Goal: Task Accomplishment & Management: Manage account settings

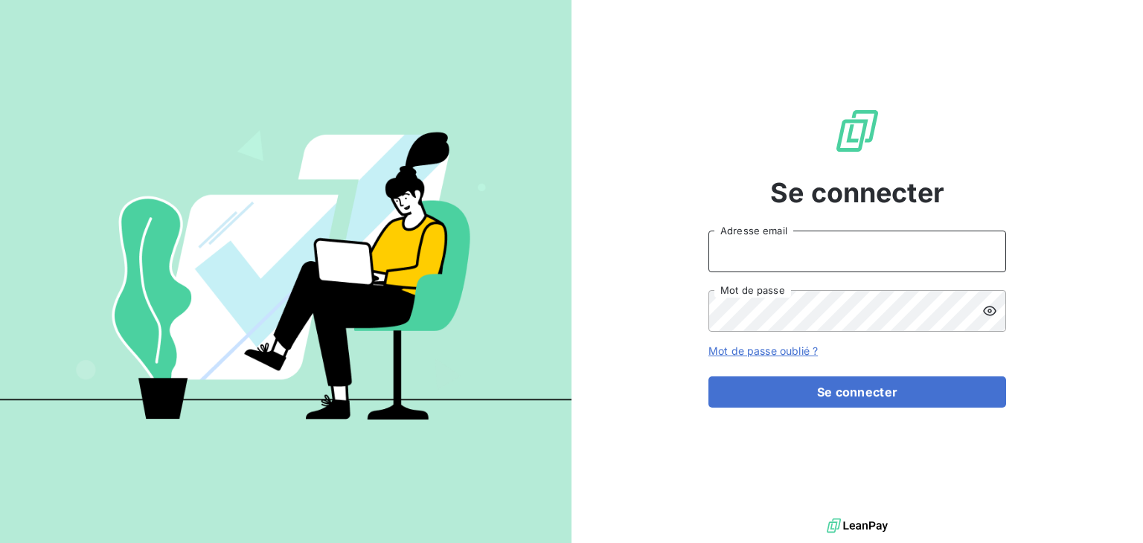
click at [765, 263] on input "Adresse email" at bounding box center [858, 252] width 298 height 42
type input "kraze@media-start.fr"
click at [709, 377] on button "Se connecter" at bounding box center [858, 392] width 298 height 31
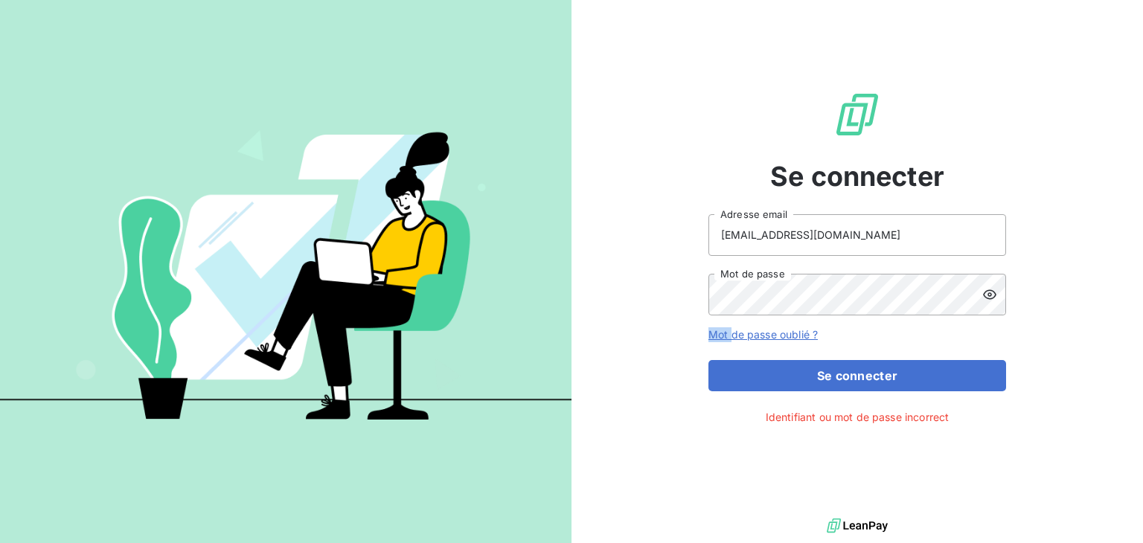
click at [983, 301] on icon at bounding box center [990, 294] width 15 height 15
click at [709, 360] on button "Se connecter" at bounding box center [858, 375] width 298 height 31
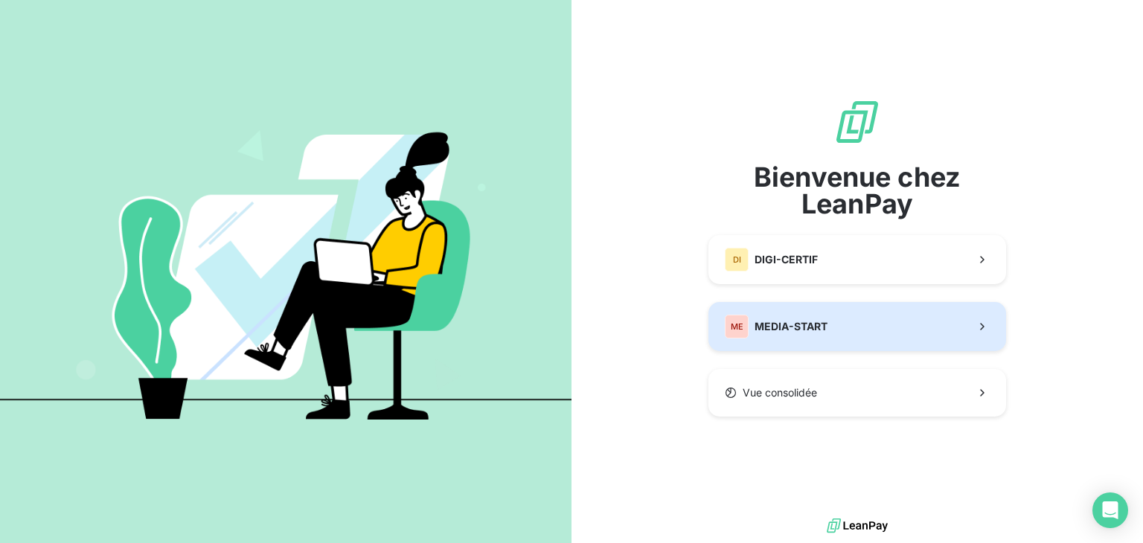
click at [820, 319] on span "MEDIA-START" at bounding box center [791, 326] width 73 height 15
click at [792, 336] on div "ME MEDIA-START" at bounding box center [776, 327] width 103 height 24
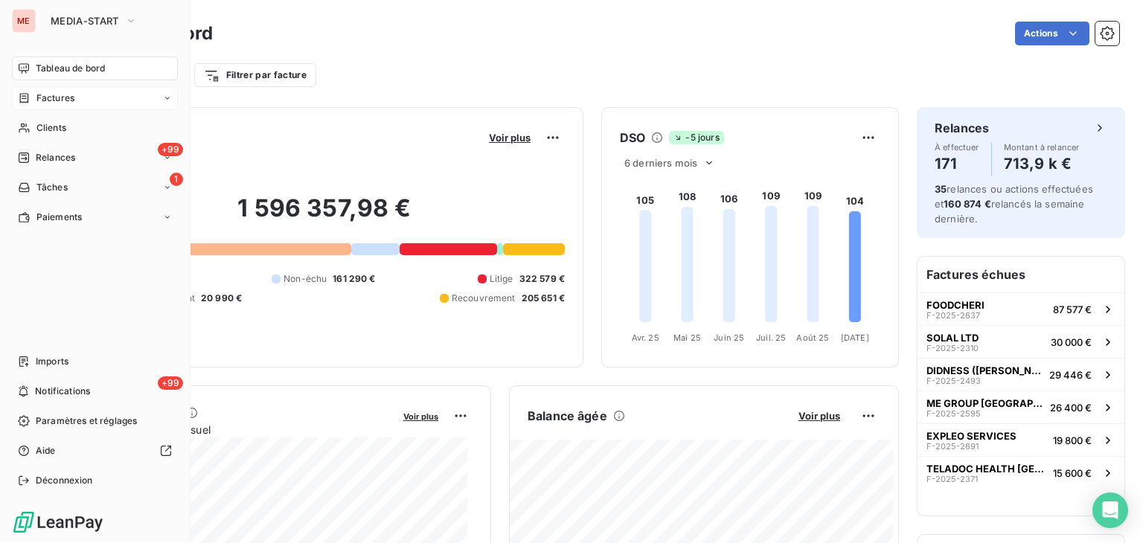
click at [14, 90] on div "Factures" at bounding box center [95, 98] width 166 height 24
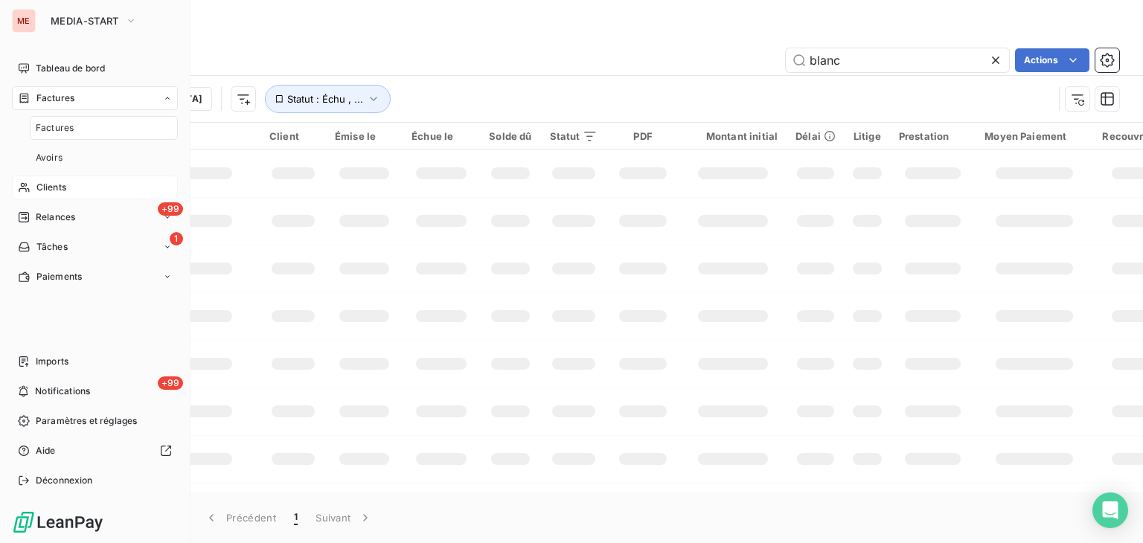
click at [82, 181] on div "Clients" at bounding box center [95, 188] width 166 height 24
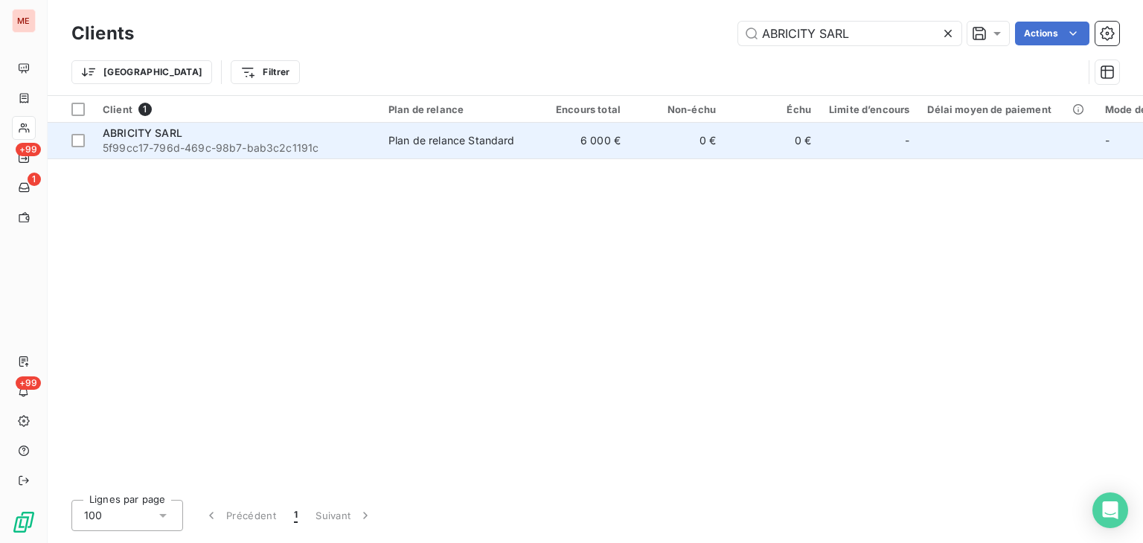
type input "ABRICITY SARL"
click at [599, 154] on td "6 000 €" at bounding box center [581, 141] width 95 height 36
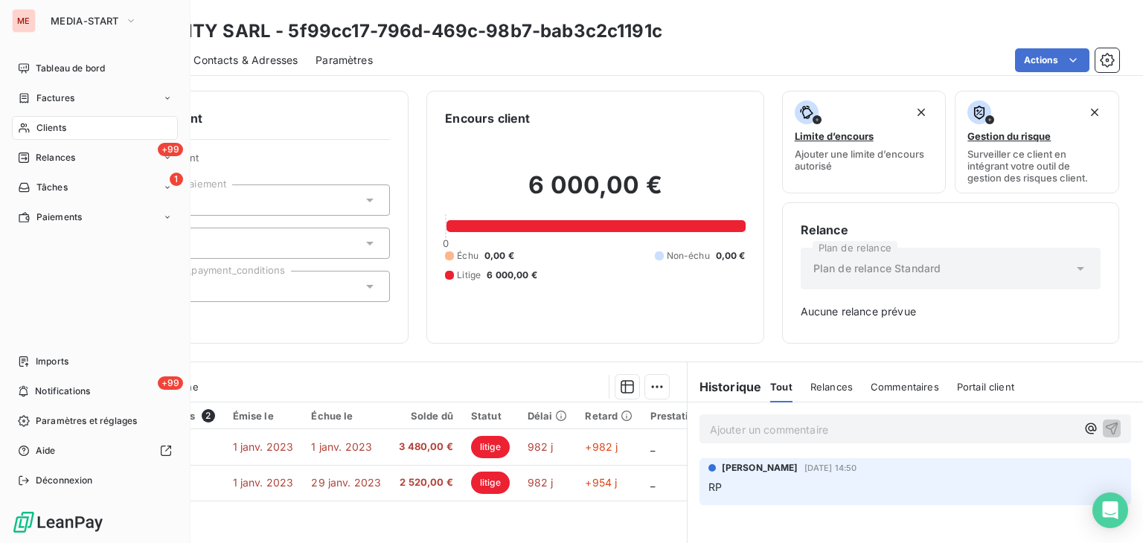
click at [40, 126] on span "Clients" at bounding box center [51, 127] width 30 height 13
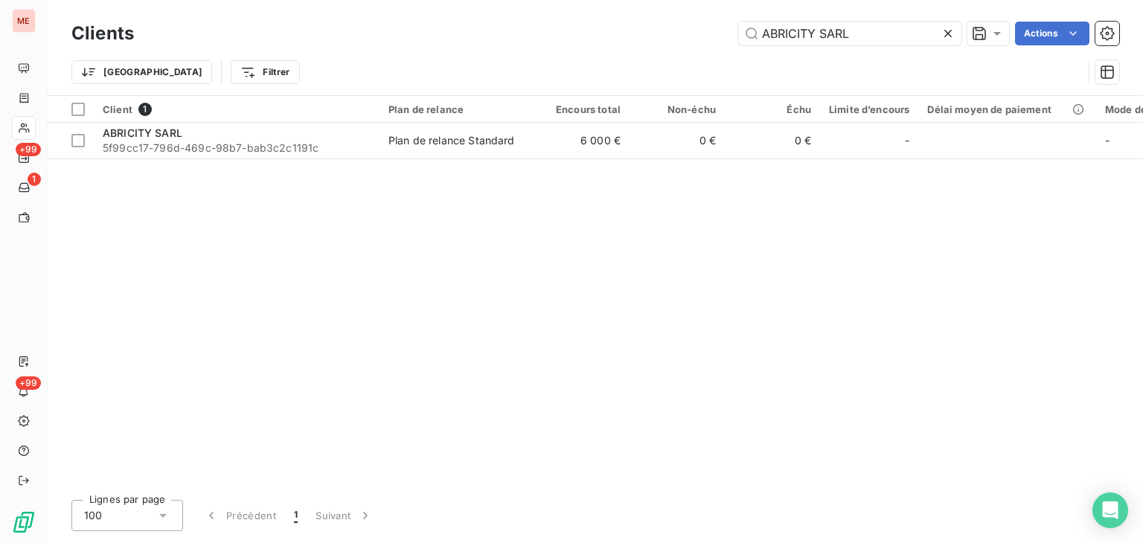
drag, startPoint x: 924, startPoint y: 25, endPoint x: 735, endPoint y: 39, distance: 189.6
click at [735, 39] on div "ABRICITY SARL Actions" at bounding box center [636, 34] width 968 height 24
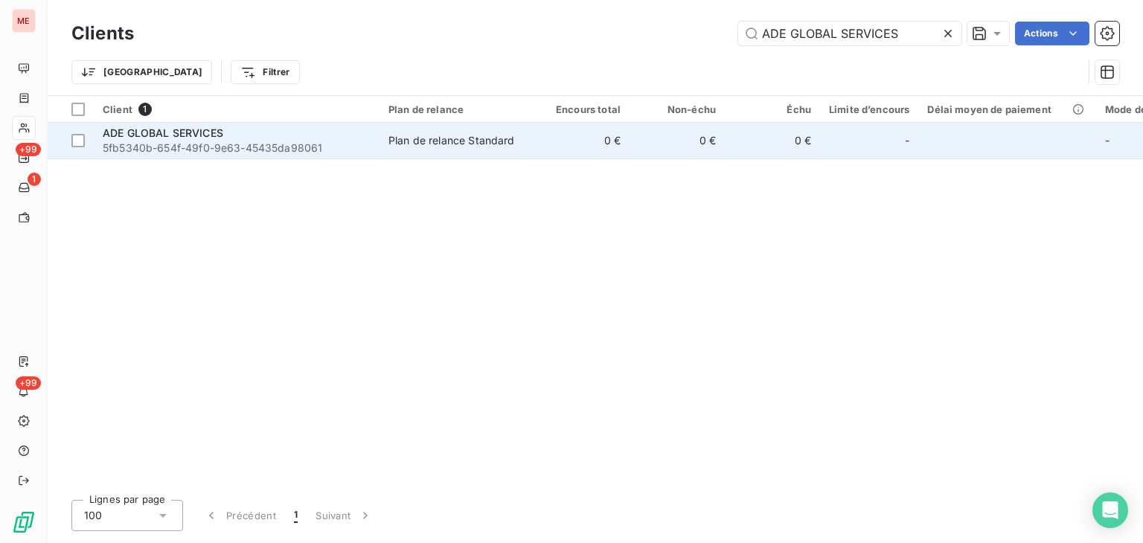
type input "ADE GLOBAL SERVICES"
click at [589, 138] on td "0 €" at bounding box center [581, 141] width 95 height 36
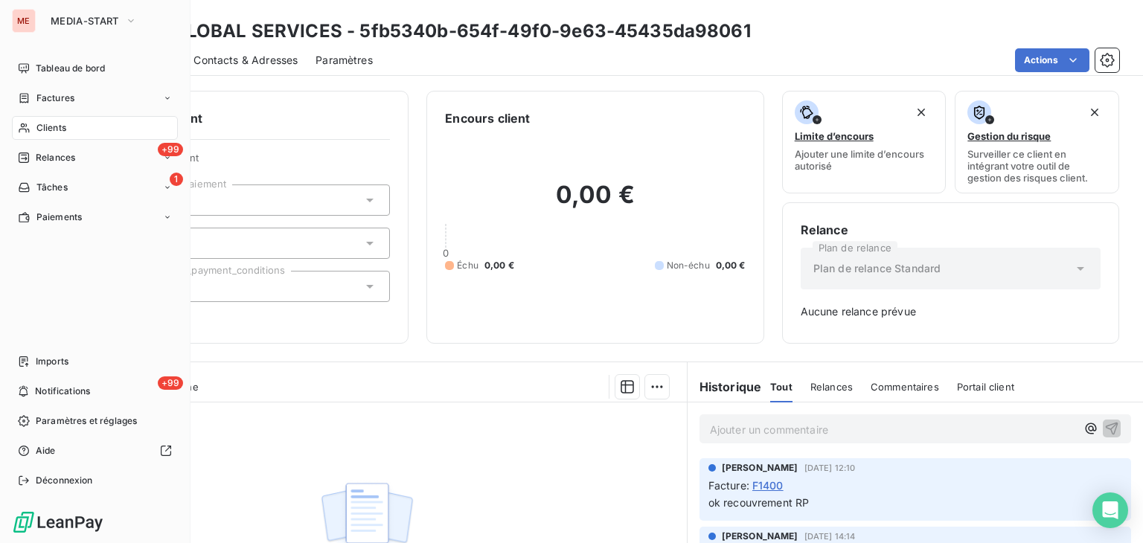
click at [26, 123] on icon at bounding box center [24, 128] width 13 height 12
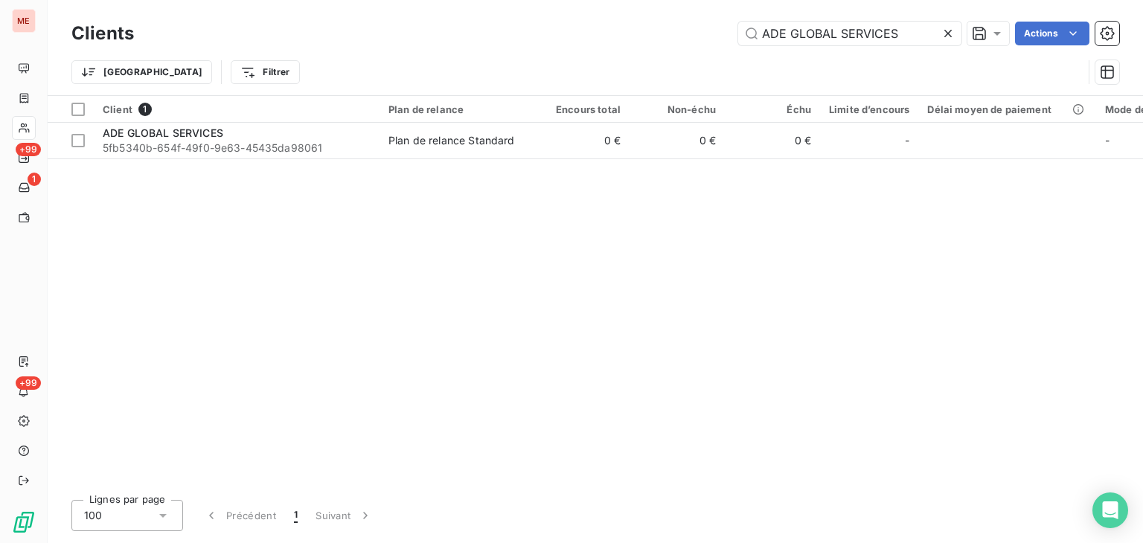
drag, startPoint x: 911, startPoint y: 33, endPoint x: 590, endPoint y: 48, distance: 321.9
click at [590, 48] on div "Clients ADE GLOBAL SERVICES Actions Trier Filtrer" at bounding box center [595, 56] width 1048 height 77
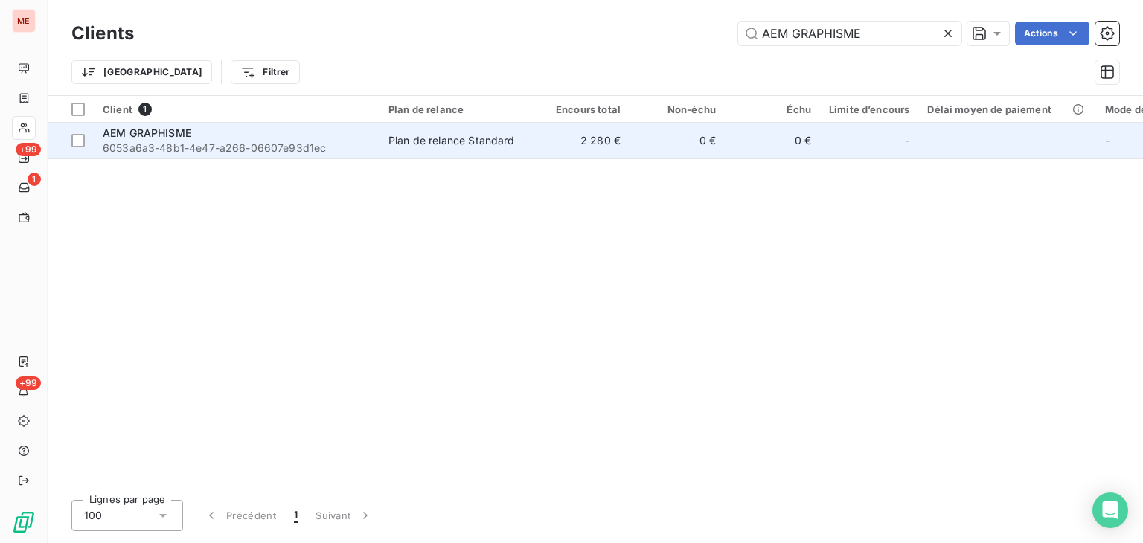
type input "AEM GRAPHISME"
click at [630, 134] on td "0 €" at bounding box center [677, 141] width 95 height 36
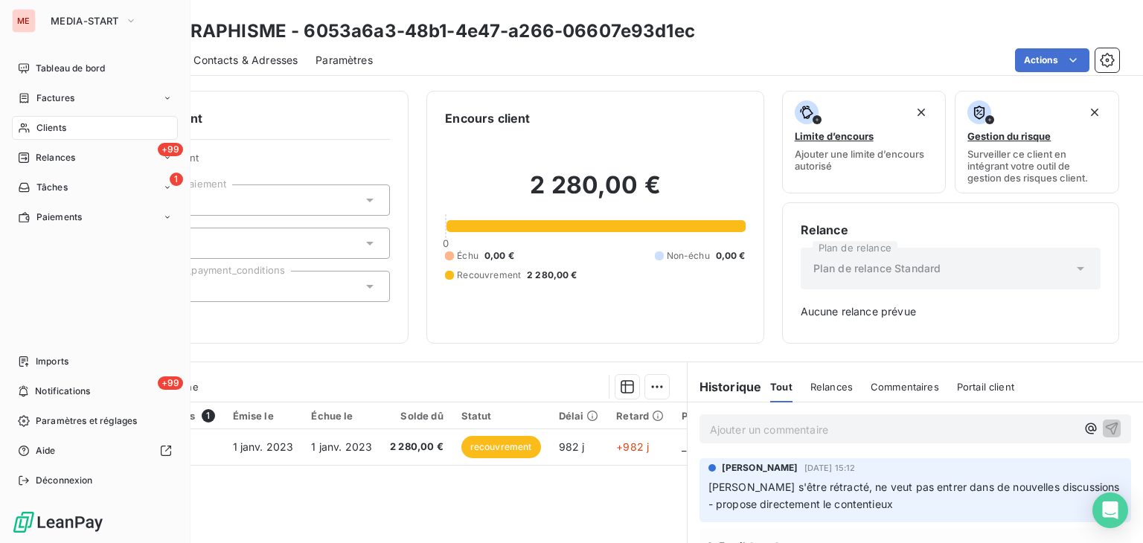
click at [42, 126] on span "Clients" at bounding box center [51, 127] width 30 height 13
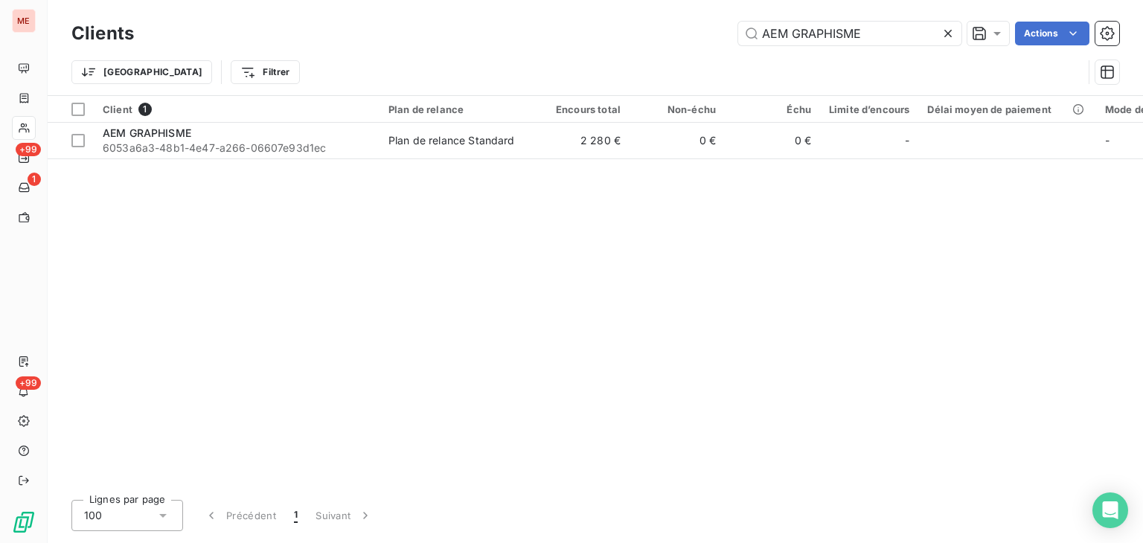
drag, startPoint x: 887, startPoint y: 33, endPoint x: 626, endPoint y: 7, distance: 261.7
click at [626, 7] on div "Clients AEM GRAPHISME Actions Trier Filtrer" at bounding box center [596, 47] width 1096 height 95
drag, startPoint x: 895, startPoint y: 36, endPoint x: 616, endPoint y: 28, distance: 279.3
click at [616, 28] on div "AEM GRAPHISME Actions" at bounding box center [636, 34] width 968 height 24
paste input "FRICA FOODIES INDUSTRIES"
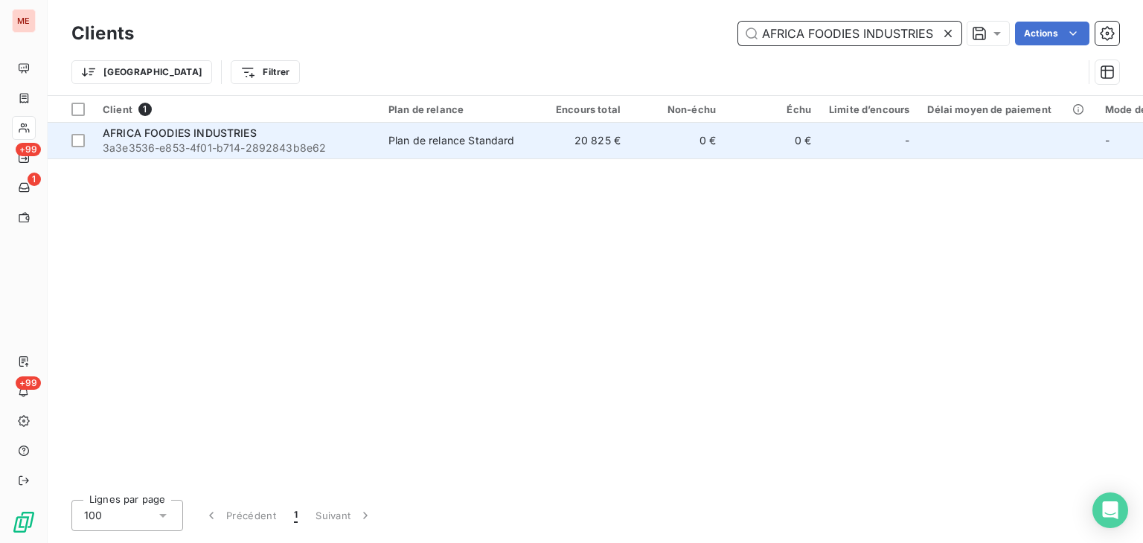
type input "AFRICA FOODIES INDUSTRIES"
click at [640, 140] on td "0 €" at bounding box center [677, 141] width 95 height 36
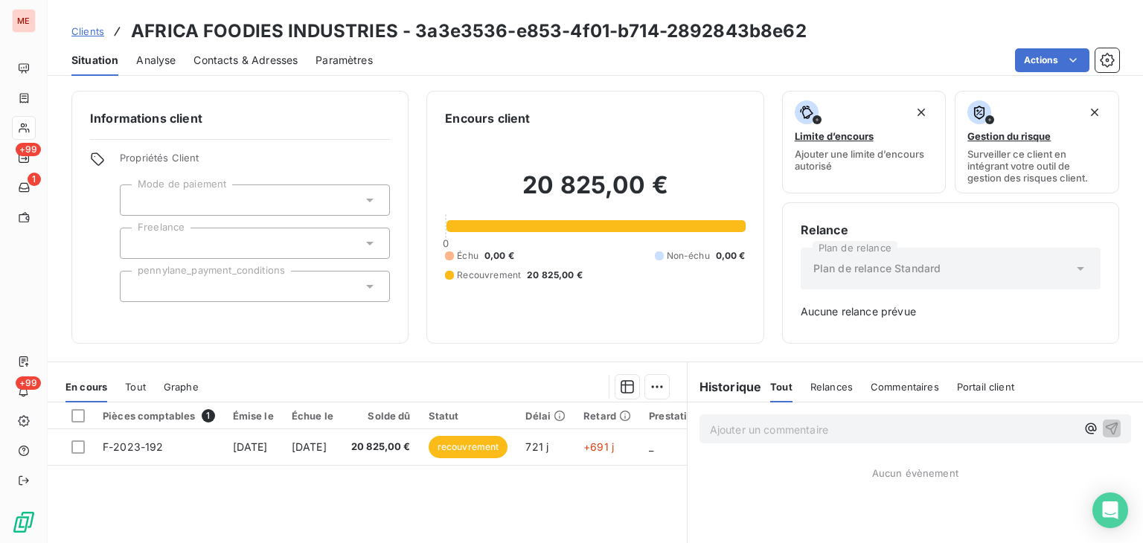
scroll to position [190, 0]
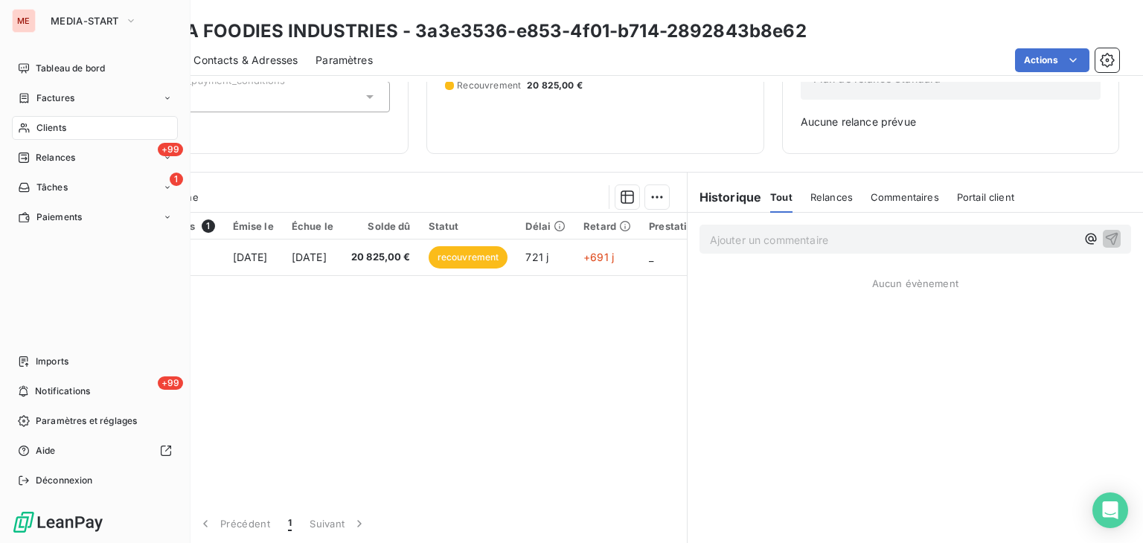
click at [18, 113] on nav "Tableau de bord Factures Clients +99 Relances 1 Tâches Paiements" at bounding box center [95, 143] width 166 height 173
click at [57, 125] on span "Clients" at bounding box center [51, 127] width 30 height 13
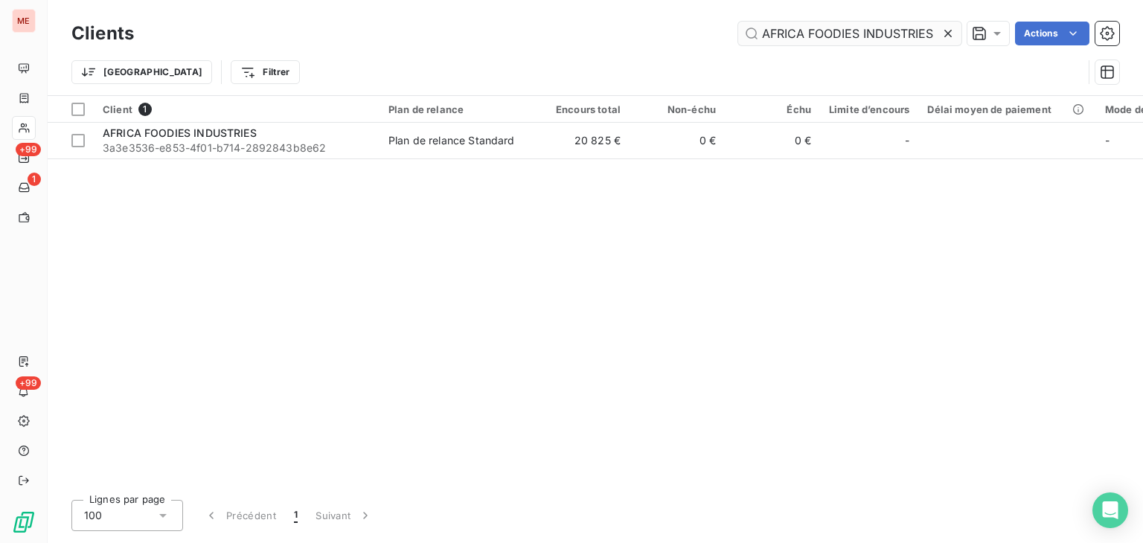
click at [863, 29] on input "AFRICA FOODIES INDUSTRIES" at bounding box center [849, 34] width 223 height 24
type input "Agence R Numérique"
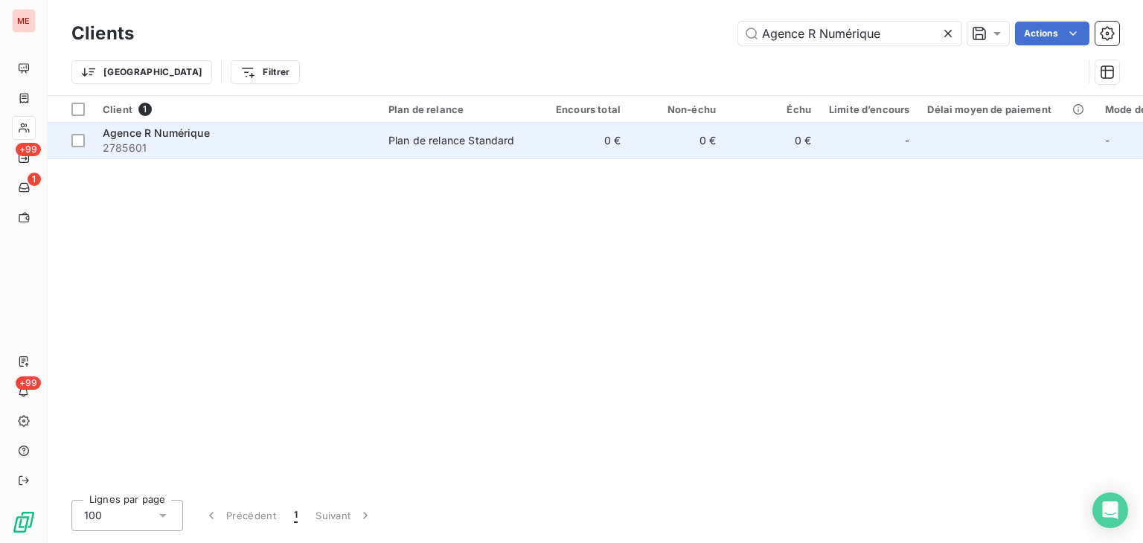
click at [665, 149] on td "0 €" at bounding box center [677, 141] width 95 height 36
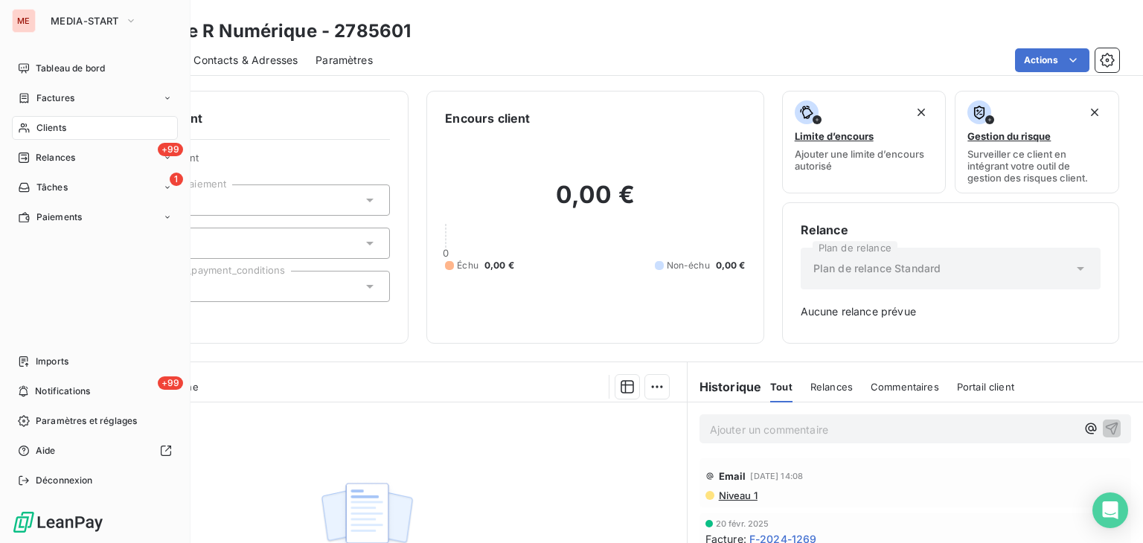
click at [60, 128] on span "Clients" at bounding box center [51, 127] width 30 height 13
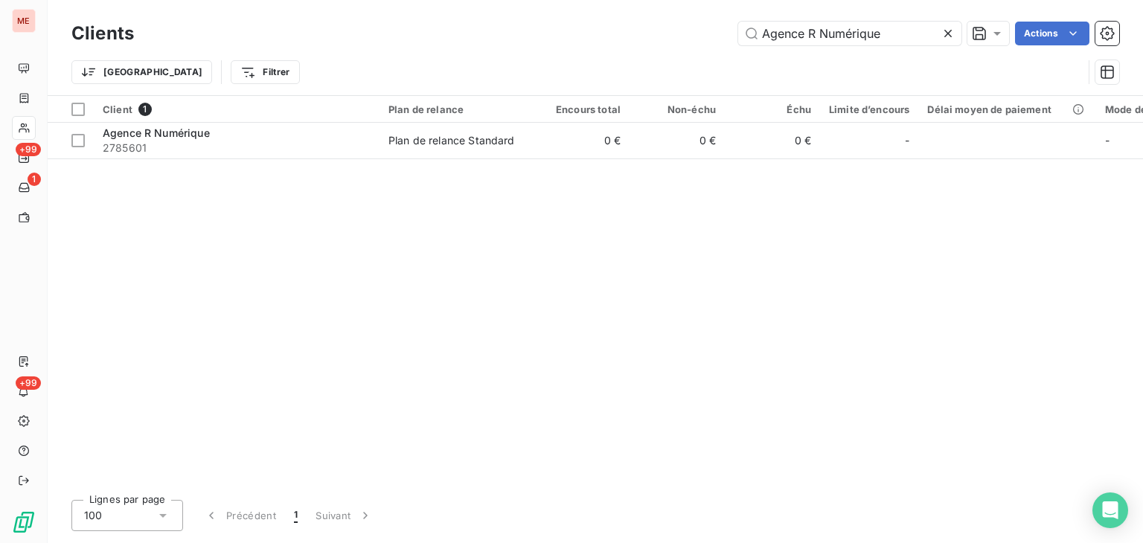
drag, startPoint x: 895, startPoint y: 34, endPoint x: 663, endPoint y: 45, distance: 232.5
click at [663, 45] on div "Clients Agence R Numérique Actions" at bounding box center [595, 33] width 1048 height 31
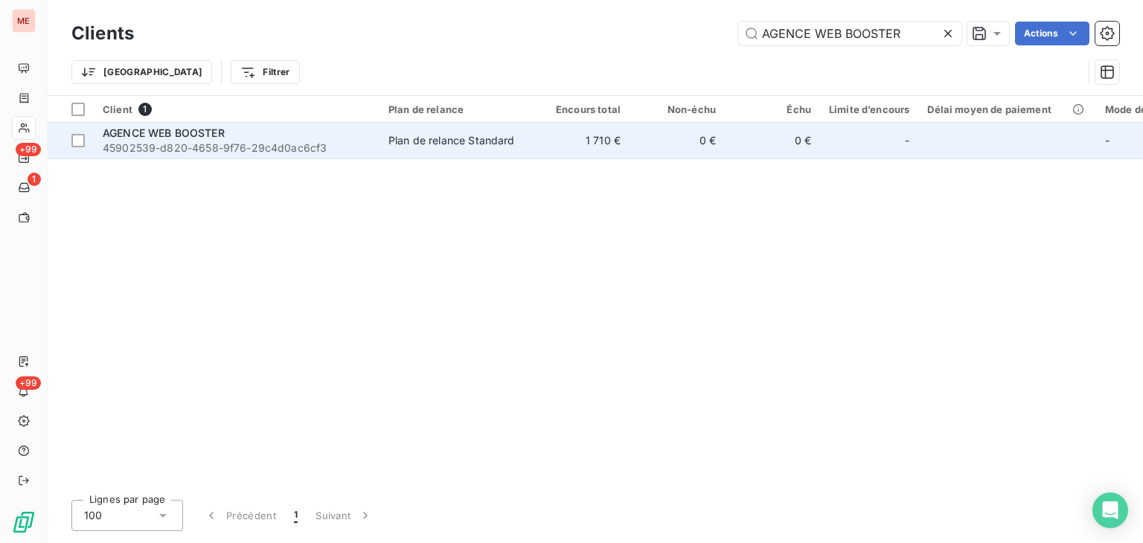
type input "AGENCE WEB BOOSTER"
click at [636, 147] on td "0 €" at bounding box center [677, 141] width 95 height 36
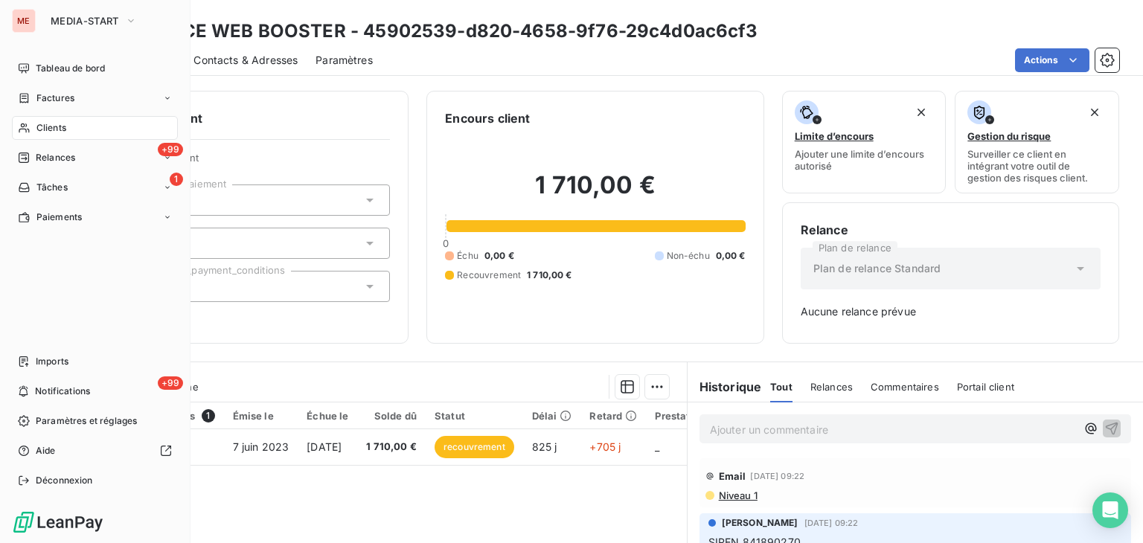
click at [39, 124] on span "Clients" at bounding box center [51, 127] width 30 height 13
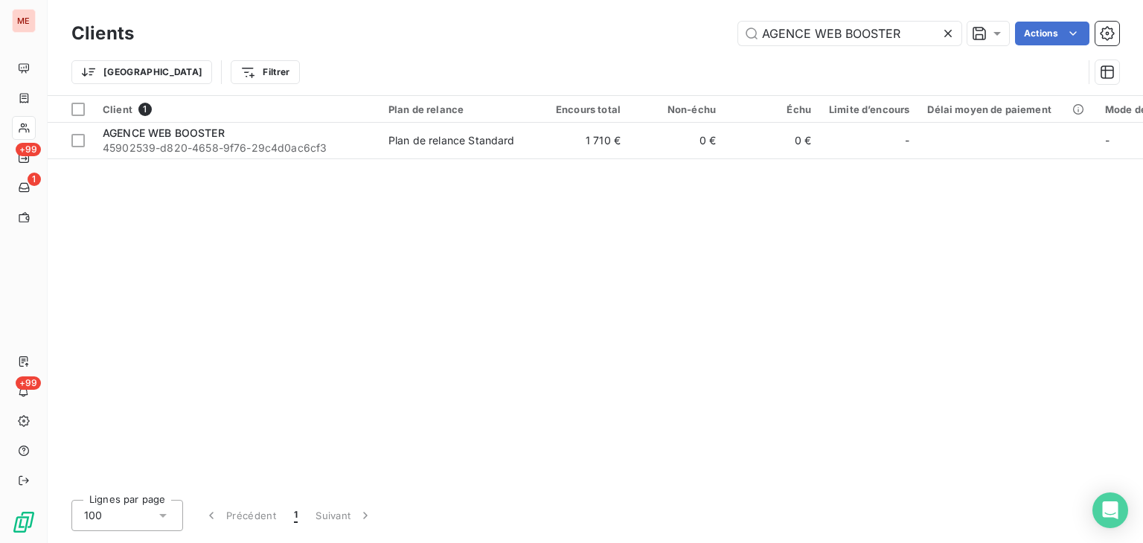
drag, startPoint x: 917, startPoint y: 36, endPoint x: 563, endPoint y: 65, distance: 354.7
click at [563, 65] on div "Clients AGENCE WEB BOOSTER Actions Trier Filtrer" at bounding box center [595, 56] width 1048 height 77
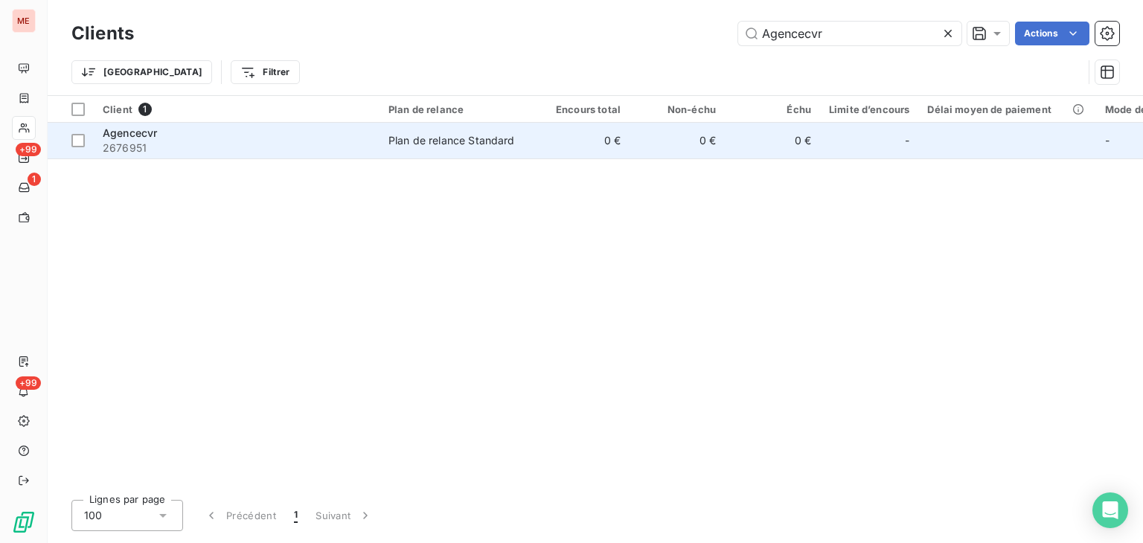
type input "Agencecvr"
click at [626, 126] on td "0 €" at bounding box center [581, 141] width 95 height 36
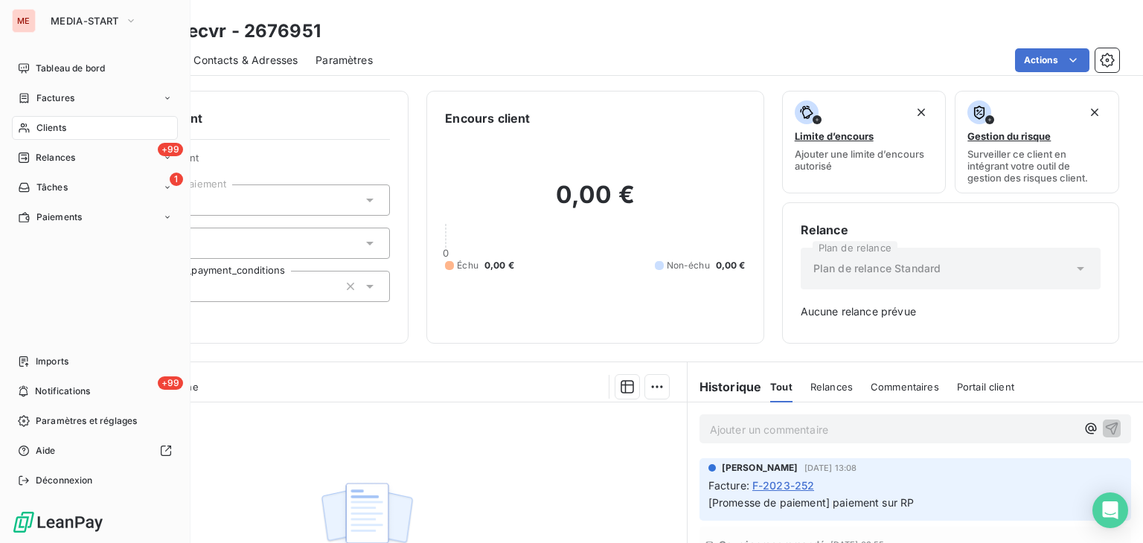
click at [29, 126] on icon at bounding box center [24, 128] width 13 height 12
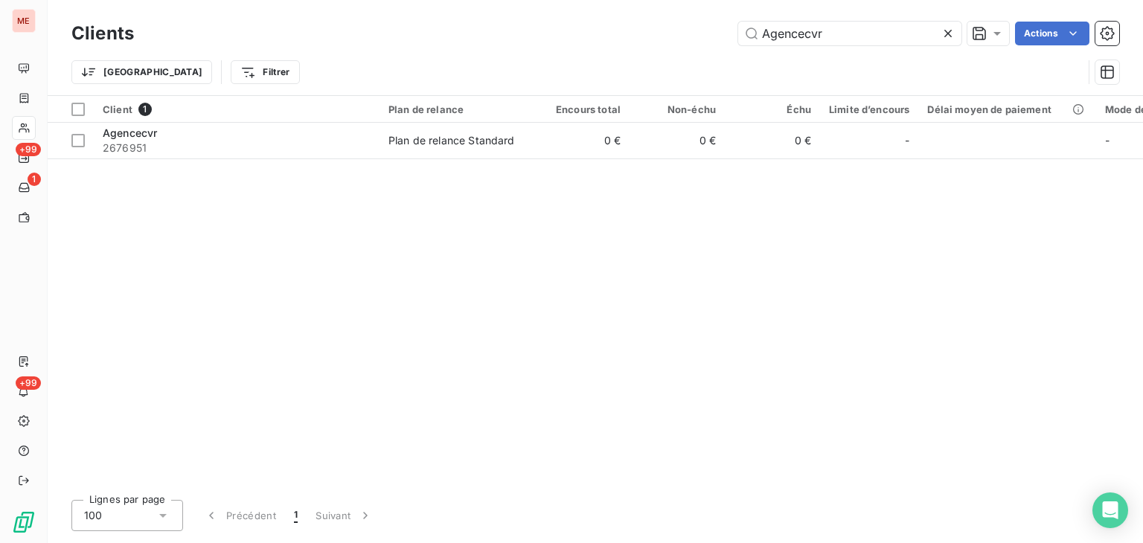
drag, startPoint x: 843, startPoint y: 33, endPoint x: 537, endPoint y: 26, distance: 306.8
click at [537, 26] on div "Agencecvr Actions" at bounding box center [636, 34] width 968 height 24
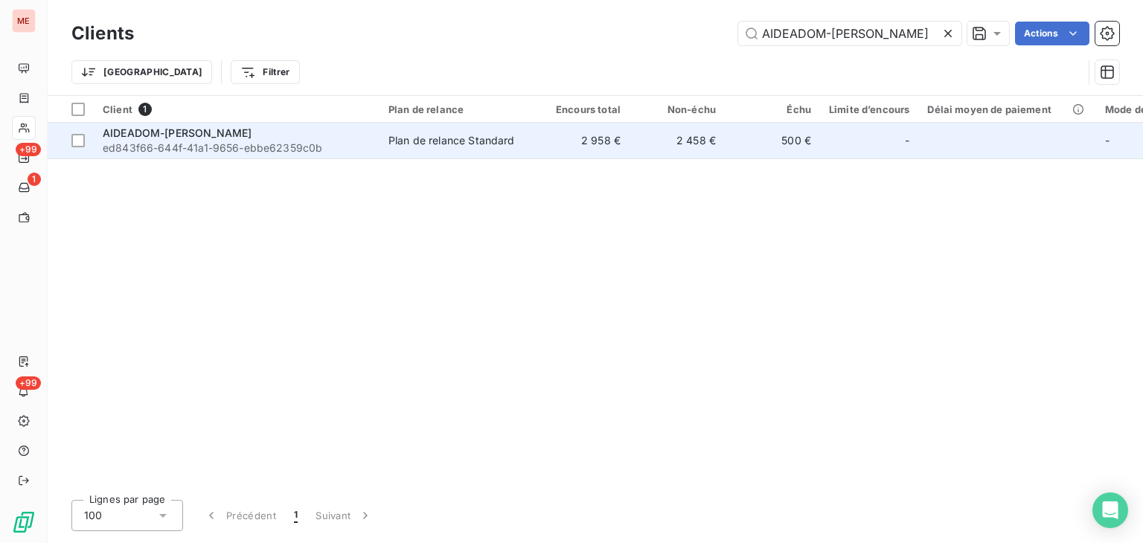
type input "AIDEADOM-[PERSON_NAME]"
click at [575, 132] on td "2 958 €" at bounding box center [581, 141] width 95 height 36
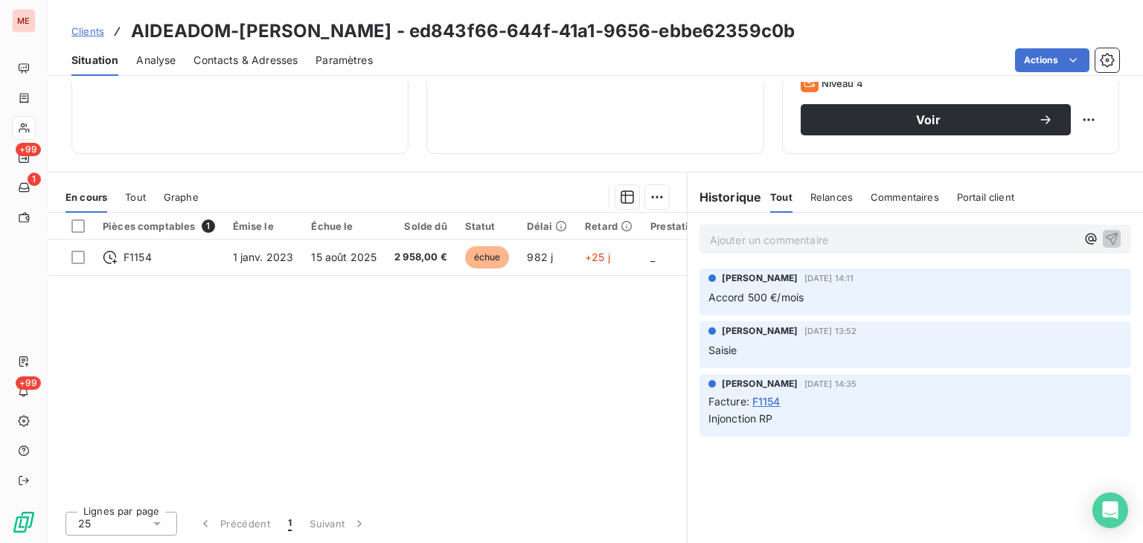
scroll to position [153, 0]
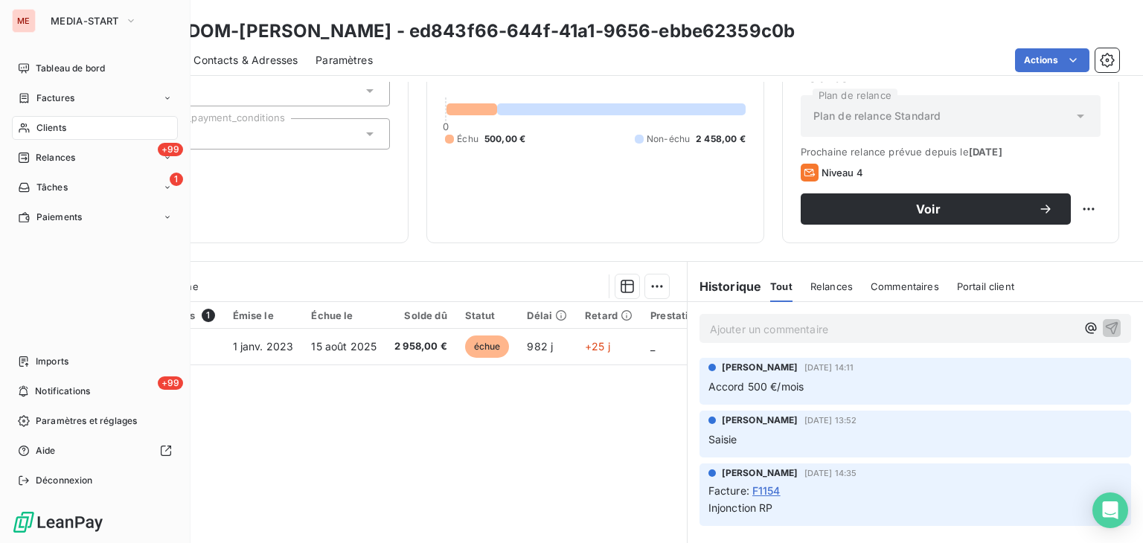
click at [39, 118] on div "ME MEDIA-START Tableau de bord Factures Clients +99 Relances 1 Tâches Paiements…" at bounding box center [95, 271] width 191 height 543
click at [27, 135] on div "Clients" at bounding box center [95, 128] width 166 height 24
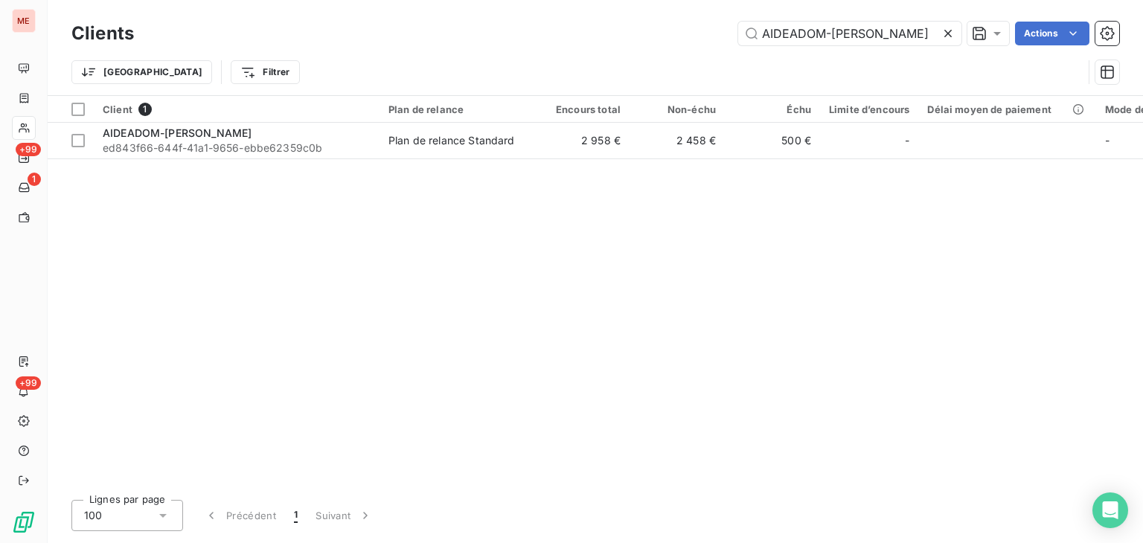
drag, startPoint x: 871, startPoint y: 37, endPoint x: 491, endPoint y: 5, distance: 381.7
click at [491, 5] on div "Clients AIDEADOM-MONIZ Actions Trier Filtrer" at bounding box center [596, 47] width 1096 height 95
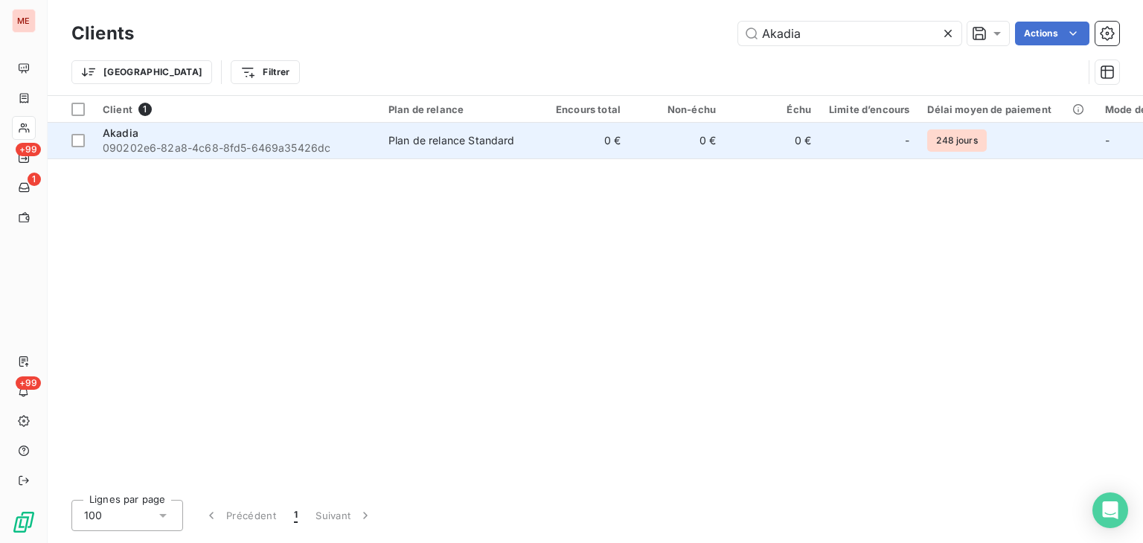
type input "Akadia"
click at [504, 135] on div "Plan de relance Standard" at bounding box center [452, 140] width 127 height 15
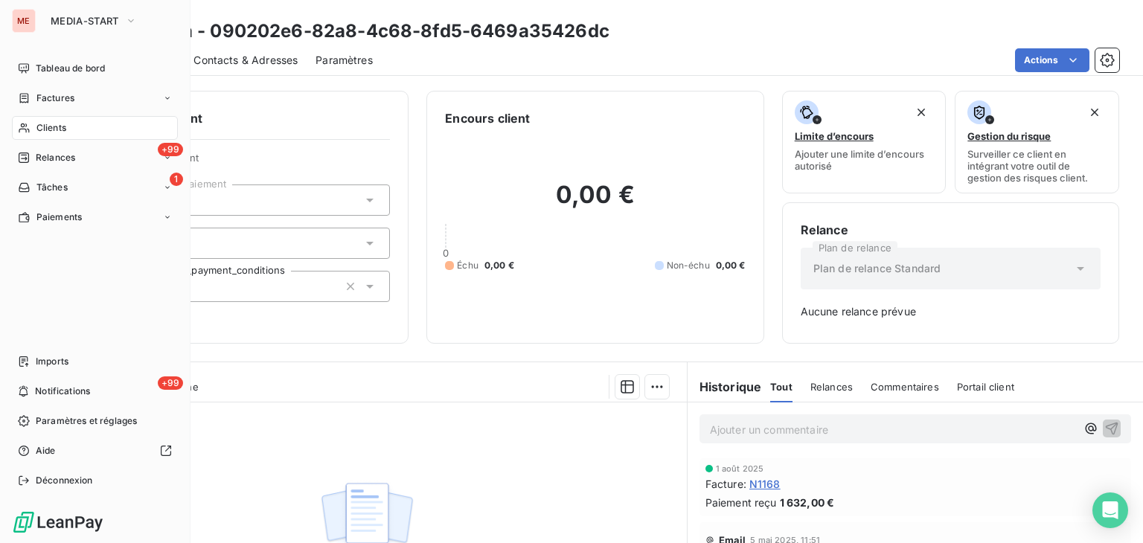
click at [24, 120] on div "Clients" at bounding box center [95, 128] width 166 height 24
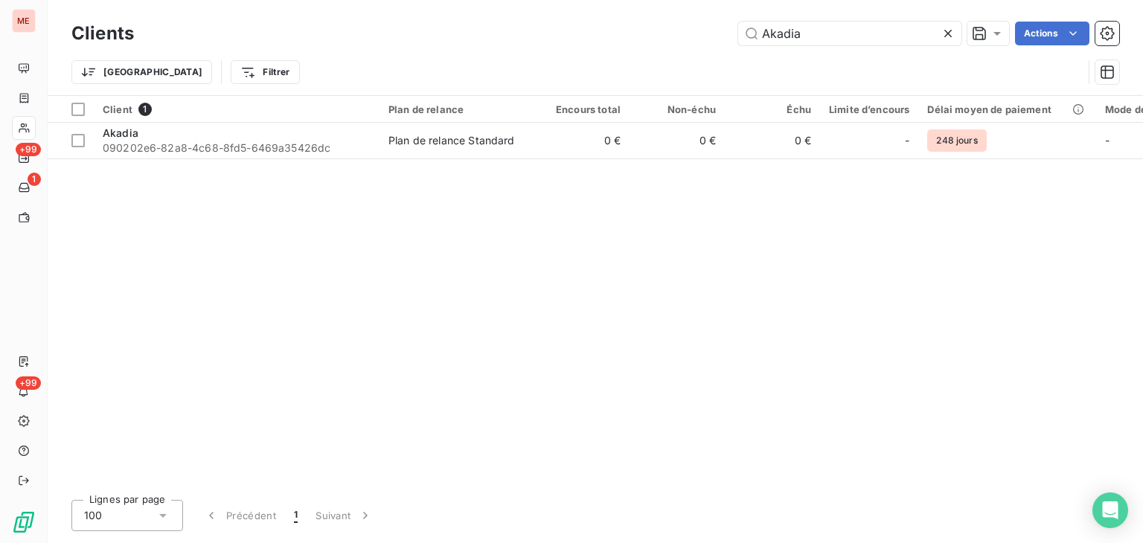
drag, startPoint x: 828, startPoint y: 31, endPoint x: 663, endPoint y: 44, distance: 165.8
click at [663, 44] on div "Akadia Actions" at bounding box center [636, 34] width 968 height 24
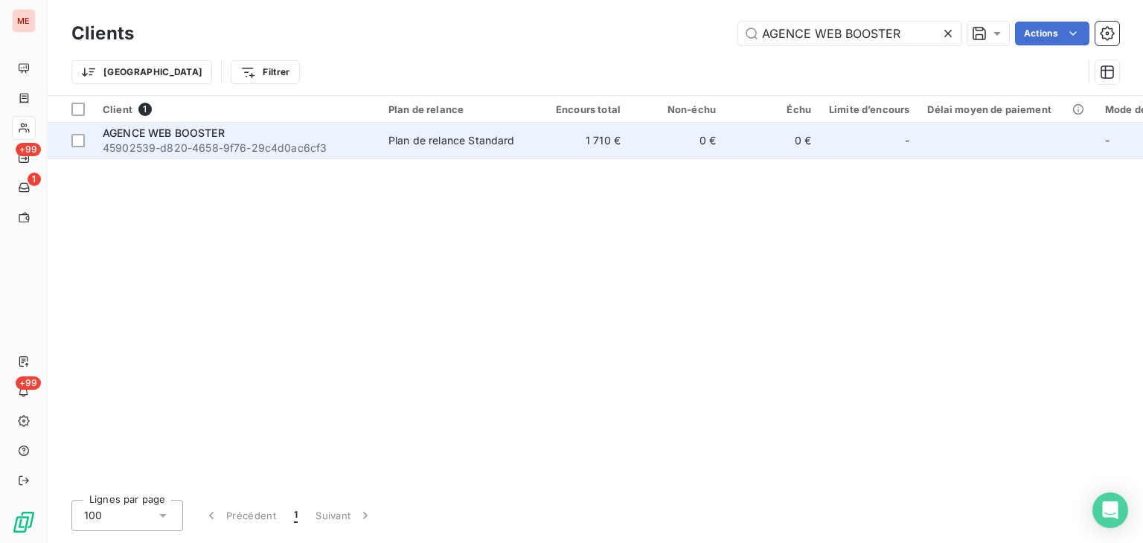
type input "AGENCE WEB BOOSTER"
click at [625, 142] on td "1 710 €" at bounding box center [581, 141] width 95 height 36
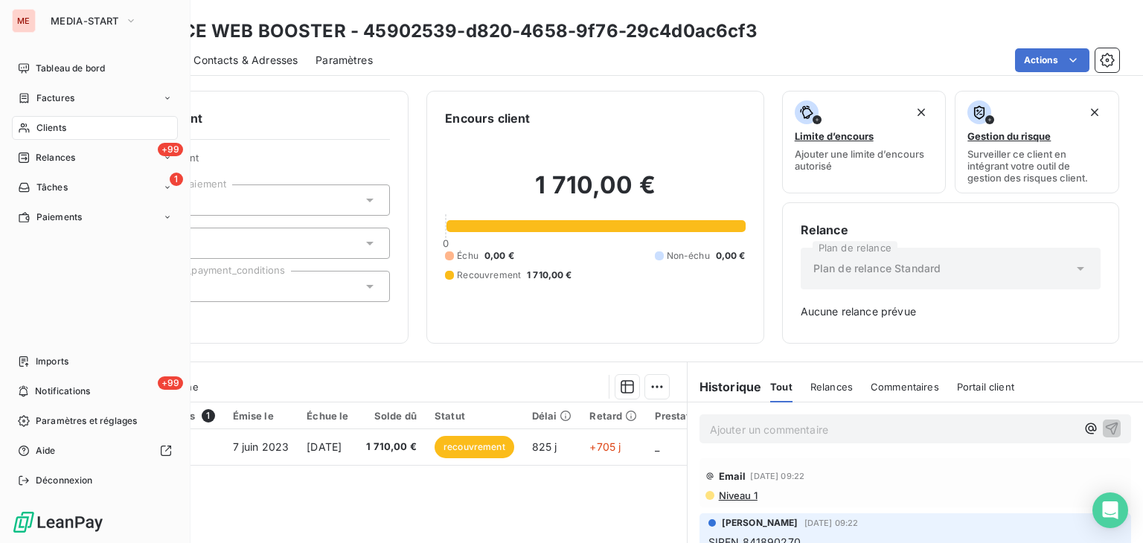
click at [19, 122] on icon at bounding box center [24, 128] width 13 height 12
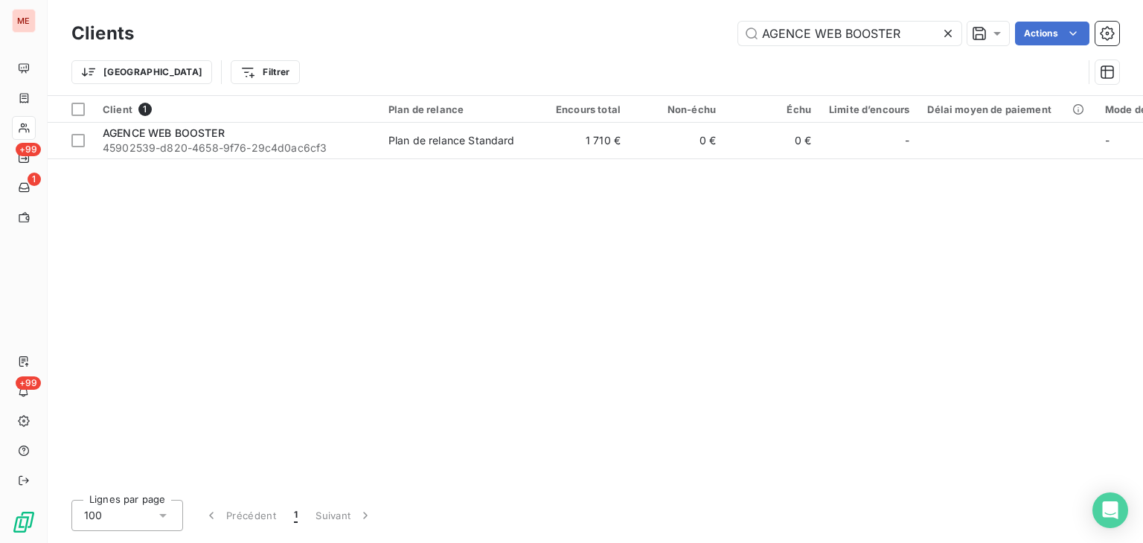
drag, startPoint x: 914, startPoint y: 36, endPoint x: 569, endPoint y: 42, distance: 344.7
click at [569, 42] on div "AGENCE WEB BOOSTER Actions" at bounding box center [636, 34] width 968 height 24
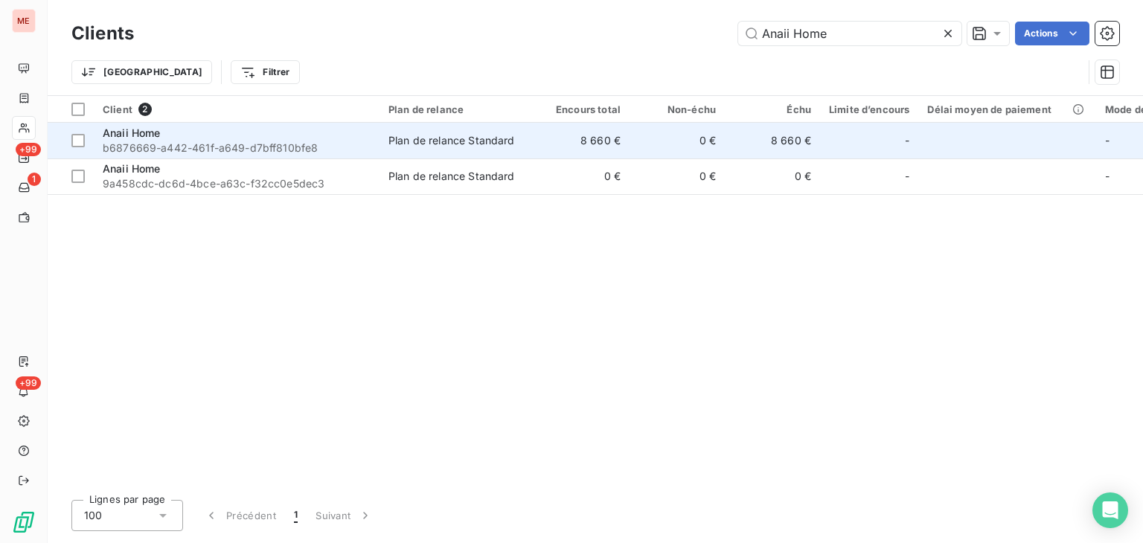
type input "Anaii Home"
click at [496, 155] on td "Plan de relance Standard" at bounding box center [457, 141] width 155 height 36
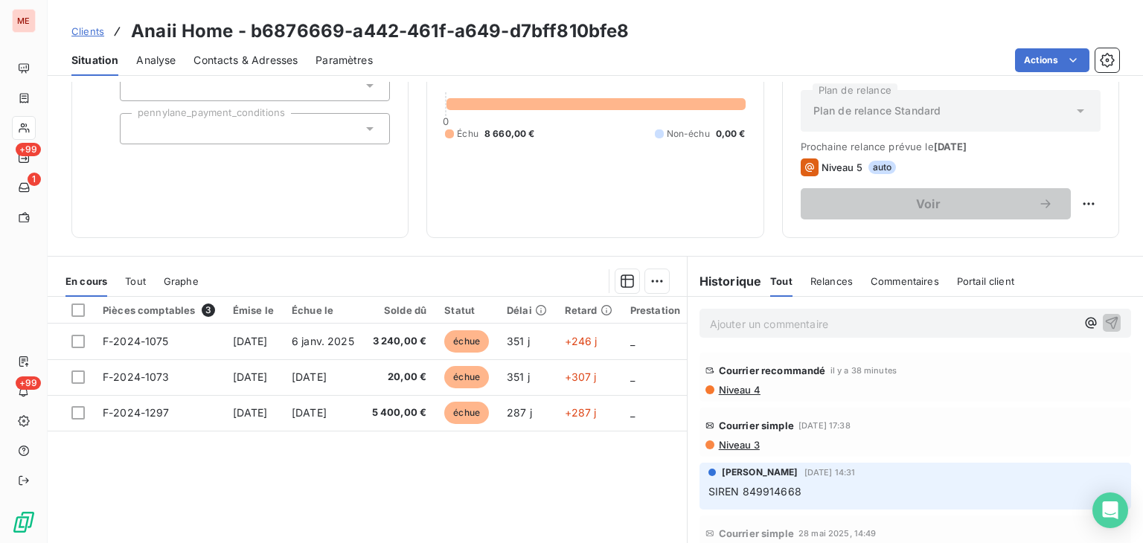
scroll to position [159, 0]
click at [765, 367] on span "Courrier recommandé" at bounding box center [772, 369] width 107 height 12
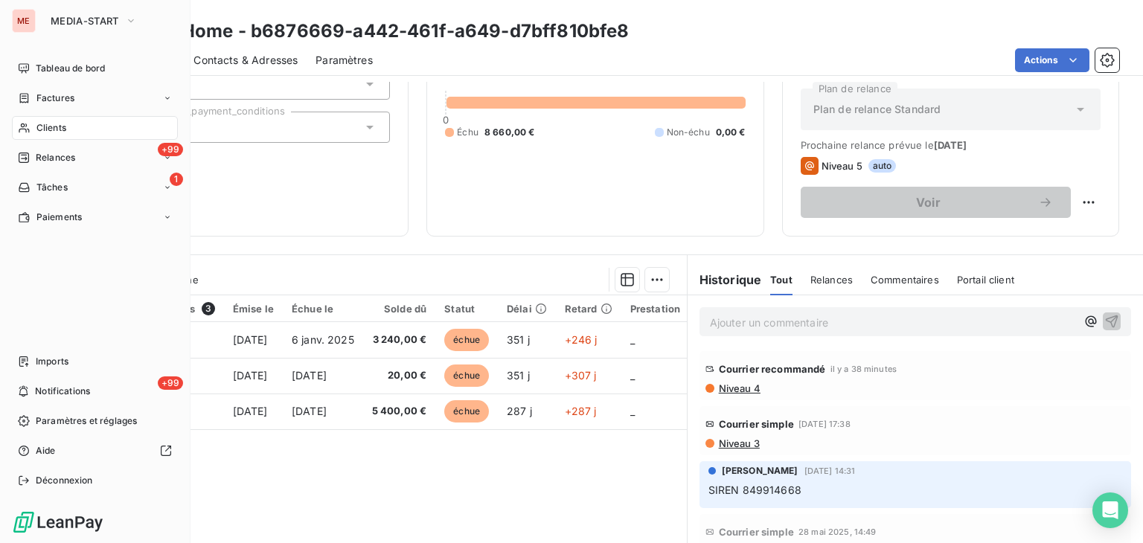
click at [28, 124] on icon at bounding box center [24, 128] width 13 height 12
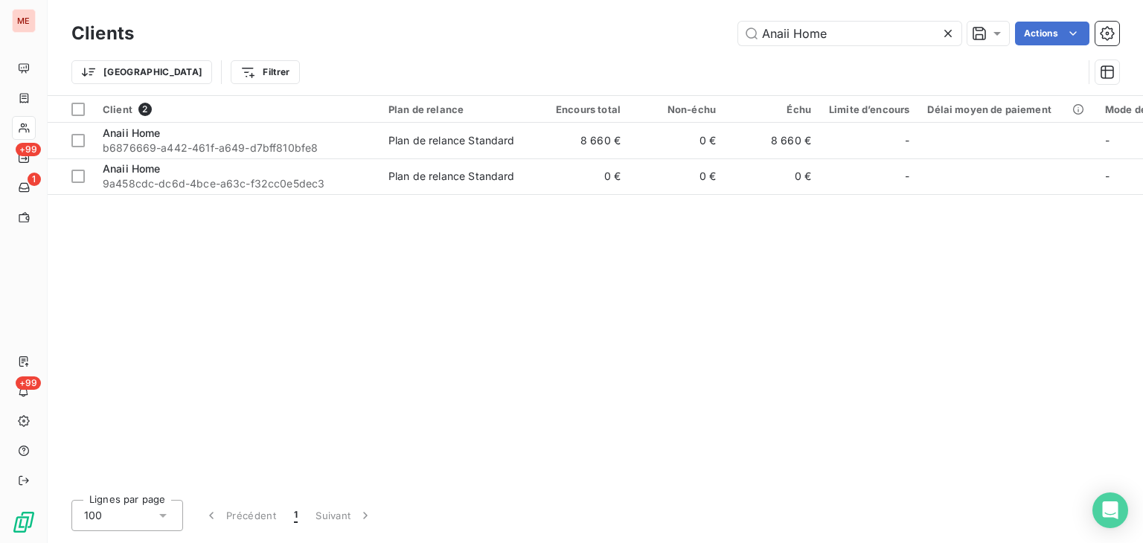
drag, startPoint x: 850, startPoint y: 35, endPoint x: 613, endPoint y: 33, distance: 236.7
click at [613, 33] on div "Anaii Home Actions" at bounding box center [636, 34] width 968 height 24
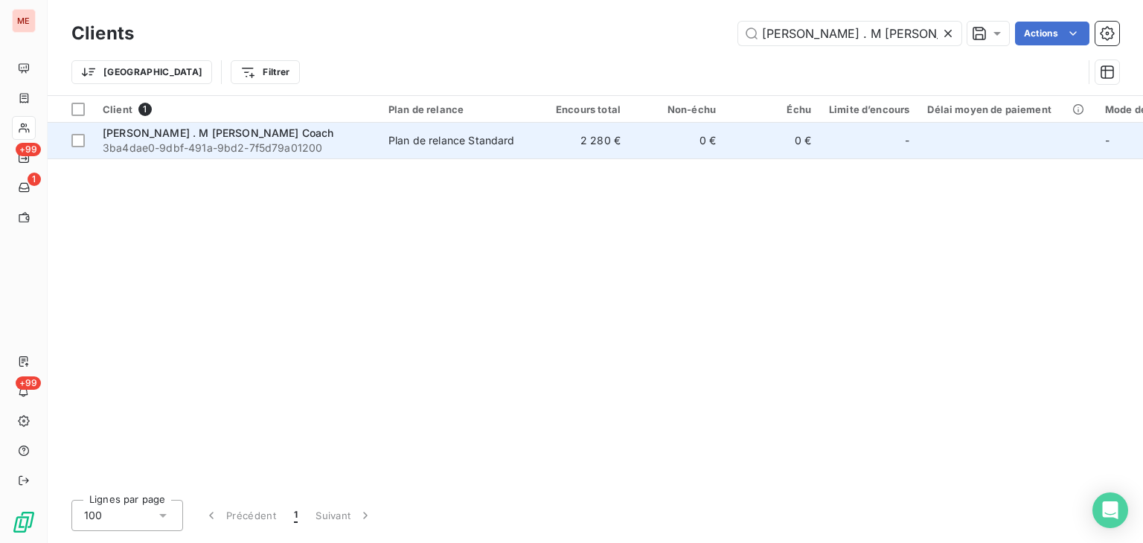
type input "Anne laure . M Welness Coach"
click at [560, 146] on td "2 280 €" at bounding box center [581, 141] width 95 height 36
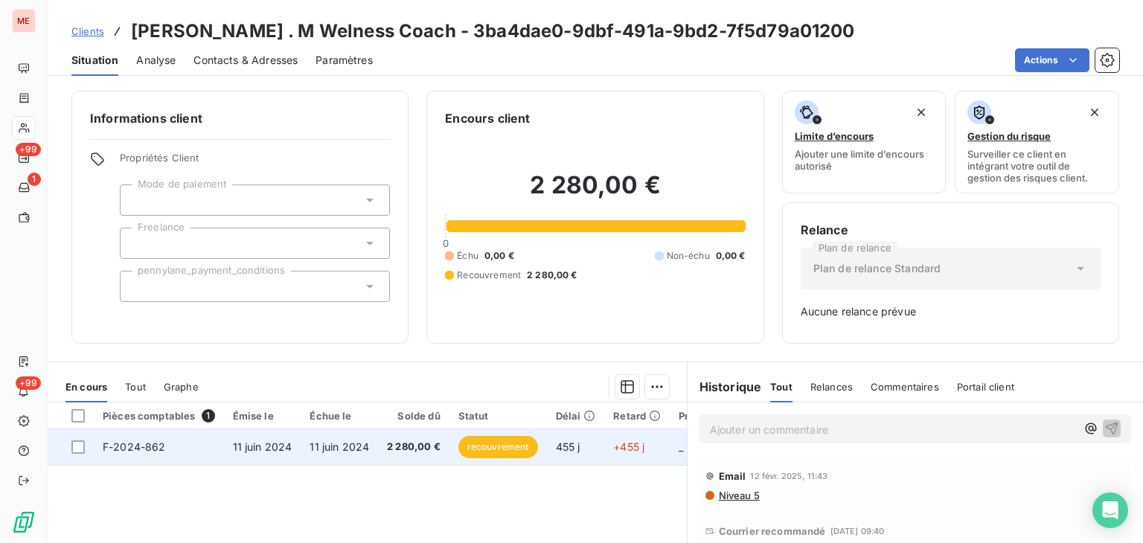
click at [371, 442] on td "11 juin 2024" at bounding box center [339, 447] width 77 height 36
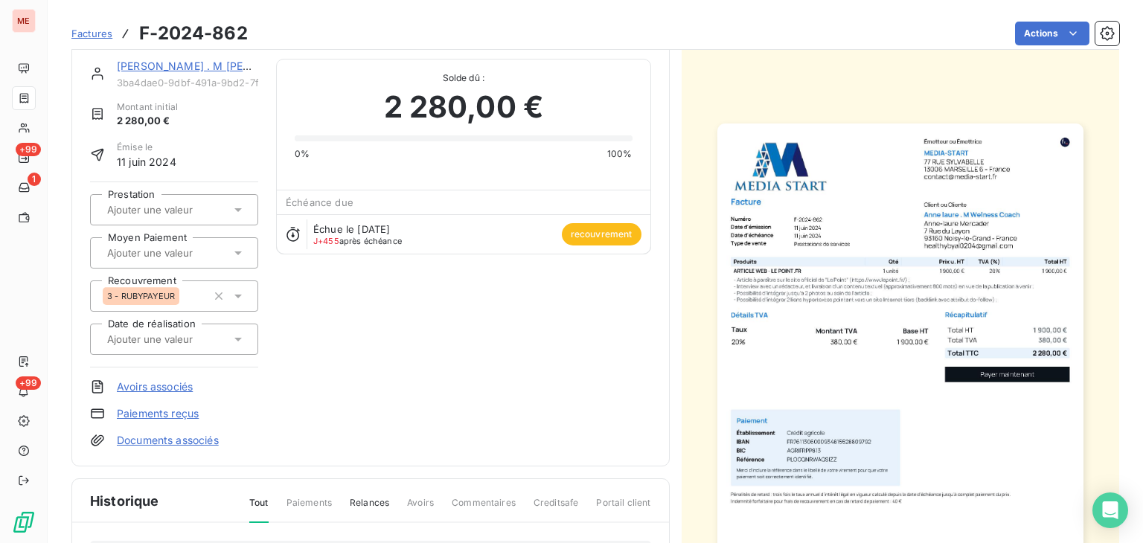
scroll to position [21, 0]
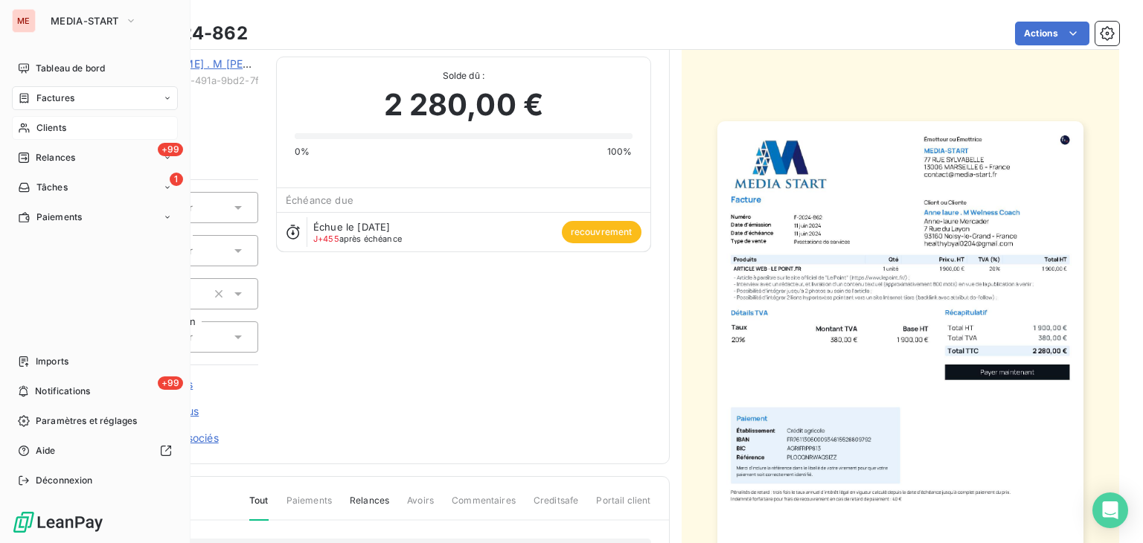
click at [42, 126] on span "Clients" at bounding box center [51, 127] width 30 height 13
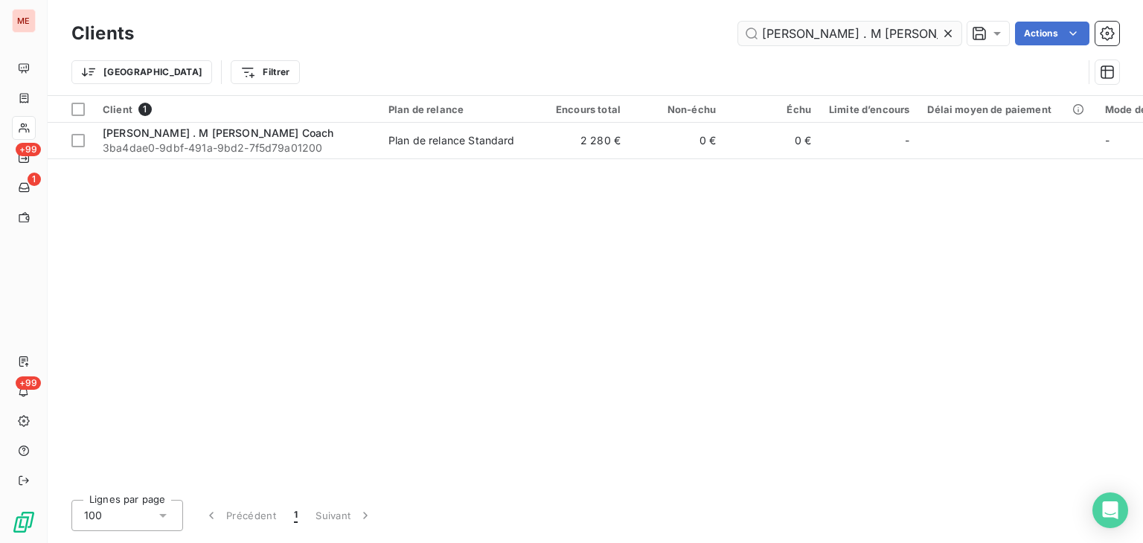
click at [924, 39] on input "Anne laure . M Welness Coach" at bounding box center [849, 34] width 223 height 24
click at [924, 39] on input "ANNE TORRISI" at bounding box center [849, 34] width 223 height 24
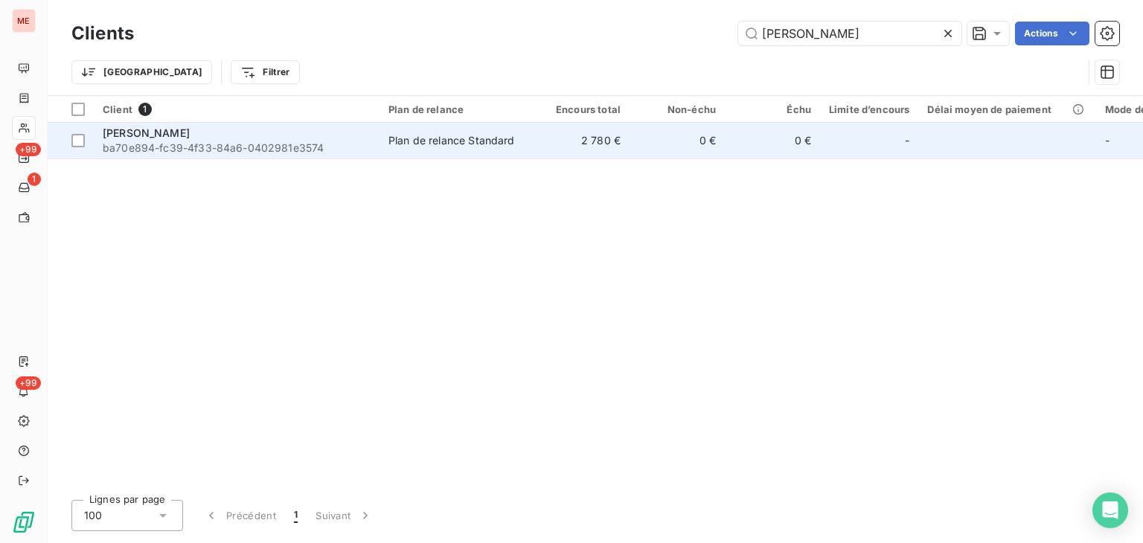
type input "ANNE TORRISI"
click at [578, 138] on td "2 780 €" at bounding box center [581, 141] width 95 height 36
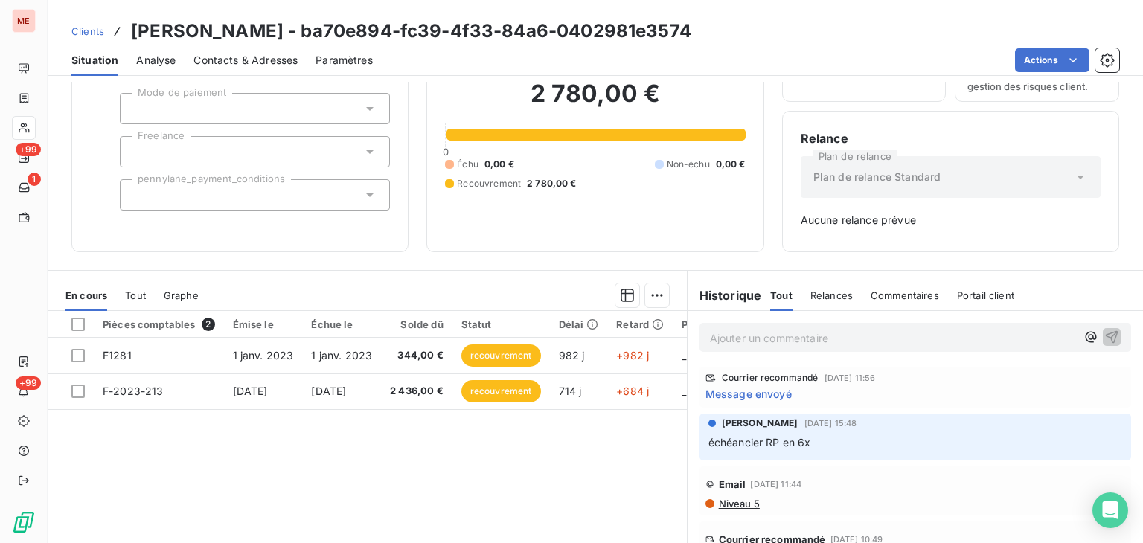
scroll to position [92, 0]
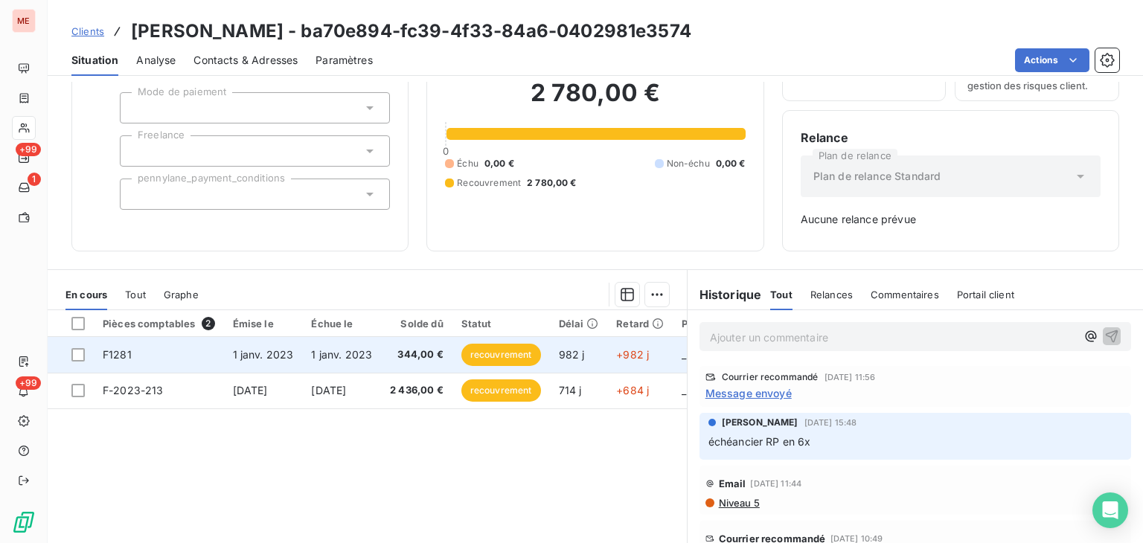
click at [380, 340] on td "1 janv. 2023" at bounding box center [341, 355] width 79 height 36
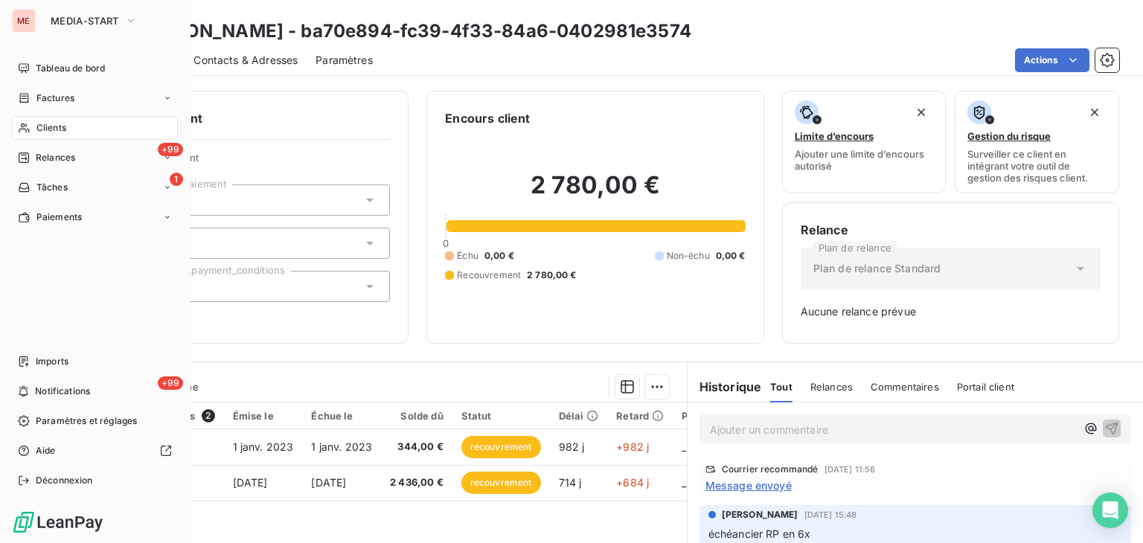
click at [39, 124] on span "Clients" at bounding box center [51, 127] width 30 height 13
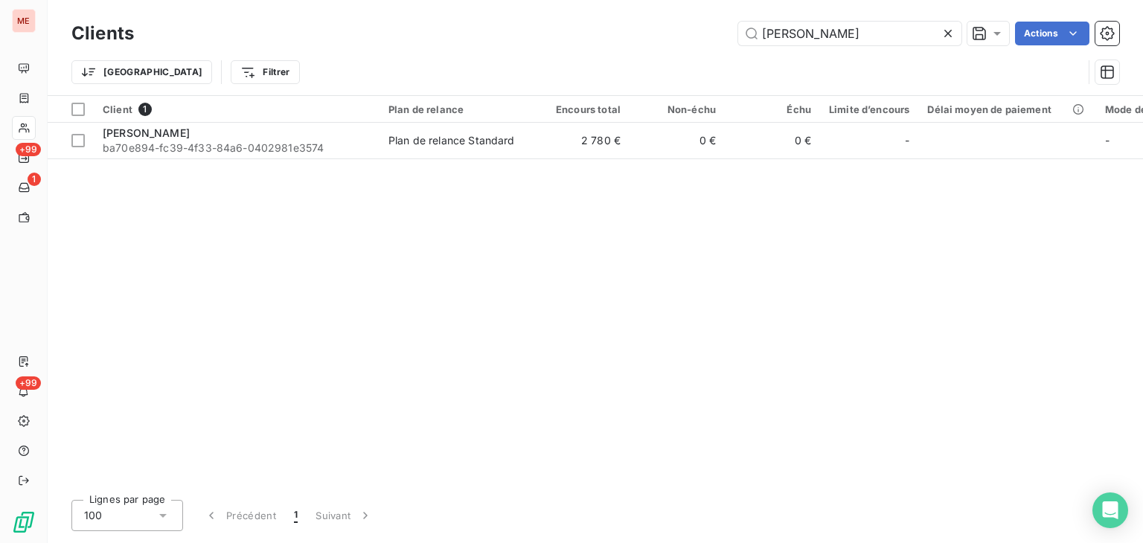
drag, startPoint x: 866, startPoint y: 39, endPoint x: 629, endPoint y: 27, distance: 237.8
click at [629, 27] on div "ANNE TORRISI Actions" at bounding box center [636, 34] width 968 height 24
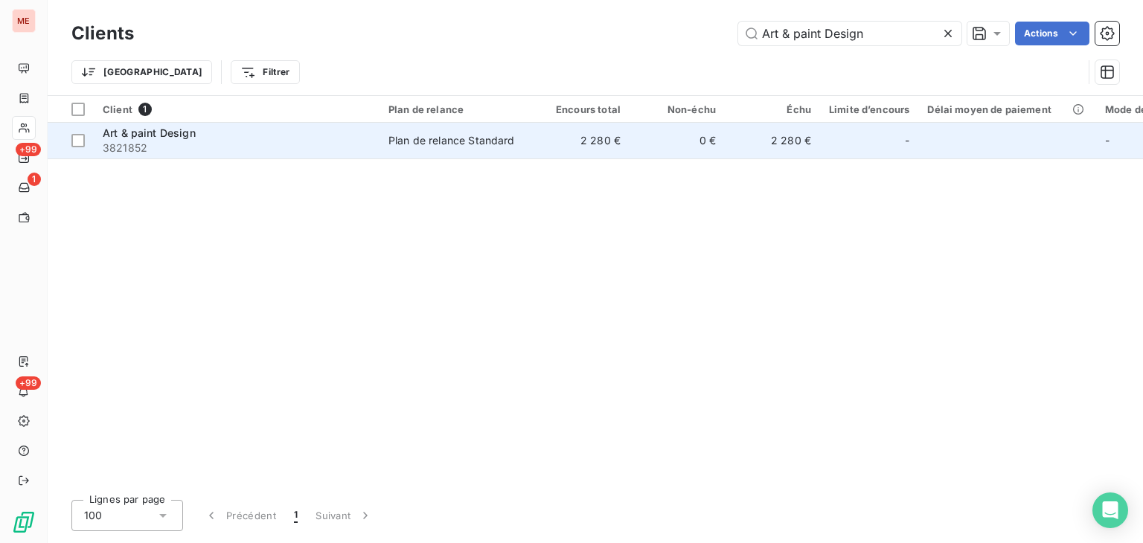
type input "Art & paint Design"
click at [578, 149] on td "2 280 €" at bounding box center [581, 141] width 95 height 36
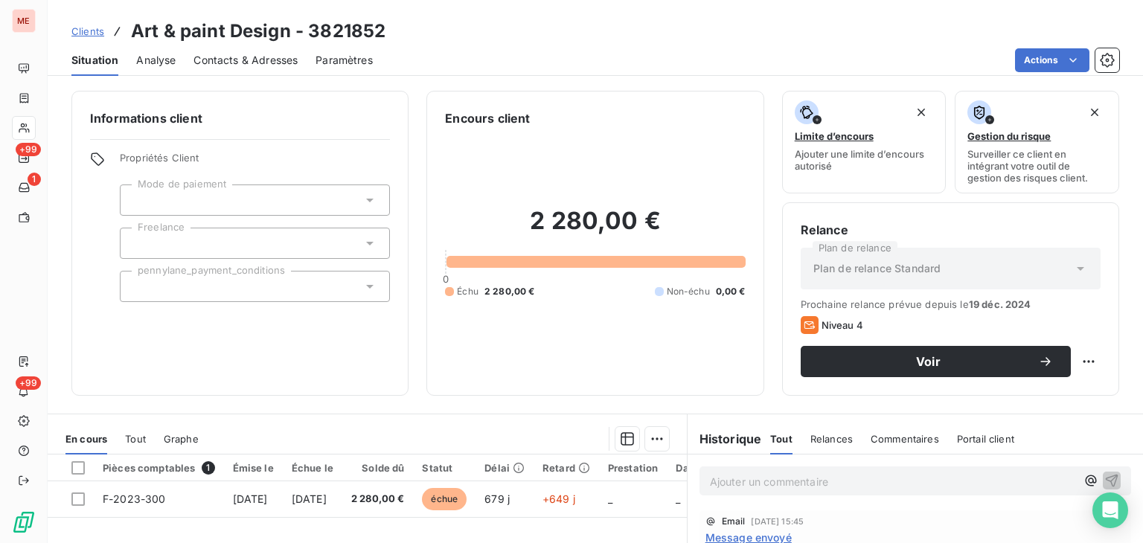
scroll to position [28, 0]
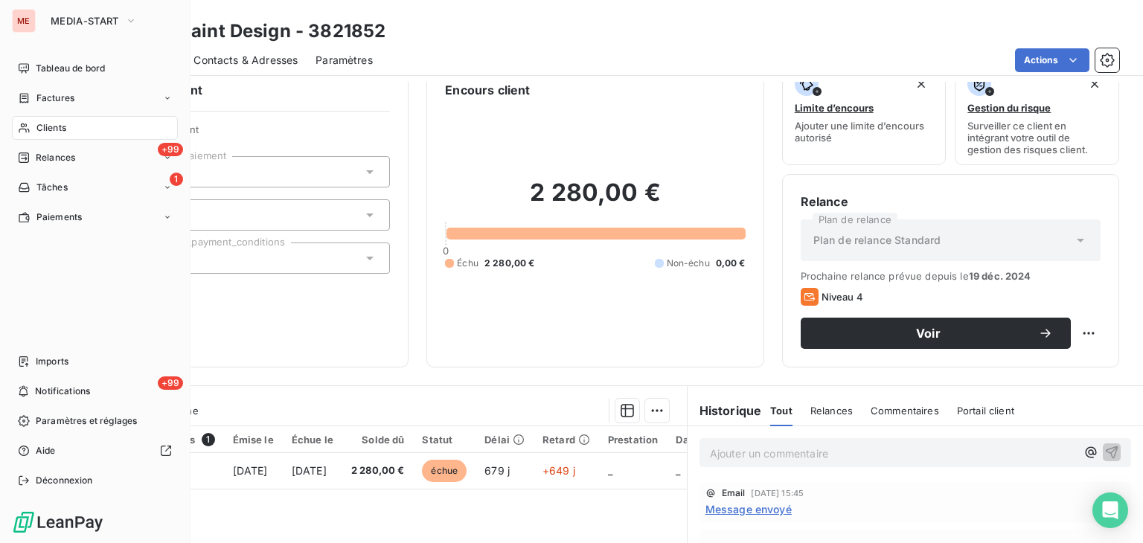
click at [33, 122] on div "Clients" at bounding box center [95, 128] width 166 height 24
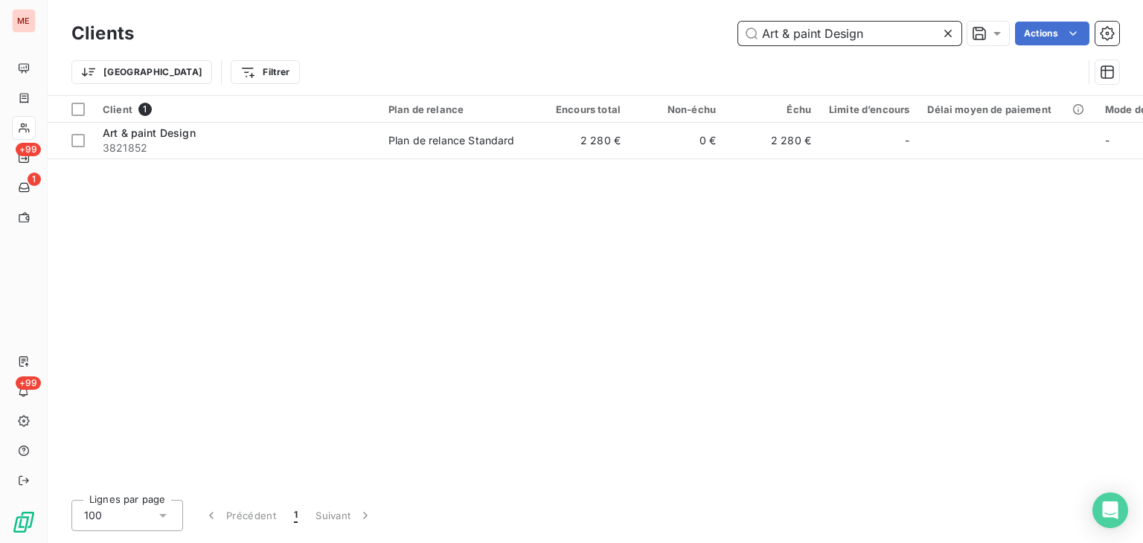
drag, startPoint x: 879, startPoint y: 31, endPoint x: 640, endPoint y: -6, distance: 241.8
click at [640, 0] on html "ME +99 1 +99 Clients Art & paint Design Actions Trier Filtrer Client 1 Plan de …" at bounding box center [571, 271] width 1143 height 543
paste input "isan Bruno"
drag, startPoint x: 868, startPoint y: 47, endPoint x: 609, endPoint y: 16, distance: 260.9
click at [609, 16] on div "Clients Artisan Bruno Actions Trier Filtrer" at bounding box center [596, 47] width 1096 height 95
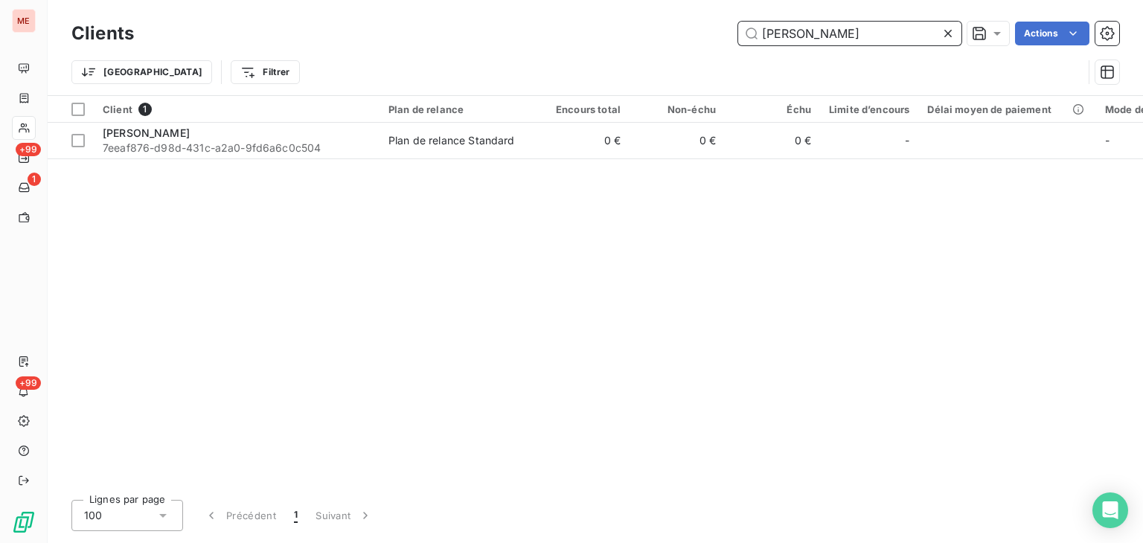
click at [780, 32] on input "Artisan Bruno" at bounding box center [849, 34] width 223 height 24
paste input "AWM ARCHITECTES URBANISTES"
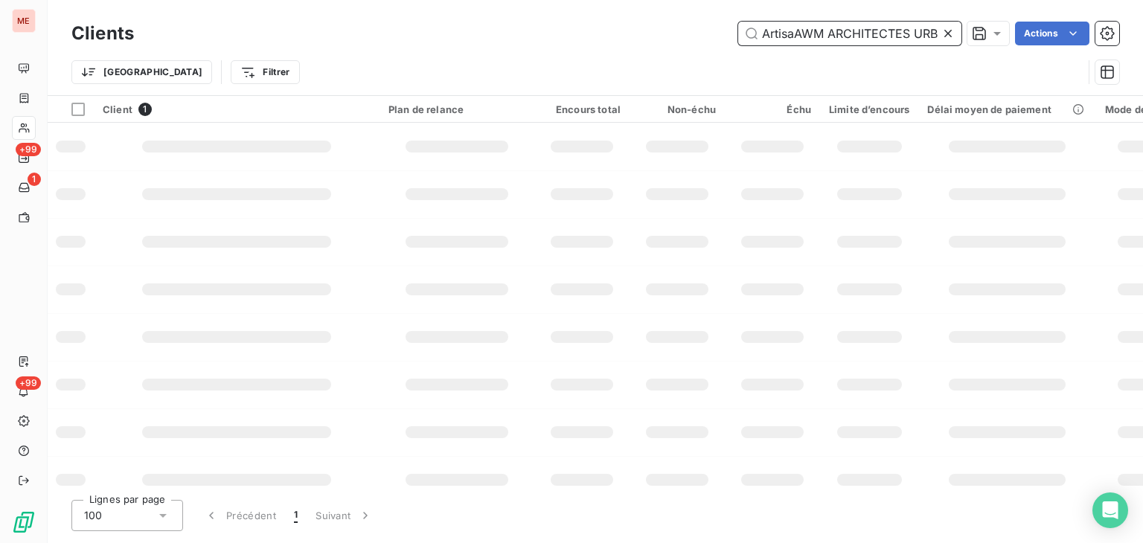
scroll to position [0, 51]
drag, startPoint x: 843, startPoint y: 38, endPoint x: 741, endPoint y: 29, distance: 102.4
click at [741, 29] on input "ArtisaAWM ARCHITECTES URBANISTES" at bounding box center [849, 34] width 223 height 24
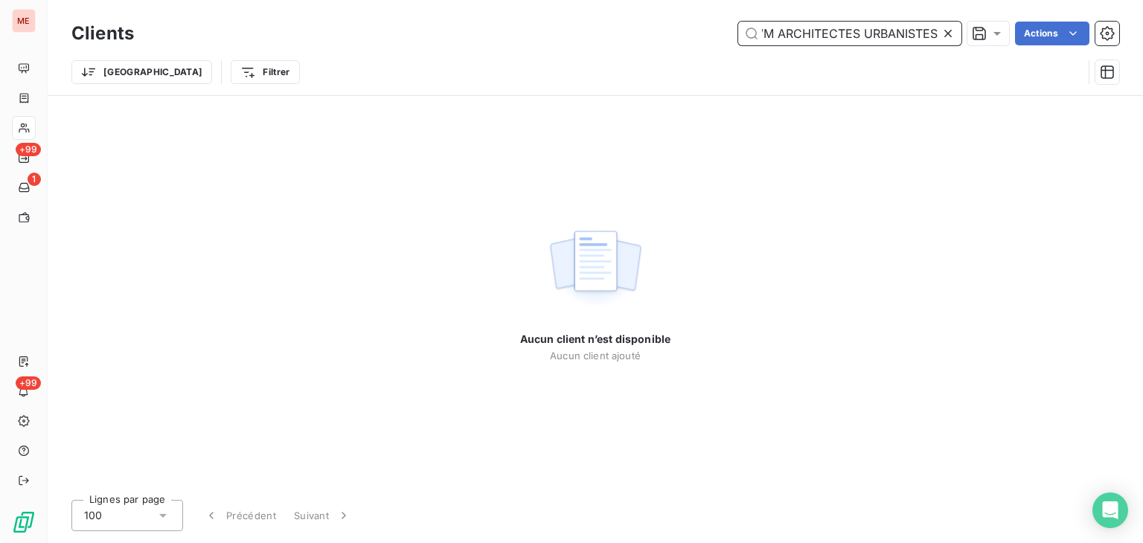
click at [793, 35] on input "ArtisaAWM ARCHITECTES URBANISTES" at bounding box center [849, 34] width 223 height 24
paste input "text"
click at [793, 35] on input "AWM ARCHITECTES URBANISTES" at bounding box center [849, 34] width 223 height 24
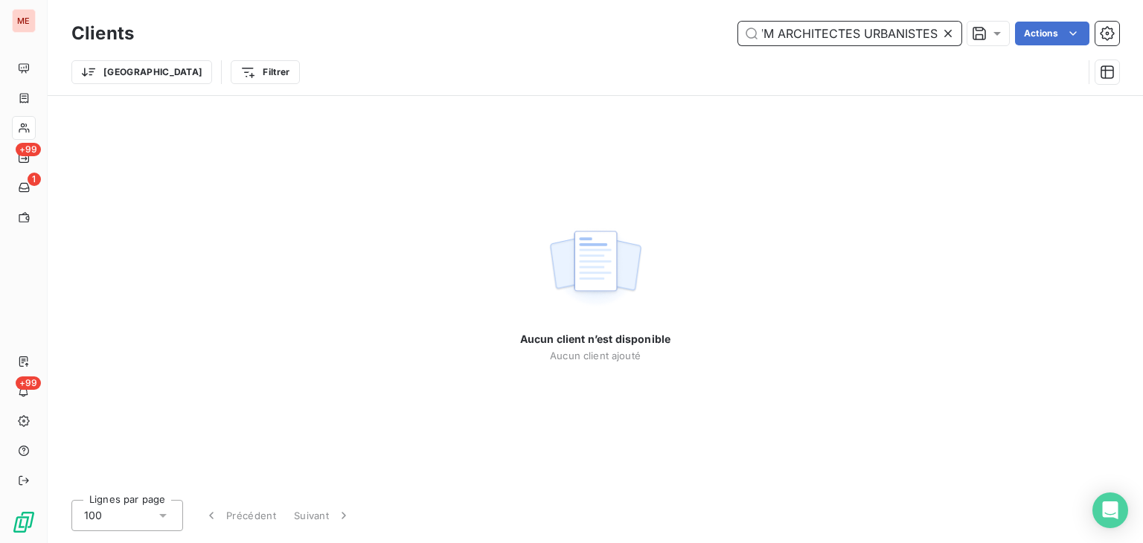
scroll to position [0, 18]
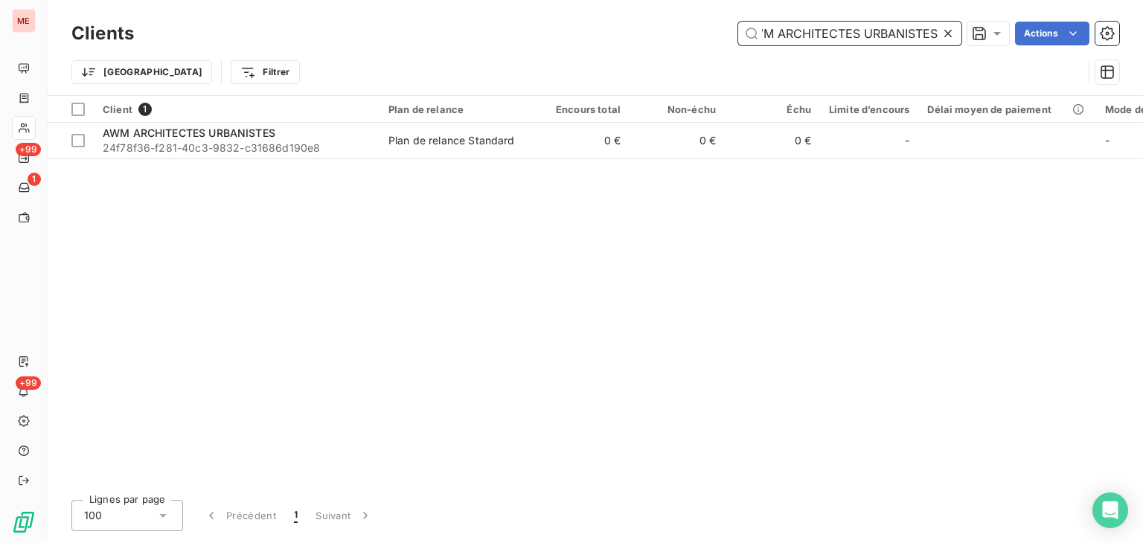
type input "AWM ARCHITECTES URBANISTES"
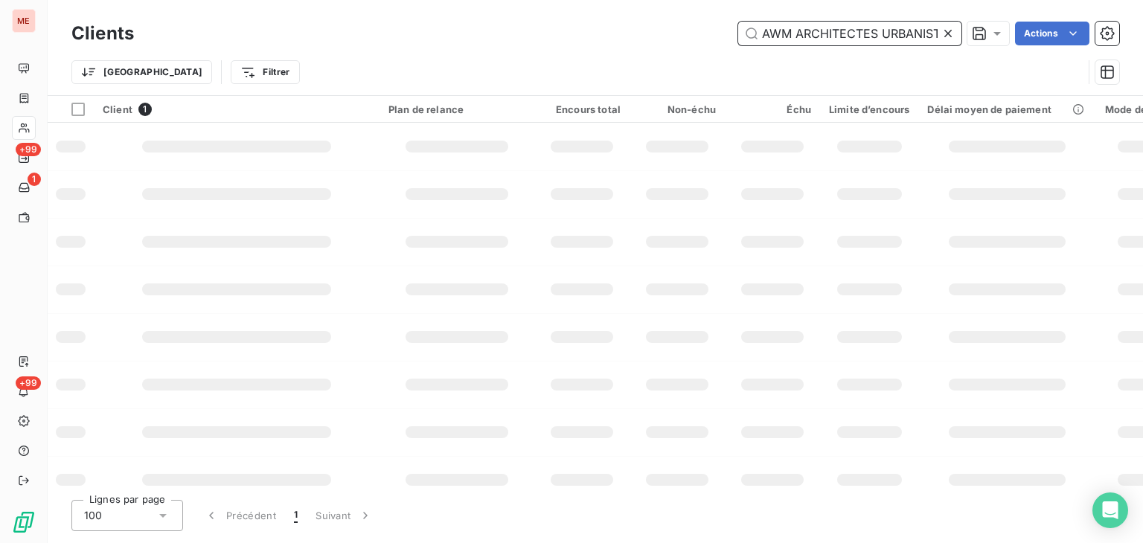
click at [802, 40] on input "AWM ARCHITECTES URBANISTES" at bounding box center [849, 34] width 223 height 24
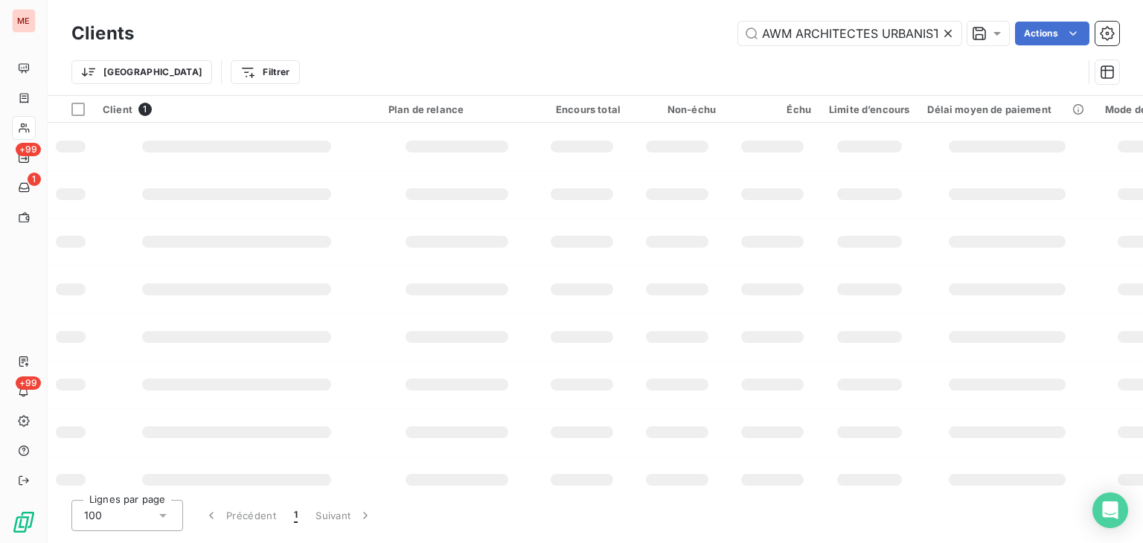
click at [510, 60] on div "Trier Filtrer" at bounding box center [577, 72] width 1012 height 28
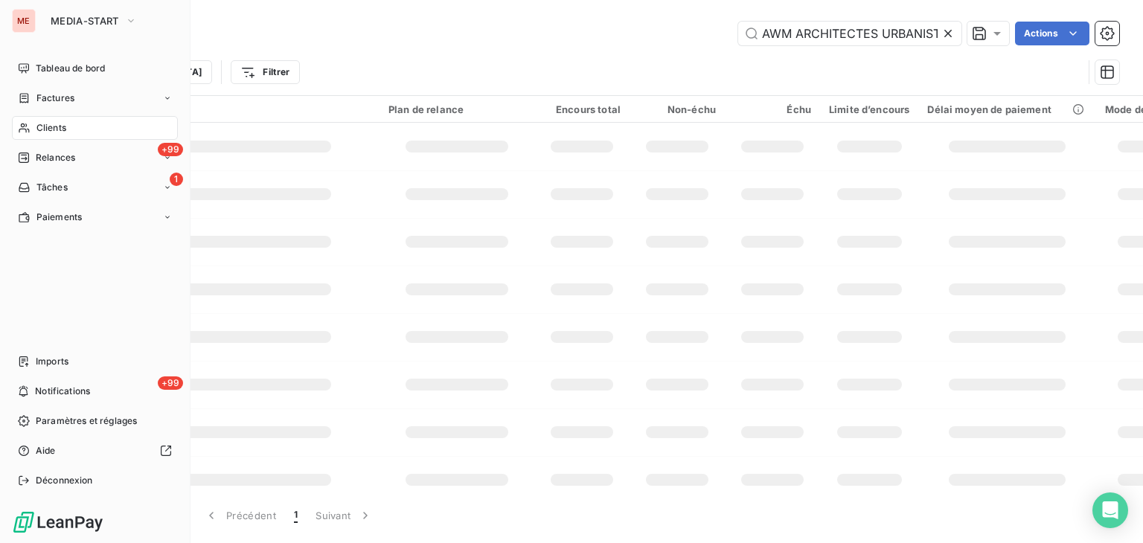
click at [30, 126] on div "Clients" at bounding box center [95, 128] width 166 height 24
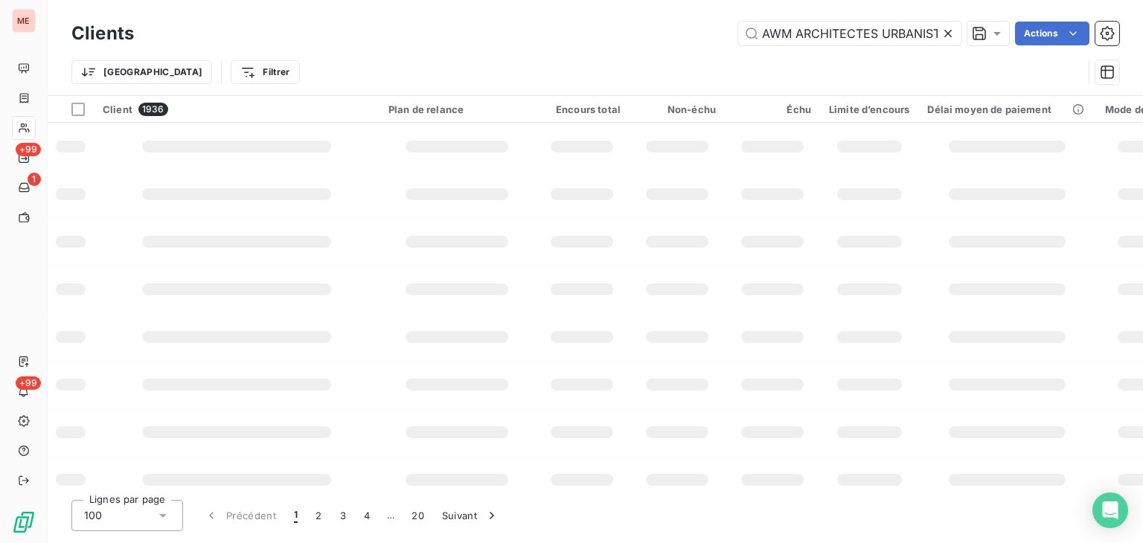
scroll to position [0, 18]
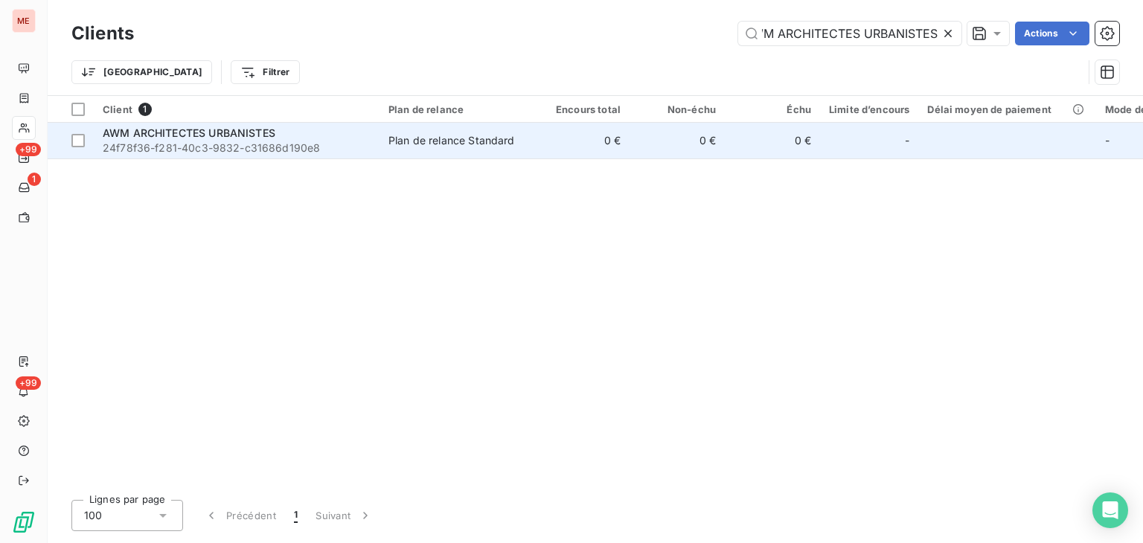
type input "AWM ARCHITECTES URBANISTES"
click at [581, 132] on td "0 €" at bounding box center [581, 141] width 95 height 36
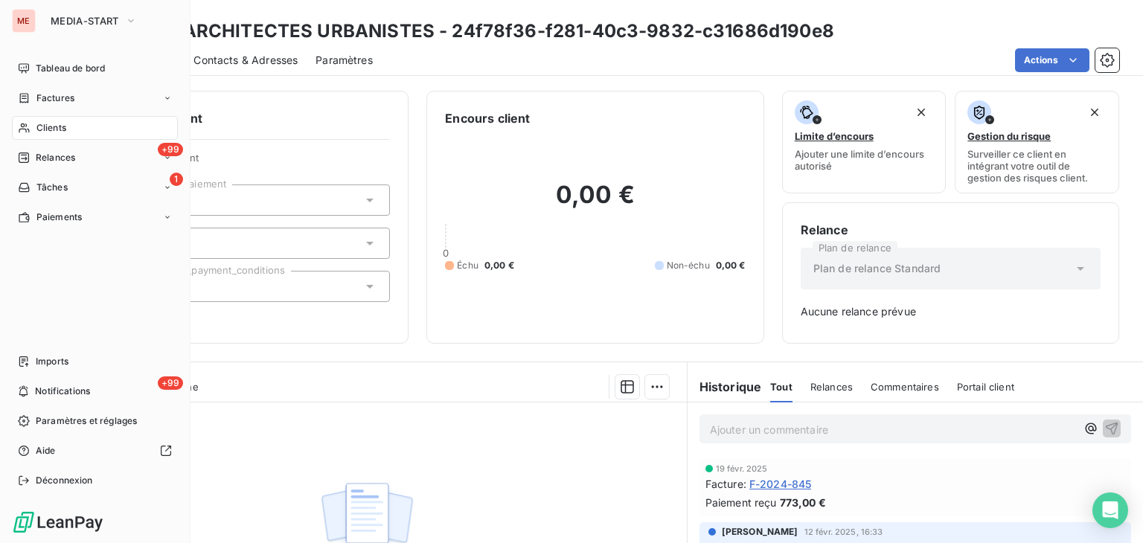
click at [19, 118] on div "Clients" at bounding box center [95, 128] width 166 height 24
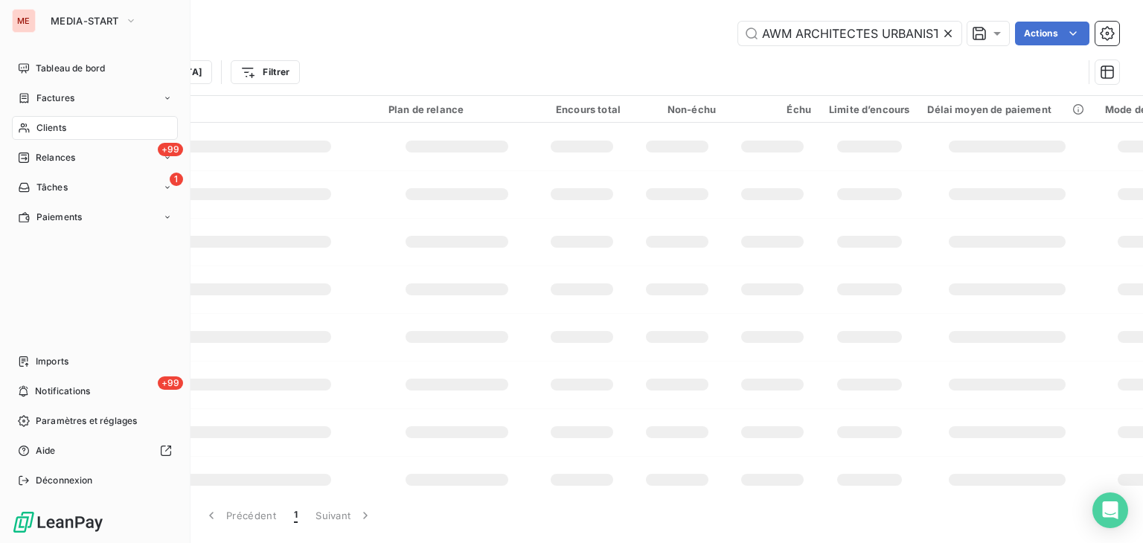
scroll to position [0, 18]
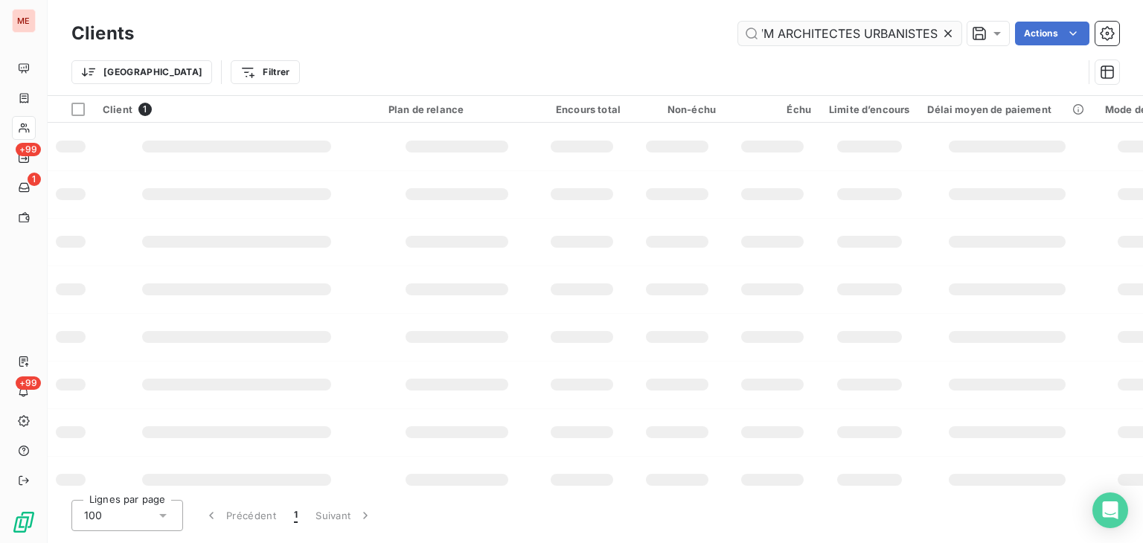
click at [795, 35] on input "AWM ARCHITECTES URBANISTES" at bounding box center [849, 34] width 223 height 24
type input "AYINETECHNOLOGIES"
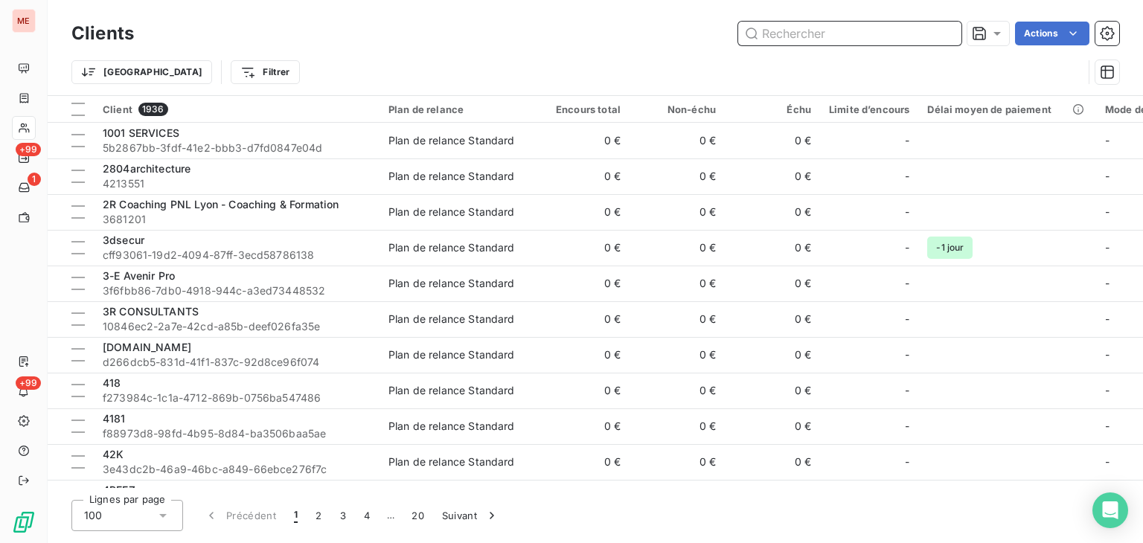
paste input "AYINETECHNOLOGIES"
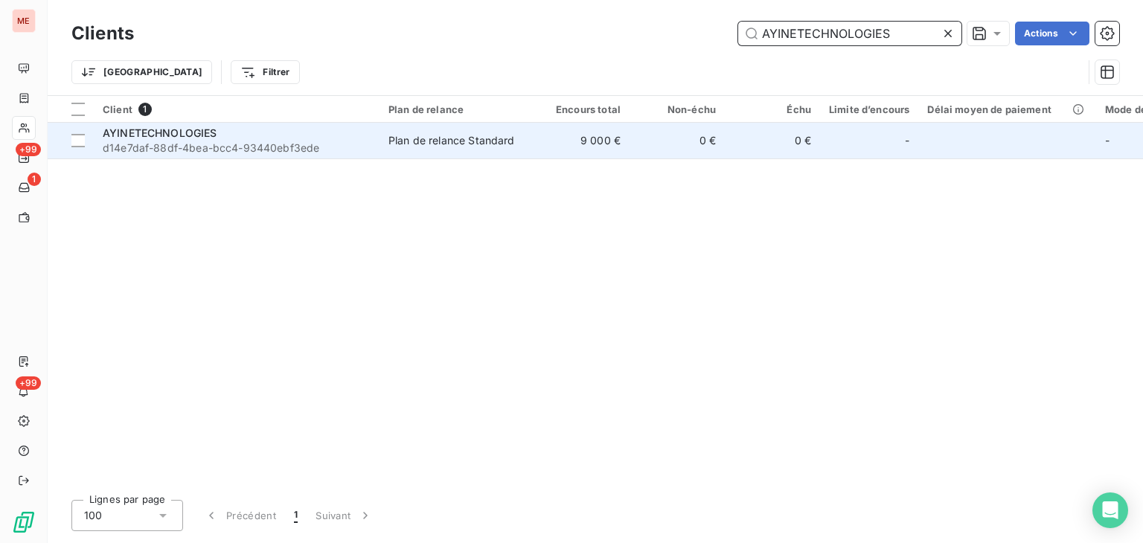
type input "AYINETECHNOLOGIES"
click at [574, 149] on td "9 000 €" at bounding box center [581, 141] width 95 height 36
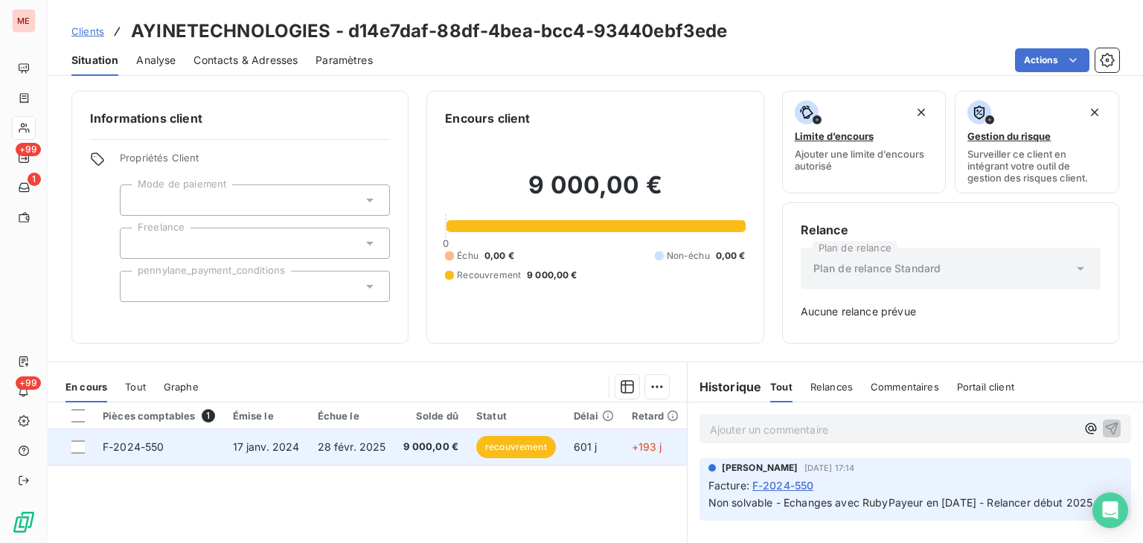
click at [362, 462] on td "28 févr. 2025" at bounding box center [352, 447] width 86 height 36
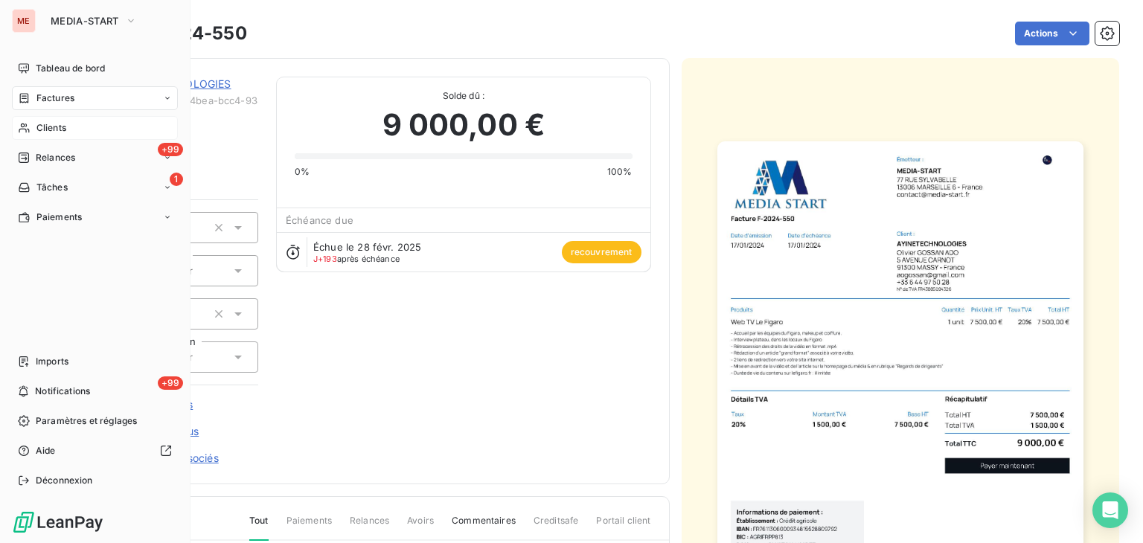
click at [51, 119] on div "Clients" at bounding box center [95, 128] width 166 height 24
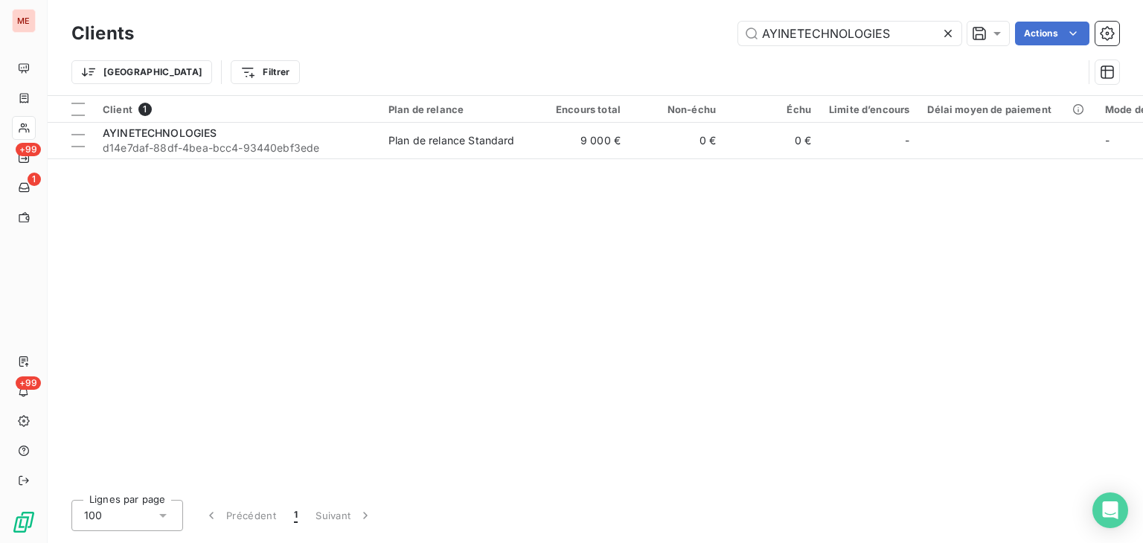
drag, startPoint x: 846, startPoint y: 33, endPoint x: 569, endPoint y: 42, distance: 276.3
click at [569, 42] on div "AYINETECHNOLOGIES Actions" at bounding box center [636, 34] width 968 height 24
drag, startPoint x: 676, startPoint y: 106, endPoint x: 555, endPoint y: 13, distance: 152.3
click at [555, 13] on div "Clients B2L ARCHITECTURE Actions Trier Filtrer Client 1 Plan de relance Encours…" at bounding box center [596, 271] width 1096 height 543
drag, startPoint x: 893, startPoint y: 36, endPoint x: 550, endPoint y: 45, distance: 343.3
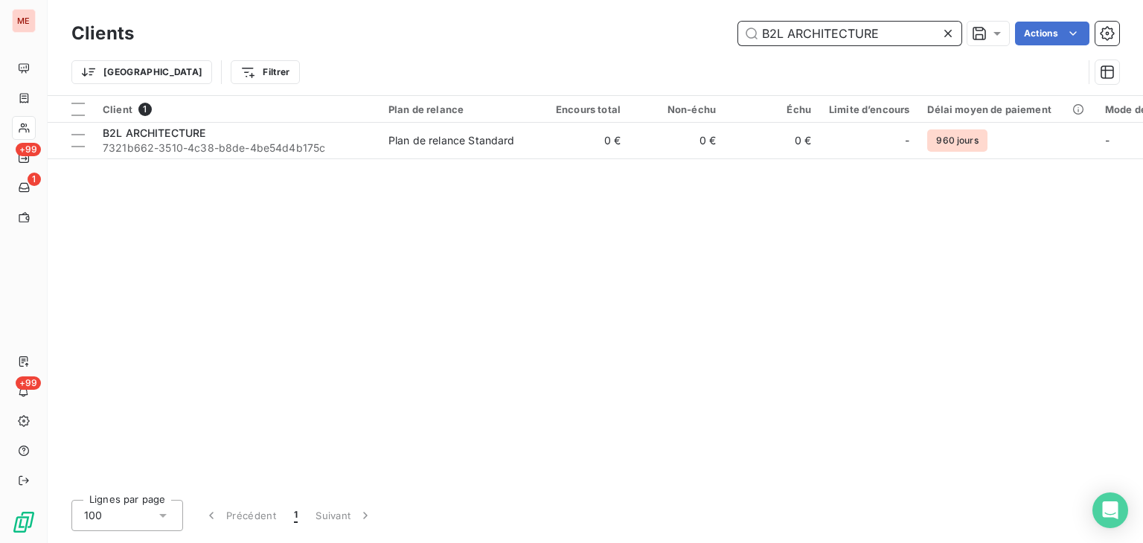
click at [550, 45] on div "Clients B2L ARCHITECTURE Actions" at bounding box center [595, 33] width 1048 height 31
paste input "[PERSON_NAME] AVOCATS"
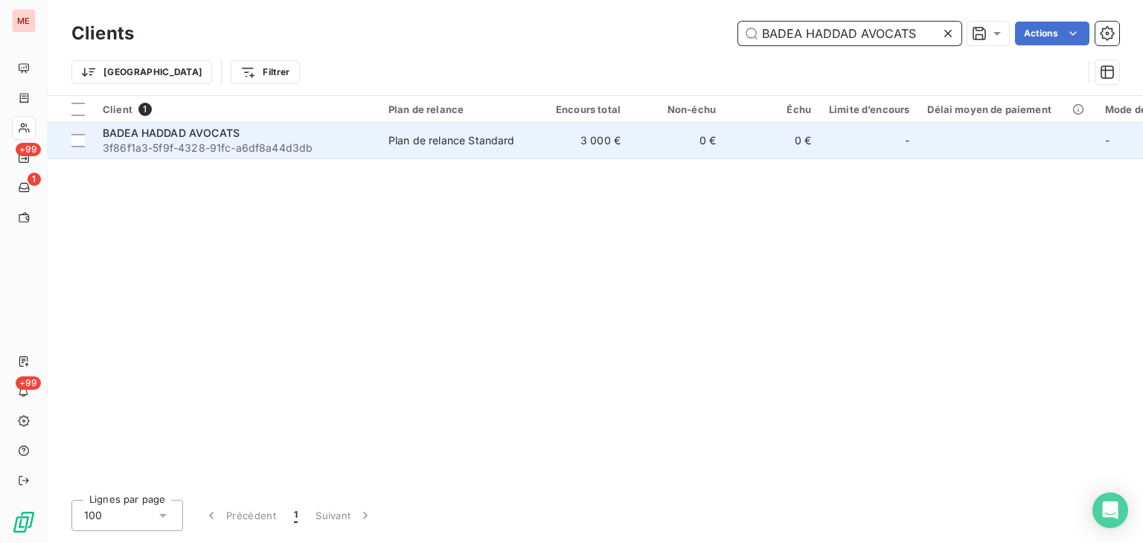
type input "BADEA HADDAD AVOCATS"
click at [602, 139] on td "3 000 €" at bounding box center [581, 141] width 95 height 36
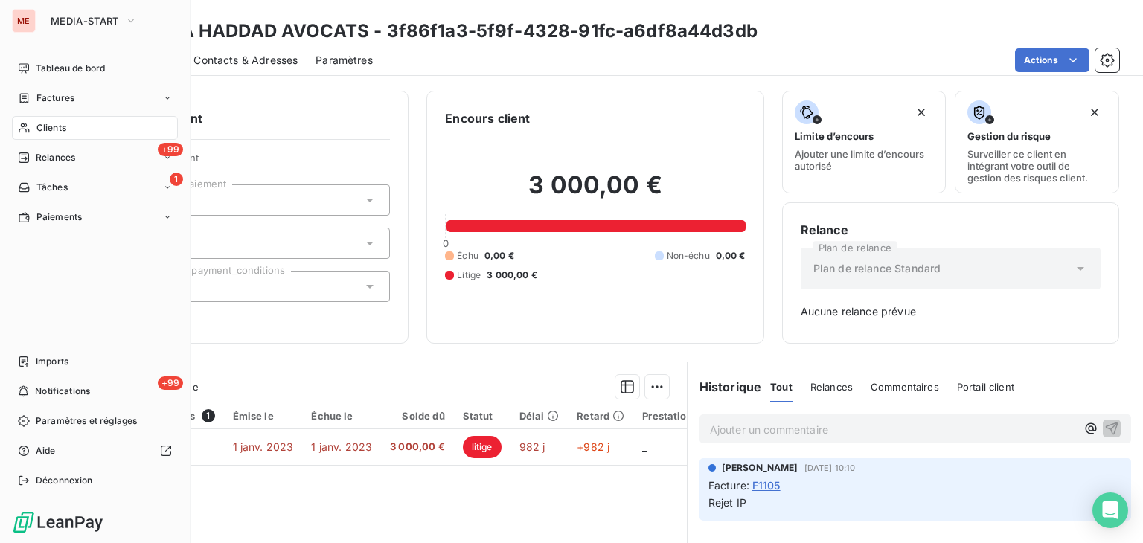
click at [63, 119] on div "Clients" at bounding box center [95, 128] width 166 height 24
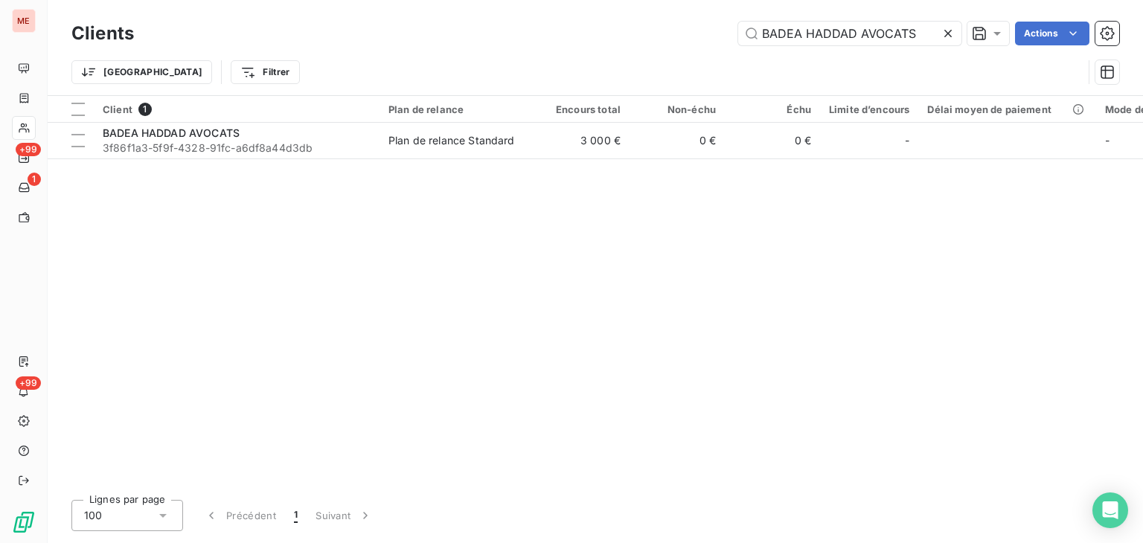
drag, startPoint x: 910, startPoint y: 14, endPoint x: 869, endPoint y: 19, distance: 41.3
click at [869, 19] on div "Clients BADEA HADDAD AVOCATS Actions Trier Filtrer" at bounding box center [596, 47] width 1096 height 95
drag, startPoint x: 869, startPoint y: 19, endPoint x: 828, endPoint y: 31, distance: 43.4
click at [828, 31] on div "Clients BADEA HADDAD AVOCATS Actions" at bounding box center [595, 33] width 1048 height 31
click at [828, 31] on input "BADEA HADDAD AVOCATS" at bounding box center [849, 34] width 223 height 24
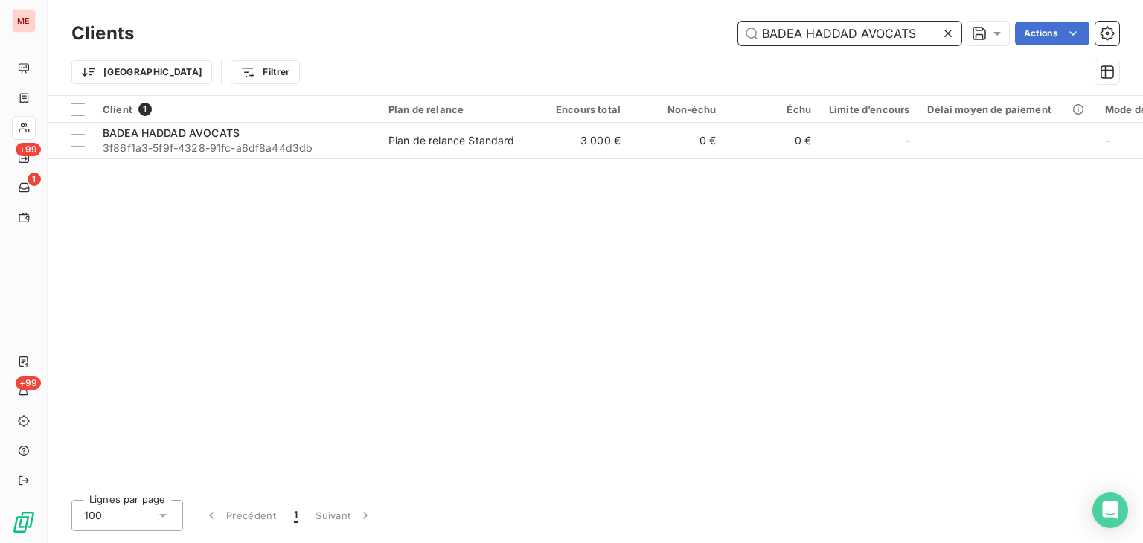
click at [828, 31] on input "BADEA HADDAD AVOCATS" at bounding box center [849, 34] width 223 height 24
paste input "akouchi & Habachi - HB Law Firm"
click at [828, 31] on input "BADEA HADDAD AVOCATS" at bounding box center [849, 34] width 223 height 24
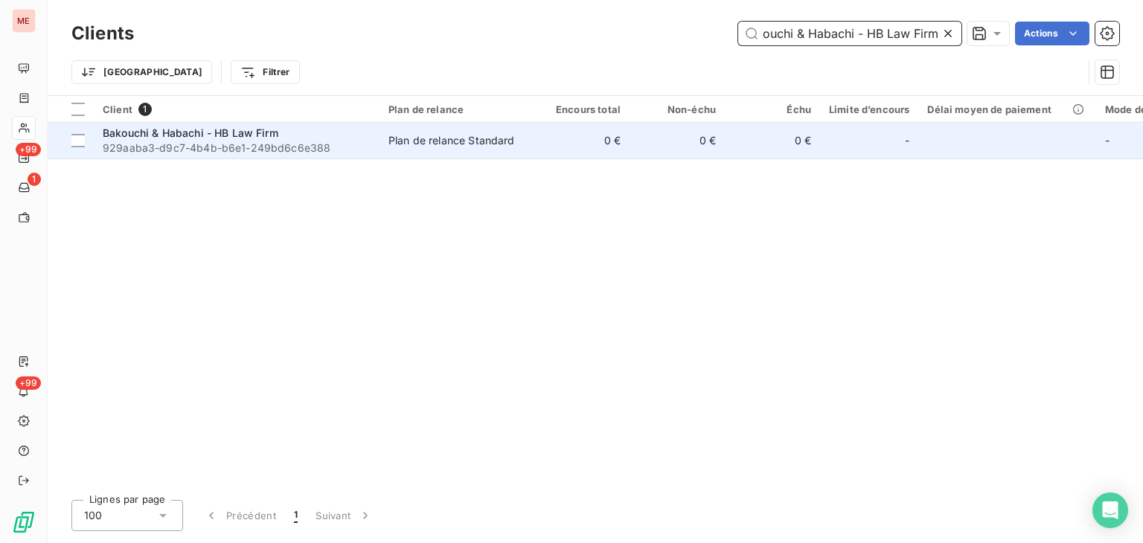
type input "Bakouchi & Habachi - HB Law Firm"
click at [507, 129] on td "Plan de relance Standard" at bounding box center [457, 141] width 155 height 36
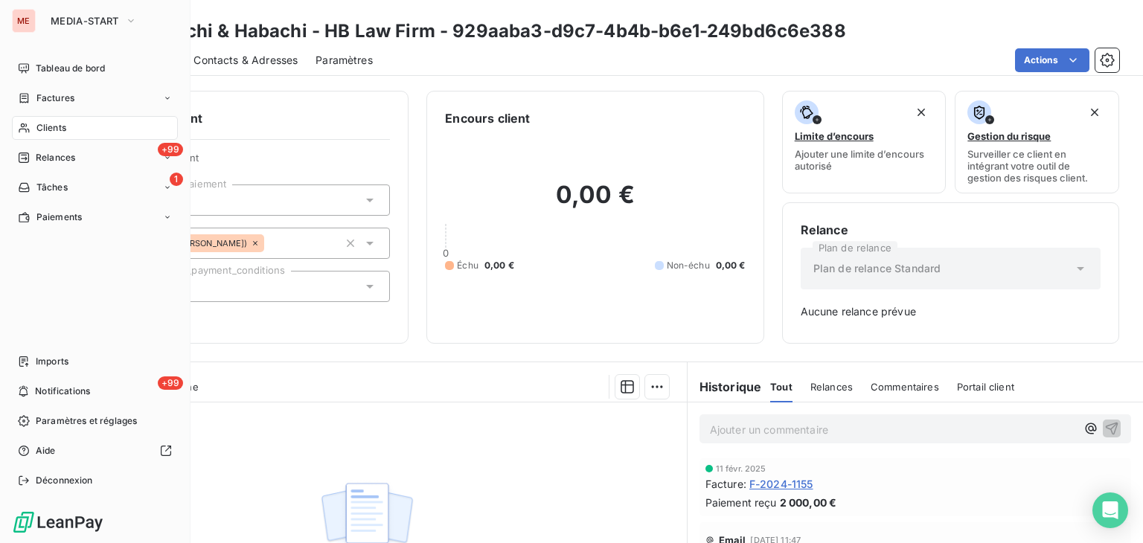
click at [29, 125] on icon at bounding box center [24, 128] width 13 height 12
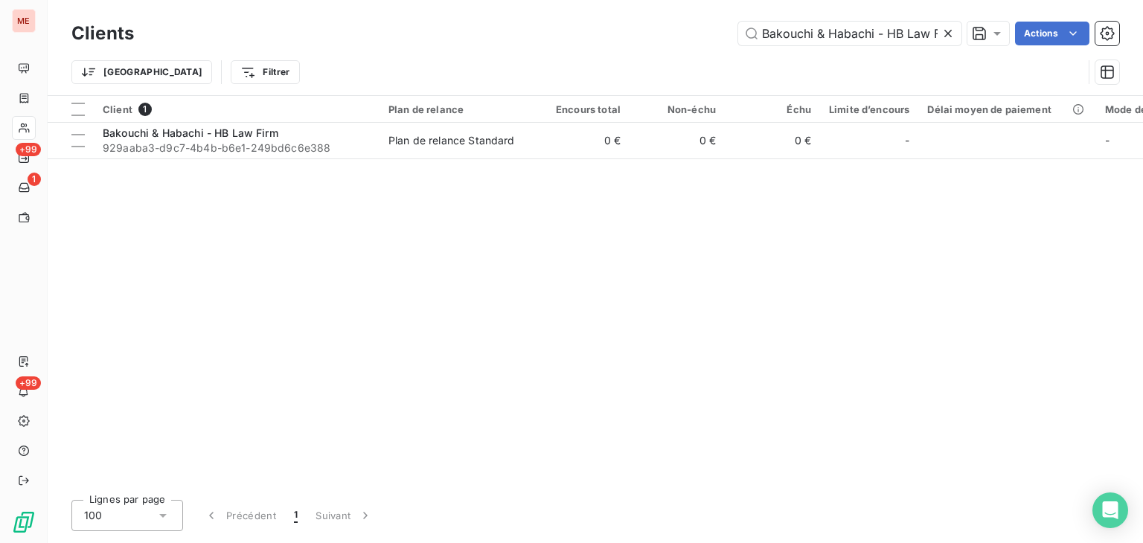
scroll to position [0, 20]
click at [893, 24] on input "Bakouchi & Habachi - HB Law Firm" at bounding box center [849, 34] width 223 height 24
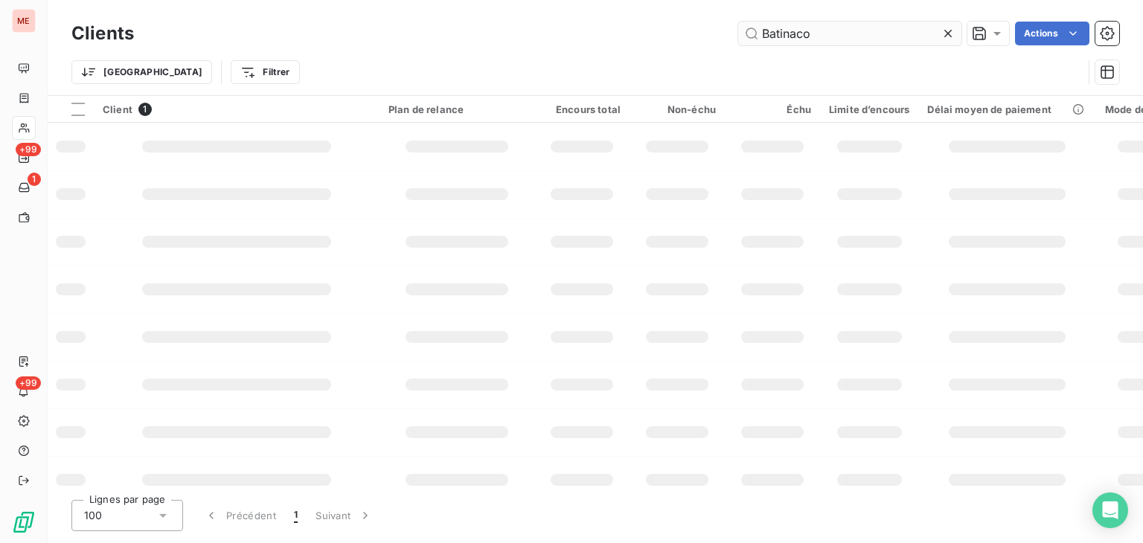
click at [893, 24] on input "Batinaco" at bounding box center [849, 34] width 223 height 24
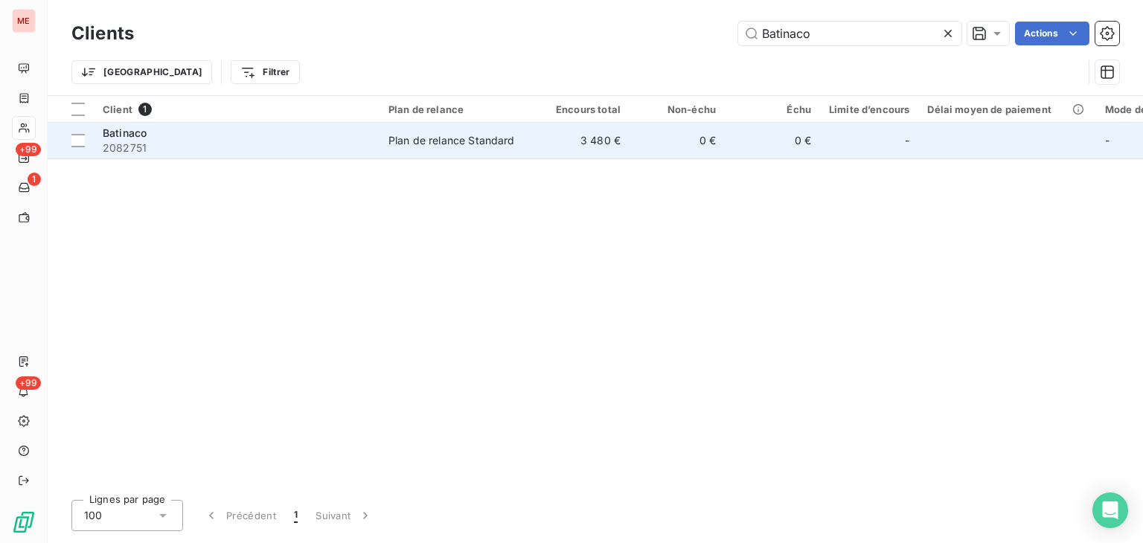
type input "Batinaco"
click at [723, 132] on td "0 €" at bounding box center [677, 141] width 95 height 36
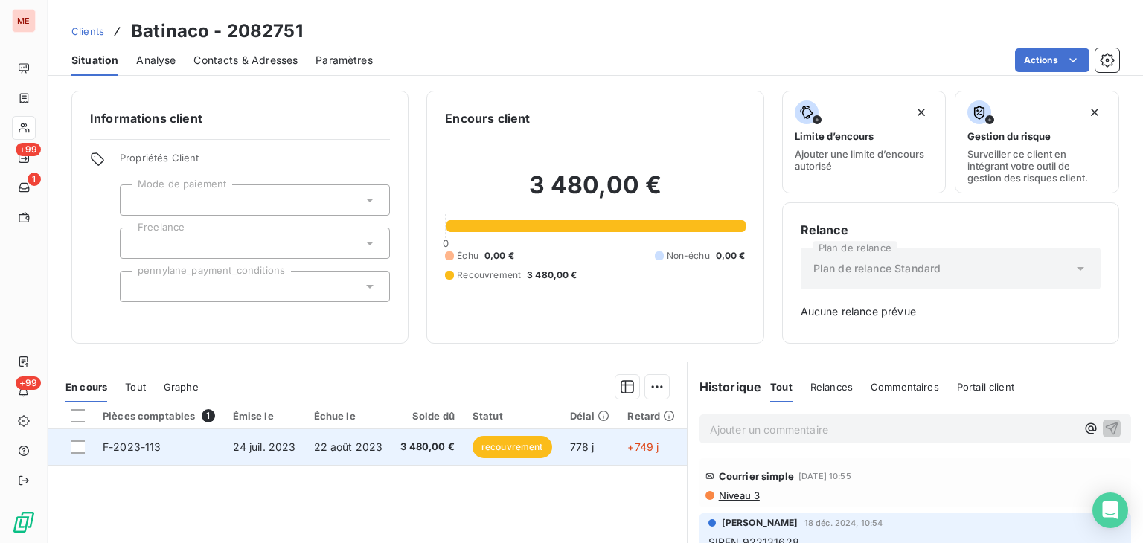
click at [402, 440] on span "3 480,00 €" at bounding box center [427, 447] width 54 height 15
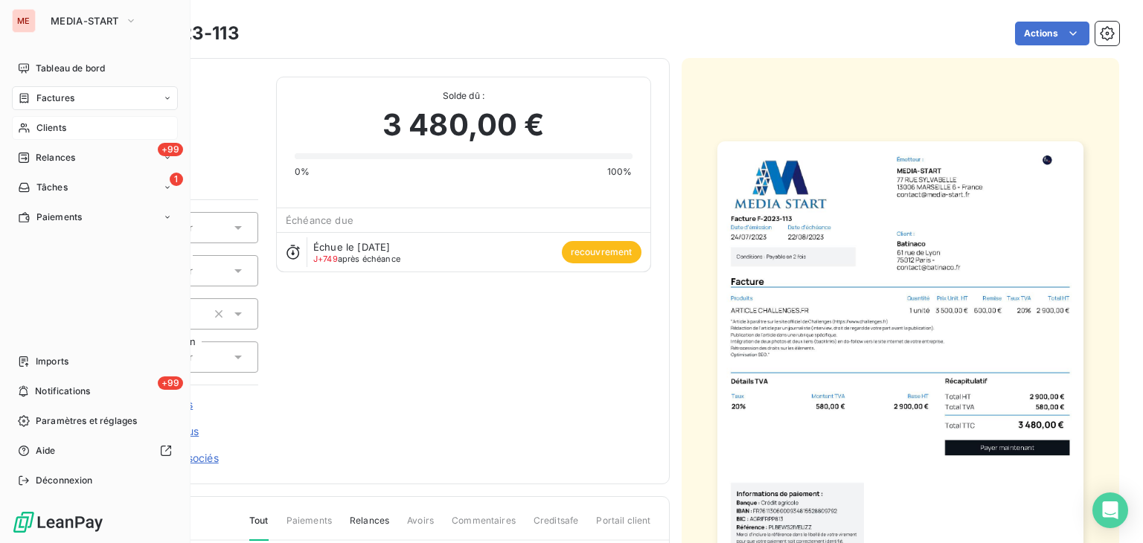
click at [31, 120] on div "Clients" at bounding box center [95, 128] width 166 height 24
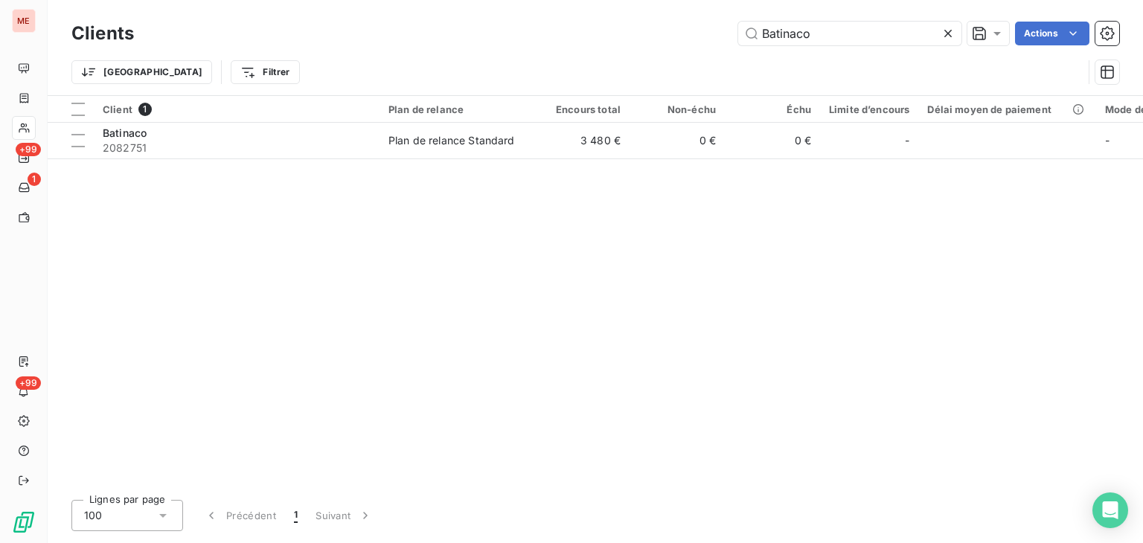
click at [814, 46] on div "Clients Batinaco Actions" at bounding box center [595, 33] width 1048 height 31
drag, startPoint x: 729, startPoint y: 33, endPoint x: 545, endPoint y: 23, distance: 184.1
click at [545, 23] on div "Batinaco Actions" at bounding box center [636, 34] width 968 height 24
paste input "eauty Success Puteaux"
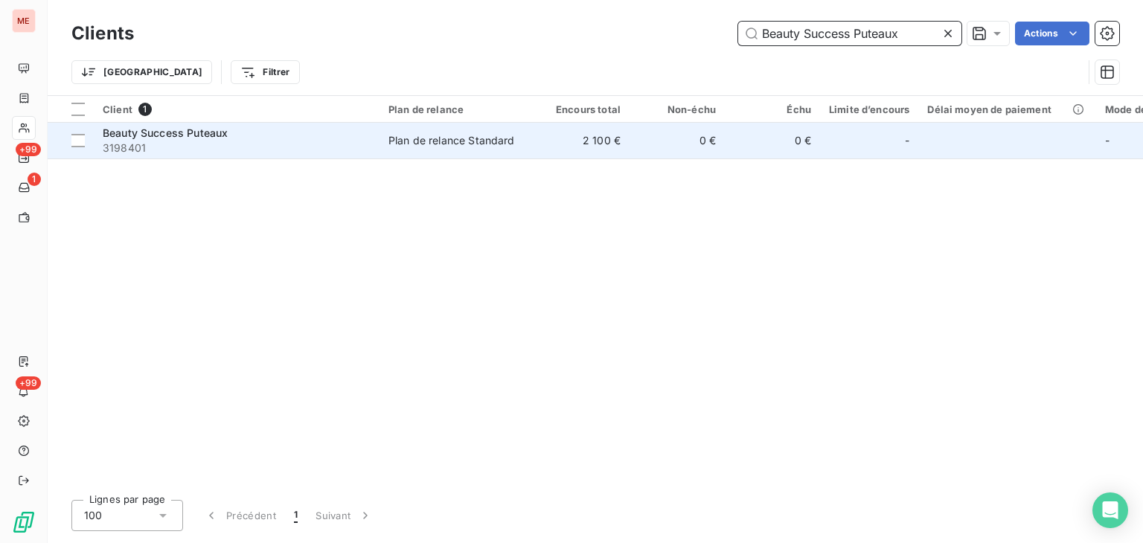
type input "Beauty Success Puteaux"
click at [560, 153] on td "2 100 €" at bounding box center [581, 141] width 95 height 36
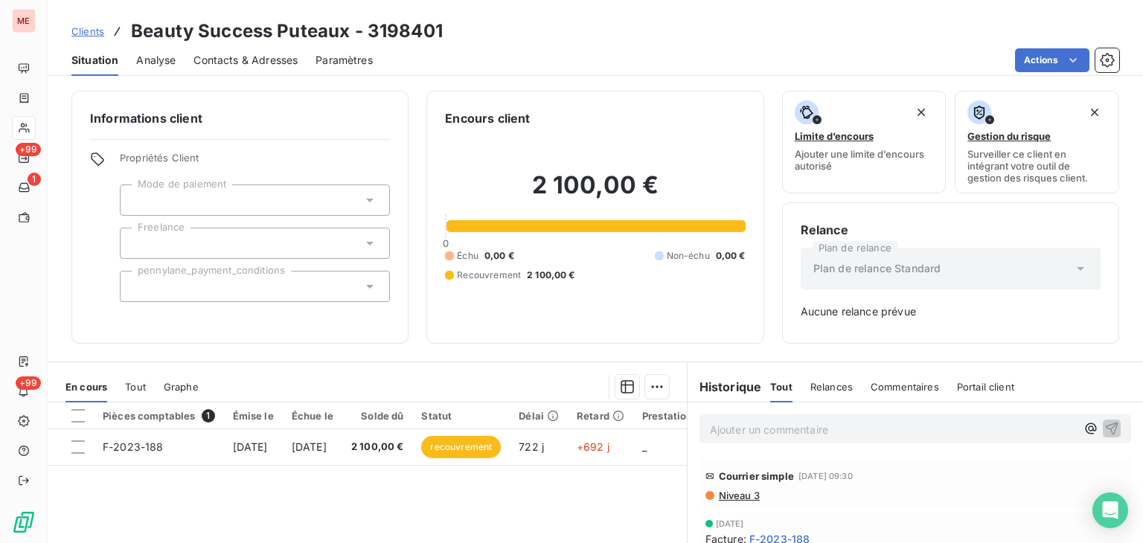
click at [356, 507] on div "Pièces comptables 1 Émise le Échue le Solde dû Statut Délai Retard Prestation D…" at bounding box center [367, 546] width 639 height 287
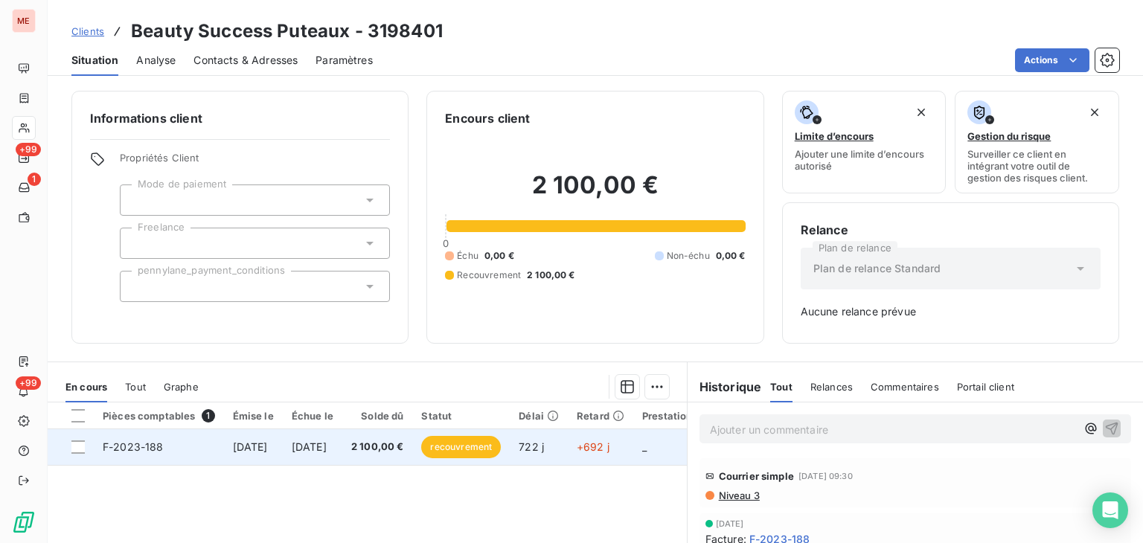
click at [342, 461] on td "18 oct. 2023" at bounding box center [313, 447] width 60 height 36
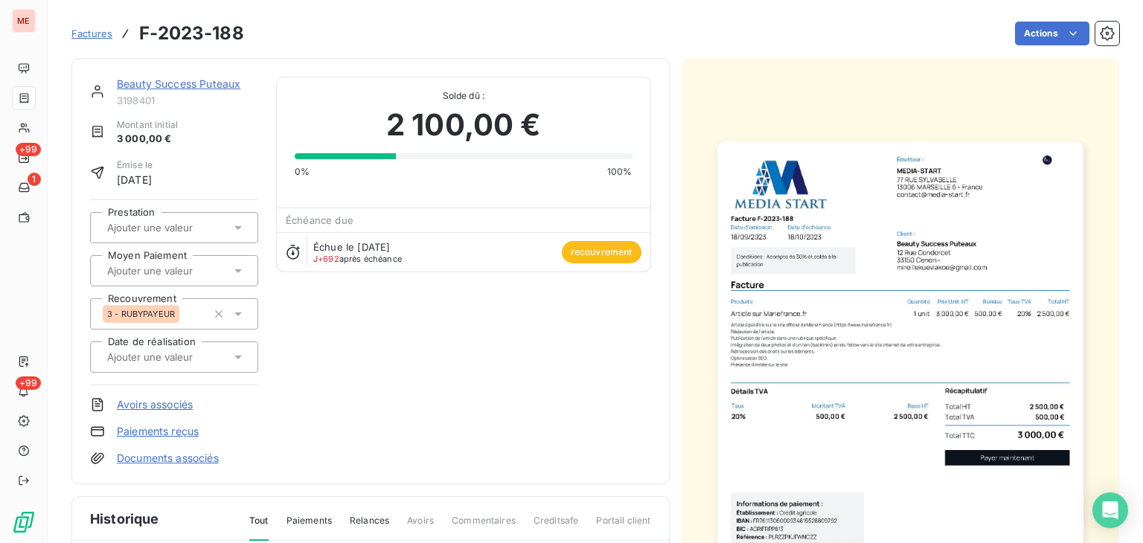
click at [794, 244] on img "button" at bounding box center [901, 399] width 366 height 517
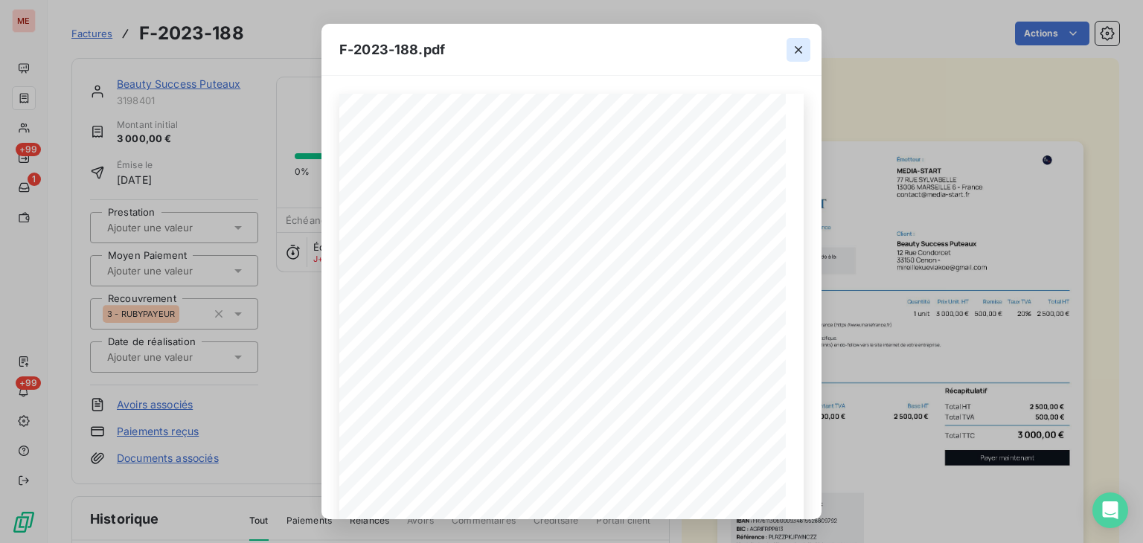
click at [795, 41] on button "button" at bounding box center [799, 50] width 24 height 24
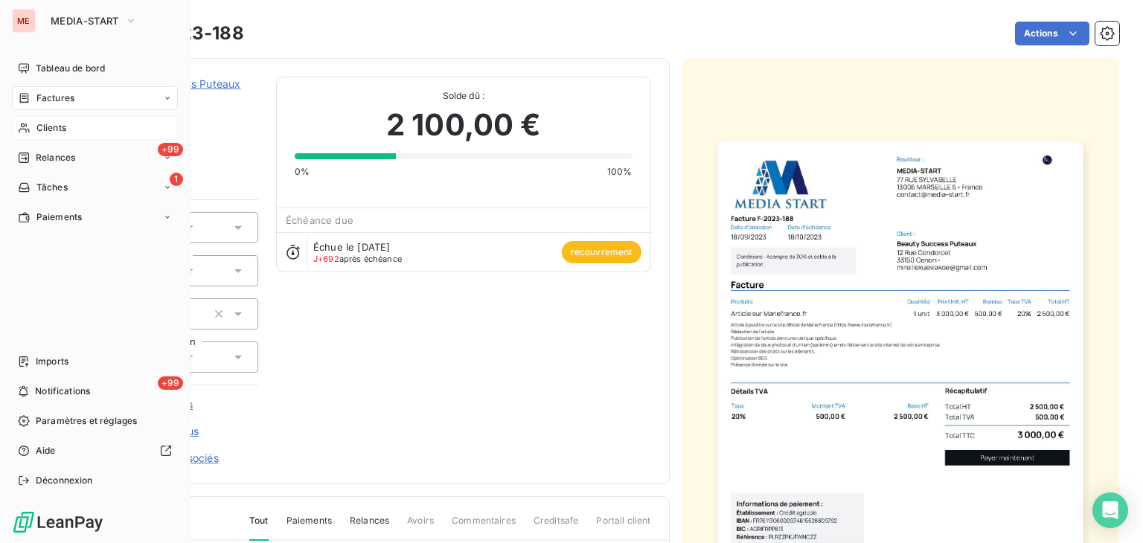
click at [43, 134] on span "Clients" at bounding box center [51, 127] width 30 height 13
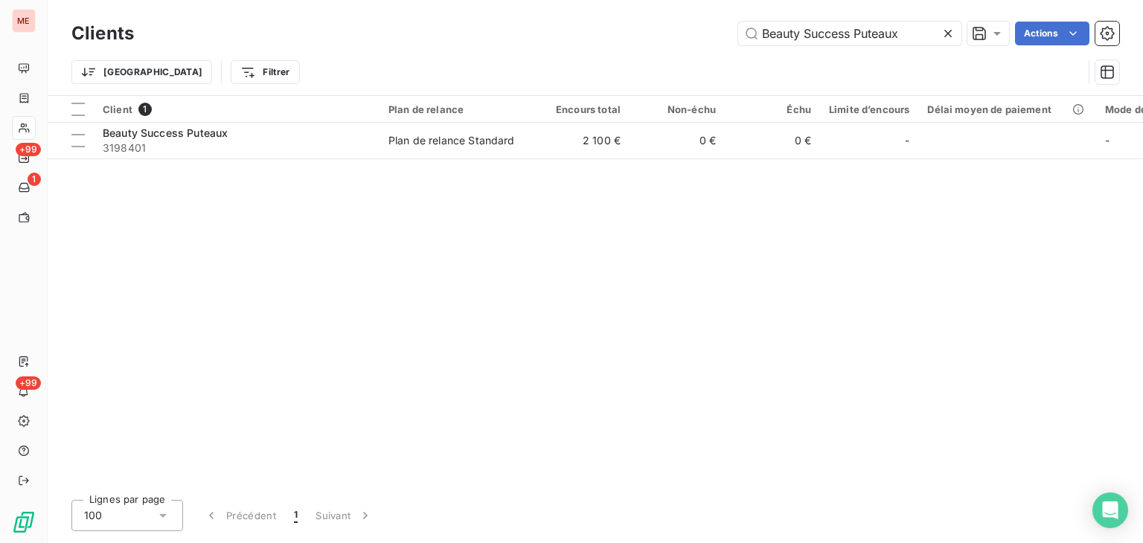
drag, startPoint x: 904, startPoint y: 34, endPoint x: 468, endPoint y: 22, distance: 435.6
click at [479, 19] on div "Clients Beauty Success Puteaux Actions" at bounding box center [595, 33] width 1048 height 31
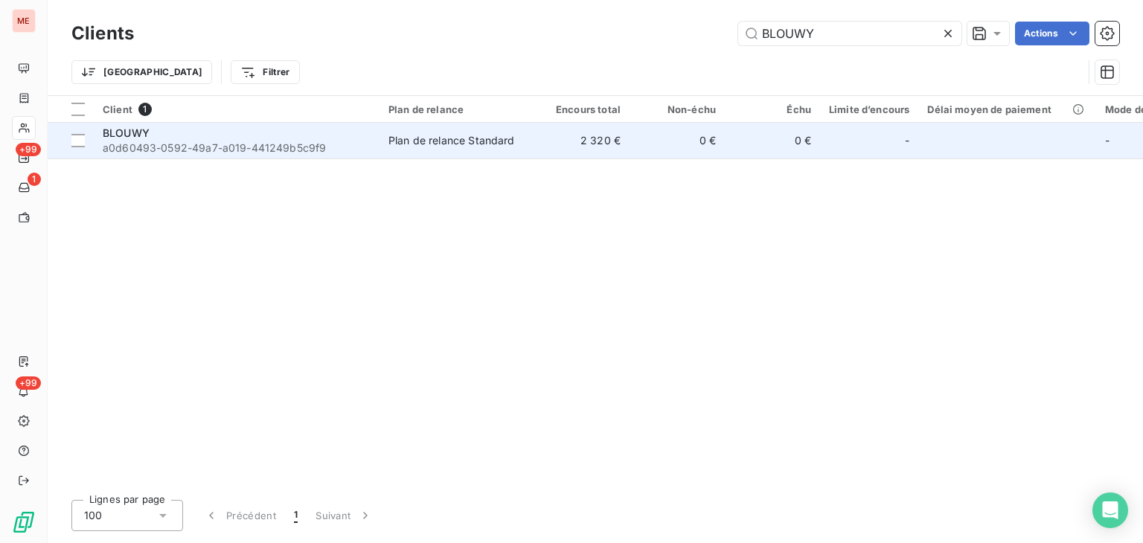
type input "BLOUWY"
click at [701, 153] on td "0 €" at bounding box center [677, 141] width 95 height 36
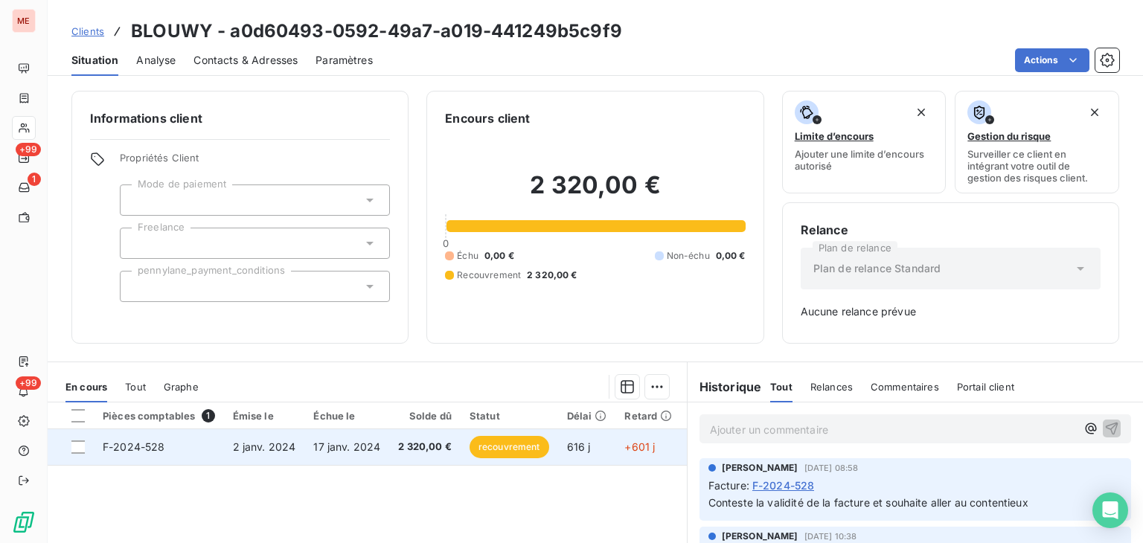
click at [607, 444] on td "616 j" at bounding box center [587, 447] width 58 height 36
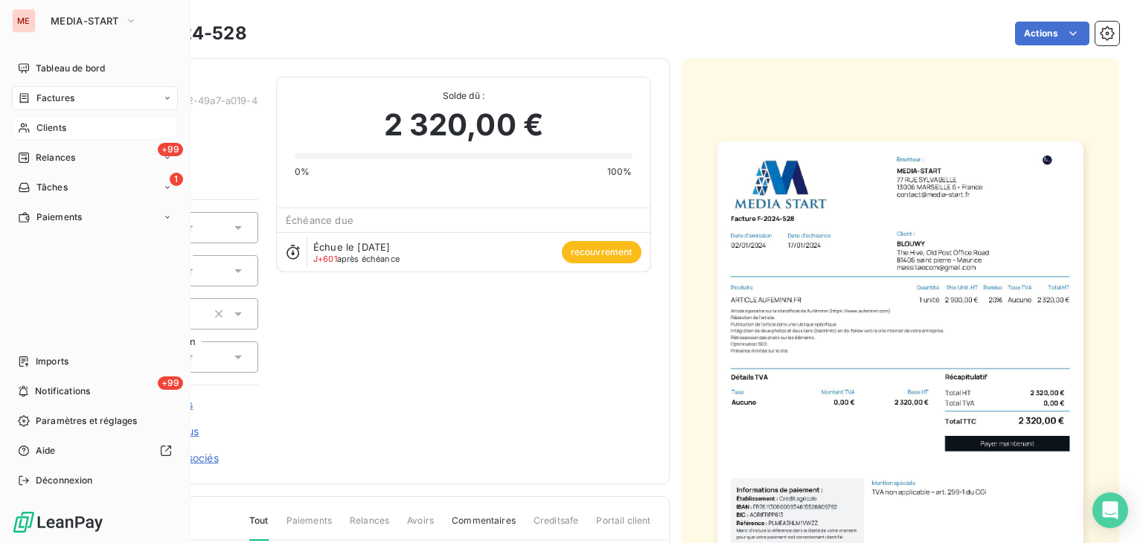
click at [60, 128] on span "Clients" at bounding box center [51, 127] width 30 height 13
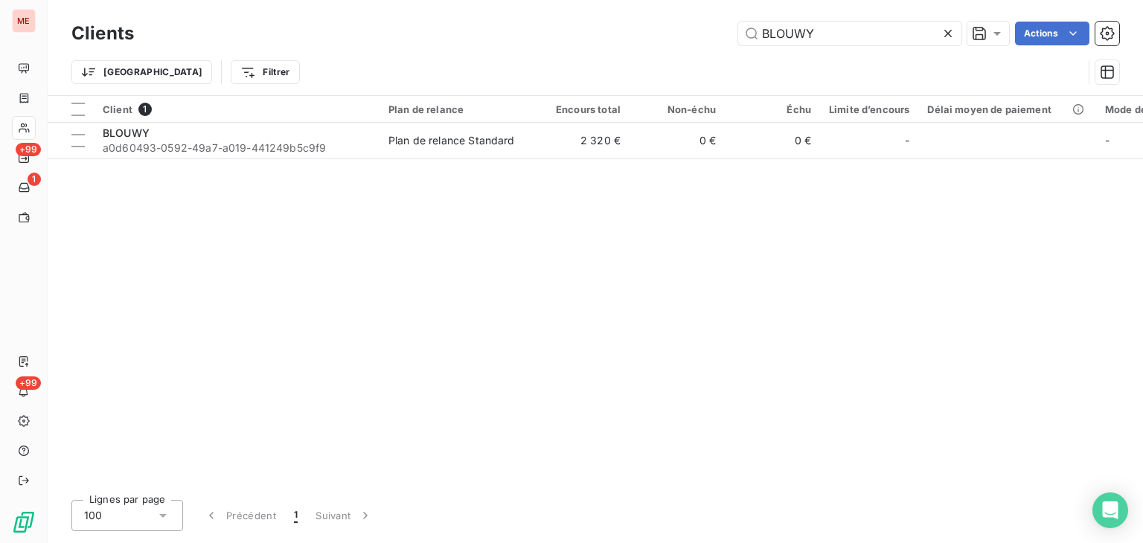
drag, startPoint x: 845, startPoint y: 31, endPoint x: 668, endPoint y: 31, distance: 176.4
click at [668, 31] on div "BLOUWY Actions" at bounding box center [636, 34] width 968 height 24
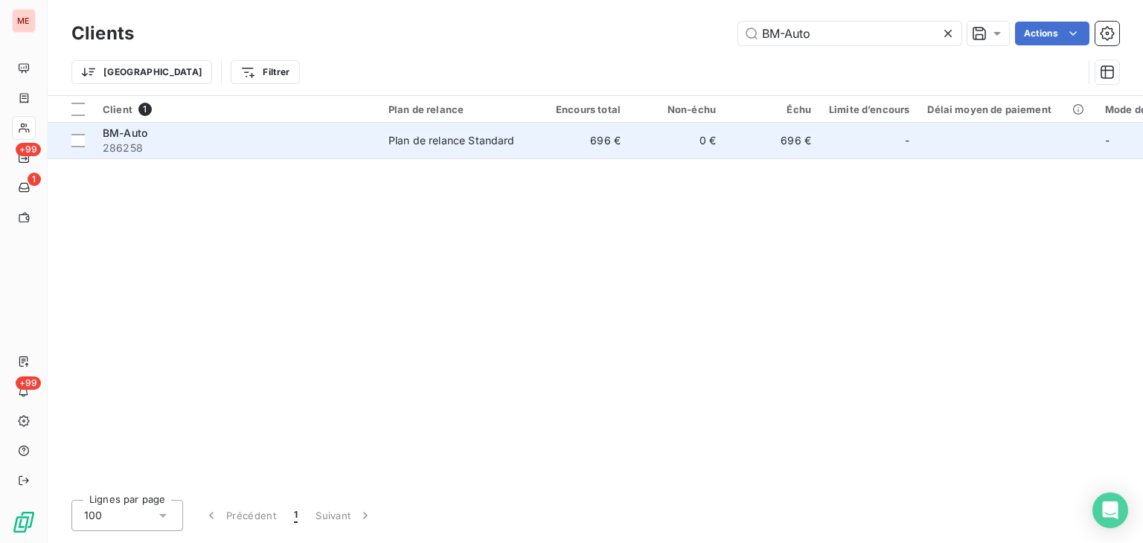
type input "BM-Auto"
click at [672, 135] on td "0 €" at bounding box center [677, 141] width 95 height 36
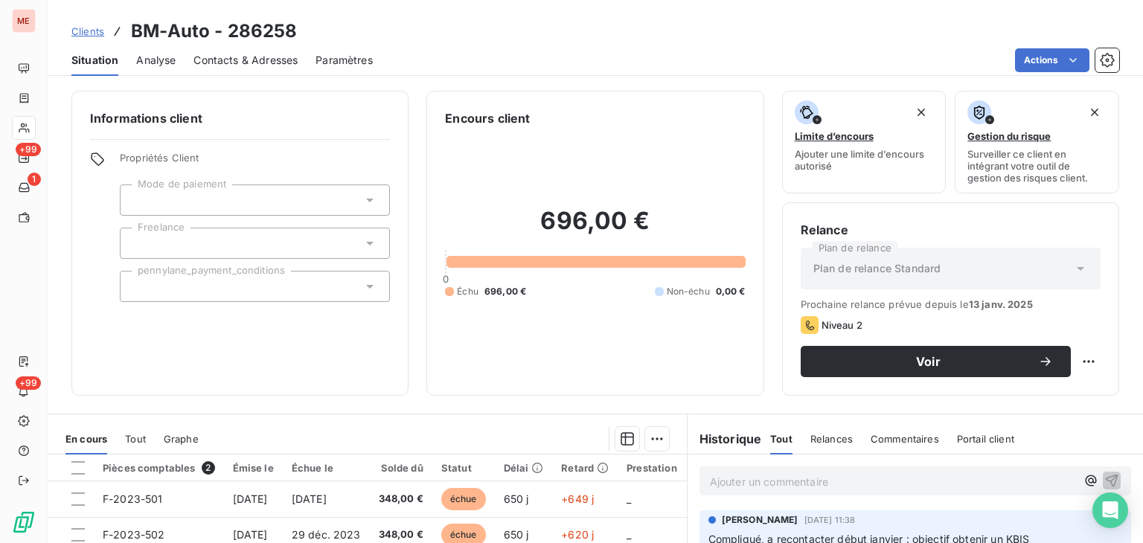
scroll to position [185, 0]
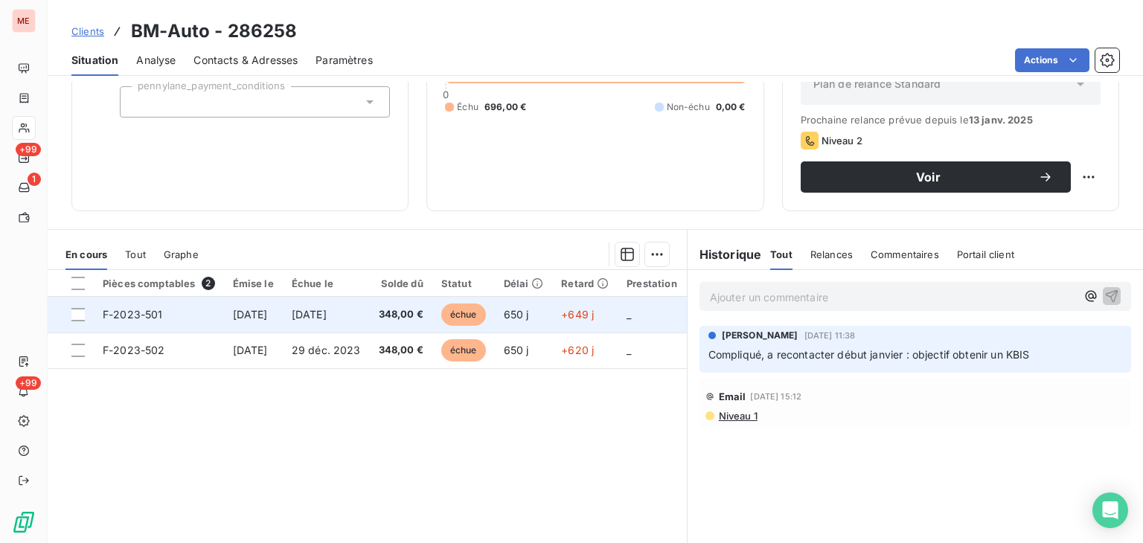
click at [553, 330] on td "650 j" at bounding box center [524, 315] width 58 height 36
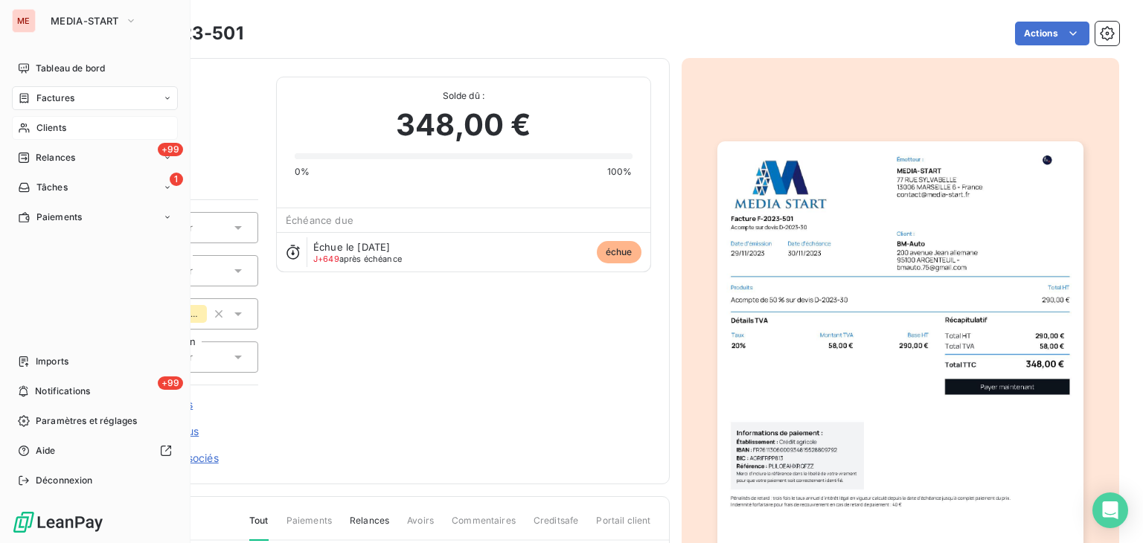
click at [64, 126] on span "Clients" at bounding box center [51, 127] width 30 height 13
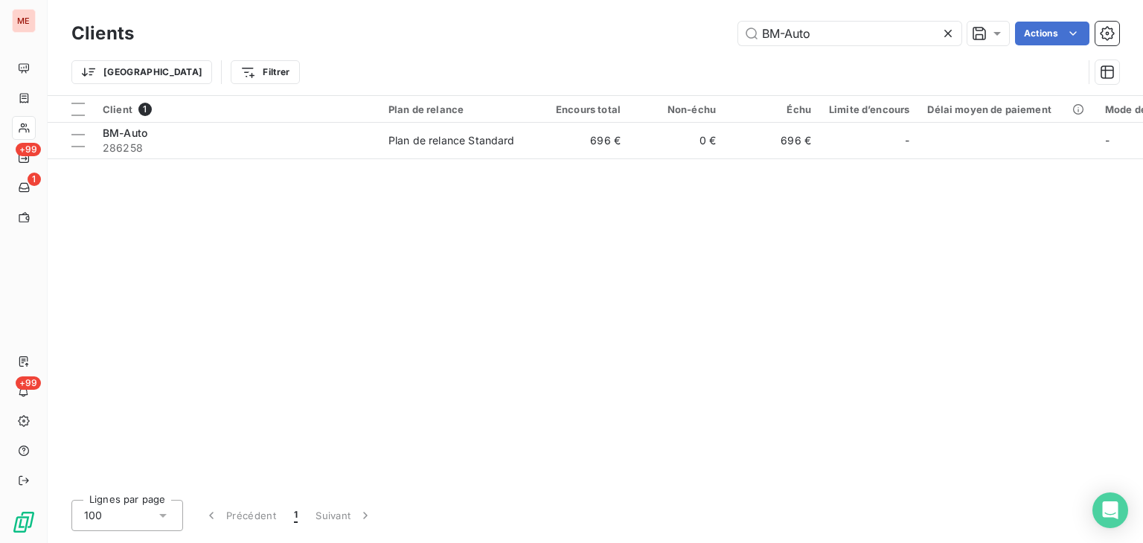
drag, startPoint x: 837, startPoint y: 25, endPoint x: 625, endPoint y: 13, distance: 212.5
click at [625, 13] on div "Clients BM-Auto Actions Trier Filtrer" at bounding box center [596, 47] width 1096 height 95
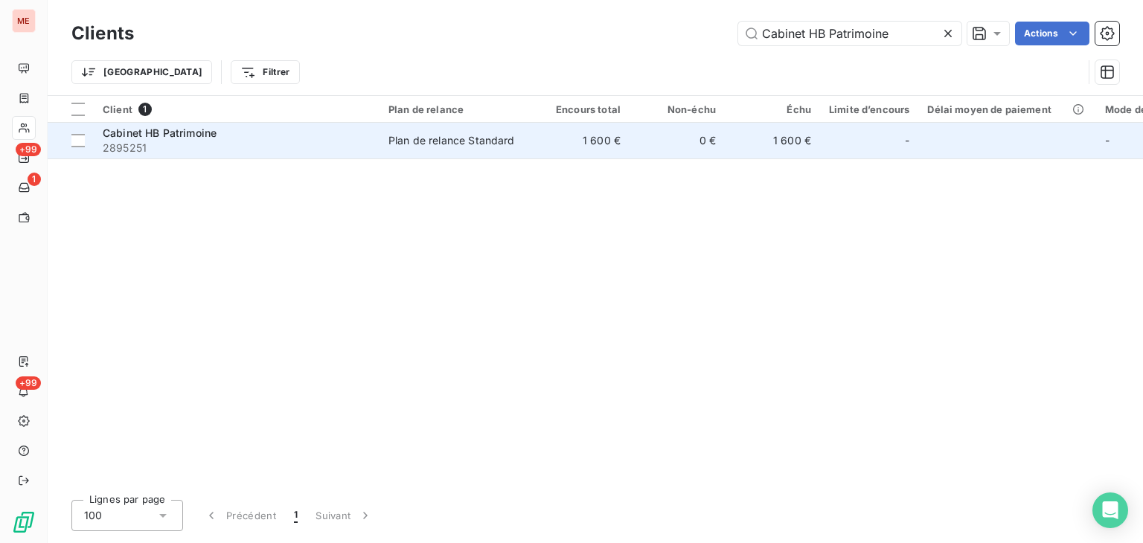
type input "Cabinet HB Patrimoine"
click at [691, 154] on td "0 €" at bounding box center [677, 141] width 95 height 36
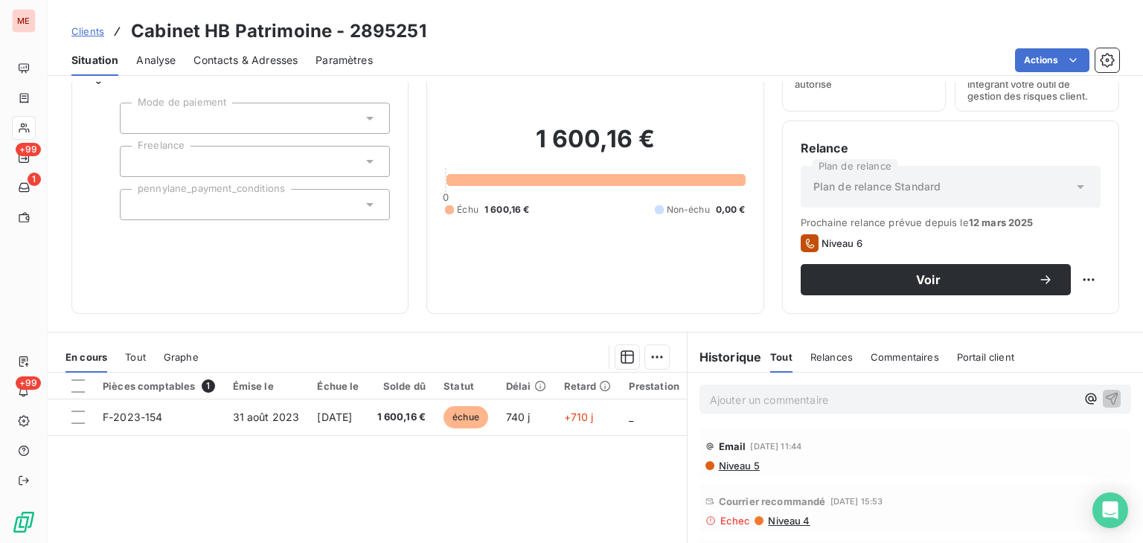
scroll to position [83, 0]
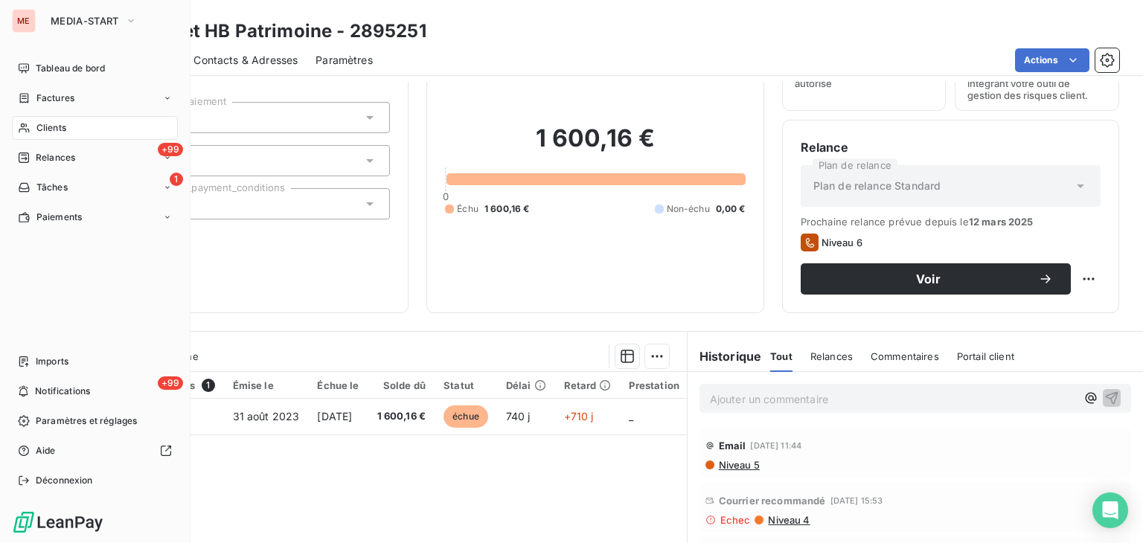
click at [32, 129] on div "Clients" at bounding box center [95, 128] width 166 height 24
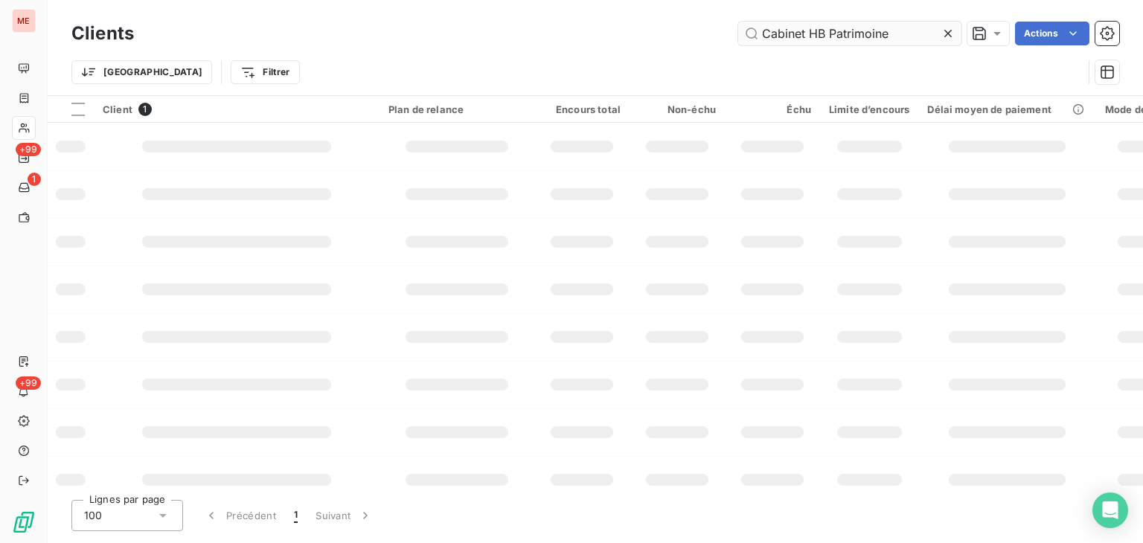
click at [893, 39] on input "Cabinet HB Patrimoine" at bounding box center [849, 34] width 223 height 24
type input "C"
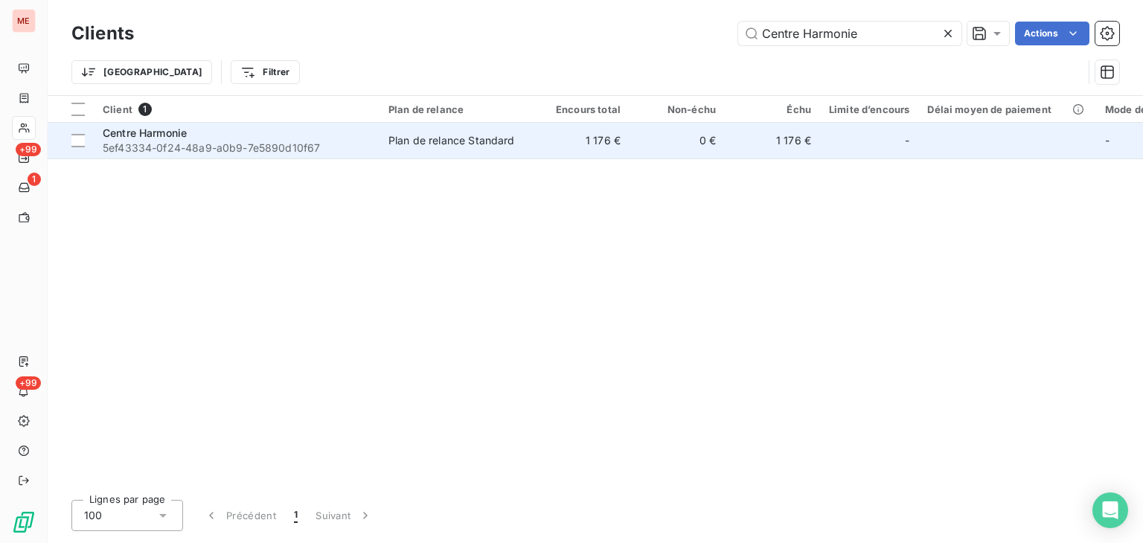
type input "Centre Harmonie"
click at [445, 150] on td "Plan de relance Standard" at bounding box center [457, 141] width 155 height 36
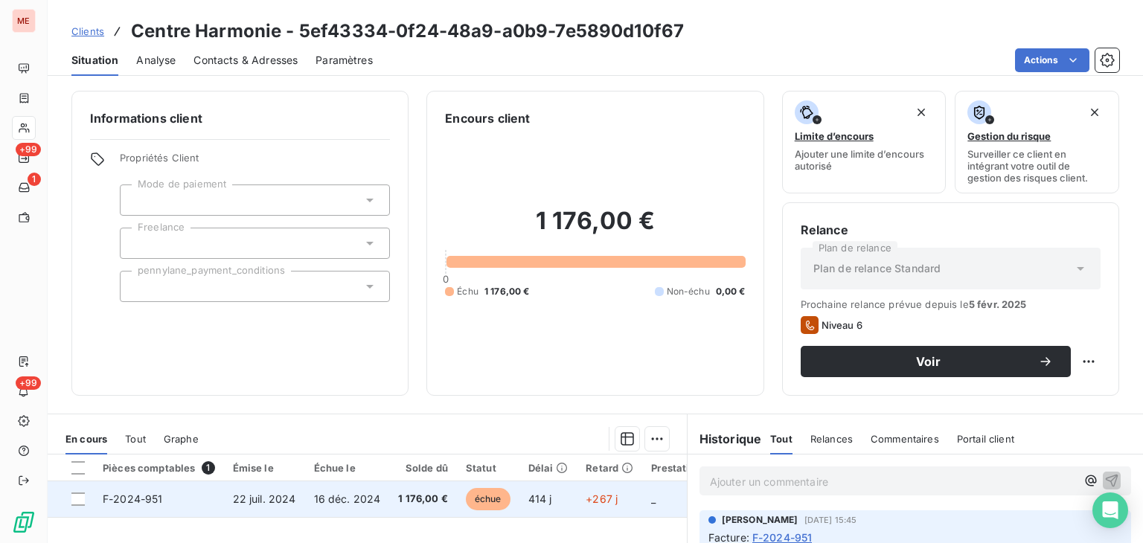
click at [319, 490] on td "16 déc. 2024" at bounding box center [347, 500] width 85 height 36
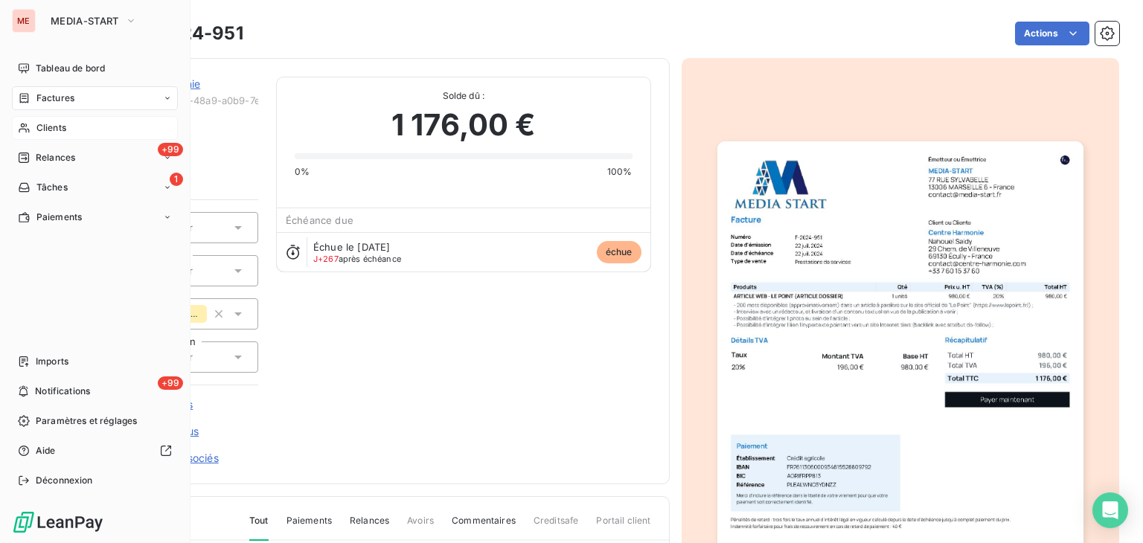
click at [57, 127] on span "Clients" at bounding box center [51, 127] width 30 height 13
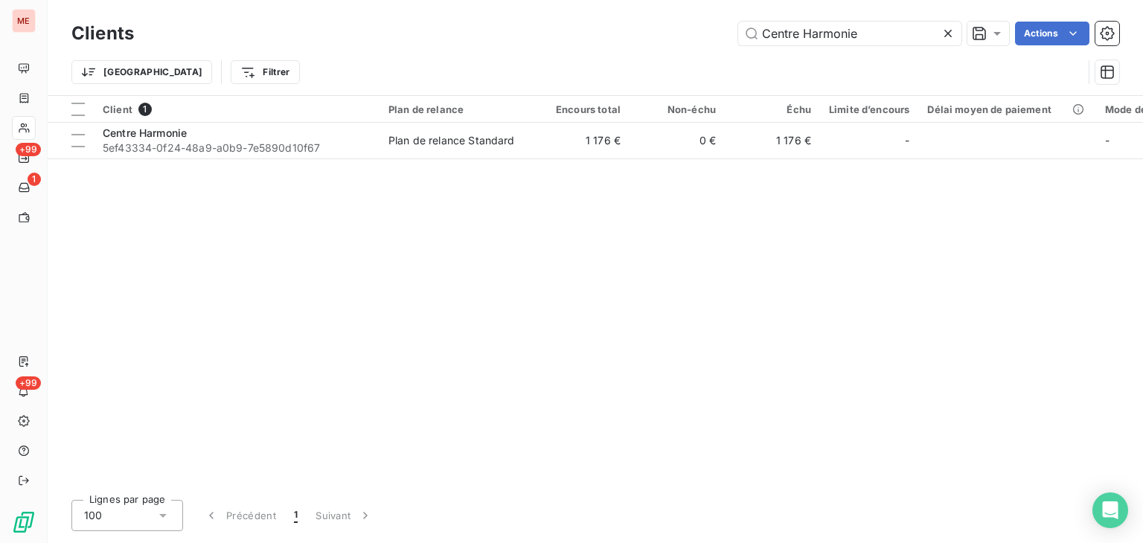
drag, startPoint x: 864, startPoint y: 30, endPoint x: 613, endPoint y: 24, distance: 250.9
click at [613, 24] on div "Centre Harmonie Actions" at bounding box center [636, 34] width 968 height 24
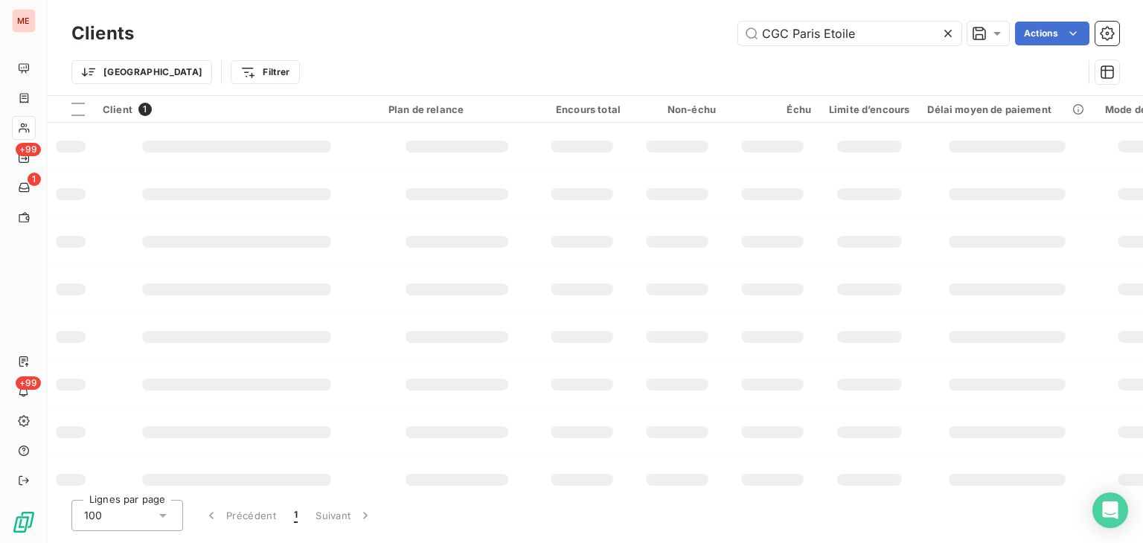
type input "CGC Paris Etoile"
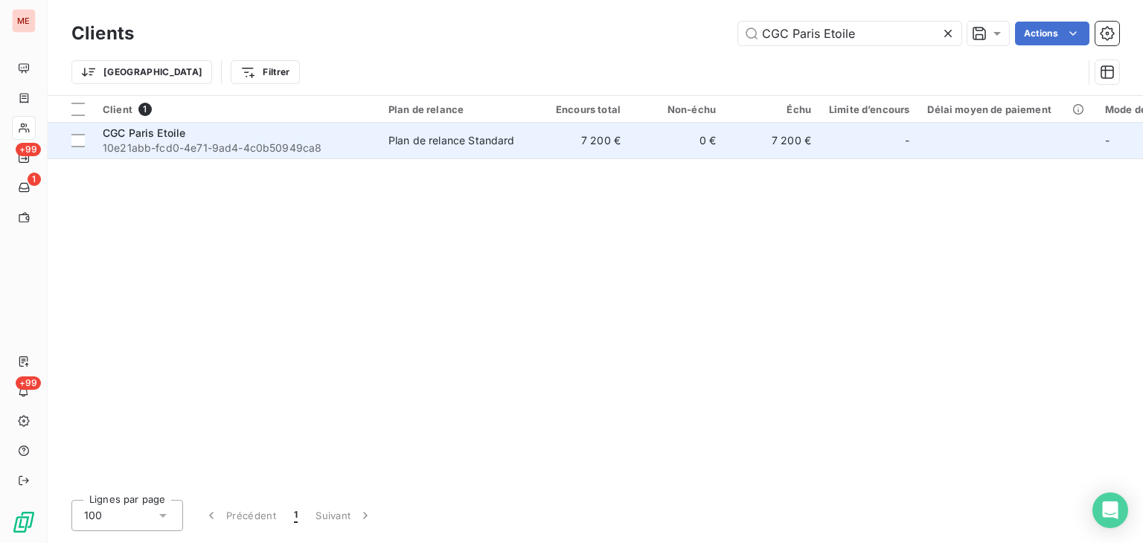
click at [485, 142] on div "Plan de relance Standard" at bounding box center [452, 140] width 127 height 15
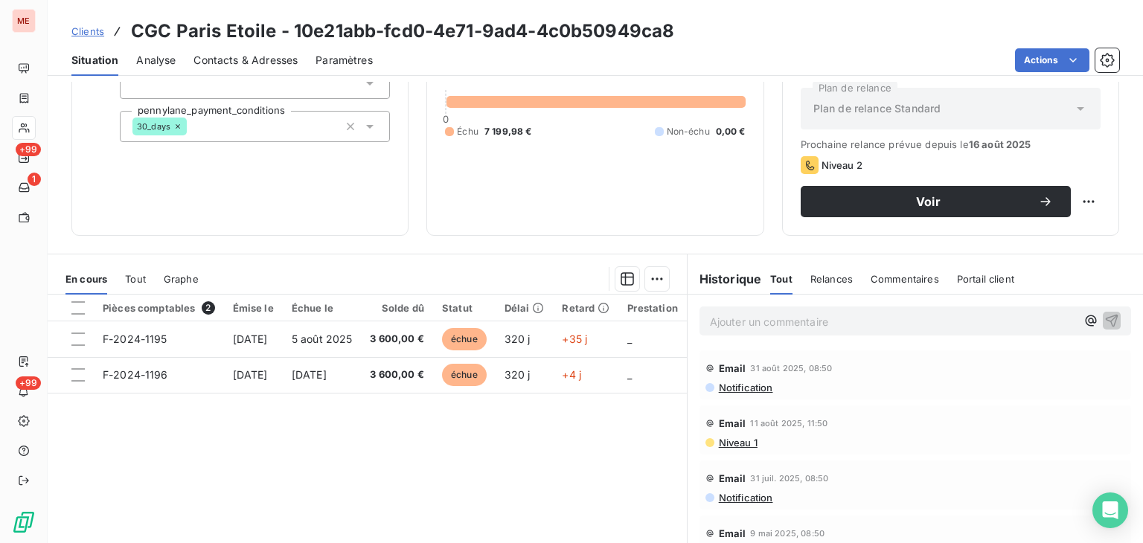
scroll to position [161, 0]
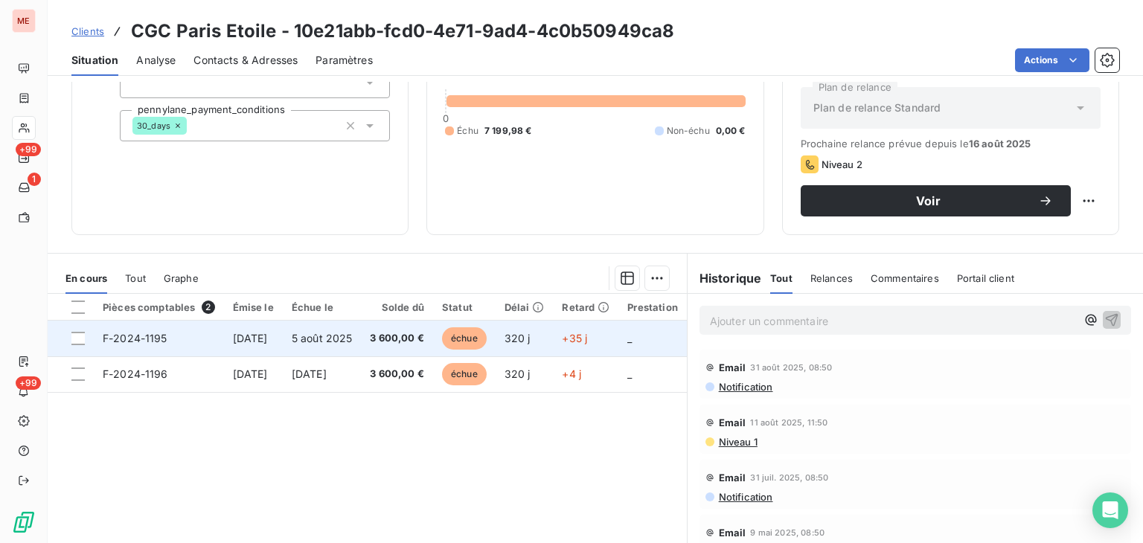
click at [353, 342] on span "5 août 2025" at bounding box center [322, 338] width 61 height 13
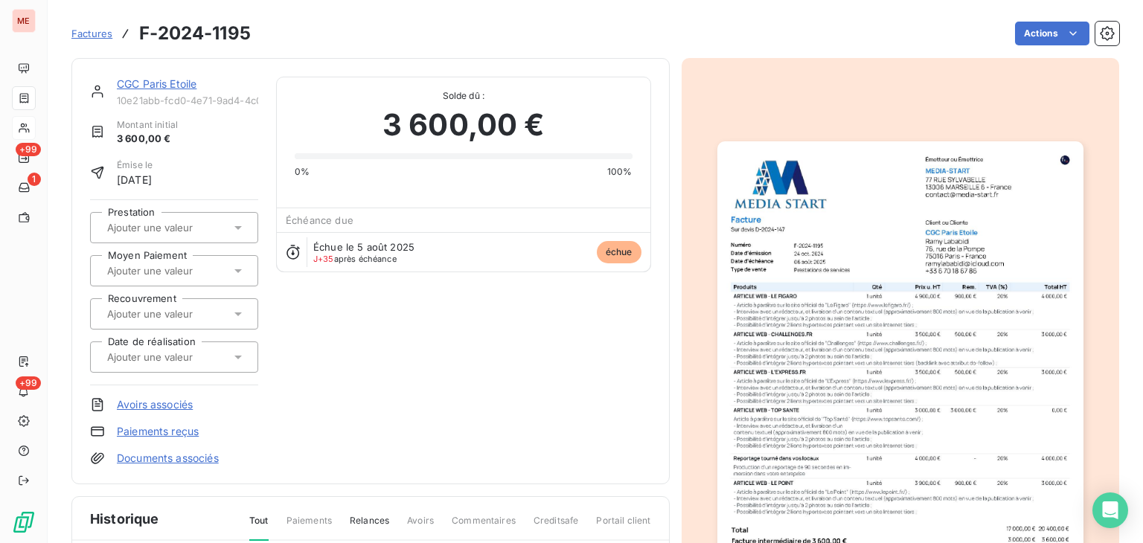
scroll to position [7, 0]
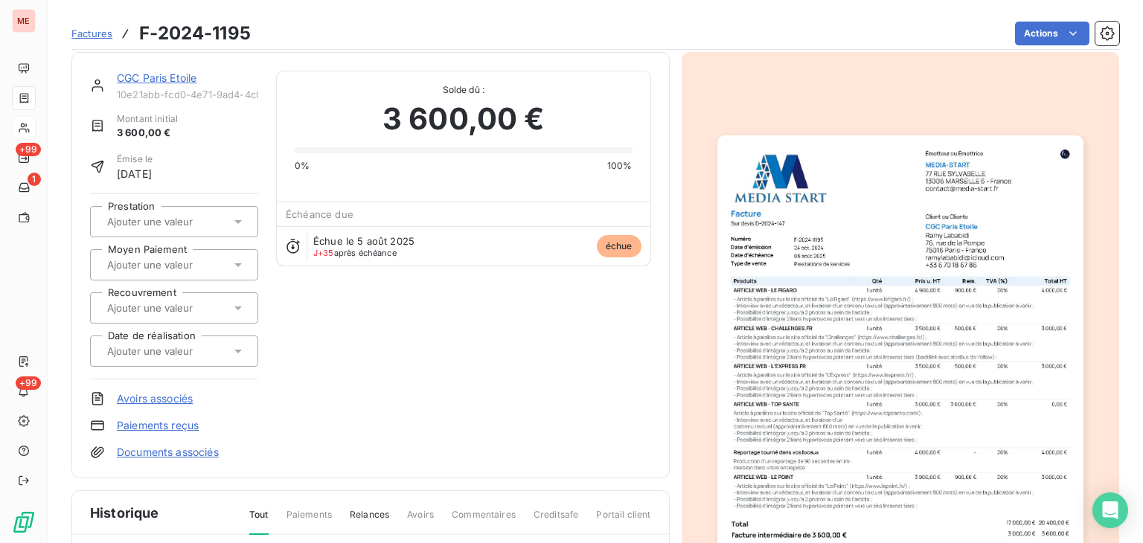
click at [158, 72] on link "CGC Paris Etoile" at bounding box center [157, 77] width 80 height 13
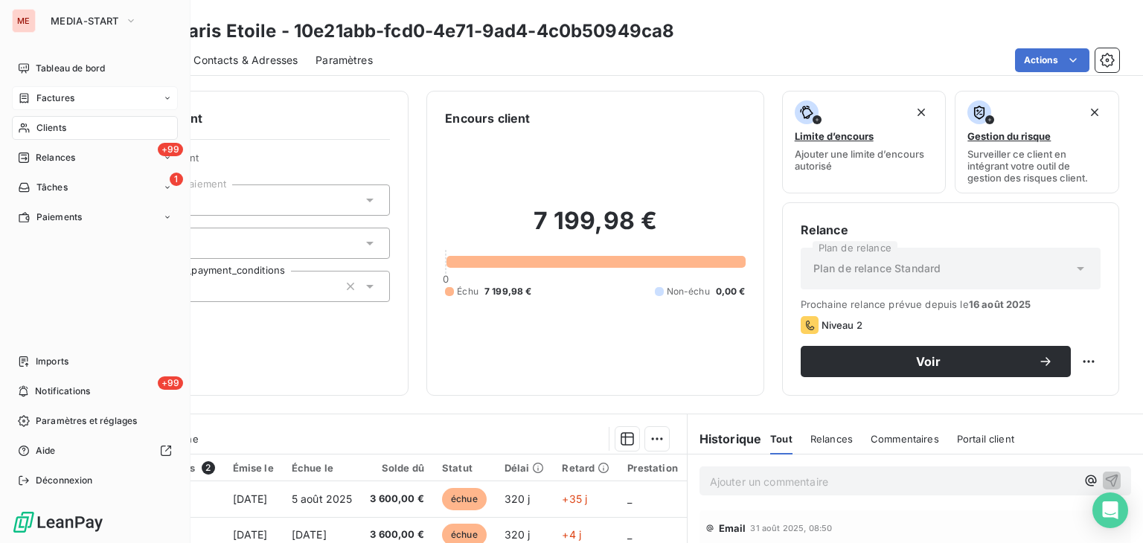
click at [24, 109] on div "Factures" at bounding box center [95, 98] width 166 height 24
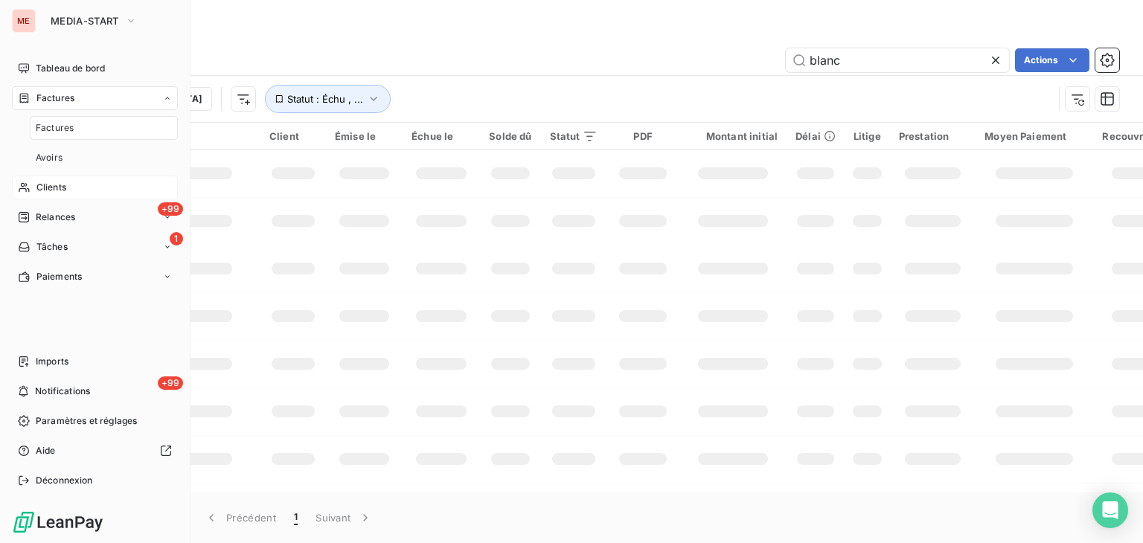
click at [104, 190] on div "Clients" at bounding box center [95, 188] width 166 height 24
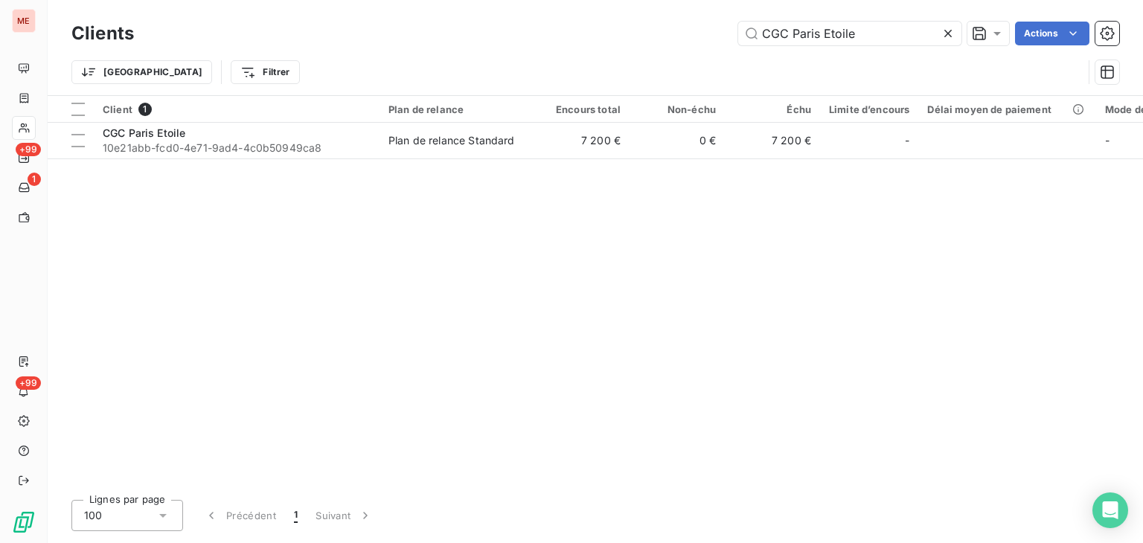
drag, startPoint x: 669, startPoint y: 36, endPoint x: 553, endPoint y: 31, distance: 116.2
click at [553, 31] on div "CGC Paris Etoile Actions" at bounding box center [636, 34] width 968 height 24
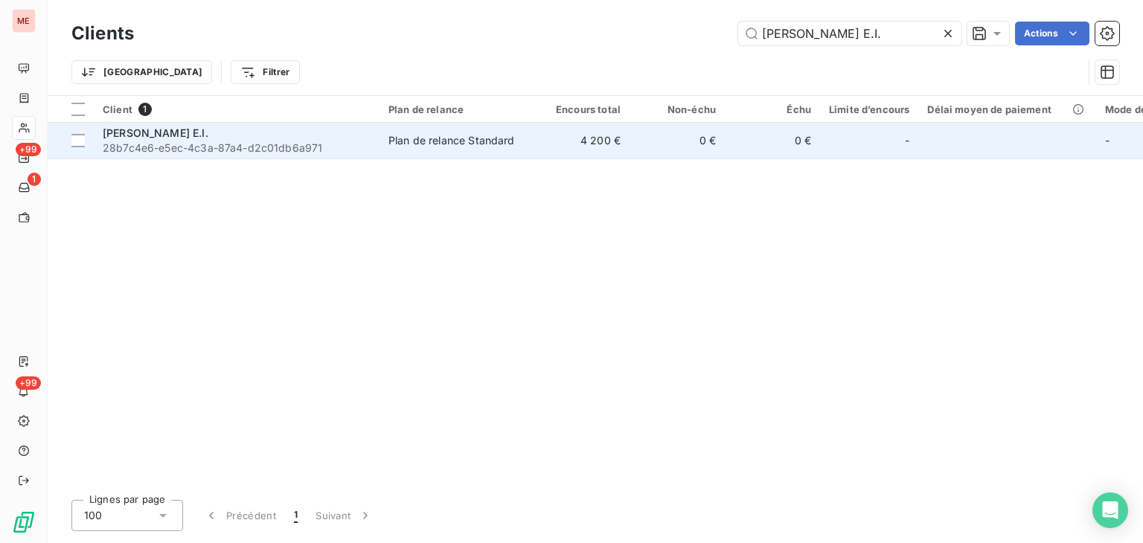
type input "Christine Morlet E.I."
click at [660, 150] on td "0 €" at bounding box center [677, 141] width 95 height 36
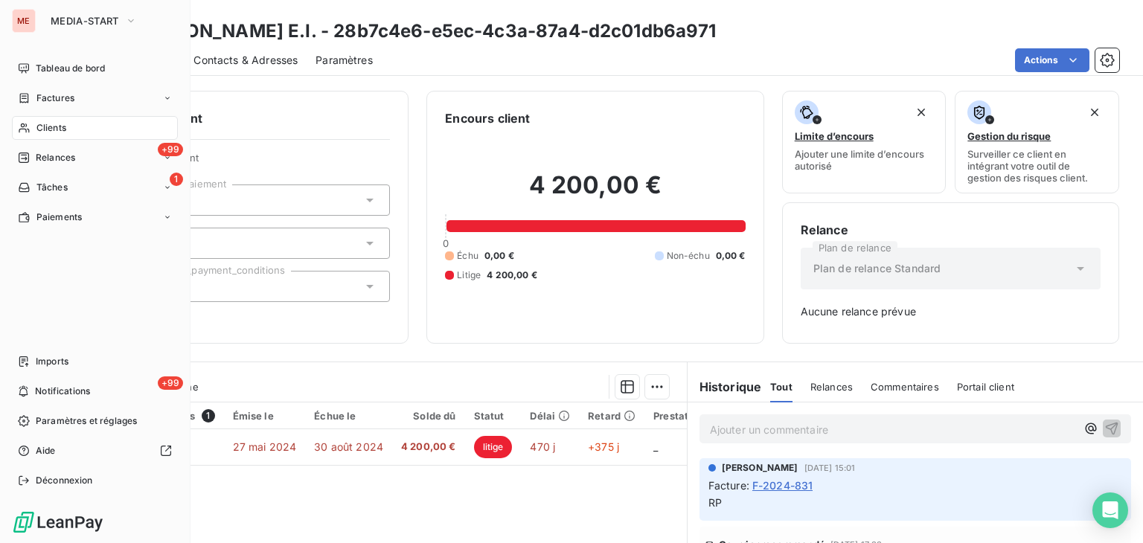
click at [7, 127] on div "ME MEDIA-START Tableau de bord Factures Clients +99 Relances 1 Tâches Paiements…" at bounding box center [95, 271] width 191 height 543
click at [52, 129] on span "Clients" at bounding box center [51, 127] width 30 height 13
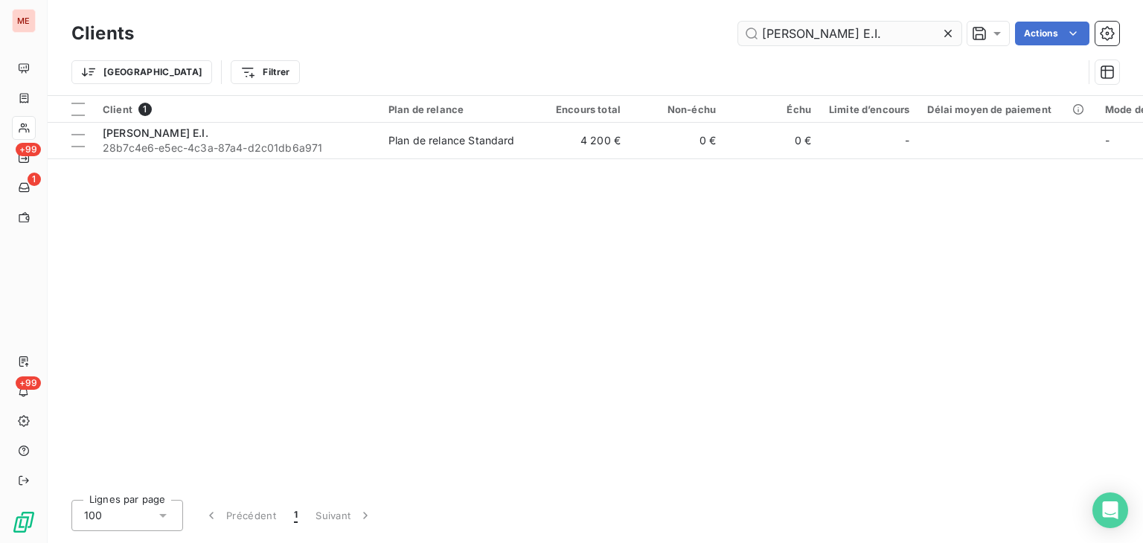
drag, startPoint x: 885, startPoint y: 39, endPoint x: 762, endPoint y: 31, distance: 123.1
click at [762, 31] on input "Christine Morlet E.I." at bounding box center [849, 34] width 223 height 24
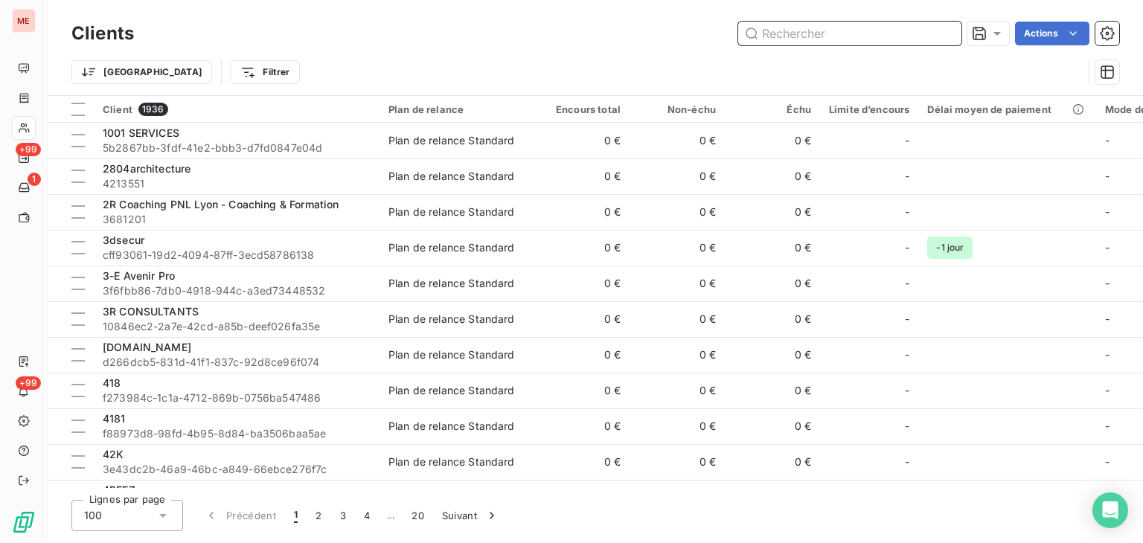
paste input "Ckd"
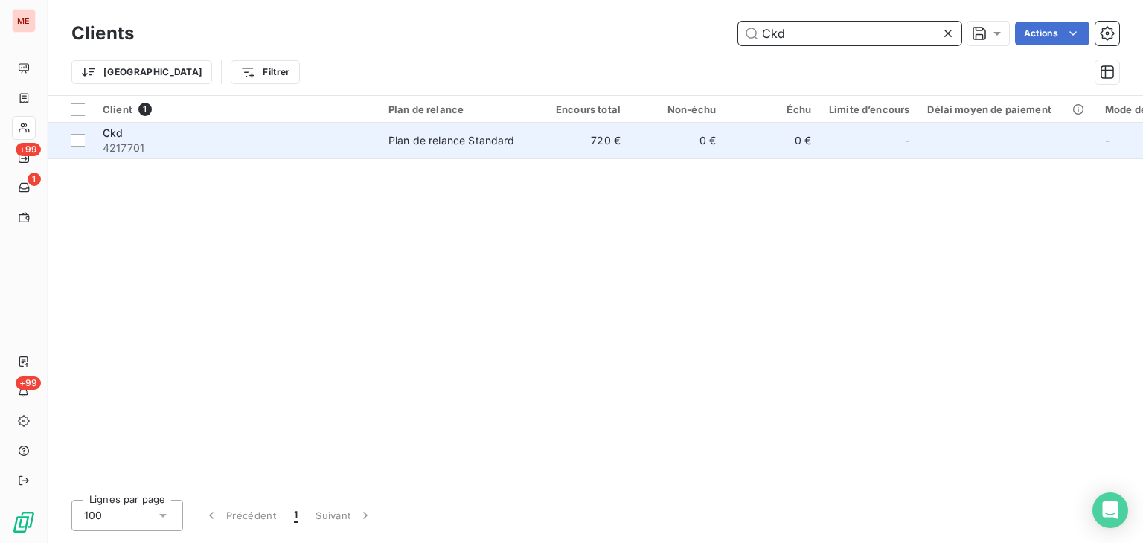
type input "Ckd"
click at [526, 151] on td "Plan de relance Standard" at bounding box center [457, 141] width 155 height 36
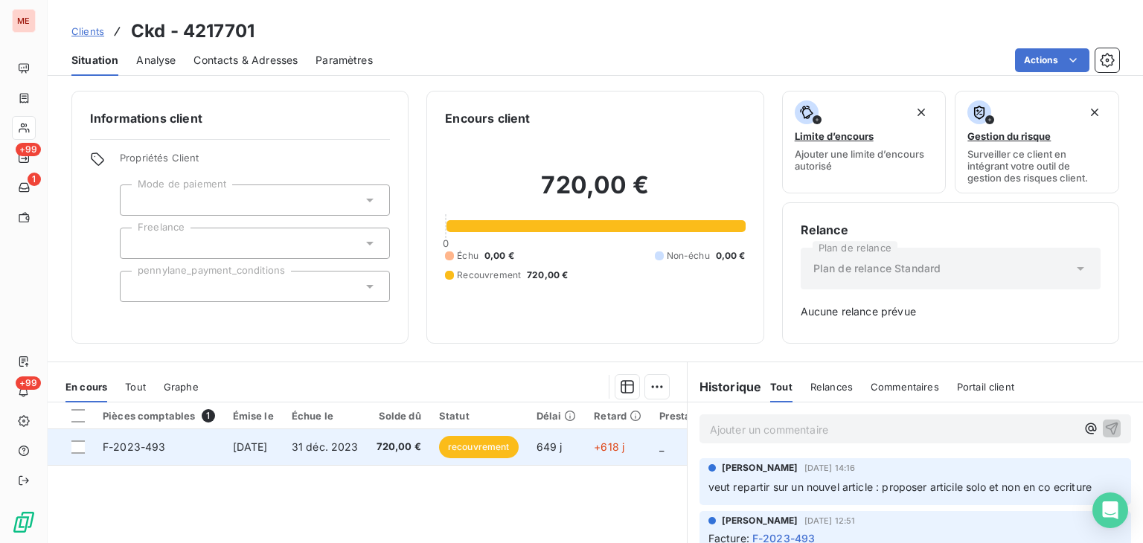
click at [368, 438] on td "31 déc. 2023" at bounding box center [325, 447] width 85 height 36
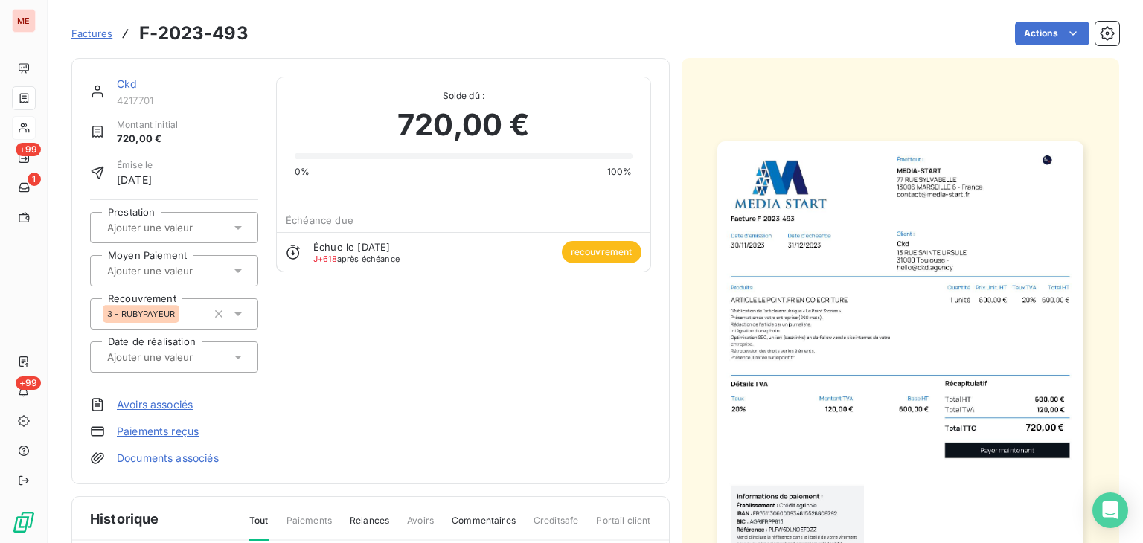
click at [947, 31] on div "Actions" at bounding box center [692, 34] width 853 height 24
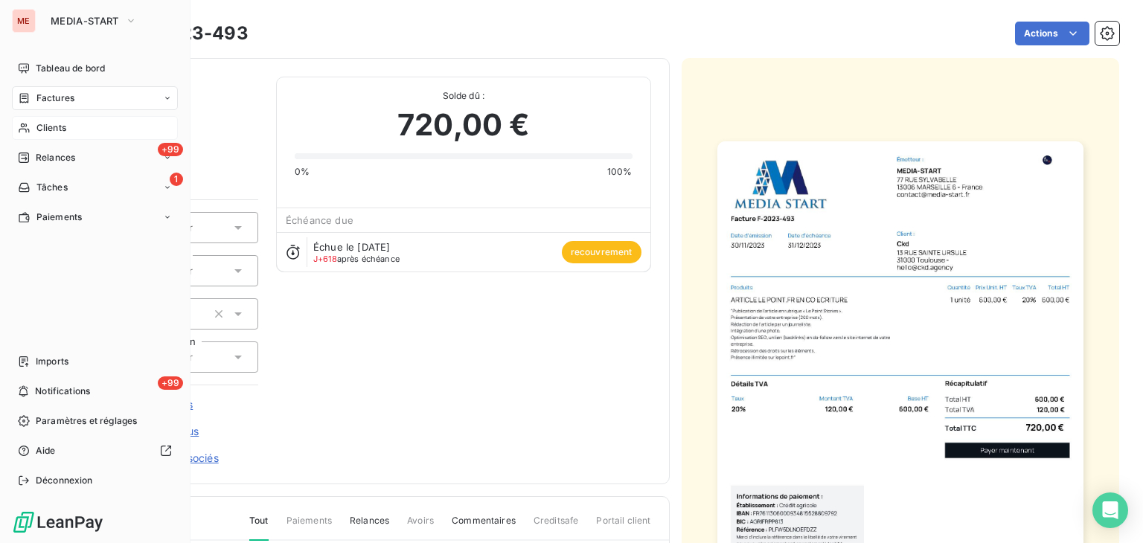
click at [80, 125] on div "Clients" at bounding box center [95, 128] width 166 height 24
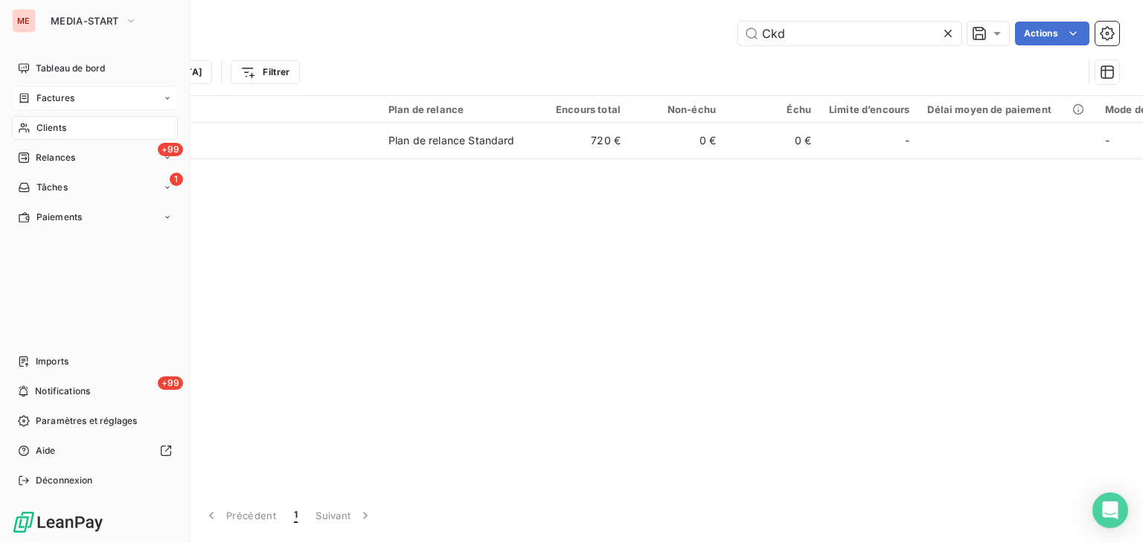
click at [56, 97] on span "Factures" at bounding box center [55, 98] width 38 height 13
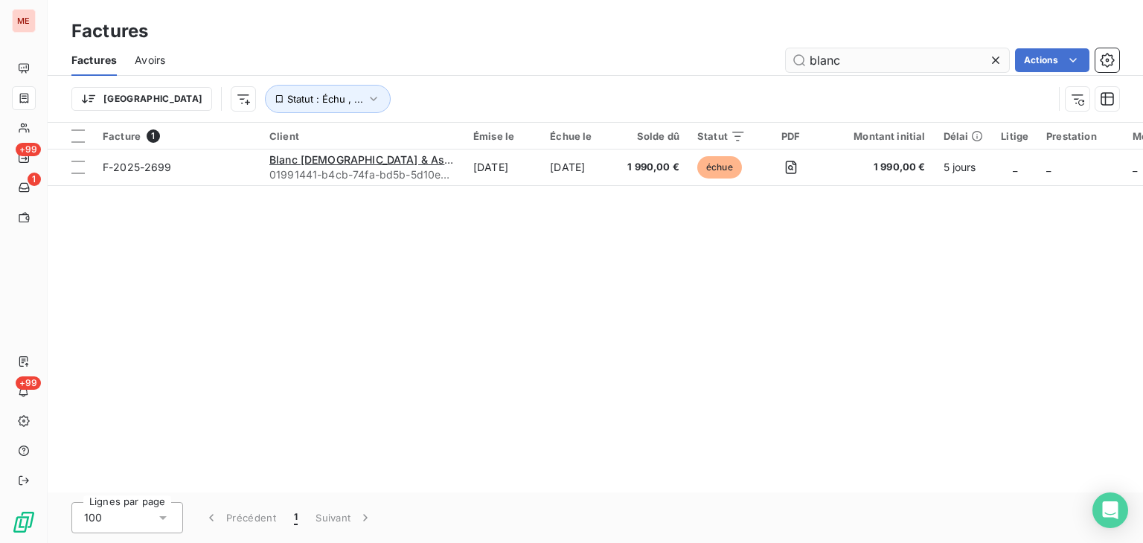
drag, startPoint x: 874, startPoint y: 68, endPoint x: 809, endPoint y: 68, distance: 64.8
click at [809, 68] on input "blanc" at bounding box center [897, 60] width 223 height 24
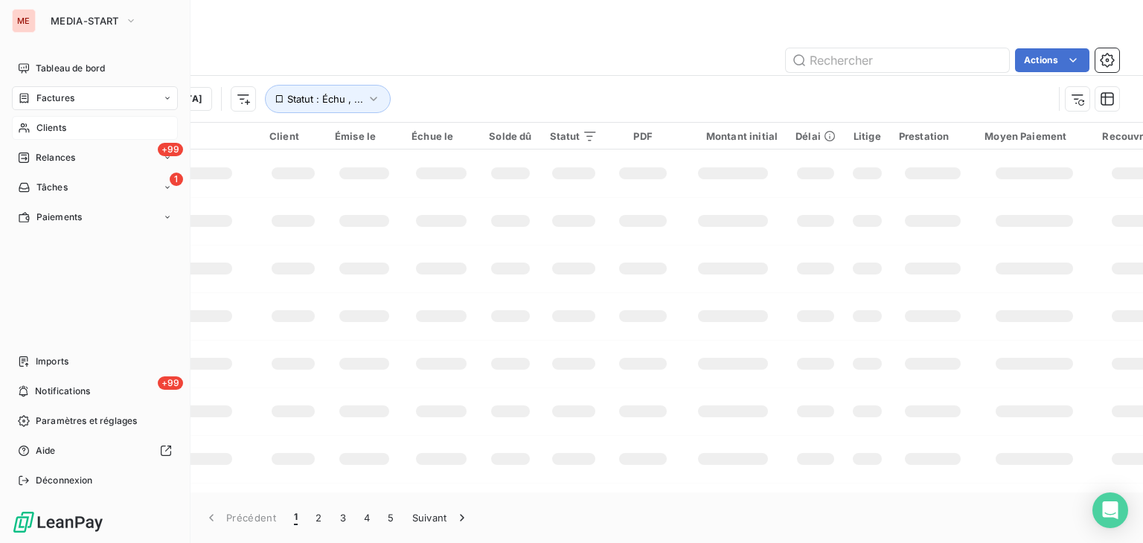
click at [33, 135] on div "Clients" at bounding box center [95, 128] width 166 height 24
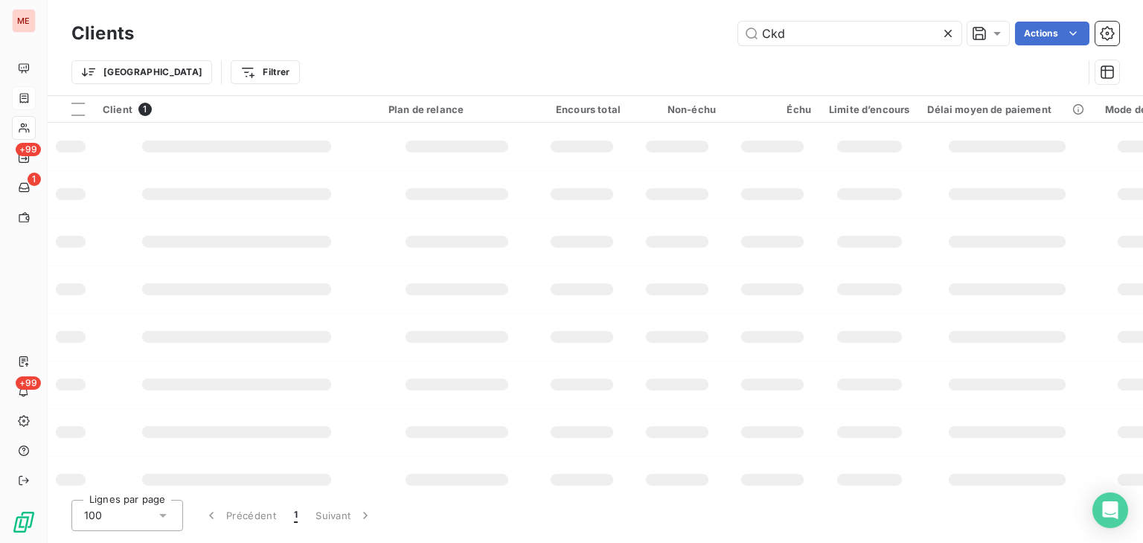
drag, startPoint x: 844, startPoint y: 40, endPoint x: 595, endPoint y: 34, distance: 248.7
click at [595, 34] on div "Ckd Actions" at bounding box center [636, 34] width 968 height 24
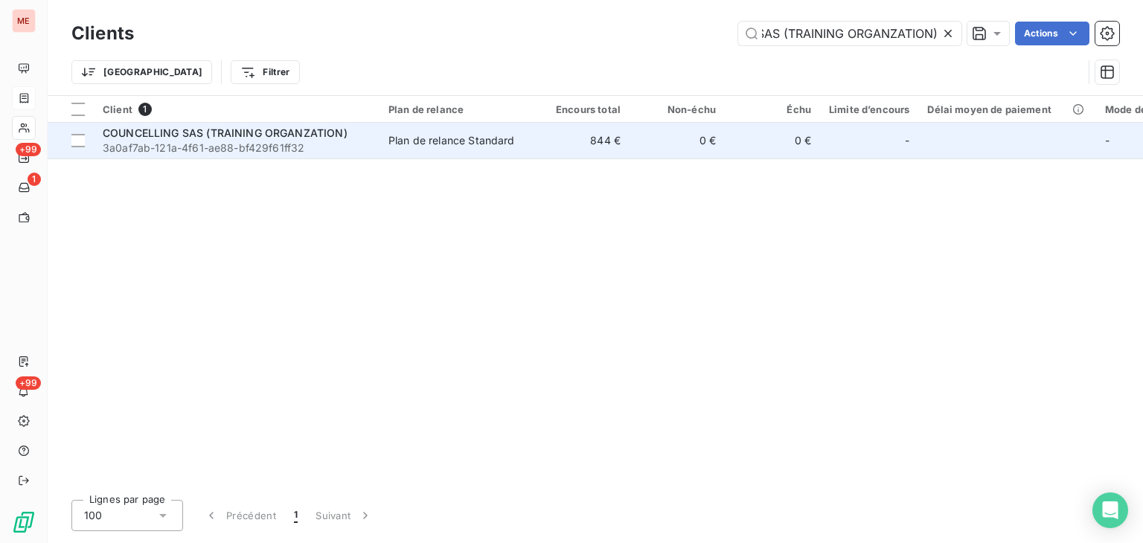
type input "COUNCELLING SAS (TRAINING ORGANZATION)"
click at [505, 152] on td "Plan de relance Standard" at bounding box center [457, 141] width 155 height 36
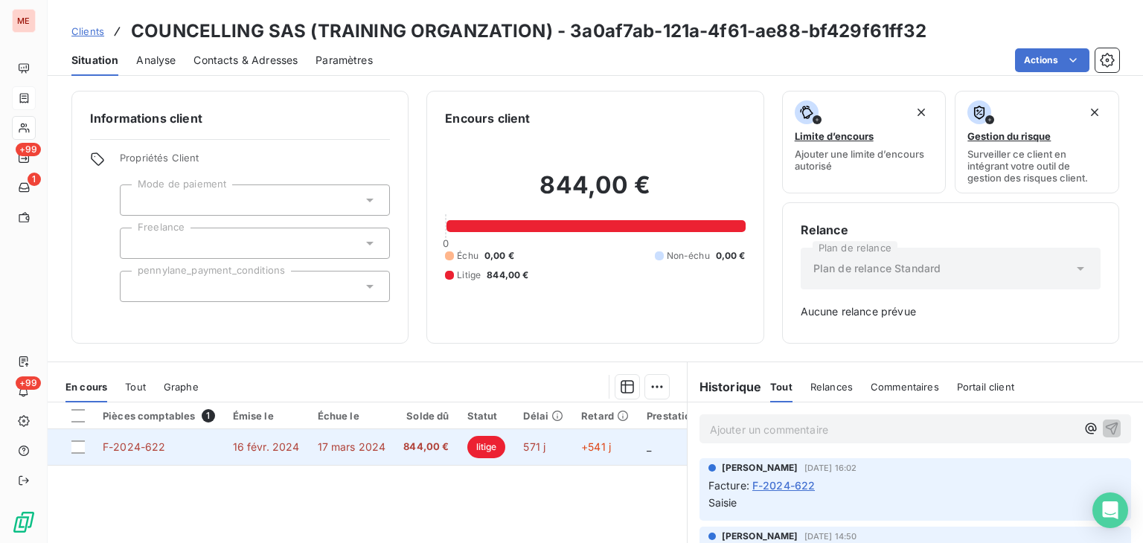
click at [602, 451] on span "+541 j" at bounding box center [596, 447] width 30 height 13
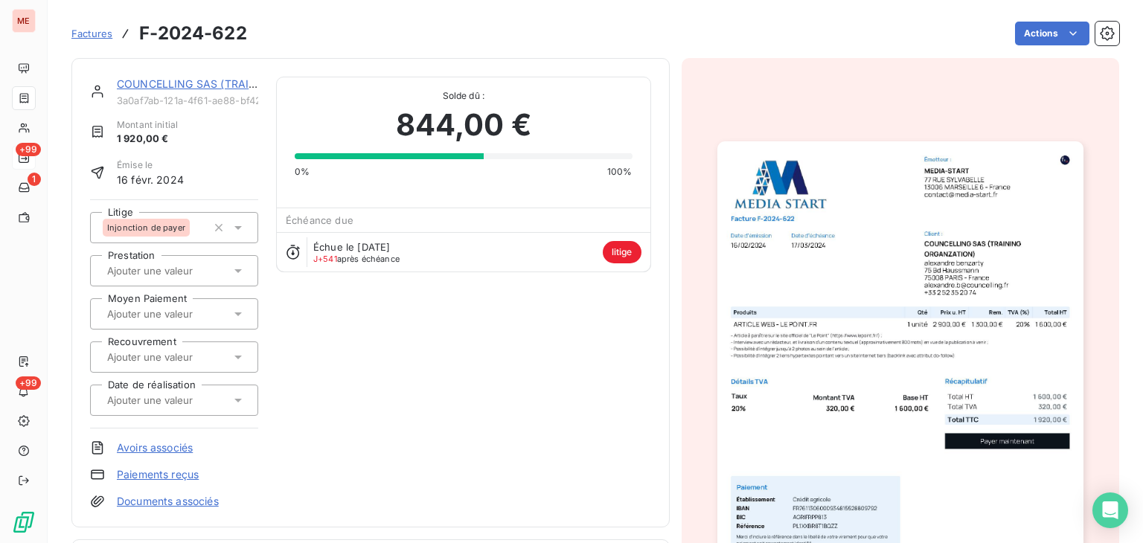
click at [34, 156] on div "+99" at bounding box center [24, 158] width 24 height 24
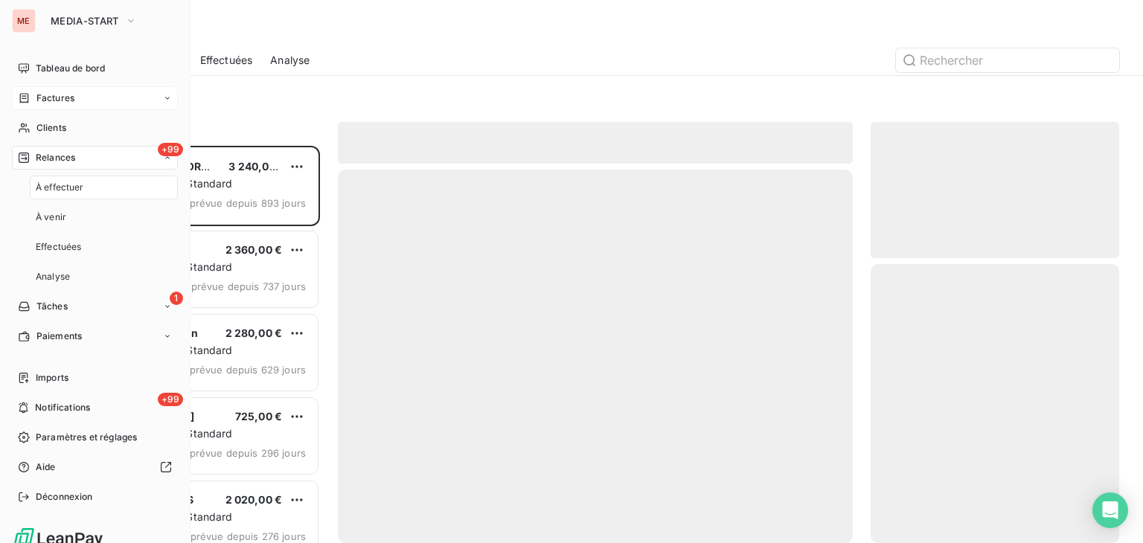
click at [64, 157] on span "Relances" at bounding box center [55, 157] width 39 height 13
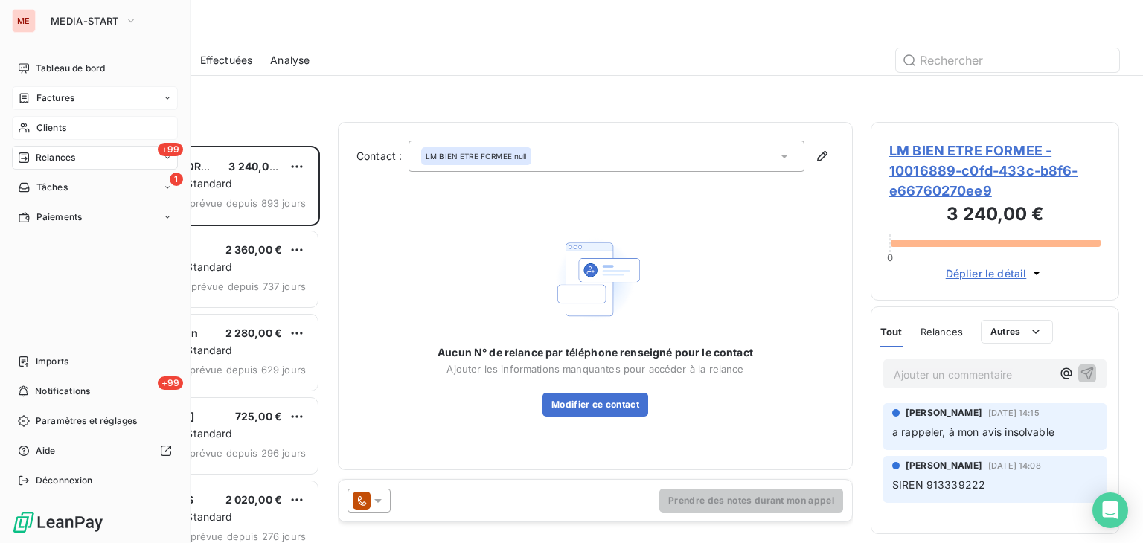
click at [28, 118] on div "Clients" at bounding box center [95, 128] width 166 height 24
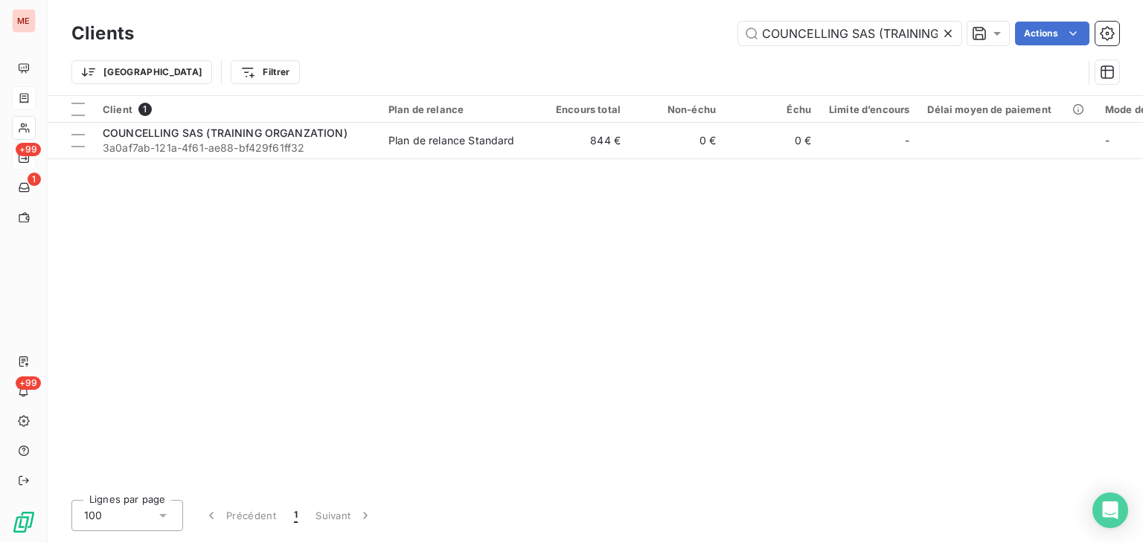
scroll to position [0, 95]
click at [813, 31] on input "COUNCELLING SAS (TRAINING ORGANZATION)" at bounding box center [849, 34] width 223 height 24
click at [813, 31] on input "CREAT IMMO" at bounding box center [849, 34] width 223 height 24
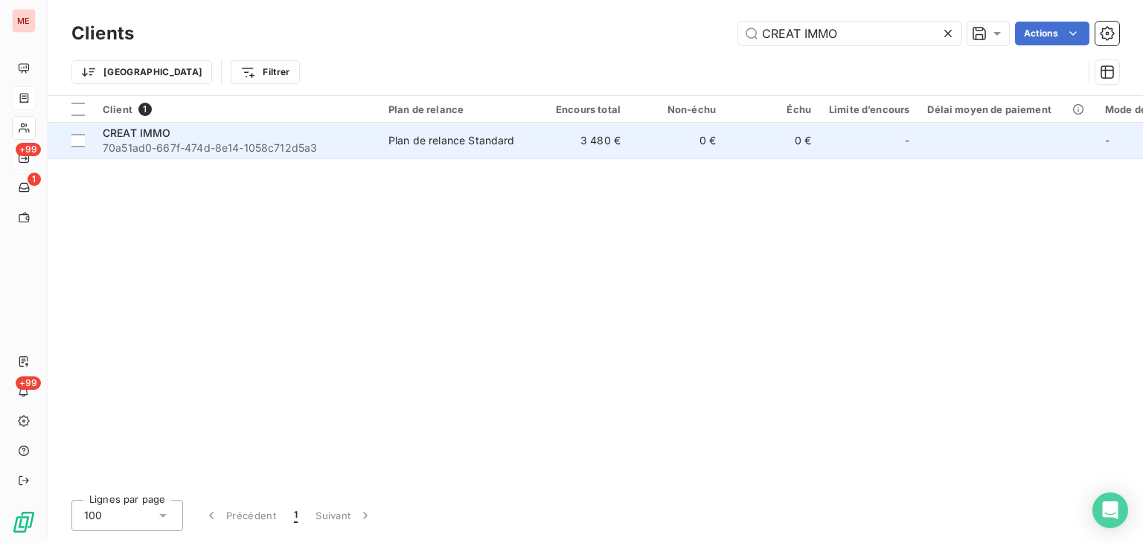
type input "CREAT IMMO"
click at [628, 139] on td "3 480 €" at bounding box center [581, 141] width 95 height 36
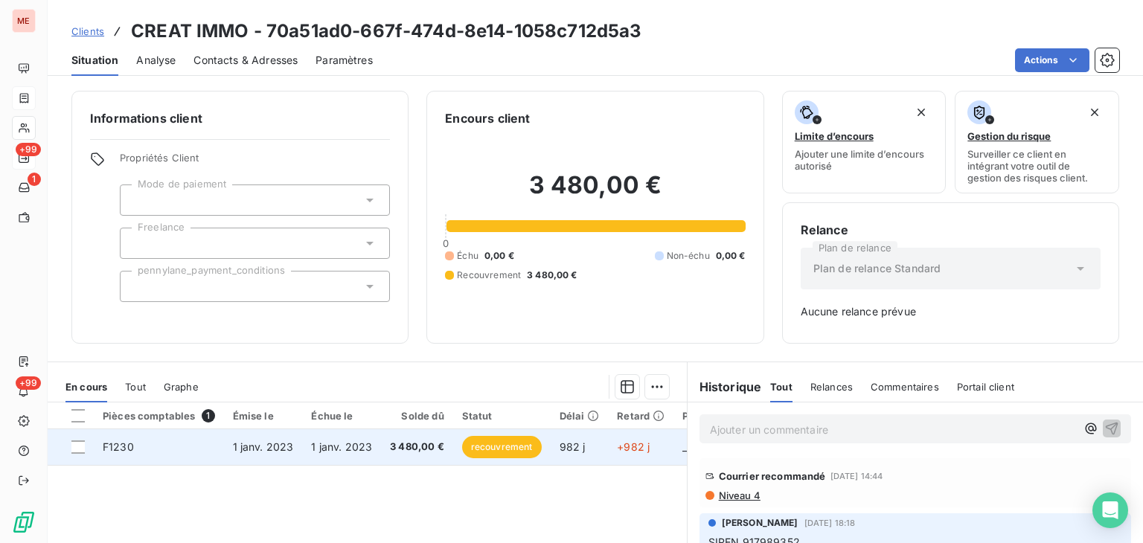
click at [354, 459] on td "1 janv. 2023" at bounding box center [341, 447] width 79 height 36
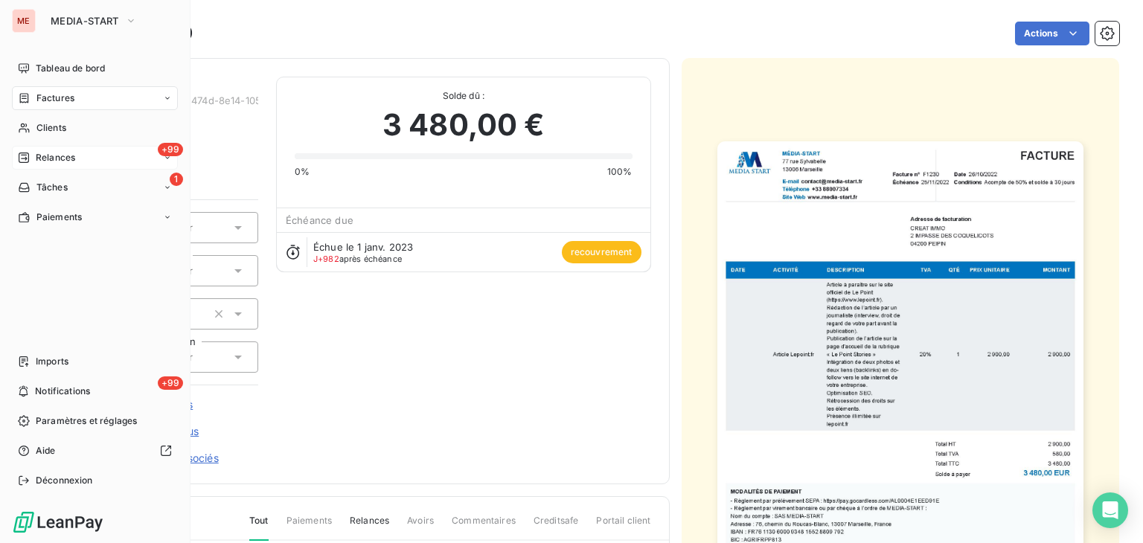
click at [36, 156] on span "Relances" at bounding box center [55, 157] width 39 height 13
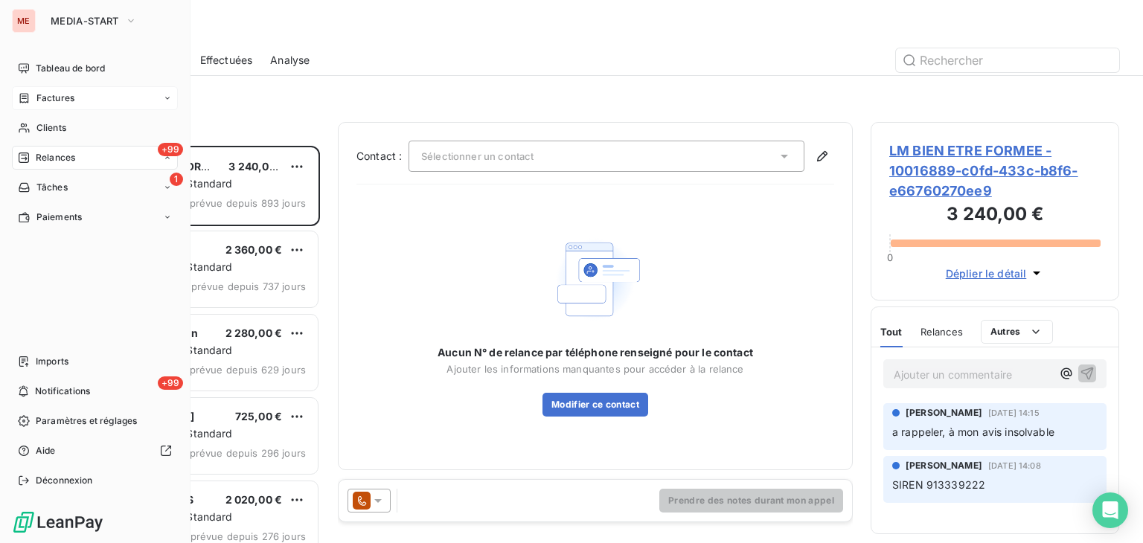
scroll to position [386, 237]
click at [15, 126] on div "Clients" at bounding box center [95, 128] width 166 height 24
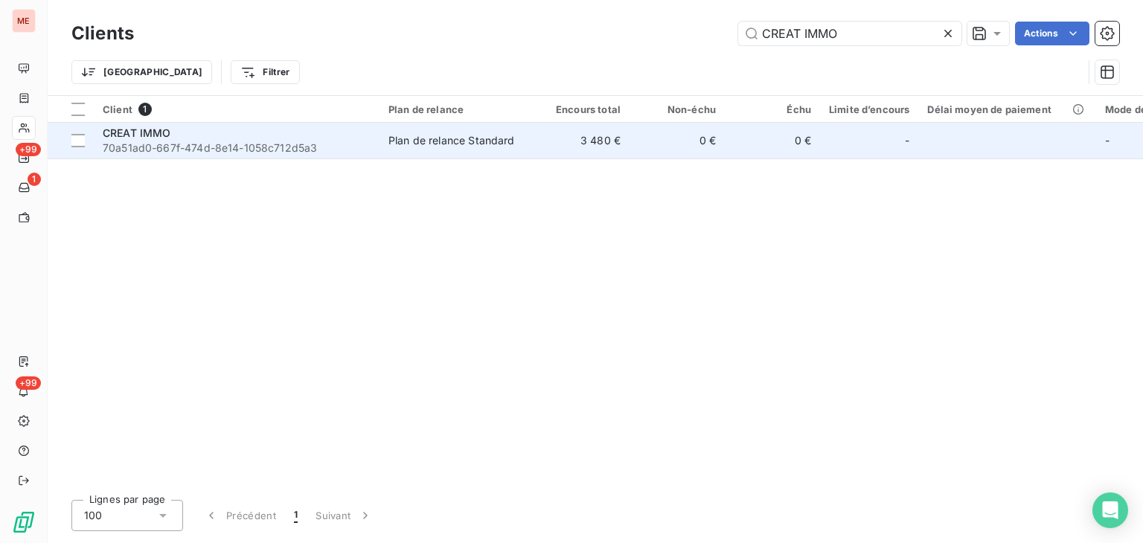
click at [638, 146] on td "0 €" at bounding box center [677, 141] width 95 height 36
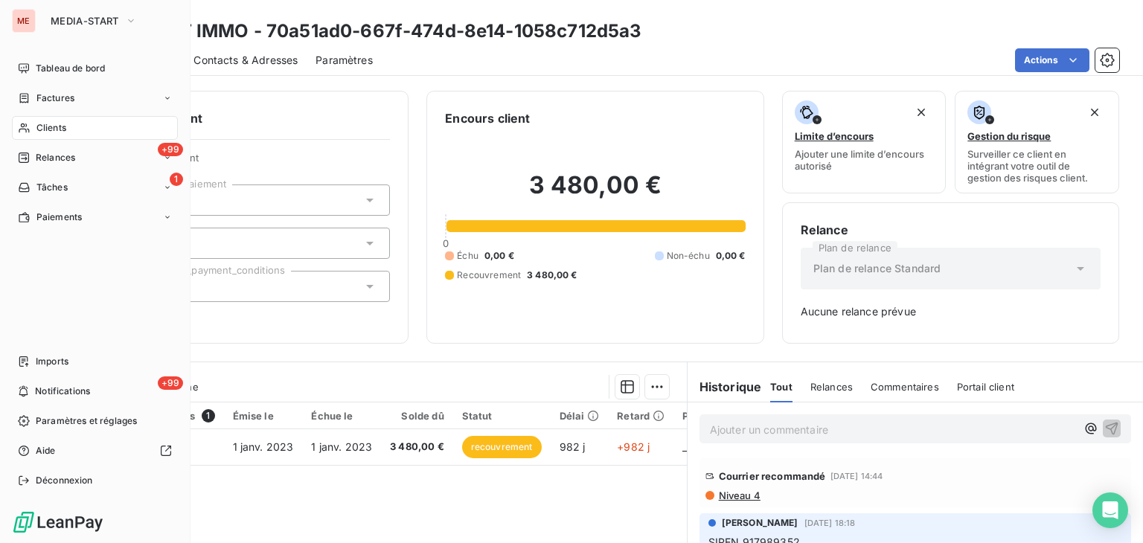
click at [39, 133] on span "Clients" at bounding box center [51, 127] width 30 height 13
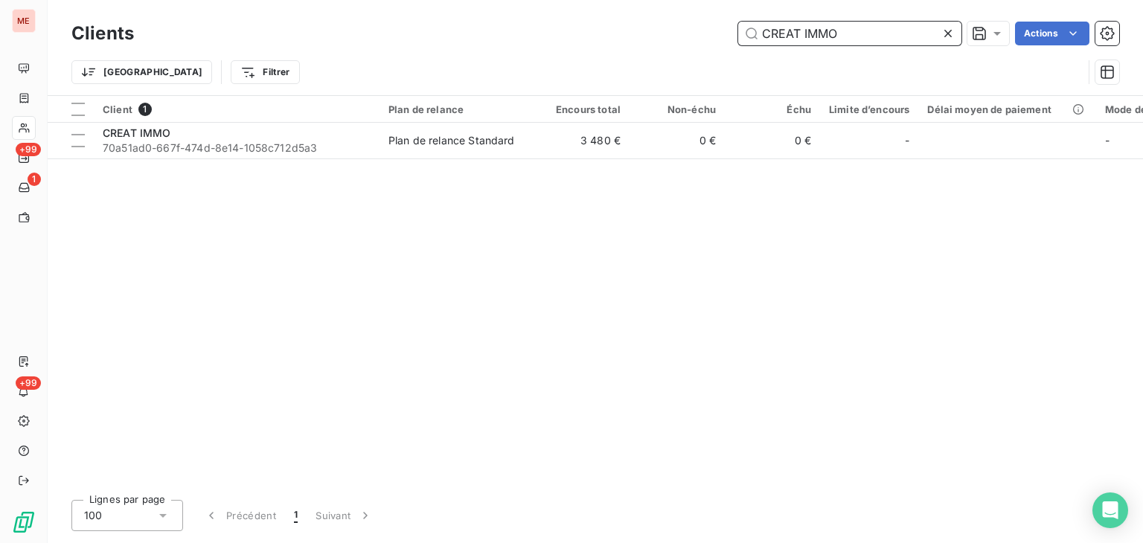
drag, startPoint x: 863, startPoint y: 22, endPoint x: 619, endPoint y: 27, distance: 244.2
click at [619, 27] on div "CREAT IMMO Actions" at bounding box center [636, 34] width 968 height 24
paste input "createur2site"
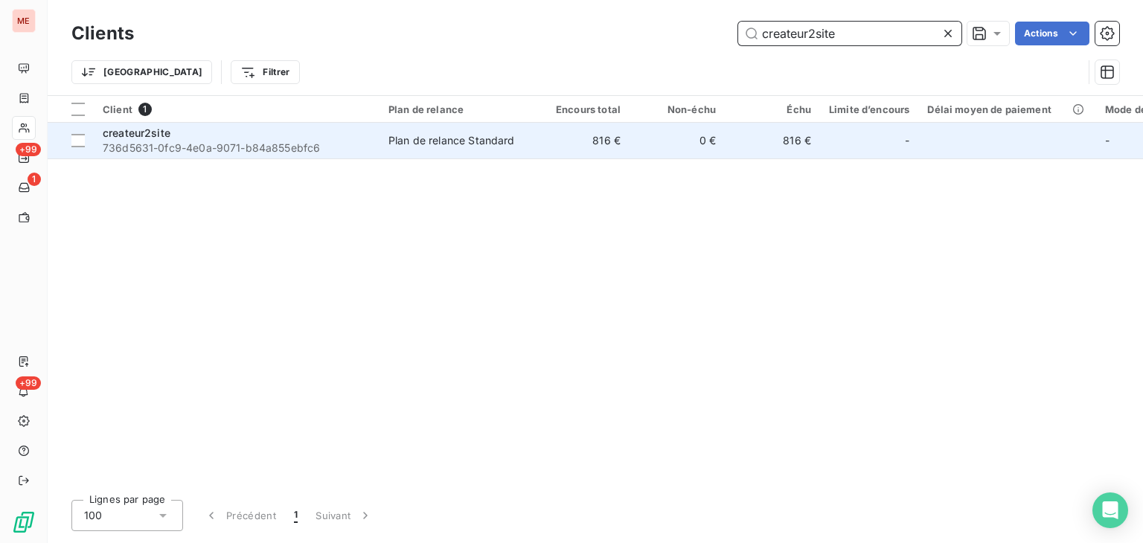
type input "createur2site"
click at [572, 143] on td "816 €" at bounding box center [581, 141] width 95 height 36
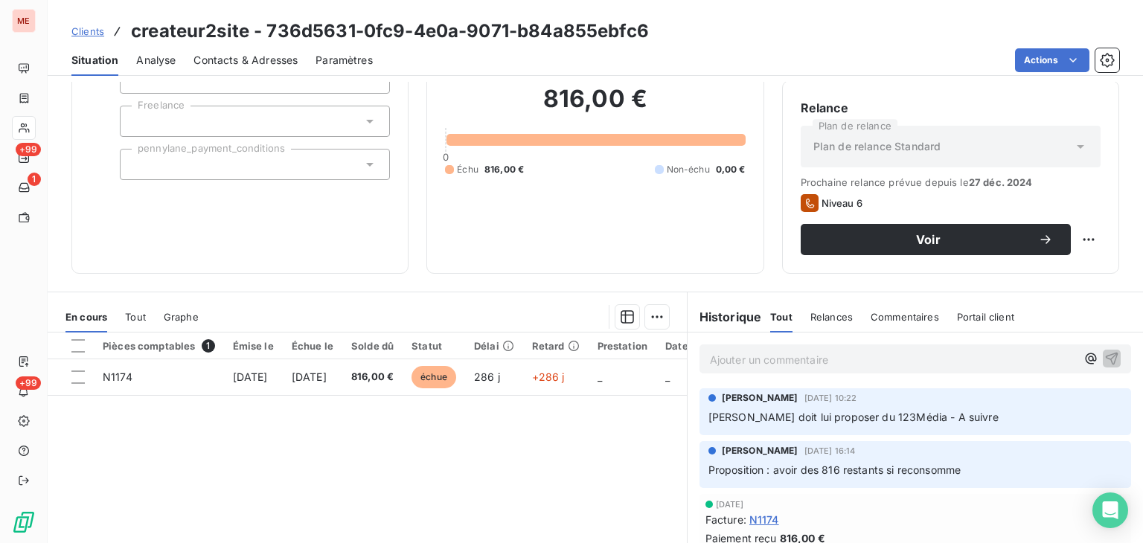
scroll to position [125, 0]
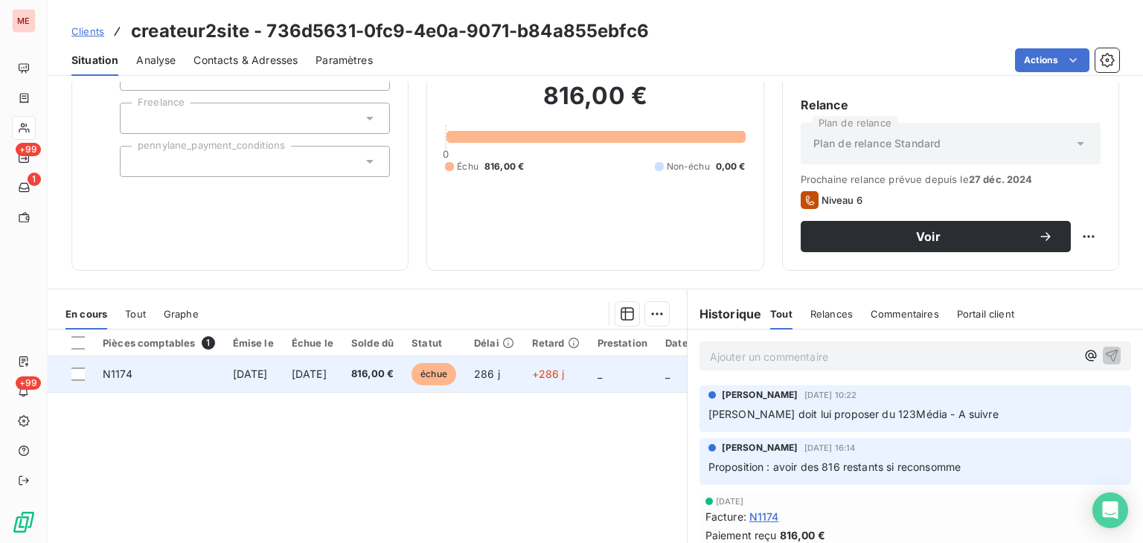
click at [589, 381] on td "+286 j" at bounding box center [556, 375] width 66 height 36
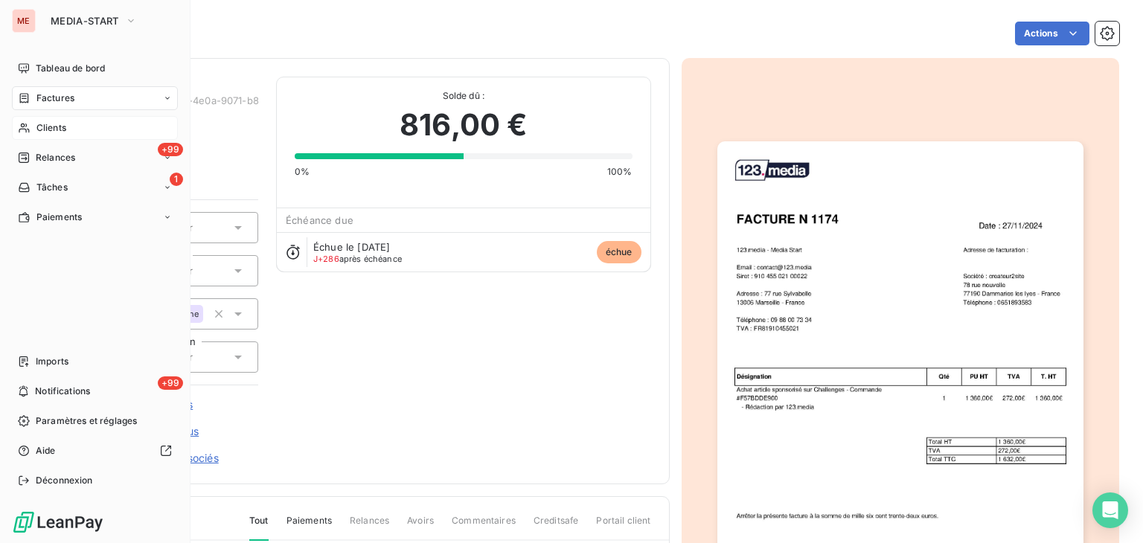
click at [65, 125] on span "Clients" at bounding box center [51, 127] width 30 height 13
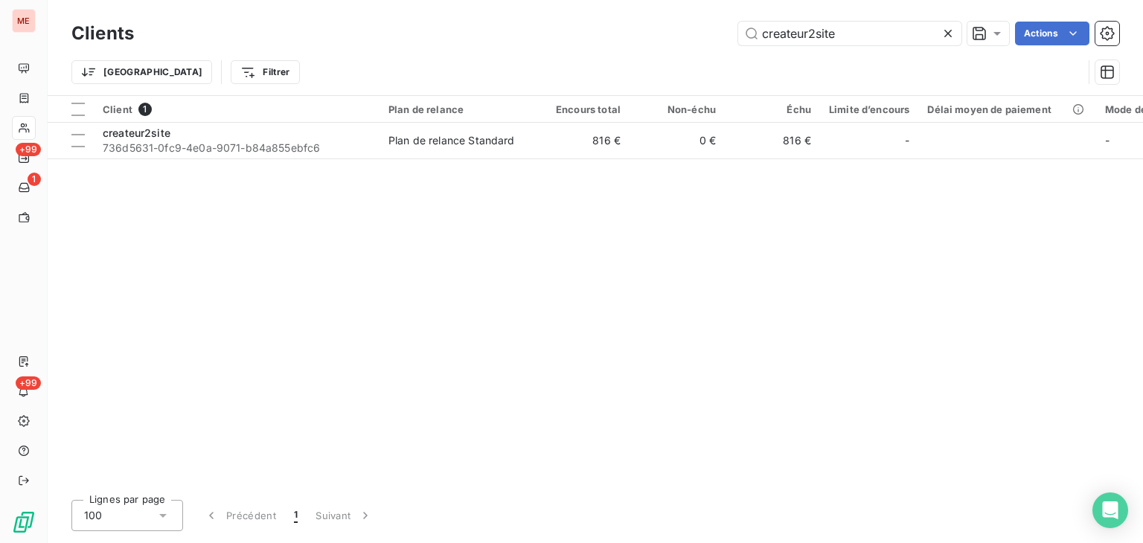
drag, startPoint x: 869, startPoint y: 42, endPoint x: 641, endPoint y: 45, distance: 227.8
click at [641, 45] on div "Clients createur2site Actions" at bounding box center [595, 33] width 1048 height 31
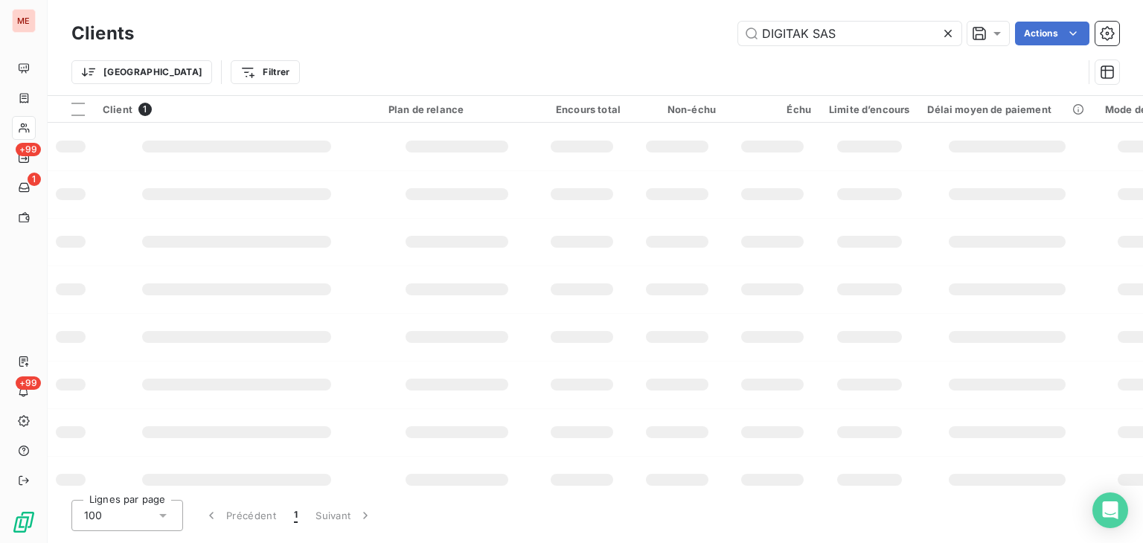
type input "DIGITAK SAS"
click at [631, 135] on td at bounding box center [677, 147] width 95 height 48
click at [859, 31] on input "DIGITAK SAS" at bounding box center [849, 34] width 223 height 24
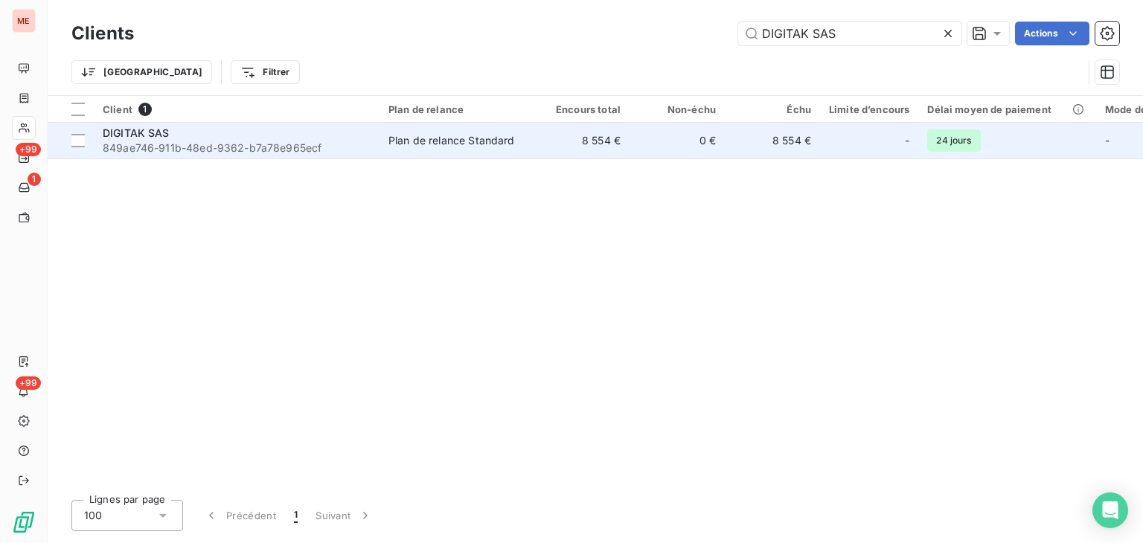
click at [734, 135] on td "8 554 €" at bounding box center [772, 141] width 95 height 36
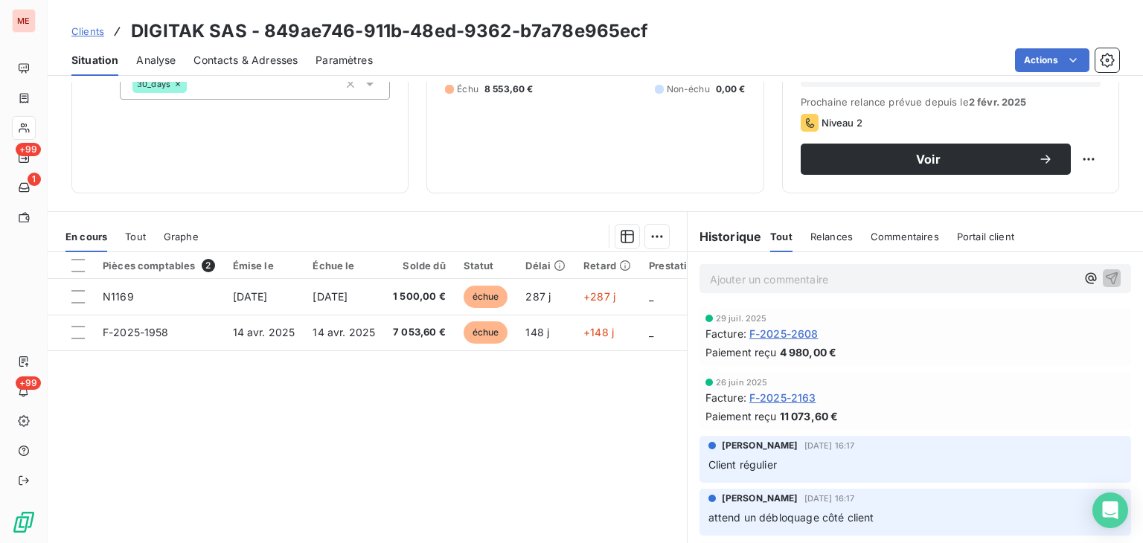
scroll to position [205, 0]
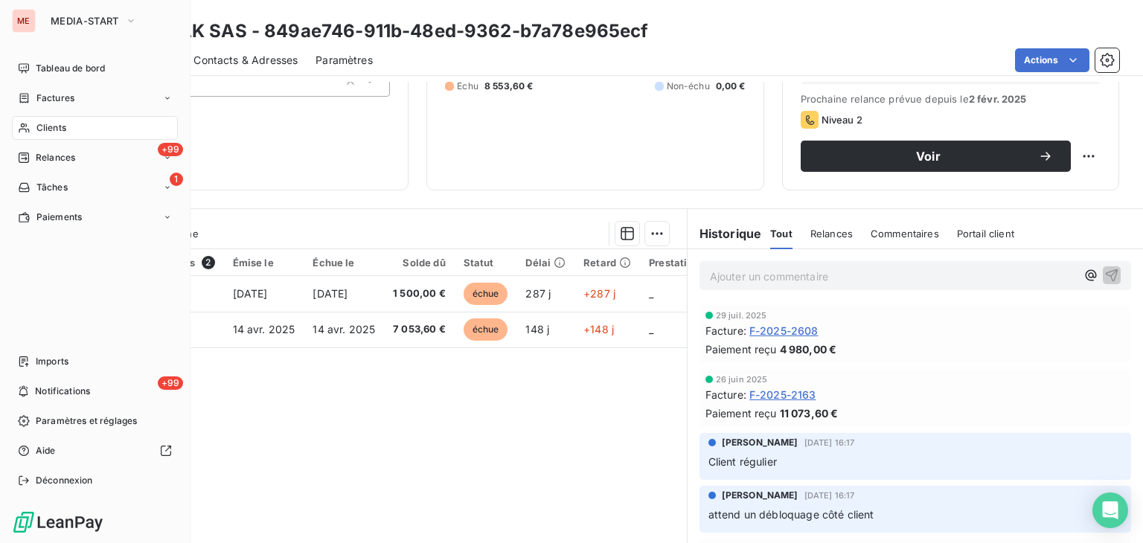
click at [72, 138] on div "Clients" at bounding box center [95, 128] width 166 height 24
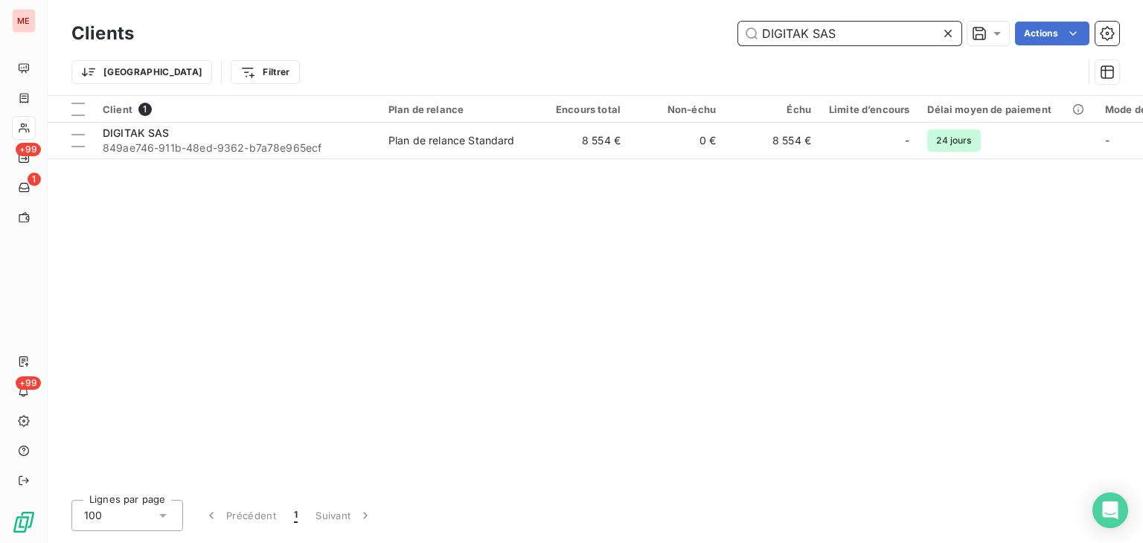
drag, startPoint x: 843, startPoint y: 41, endPoint x: 700, endPoint y: -1, distance: 148.9
click at [700, 0] on div "Clients DIGITAK SAS Actions Trier Filtrer" at bounding box center [596, 47] width 1096 height 95
paste input "igitalised"
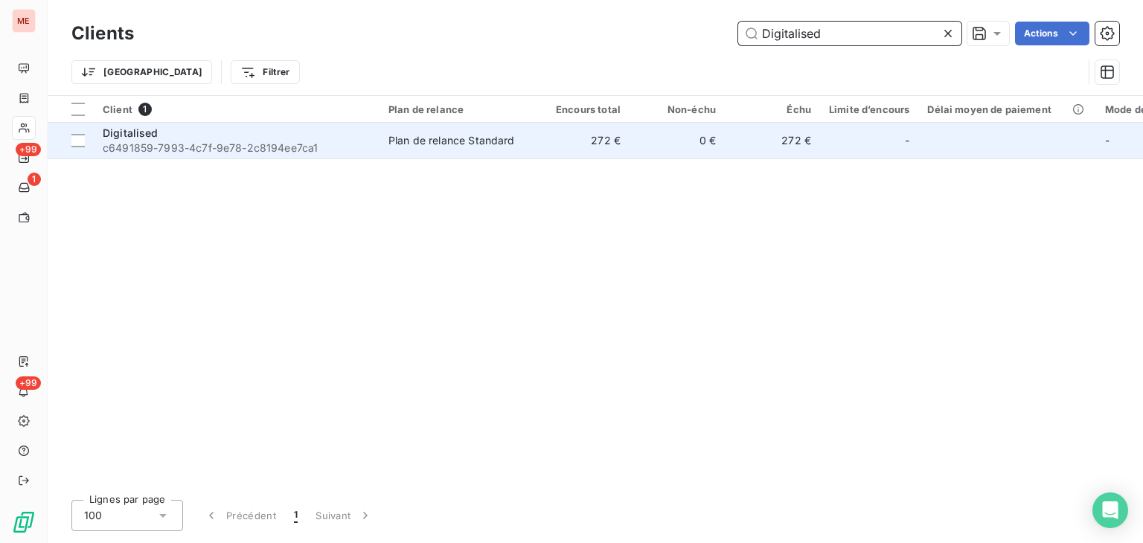
type input "Digitalised"
click at [582, 124] on td "272 €" at bounding box center [581, 141] width 95 height 36
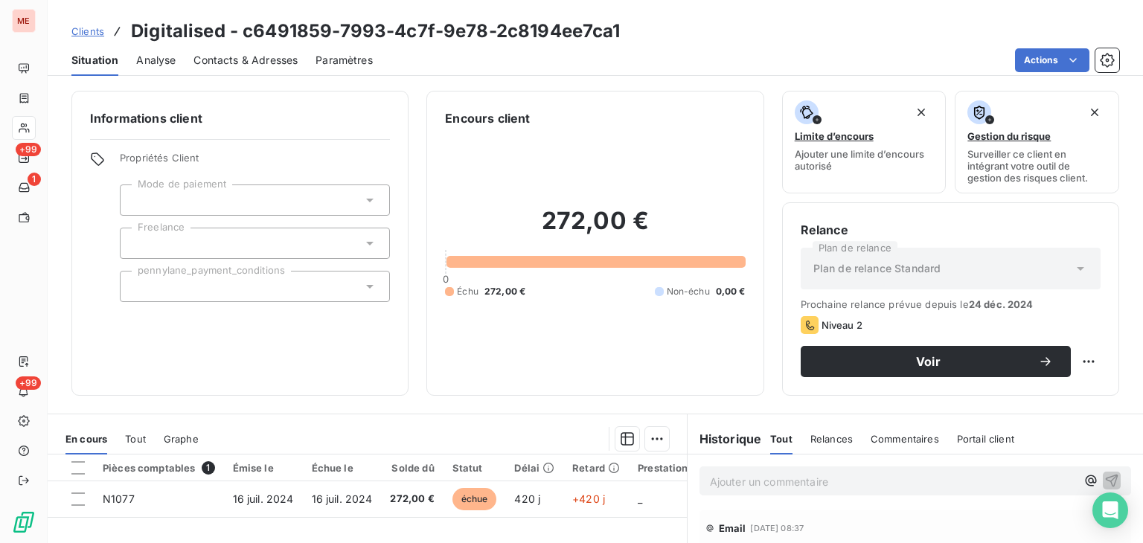
scroll to position [82, 0]
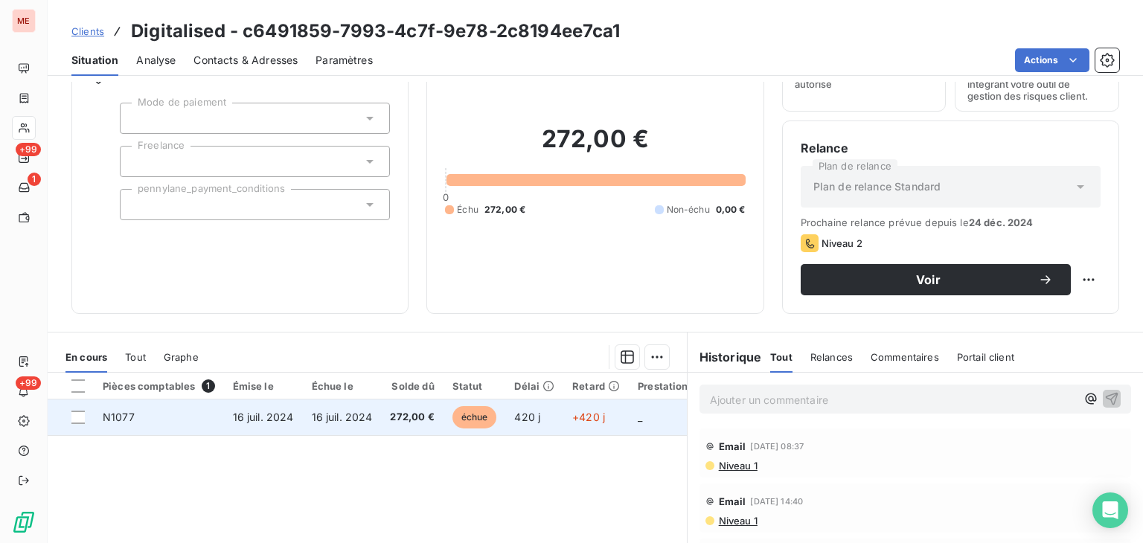
click at [639, 411] on td "_" at bounding box center [663, 418] width 68 height 36
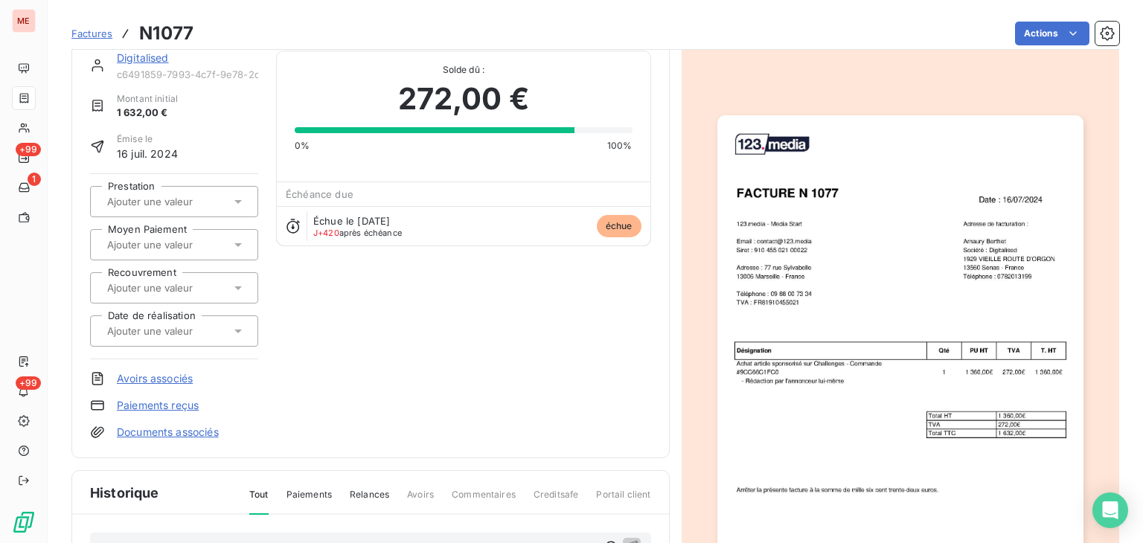
scroll to position [28, 0]
click at [442, 311] on div "Digitalised c6491859-7993-4c7f-9e78-2c8194ee7ca1 Montant initial 1 632,00 € Émi…" at bounding box center [370, 244] width 561 height 389
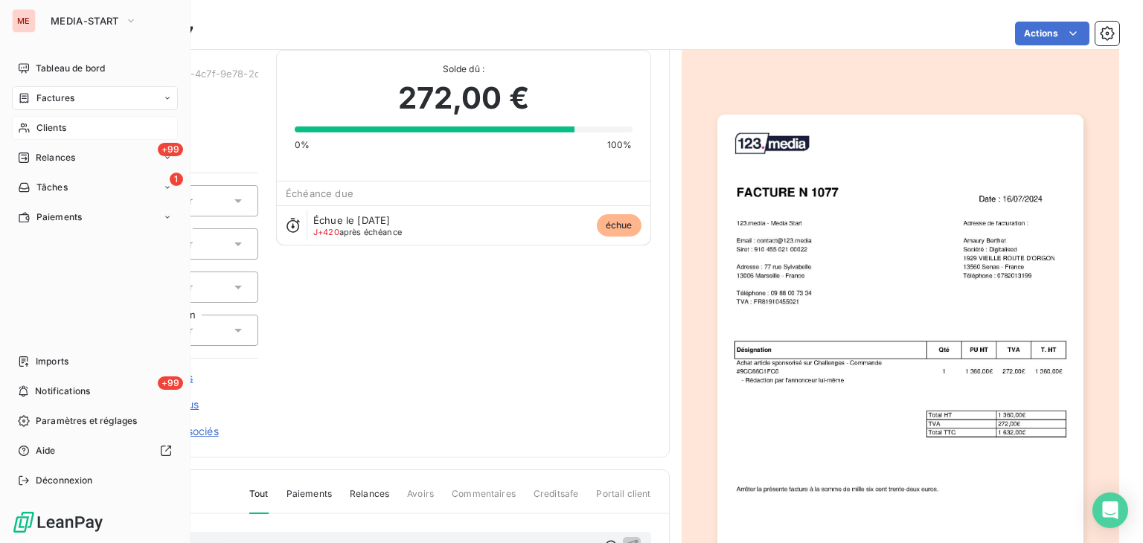
click at [40, 124] on span "Clients" at bounding box center [51, 127] width 30 height 13
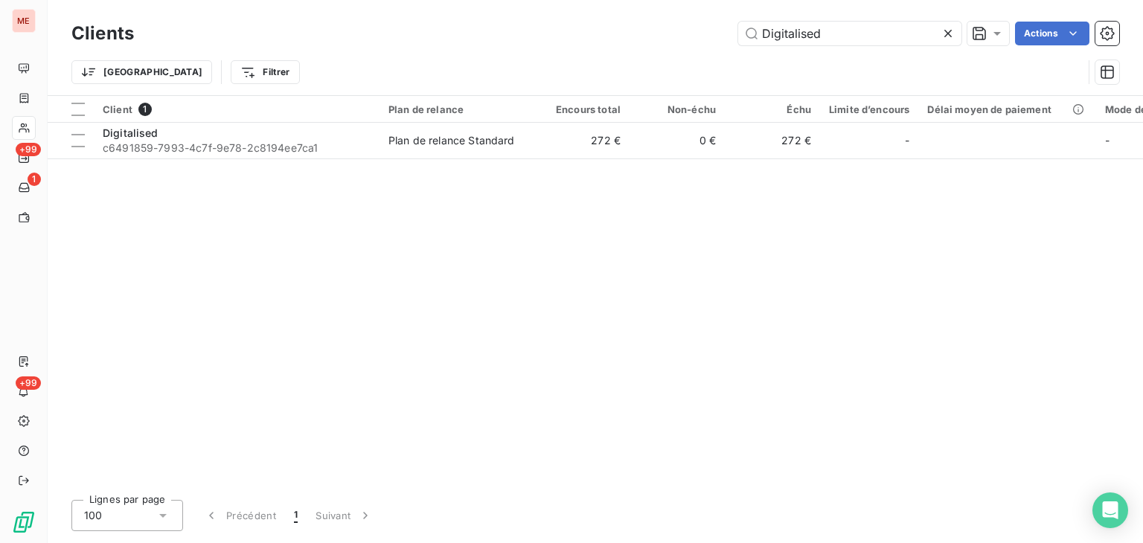
drag, startPoint x: 856, startPoint y: 34, endPoint x: 515, endPoint y: 36, distance: 340.9
click at [515, 36] on div "Digitalised Actions" at bounding box center [636, 34] width 968 height 24
type input "Efca"
click at [587, 182] on div "Client 1 Plan de relance Encours total Non-échu Échu Limite d’encours Délai moy…" at bounding box center [596, 292] width 1096 height 392
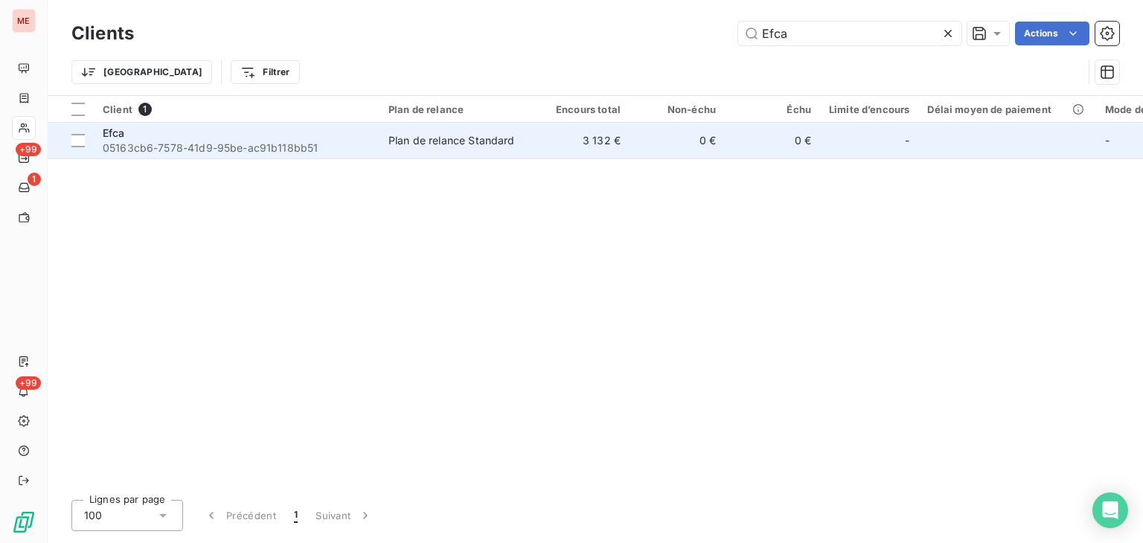
click at [603, 156] on td "3 132 €" at bounding box center [581, 141] width 95 height 36
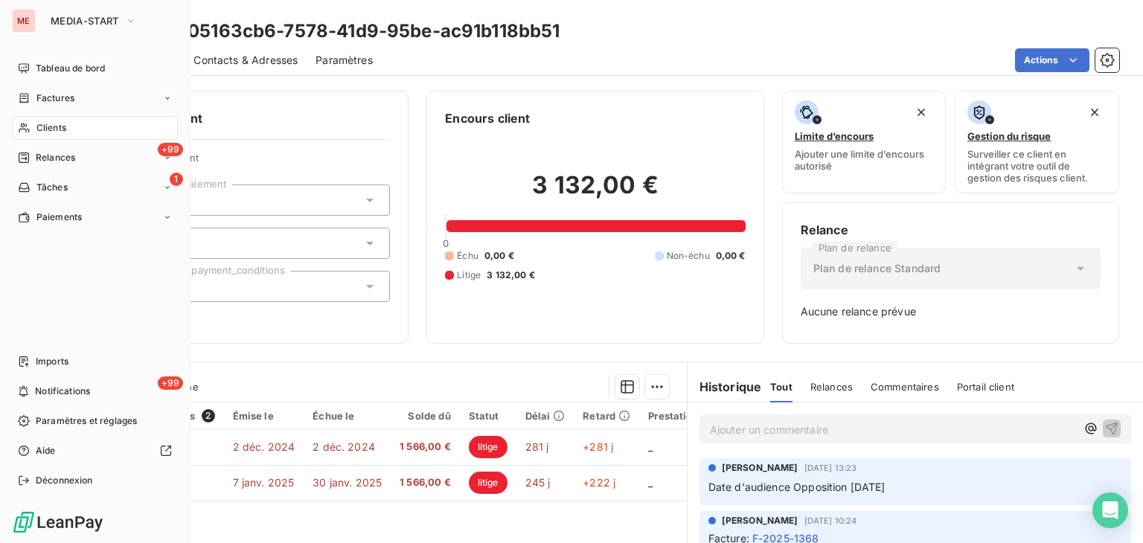
click at [18, 132] on icon at bounding box center [24, 128] width 13 height 12
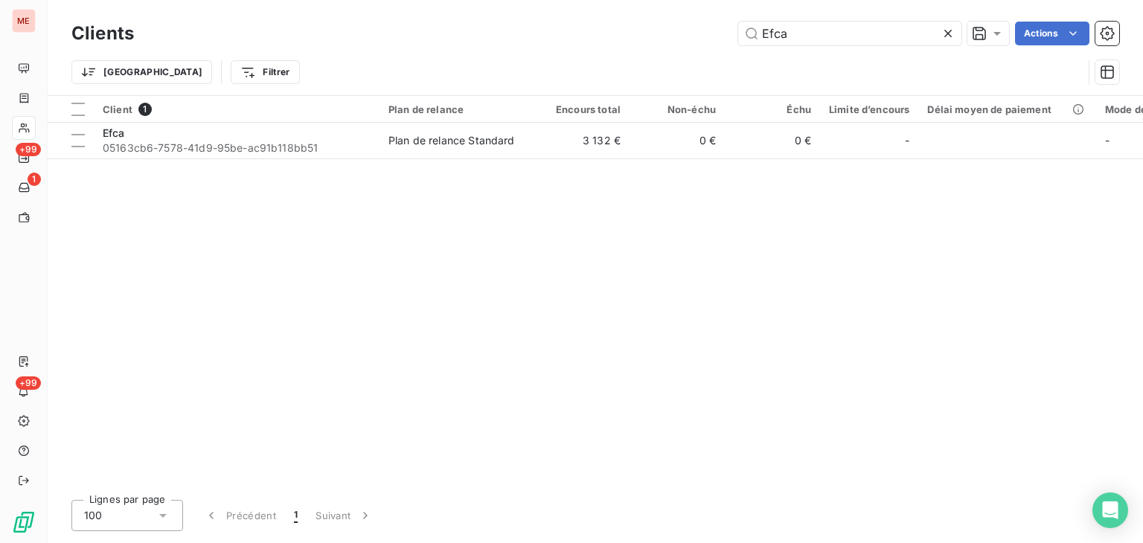
drag, startPoint x: 814, startPoint y: 28, endPoint x: 496, endPoint y: 28, distance: 317.8
click at [496, 28] on div "Efca Actions" at bounding box center [636, 34] width 968 height 24
type input "Elsa Olu Conseil"
click at [549, 159] on div "Client 1 Plan de relance Encours total Non-échu Échu Limite d’encours Délai moy…" at bounding box center [596, 292] width 1096 height 392
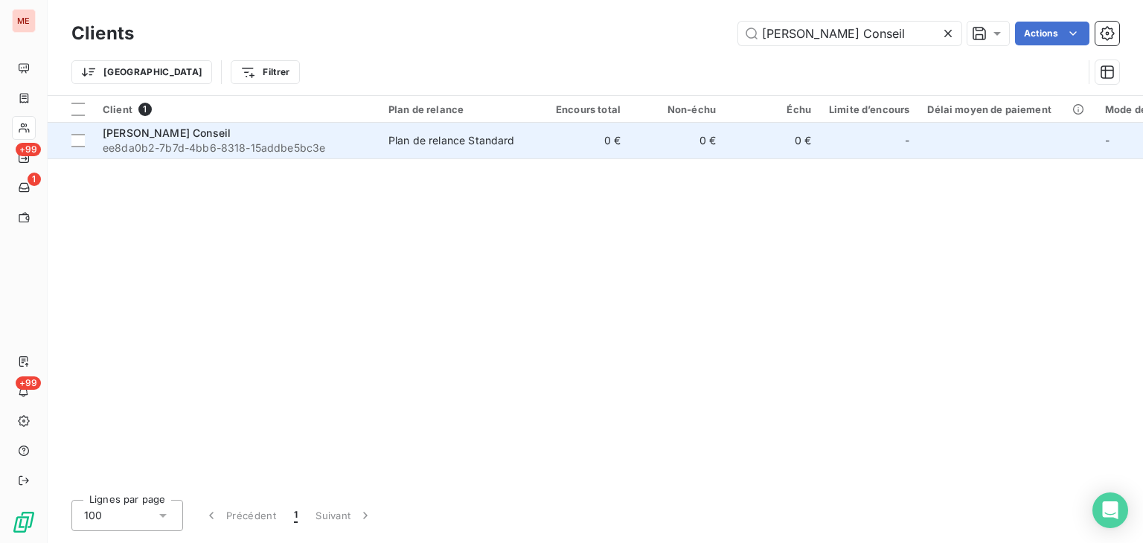
click at [534, 156] on td "0 €" at bounding box center [581, 141] width 95 height 36
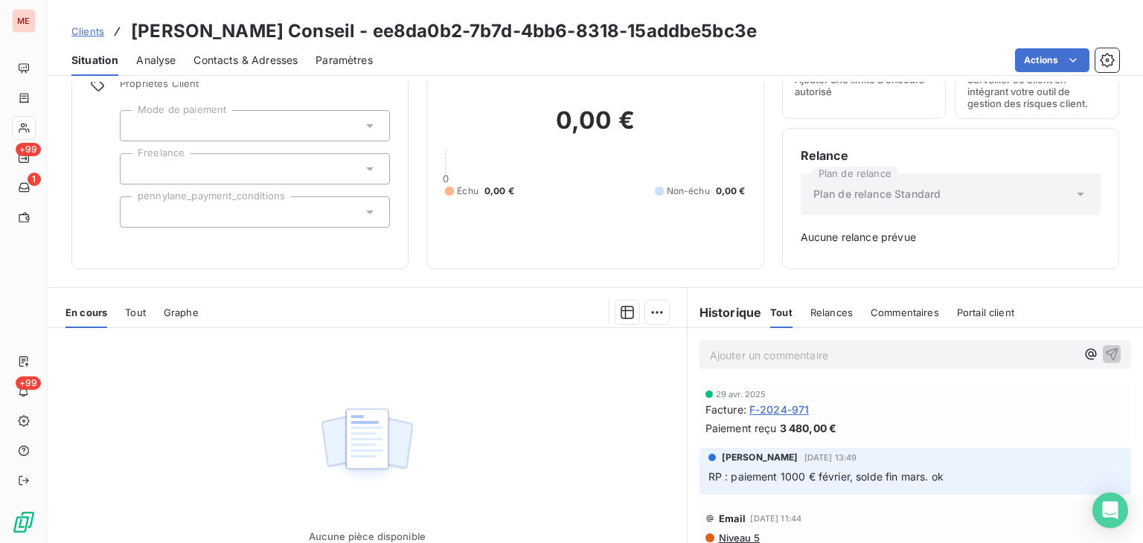
scroll to position [80, 0]
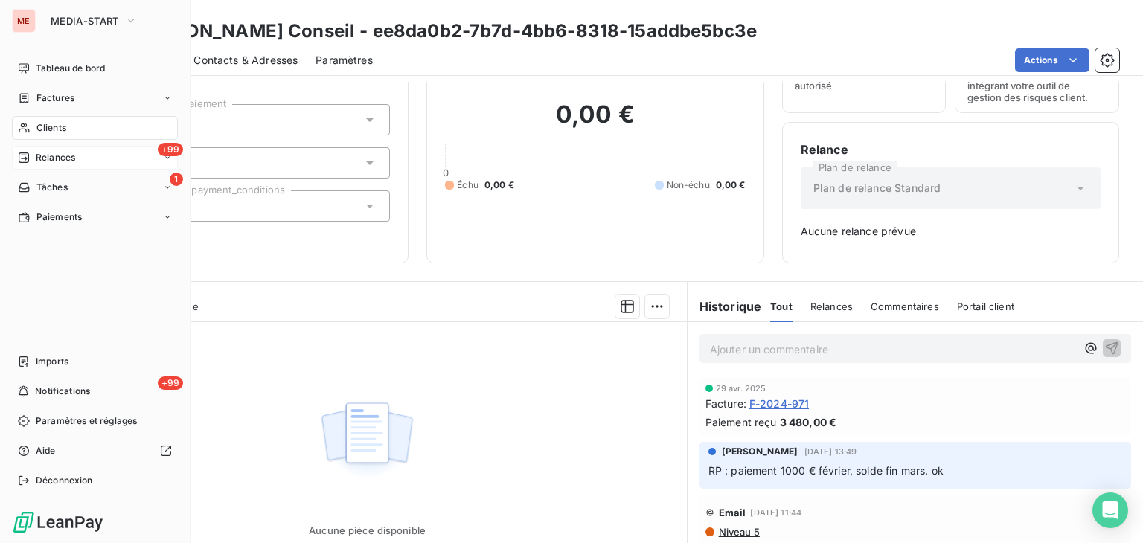
click at [33, 146] on div "+99 Relances" at bounding box center [95, 158] width 166 height 24
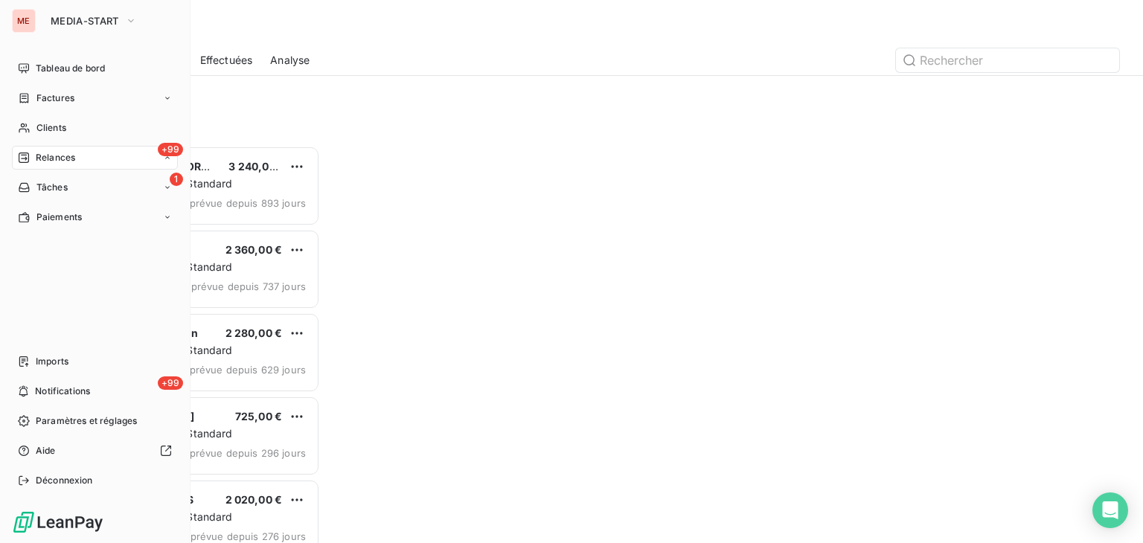
scroll to position [386, 237]
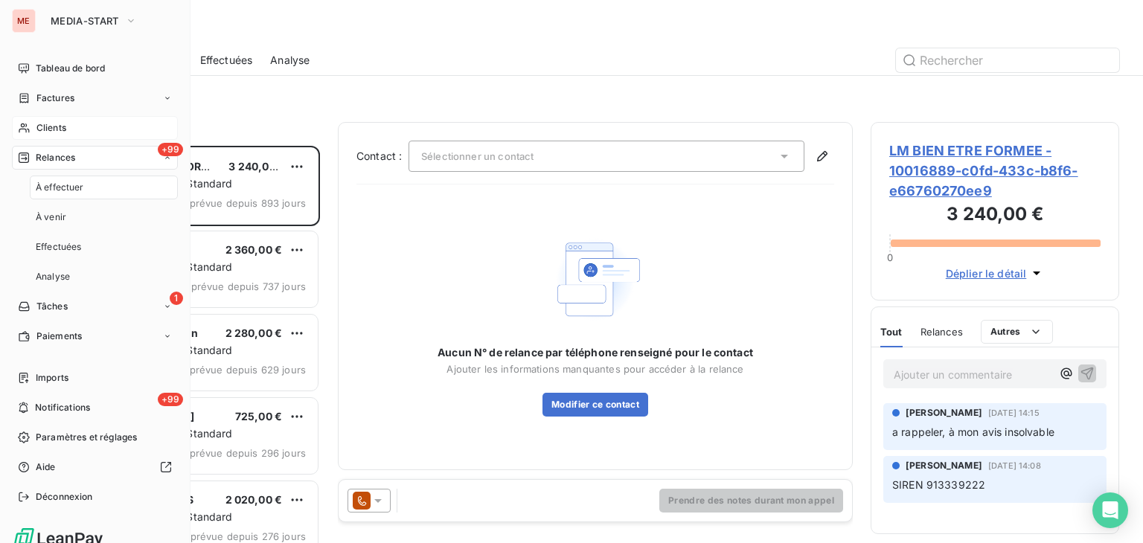
click at [65, 130] on span "Clients" at bounding box center [51, 127] width 30 height 13
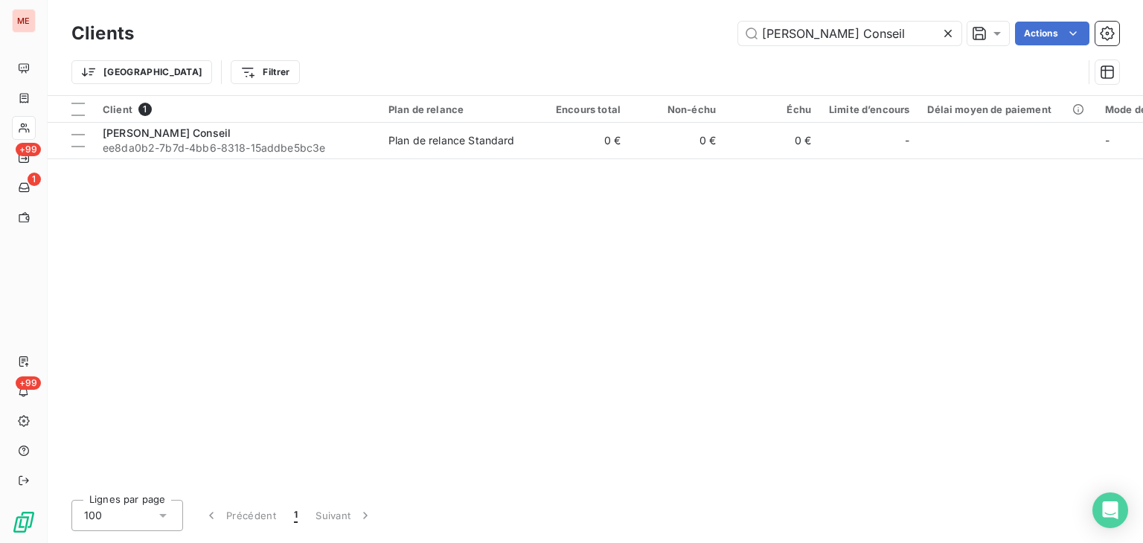
drag, startPoint x: 886, startPoint y: 30, endPoint x: 570, endPoint y: 30, distance: 315.6
click at [570, 30] on div "Elsa Olu Conseil Actions" at bounding box center [636, 34] width 968 height 24
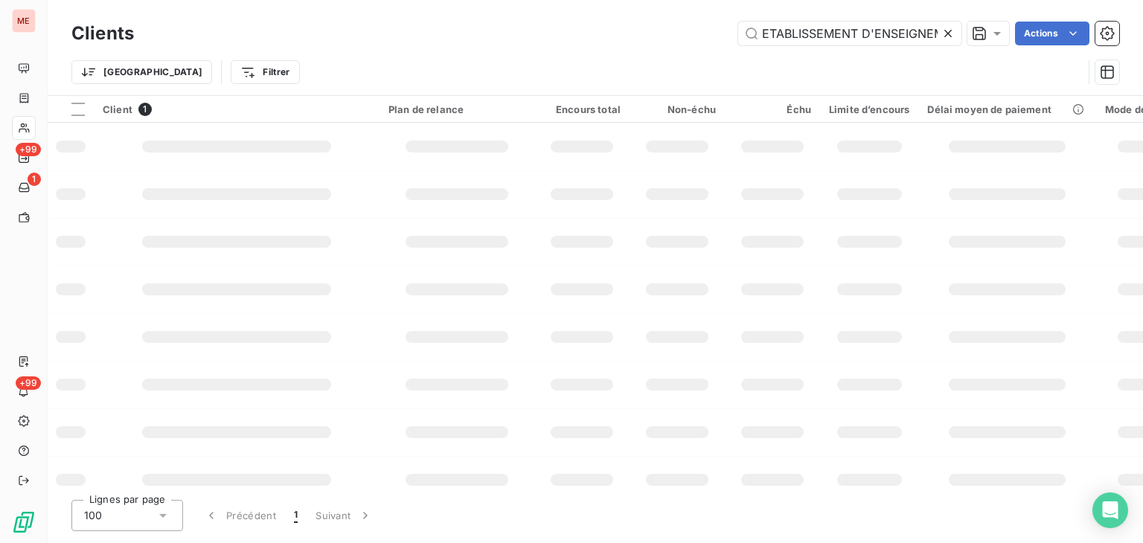
scroll to position [0, 263]
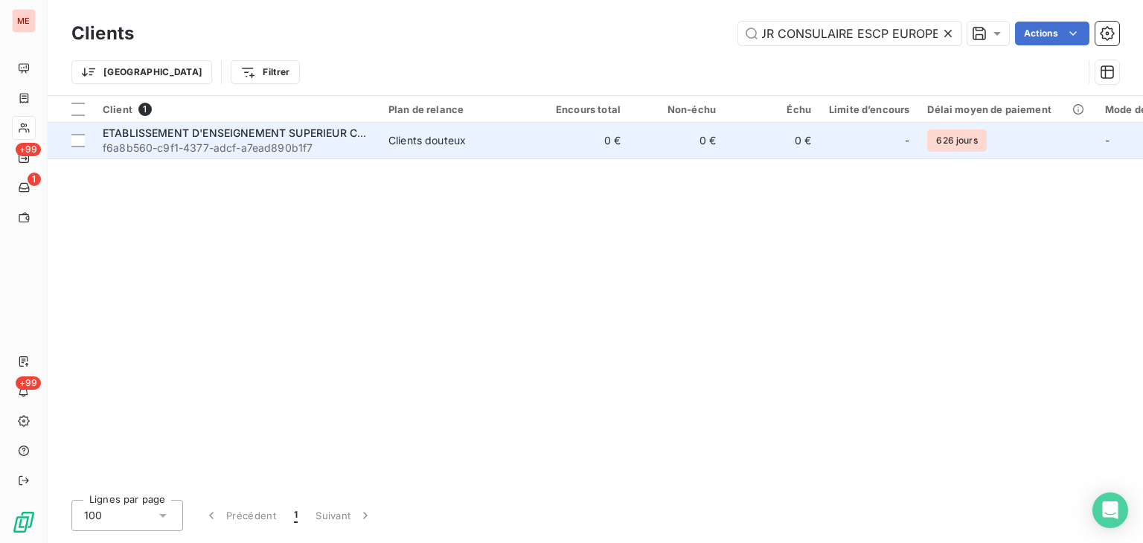
type input "ETABLISSEMENT D'ENSEIGNEMENT SUPERIEUR CONSULAIRE ESCP EUROPE"
click at [596, 151] on td "0 €" at bounding box center [581, 141] width 95 height 36
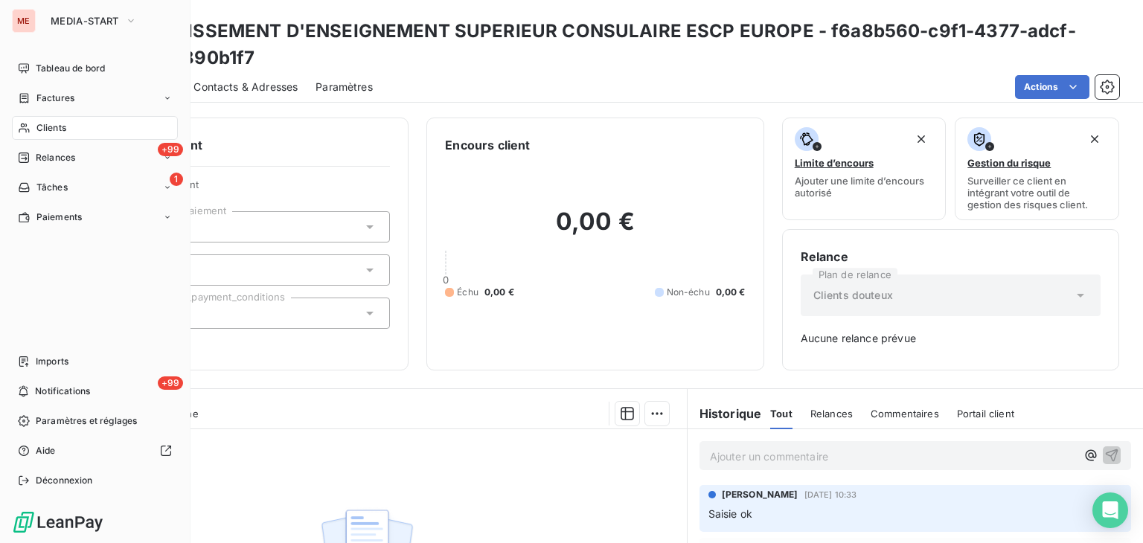
click at [27, 126] on icon at bounding box center [24, 128] width 13 height 12
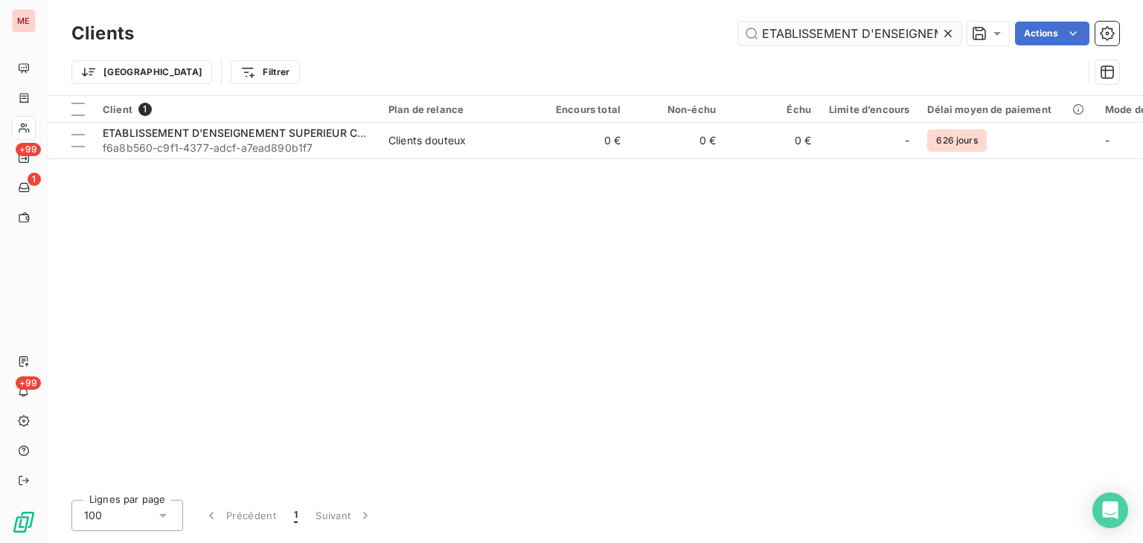
scroll to position [0, 264]
click at [892, 33] on input "ETABLISSEMENT D'ENSEIGNEMENT SUPERIEUR CONSULAIRE ESCP EUROPE" at bounding box center [849, 34] width 223 height 24
click at [892, 33] on input "EVERYMO" at bounding box center [849, 34] width 223 height 24
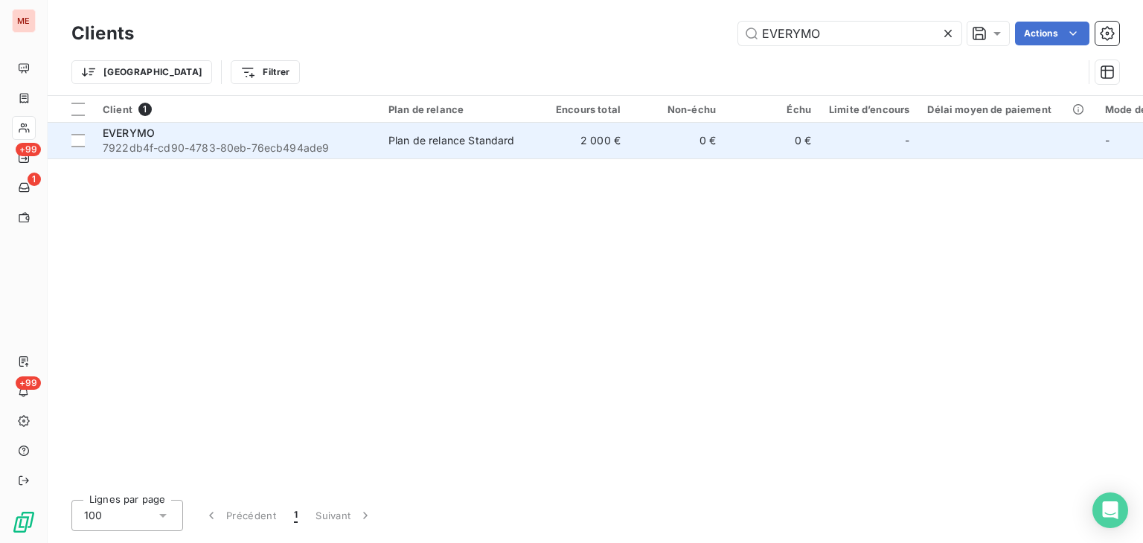
type input "EVERYMO"
click at [706, 153] on td "0 €" at bounding box center [677, 141] width 95 height 36
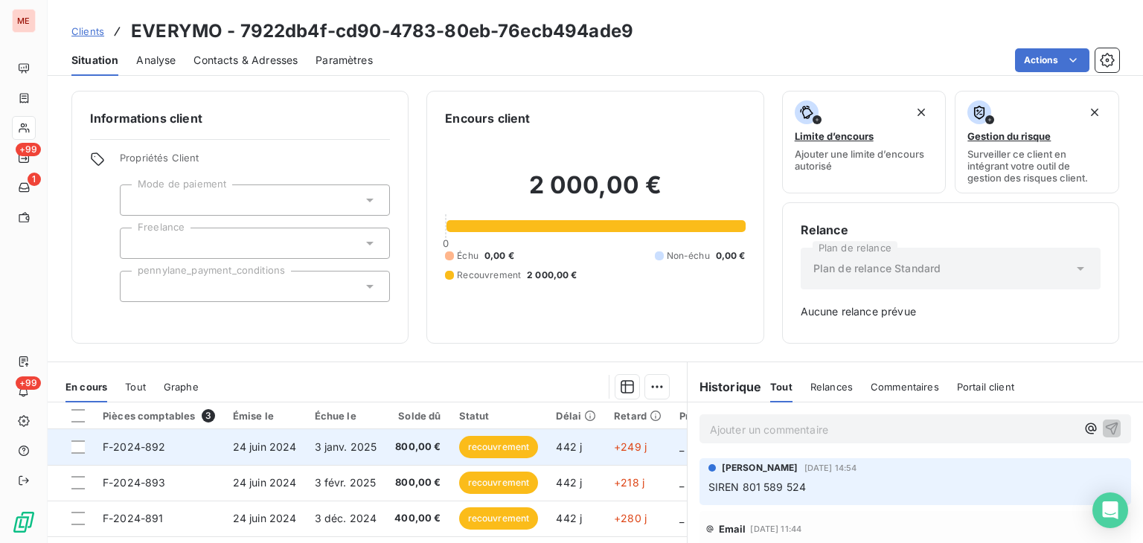
click at [350, 434] on td "3 janv. 2025" at bounding box center [346, 447] width 80 height 36
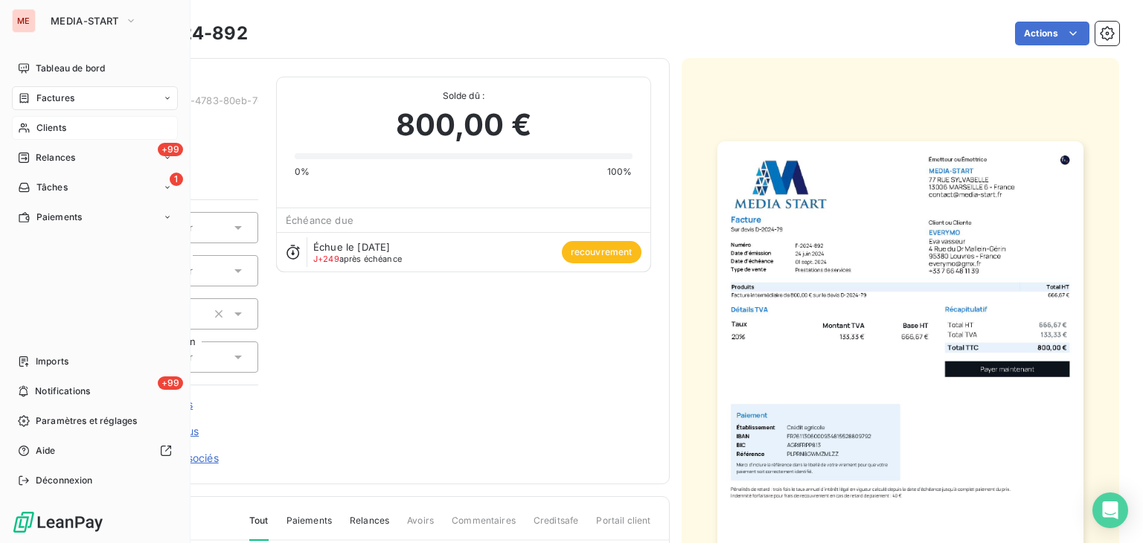
click at [61, 129] on span "Clients" at bounding box center [51, 127] width 30 height 13
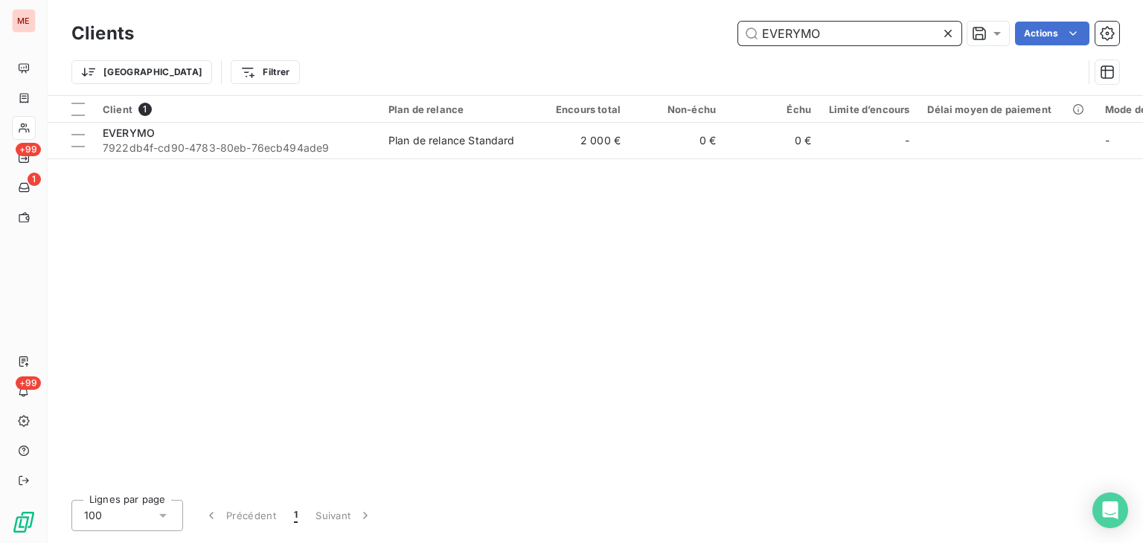
drag, startPoint x: 817, startPoint y: 41, endPoint x: 667, endPoint y: 16, distance: 152.5
click at [667, 16] on div "Clients EVERYMO Actions Trier Filtrer" at bounding box center [596, 47] width 1096 height 95
paste input "F.C.P.S SÉCURITÉ"
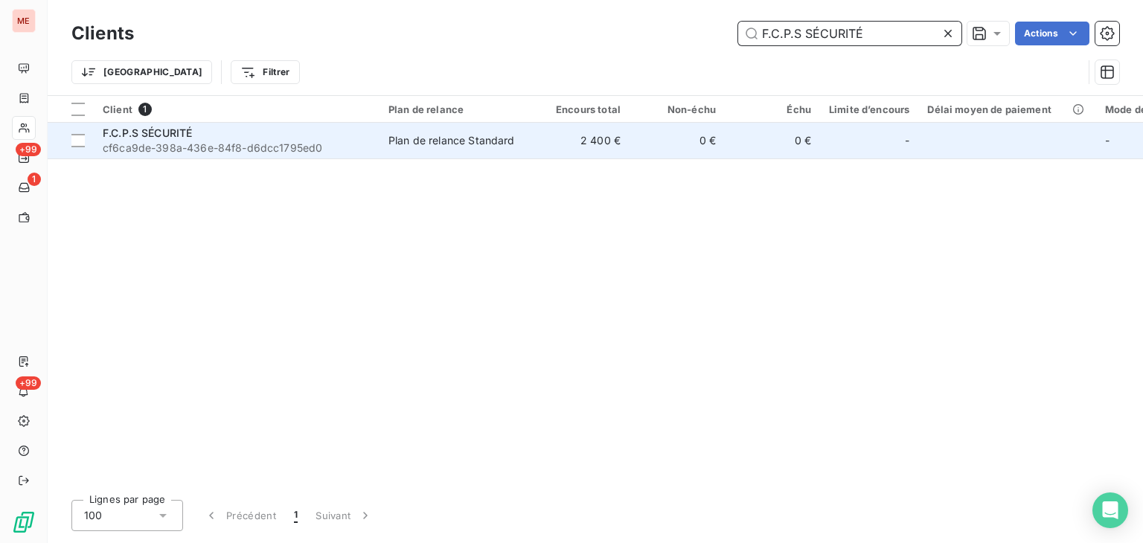
type input "F.C.P.S SÉCURITÉ"
click at [607, 139] on td "2 400 €" at bounding box center [581, 141] width 95 height 36
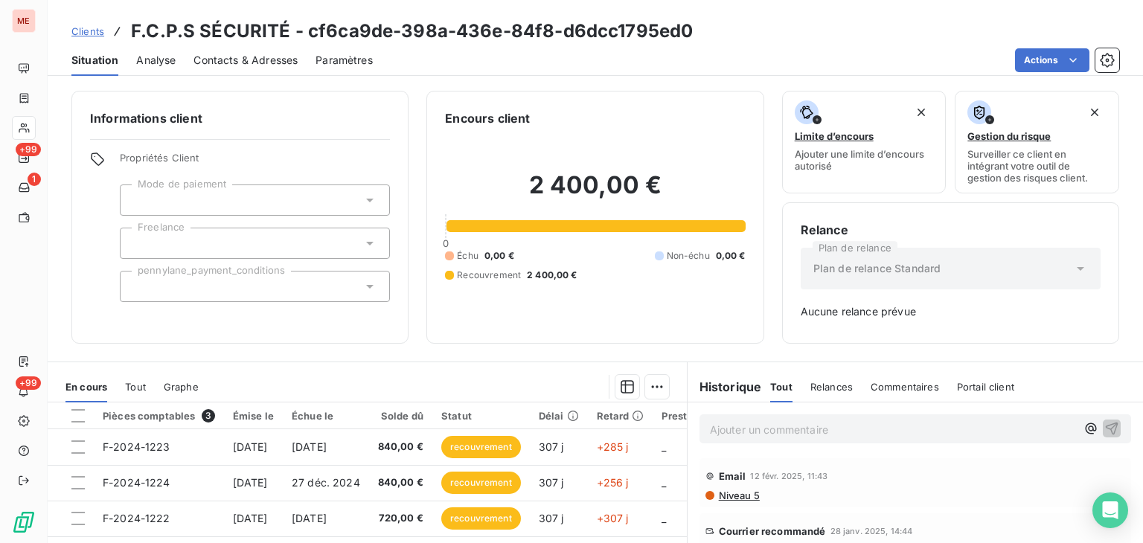
scroll to position [68, 0]
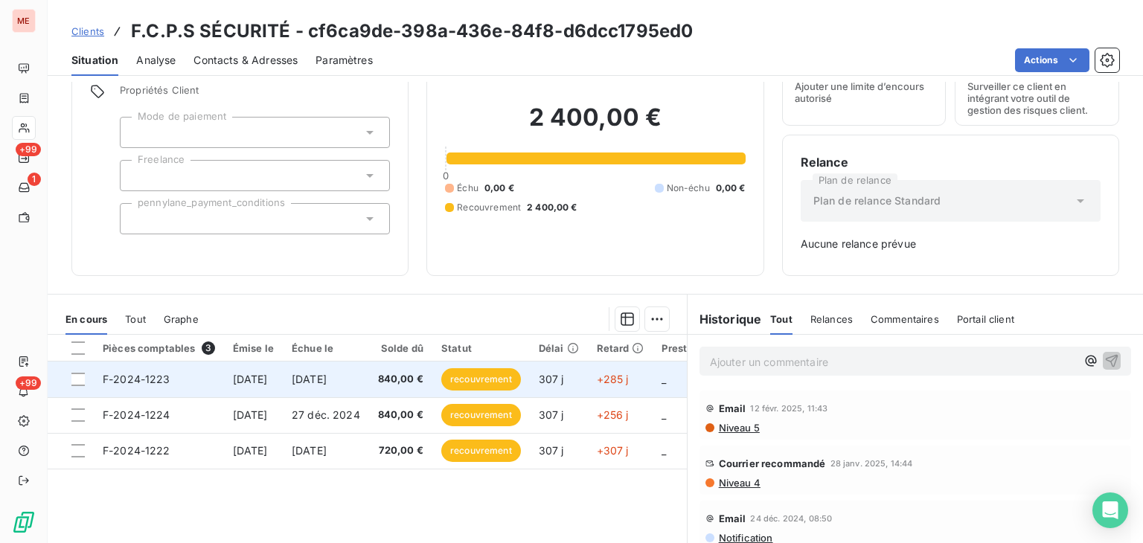
click at [355, 393] on td "28 nov. 2024" at bounding box center [326, 380] width 86 height 36
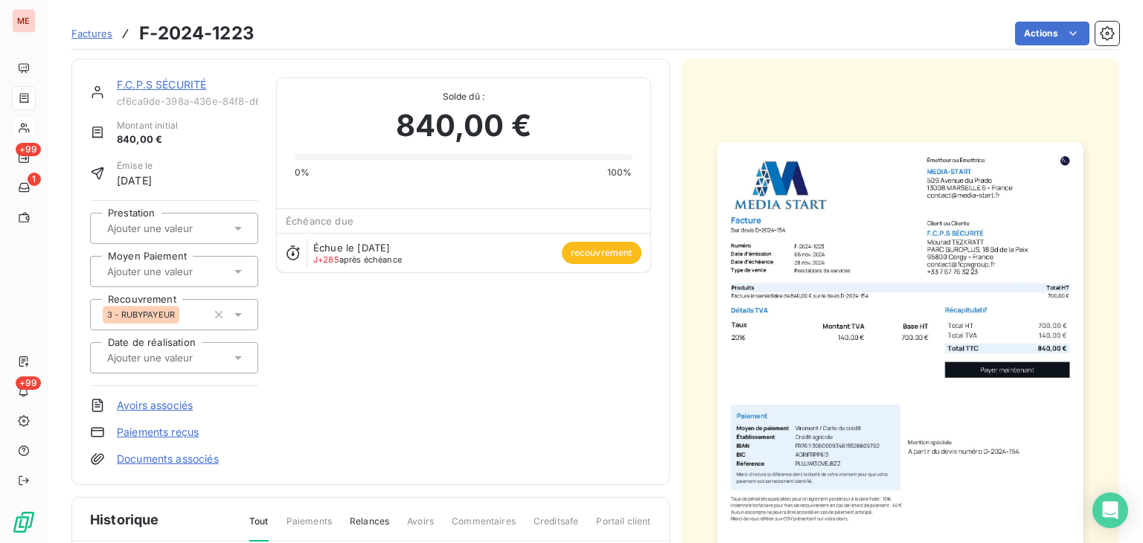
scroll to position [63, 0]
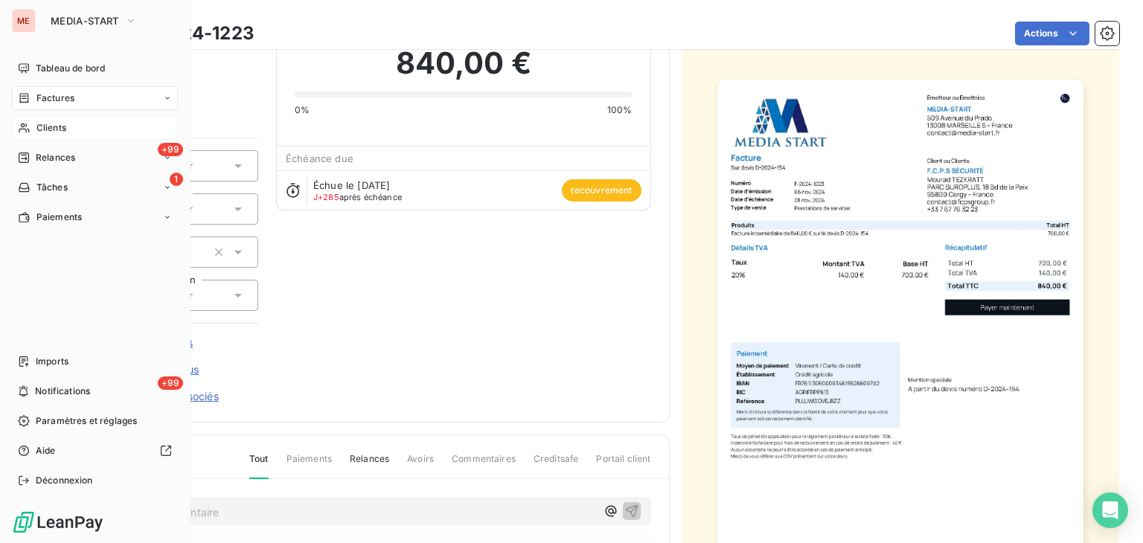
click at [36, 121] on span "Clients" at bounding box center [51, 127] width 30 height 13
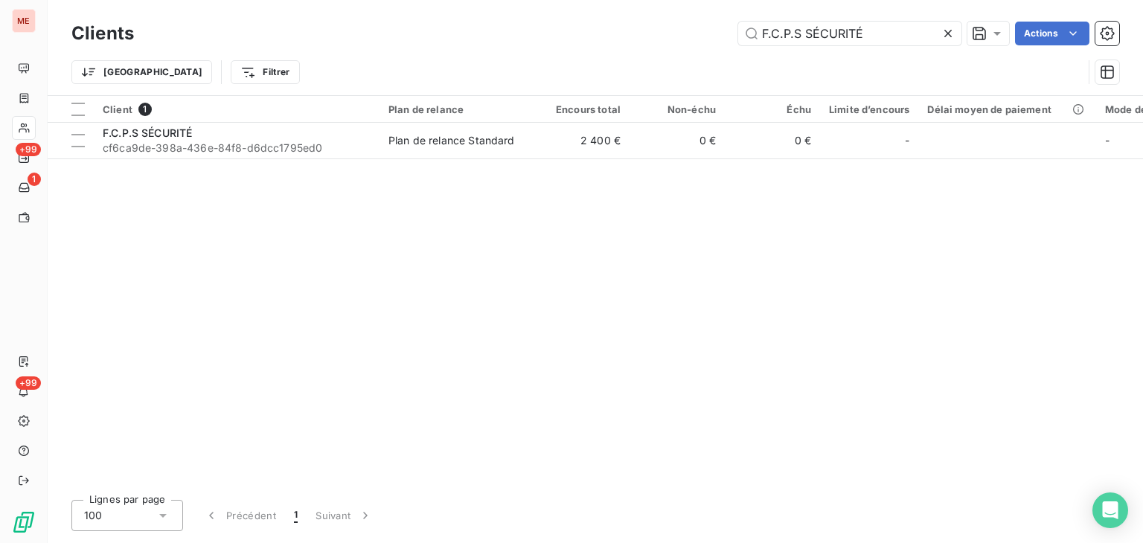
drag, startPoint x: 903, startPoint y: 22, endPoint x: 457, endPoint y: 63, distance: 447.7
click at [457, 63] on div "Clients F.C.P.S SÉCURITÉ Actions Trier Filtrer" at bounding box center [595, 56] width 1048 height 77
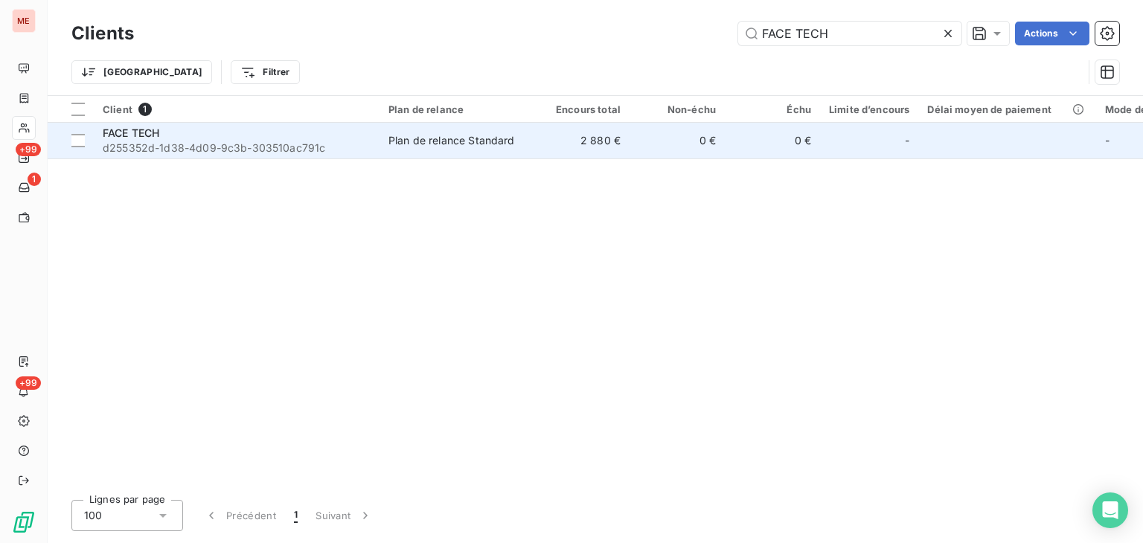
type input "FACE TECH"
click at [641, 150] on td "0 €" at bounding box center [677, 141] width 95 height 36
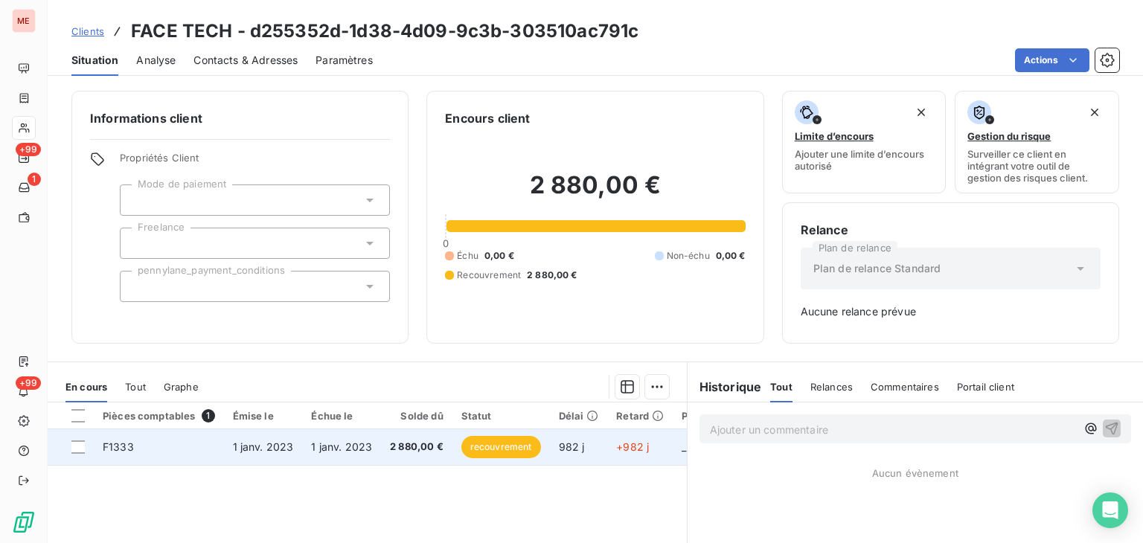
click at [373, 441] on td "1 janv. 2023" at bounding box center [341, 447] width 79 height 36
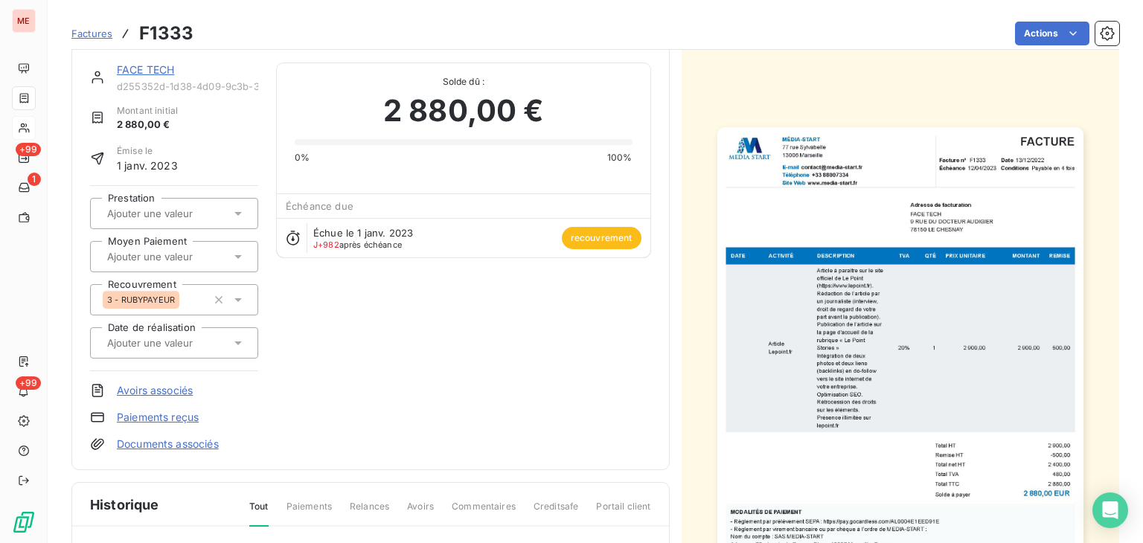
scroll to position [9, 0]
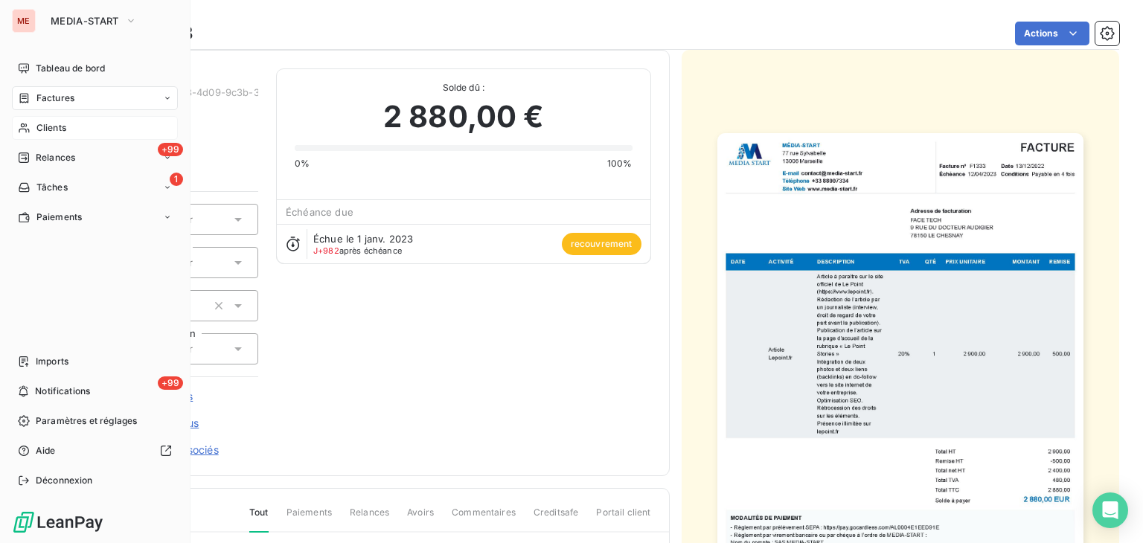
click at [40, 127] on span "Clients" at bounding box center [51, 127] width 30 height 13
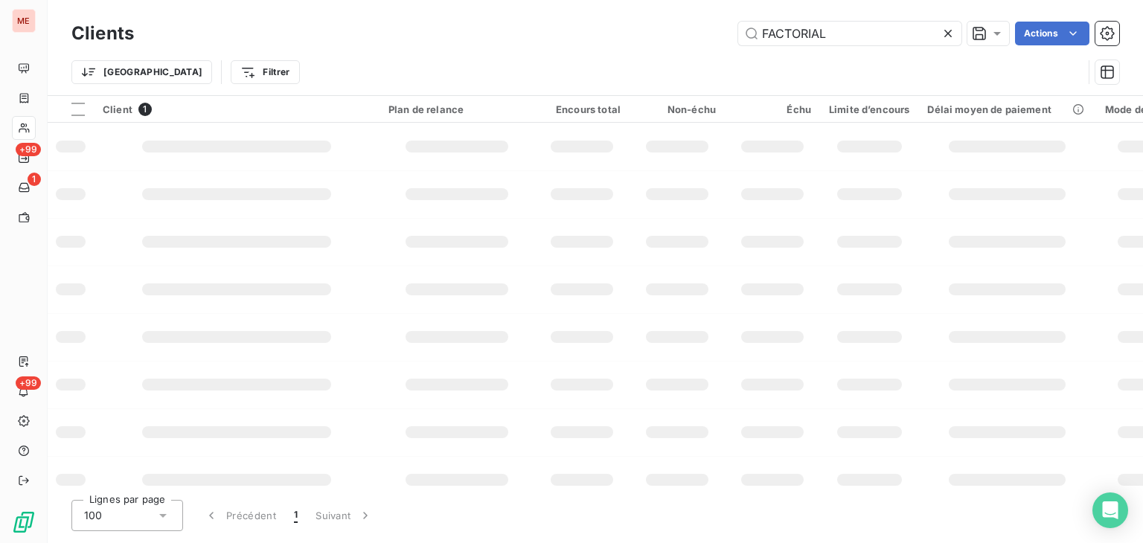
drag, startPoint x: 827, startPoint y: 41, endPoint x: 660, endPoint y: 38, distance: 166.8
click at [660, 38] on div "FACTORIAL Actions" at bounding box center [636, 34] width 968 height 24
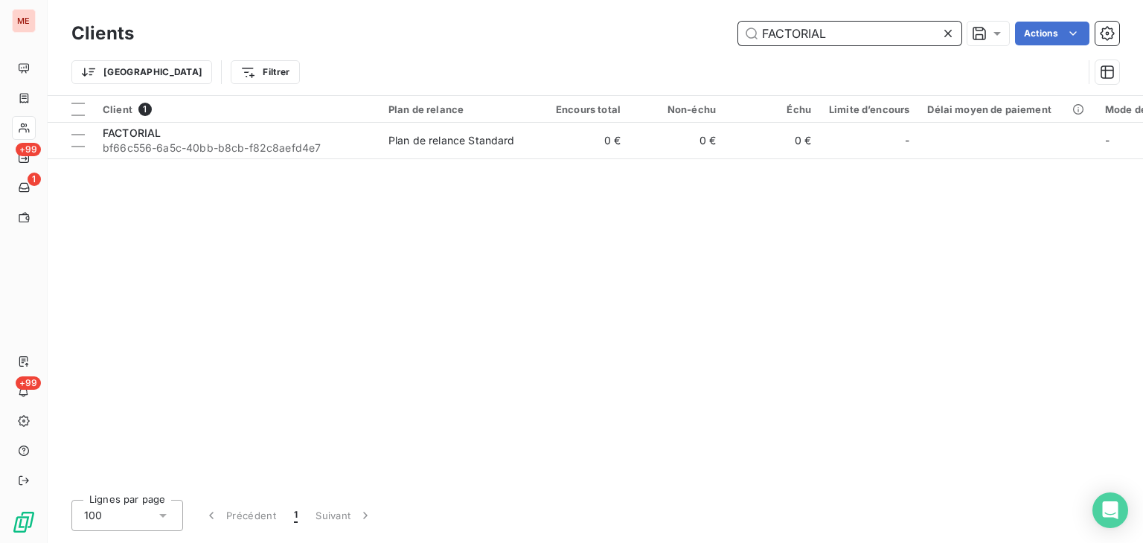
paste input "low-Qualhy-2s"
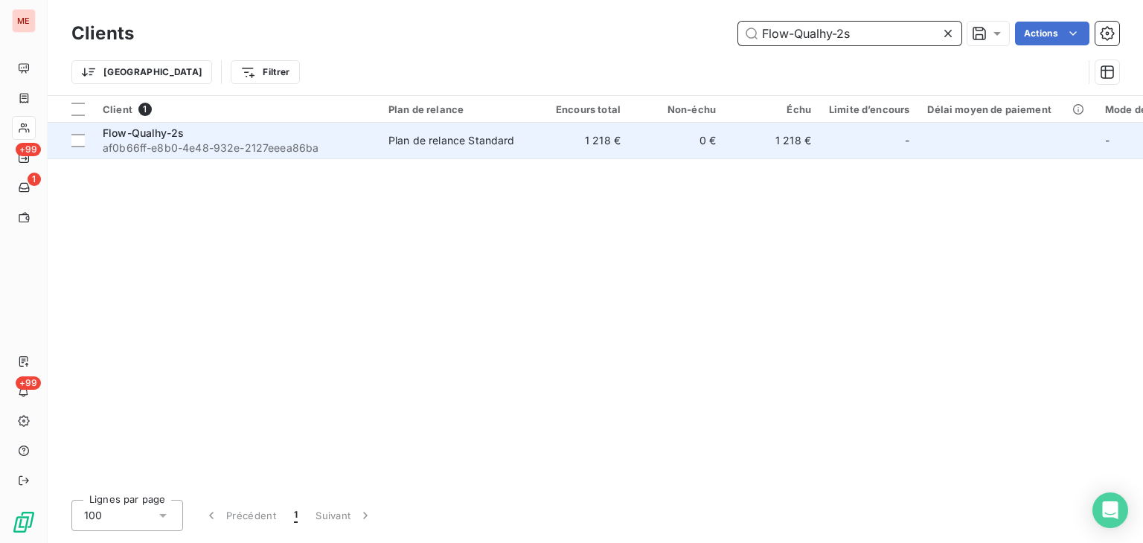
type input "Flow-Qualhy-2s"
click at [590, 128] on td "1 218 €" at bounding box center [581, 141] width 95 height 36
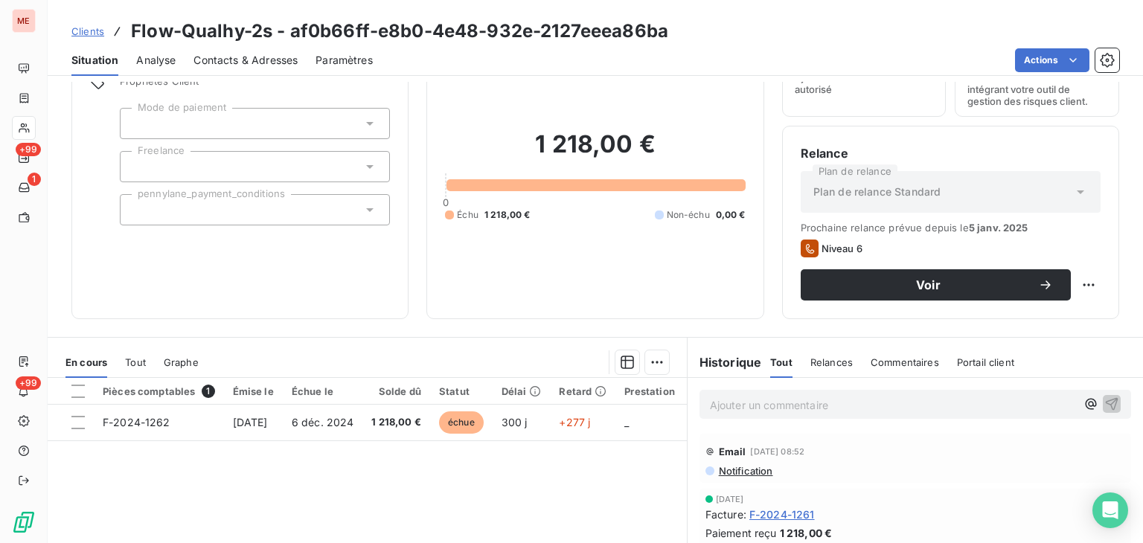
scroll to position [50, 0]
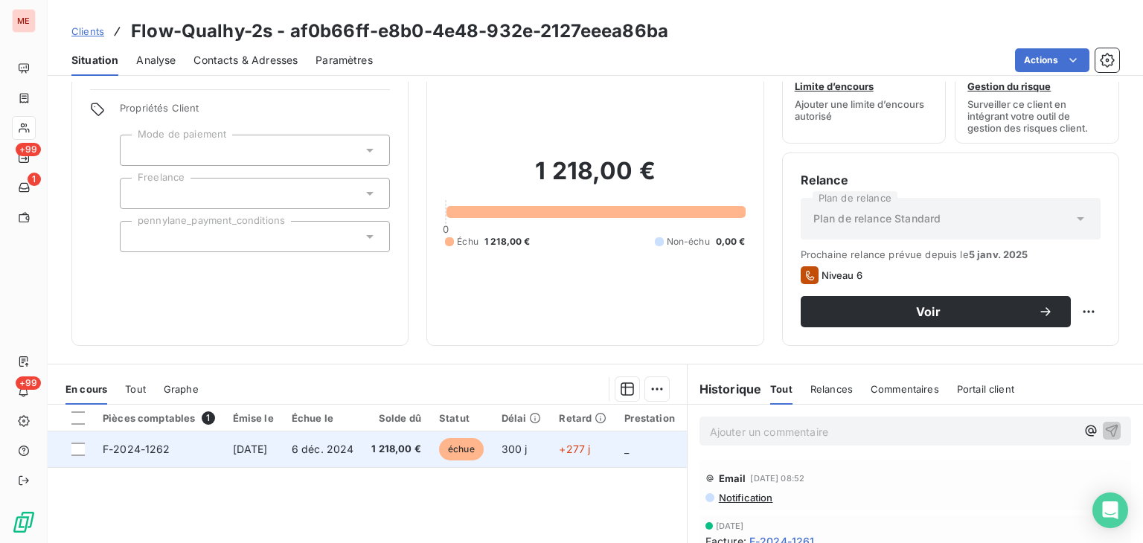
click at [590, 461] on td "+277 j" at bounding box center [583, 450] width 66 height 36
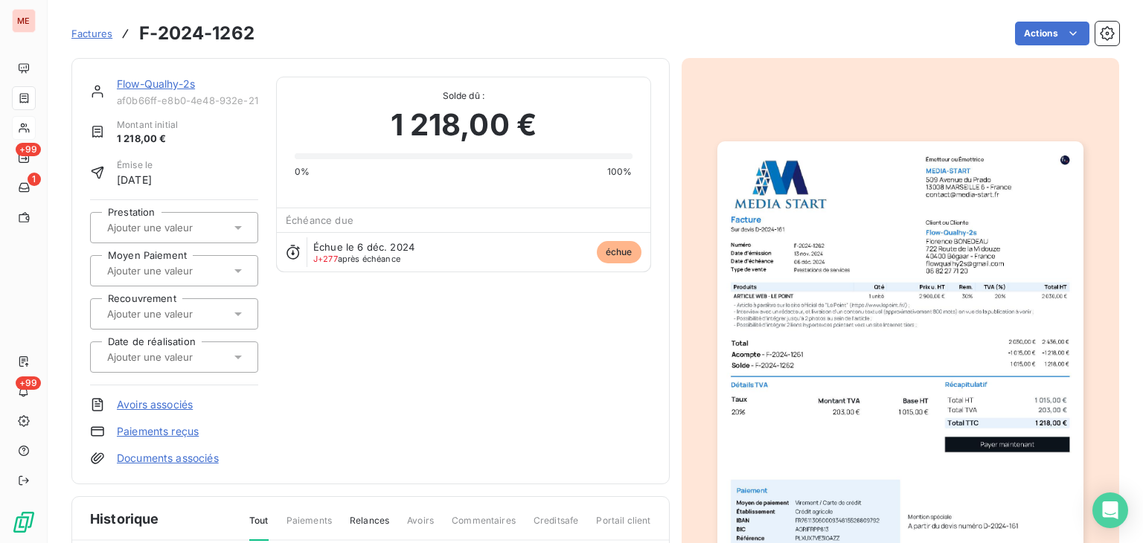
scroll to position [74, 0]
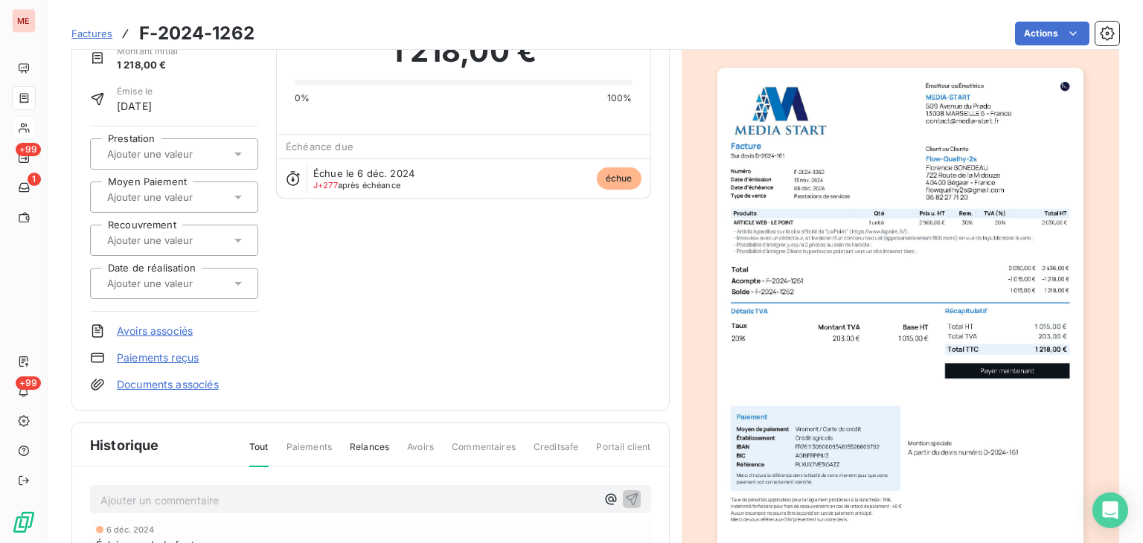
click at [31, 105] on div at bounding box center [24, 98] width 24 height 24
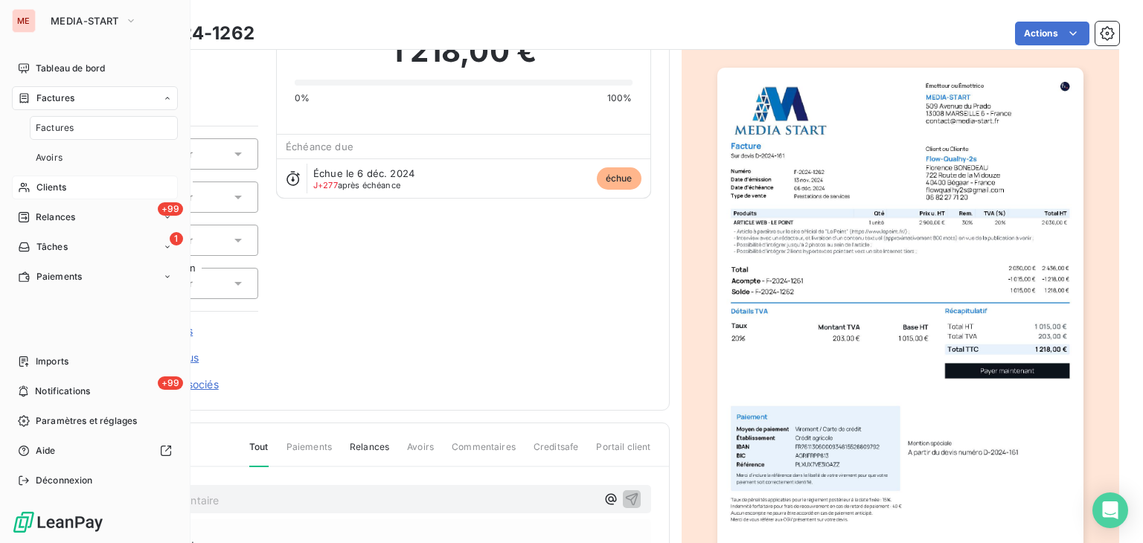
click at [103, 188] on div "Clients" at bounding box center [95, 188] width 166 height 24
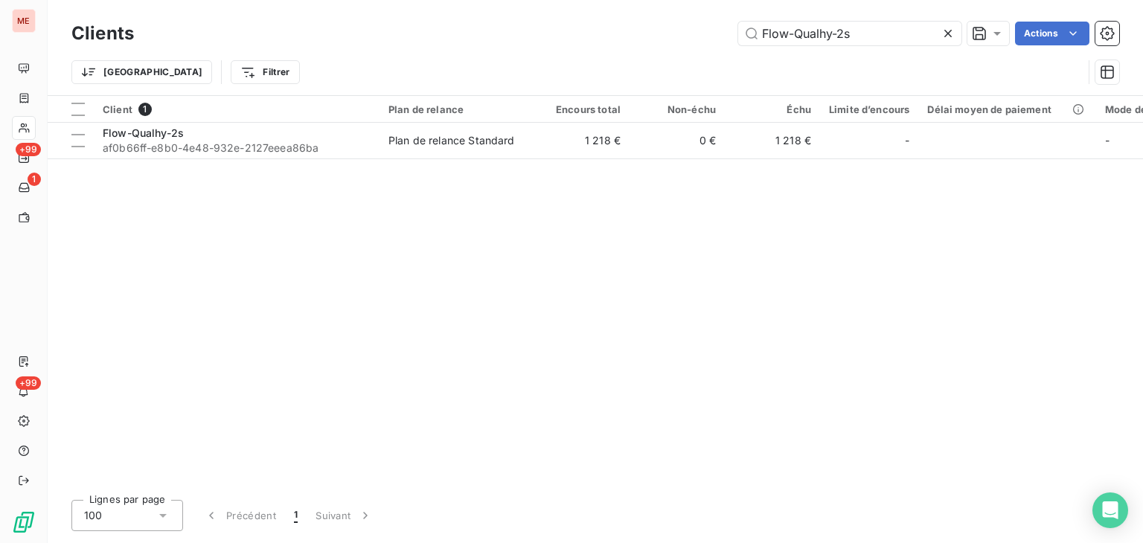
drag, startPoint x: 887, startPoint y: 31, endPoint x: 562, endPoint y: 45, distance: 324.8
click at [562, 45] on div "Flow-Qualhy-2s Actions" at bounding box center [636, 34] width 968 height 24
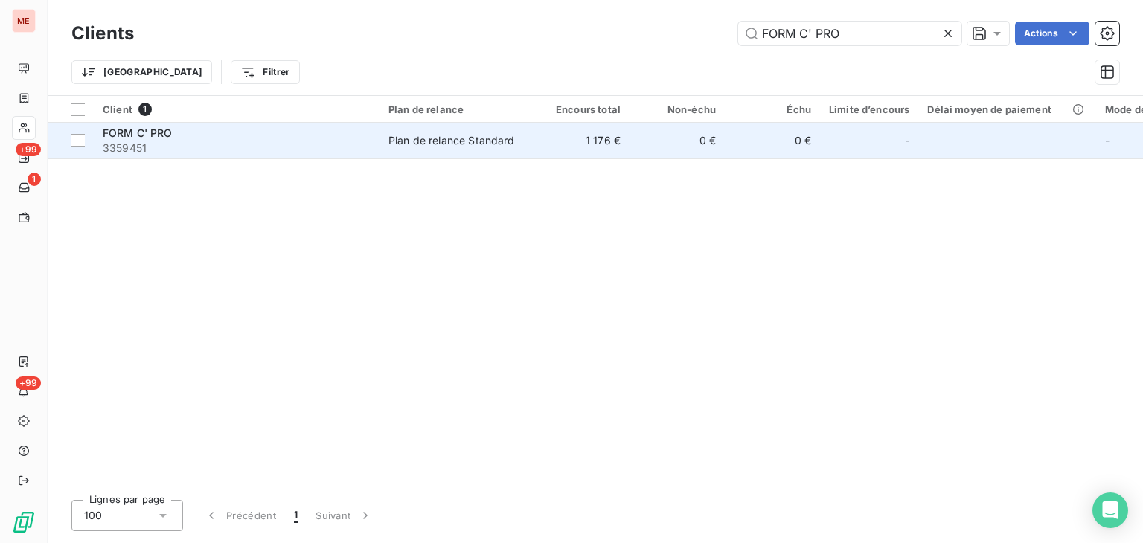
type input "FORM C' PRO"
click at [695, 150] on td "0 €" at bounding box center [677, 141] width 95 height 36
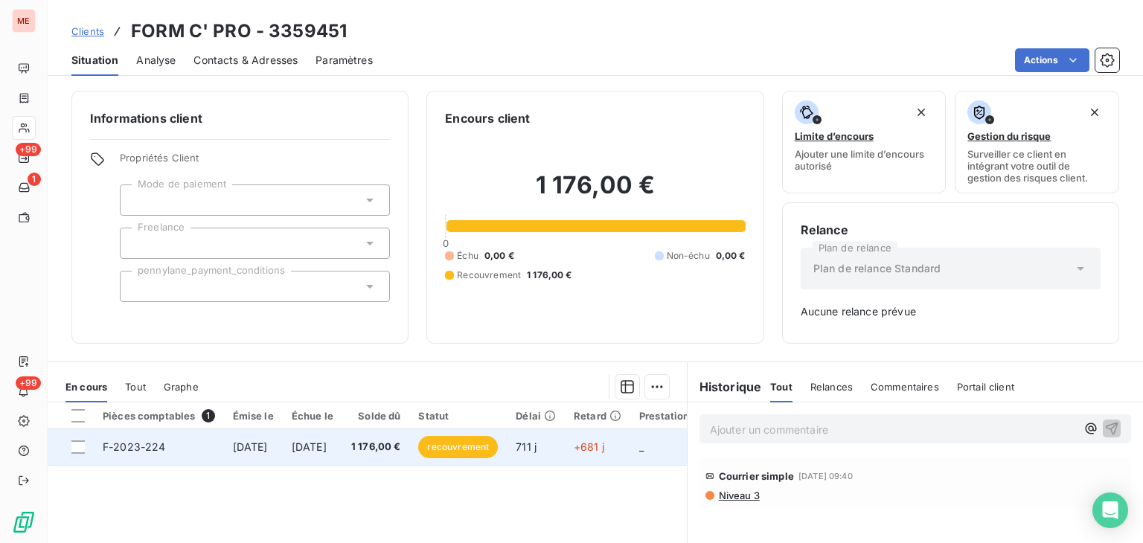
click at [327, 444] on span "29 oct. 2023" at bounding box center [309, 447] width 35 height 13
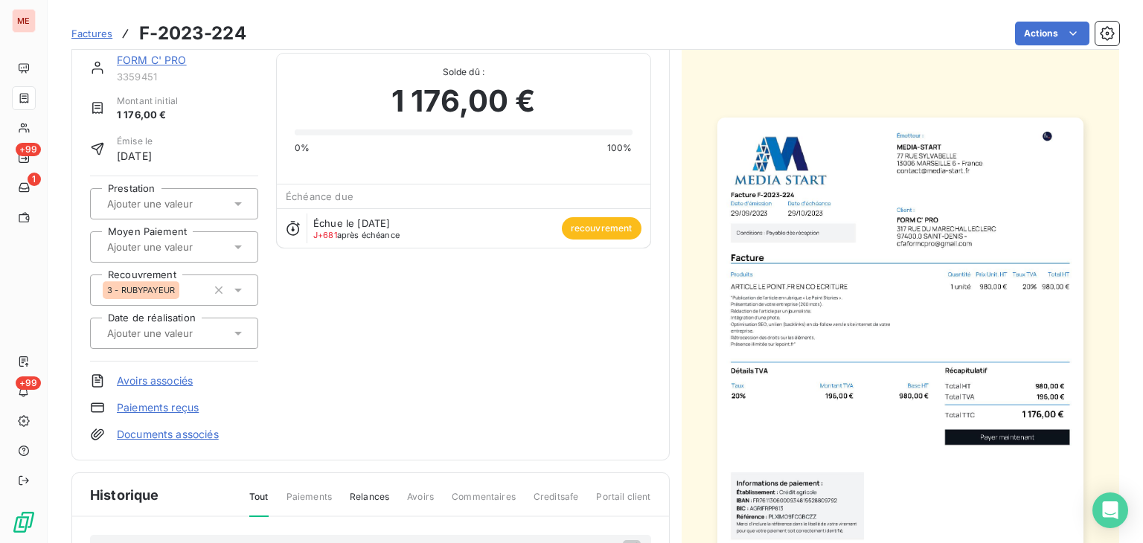
scroll to position [26, 0]
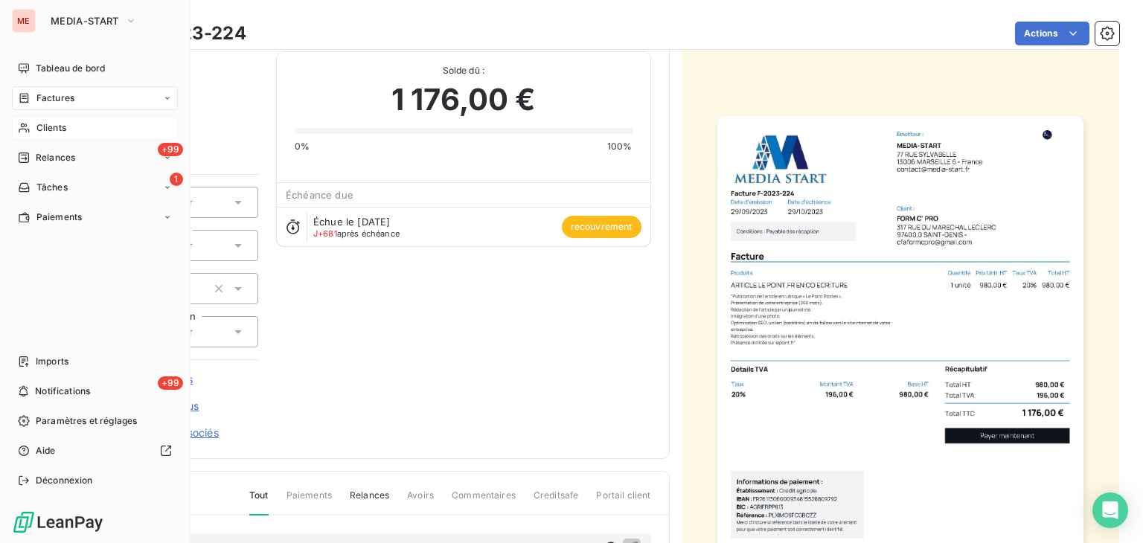
click at [41, 130] on span "Clients" at bounding box center [51, 127] width 30 height 13
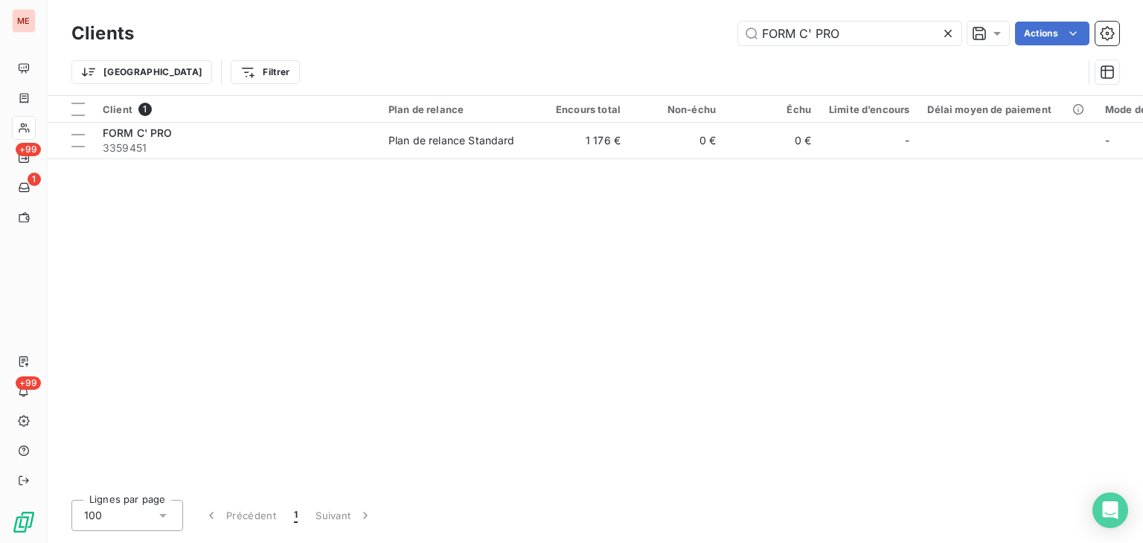
drag, startPoint x: 860, startPoint y: 23, endPoint x: 540, endPoint y: -11, distance: 321.9
click at [540, 0] on html "ME +99 1 +99 Clients FORM C' PRO Actions Trier Filtrer Client 1 Plan de relance…" at bounding box center [571, 271] width 1143 height 543
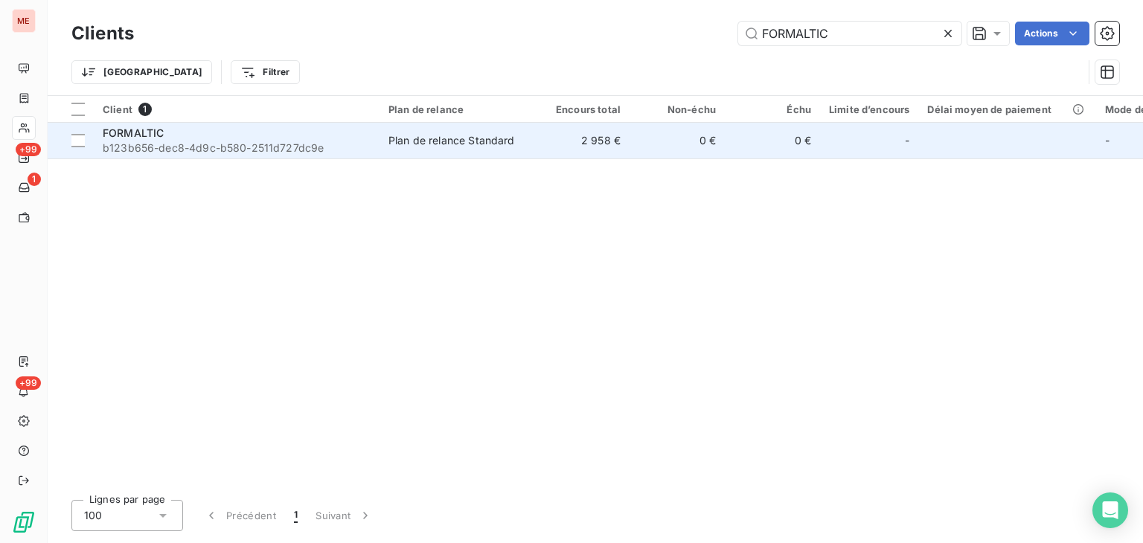
type input "FORMALTIC"
click at [554, 150] on td "2 958 €" at bounding box center [581, 141] width 95 height 36
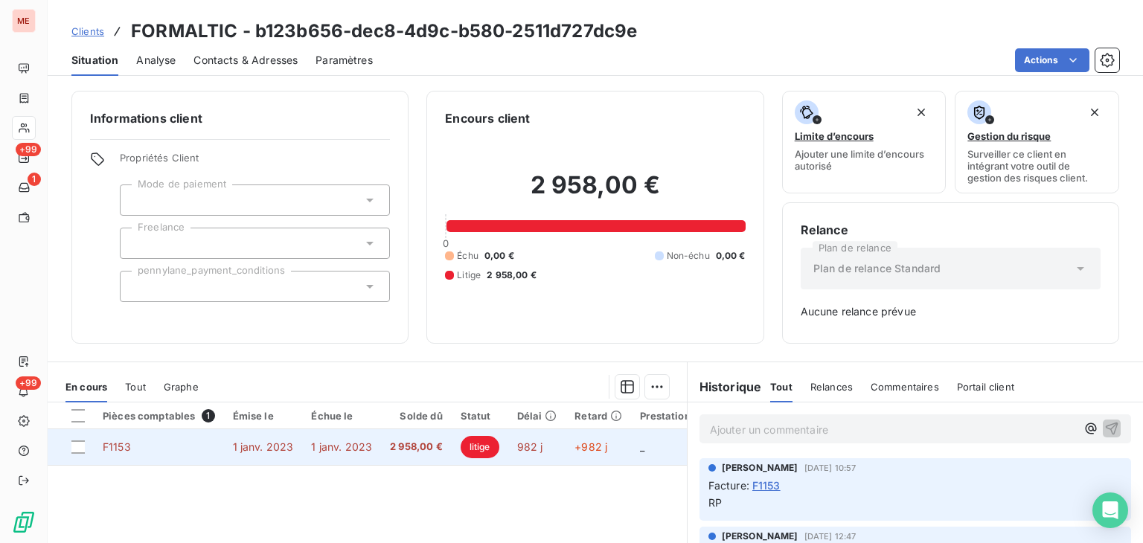
click at [613, 464] on td "+982 j" at bounding box center [599, 447] width 66 height 36
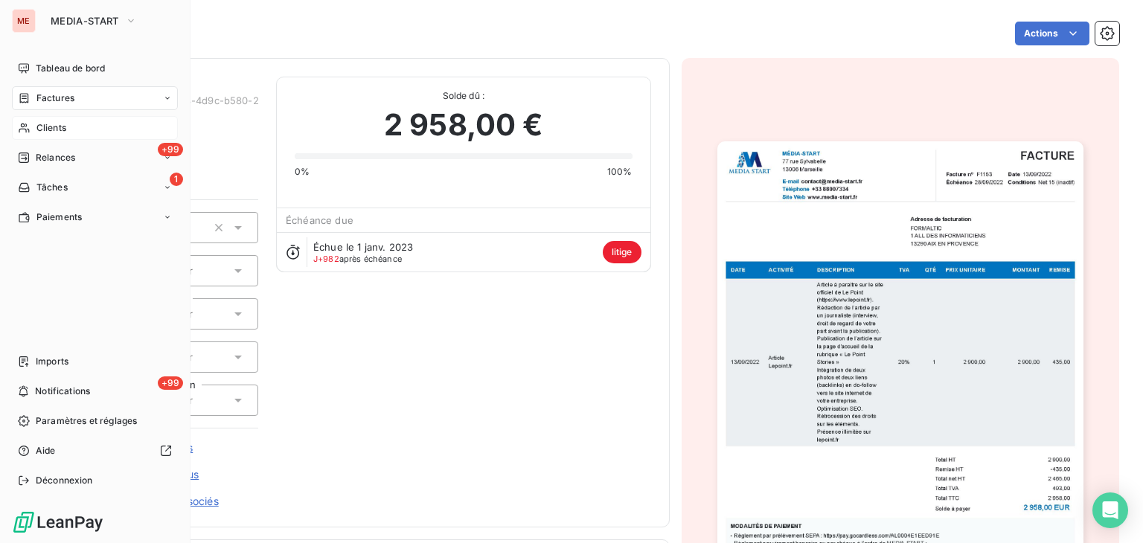
click at [91, 120] on div "Clients" at bounding box center [95, 128] width 166 height 24
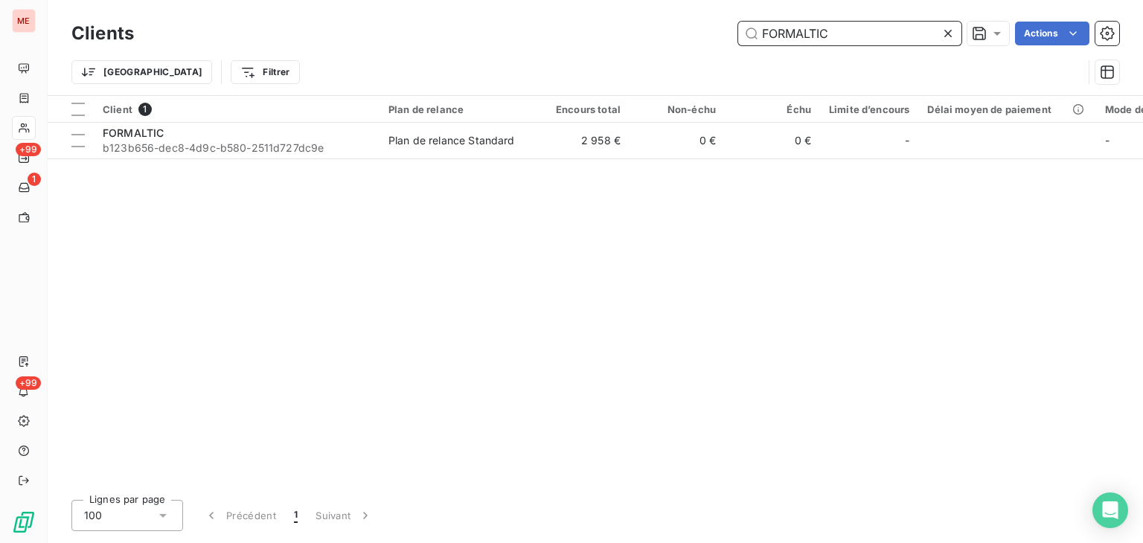
drag, startPoint x: 875, startPoint y: 36, endPoint x: 613, endPoint y: 1, distance: 265.1
click at [613, 1] on div "Clients FORMALTIC Actions Trier Filtrer" at bounding box center [596, 47] width 1096 height 95
paste input "rançois Cellard Avocat"
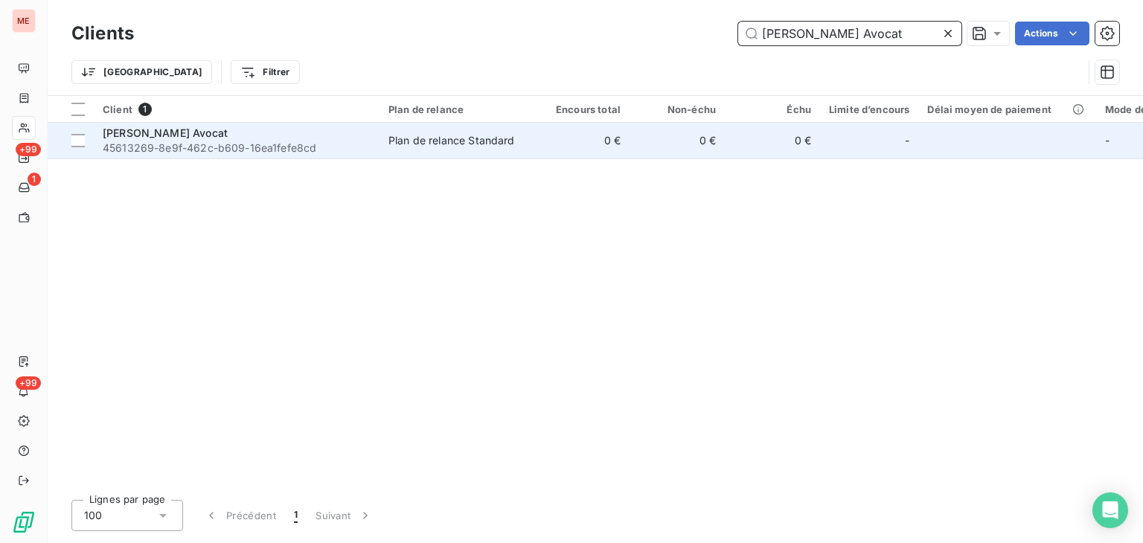
type input "François Cellard Avocat"
click at [657, 144] on td "0 €" at bounding box center [677, 141] width 95 height 36
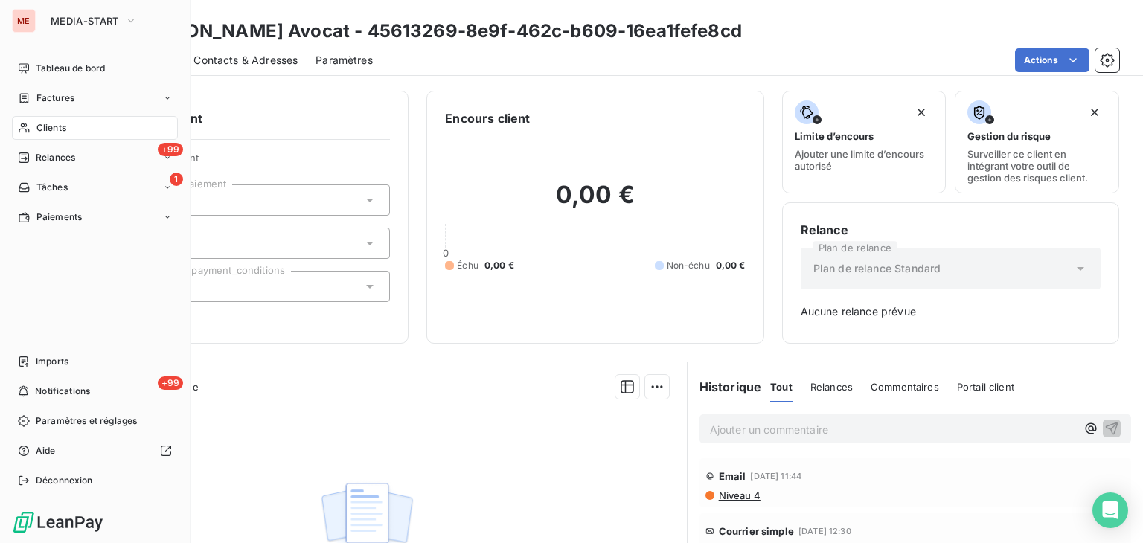
click at [42, 132] on span "Clients" at bounding box center [51, 127] width 30 height 13
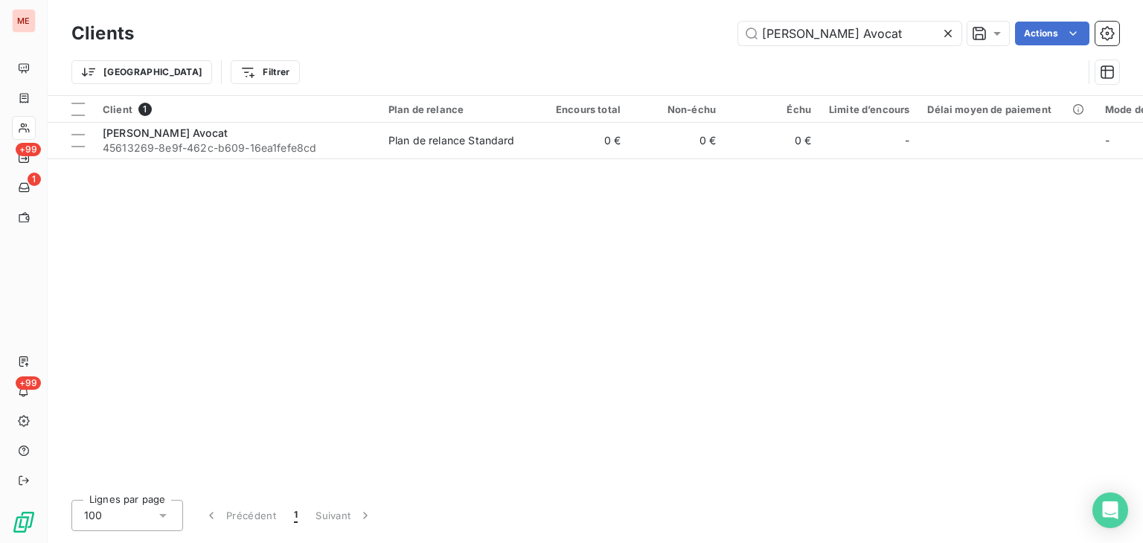
drag, startPoint x: 831, startPoint y: 32, endPoint x: 632, endPoint y: 24, distance: 198.9
click at [632, 24] on div "François Cellard Avocat Actions" at bounding box center [636, 34] width 968 height 24
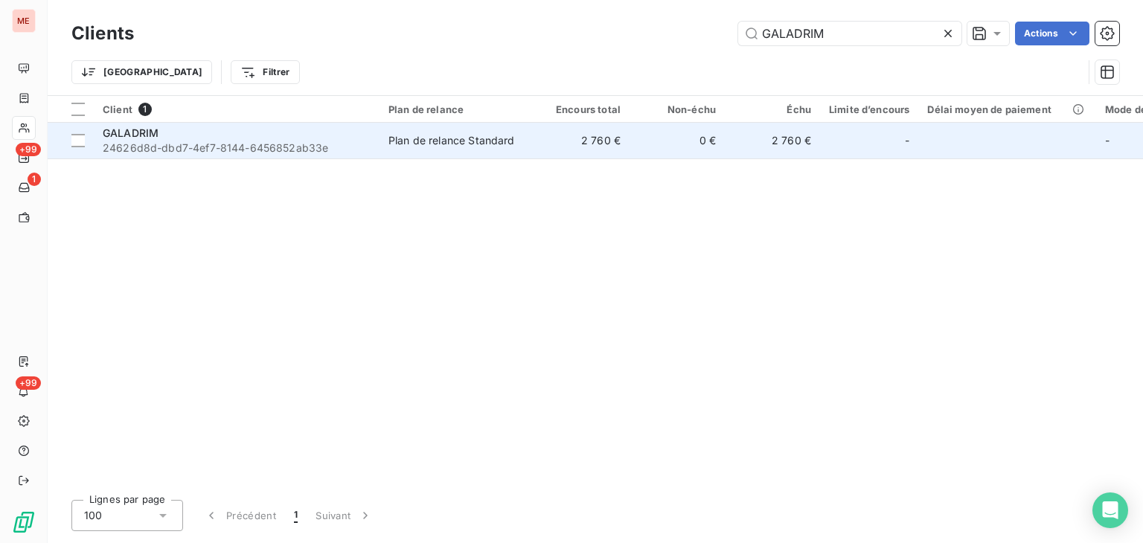
type input "GALADRIM"
click at [608, 153] on td "2 760 €" at bounding box center [581, 141] width 95 height 36
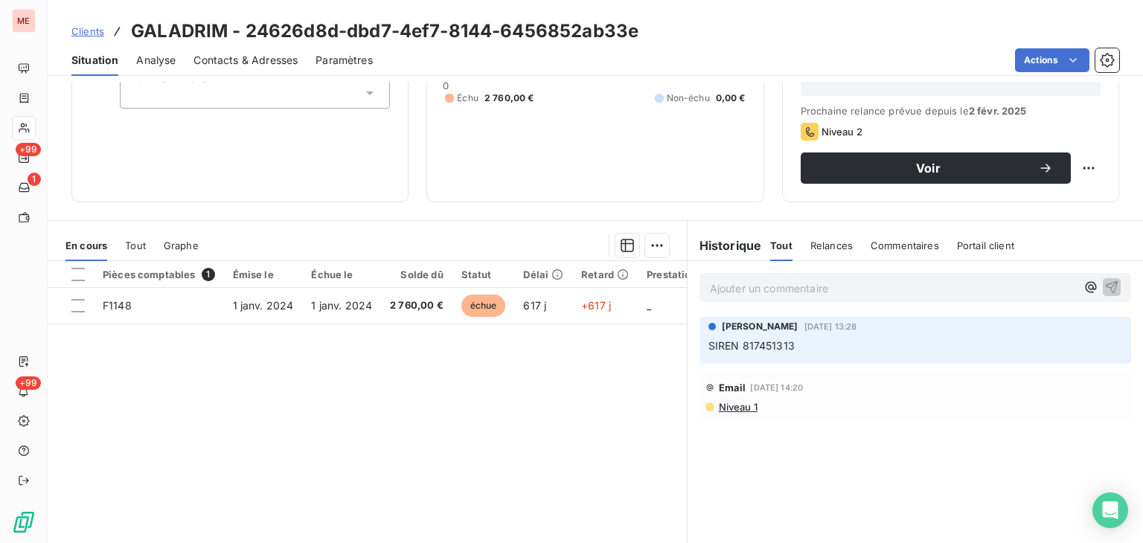
scroll to position [194, 0]
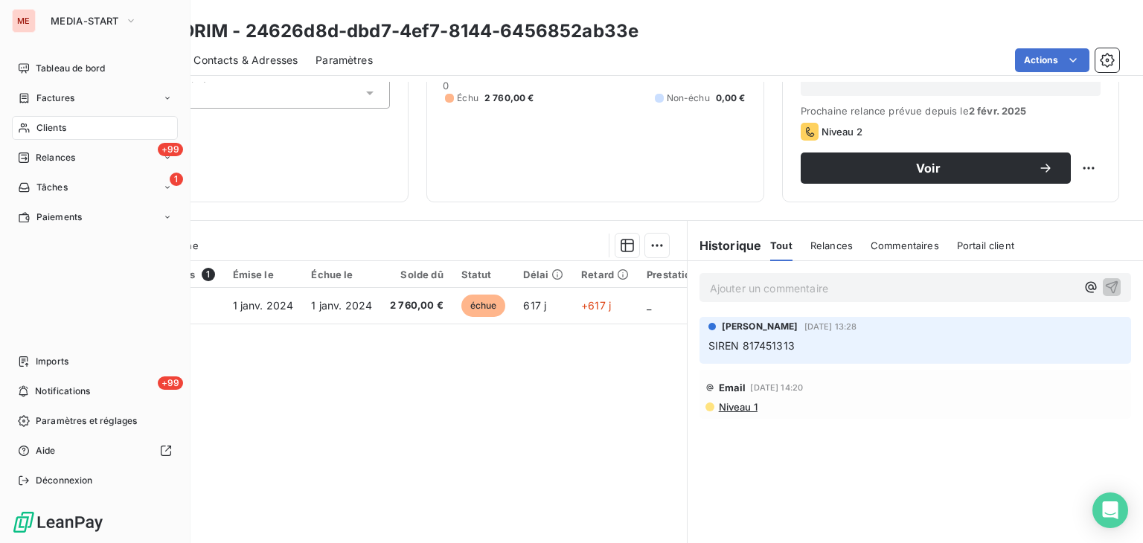
click at [27, 122] on icon at bounding box center [24, 128] width 13 height 12
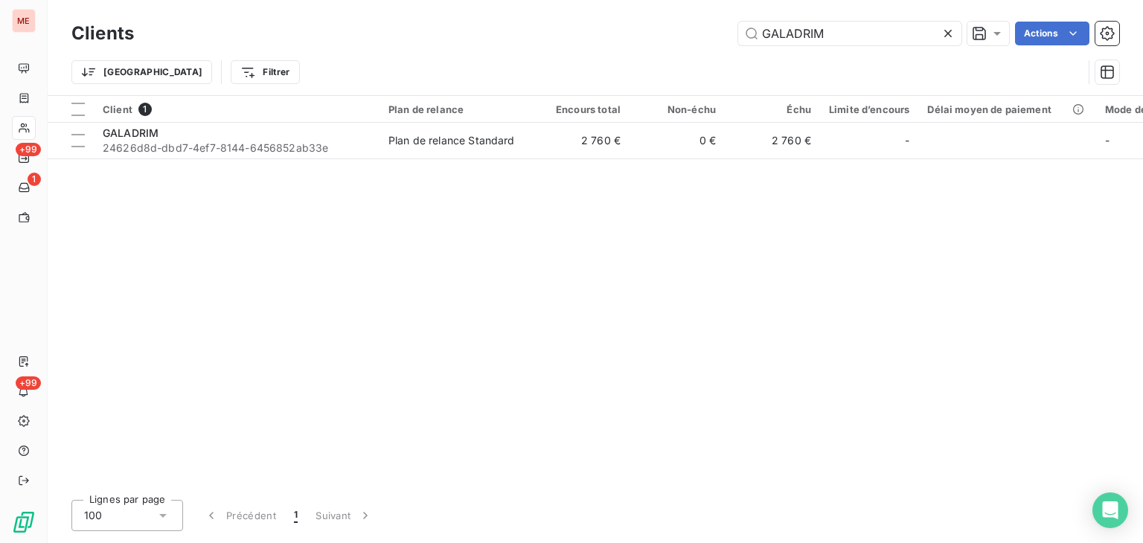
drag, startPoint x: 845, startPoint y: 36, endPoint x: 584, endPoint y: 19, distance: 261.1
click at [584, 19] on div "Clients GALADRIM Actions" at bounding box center [595, 33] width 1048 height 31
type input "Glowupnow"
click at [578, 146] on td "2 280 €" at bounding box center [581, 141] width 95 height 36
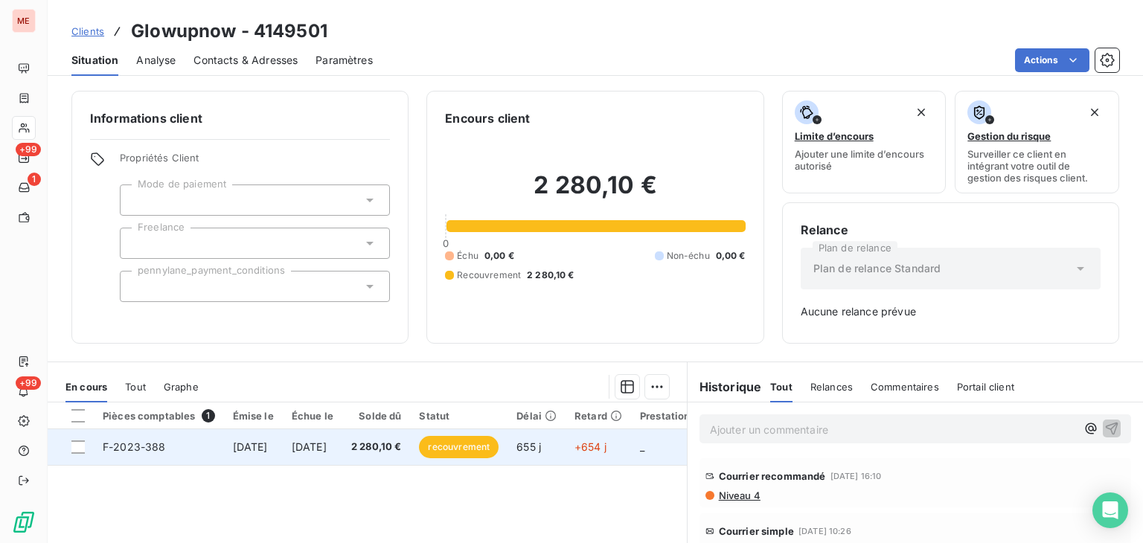
click at [395, 447] on td "2 280,10 €" at bounding box center [376, 447] width 68 height 36
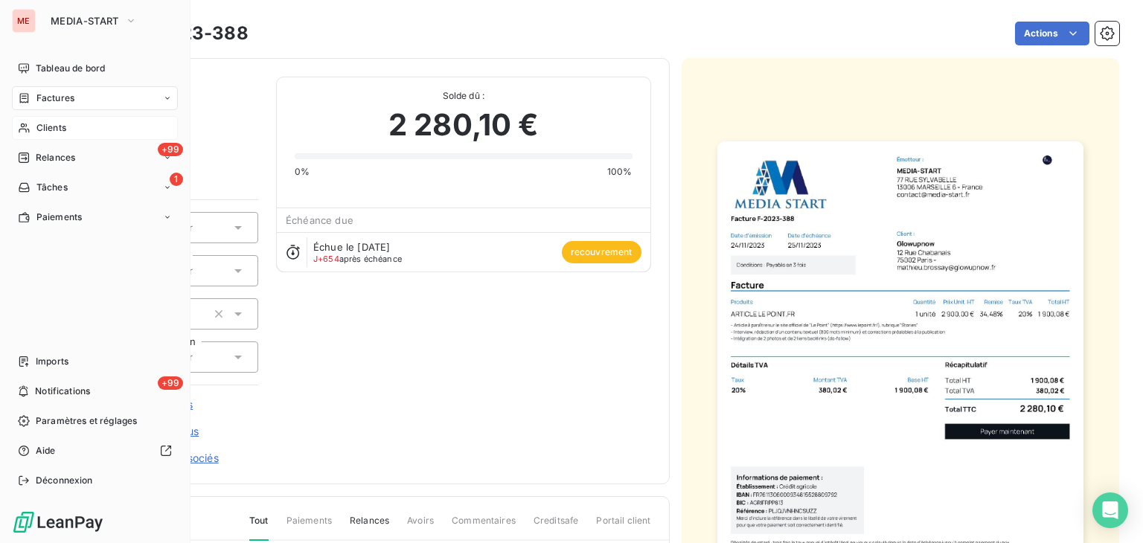
click at [39, 117] on div "Clients" at bounding box center [95, 128] width 166 height 24
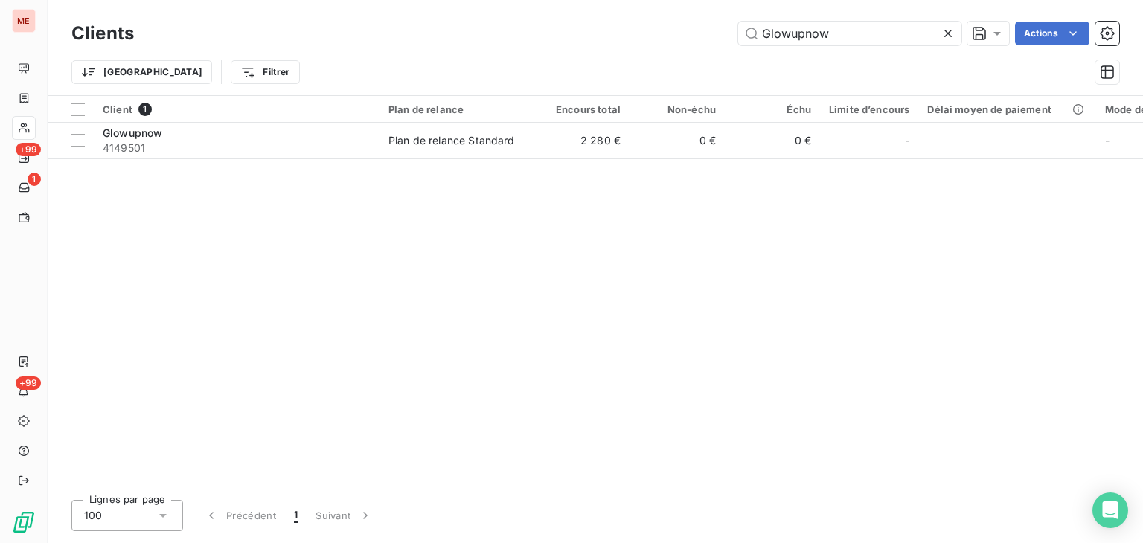
drag, startPoint x: 854, startPoint y: 42, endPoint x: 643, endPoint y: 36, distance: 210.7
click at [643, 36] on div "Glowupnow Actions" at bounding box center [636, 34] width 968 height 24
type input "GOUVERNANCE & VALEURS"
click at [667, 176] on div "Client 1 Plan de relance Encours total Non-échu Échu Limite d’encours Délai moy…" at bounding box center [596, 292] width 1096 height 392
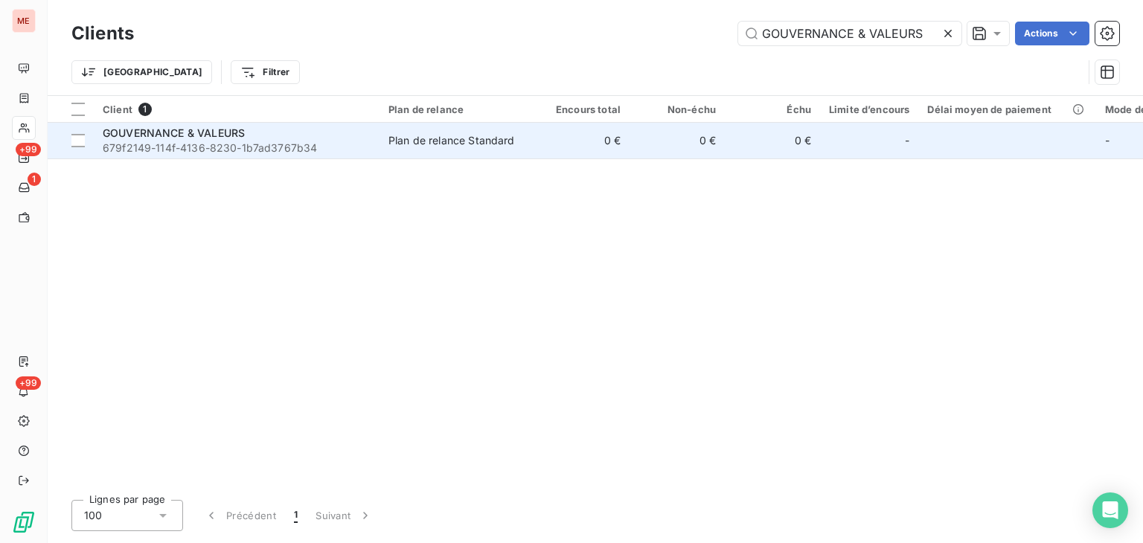
click at [630, 156] on td "0 €" at bounding box center [677, 141] width 95 height 36
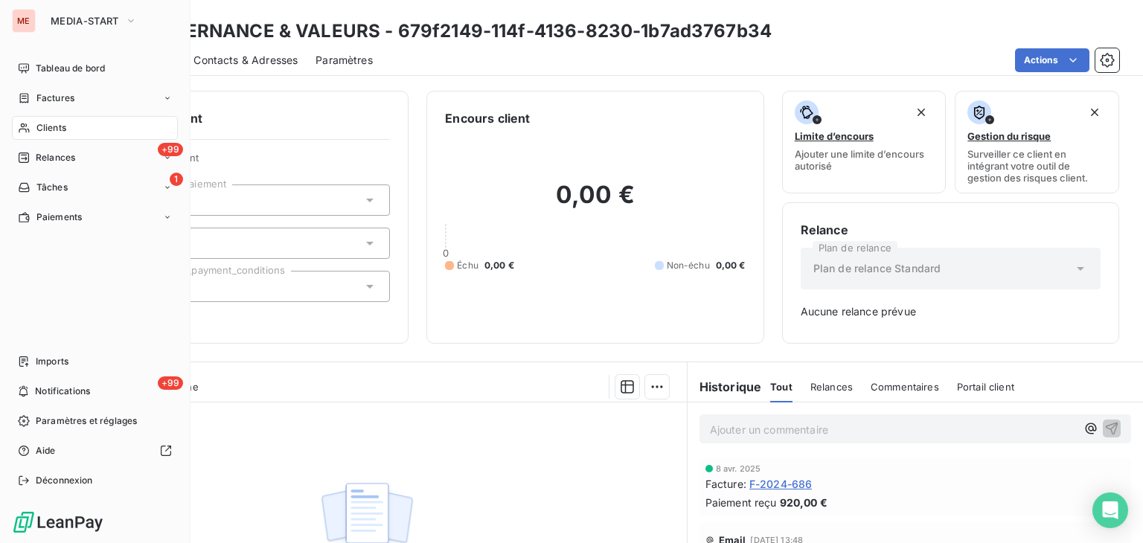
click at [25, 130] on icon at bounding box center [24, 128] width 13 height 12
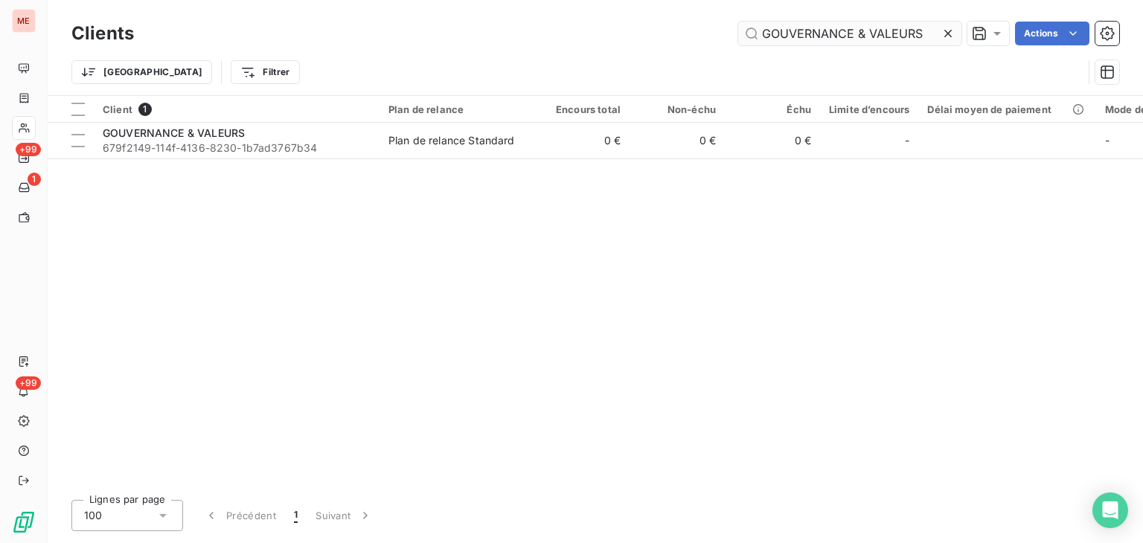
click at [837, 36] on input "GOUVERNANCE & VALEURS" at bounding box center [849, 34] width 223 height 24
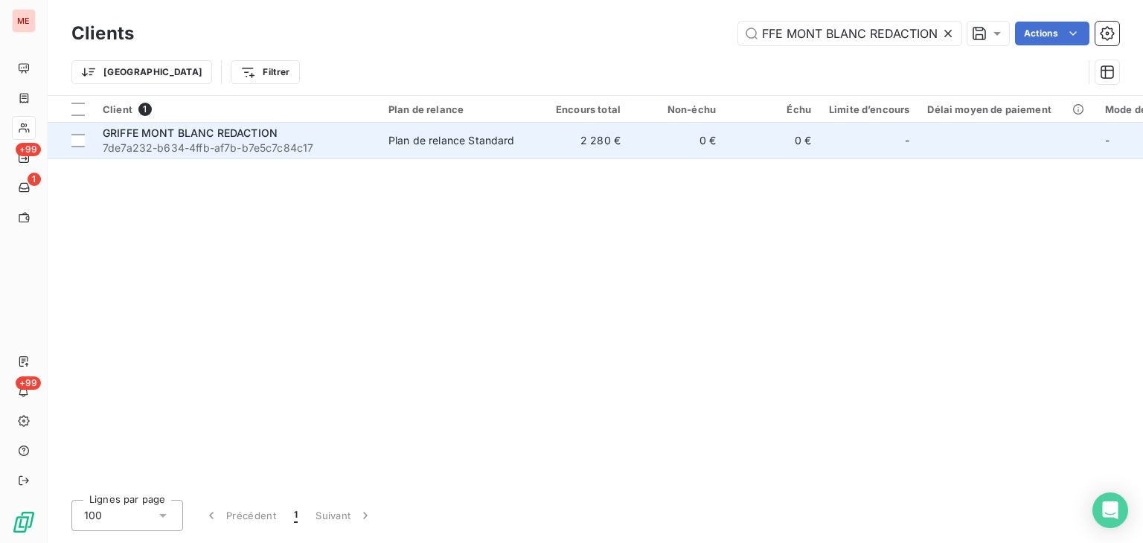
type input "GRIFFE MONT BLANC REDACTION"
click at [563, 152] on td "2 280 €" at bounding box center [581, 141] width 95 height 36
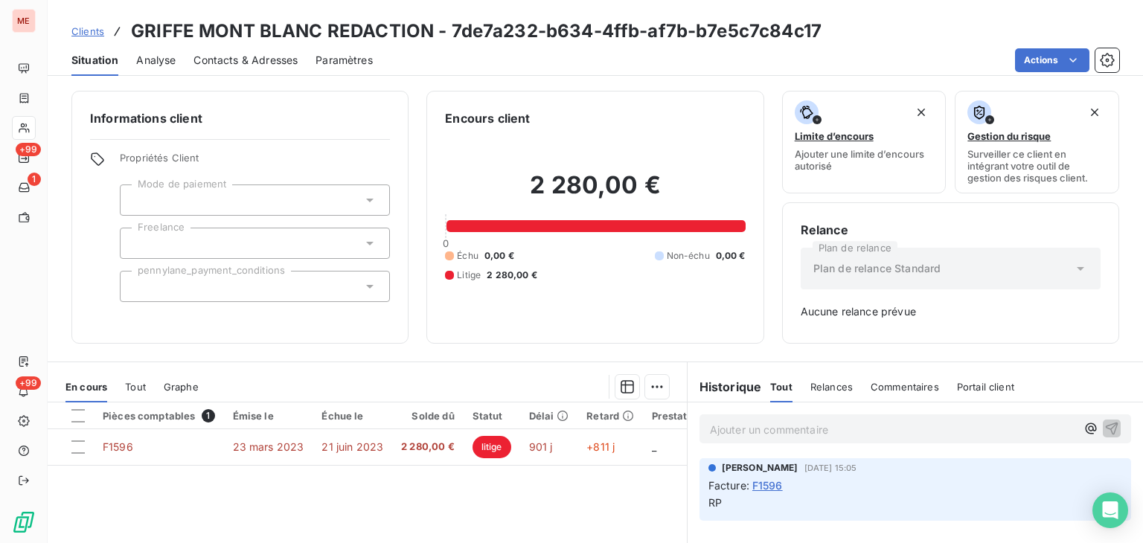
scroll to position [71, 0]
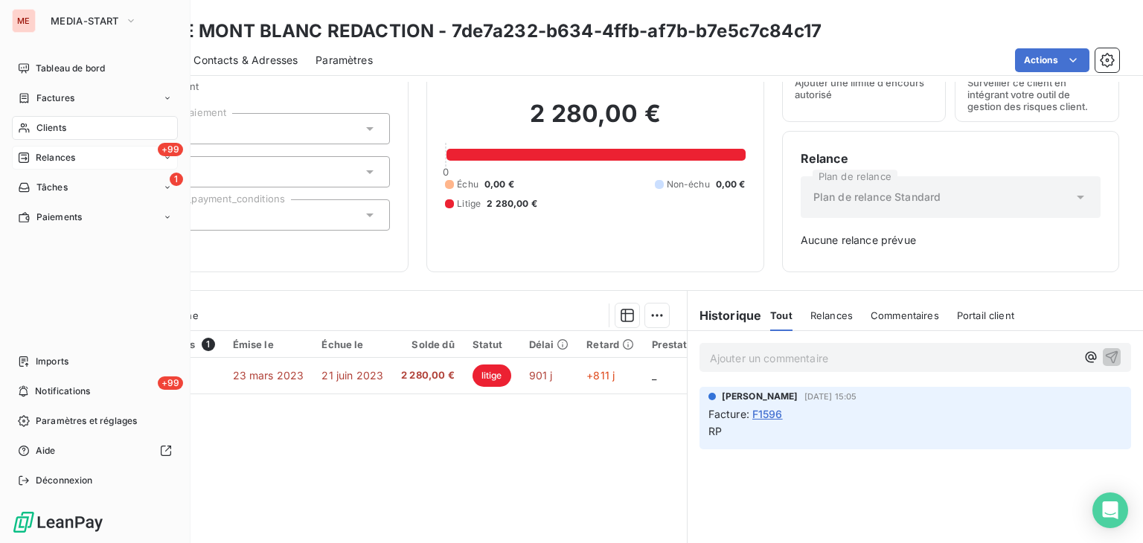
click at [59, 152] on span "Relances" at bounding box center [55, 157] width 39 height 13
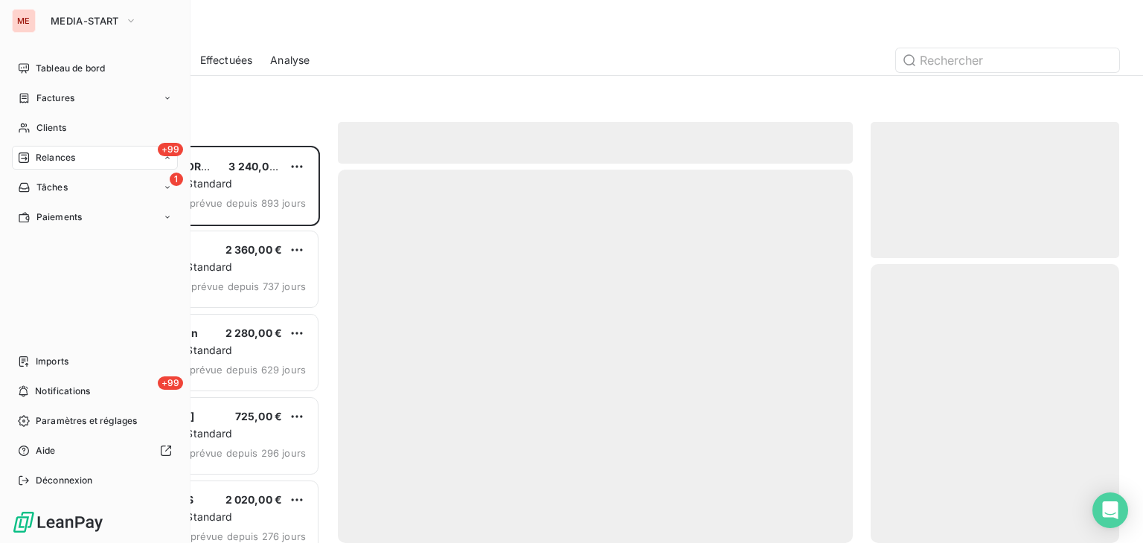
scroll to position [386, 237]
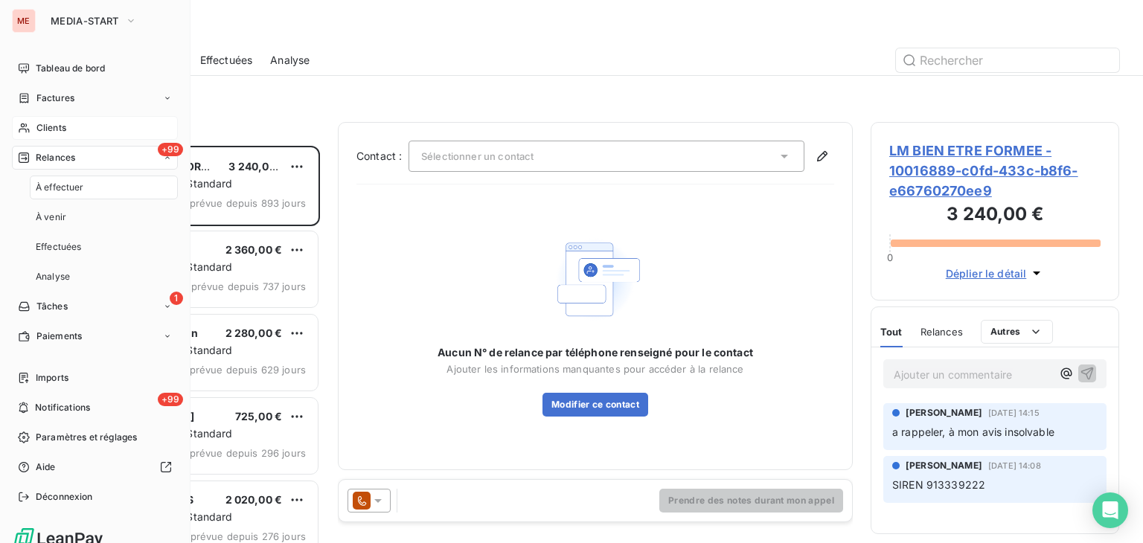
click at [50, 138] on div "Clients" at bounding box center [95, 128] width 166 height 24
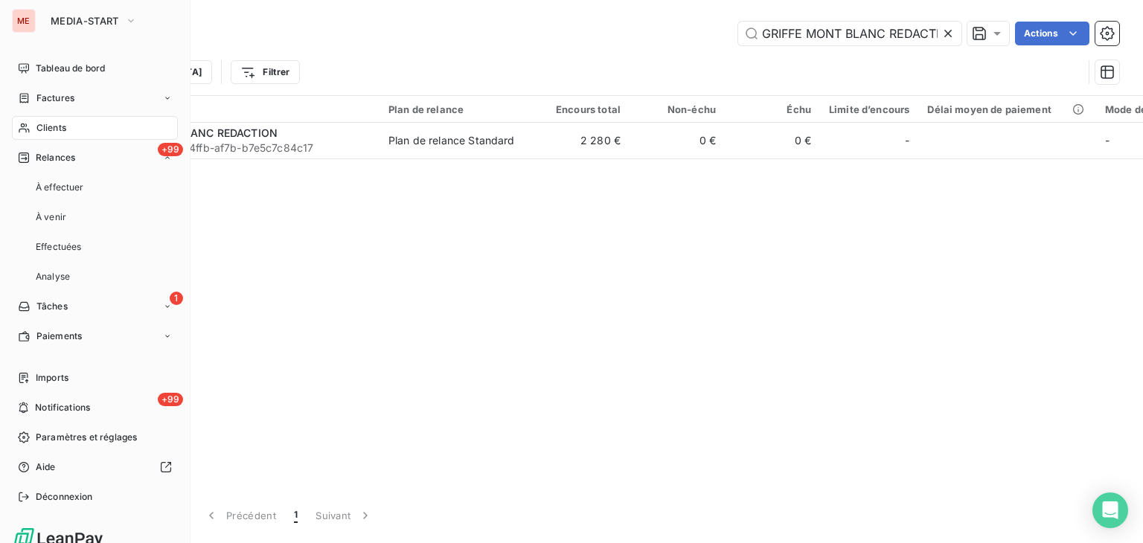
scroll to position [0, 21]
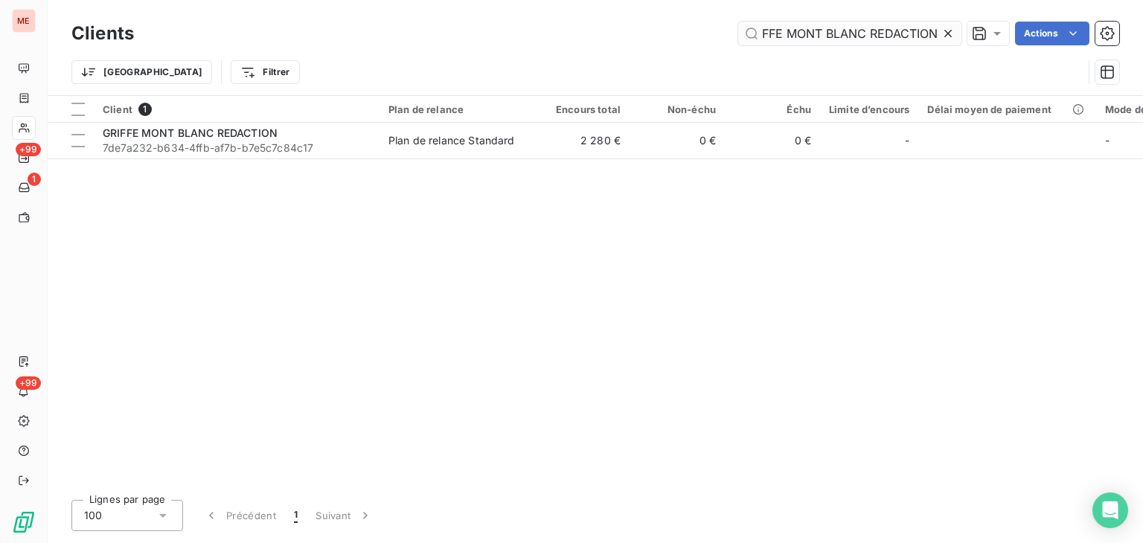
click at [817, 33] on input "GRIFFE MONT BLANC REDACTION" at bounding box center [849, 34] width 223 height 24
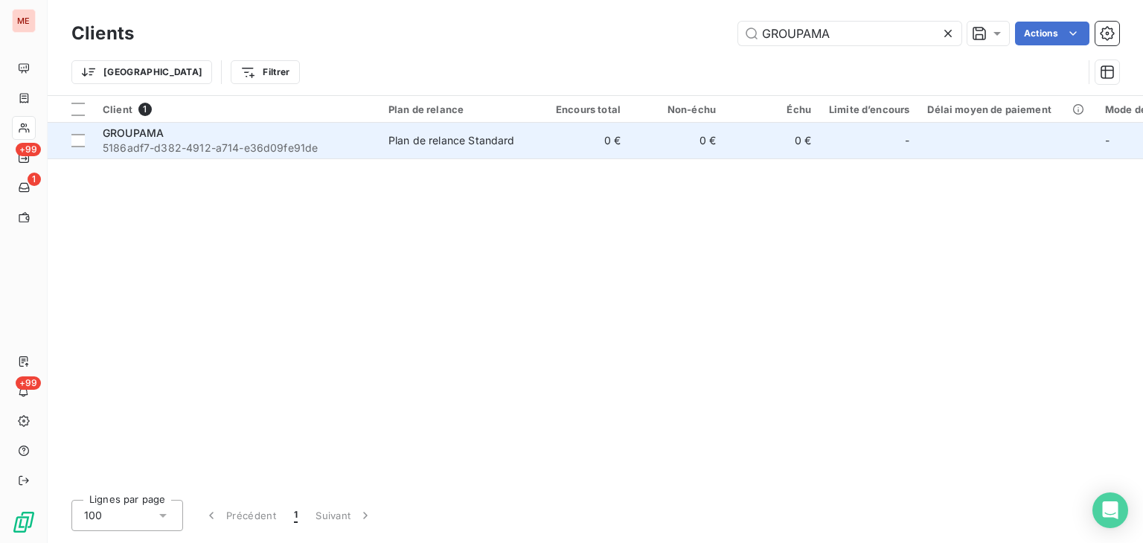
type input "GROUPAMA"
click at [627, 149] on td "0 €" at bounding box center [581, 141] width 95 height 36
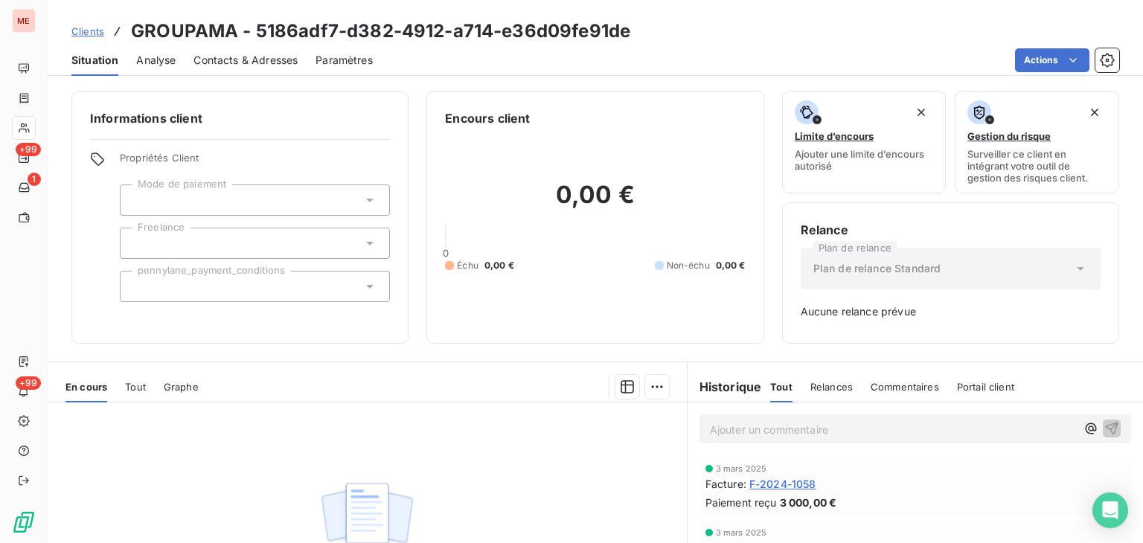
scroll to position [145, 0]
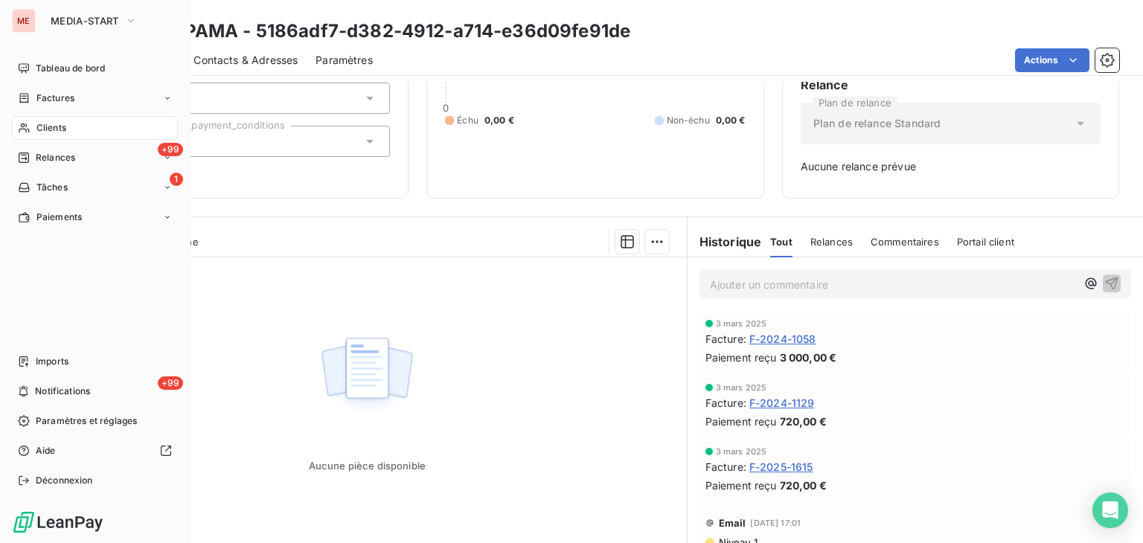
click at [33, 125] on div "Clients" at bounding box center [95, 128] width 166 height 24
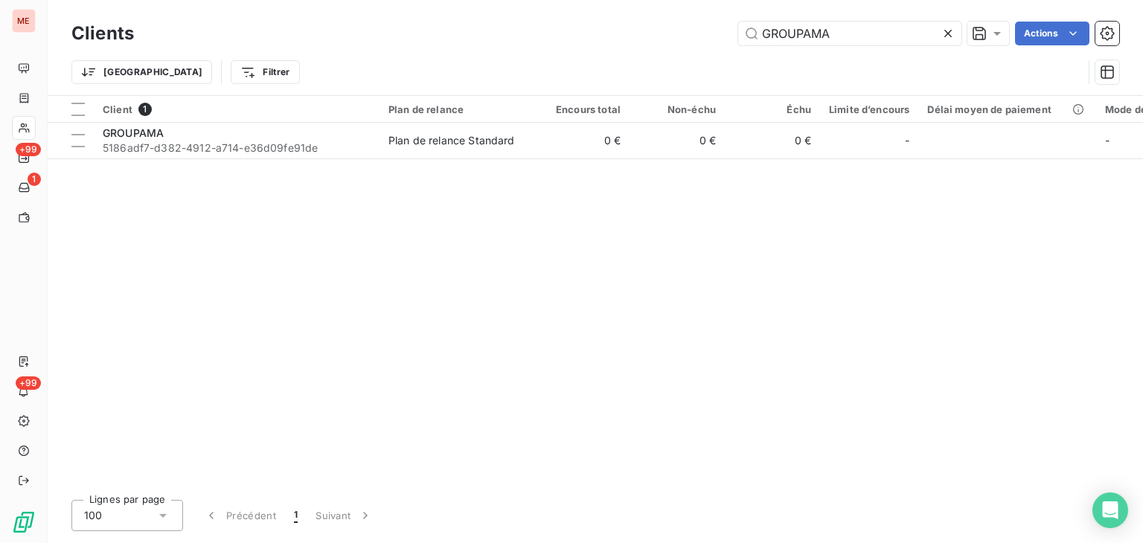
drag, startPoint x: 855, startPoint y: 37, endPoint x: 580, endPoint y: 7, distance: 276.4
click at [580, 7] on div "Clients GROUPAMA Actions Trier Filtrer" at bounding box center [596, 47] width 1096 height 95
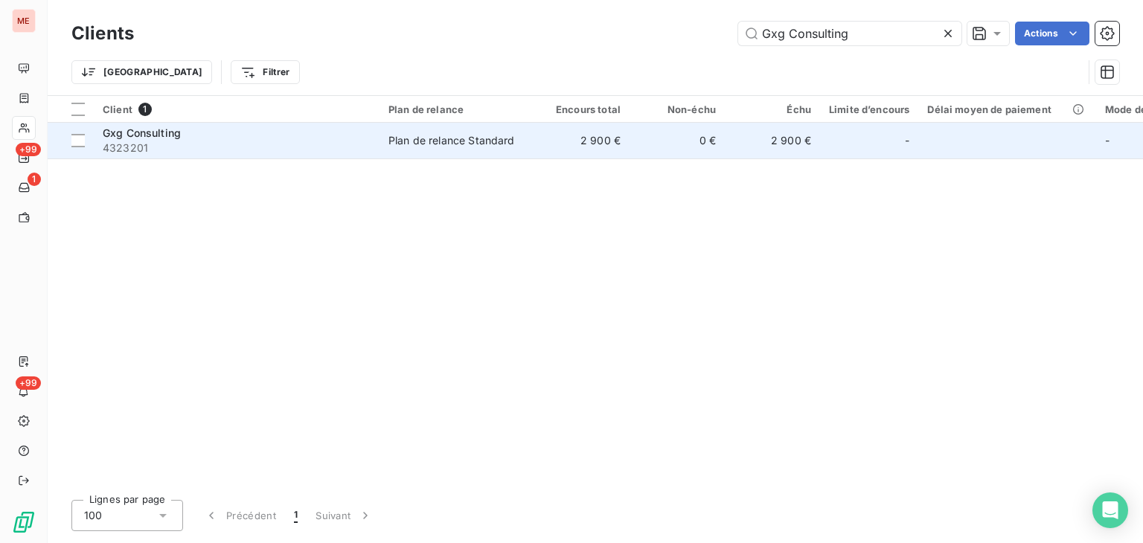
type input "Gxg Consulting"
click at [598, 137] on td "2 900 €" at bounding box center [581, 141] width 95 height 36
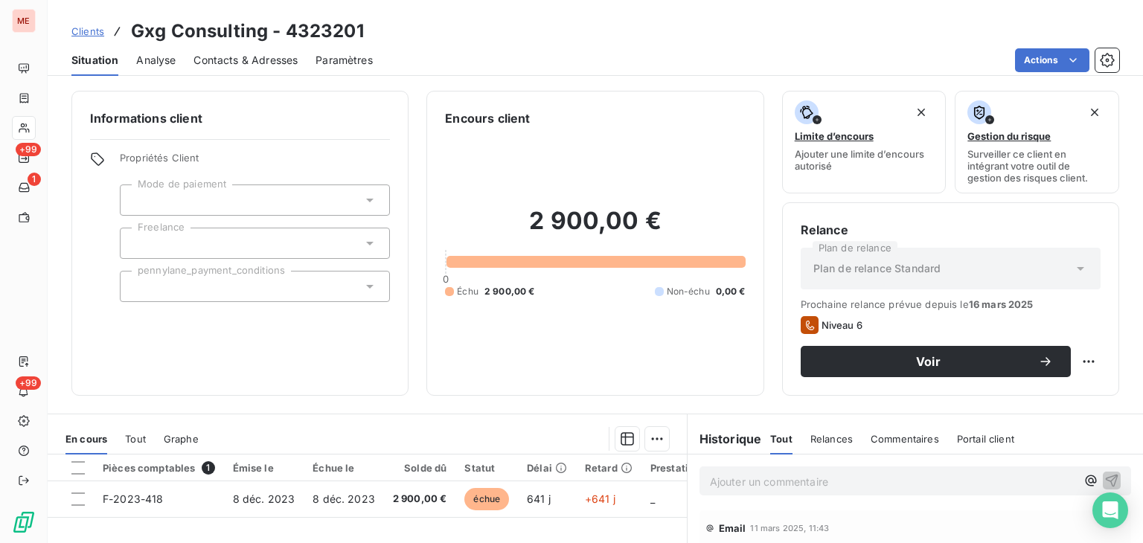
scroll to position [89, 0]
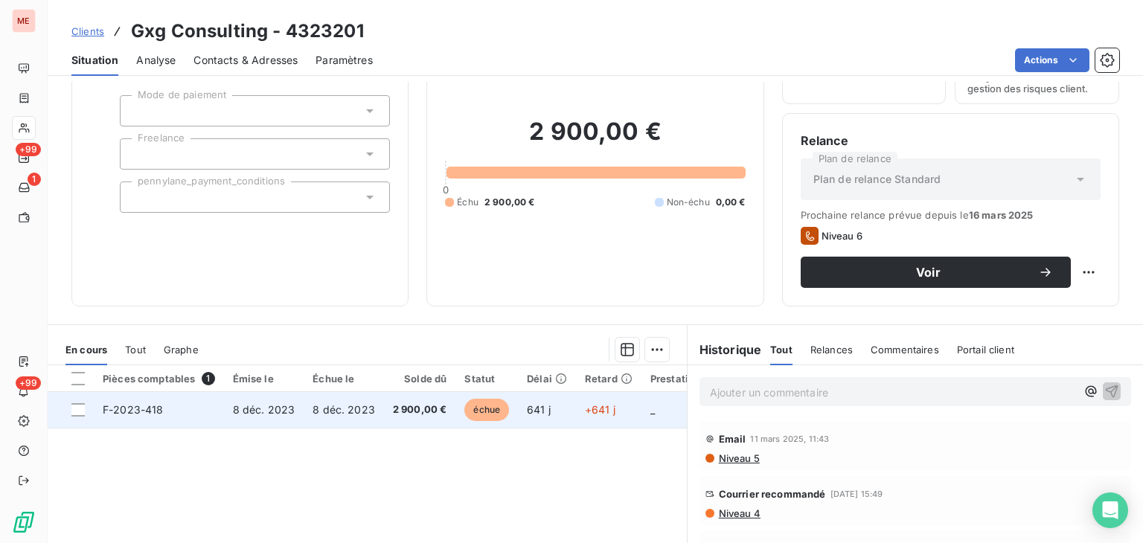
click at [547, 421] on td "641 j" at bounding box center [547, 410] width 58 height 36
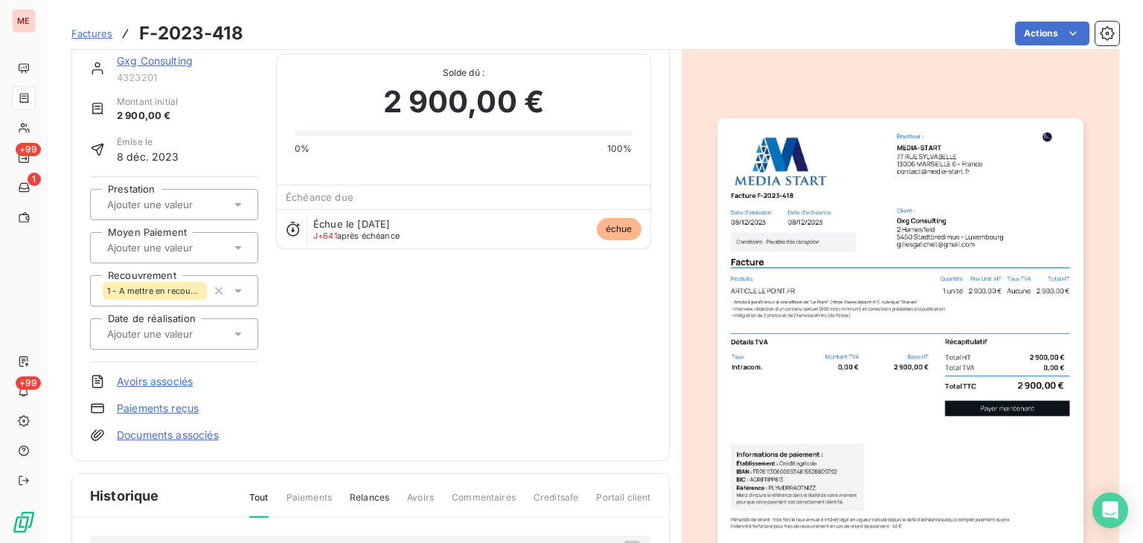
scroll to position [23, 0]
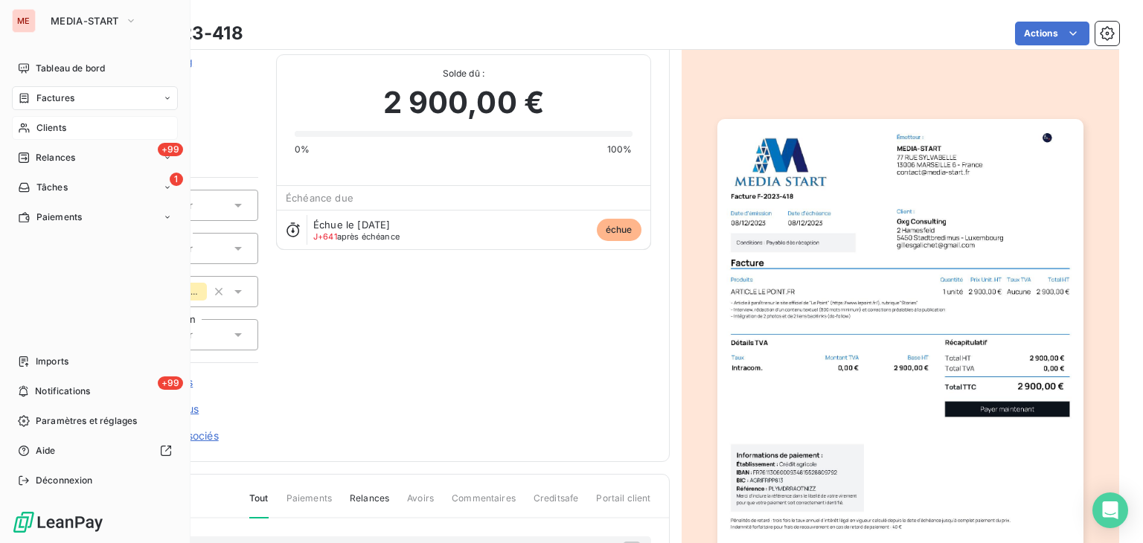
click at [45, 135] on div "Clients" at bounding box center [95, 128] width 166 height 24
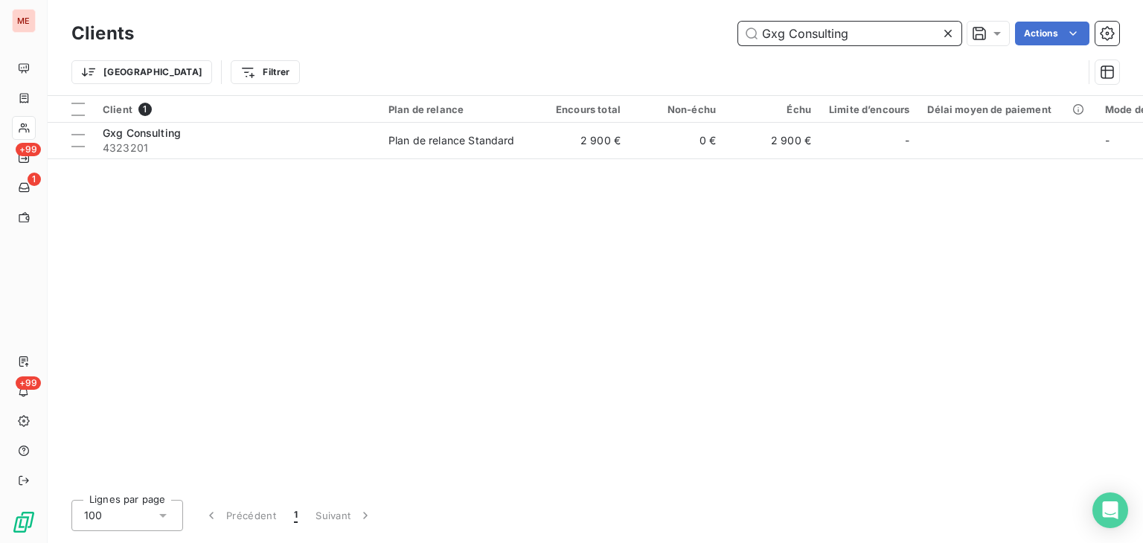
drag, startPoint x: 853, startPoint y: 36, endPoint x: 640, endPoint y: 43, distance: 213.0
click at [640, 43] on div "Gxg Consulting Actions" at bounding box center [636, 34] width 968 height 24
paste input "HB GROUPE"
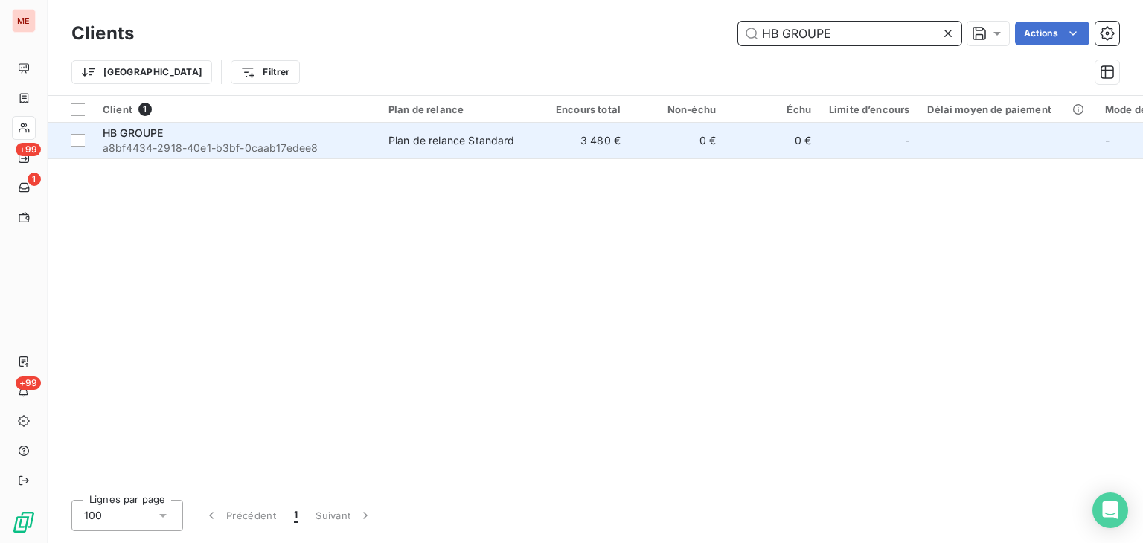
type input "HB GROUPE"
click at [486, 153] on td "Plan de relance Standard" at bounding box center [457, 141] width 155 height 36
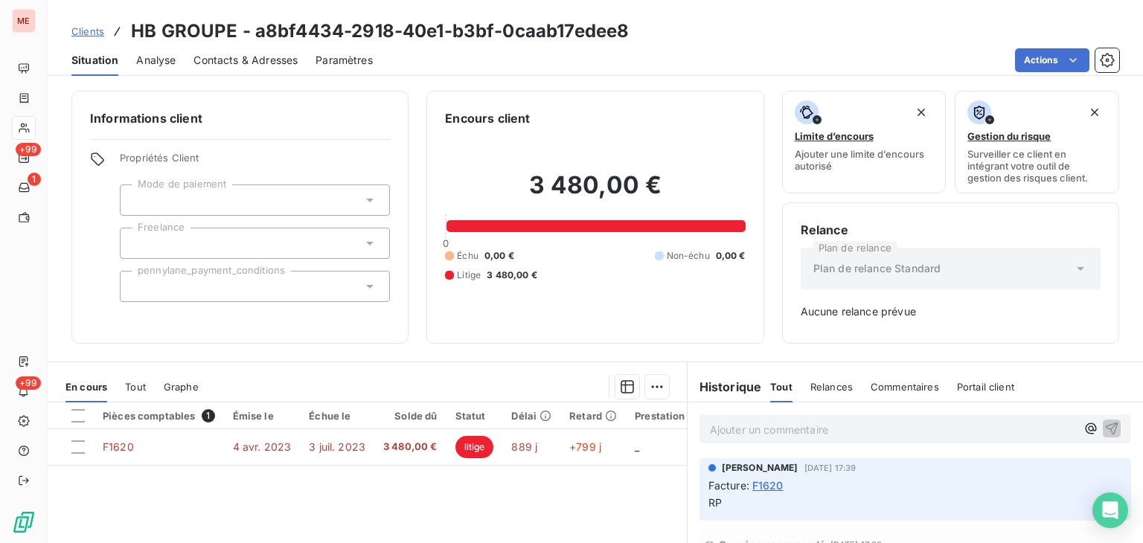
click at [27, 125] on icon at bounding box center [24, 128] width 13 height 12
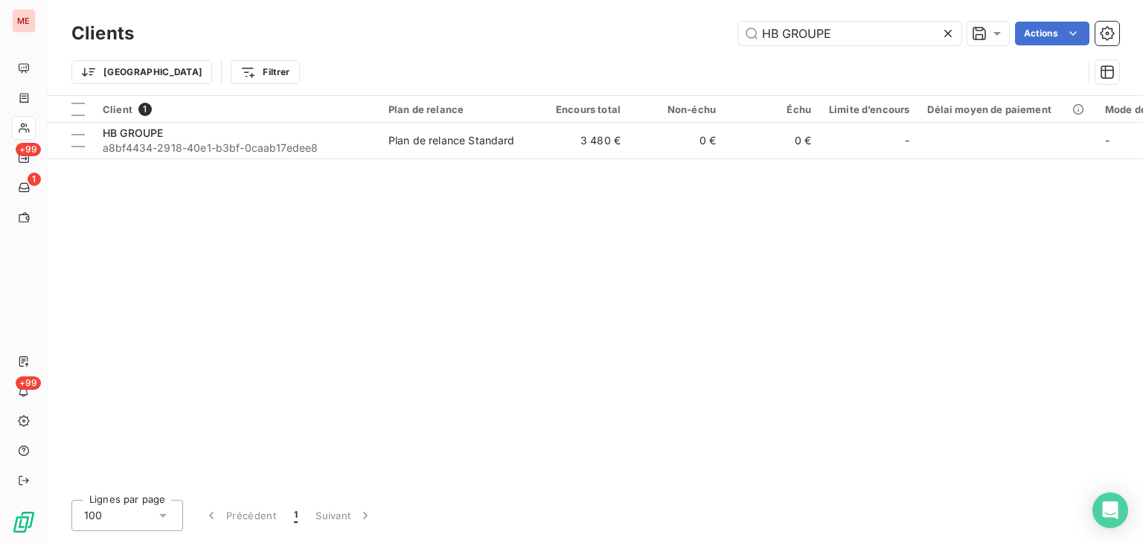
drag, startPoint x: 872, startPoint y: 25, endPoint x: 601, endPoint y: 50, distance: 272.9
click at [601, 50] on div "Clients HB GROUPE Actions Trier Filtrer" at bounding box center [595, 56] width 1048 height 77
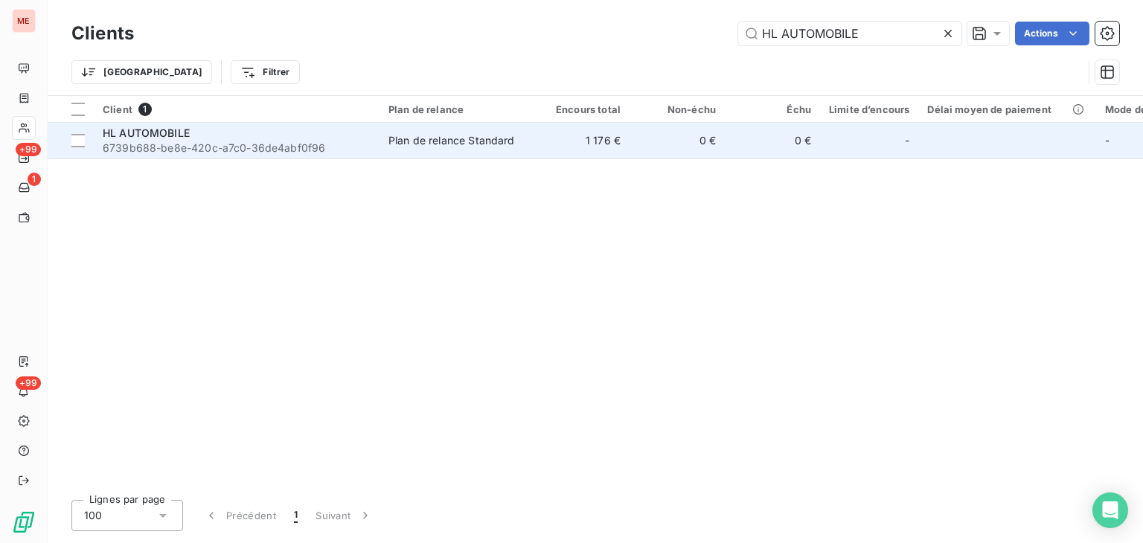
type input "HL AUTOMOBILE"
click at [410, 152] on td "Plan de relance Standard" at bounding box center [457, 141] width 155 height 36
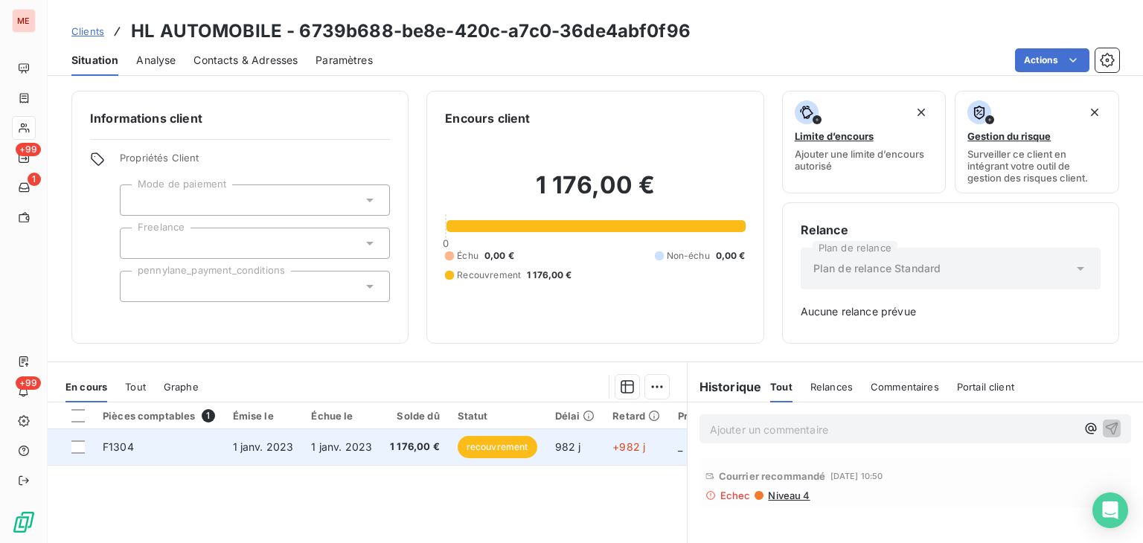
click at [359, 450] on span "1 janv. 2023" at bounding box center [341, 447] width 61 height 13
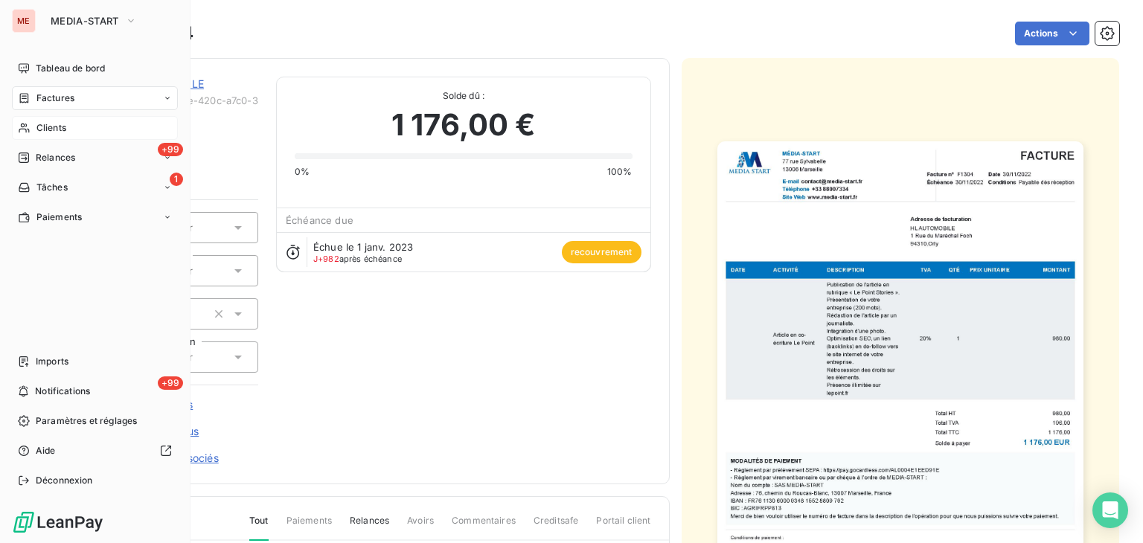
click at [34, 122] on div "Clients" at bounding box center [95, 128] width 166 height 24
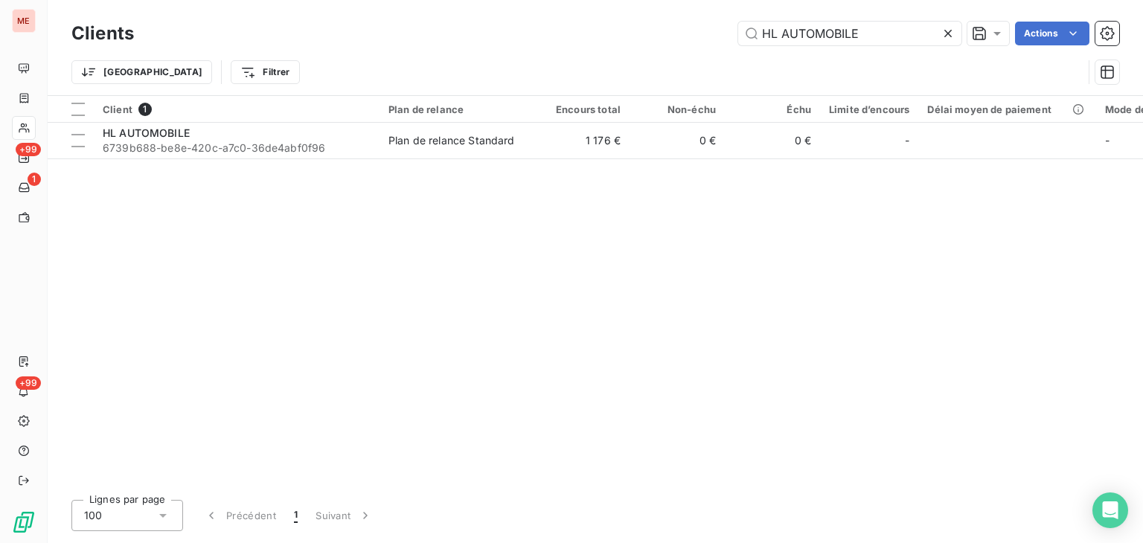
drag, startPoint x: 866, startPoint y: 40, endPoint x: 584, endPoint y: 34, distance: 282.9
click at [584, 34] on div "HL AUTOMOBILE Actions" at bounding box center [636, 34] width 968 height 24
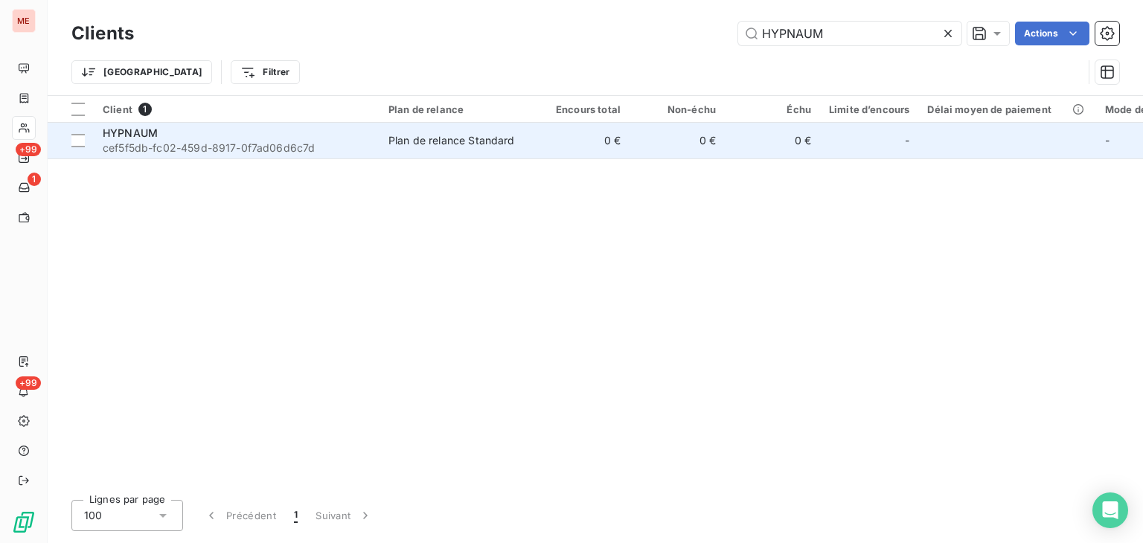
type input "HYPNAUM"
click at [598, 153] on td "0 €" at bounding box center [581, 141] width 95 height 36
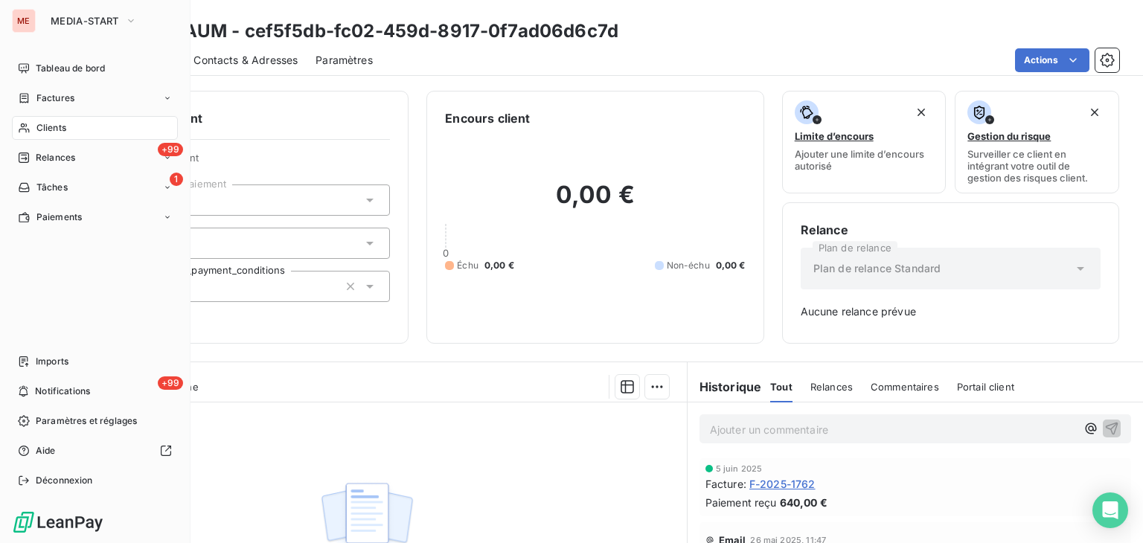
click at [15, 122] on div "Clients" at bounding box center [95, 128] width 166 height 24
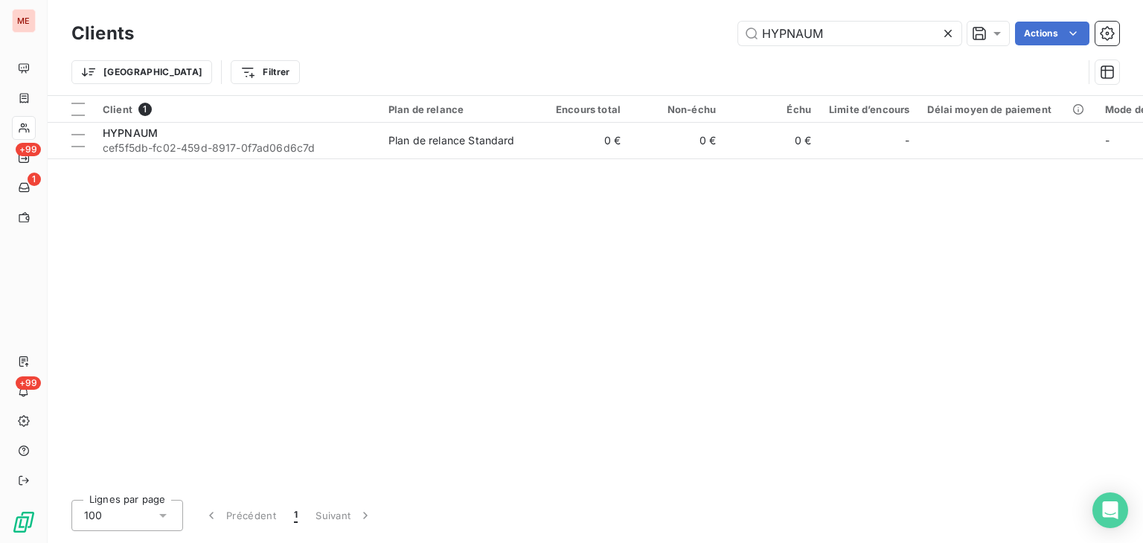
drag, startPoint x: 828, startPoint y: 36, endPoint x: 585, endPoint y: 36, distance: 242.7
click at [585, 36] on div "HYPNAUM Actions" at bounding box center [636, 34] width 968 height 24
type input "IKANJI"
click at [581, 162] on div "Client 1 Plan de relance Encours total Non-échu Échu Limite d’encours Délai moy…" at bounding box center [596, 292] width 1096 height 392
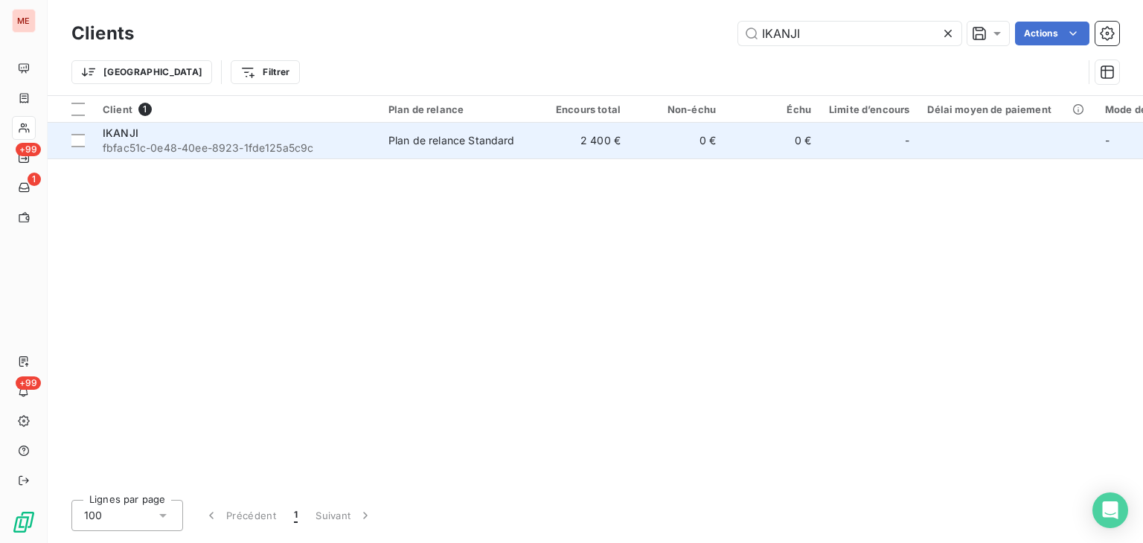
click at [648, 135] on td "0 €" at bounding box center [677, 141] width 95 height 36
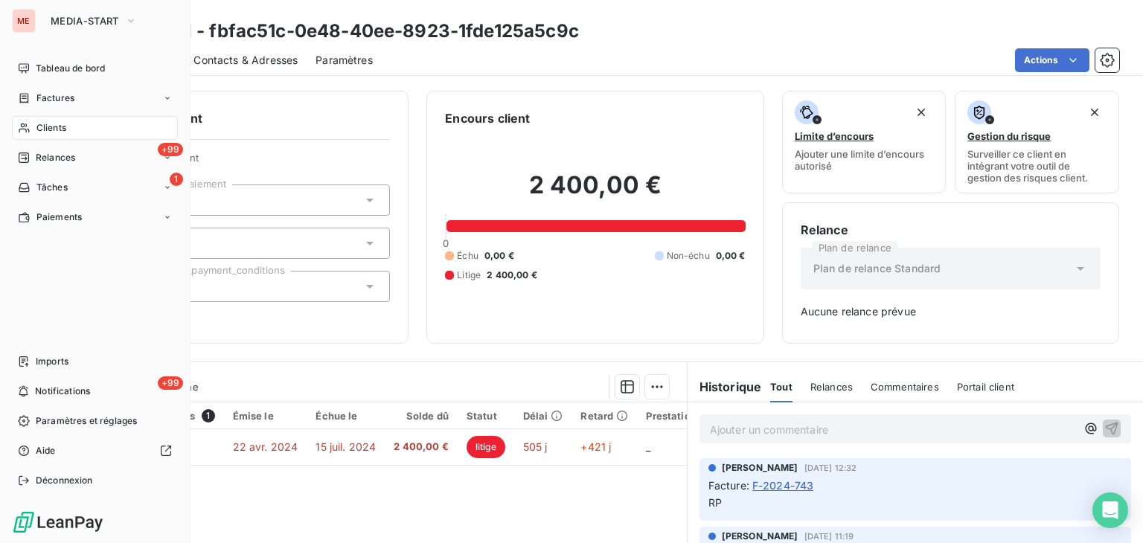
click at [42, 130] on span "Clients" at bounding box center [51, 127] width 30 height 13
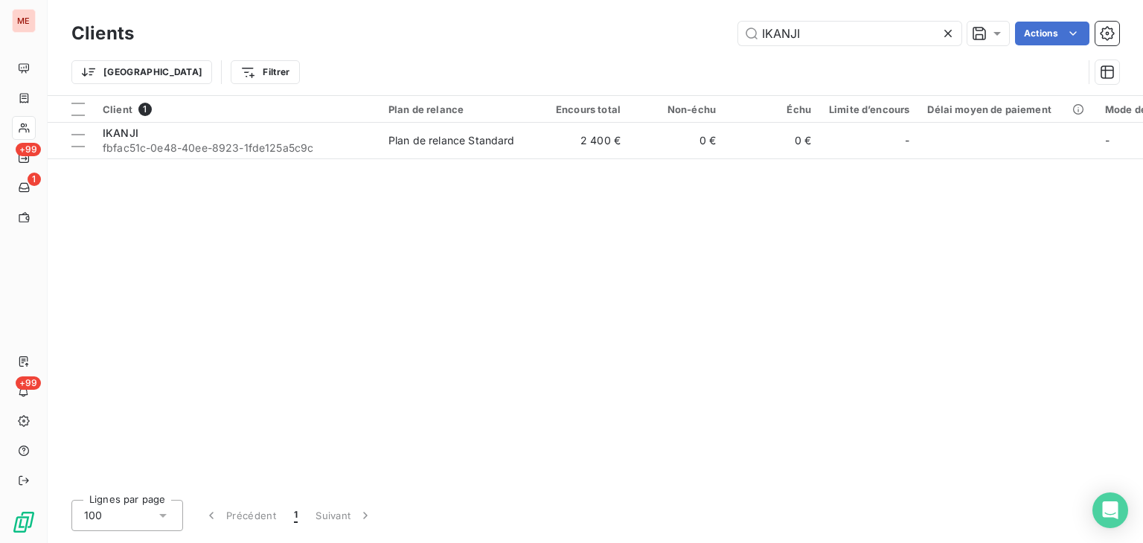
drag, startPoint x: 706, startPoint y: 32, endPoint x: 649, endPoint y: 28, distance: 56.7
click at [649, 28] on div "IKANJI Actions" at bounding box center [636, 34] width 968 height 24
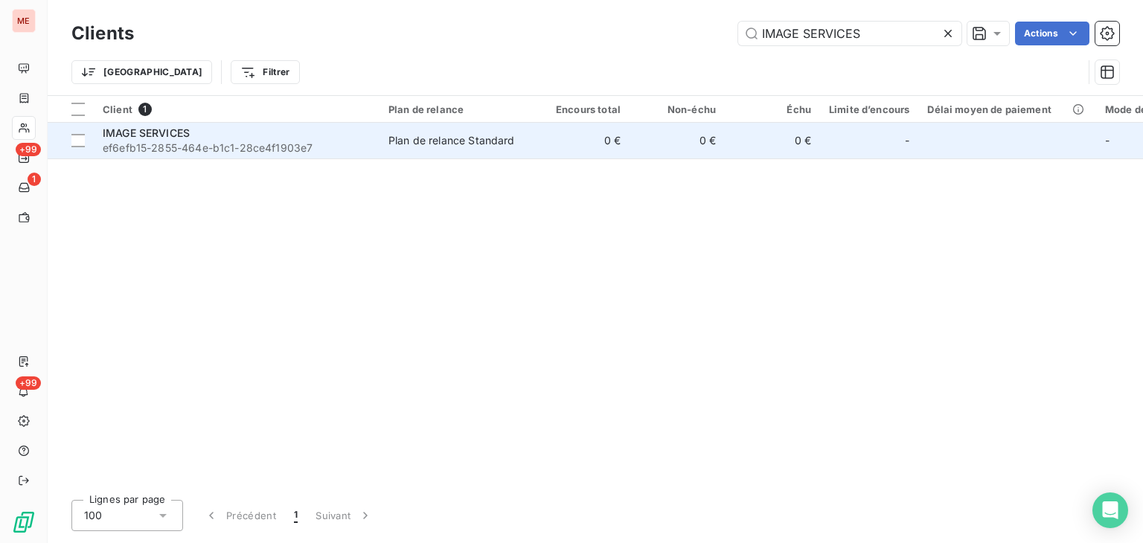
type input "IMAGE SERVICES"
click at [660, 138] on td "0 €" at bounding box center [677, 141] width 95 height 36
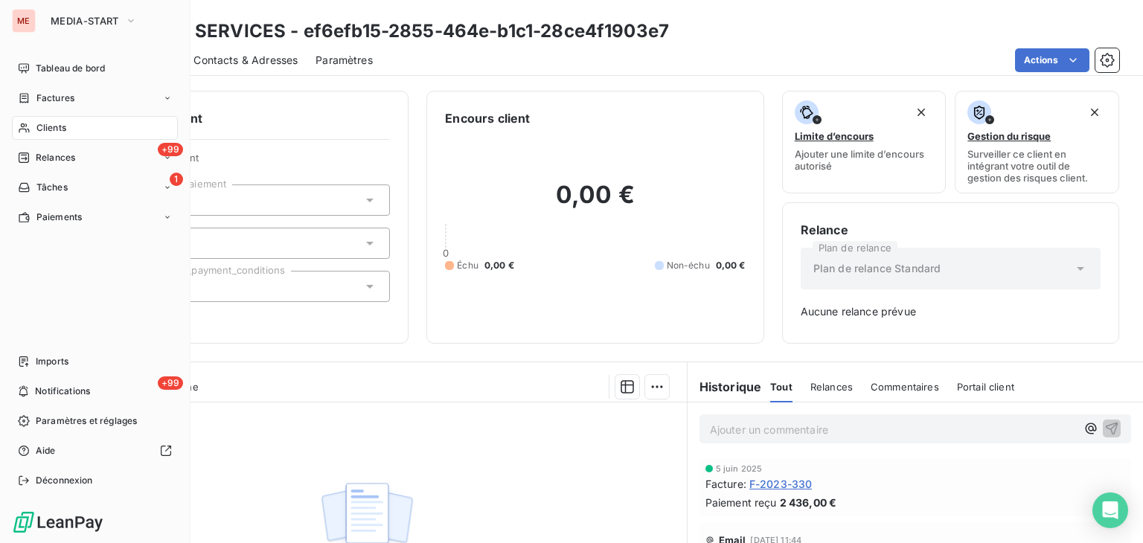
click at [29, 132] on icon at bounding box center [24, 128] width 13 height 12
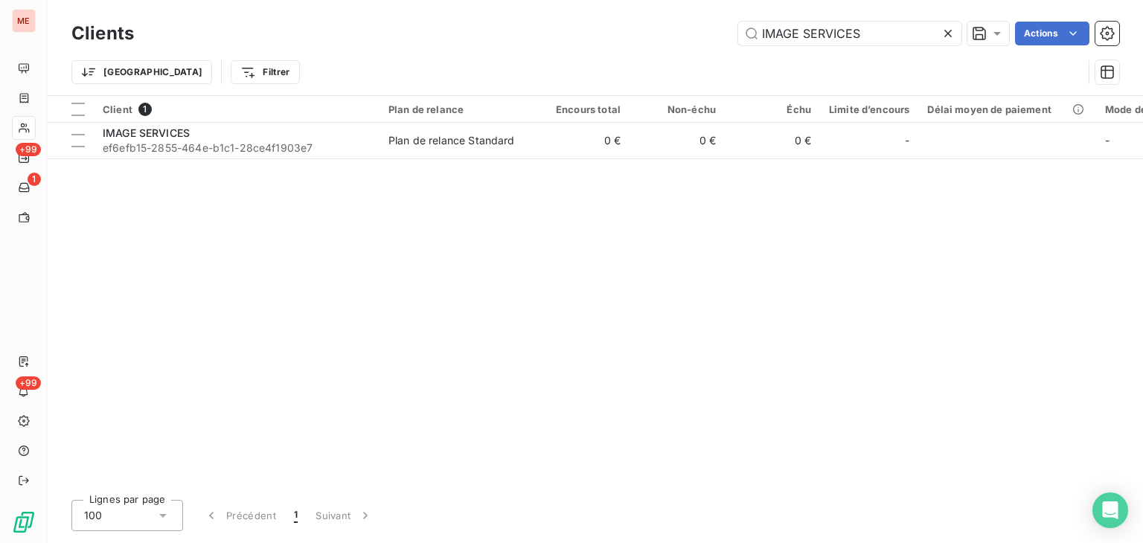
drag, startPoint x: 886, startPoint y: 31, endPoint x: 652, endPoint y: 16, distance: 234.2
click at [652, 16] on div "Clients IMAGE SERVICES Actions Trier Filtrer" at bounding box center [596, 47] width 1096 height 95
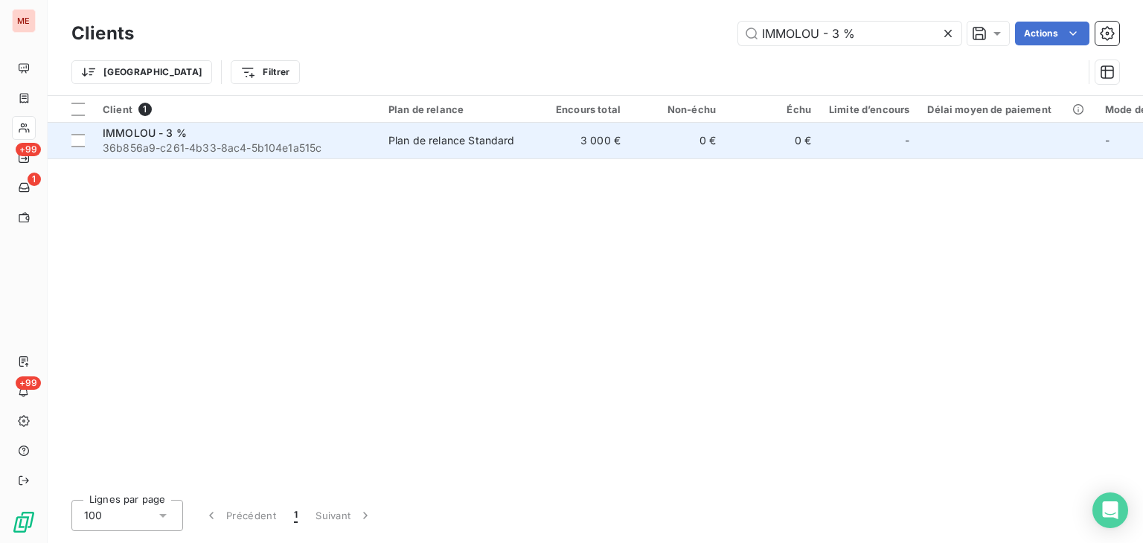
type input "IMMOLOU - 3 %"
click at [517, 123] on td "Plan de relance Standard" at bounding box center [457, 141] width 155 height 36
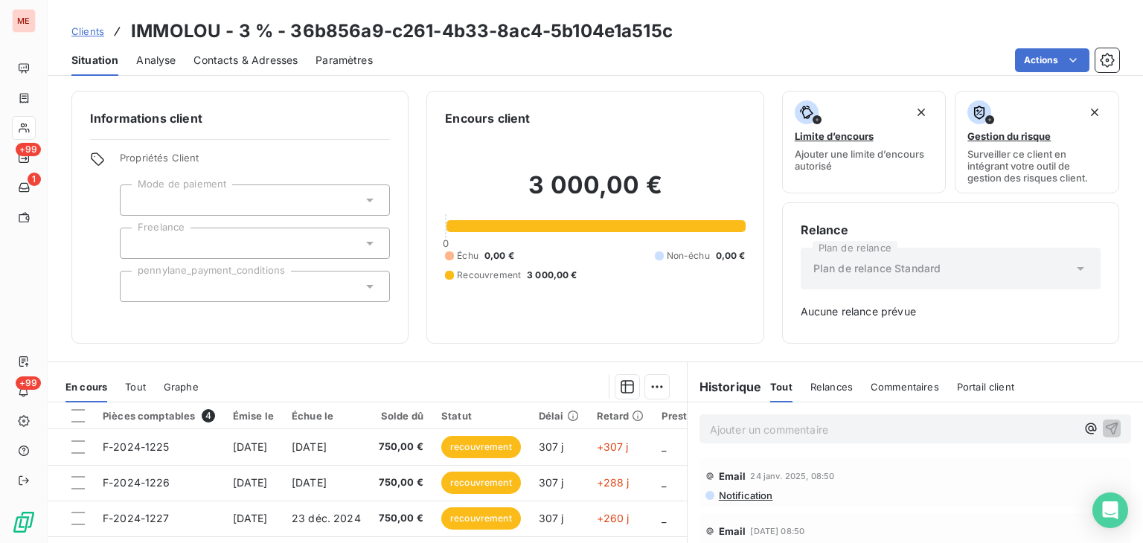
scroll to position [190, 0]
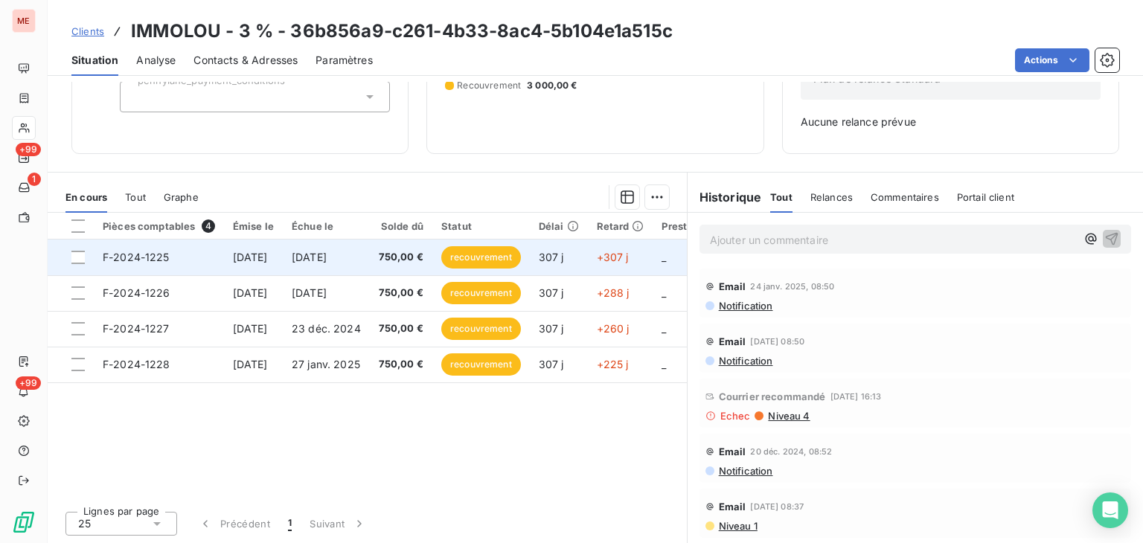
click at [327, 258] on span "6 nov. 2024" at bounding box center [309, 257] width 35 height 13
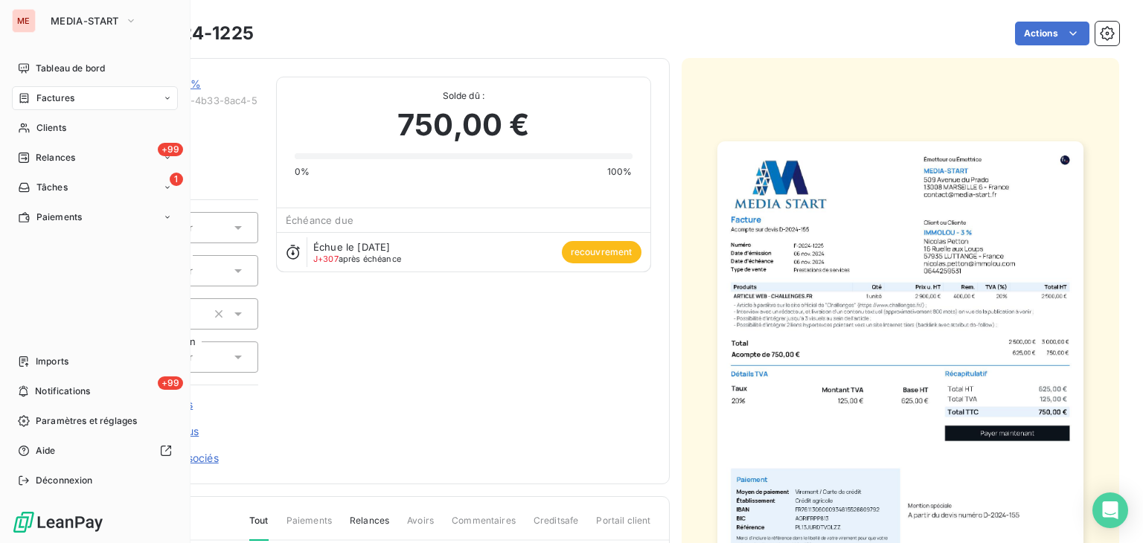
click at [42, 83] on nav "Tableau de bord Factures Clients +99 Relances 1 Tâches Paiements" at bounding box center [95, 143] width 166 height 173
click at [86, 125] on div "Clients" at bounding box center [95, 128] width 166 height 24
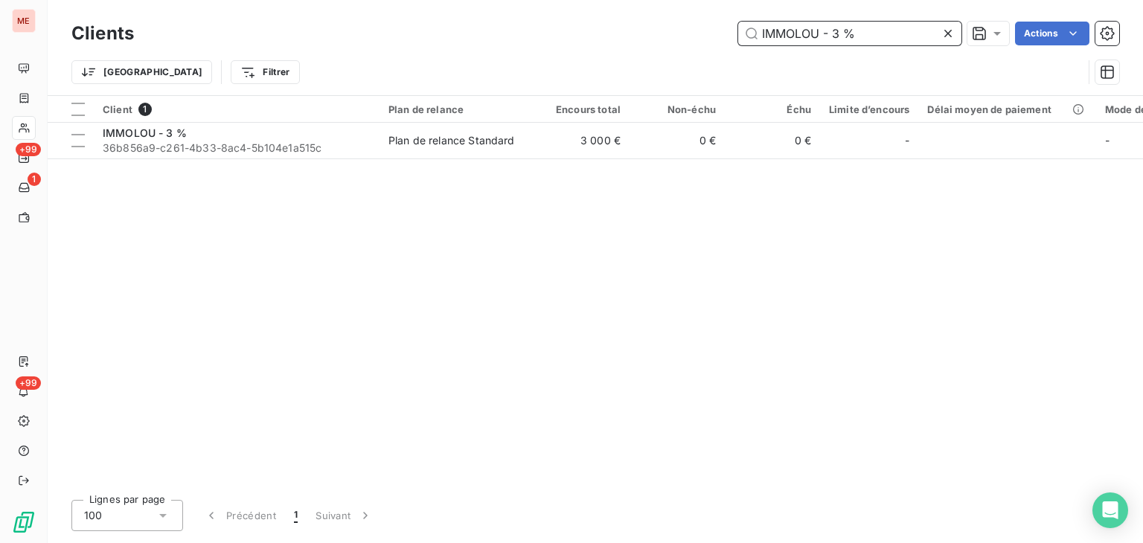
drag, startPoint x: 883, startPoint y: 25, endPoint x: 498, endPoint y: 14, distance: 385.0
click at [498, 14] on div "Clients IMMOLOU - 3 % Actions Trier Filtrer" at bounding box center [596, 47] width 1096 height 95
paste input "mmonetic"
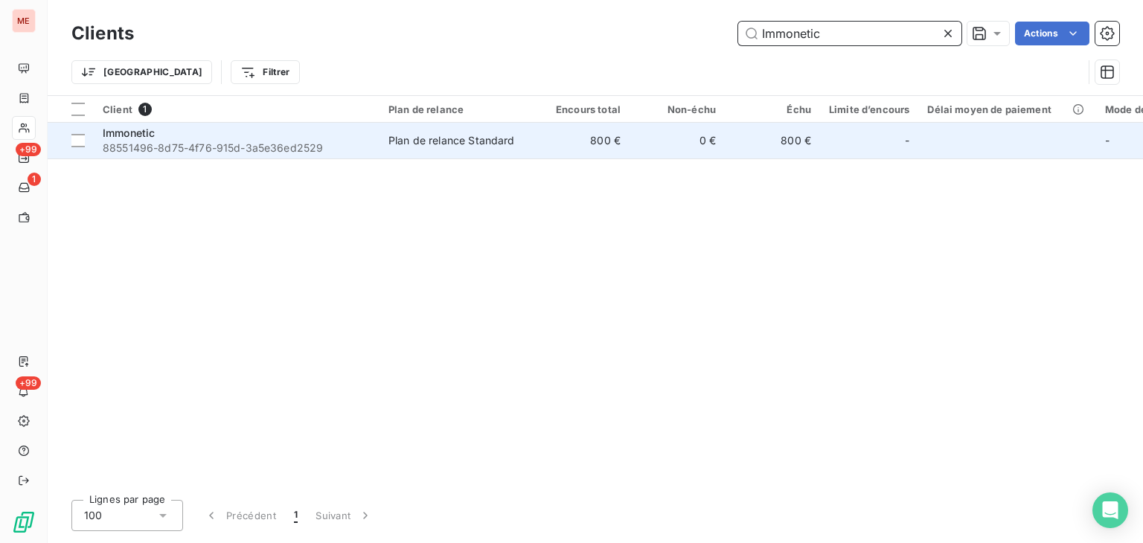
type input "Immonetic"
click at [552, 139] on td "800 €" at bounding box center [581, 141] width 95 height 36
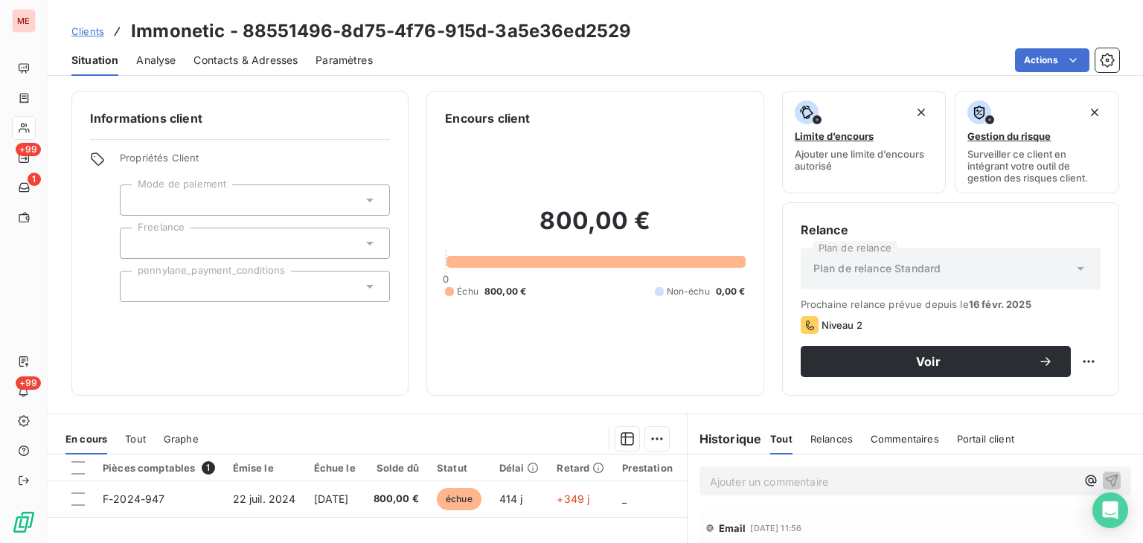
scroll to position [193, 0]
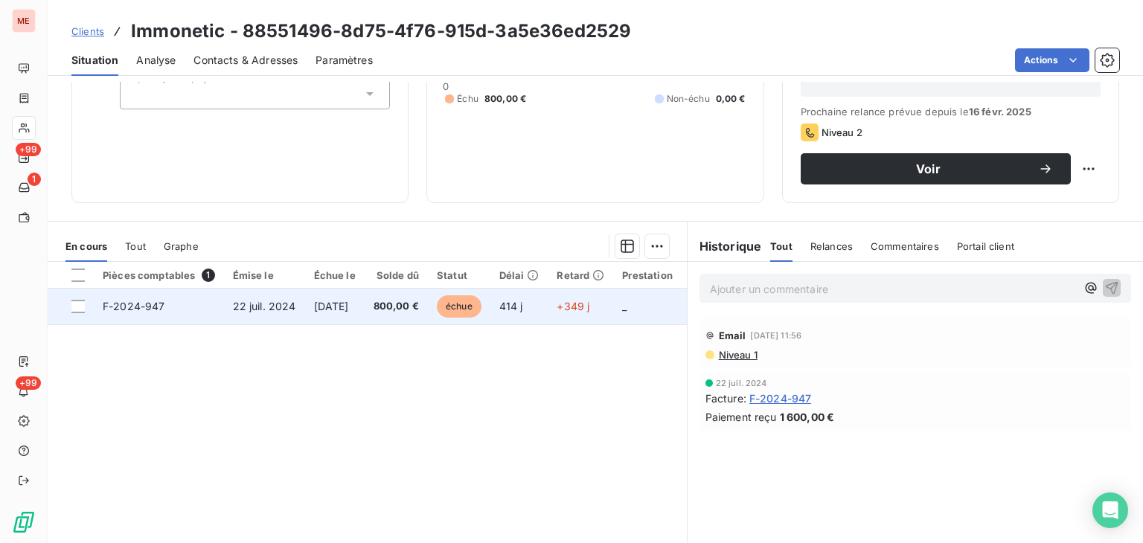
click at [523, 309] on span "414 j" at bounding box center [511, 306] width 24 height 13
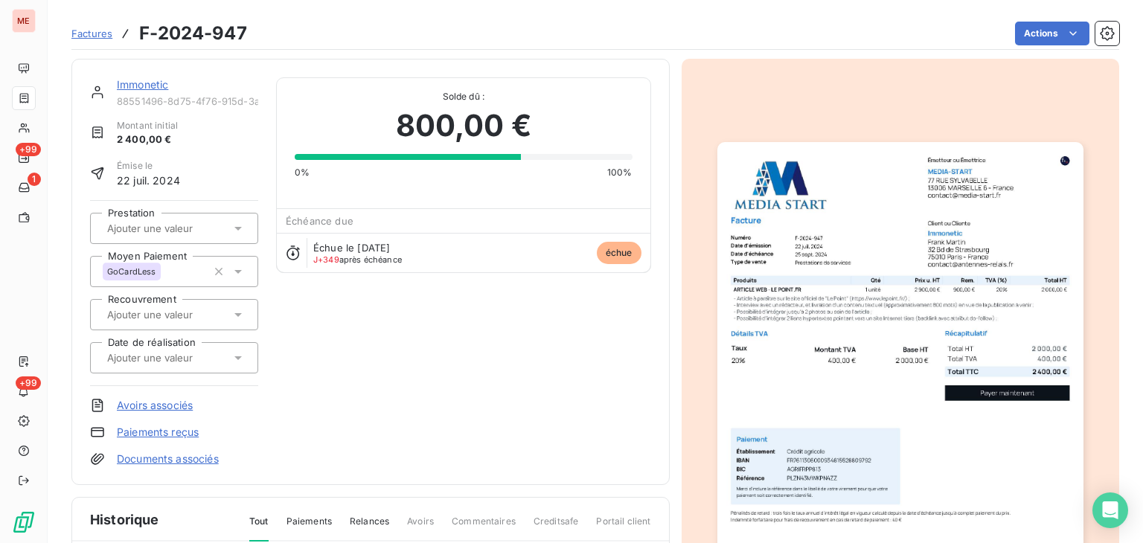
scroll to position [3, 0]
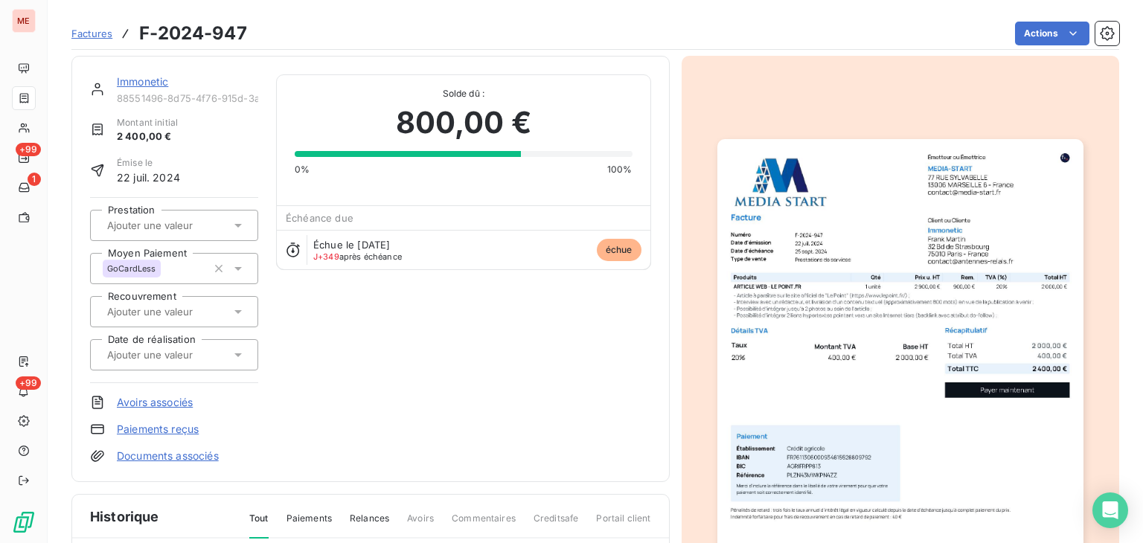
click at [453, 75] on div "Solde dû : 800,00 € 0% 100%" at bounding box center [463, 125] width 337 height 101
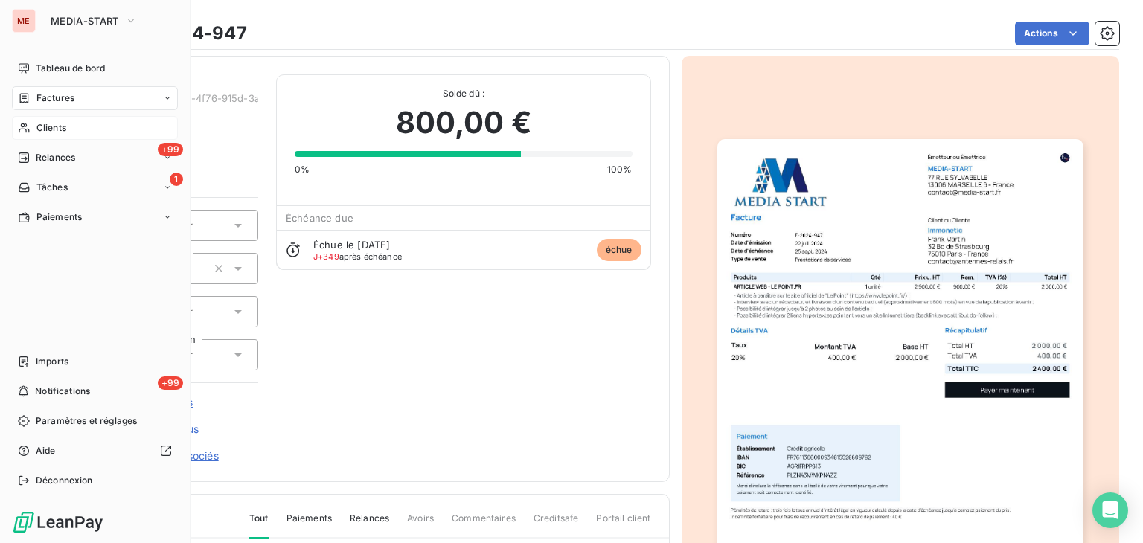
click at [24, 125] on icon at bounding box center [24, 129] width 10 height 10
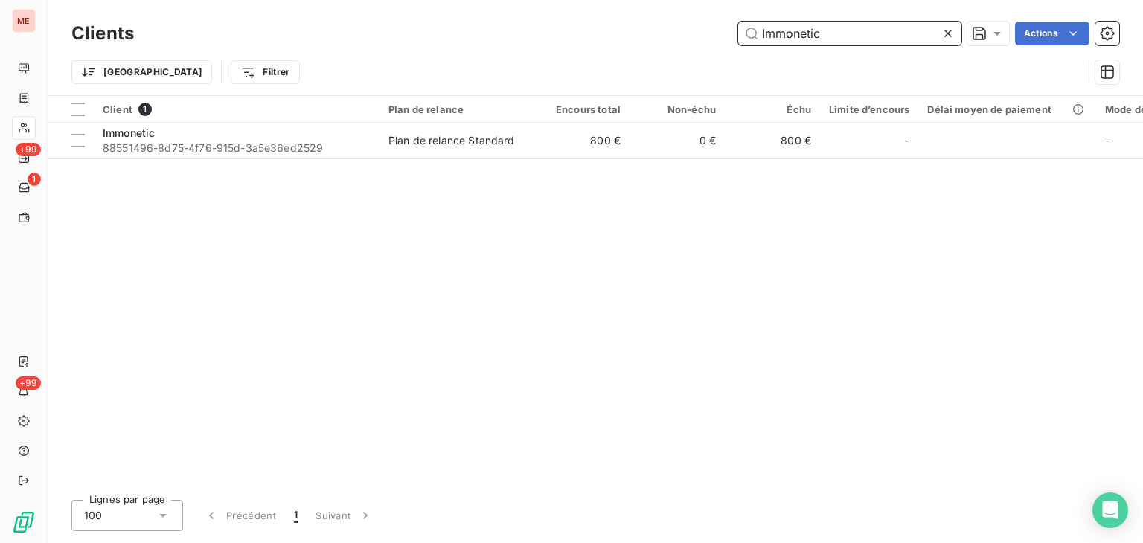
drag, startPoint x: 844, startPoint y: 34, endPoint x: 557, endPoint y: 39, distance: 287.3
click at [557, 39] on div "Immonetic Actions" at bounding box center [636, 34] width 968 height 24
paste input "N ALTIS CONSEIL"
drag, startPoint x: 865, startPoint y: 28, endPoint x: 700, endPoint y: 7, distance: 166.6
click at [700, 7] on div "Clients IN ALTIS CONSEIL Actions Trier Filtrer" at bounding box center [596, 47] width 1096 height 95
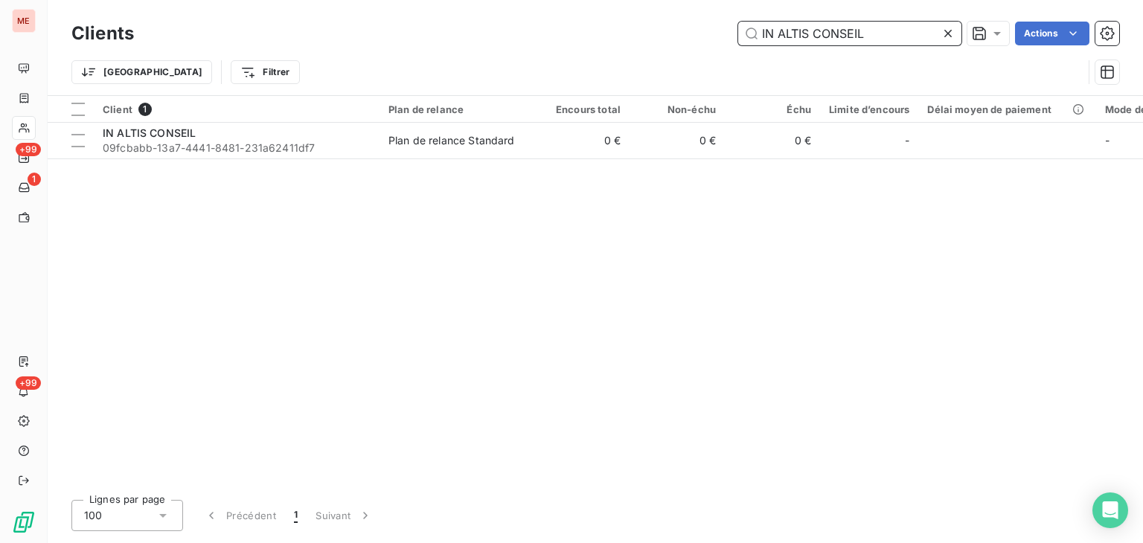
paste input "nnosoft"
paste input "SOBAT"
drag, startPoint x: 818, startPoint y: 34, endPoint x: 685, endPoint y: 12, distance: 135.1
click at [685, 12] on div "Clients Innosoft Actions Trier Filtrer" at bounding box center [596, 47] width 1096 height 95
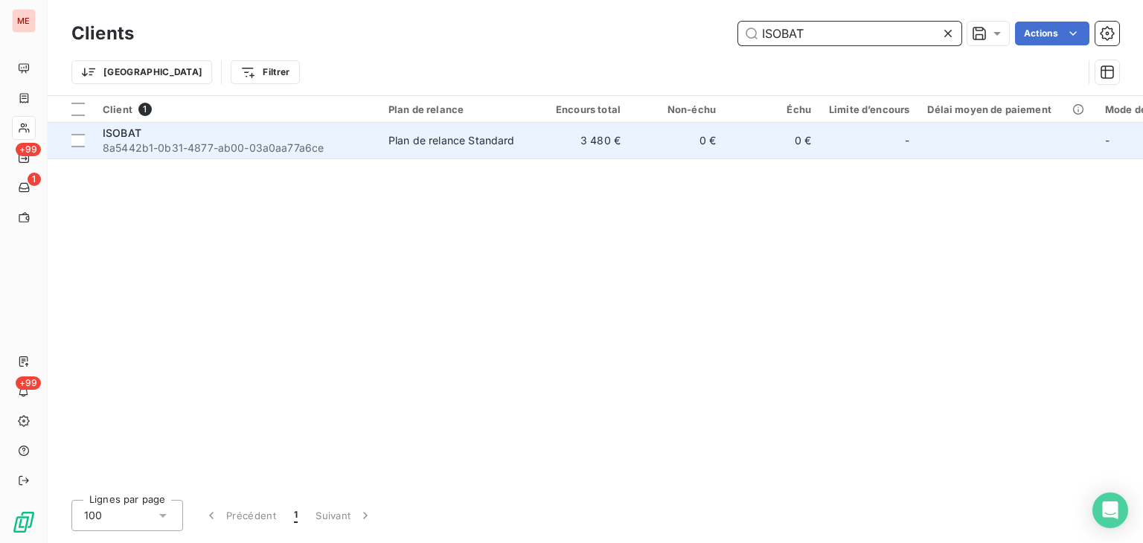
type input "ISOBAT"
click at [723, 144] on td "0 €" at bounding box center [677, 141] width 95 height 36
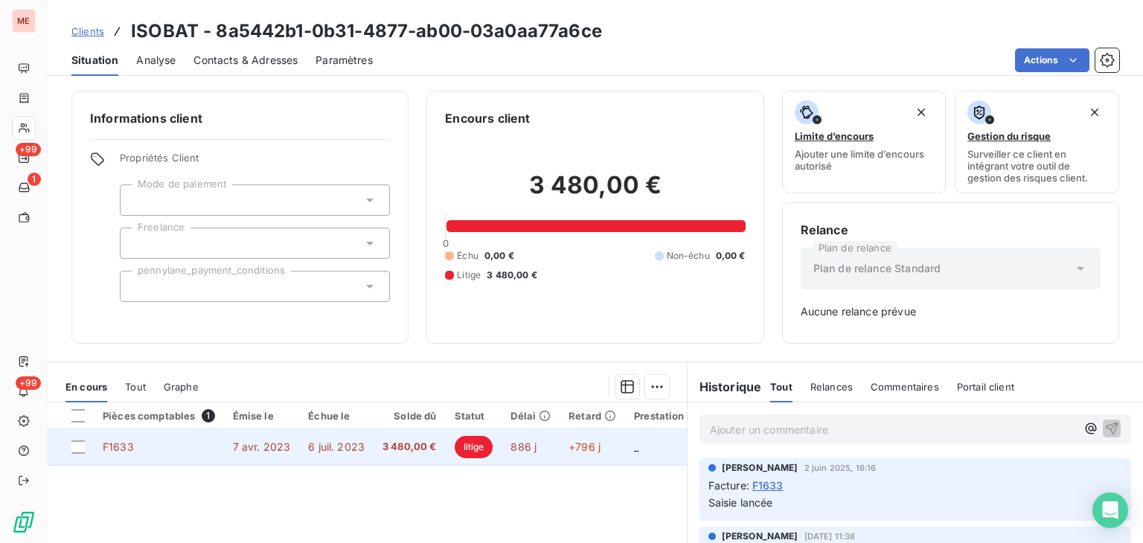
click at [350, 442] on span "6 juil. 2023" at bounding box center [336, 447] width 57 height 13
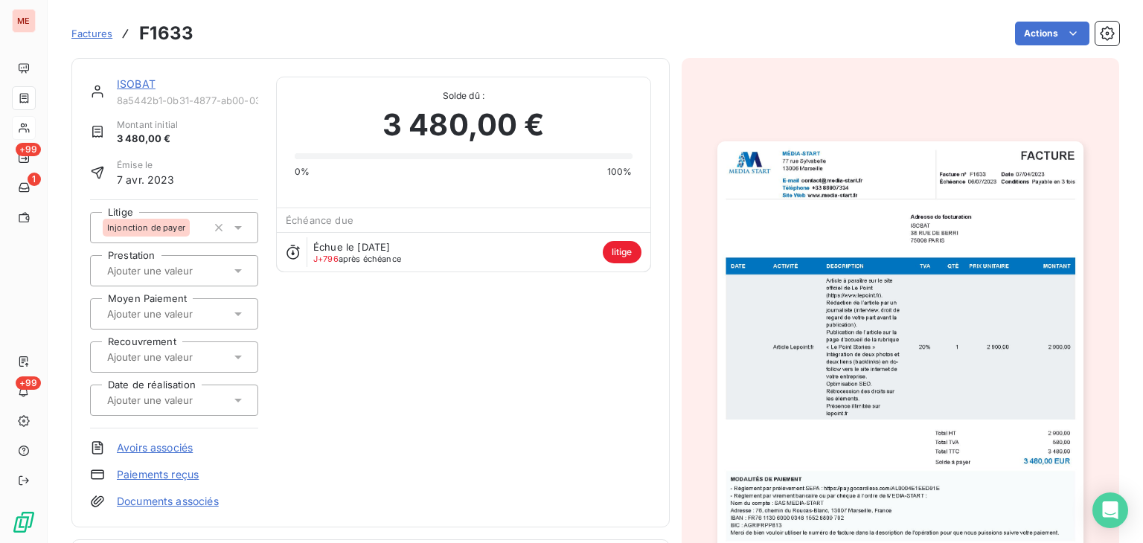
drag, startPoint x: 39, startPoint y: 125, endPoint x: 459, endPoint y: 319, distance: 461.6
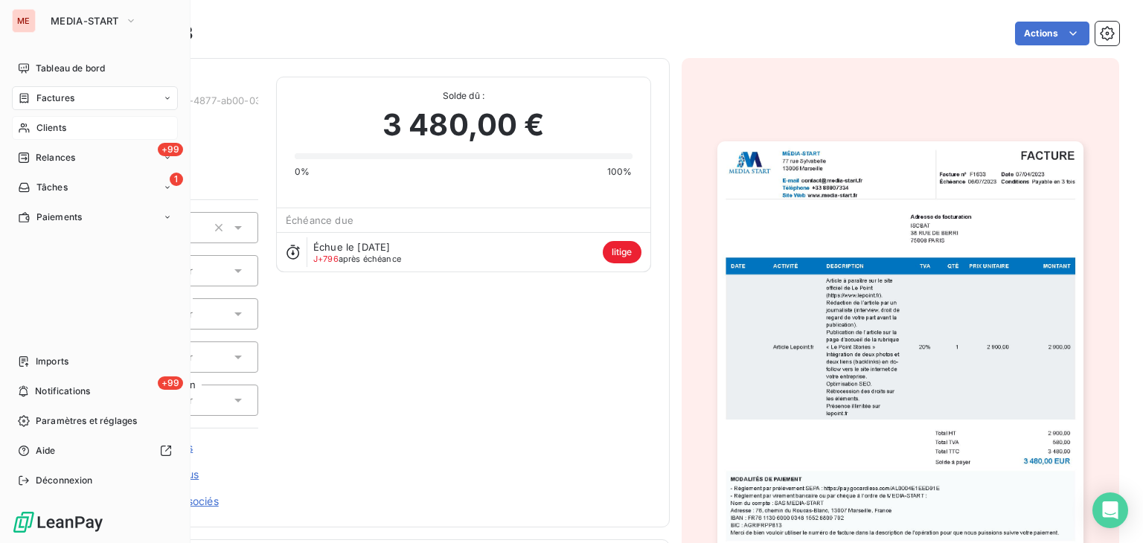
click at [86, 128] on div "Clients" at bounding box center [95, 128] width 166 height 24
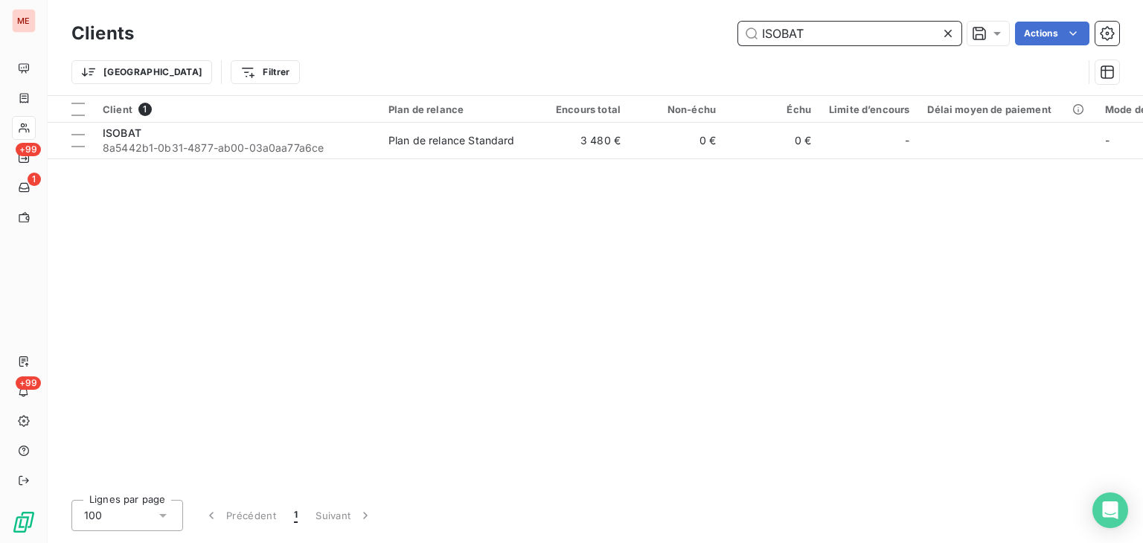
drag, startPoint x: 843, startPoint y: 42, endPoint x: 502, endPoint y: -13, distance: 345.3
click at [502, 0] on html "ME +99 1 +99 Clients ISOBAT Actions Trier Filtrer Client 1 Plan de relance Enco…" at bounding box center [571, 271] width 1143 height 543
paste input "TEC"
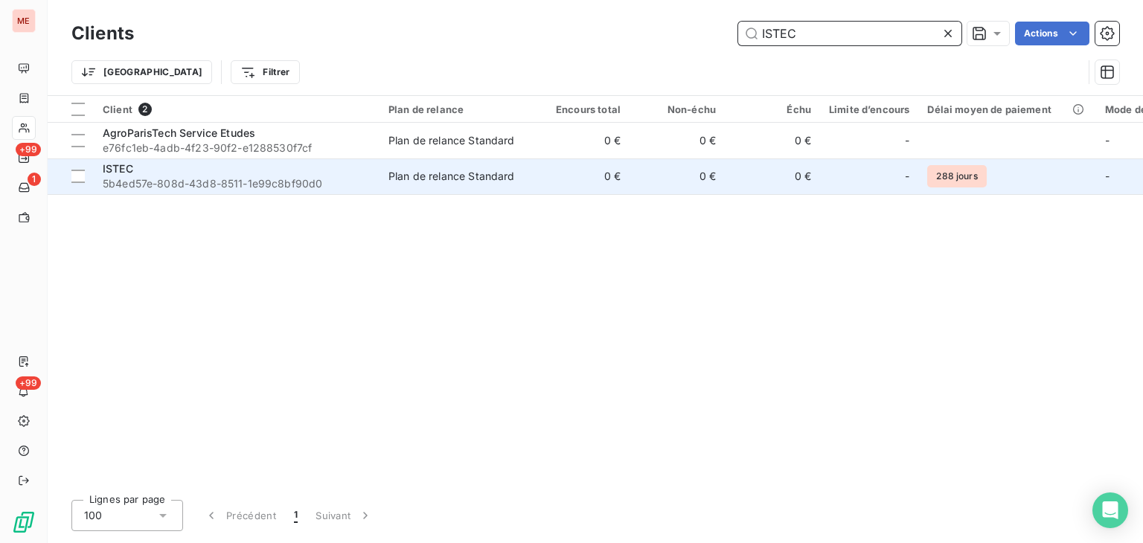
type input "ISTEC"
click at [672, 183] on td "0 €" at bounding box center [677, 177] width 95 height 36
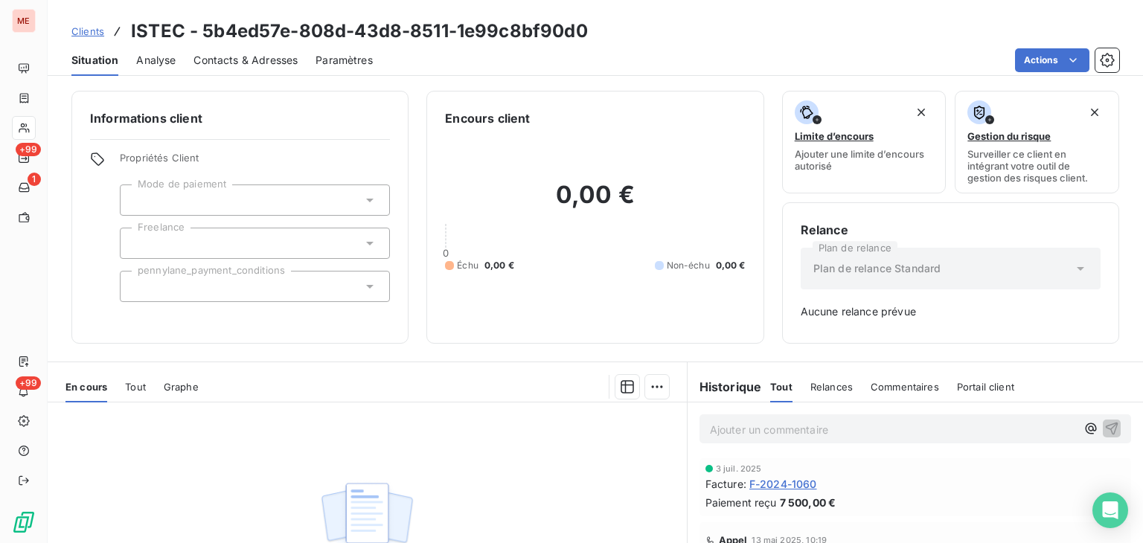
scroll to position [33, 0]
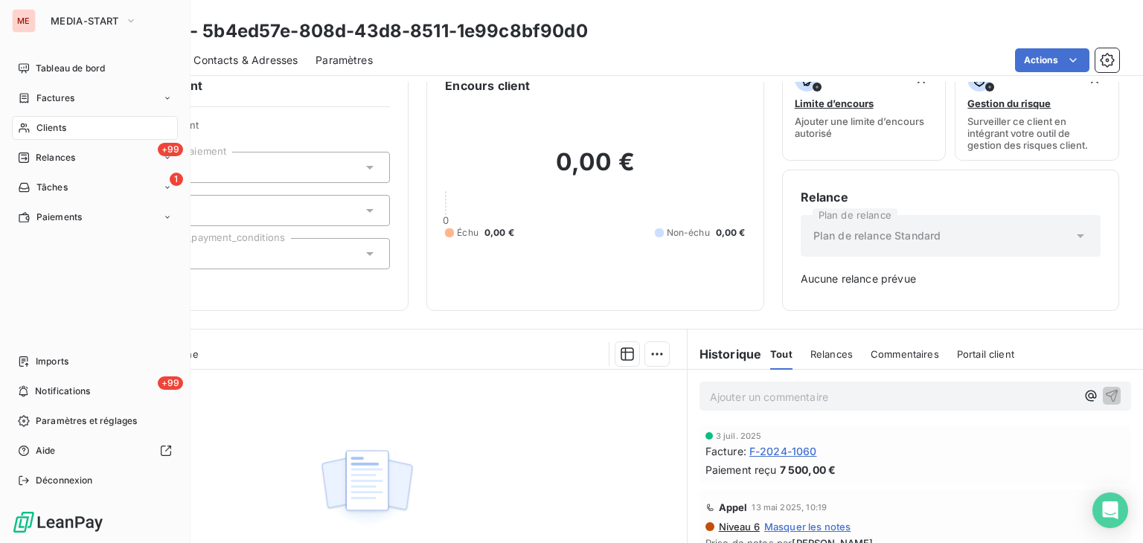
click at [39, 129] on span "Clients" at bounding box center [51, 127] width 30 height 13
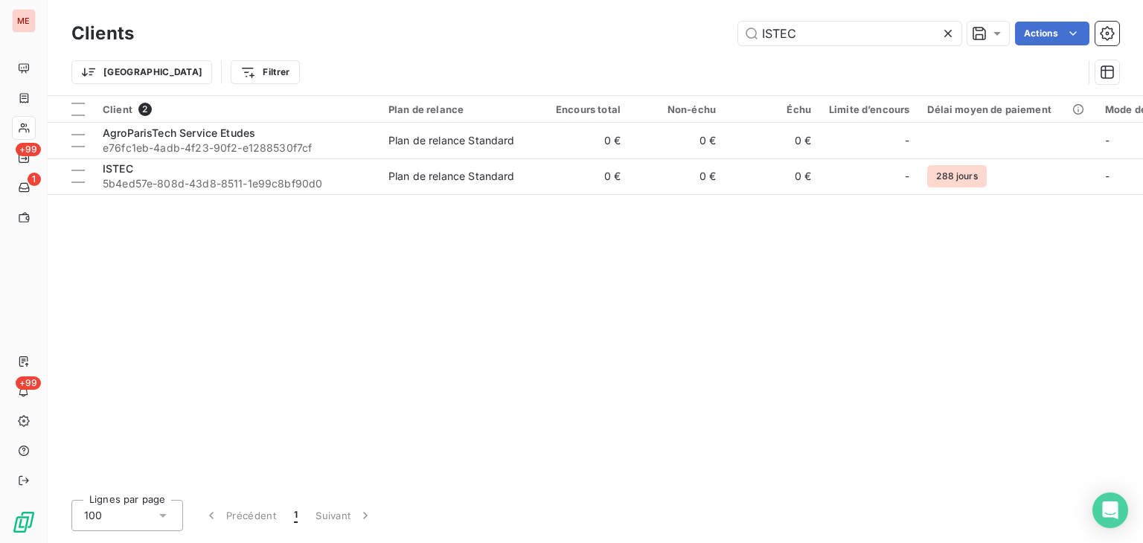
drag, startPoint x: 842, startPoint y: 22, endPoint x: 676, endPoint y: 17, distance: 166.1
click at [676, 18] on div "Clients ISTEC Actions" at bounding box center [595, 33] width 1048 height 31
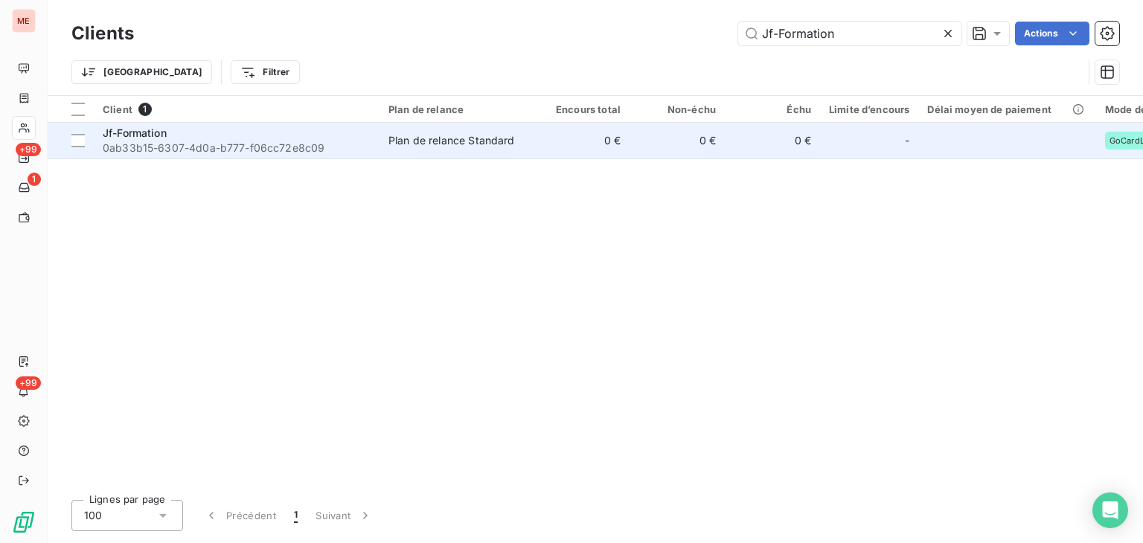
type input "Jf-Formation"
click at [444, 135] on div "Plan de relance Standard" at bounding box center [452, 140] width 127 height 15
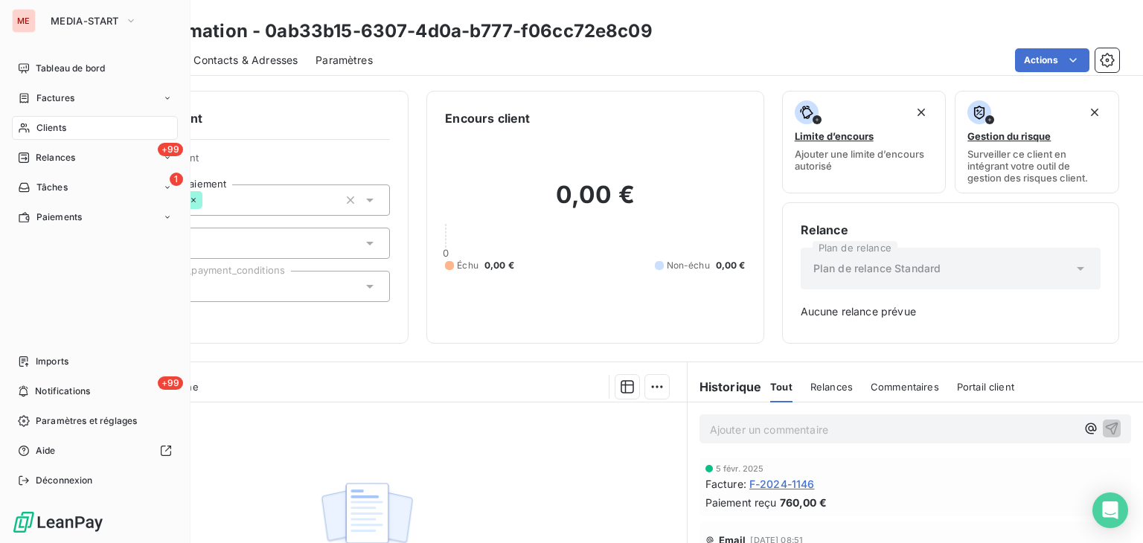
click at [39, 130] on span "Clients" at bounding box center [51, 127] width 30 height 13
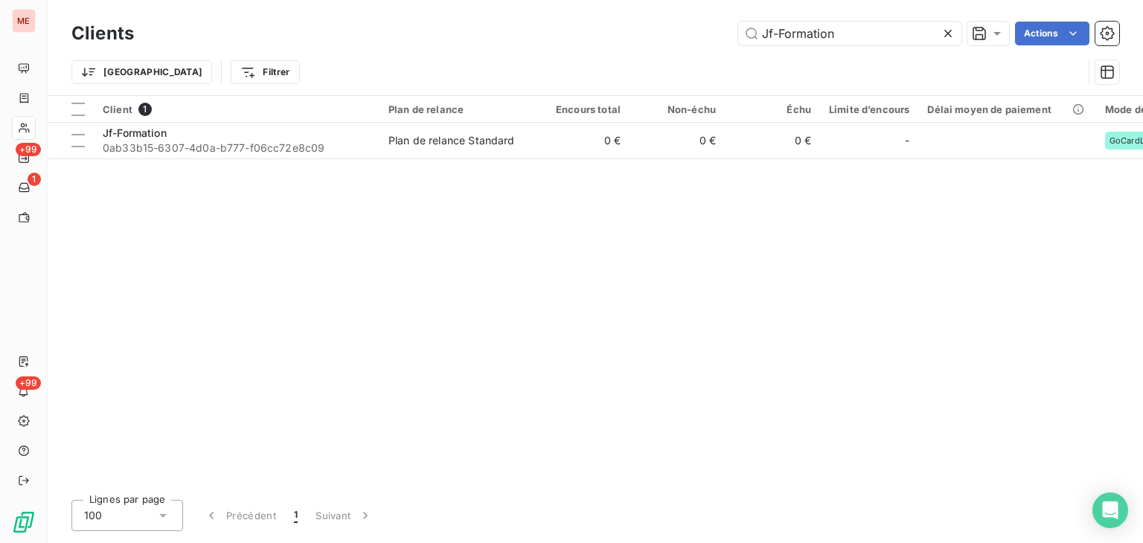
drag, startPoint x: 774, startPoint y: 38, endPoint x: 670, endPoint y: 25, distance: 105.1
click at [670, 25] on div "Jf-Formation Actions" at bounding box center [636, 34] width 968 height 24
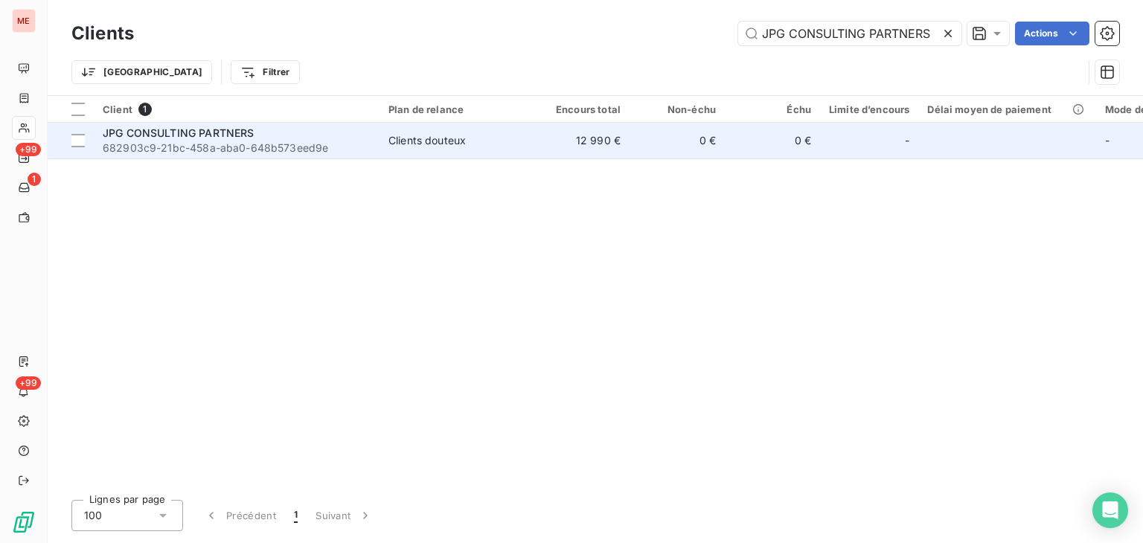
type input "JPG CONSULTING PARTNERS"
click at [686, 138] on td "0 €" at bounding box center [677, 141] width 95 height 36
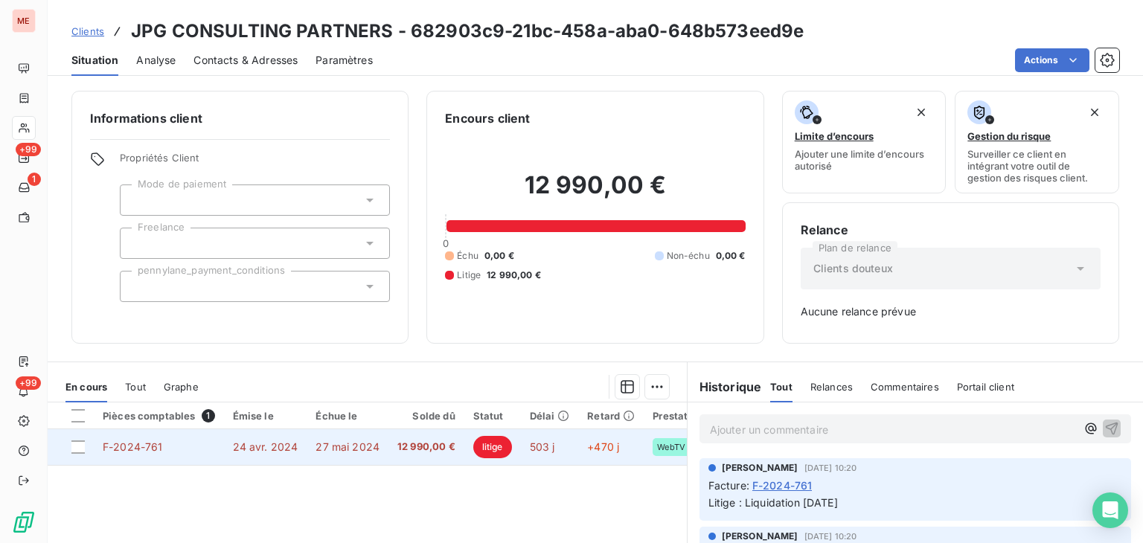
click at [553, 441] on td "503 j" at bounding box center [550, 447] width 58 height 36
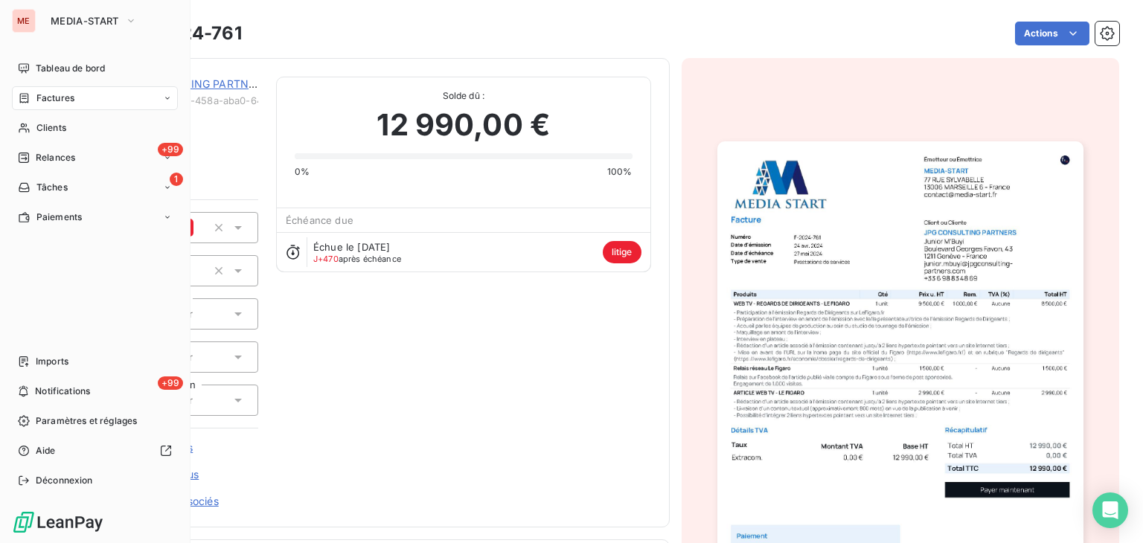
drag, startPoint x: 63, startPoint y: 150, endPoint x: 61, endPoint y: 105, distance: 45.5
click at [61, 105] on nav "Tableau de bord Factures Clients +99 Relances 1 Tâches Paiements" at bounding box center [95, 143] width 166 height 173
click at [92, 130] on div "Clients" at bounding box center [95, 128] width 166 height 24
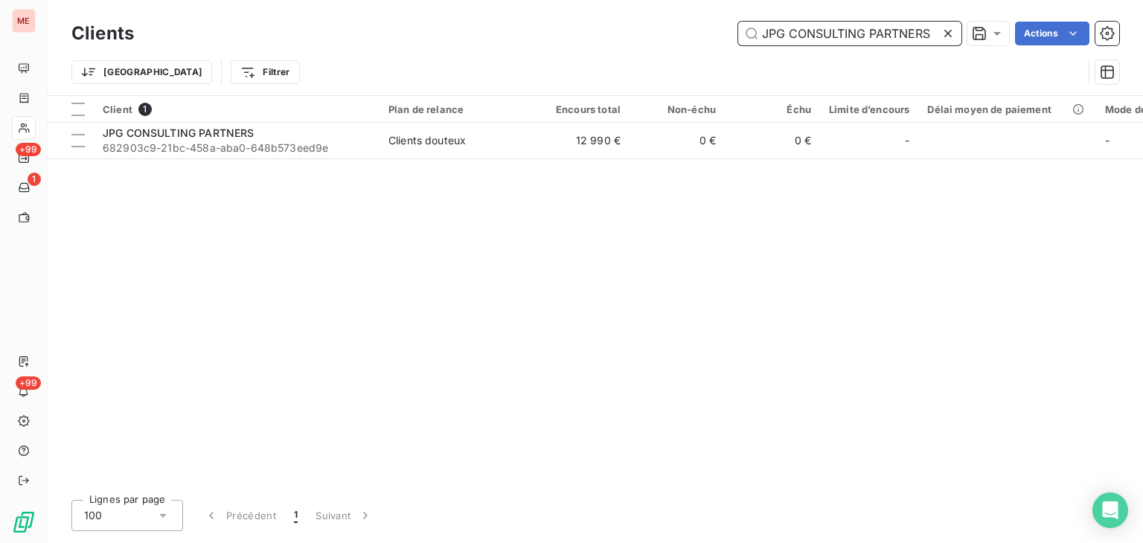
click at [909, 35] on input "JPG CONSULTING PARTNERS" at bounding box center [849, 34] width 223 height 24
paste input "Kaizen Way"
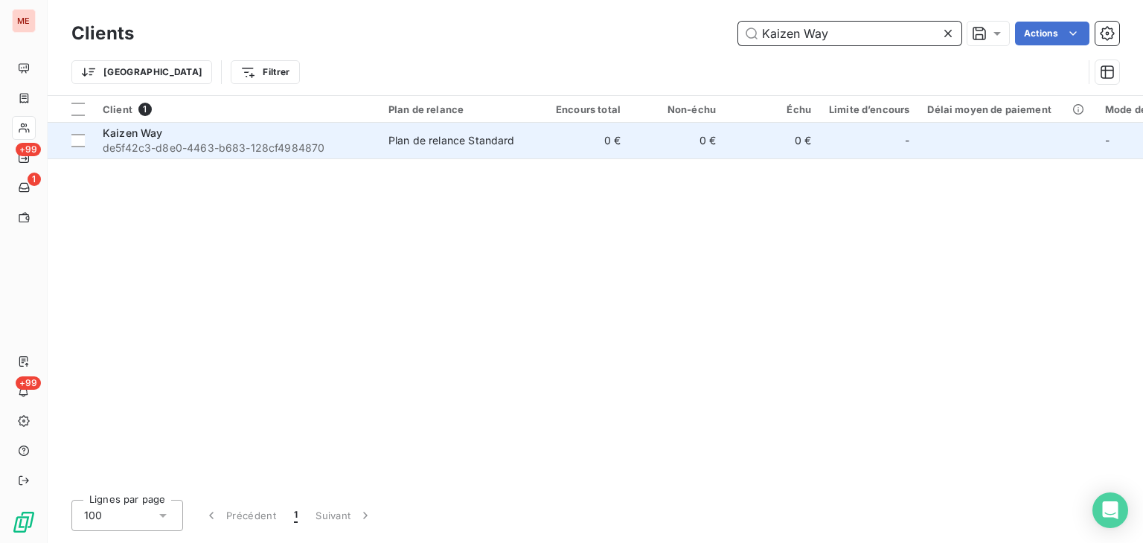
type input "Kaizen Way"
click at [573, 144] on td "0 €" at bounding box center [581, 141] width 95 height 36
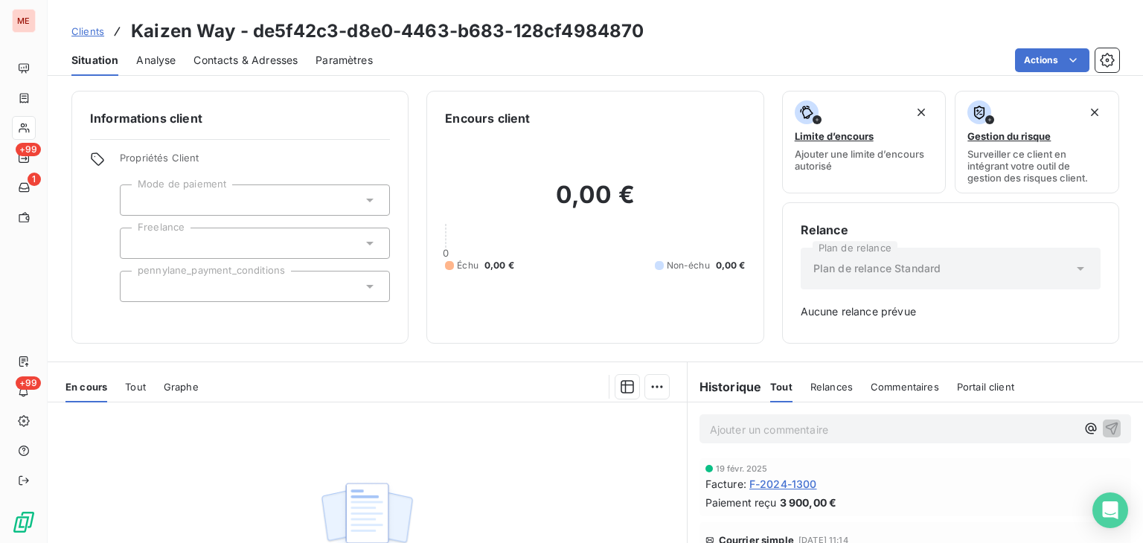
scroll to position [18, 0]
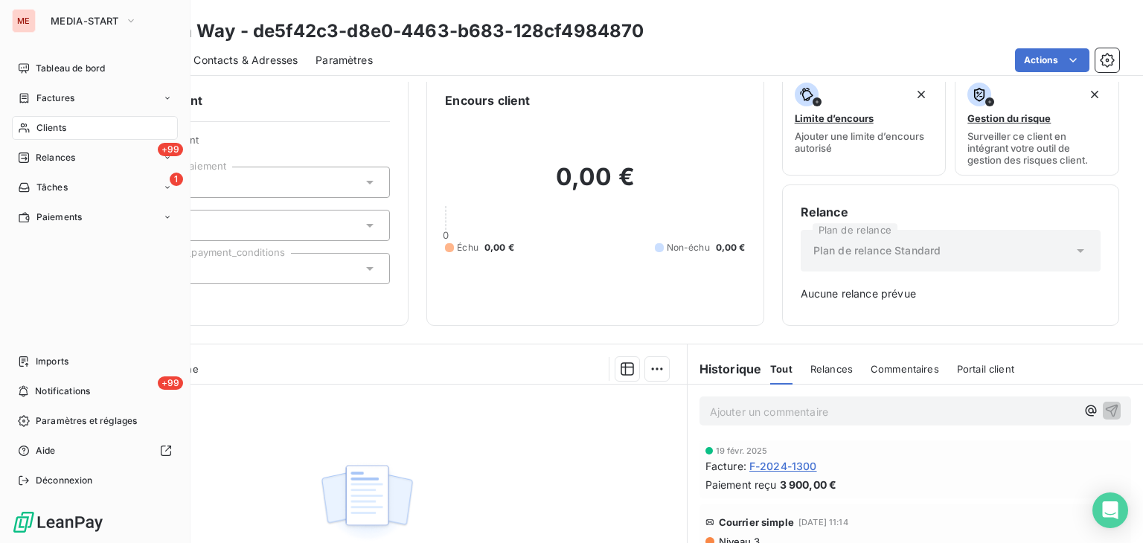
click at [24, 130] on icon at bounding box center [24, 128] width 13 height 12
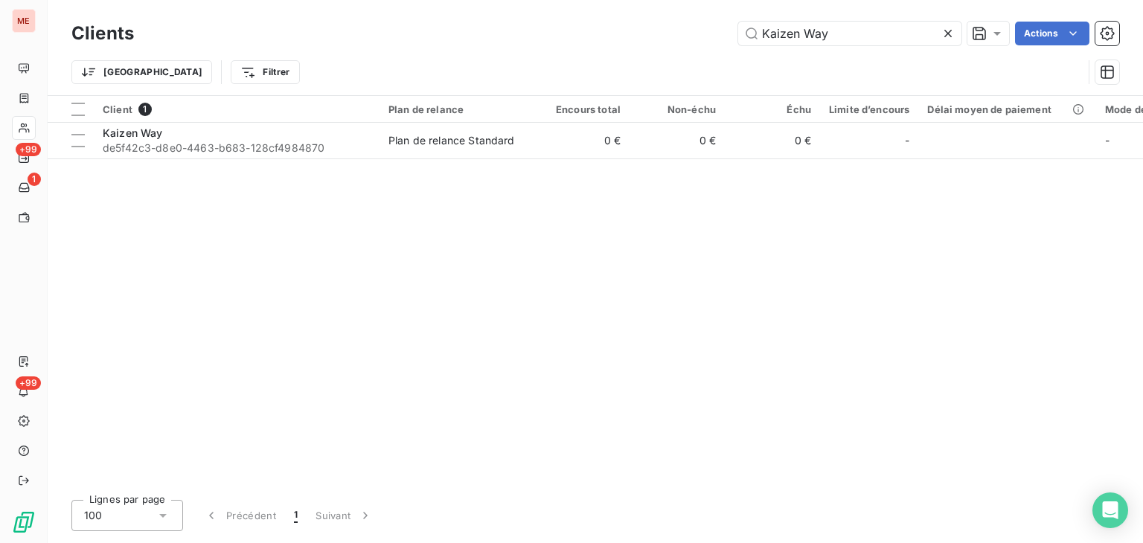
drag, startPoint x: 866, startPoint y: 28, endPoint x: 589, endPoint y: 29, distance: 276.9
click at [589, 29] on div "Kaizen Way Actions" at bounding box center [636, 34] width 968 height 24
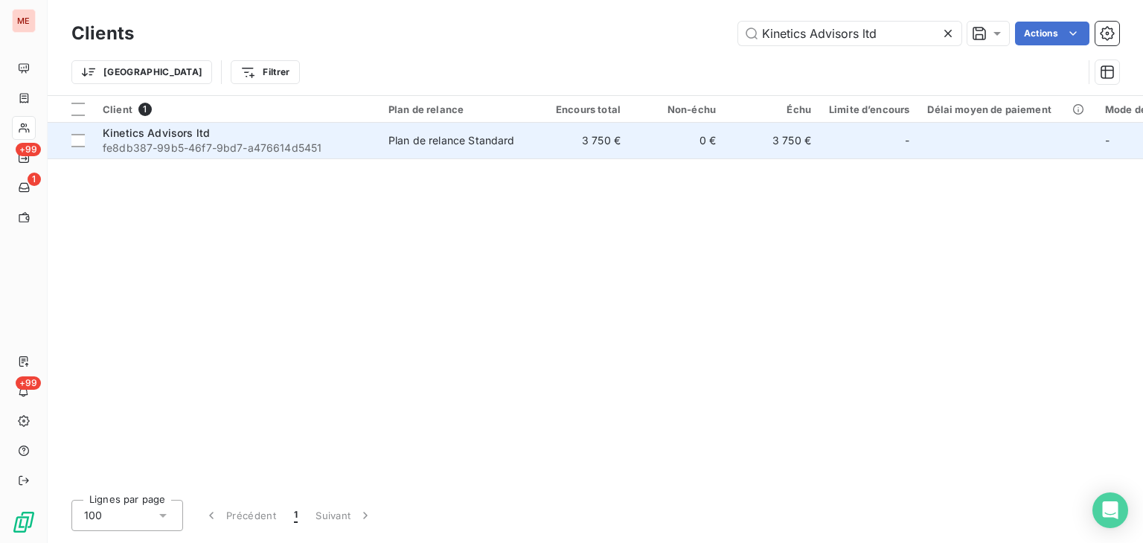
type input "Kinetics Advisors ltd"
click at [572, 155] on td "3 750 €" at bounding box center [581, 141] width 95 height 36
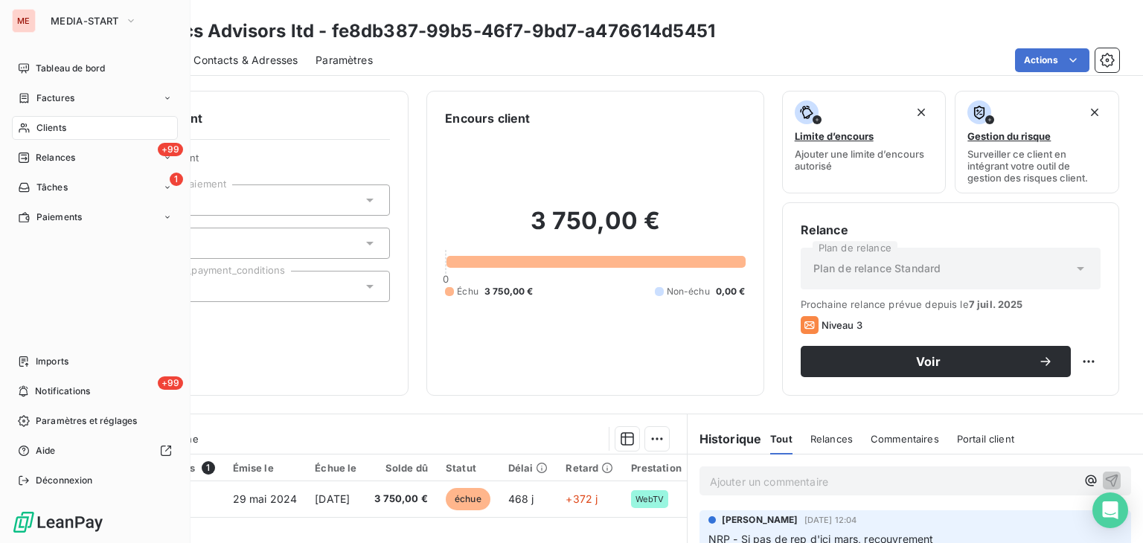
click at [45, 135] on div "Clients" at bounding box center [95, 128] width 166 height 24
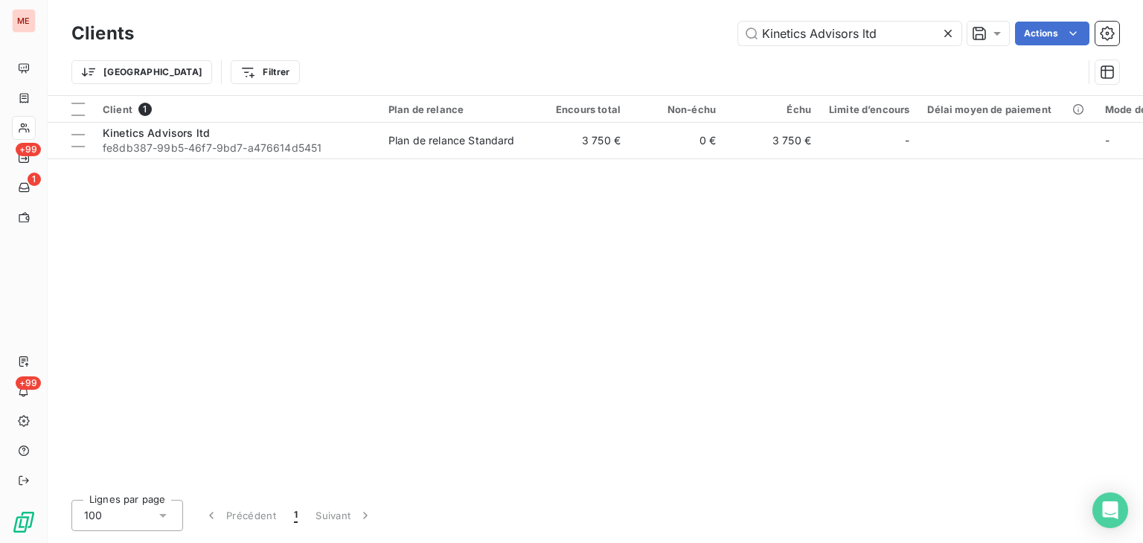
drag, startPoint x: 906, startPoint y: 37, endPoint x: 650, endPoint y: 25, distance: 256.4
click at [650, 25] on div "Kinetics Advisors ltd Actions" at bounding box center [636, 34] width 968 height 24
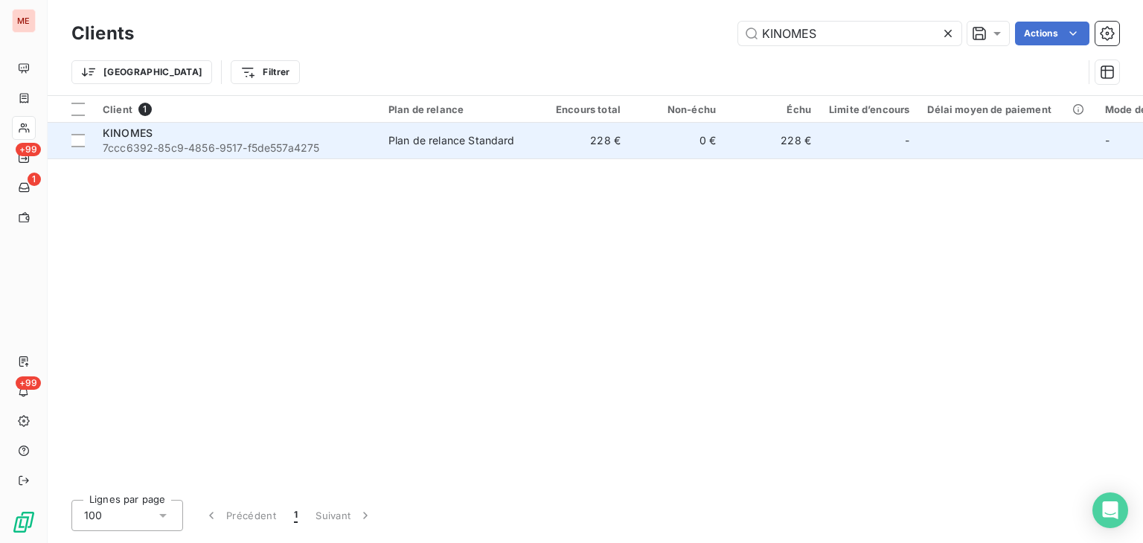
type input "KINOMES"
click at [631, 135] on td "0 €" at bounding box center [677, 141] width 95 height 36
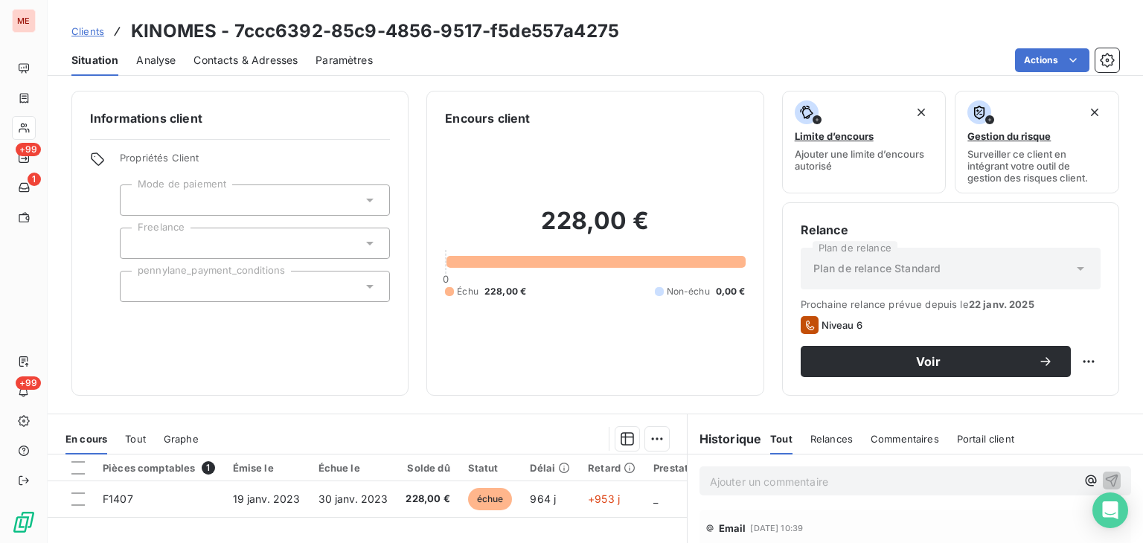
scroll to position [194, 0]
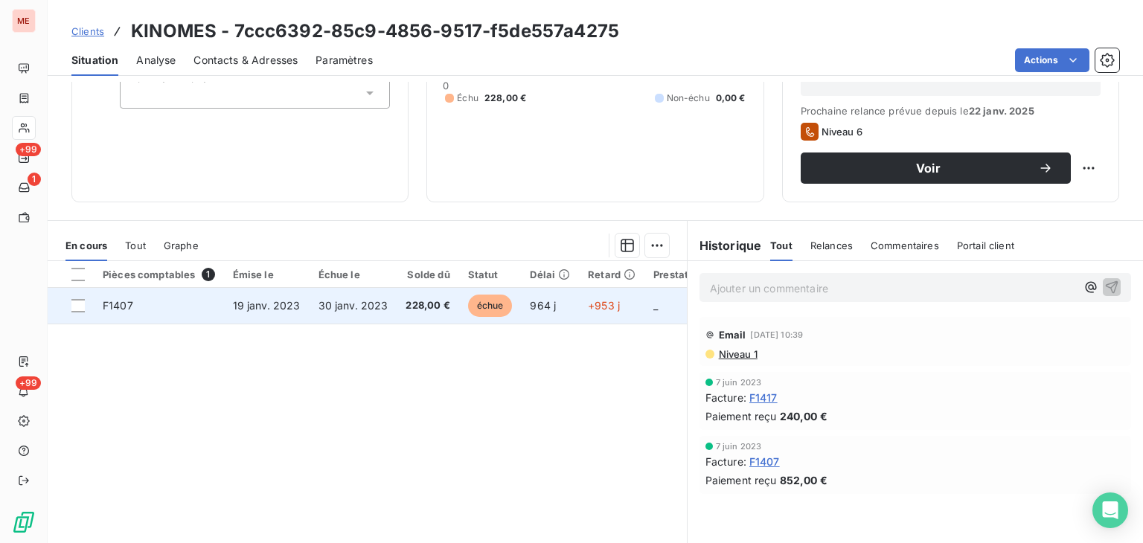
click at [397, 310] on td "228,00 €" at bounding box center [428, 306] width 62 height 36
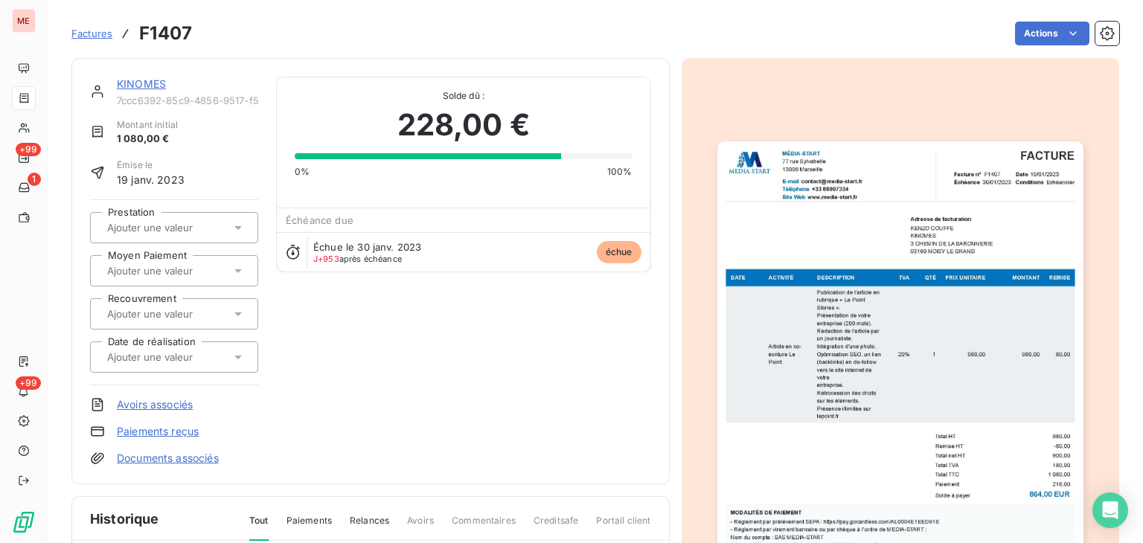
click at [915, 257] on img "button" at bounding box center [901, 399] width 366 height 517
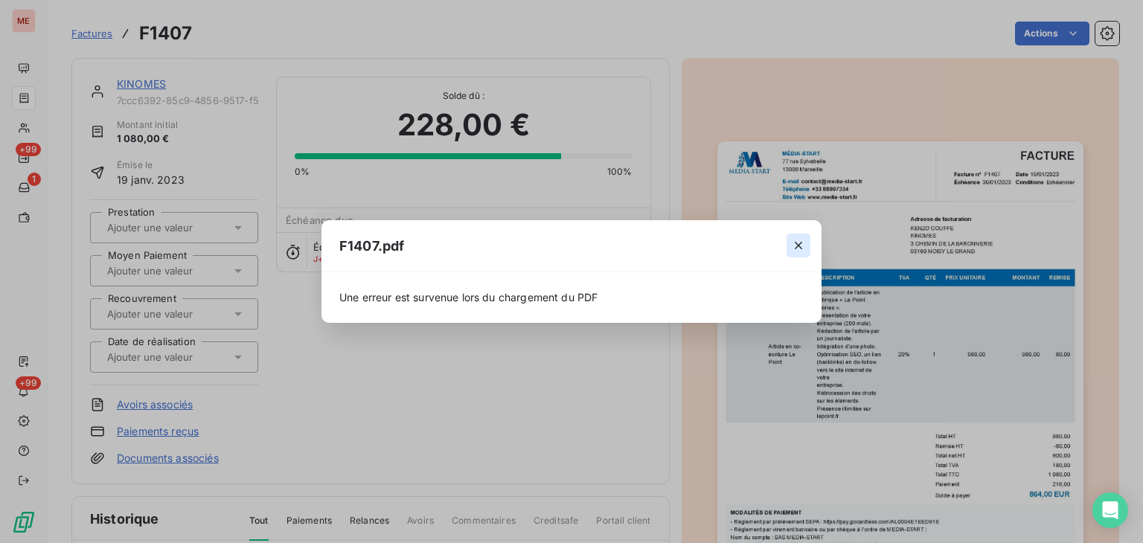
click at [793, 240] on icon "button" at bounding box center [798, 245] width 15 height 15
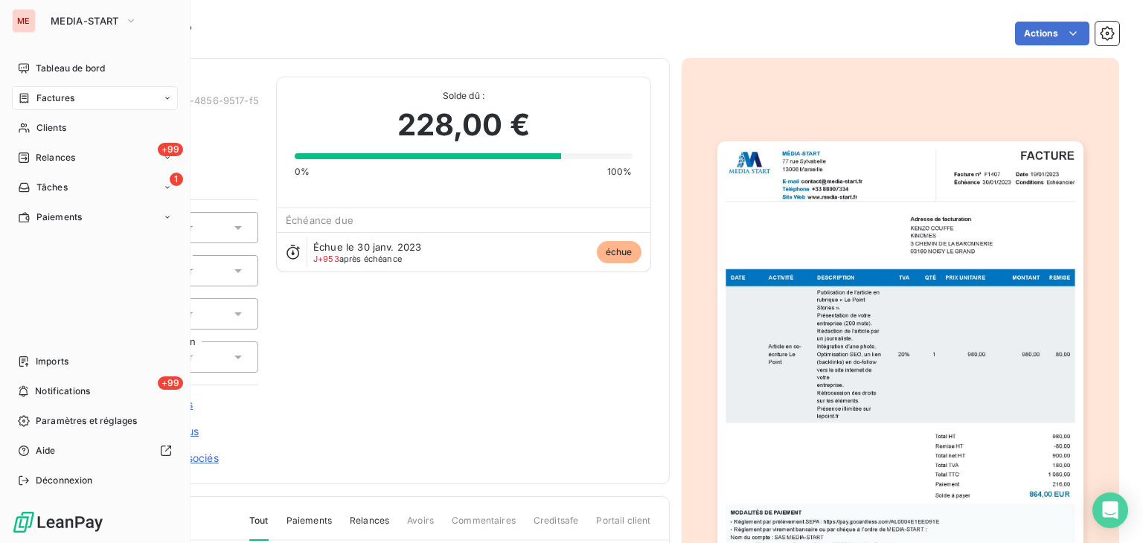
click at [45, 116] on div "Clients" at bounding box center [95, 128] width 166 height 24
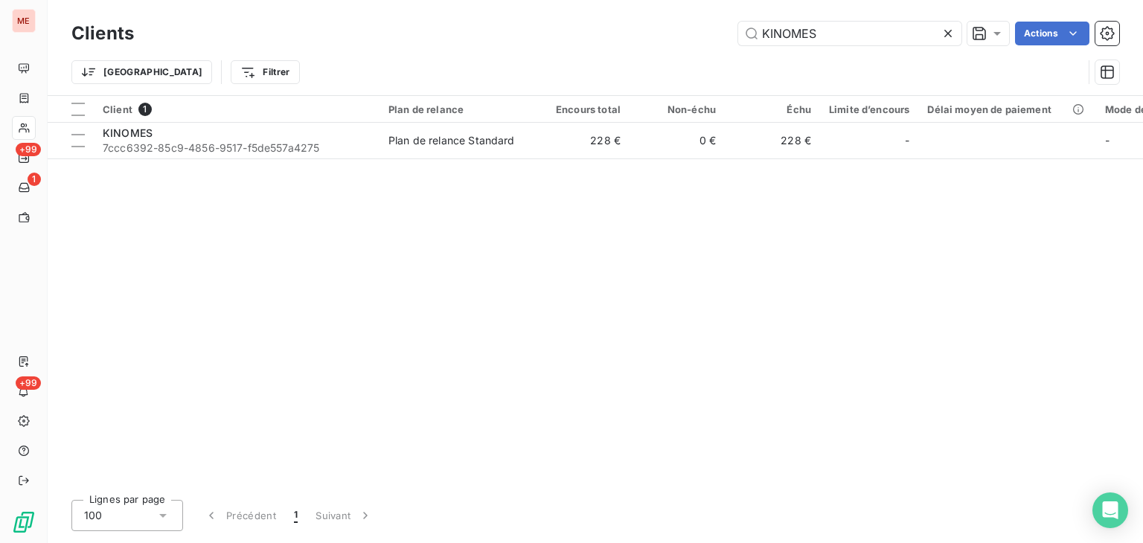
drag, startPoint x: 846, startPoint y: 29, endPoint x: 514, endPoint y: 42, distance: 332.2
click at [514, 42] on div "KINOMES Actions" at bounding box center [636, 34] width 968 height 24
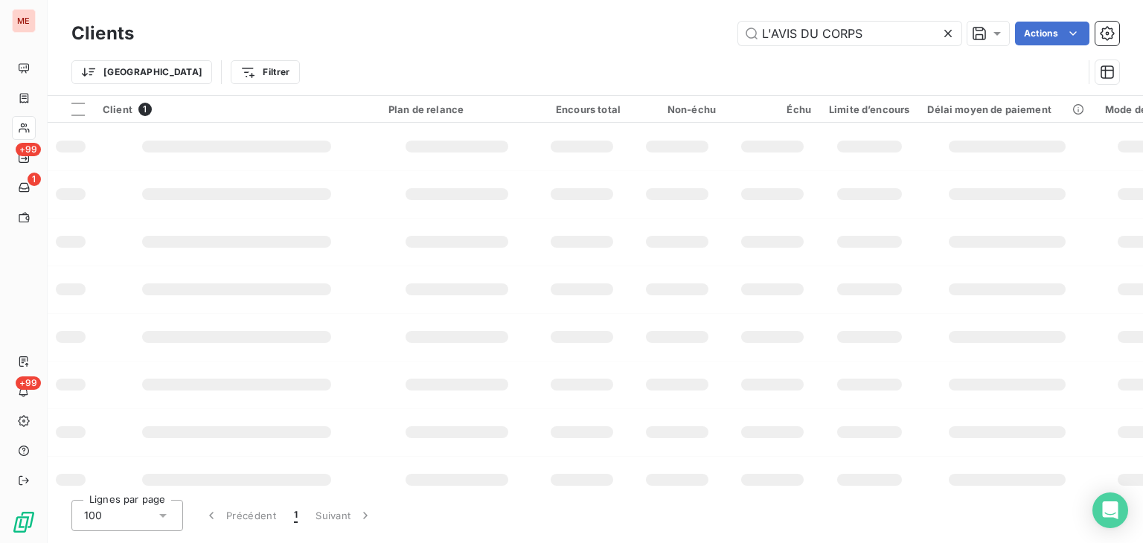
type input "L'AVIS DU CORPS"
click at [948, 33] on icon at bounding box center [948, 33] width 7 height 7
click at [856, 28] on input "text" at bounding box center [849, 34] width 223 height 24
paste input "L'AVIS DU CORPS"
type input "L'AVIS DU CORPS"
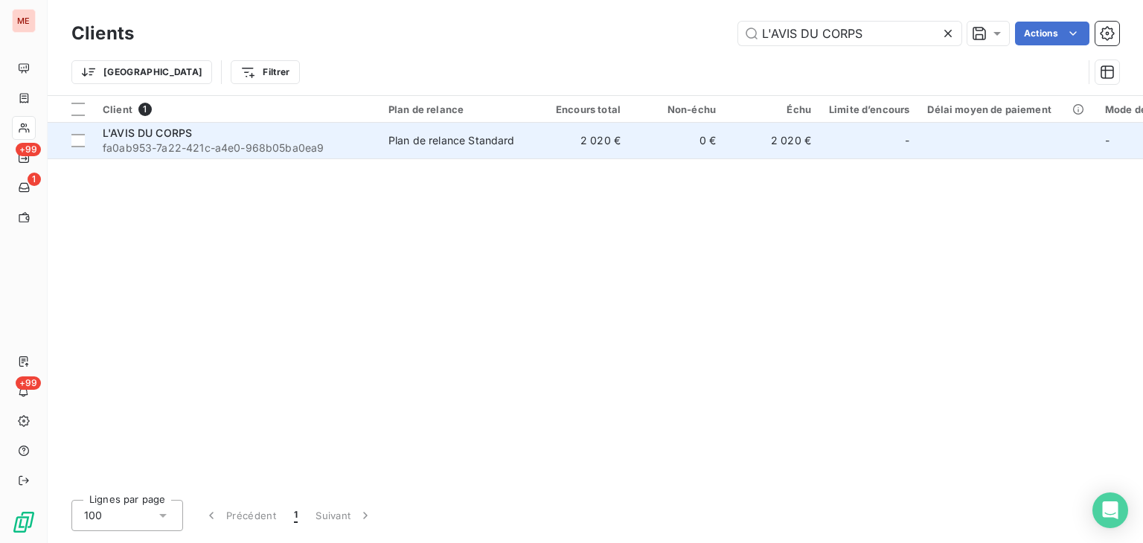
click at [417, 146] on div "Plan de relance Standard" at bounding box center [452, 140] width 127 height 15
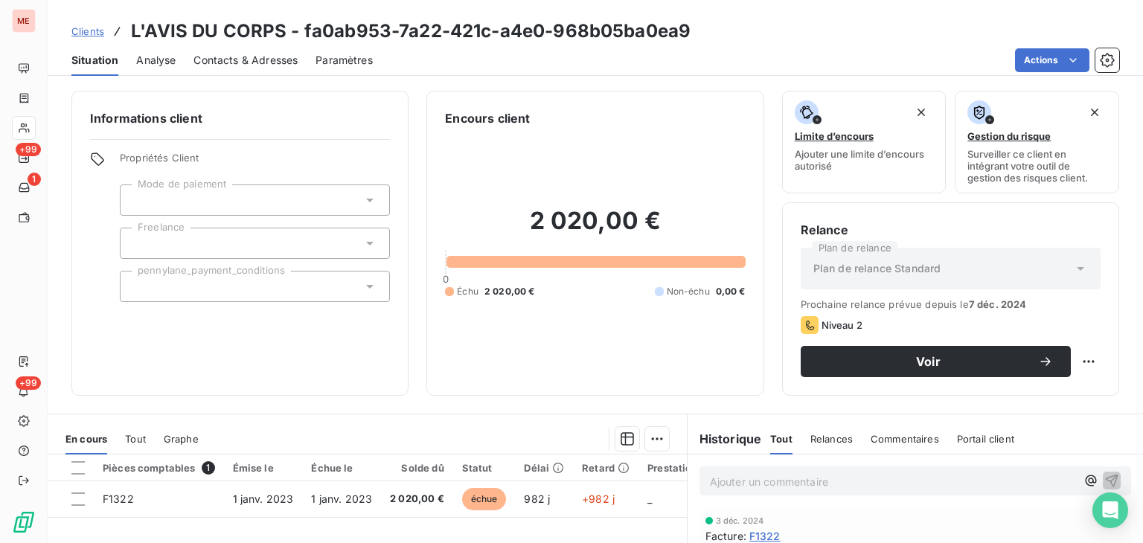
click at [552, 481] on div at bounding box center [544, 481] width 58 height 1
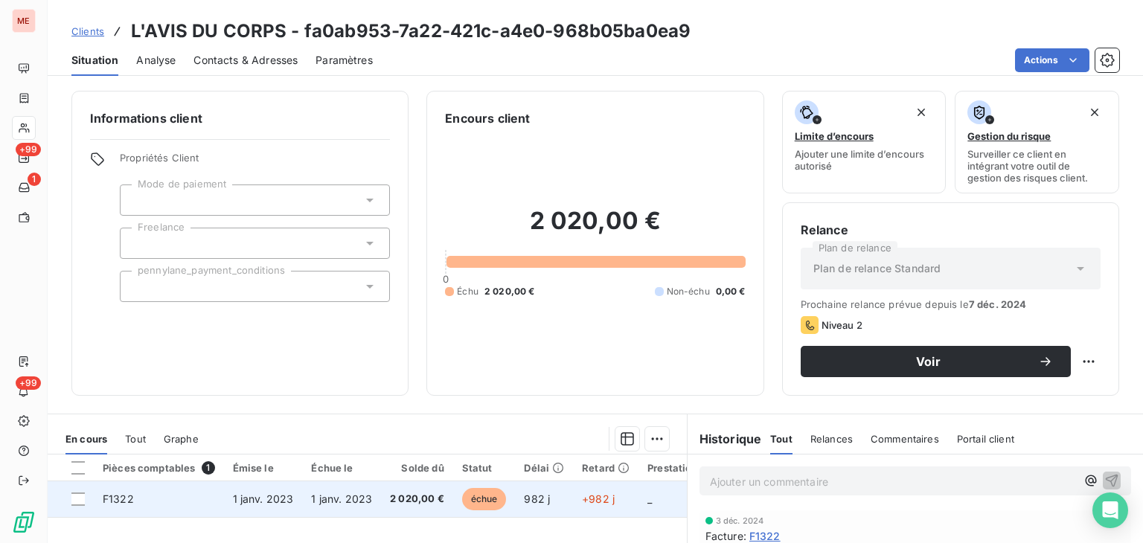
click at [575, 504] on td "+982 j" at bounding box center [606, 500] width 66 height 36
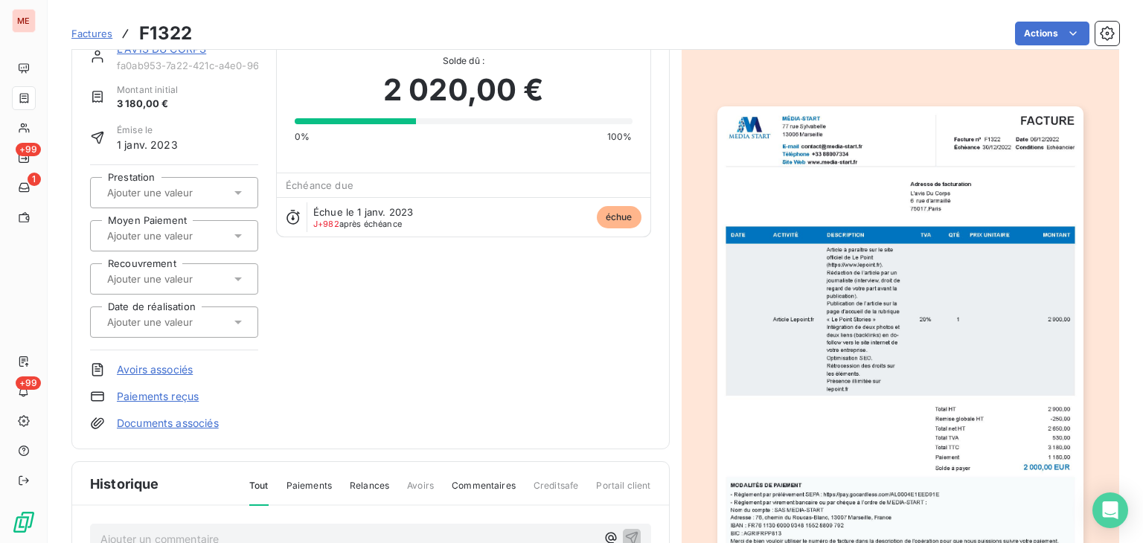
scroll to position [33, 0]
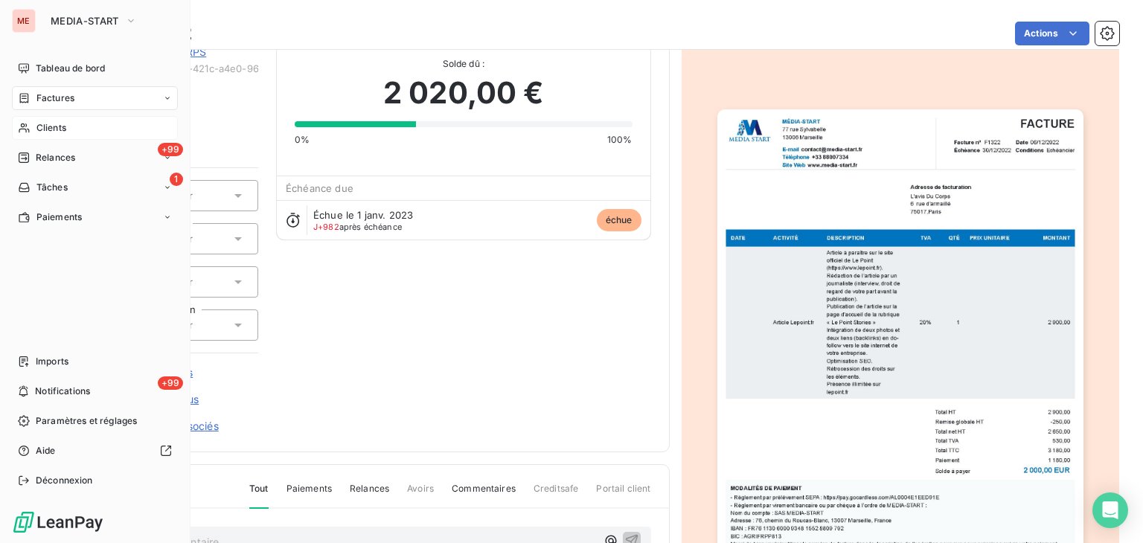
click at [54, 127] on span "Clients" at bounding box center [51, 127] width 30 height 13
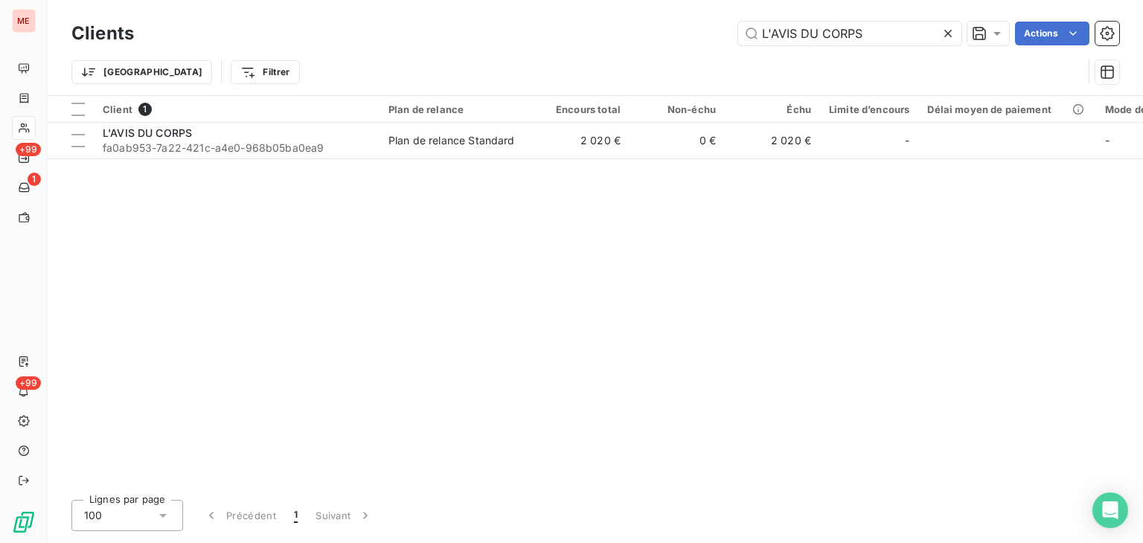
drag, startPoint x: 887, startPoint y: 43, endPoint x: 551, endPoint y: 39, distance: 335.7
click at [551, 39] on div "L'AVIS DU CORPS Actions" at bounding box center [636, 34] width 968 height 24
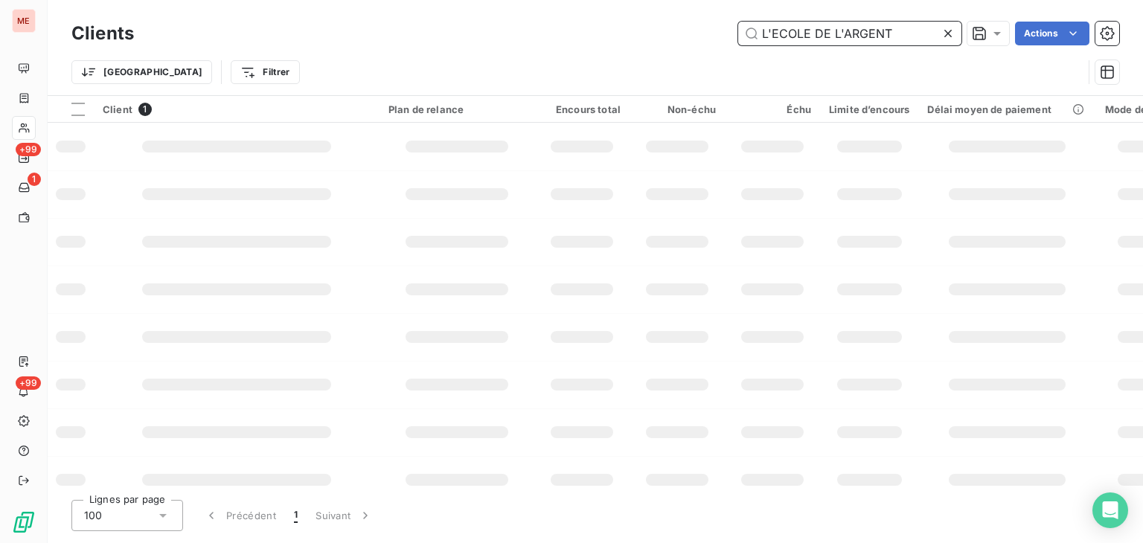
drag, startPoint x: 838, startPoint y: 36, endPoint x: 778, endPoint y: 33, distance: 60.4
click at [778, 33] on input "L'ECOLE DE L'ARGENT" at bounding box center [849, 34] width 223 height 24
type input "L"
paste input "L'ECOLE DE L'ARGENT"
type input "L'ECOLE DE L'ARGENT"
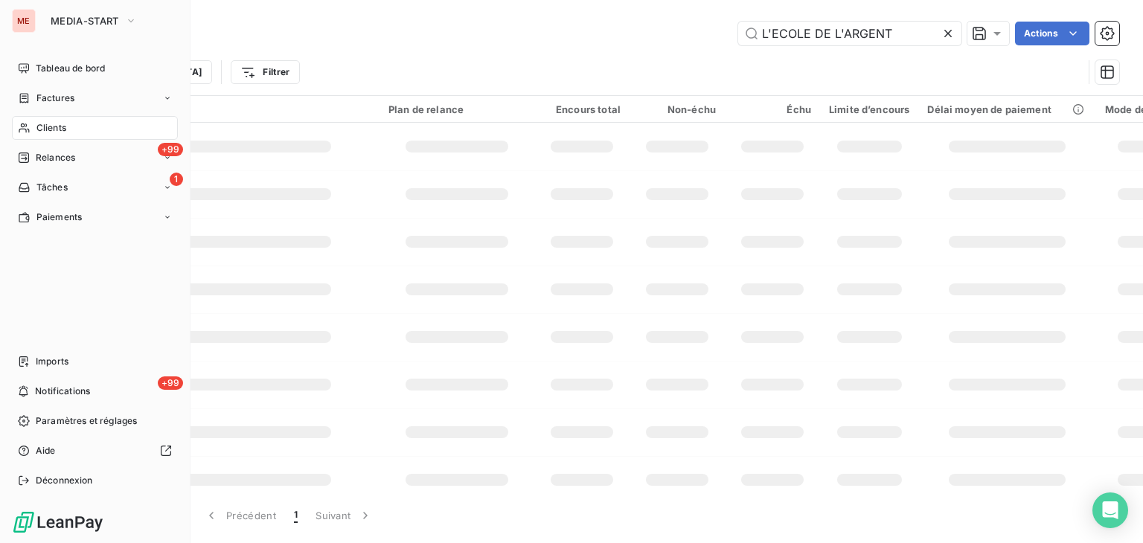
click at [35, 123] on div "Clients" at bounding box center [95, 128] width 166 height 24
click at [57, 132] on span "Clients" at bounding box center [51, 127] width 30 height 13
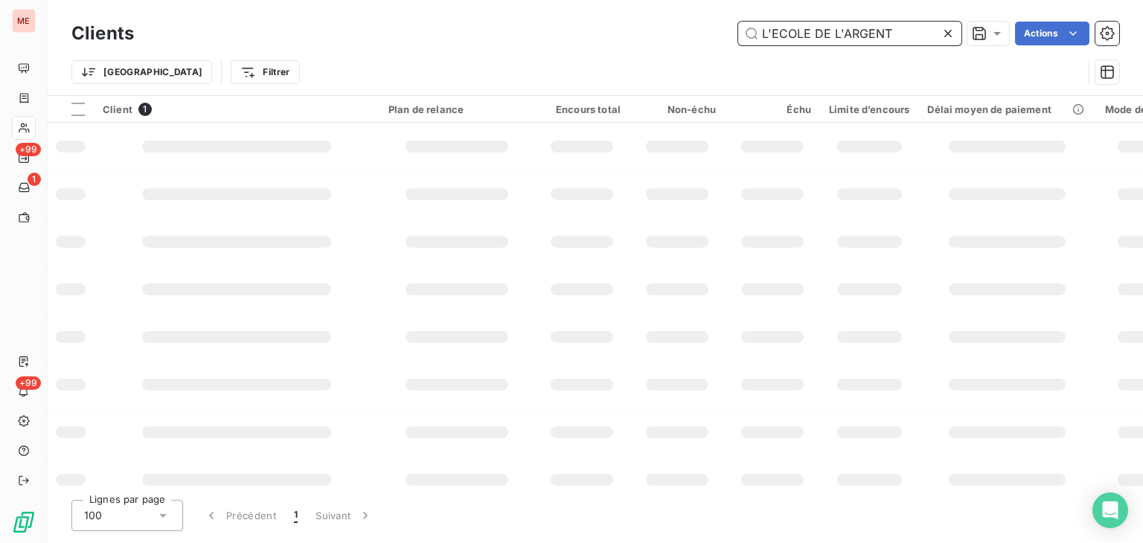
click at [893, 31] on input "L'ECOLE DE L'ARGENT" at bounding box center [849, 34] width 223 height 24
click at [959, 35] on div at bounding box center [951, 34] width 21 height 24
click at [897, 44] on input "text" at bounding box center [849, 34] width 223 height 24
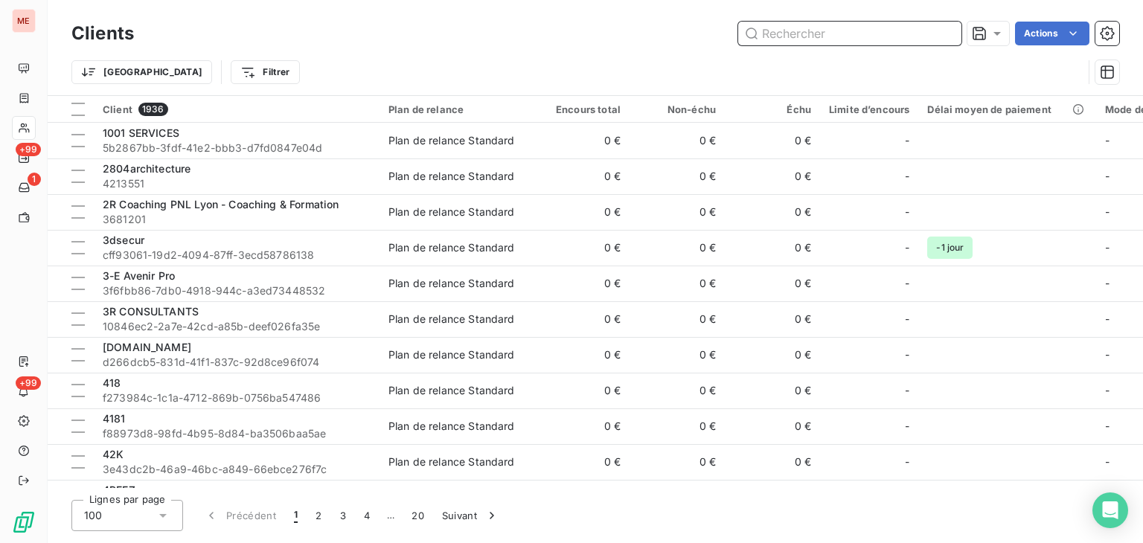
paste input "L'ECOLE DE L'ARGENT"
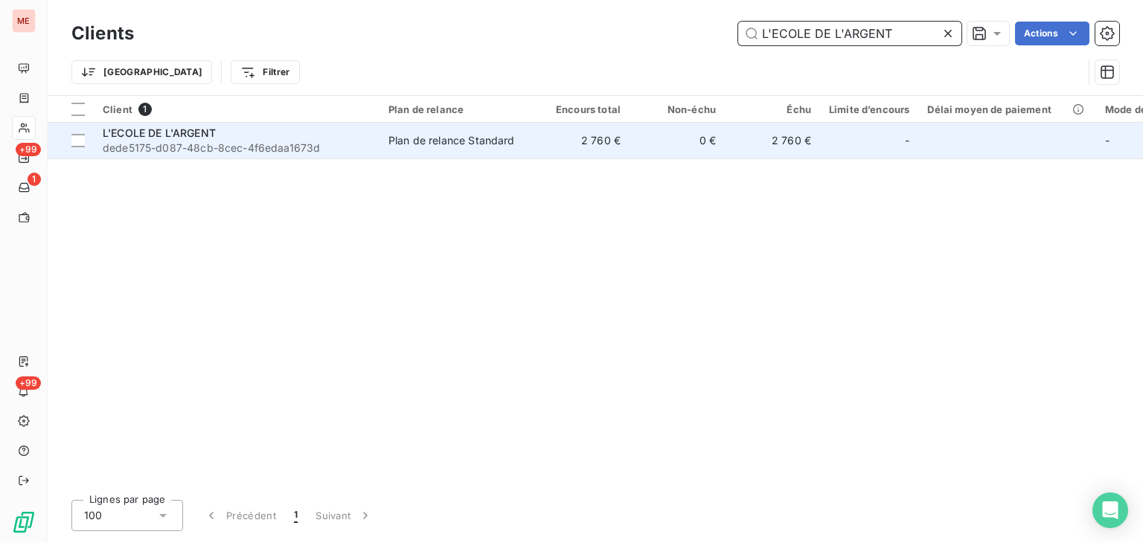
type input "L'ECOLE DE L'ARGENT"
click at [575, 153] on td "2 760 €" at bounding box center [581, 141] width 95 height 36
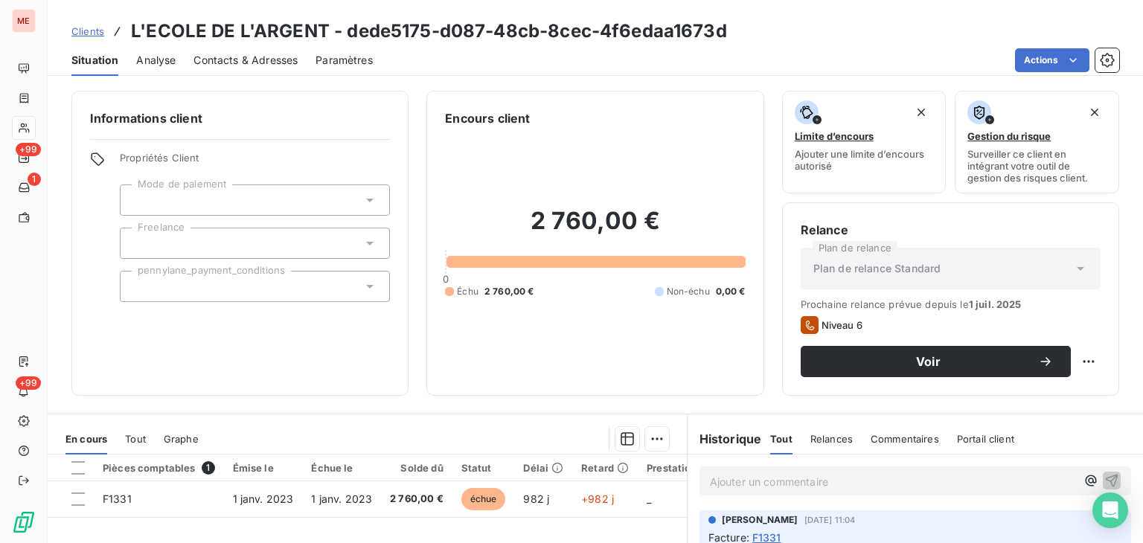
scroll to position [92, 0]
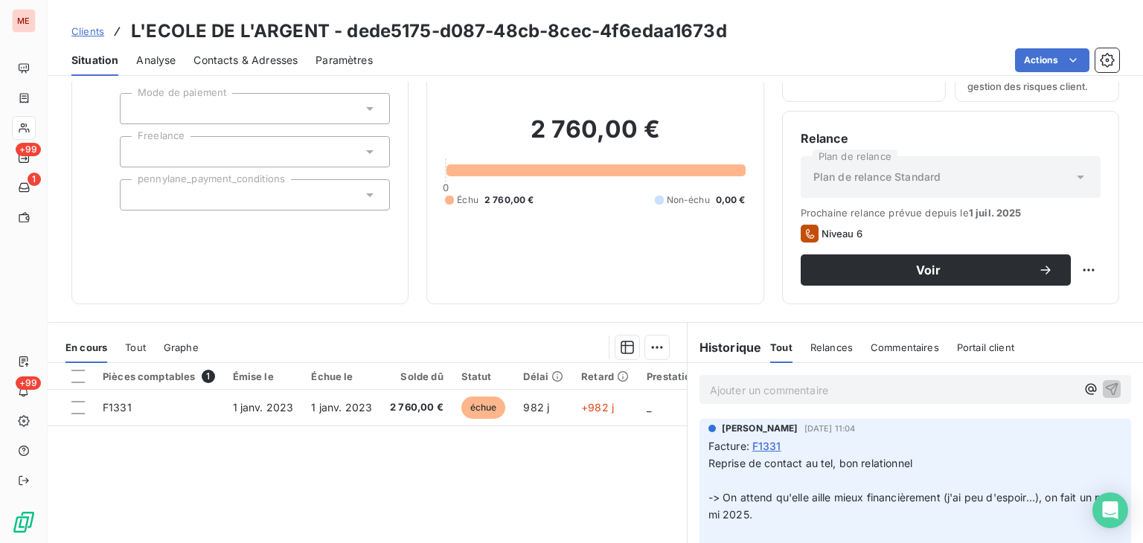
click at [566, 443] on div "Pièces comptables 1 Émise le Échue le Solde dû Statut Délai Retard Prestation D…" at bounding box center [367, 506] width 639 height 287
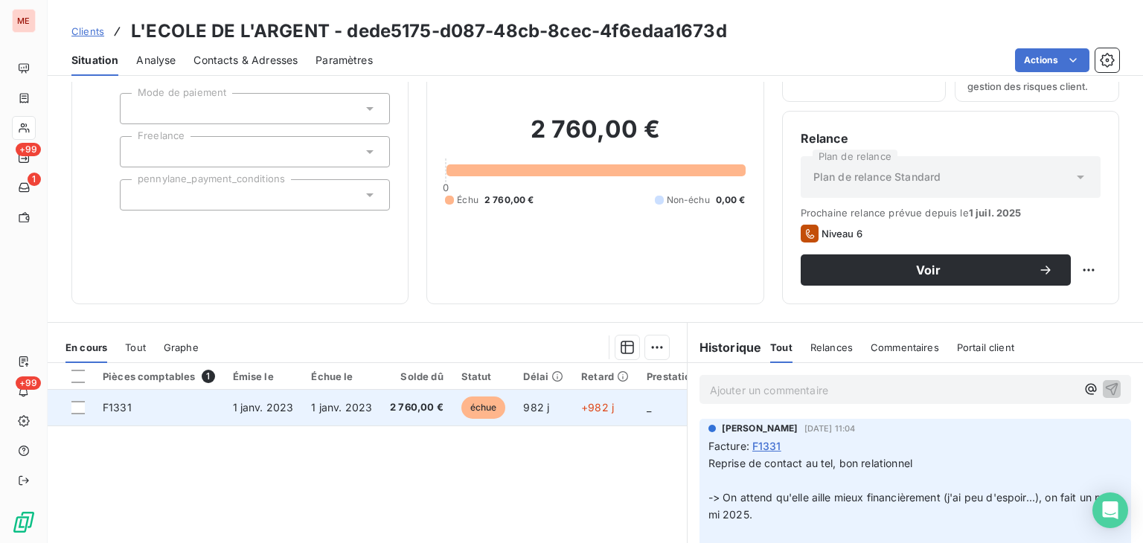
click at [581, 404] on span "+982 j" at bounding box center [597, 407] width 33 height 13
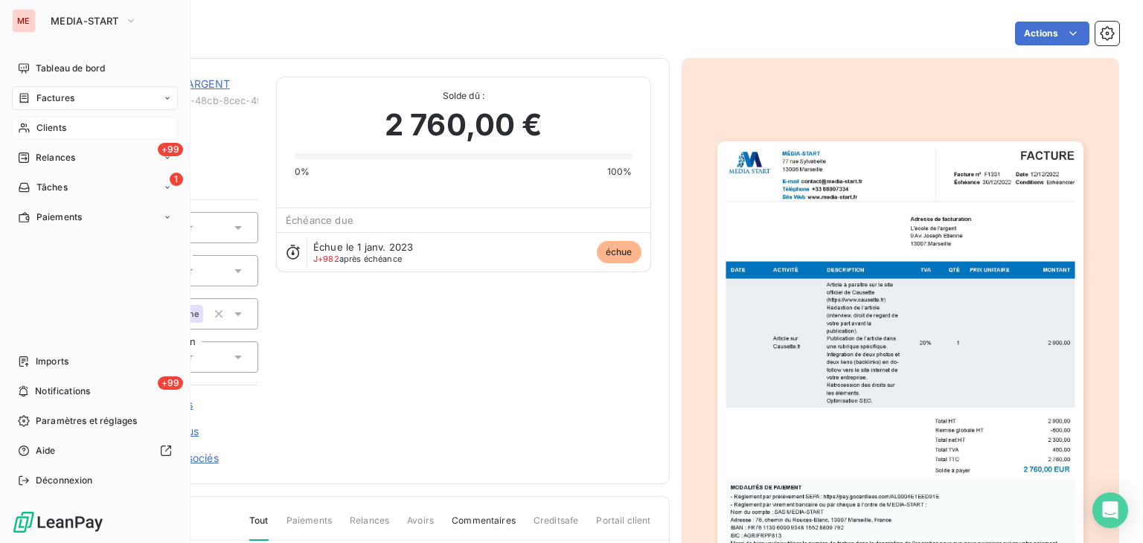
click at [36, 127] on span "Clients" at bounding box center [51, 127] width 30 height 13
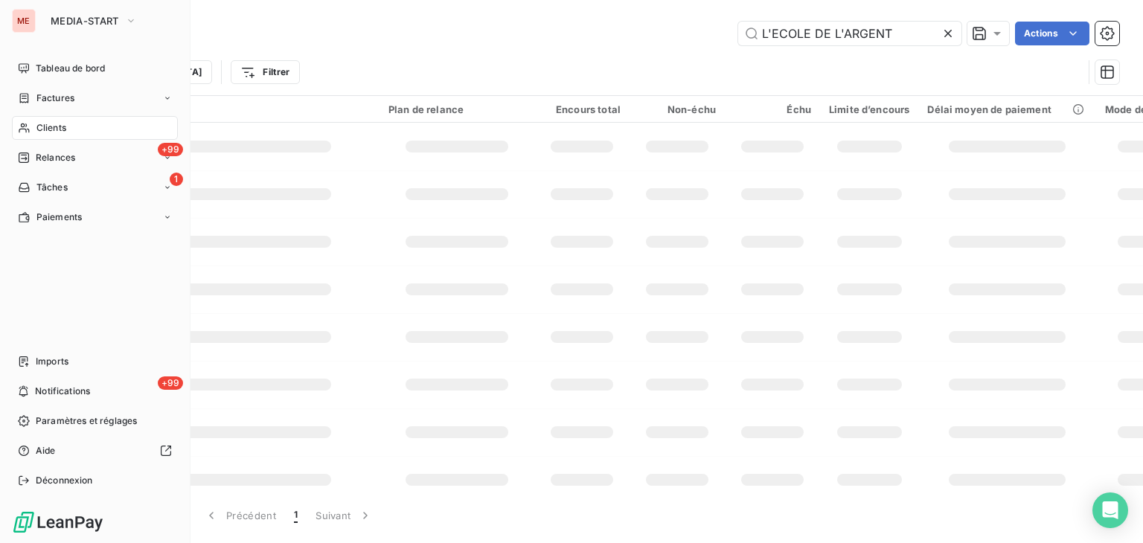
click at [22, 129] on icon at bounding box center [24, 129] width 10 height 10
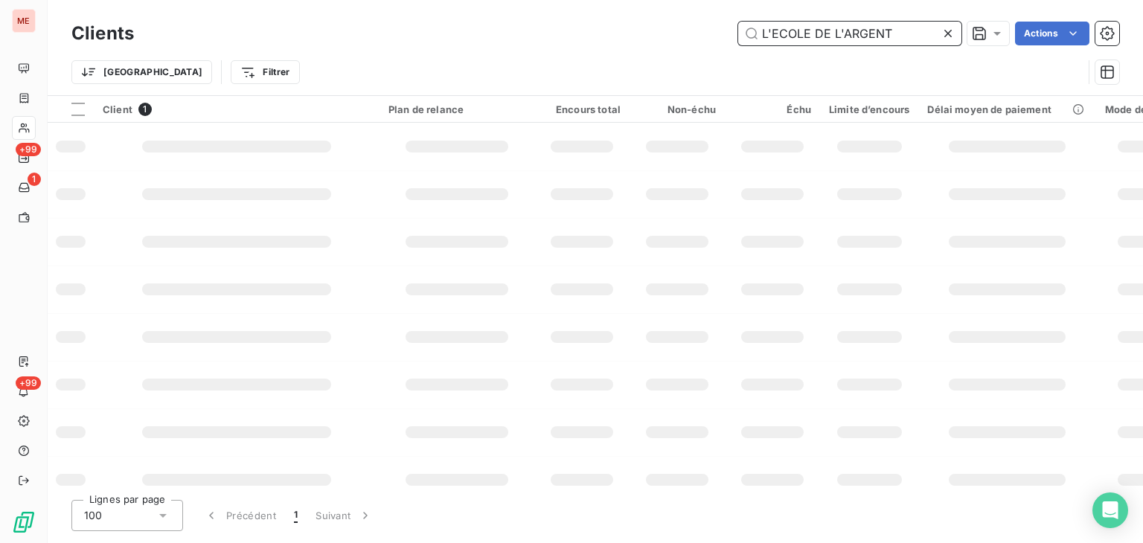
click at [848, 31] on input "L'ECOLE DE L'ARGENT" at bounding box center [849, 34] width 223 height 24
paste input "École de La Vie"
type input "L'École de La Vie"
click at [848, 31] on input "L'École de La Vie" at bounding box center [849, 34] width 223 height 24
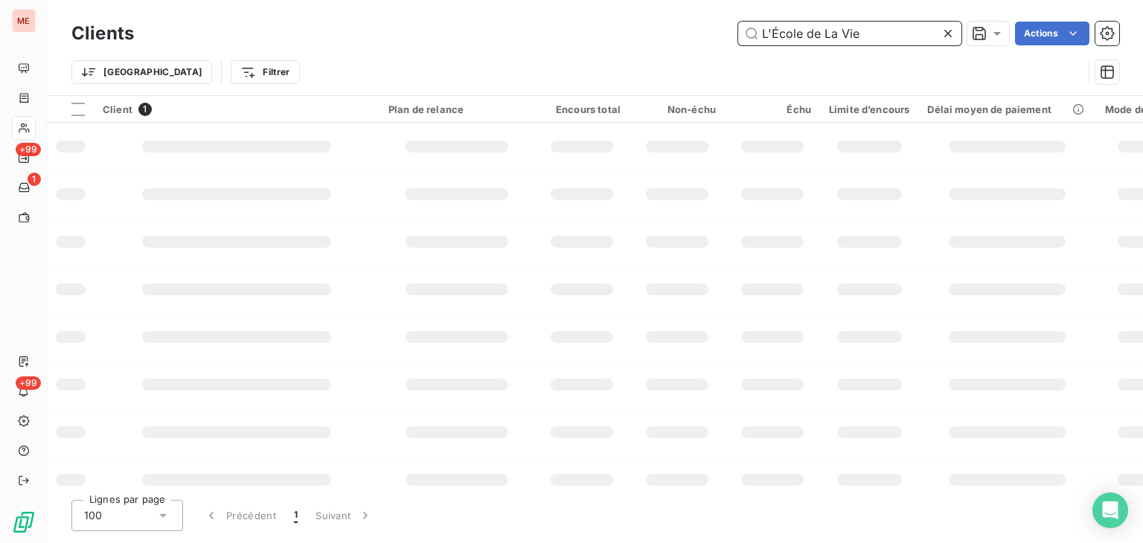
click at [848, 31] on input "L'École de La Vie" at bounding box center [849, 34] width 223 height 24
paste input "L'École de La Vie"
type input "L'École de La Vie"
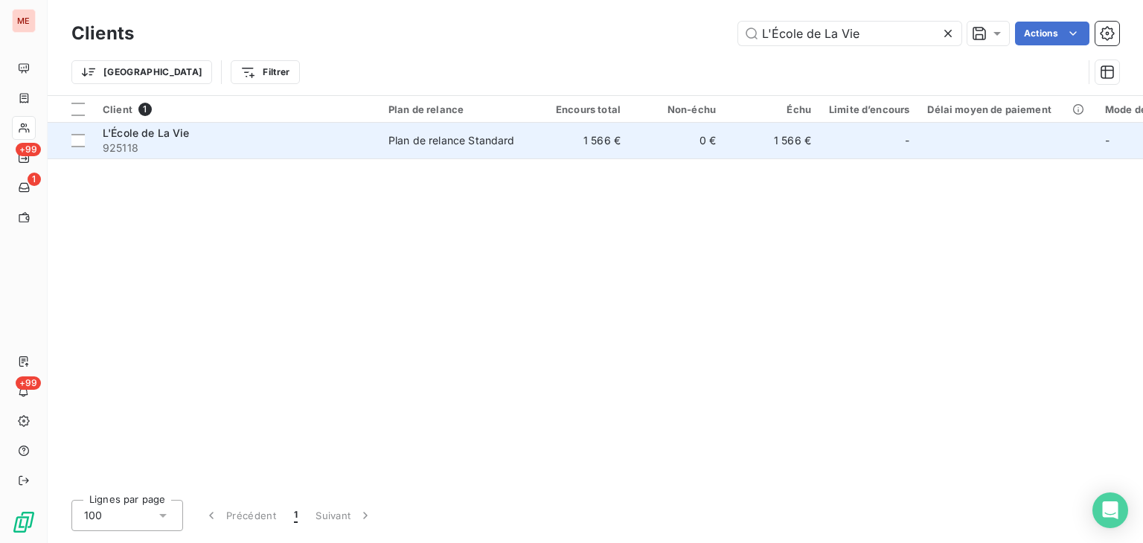
click at [567, 138] on td "1 566 €" at bounding box center [581, 141] width 95 height 36
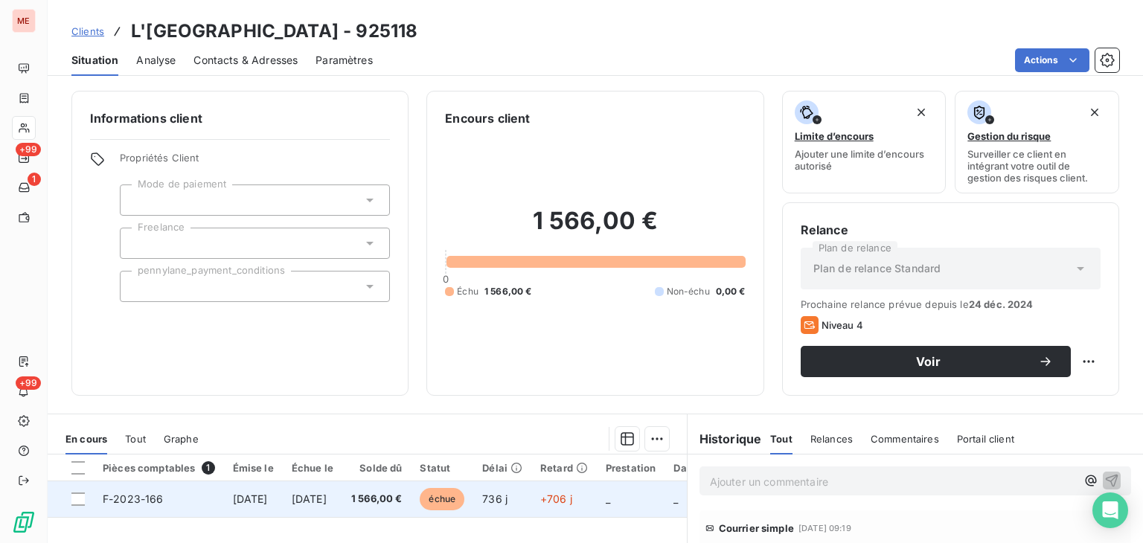
click at [508, 498] on span "736 j" at bounding box center [494, 499] width 25 height 13
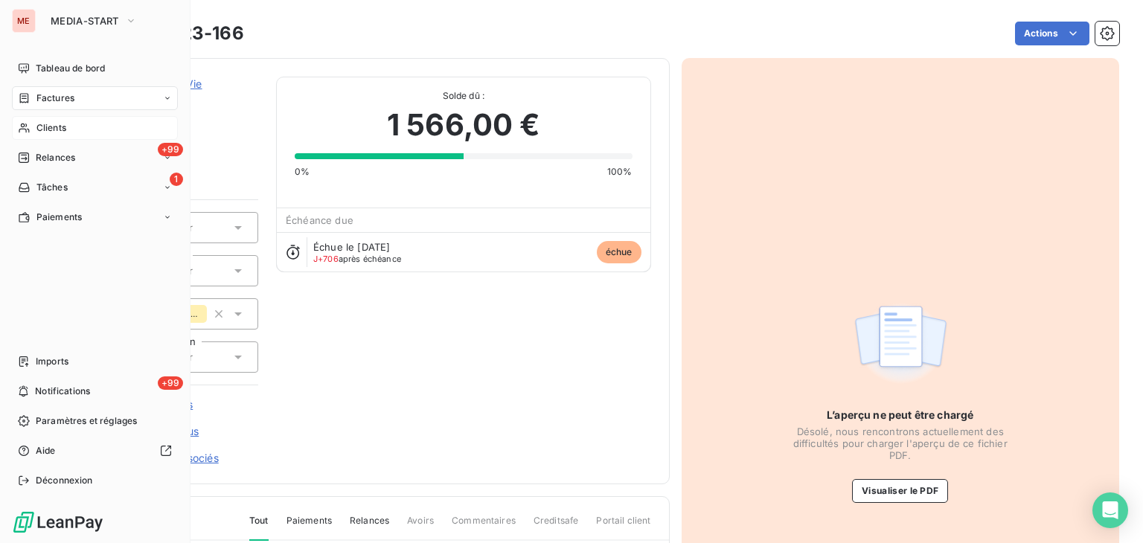
click at [33, 134] on div "Clients" at bounding box center [95, 128] width 166 height 24
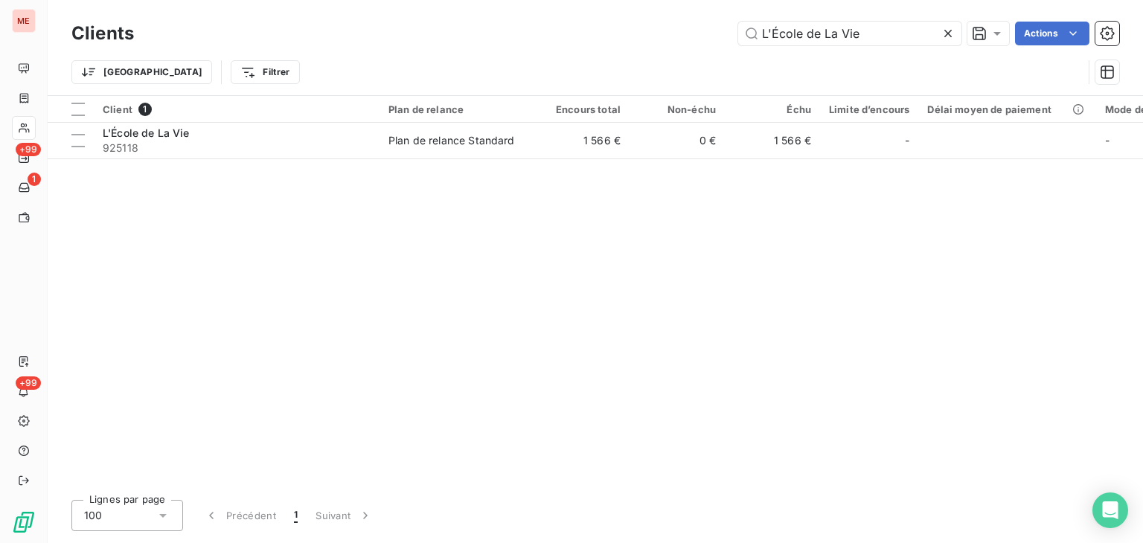
drag, startPoint x: 877, startPoint y: 28, endPoint x: 537, endPoint y: 7, distance: 340.0
click at [537, 7] on div "Clients L'École de La Vie Actions Trier Filtrer" at bounding box center [596, 47] width 1096 height 95
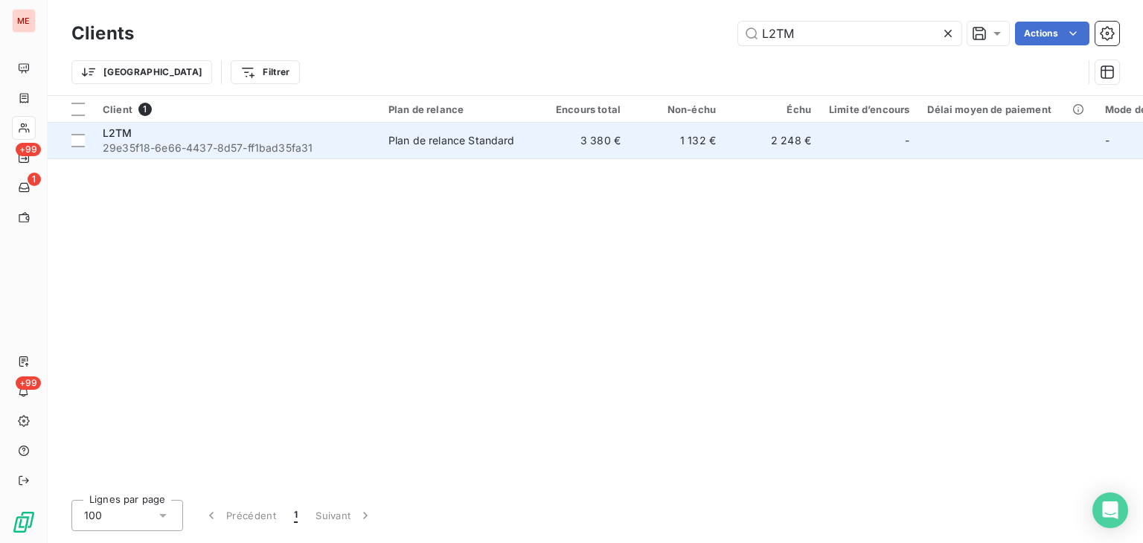
type input "L2TM"
click at [575, 135] on td "3 380 €" at bounding box center [581, 141] width 95 height 36
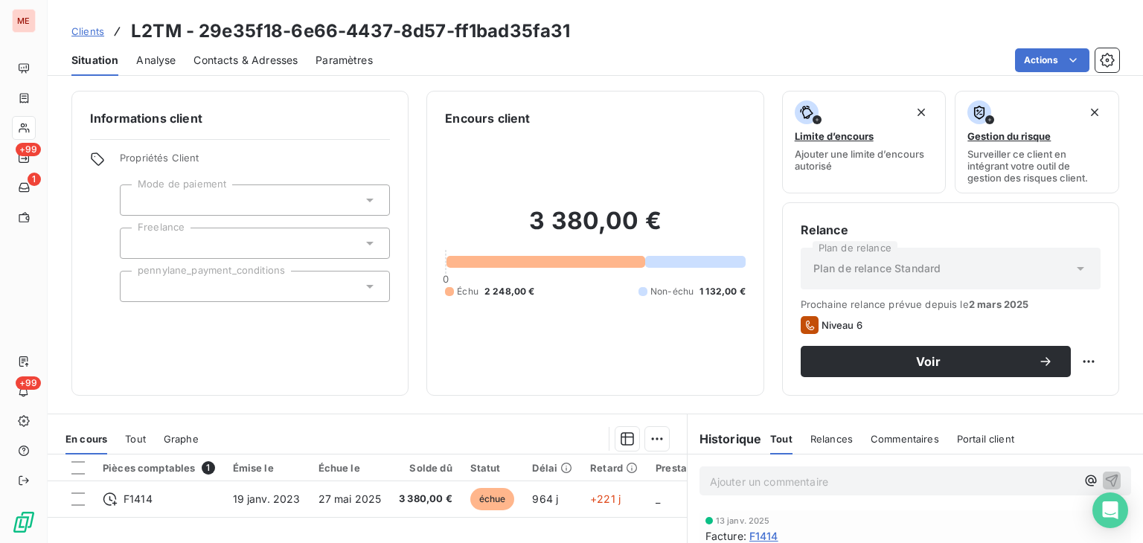
scroll to position [94, 0]
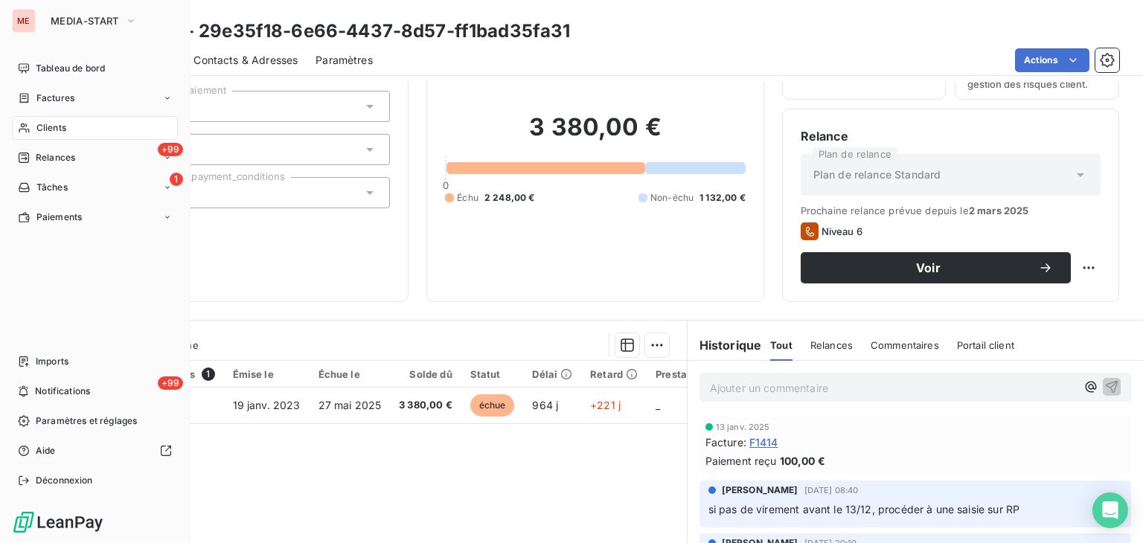
click at [58, 116] on div "Clients" at bounding box center [95, 128] width 166 height 24
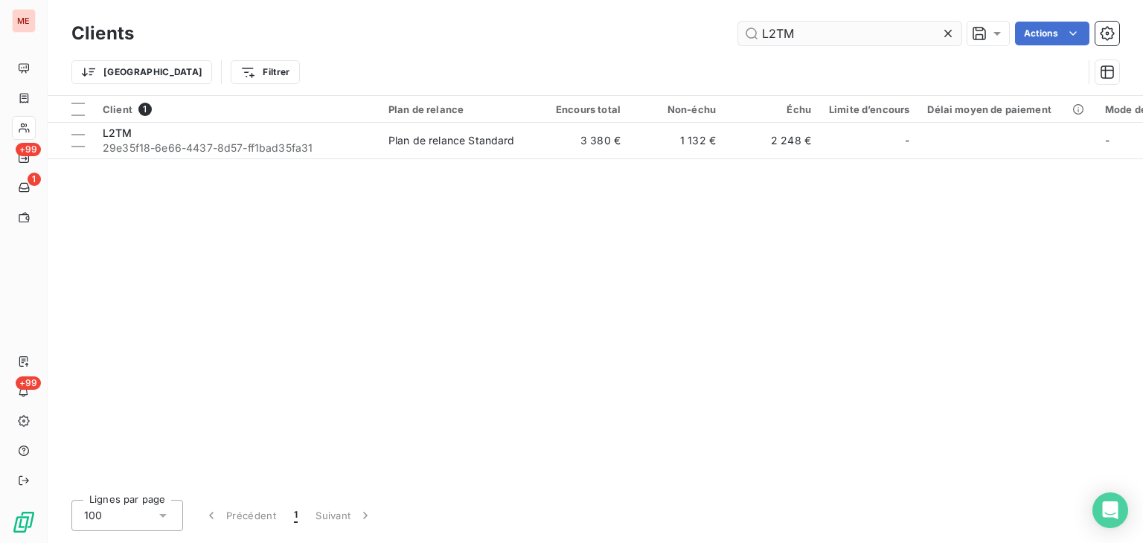
drag, startPoint x: 820, startPoint y: 19, endPoint x: 788, endPoint y: 22, distance: 31.5
click at [788, 22] on div "Clients L2TM Actions" at bounding box center [595, 33] width 1048 height 31
drag, startPoint x: 806, startPoint y: 28, endPoint x: 592, endPoint y: 47, distance: 215.2
click at [592, 47] on div "Clients L2TM Actions" at bounding box center [595, 33] width 1048 height 31
paste input "A MAISON LOUIS HIRAM CONSTANTIN"
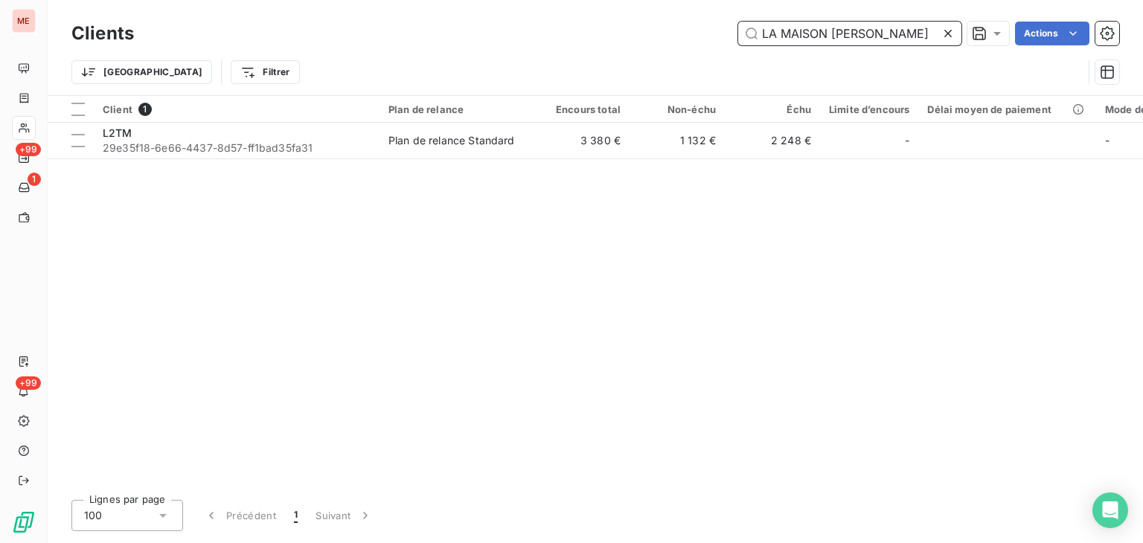
scroll to position [0, 52]
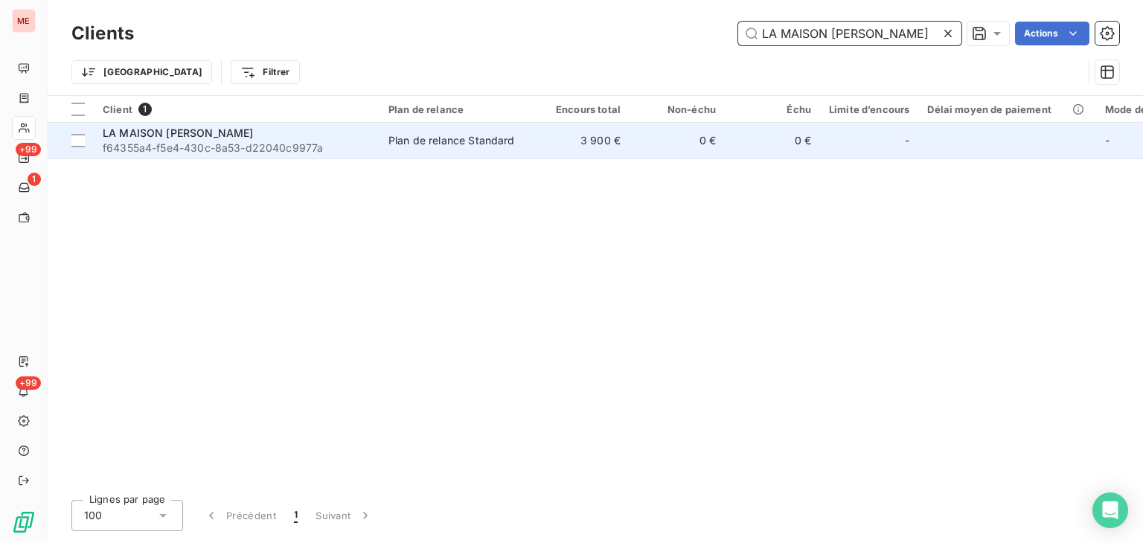
type input "LA MAISON LOUIS HIRAM CONSTANTIN"
click at [617, 150] on td "3 900 €" at bounding box center [581, 141] width 95 height 36
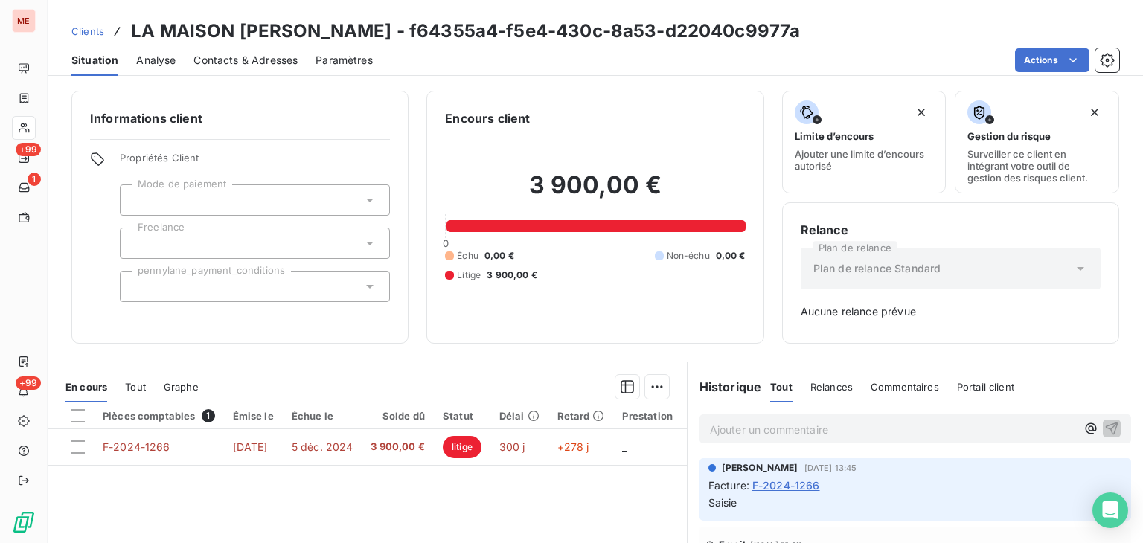
scroll to position [20, 0]
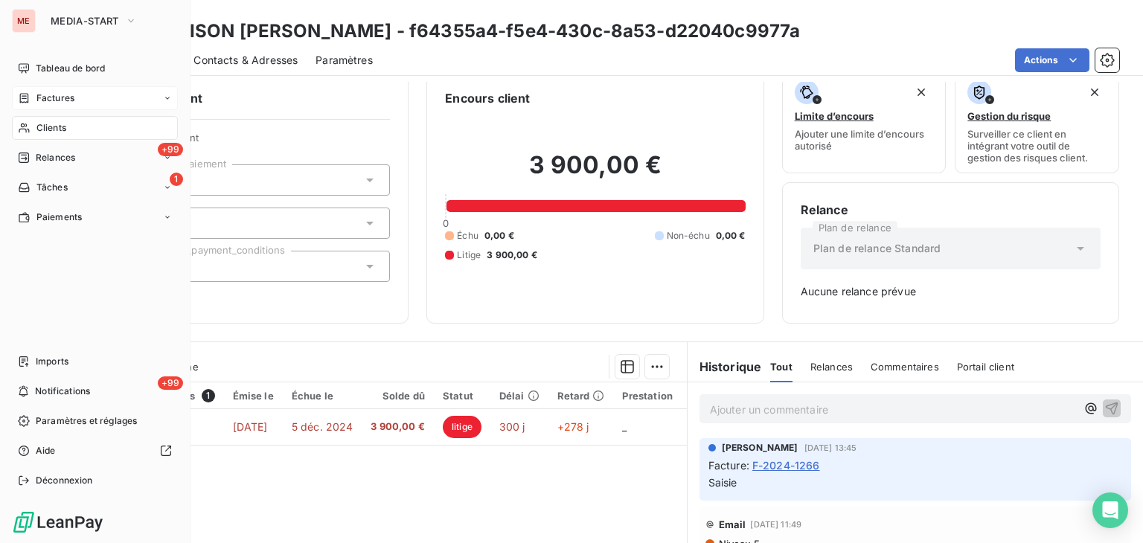
click at [39, 87] on div "Factures" at bounding box center [95, 98] width 166 height 24
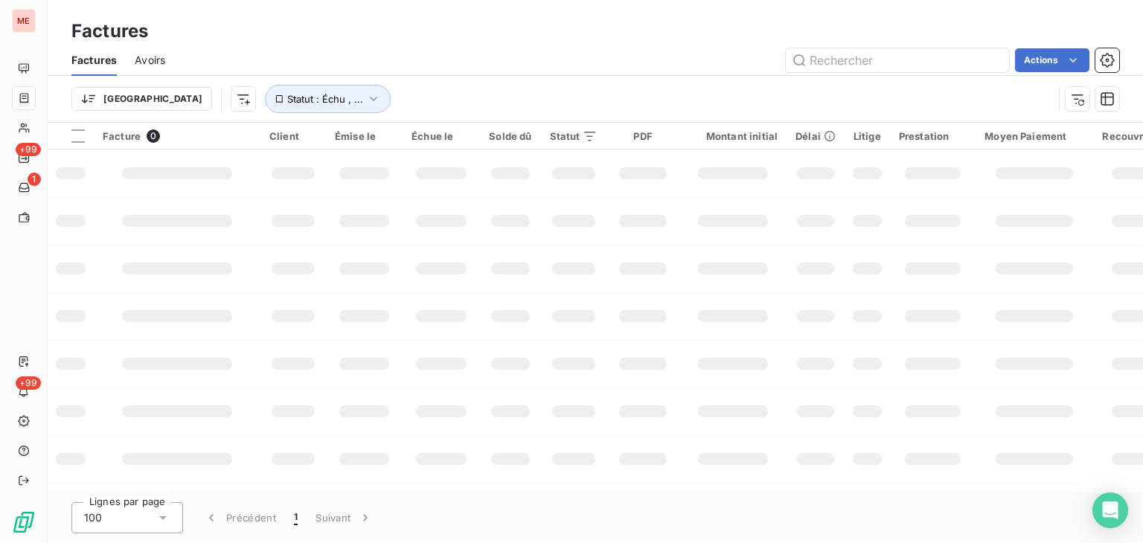
drag, startPoint x: 63, startPoint y: 120, endPoint x: 680, endPoint y: 64, distance: 620.3
click at [680, 64] on div "ME +99 1 +99 Factures Factures Avoirs Actions Trier Statut : Échu , ... Facture…" at bounding box center [571, 271] width 1143 height 543
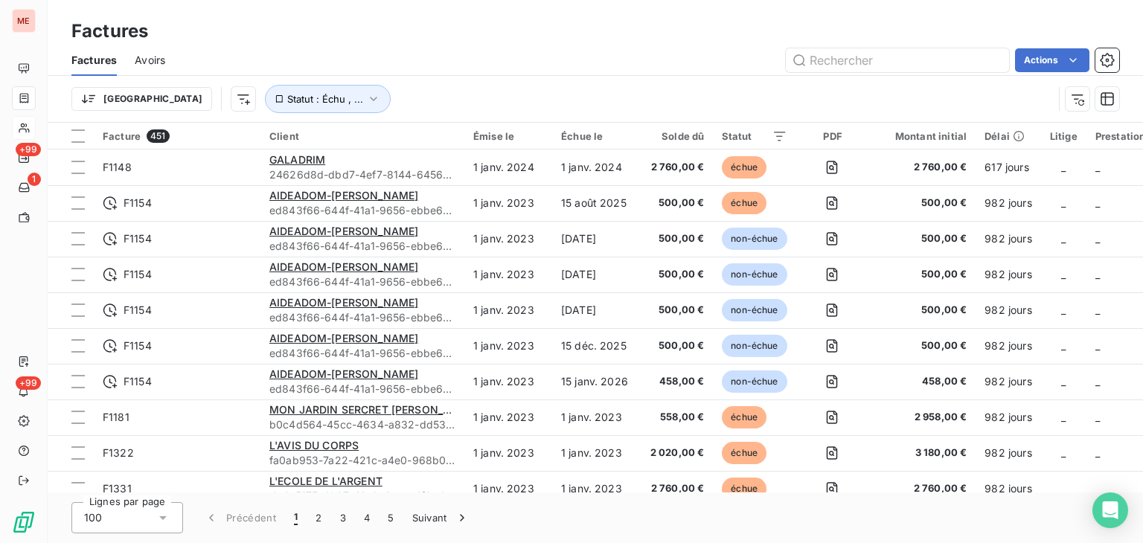
click at [24, 124] on icon at bounding box center [24, 129] width 10 height 10
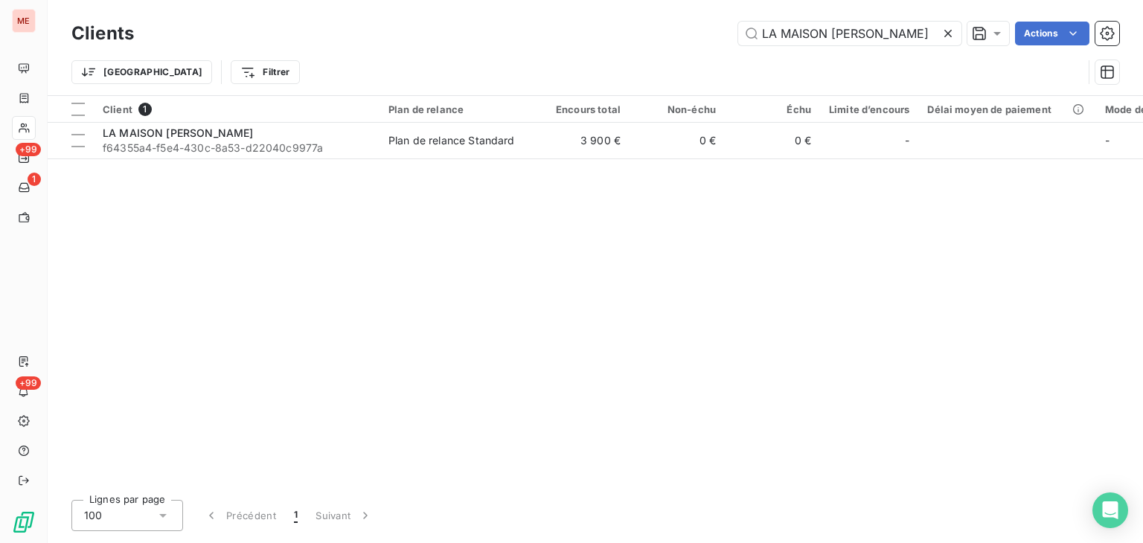
scroll to position [0, 52]
click at [808, 38] on input "LA MAISON LOUIS HIRAM CONSTANTIN" at bounding box center [849, 34] width 223 height 24
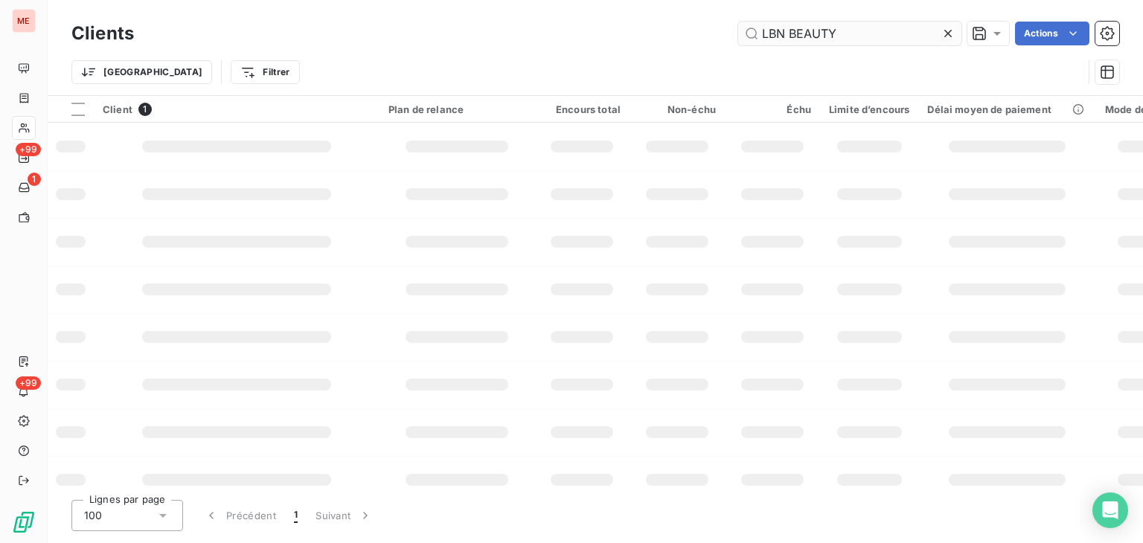
scroll to position [0, 0]
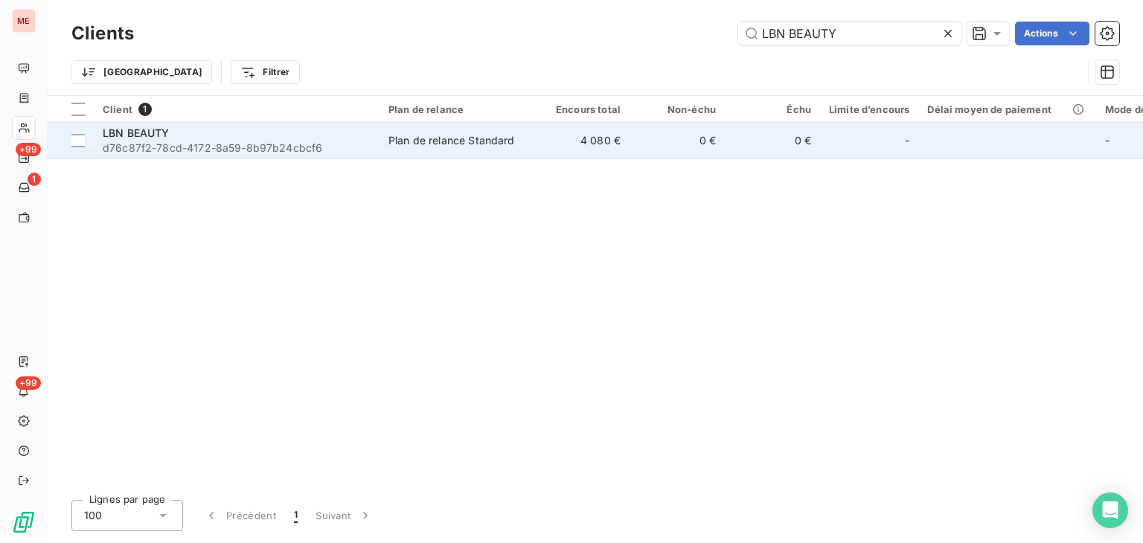
type input "LBN BEAUTY"
click at [661, 150] on td "0 €" at bounding box center [677, 141] width 95 height 36
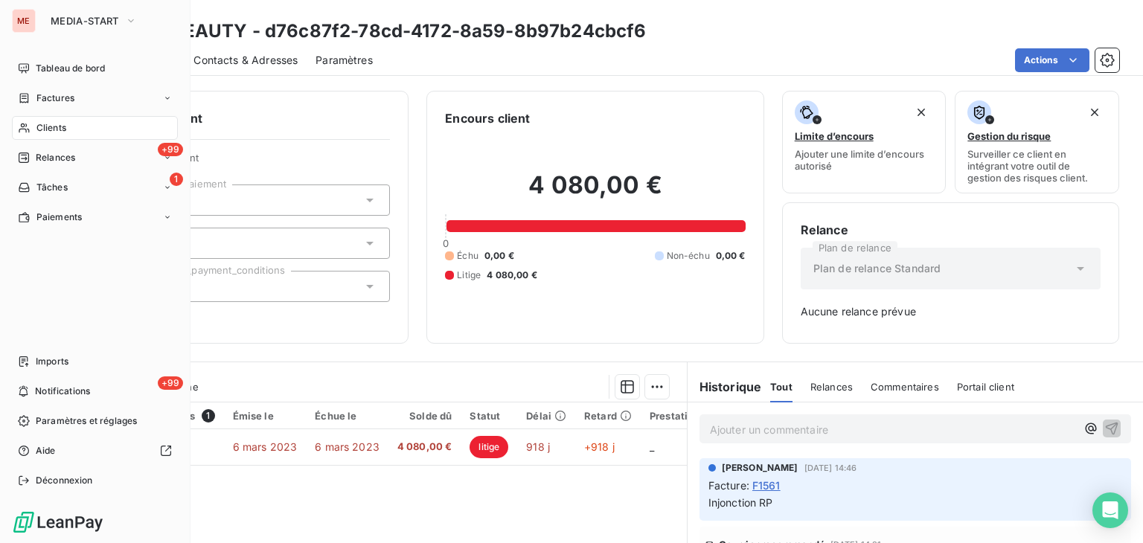
click at [33, 127] on div "Clients" at bounding box center [95, 128] width 166 height 24
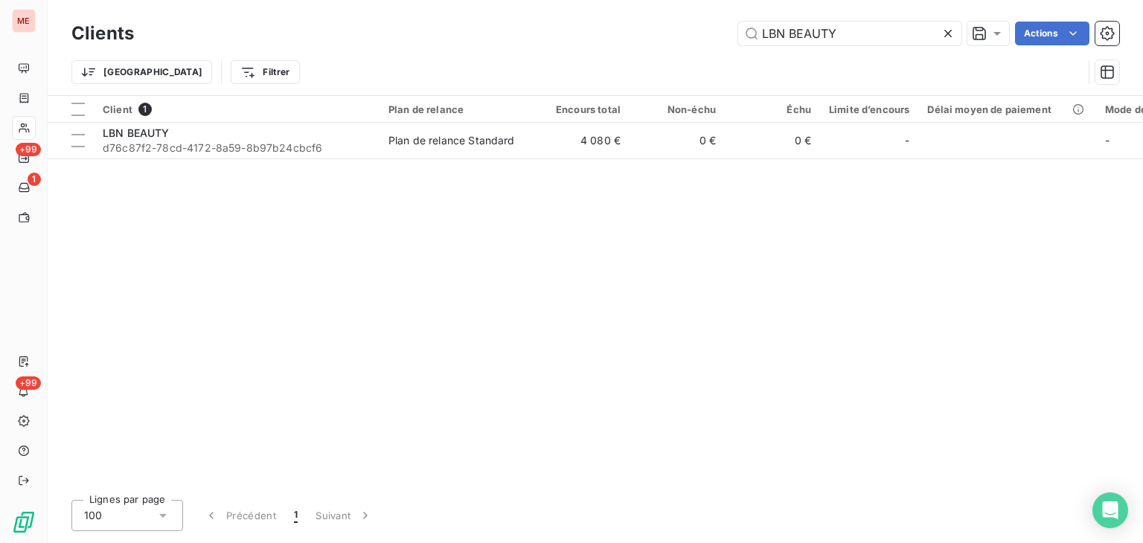
drag, startPoint x: 872, startPoint y: 22, endPoint x: 617, endPoint y: 31, distance: 254.7
click at [617, 31] on div "LBN BEAUTY Actions" at bounding box center [636, 34] width 968 height 24
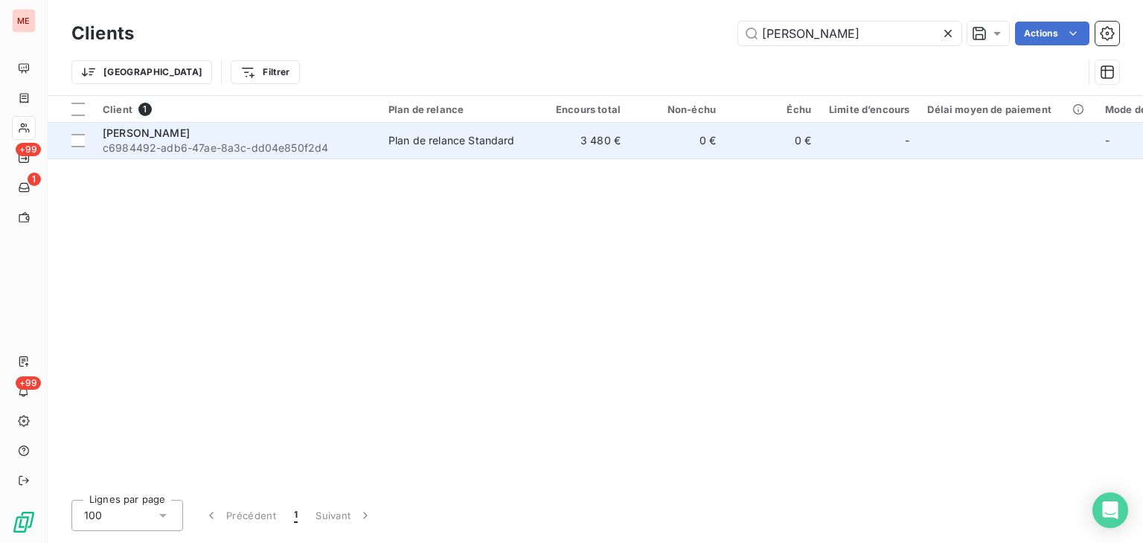
type input "Leadem"
click at [660, 151] on td "0 €" at bounding box center [677, 141] width 95 height 36
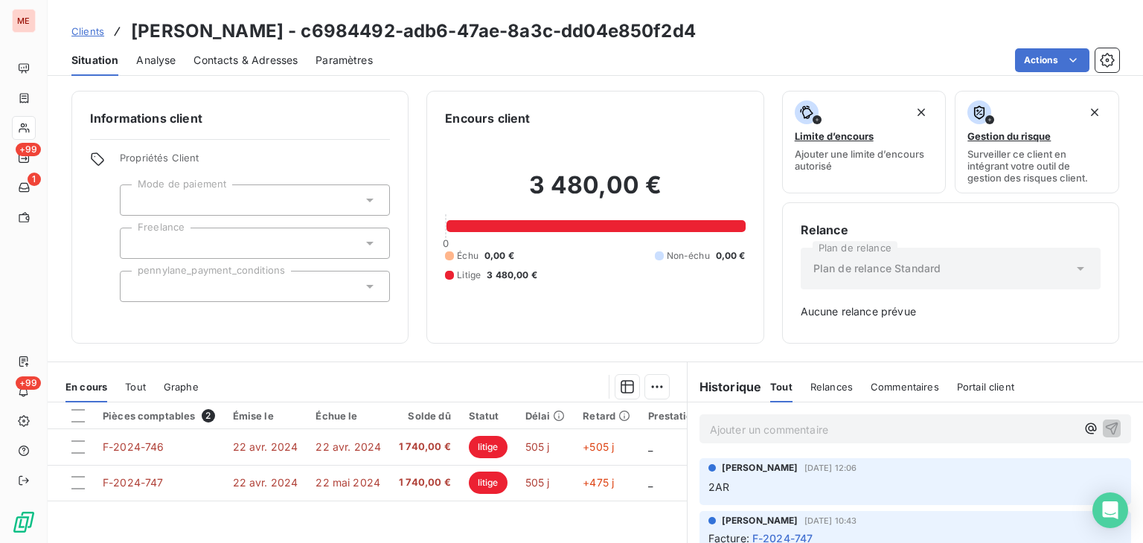
scroll to position [27, 0]
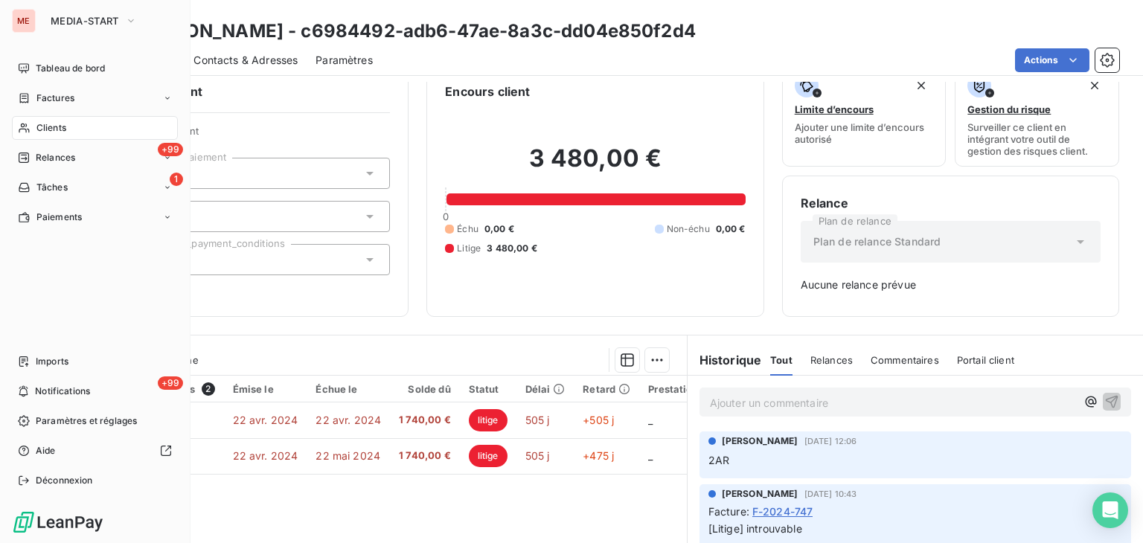
click at [39, 138] on div "ME MEDIA-START Tableau de bord Factures Clients +99 Relances 1 Tâches Paiements…" at bounding box center [95, 271] width 191 height 543
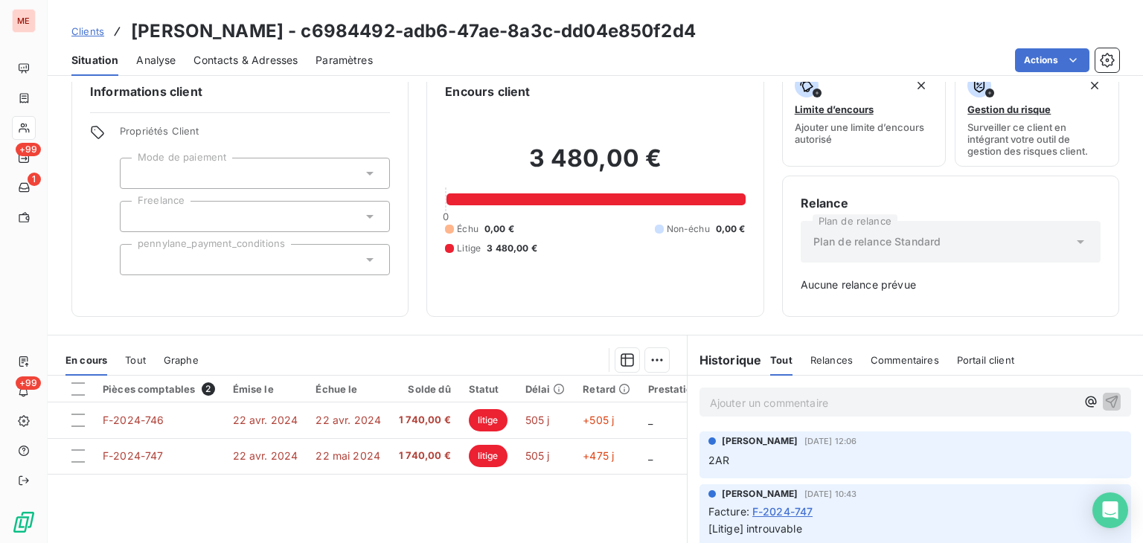
click at [71, 132] on div "Informations client Propriétés Client Mode de paiement Freelance pennylane_paym…" at bounding box center [239, 190] width 337 height 253
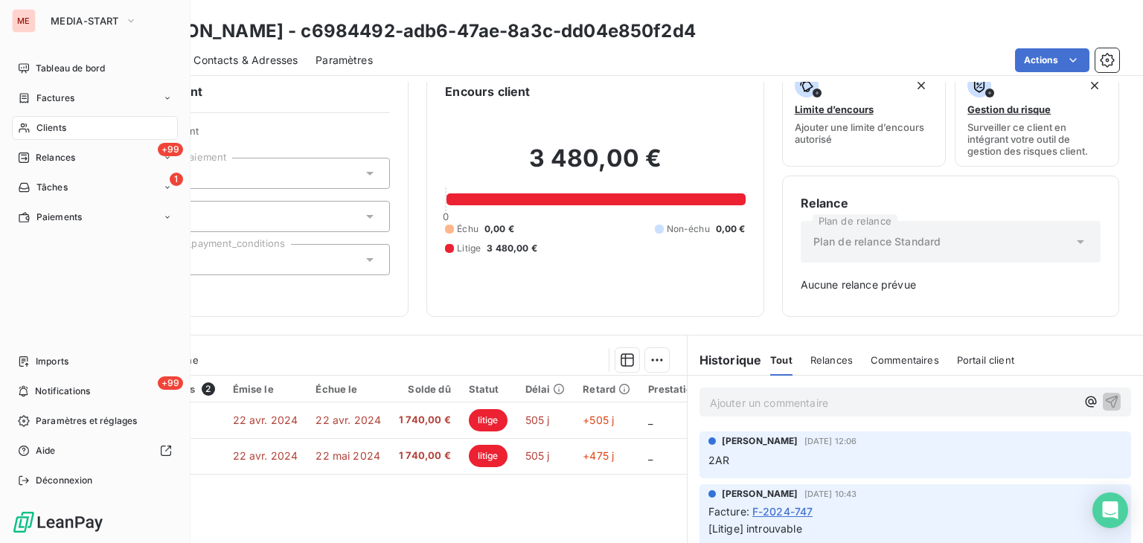
click at [18, 127] on icon at bounding box center [24, 128] width 13 height 12
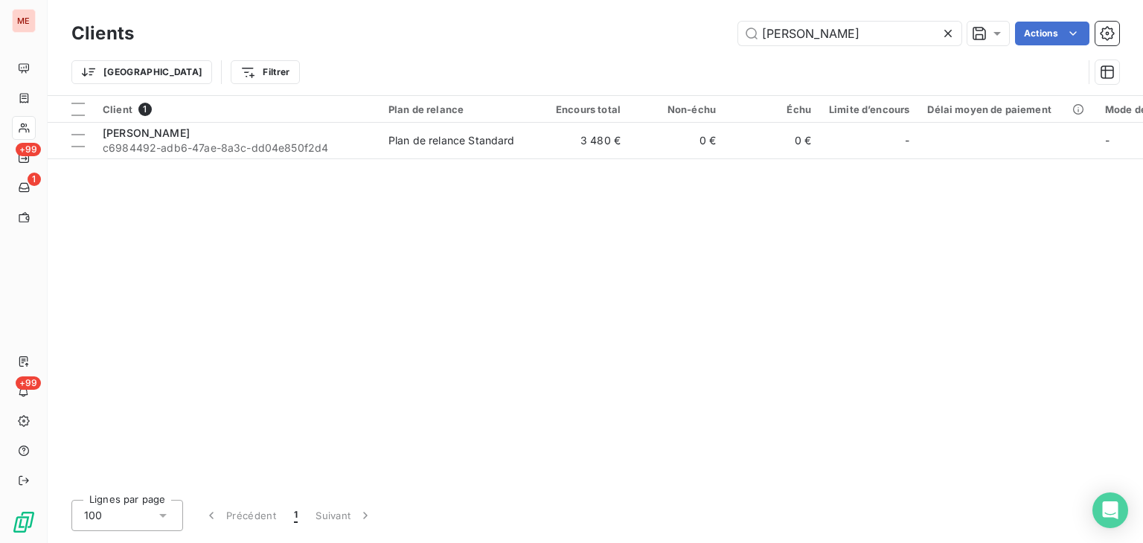
drag, startPoint x: 819, startPoint y: 31, endPoint x: 616, endPoint y: 42, distance: 203.5
click at [616, 42] on div "Leadem Actions" at bounding box center [636, 34] width 968 height 24
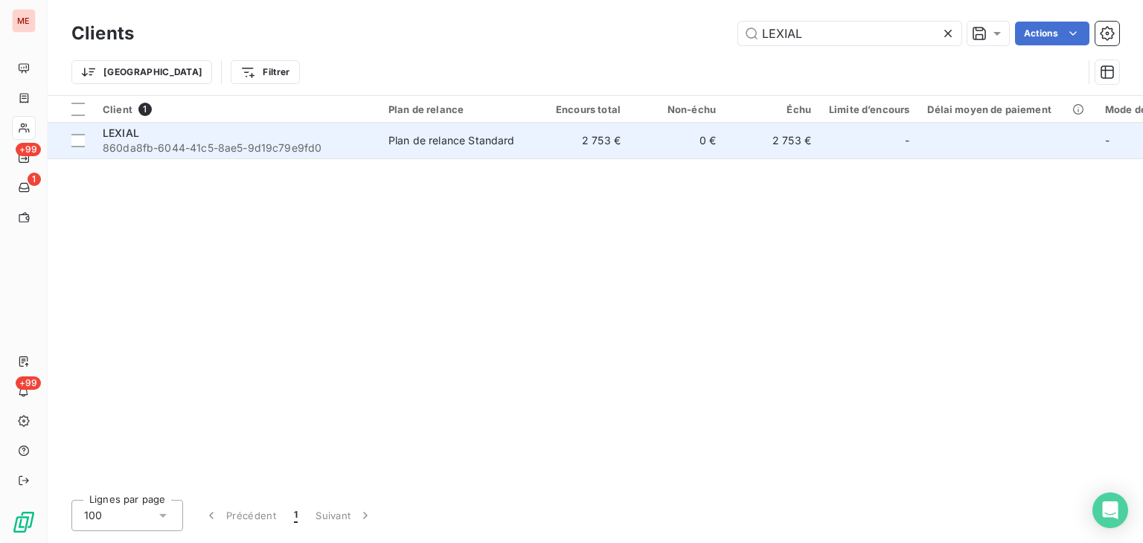
type input "LEXIAL"
click at [622, 131] on td "2 753 €" at bounding box center [581, 141] width 95 height 36
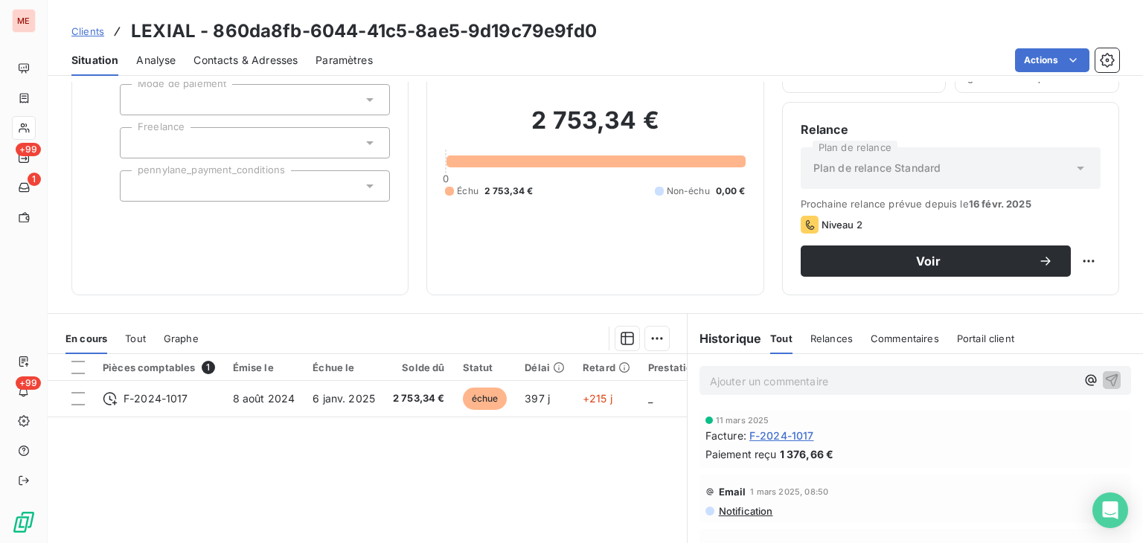
scroll to position [101, 0]
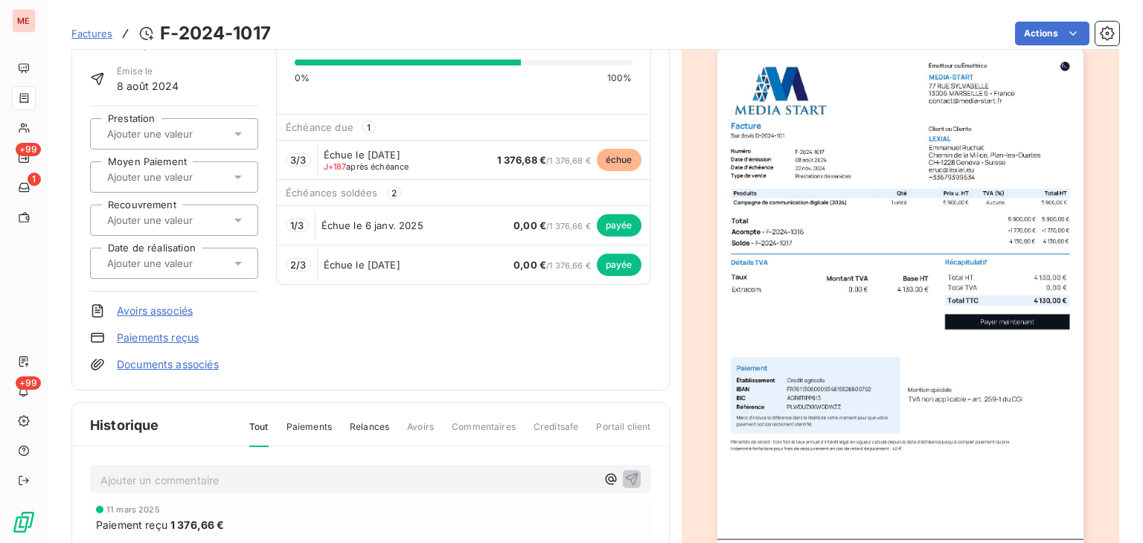
scroll to position [90, 0]
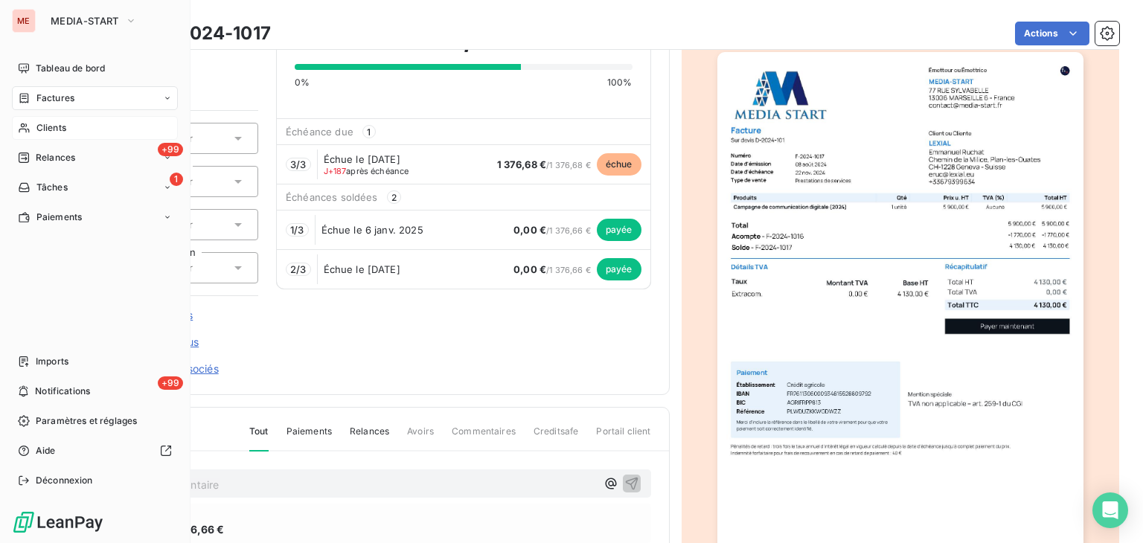
click at [46, 119] on div "Clients" at bounding box center [95, 128] width 166 height 24
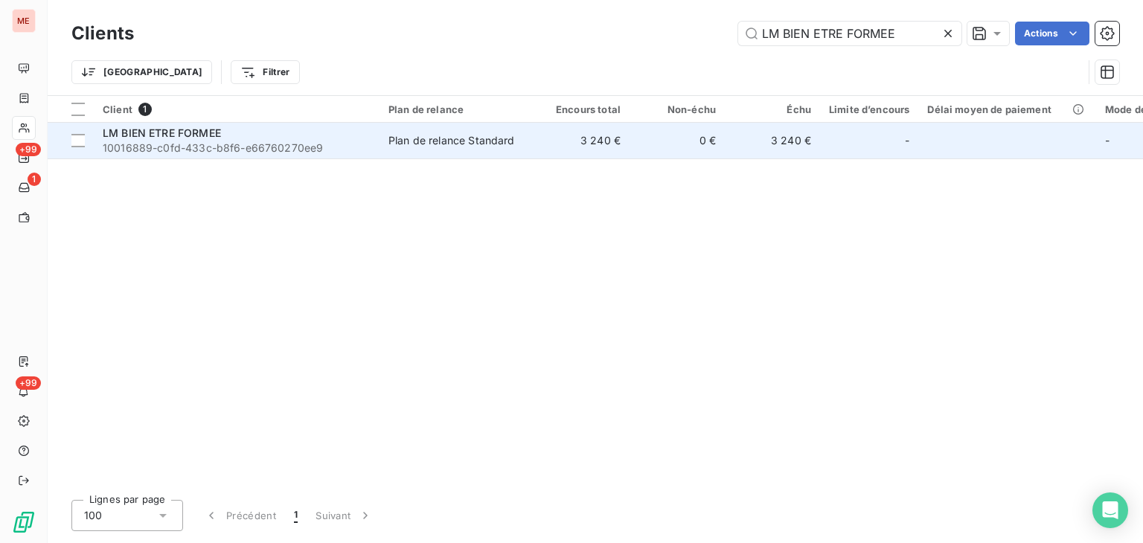
type input "LM BIEN ETRE FORMEE"
click at [520, 149] on td "Plan de relance Standard" at bounding box center [457, 141] width 155 height 36
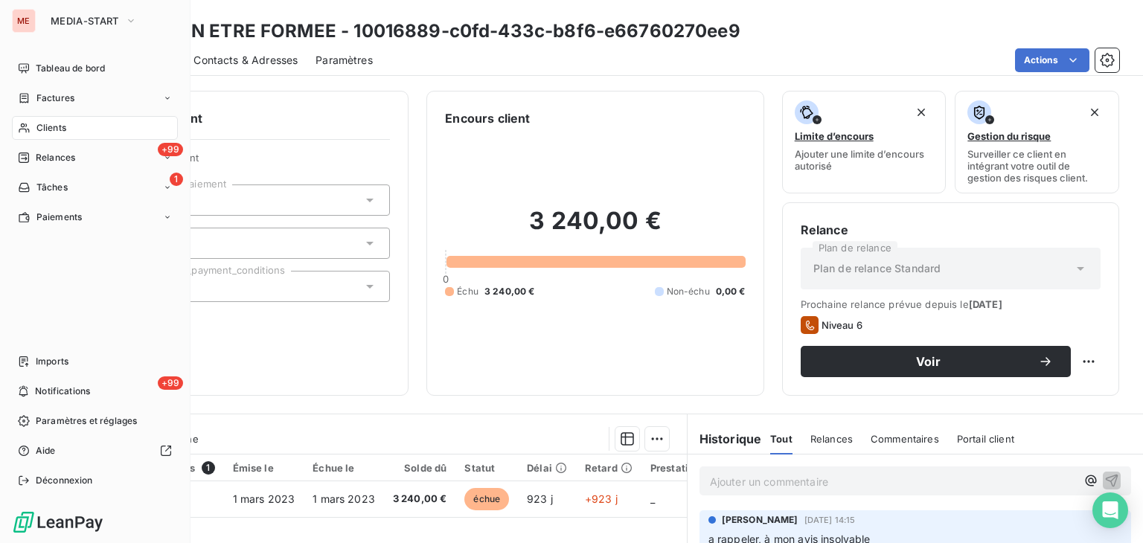
click at [36, 132] on span "Clients" at bounding box center [51, 127] width 30 height 13
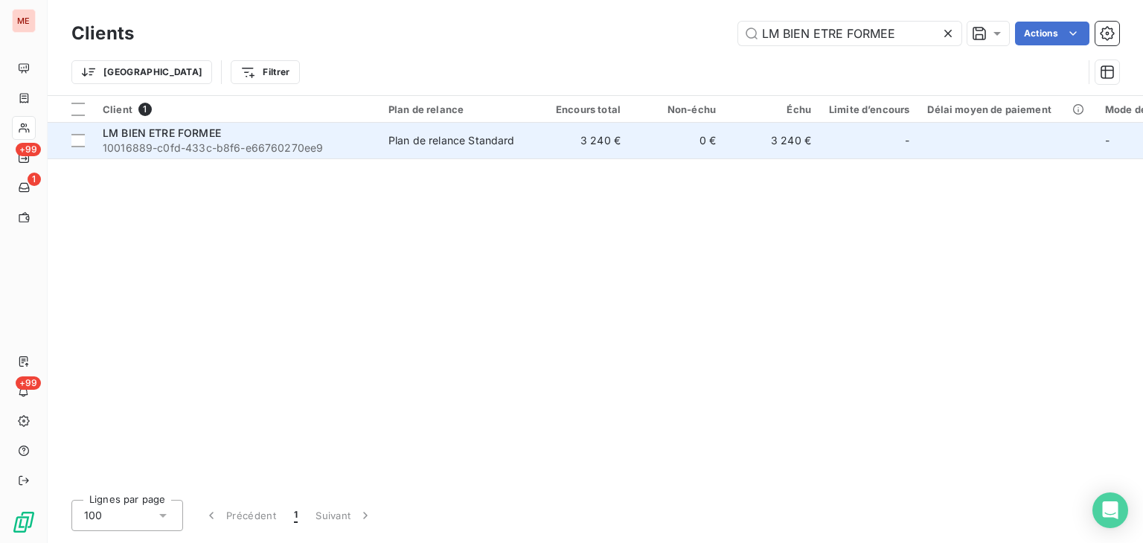
click at [485, 147] on div "Plan de relance Standard" at bounding box center [452, 140] width 127 height 15
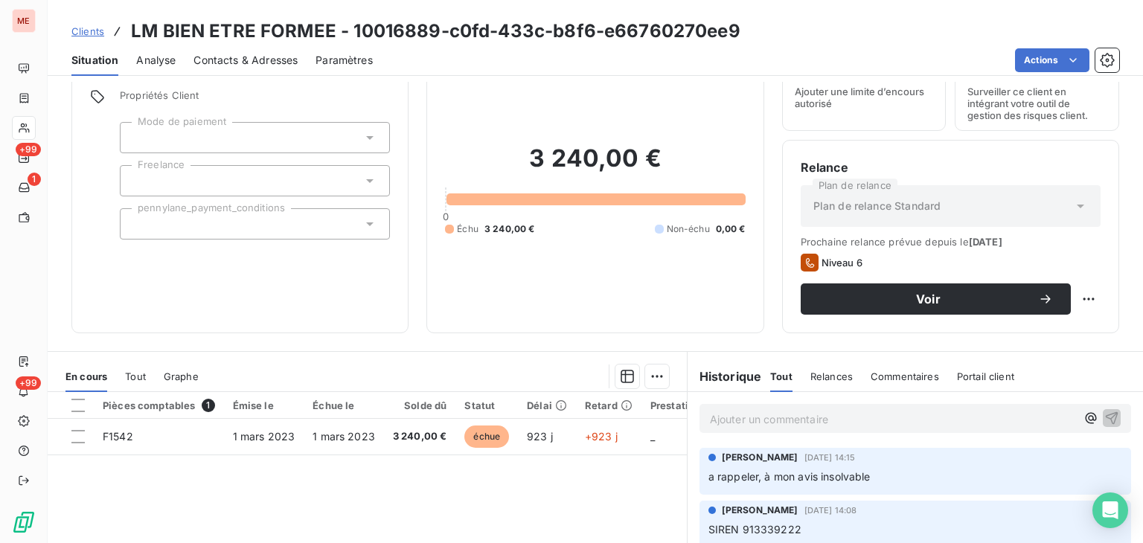
scroll to position [63, 0]
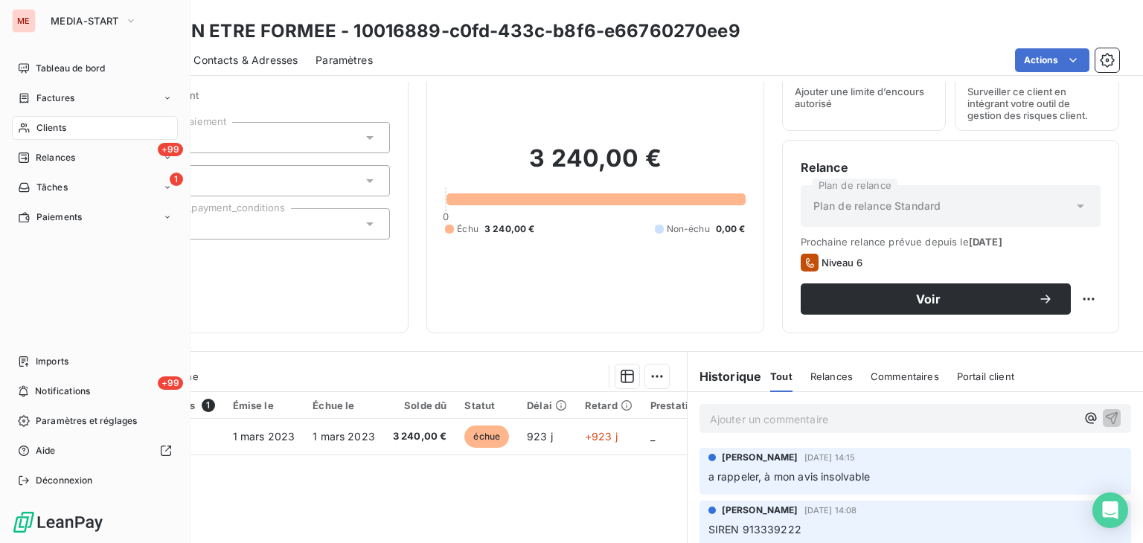
click at [19, 129] on icon at bounding box center [24, 128] width 13 height 12
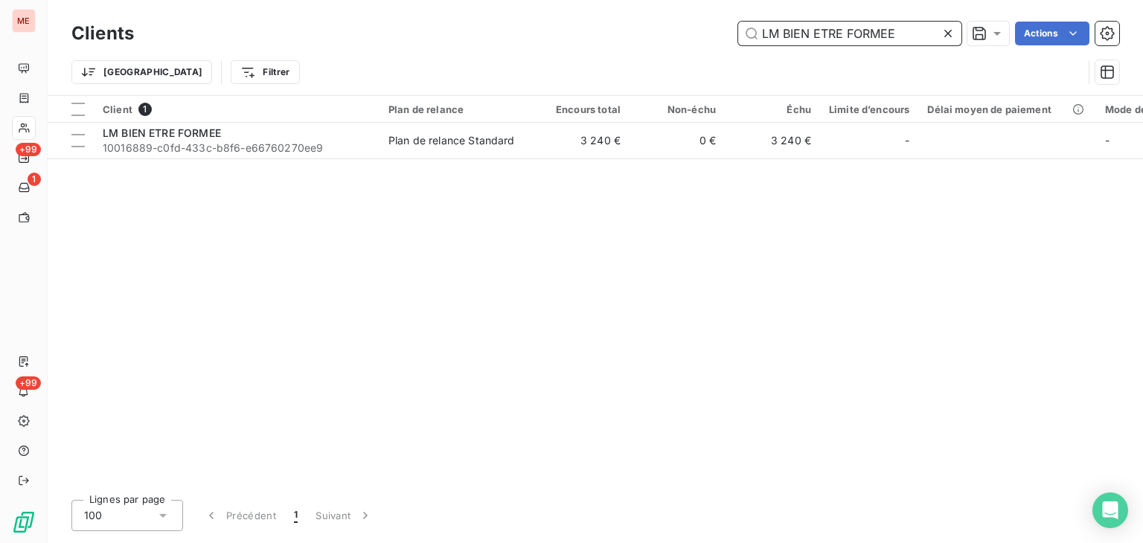
drag, startPoint x: 898, startPoint y: 39, endPoint x: 564, endPoint y: 41, distance: 334.2
click at [564, 41] on div "LM BIEN ETRE FORMEE Actions" at bounding box center [636, 34] width 968 height 24
paste input "OGISTIQUE ALSAC"
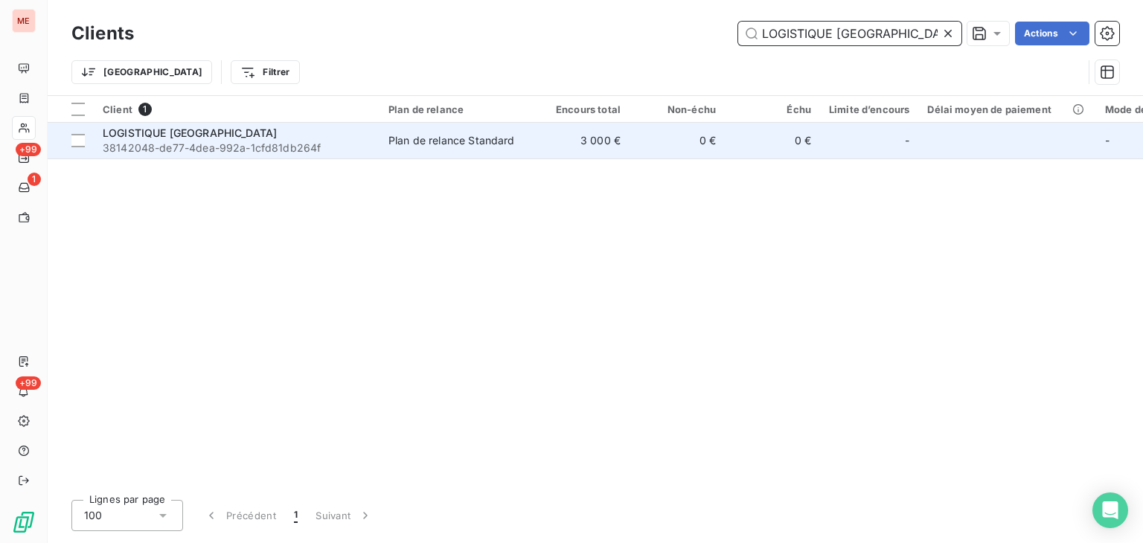
type input "LOGISTIQUE ALSACE"
click at [574, 146] on td "3 000 €" at bounding box center [581, 141] width 95 height 36
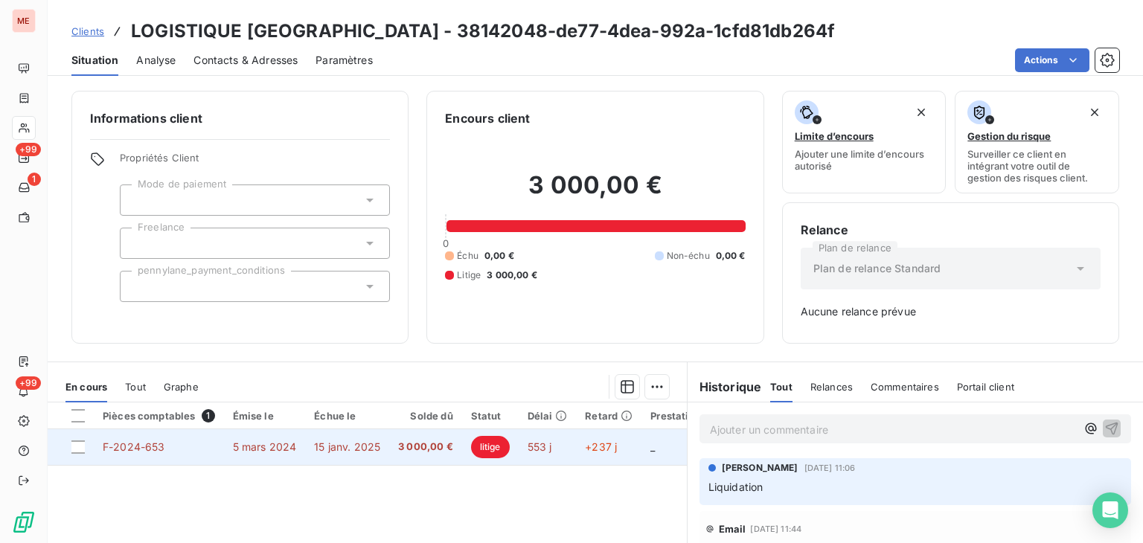
click at [568, 440] on td "553 j" at bounding box center [548, 447] width 58 height 36
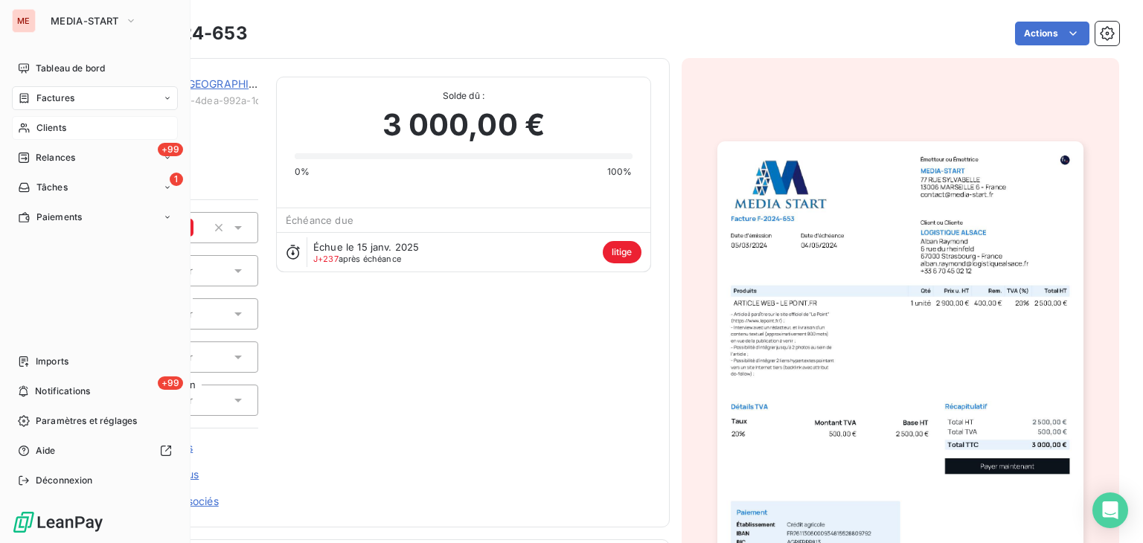
click at [30, 129] on icon at bounding box center [24, 128] width 13 height 12
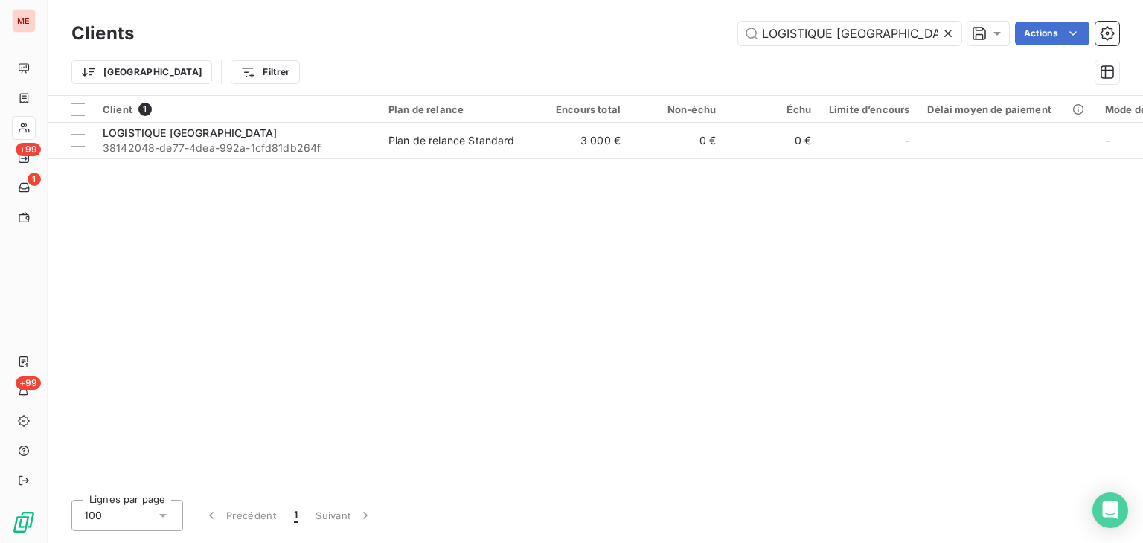
drag, startPoint x: 895, startPoint y: 41, endPoint x: 481, endPoint y: 36, distance: 413.9
click at [481, 36] on div "LOGISTIQUE ALSACE Actions" at bounding box center [636, 34] width 968 height 24
type input "Losseni Fofana Psychologue-Psychothérapeute"
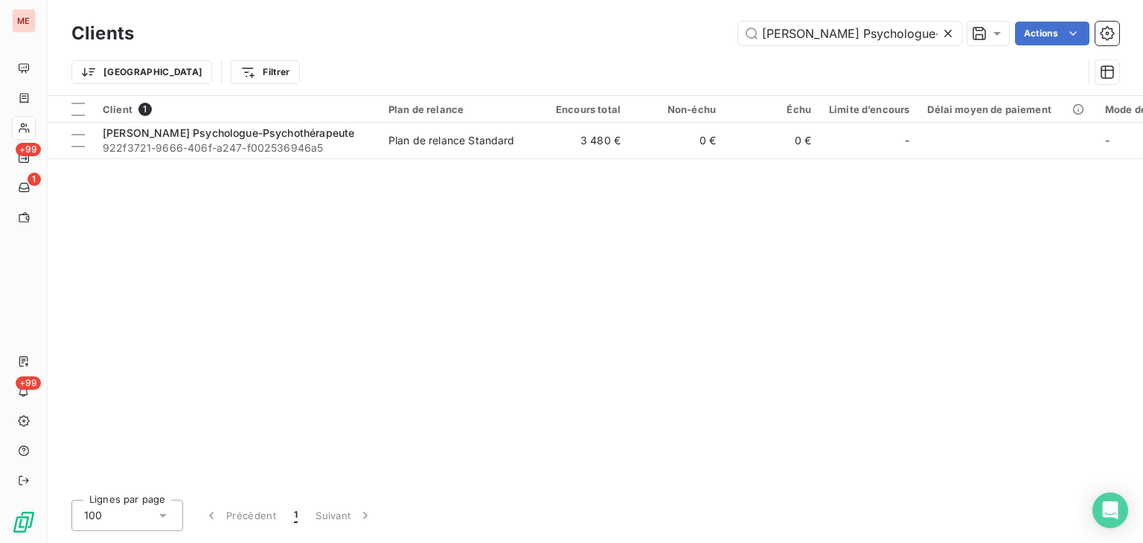
click at [502, 161] on div "Client 1 Plan de relance Encours total Non-échu Échu Limite d’encours Délai moy…" at bounding box center [596, 292] width 1096 height 392
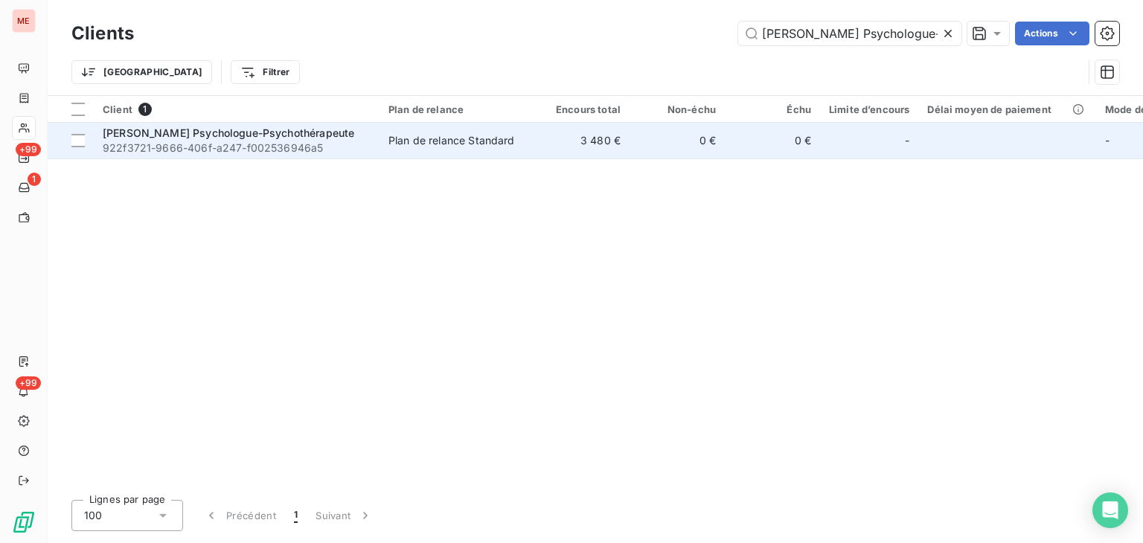
click at [587, 140] on td "3 480 €" at bounding box center [581, 141] width 95 height 36
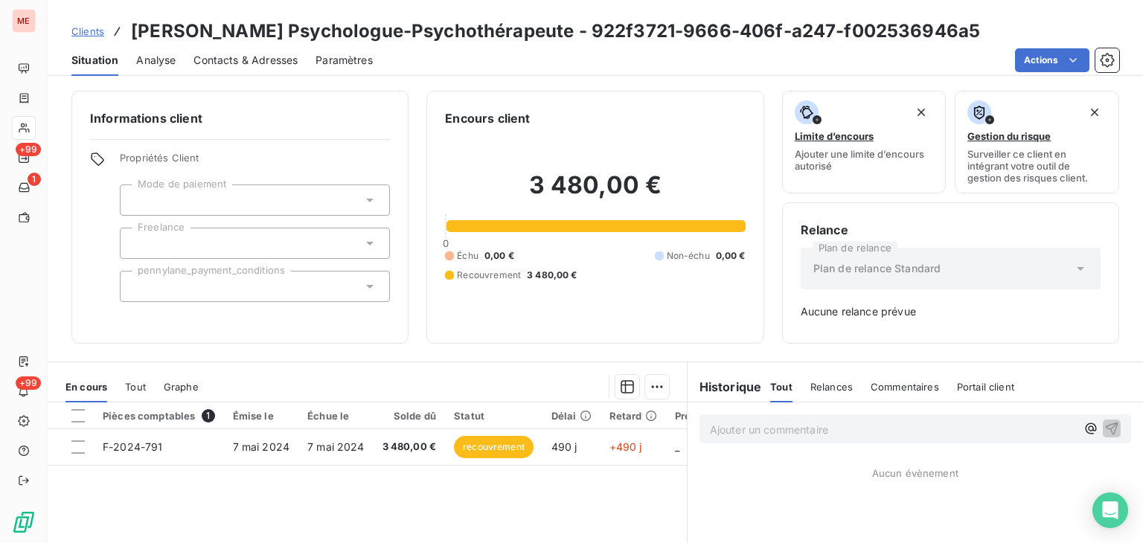
click at [595, 467] on div "Pièces comptables 1 Émise le Échue le Solde dû Statut Délai Retard Prestation D…" at bounding box center [367, 546] width 639 height 287
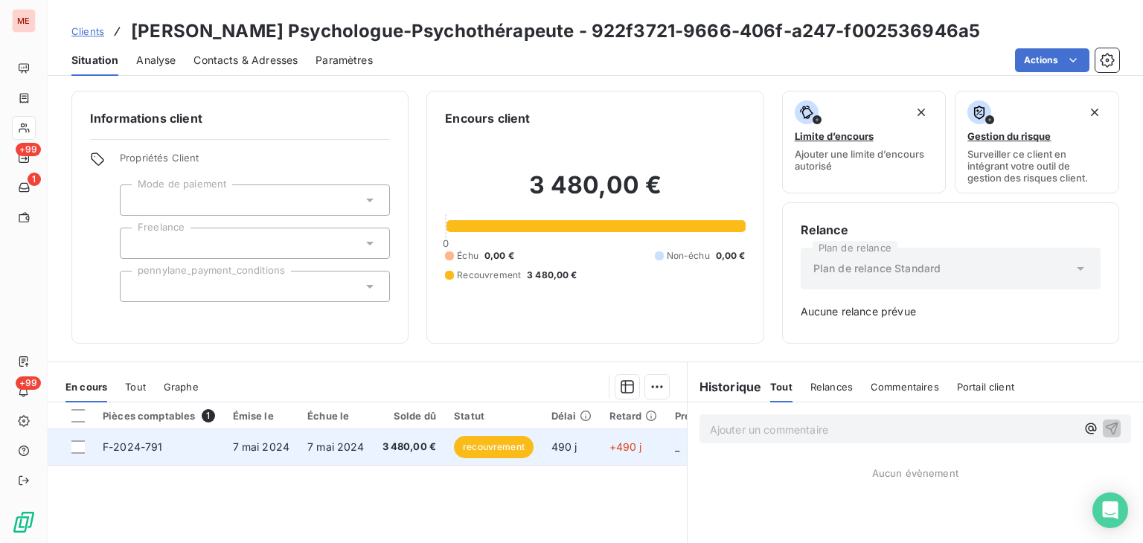
click at [594, 453] on td "490 j" at bounding box center [572, 447] width 58 height 36
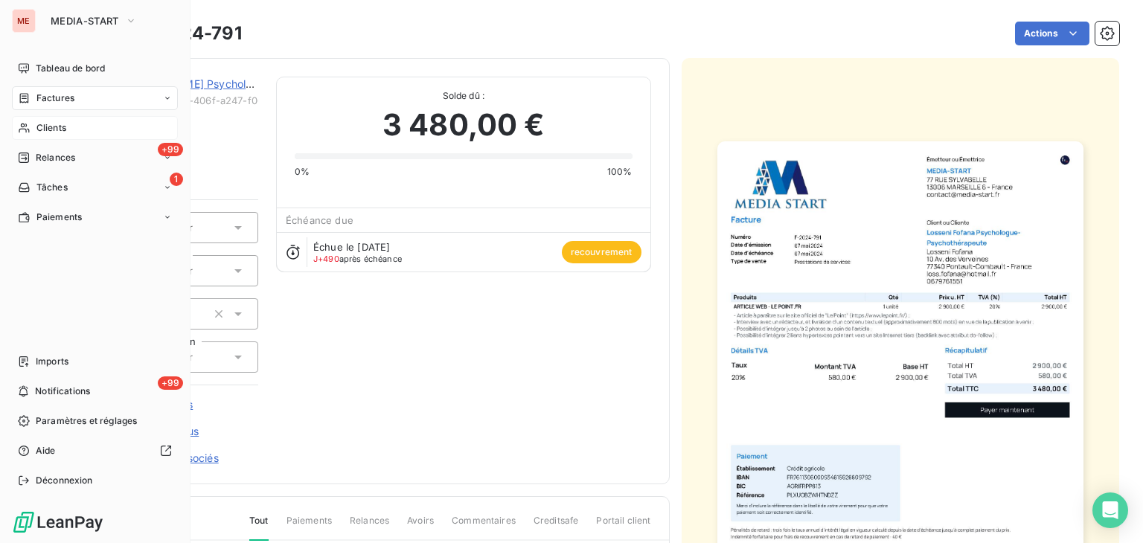
click at [42, 129] on span "Clients" at bounding box center [51, 127] width 30 height 13
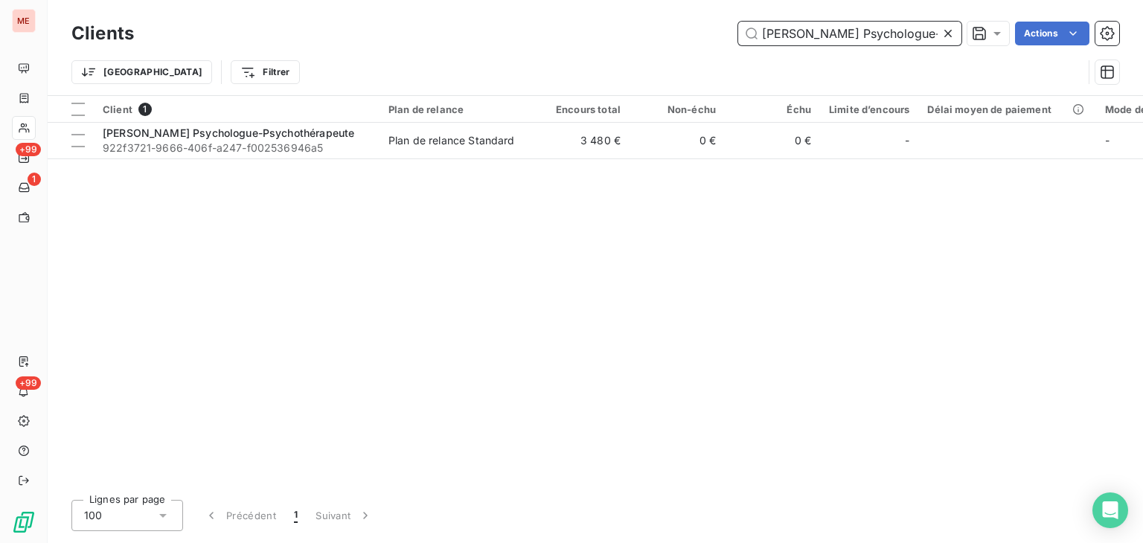
click at [843, 31] on input "Losseni Fofana Psychologue-Psychothérapeute" at bounding box center [849, 34] width 223 height 24
paste input "ucca"
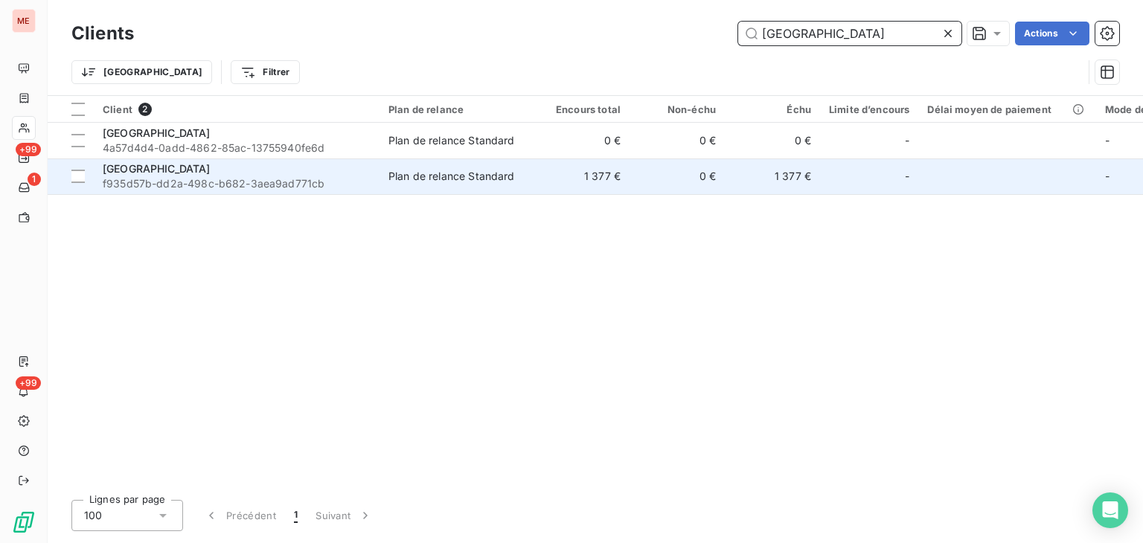
type input "Lucca"
click at [635, 173] on td "0 €" at bounding box center [677, 177] width 95 height 36
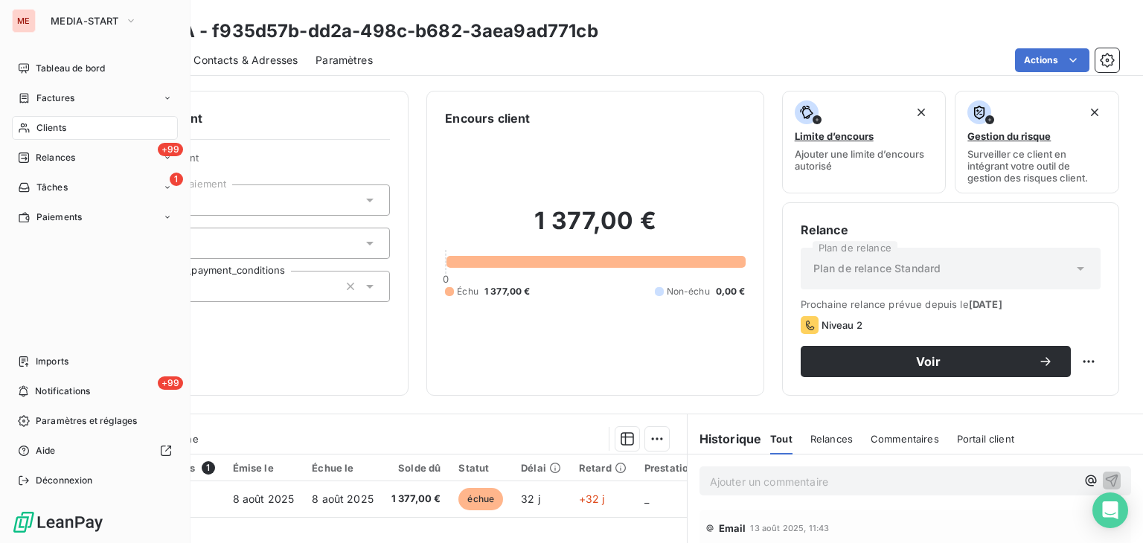
click at [30, 117] on div "Clients" at bounding box center [95, 128] width 166 height 24
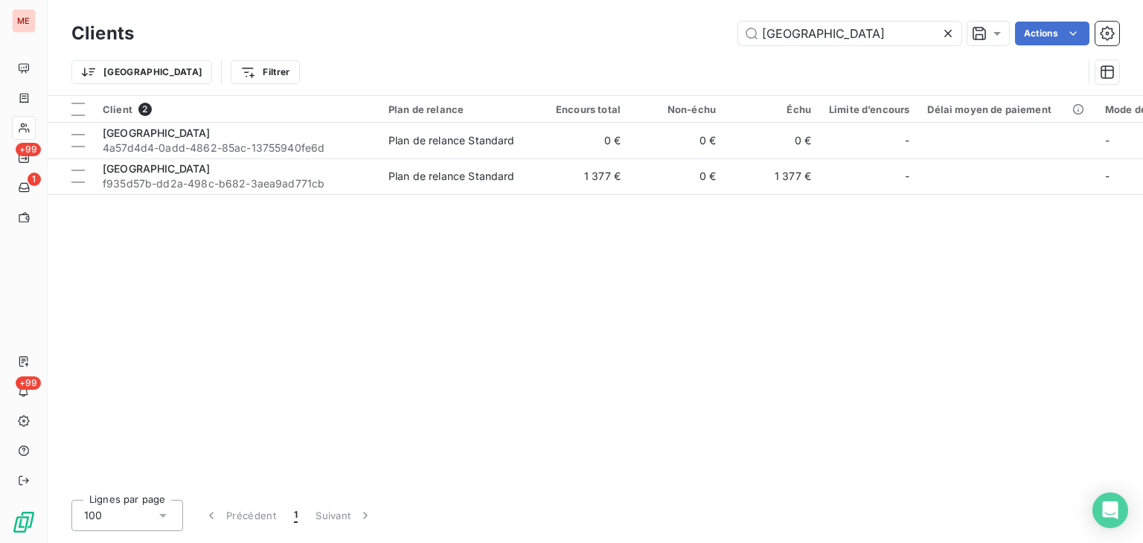
drag, startPoint x: 826, startPoint y: 36, endPoint x: 520, endPoint y: 40, distance: 306.7
click at [520, 40] on div "Lucca Actions" at bounding box center [636, 34] width 968 height 24
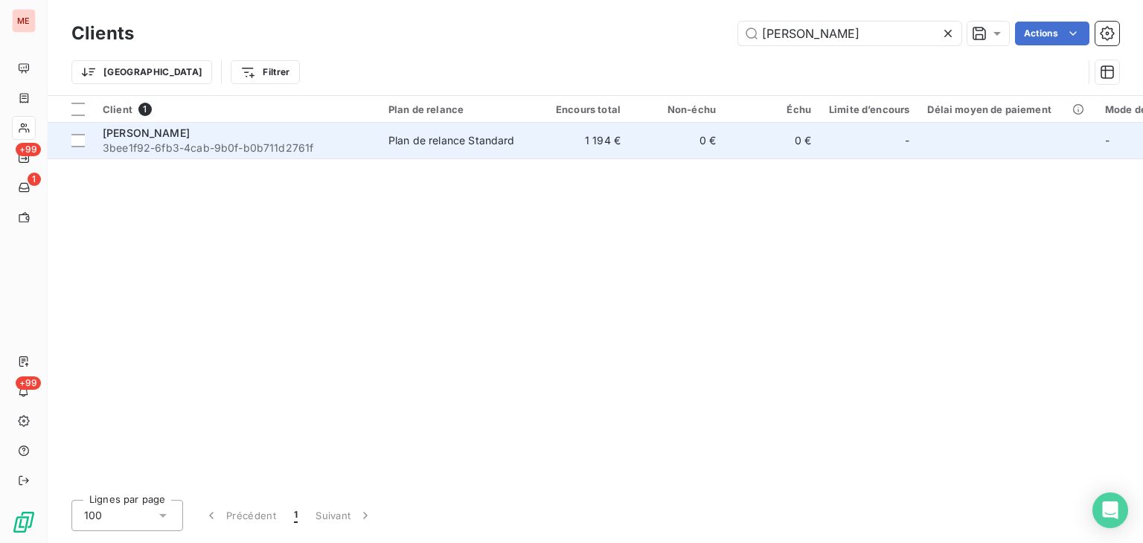
type input "LUDOVIC BAUMGARTNER"
click at [601, 141] on td "1 194 €" at bounding box center [581, 141] width 95 height 36
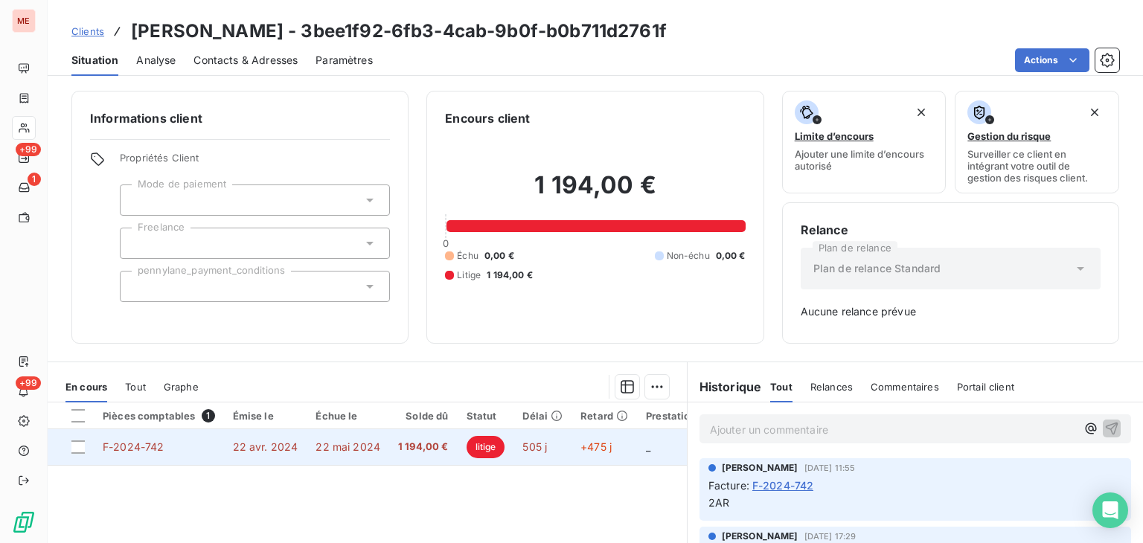
click at [602, 436] on td "+475 j" at bounding box center [605, 447] width 66 height 36
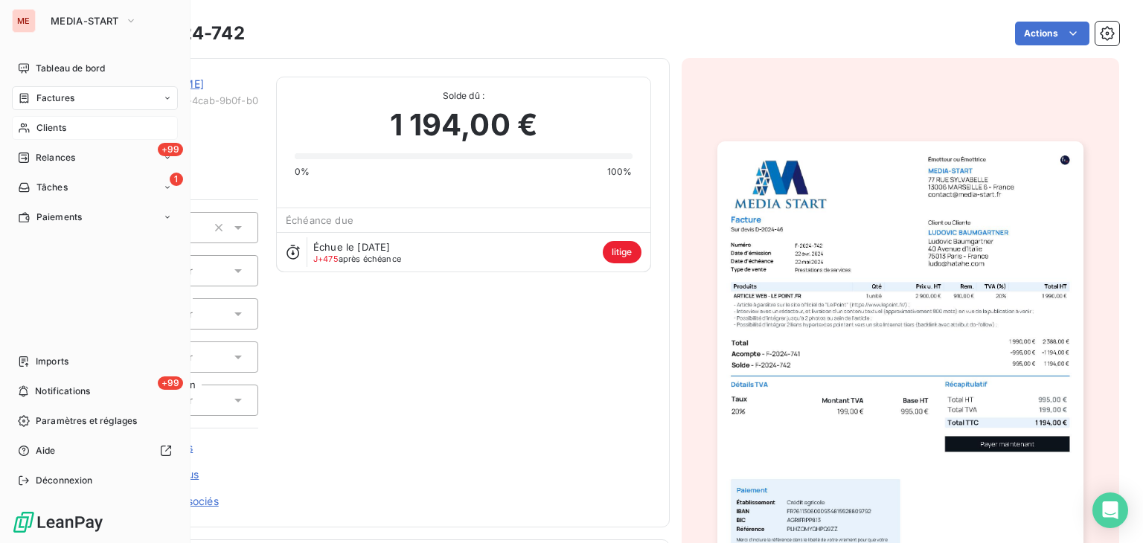
click at [25, 127] on icon at bounding box center [24, 128] width 13 height 12
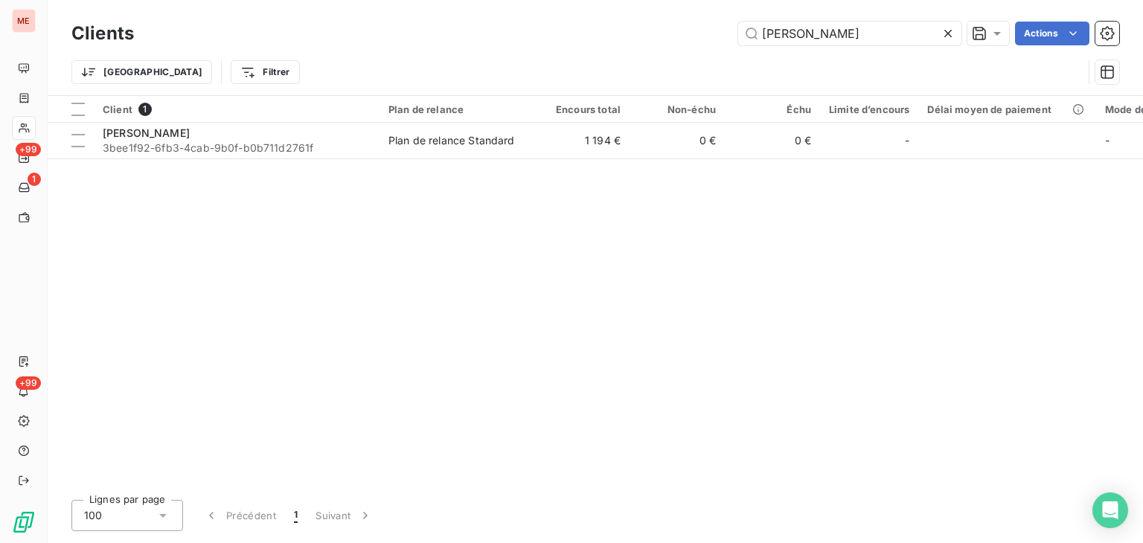
drag, startPoint x: 920, startPoint y: 36, endPoint x: 433, endPoint y: 57, distance: 487.2
click at [433, 57] on div "Clients LUDOVIC BAUMGARTNER Actions Trier Filtrer" at bounding box center [595, 56] width 1048 height 77
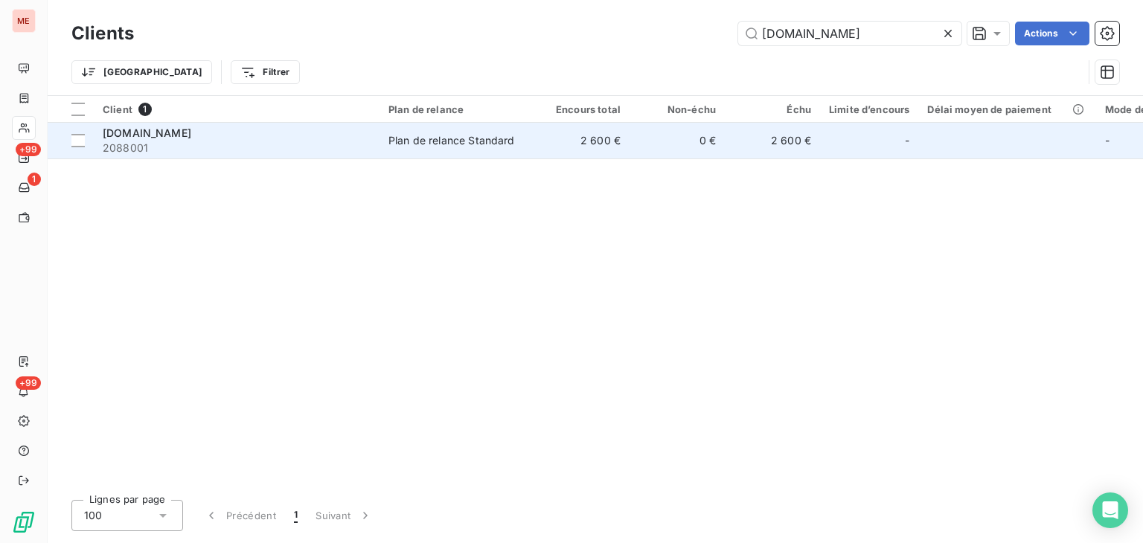
type input "maelis-centrelaser.com"
click at [577, 138] on td "2 600 €" at bounding box center [581, 141] width 95 height 36
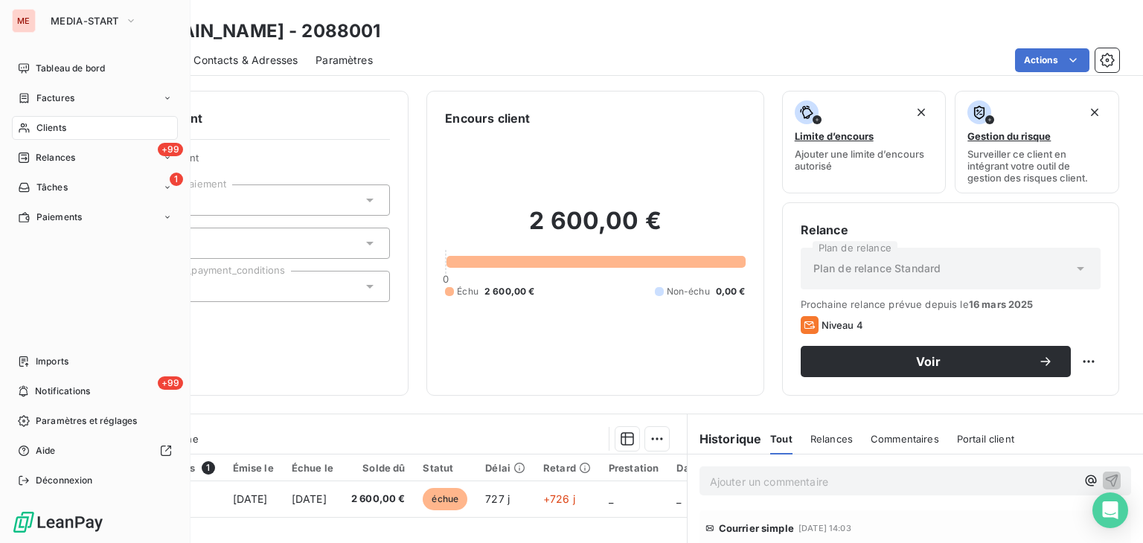
click at [23, 112] on nav "Tableau de bord Factures Clients +99 Relances 1 Tâches Paiements" at bounding box center [95, 143] width 166 height 173
click at [16, 124] on div "Clients" at bounding box center [95, 128] width 166 height 24
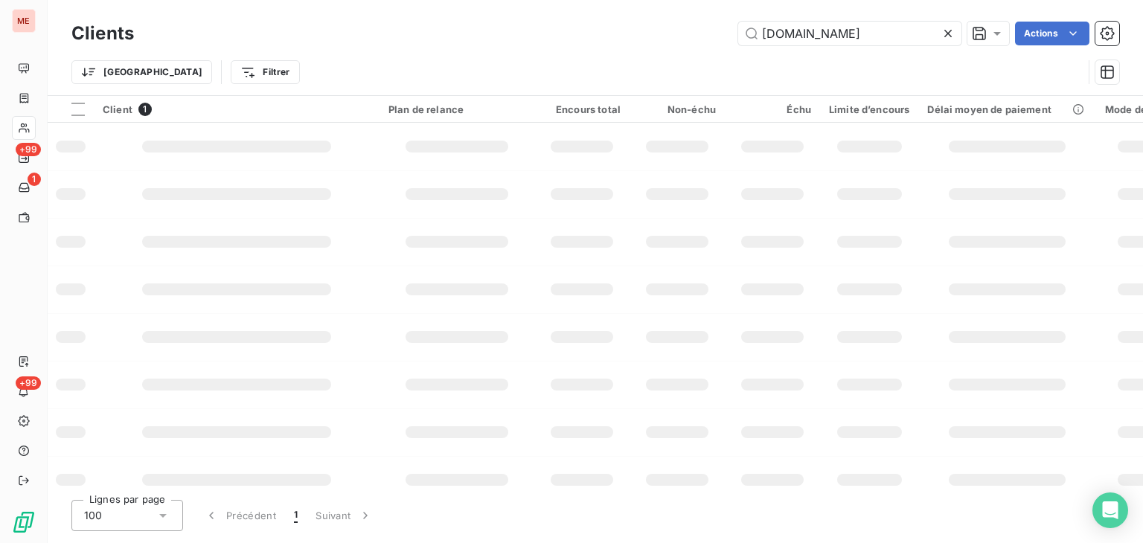
drag, startPoint x: 900, startPoint y: 32, endPoint x: 569, endPoint y: 16, distance: 331.6
click at [569, 16] on div "Clients maelis-centrelaser.com Actions Trier Filtrer" at bounding box center [596, 47] width 1096 height 95
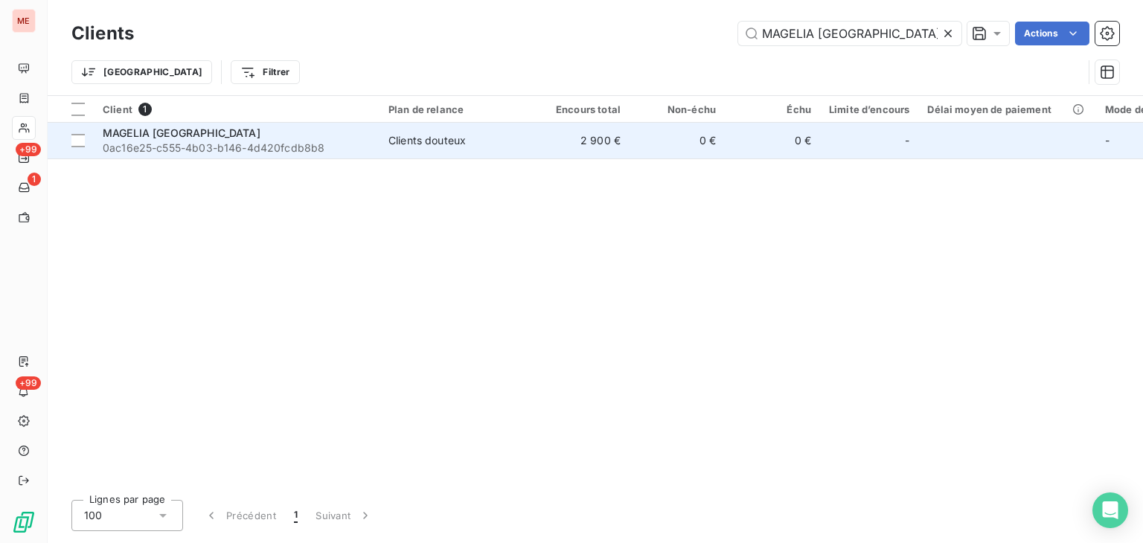
type input "MAGELIA COLOMBIA"
click at [527, 153] on td "Clients douteux" at bounding box center [457, 141] width 155 height 36
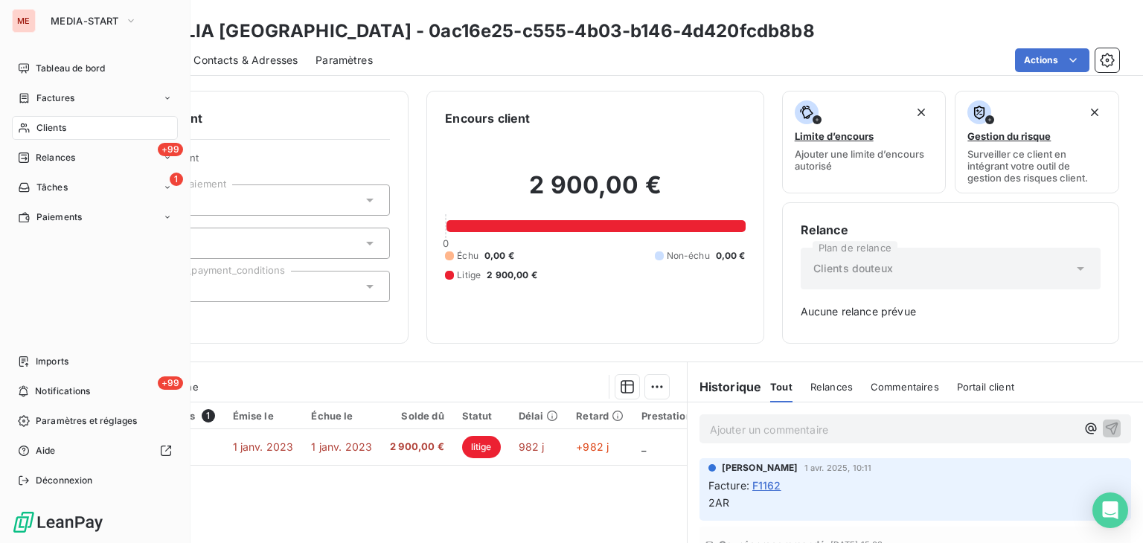
click at [16, 127] on div "Clients" at bounding box center [95, 128] width 166 height 24
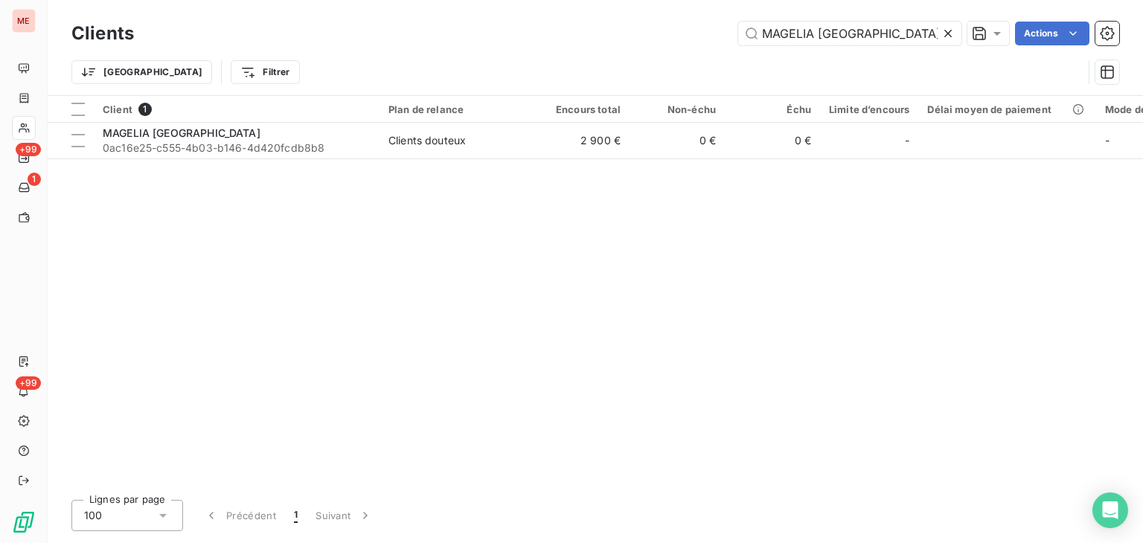
drag, startPoint x: 901, startPoint y: 33, endPoint x: 545, endPoint y: 14, distance: 357.1
click at [545, 14] on div "Clients MAGELIA COLOMBIA Actions Trier Filtrer" at bounding box center [596, 47] width 1096 height 95
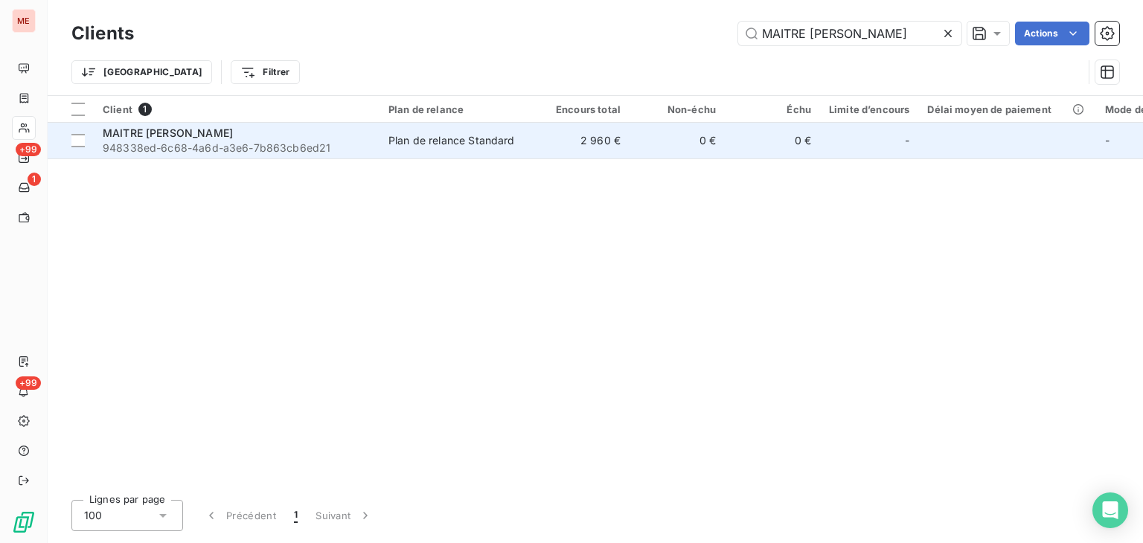
type input "MAITRE MIRYAM BENJELLOUN"
click at [537, 130] on td "2 960 €" at bounding box center [581, 141] width 95 height 36
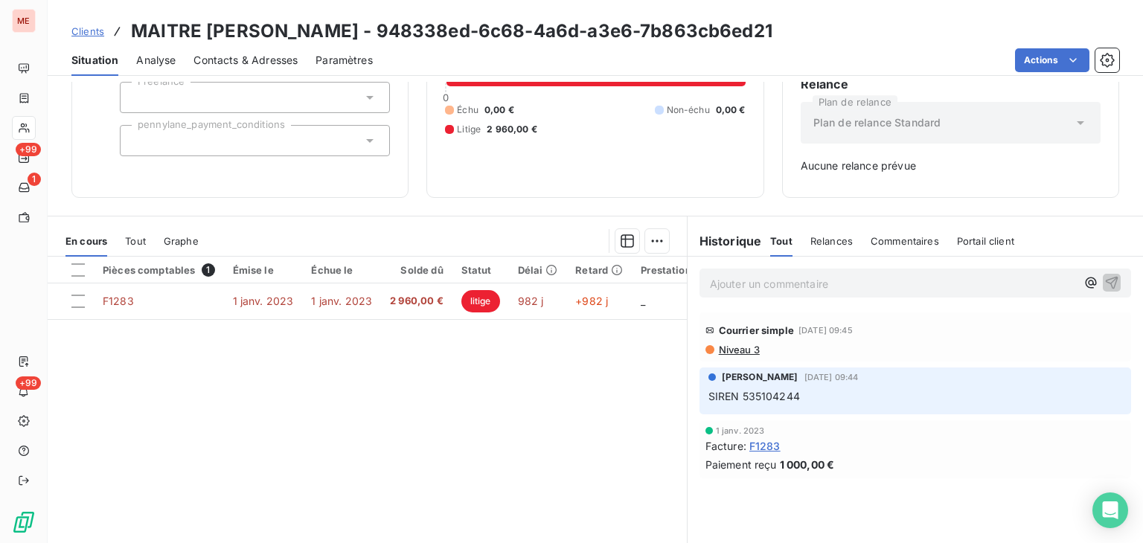
scroll to position [149, 0]
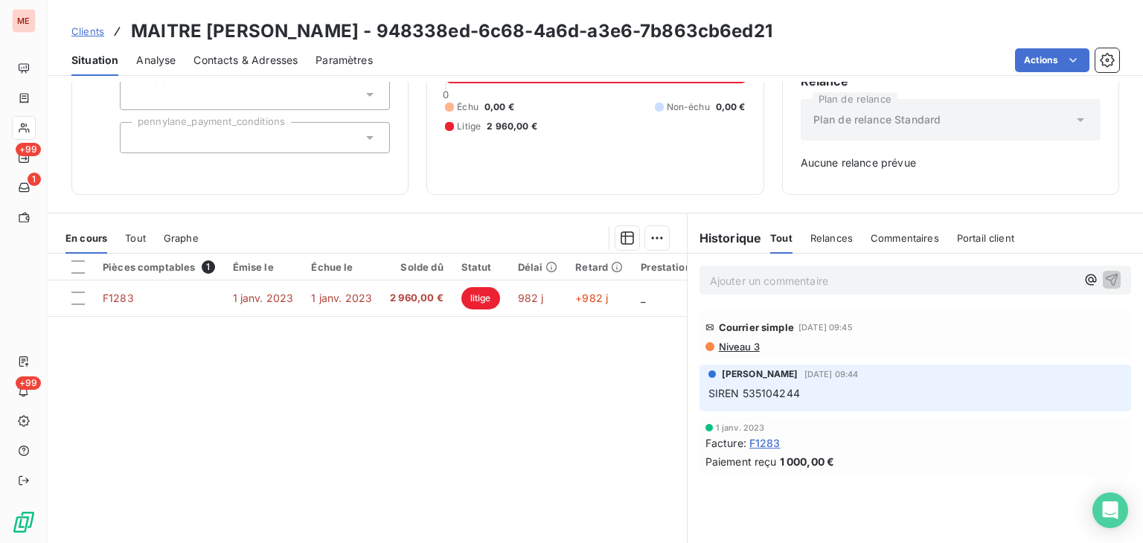
click at [34, 123] on div at bounding box center [24, 128] width 24 height 24
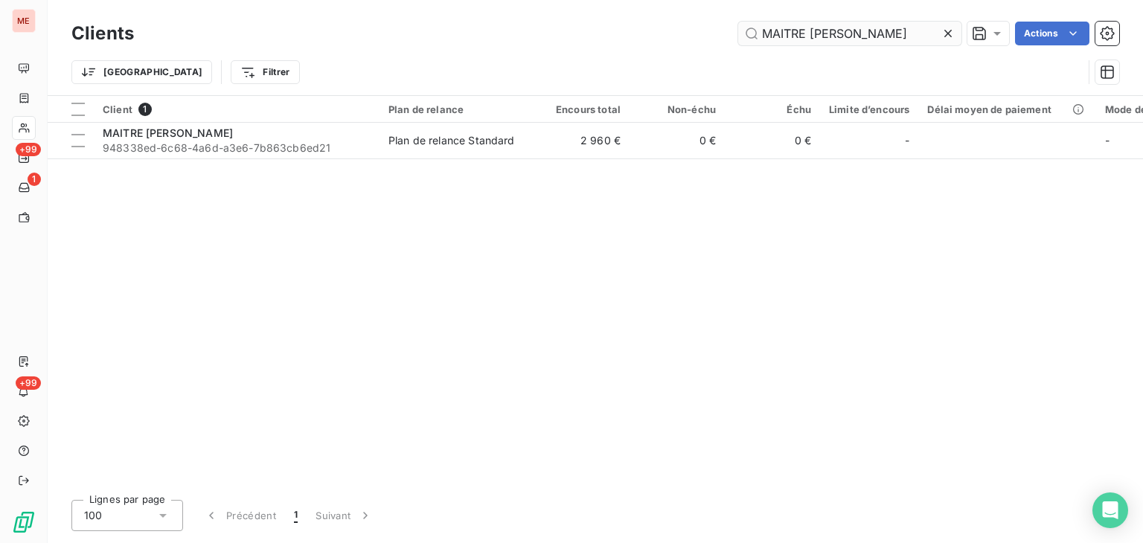
click at [902, 36] on input "MAITRE MIRYAM BENJELLOUN" at bounding box center [849, 34] width 223 height 24
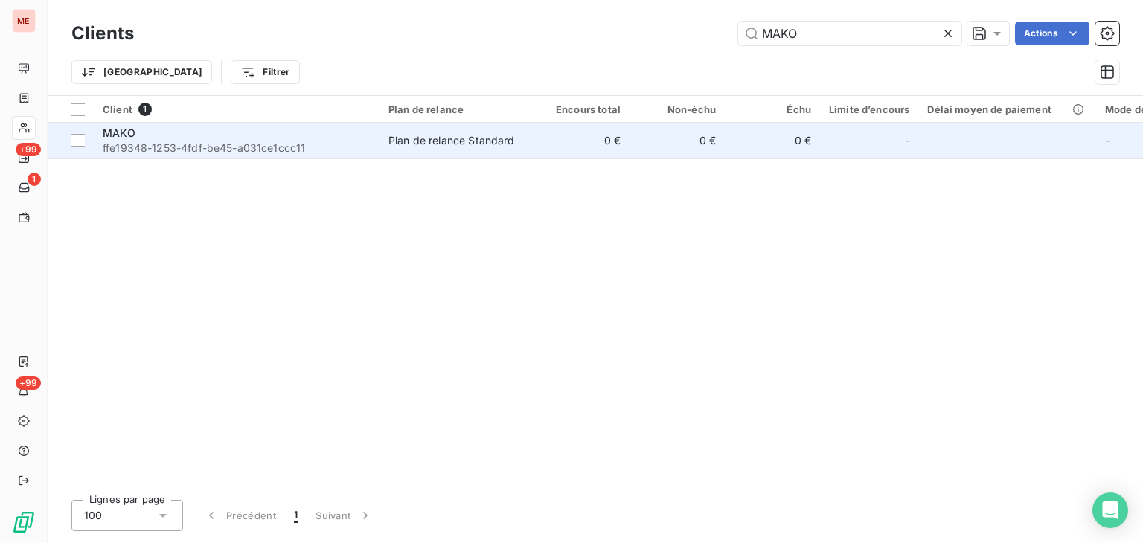
type input "MAKO"
click at [762, 144] on td "0 €" at bounding box center [772, 141] width 95 height 36
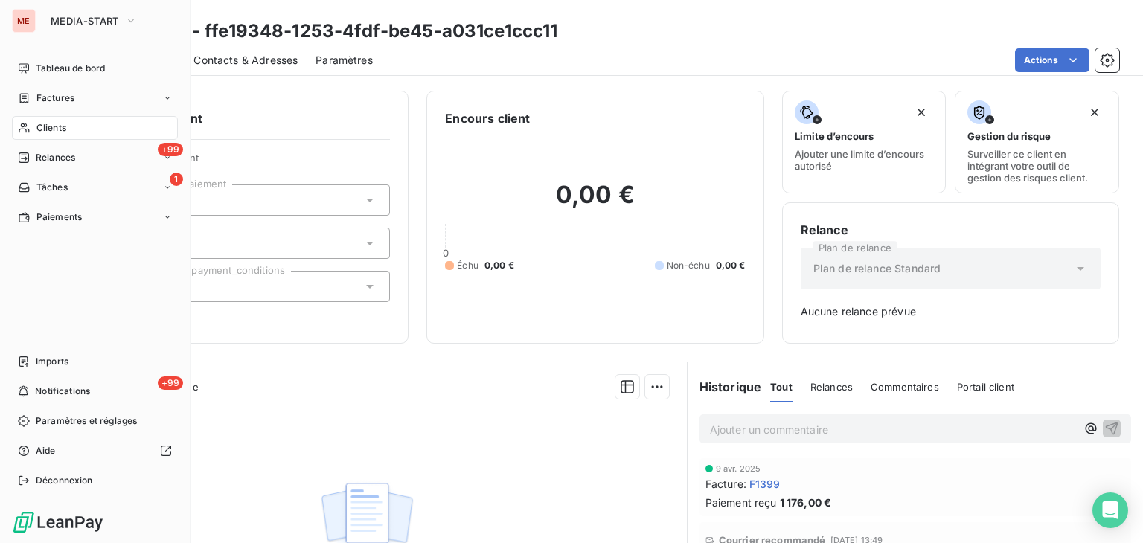
click at [28, 128] on icon at bounding box center [24, 128] width 13 height 12
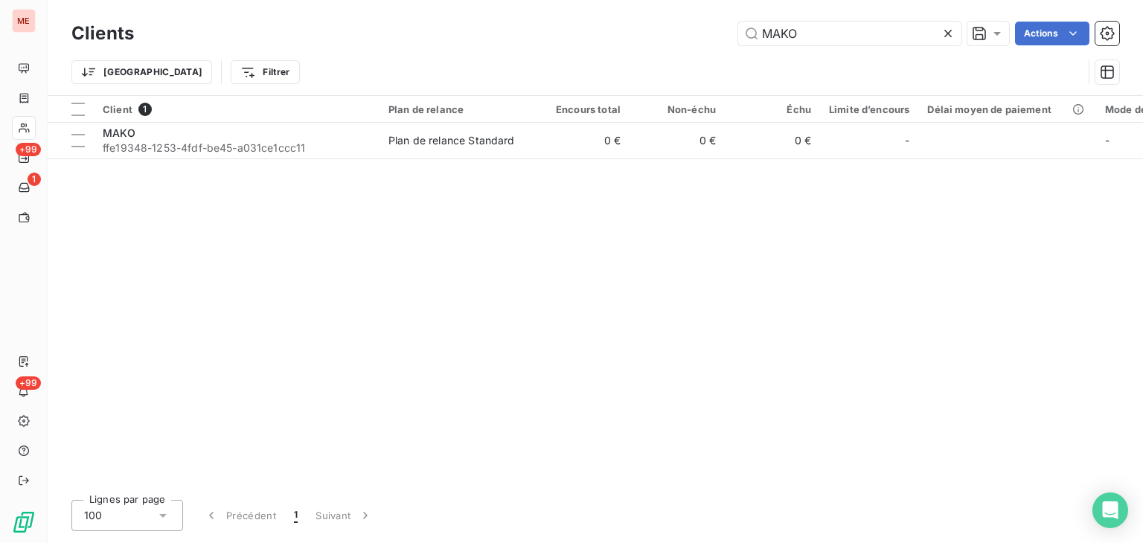
drag, startPoint x: 868, startPoint y: 37, endPoint x: 552, endPoint y: 32, distance: 315.6
click at [552, 32] on div "MAKO Actions" at bounding box center [636, 34] width 968 height 24
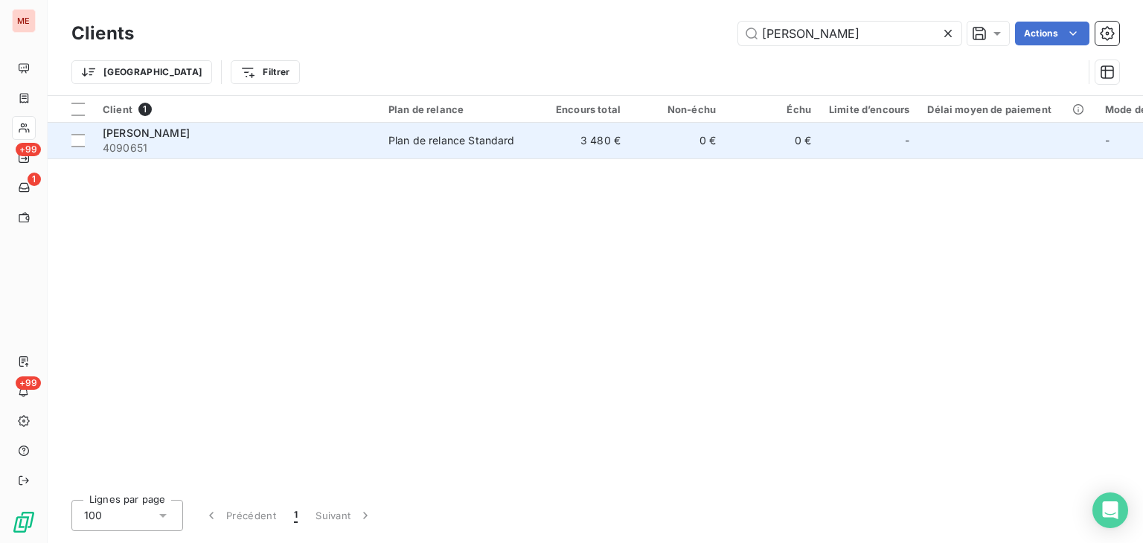
type input "Marie Noelle BON"
click at [616, 147] on td "3 480 €" at bounding box center [581, 141] width 95 height 36
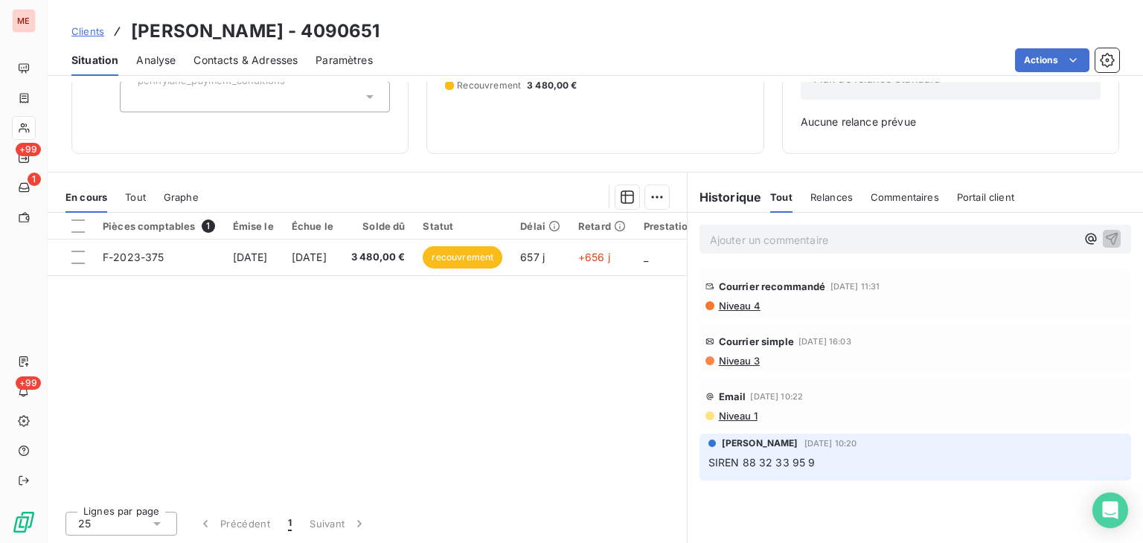
scroll to position [183, 0]
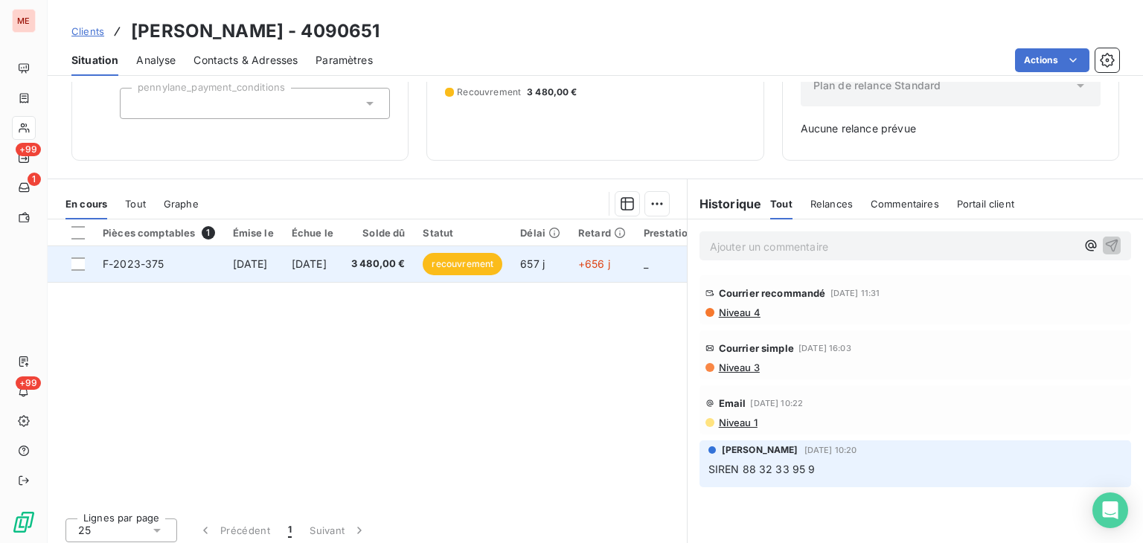
click at [390, 276] on td "3 480,00 €" at bounding box center [378, 264] width 72 height 36
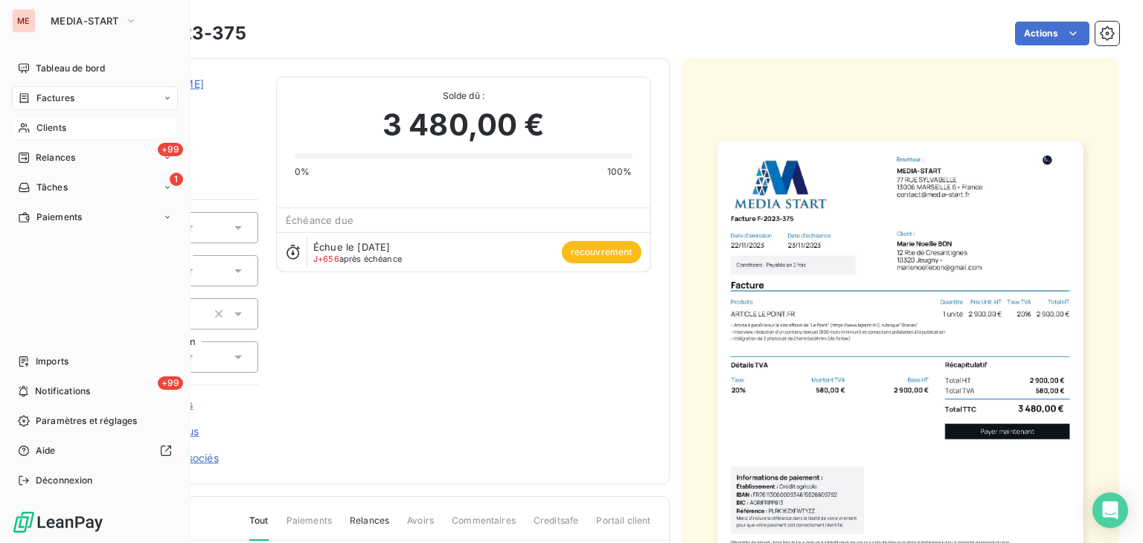
click at [42, 121] on span "Clients" at bounding box center [51, 127] width 30 height 13
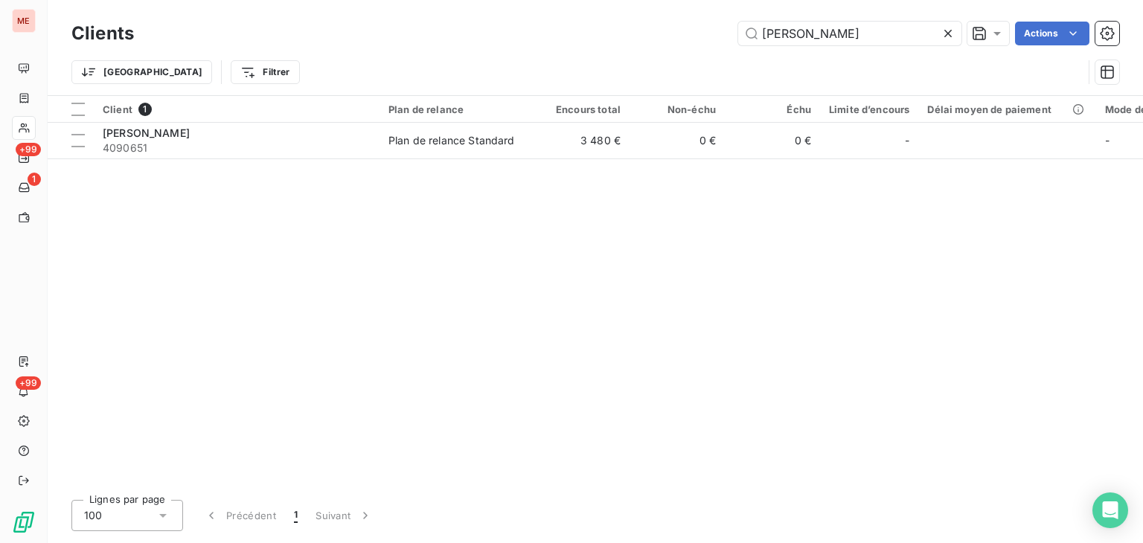
drag, startPoint x: 712, startPoint y: -4, endPoint x: 595, endPoint y: -22, distance: 117.6
click at [595, 0] on html "ME +99 1 +99 Clients Marie Noelle BON Actions Trier Filtrer Client 1 Plan de re…" at bounding box center [571, 271] width 1143 height 543
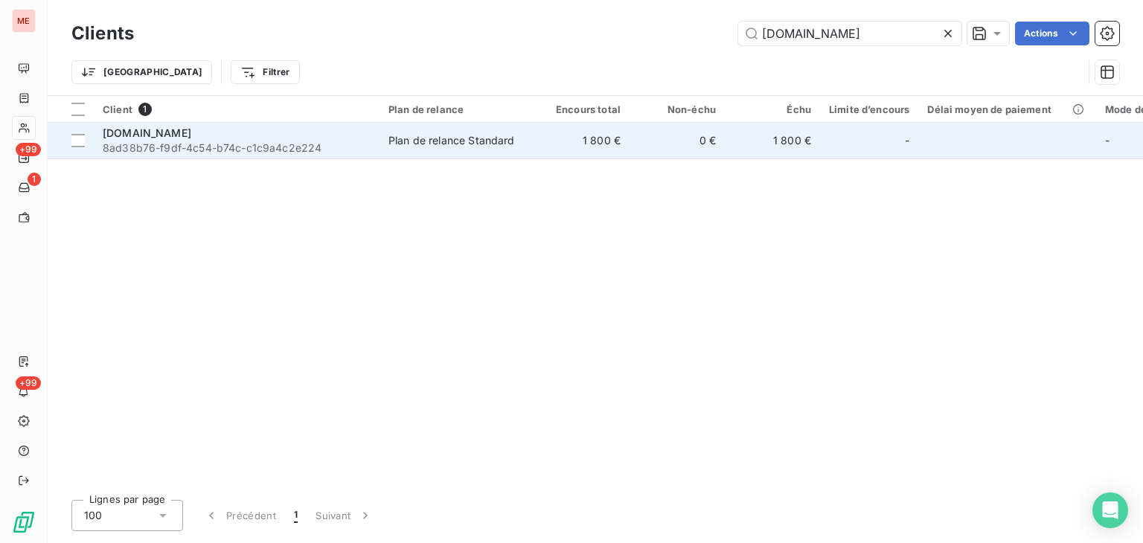
type input "maya-paie.com"
click at [691, 147] on td "0 €" at bounding box center [677, 141] width 95 height 36
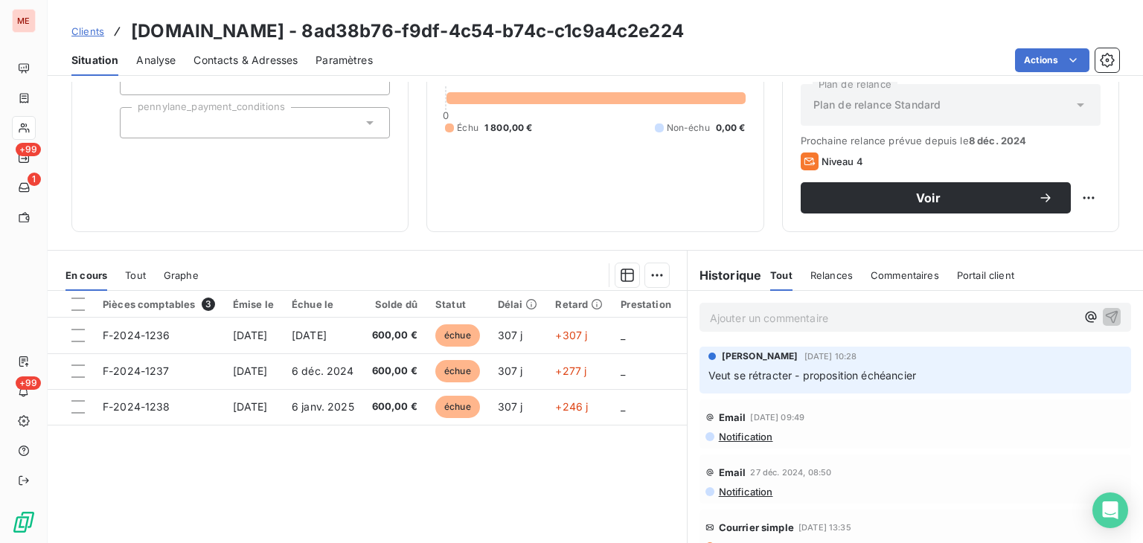
scroll to position [164, 0]
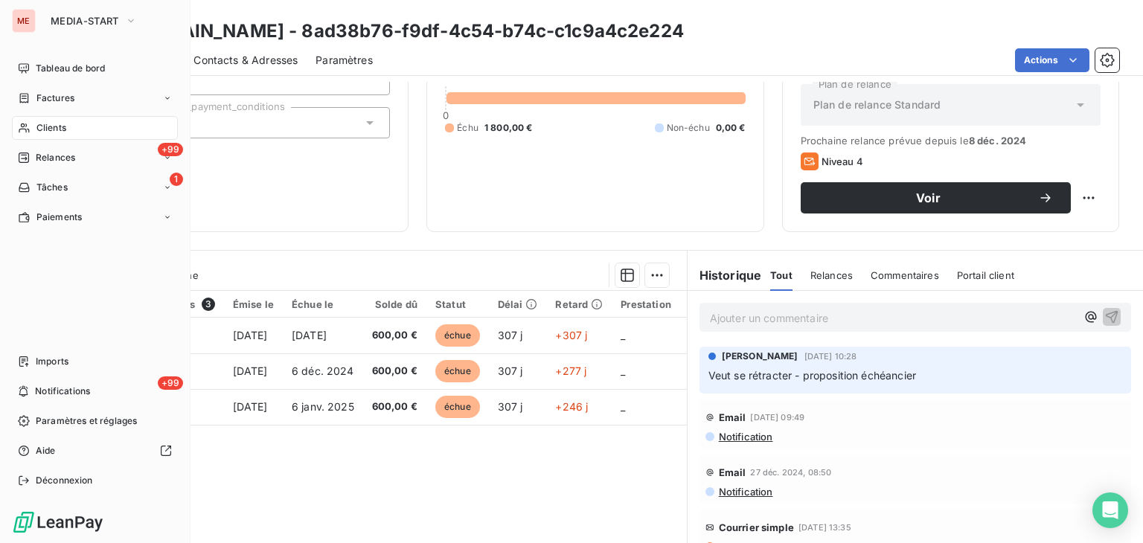
click at [29, 122] on icon at bounding box center [24, 128] width 13 height 12
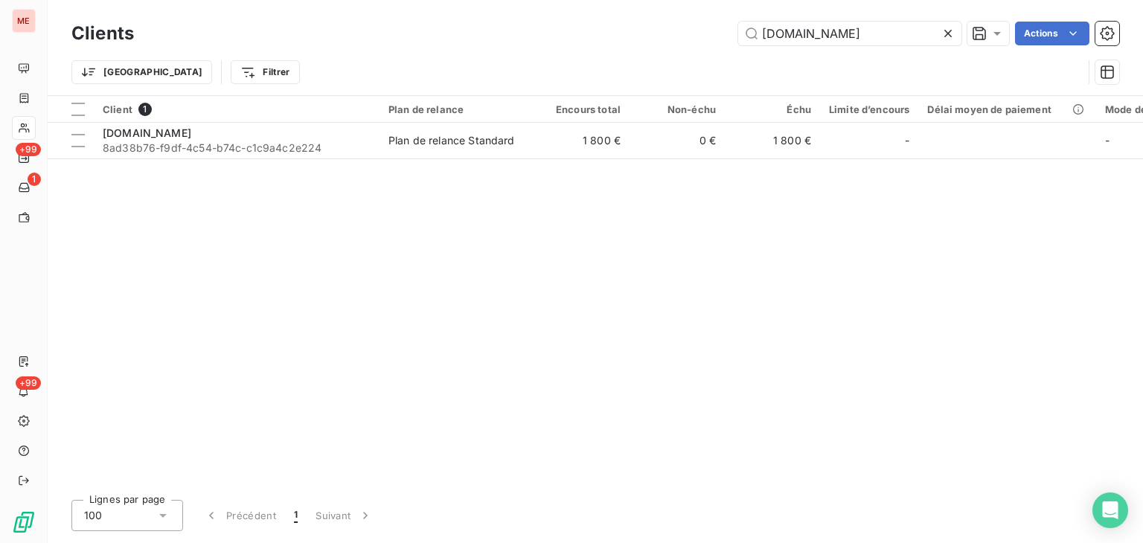
drag, startPoint x: 872, startPoint y: 42, endPoint x: 531, endPoint y: 48, distance: 341.0
click at [531, 48] on div "Clients maya-paie.com Actions" at bounding box center [595, 33] width 1048 height 31
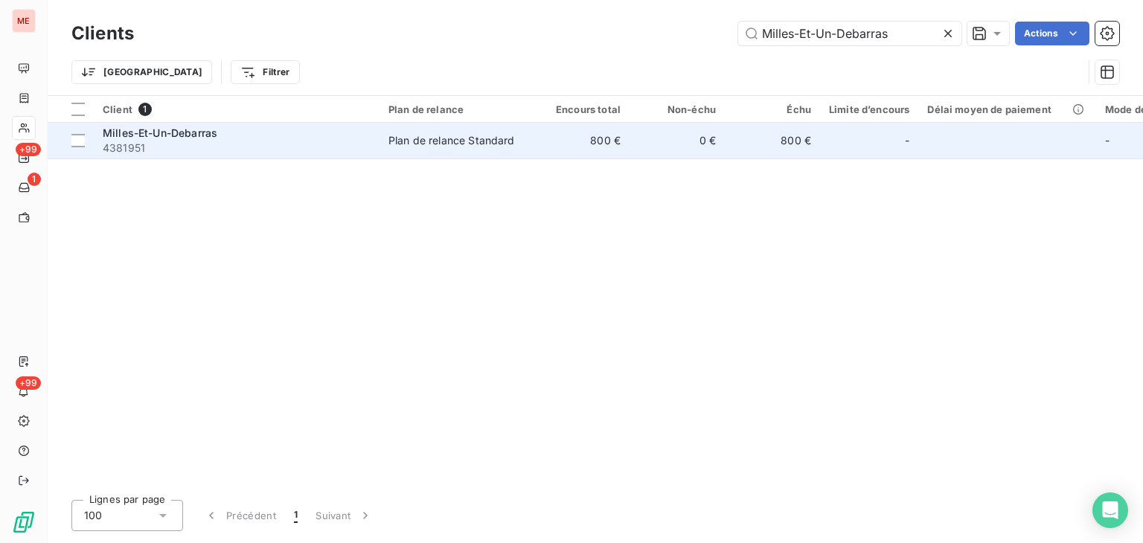
type input "Milles-Et-Un-Debarras"
click at [690, 156] on td "0 €" at bounding box center [677, 141] width 95 height 36
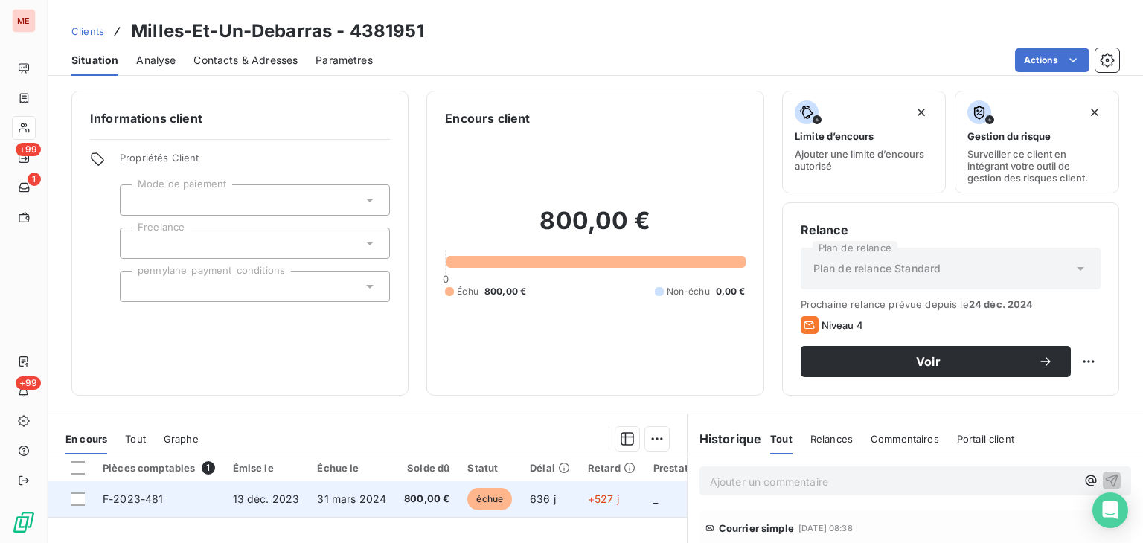
click at [567, 482] on td "636 j" at bounding box center [550, 500] width 58 height 36
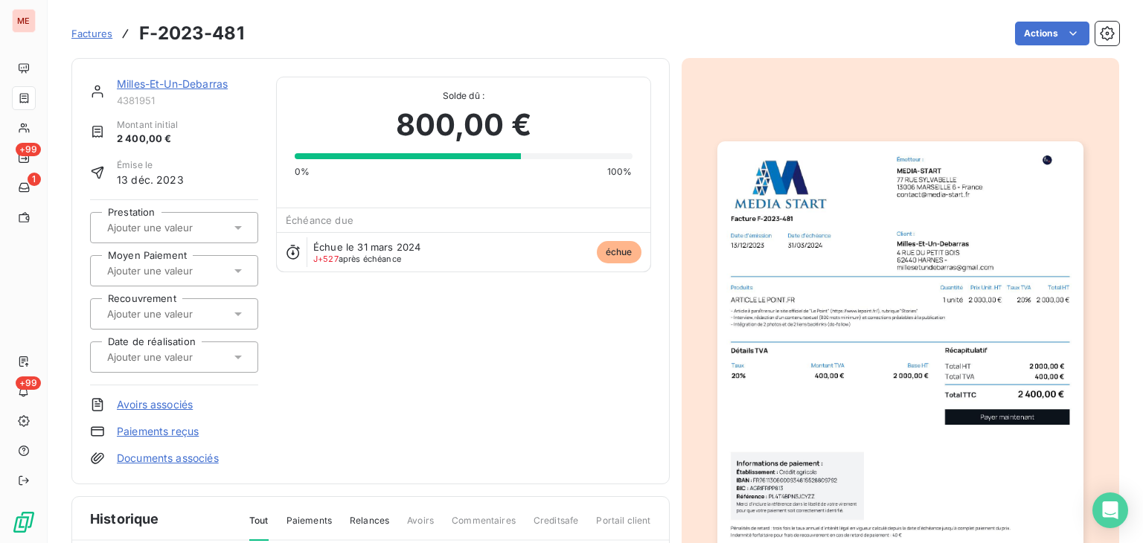
click at [886, 326] on img "button" at bounding box center [901, 399] width 366 height 517
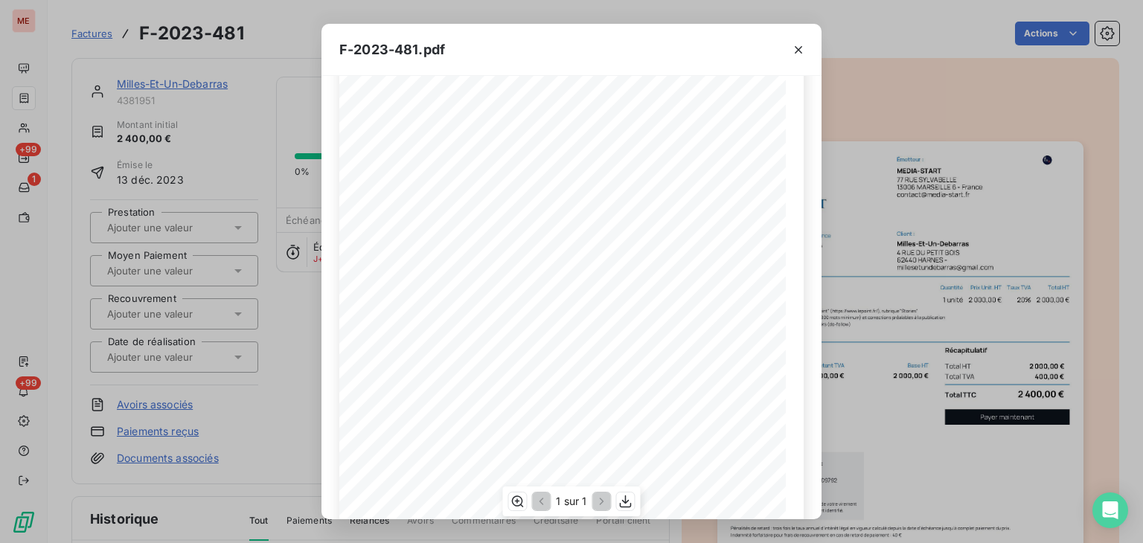
scroll to position [158, 0]
click at [632, 497] on icon "button" at bounding box center [626, 501] width 15 height 15
click at [797, 42] on icon "button" at bounding box center [798, 49] width 15 height 15
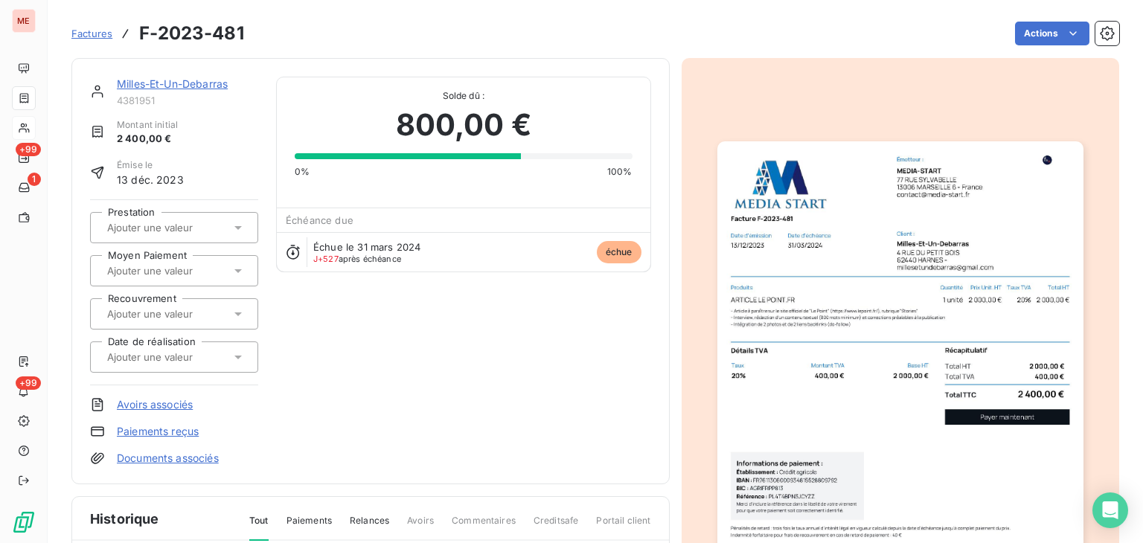
click at [29, 125] on icon at bounding box center [24, 128] width 13 height 12
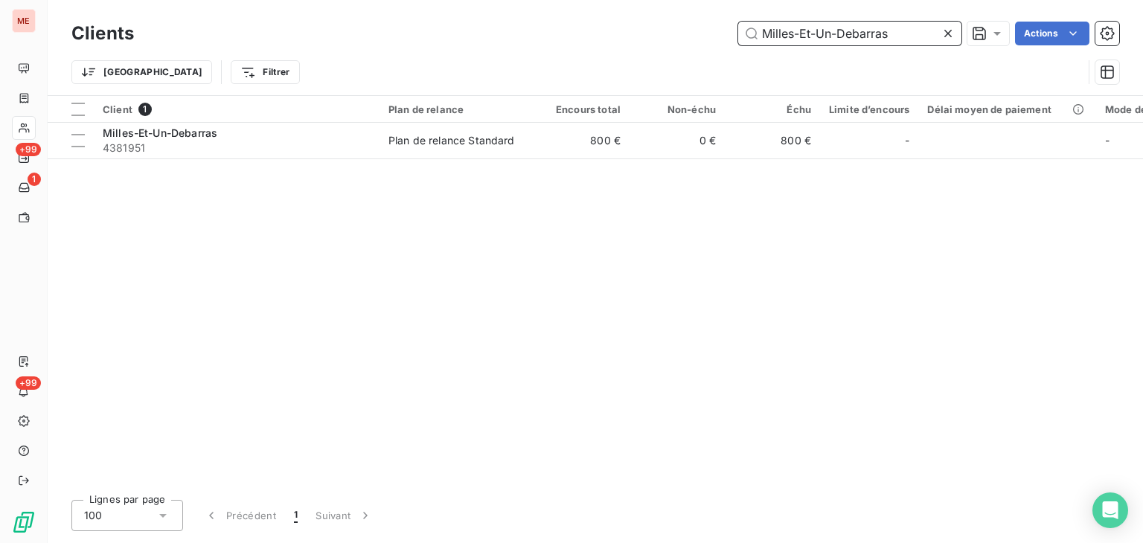
drag, startPoint x: 807, startPoint y: 34, endPoint x: 630, endPoint y: 32, distance: 176.4
click at [630, 32] on div "Milles-Et-Un-Debarras Actions" at bounding box center [636, 34] width 968 height 24
paste input "ON JARDIN SERCRET LILIANE MEK"
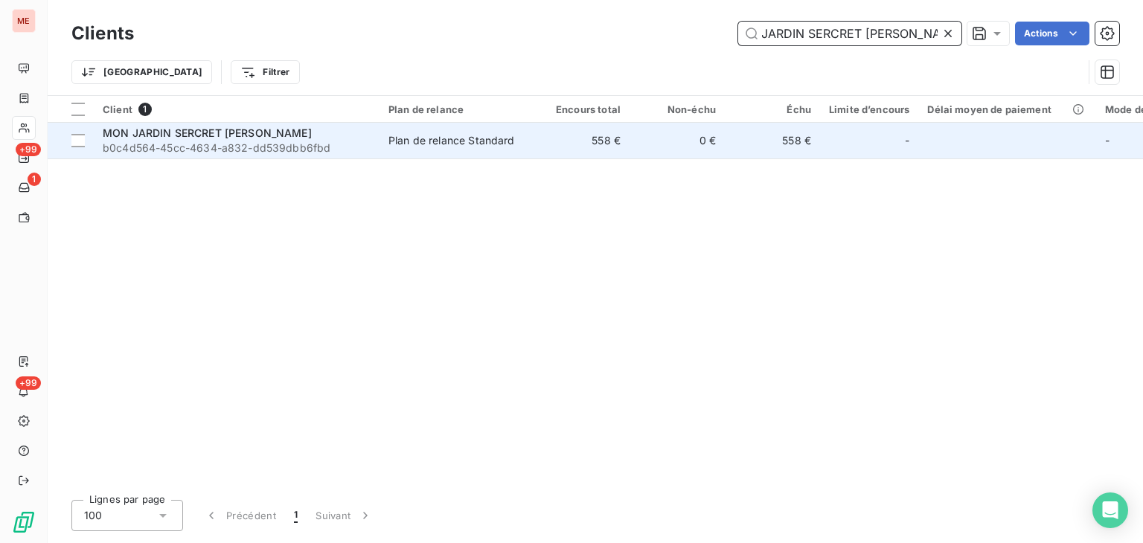
type input "MON JARDIN SERCRET LILIANE MEK"
click at [691, 129] on td "0 €" at bounding box center [677, 141] width 95 height 36
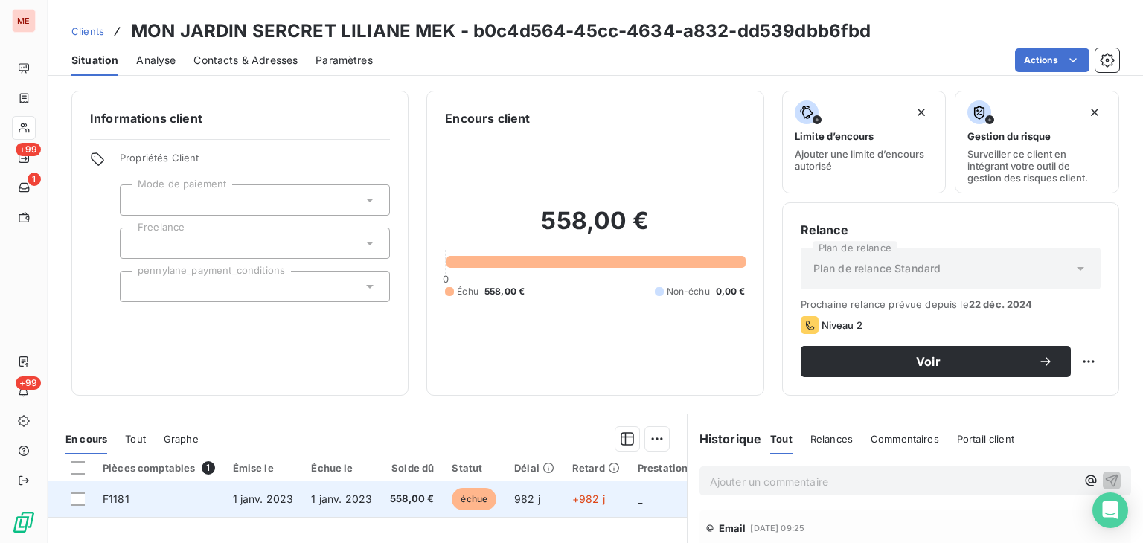
click at [505, 496] on td "982 j" at bounding box center [534, 500] width 58 height 36
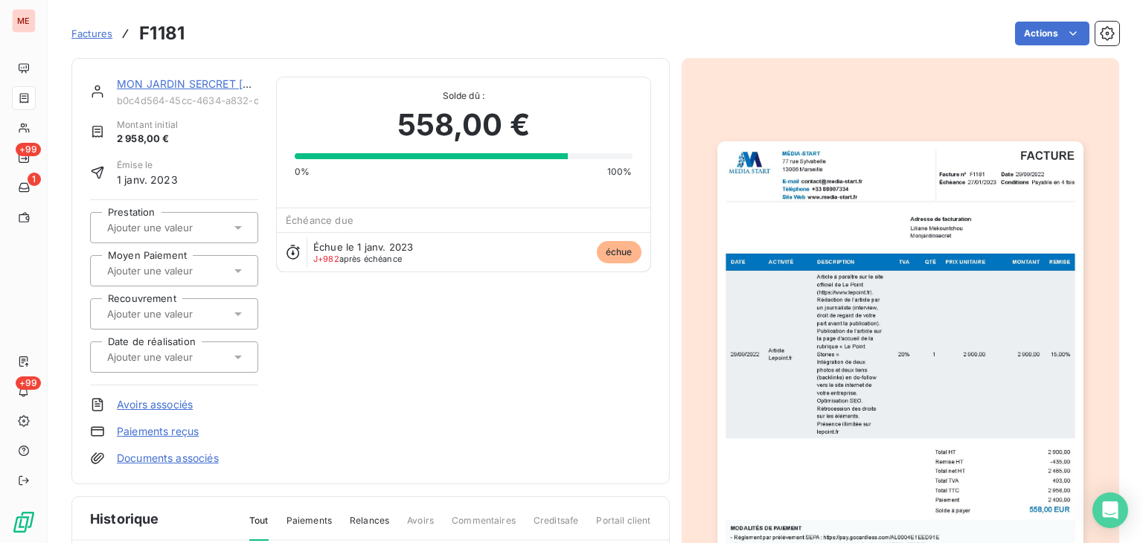
click at [846, 251] on img "button" at bounding box center [901, 399] width 366 height 517
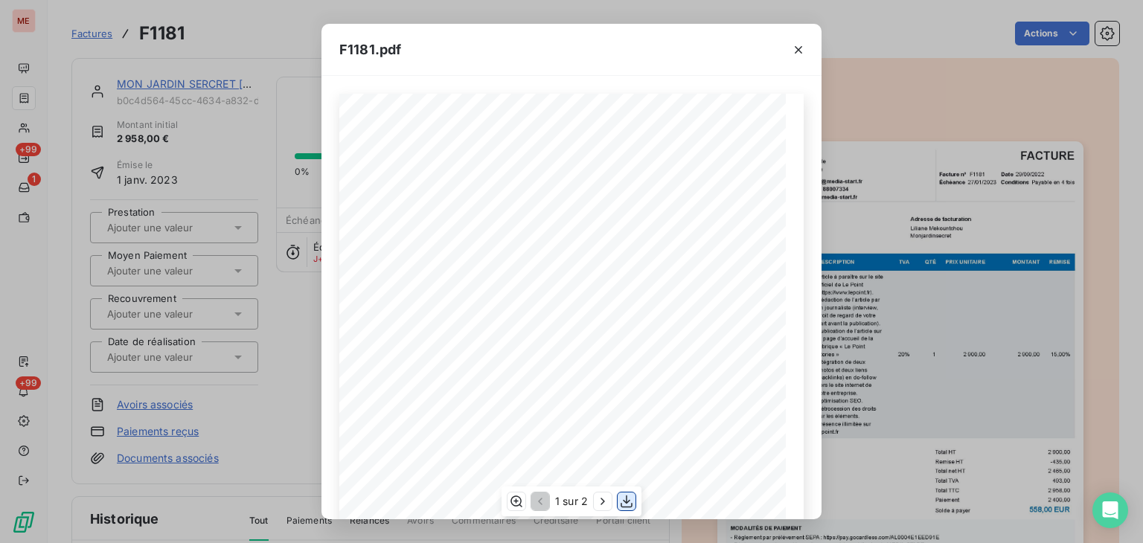
click at [624, 508] on button "button" at bounding box center [627, 502] width 18 height 18
click at [900, 262] on div "F1181.pdf SAS au capital social de 500,00 € - N° RCS MARSEILLE 910455021 - N° S…" at bounding box center [571, 271] width 1143 height 543
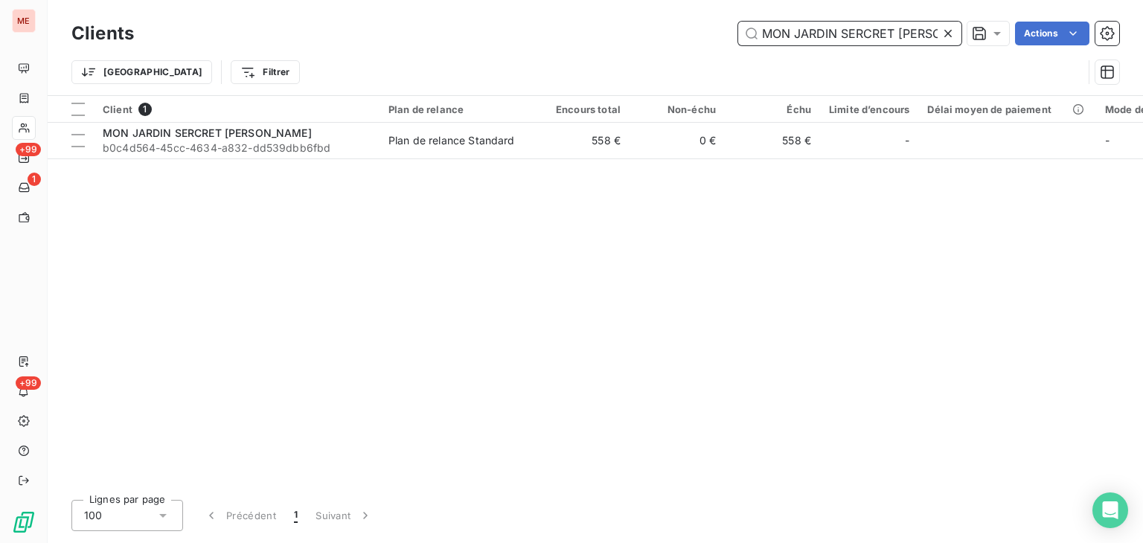
click at [834, 44] on input "MON JARDIN SERCRET LILIANE MEK" at bounding box center [849, 34] width 223 height 24
paste input "TOTEAM"
click at [834, 44] on input "MON JARDIN SERCRET LILIANE MEK" at bounding box center [849, 34] width 223 height 24
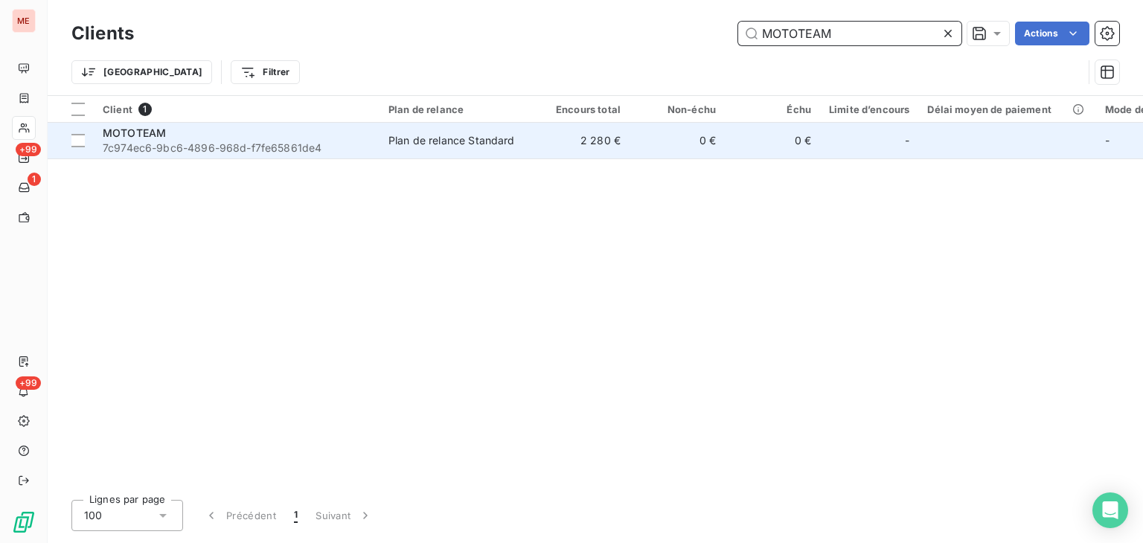
type input "MOTOTEAM"
click at [665, 155] on td "0 €" at bounding box center [677, 141] width 95 height 36
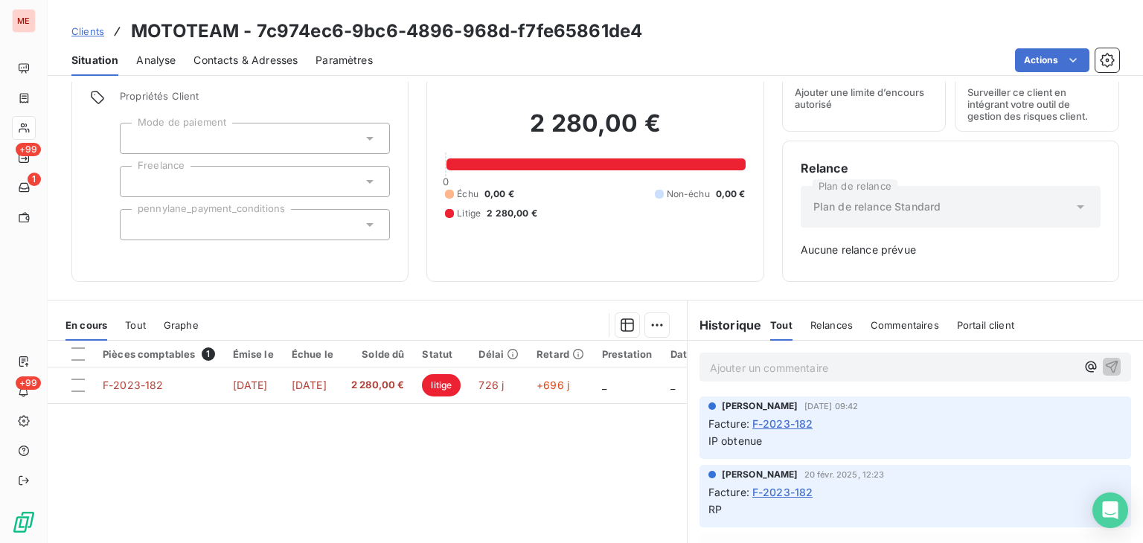
scroll to position [63, 0]
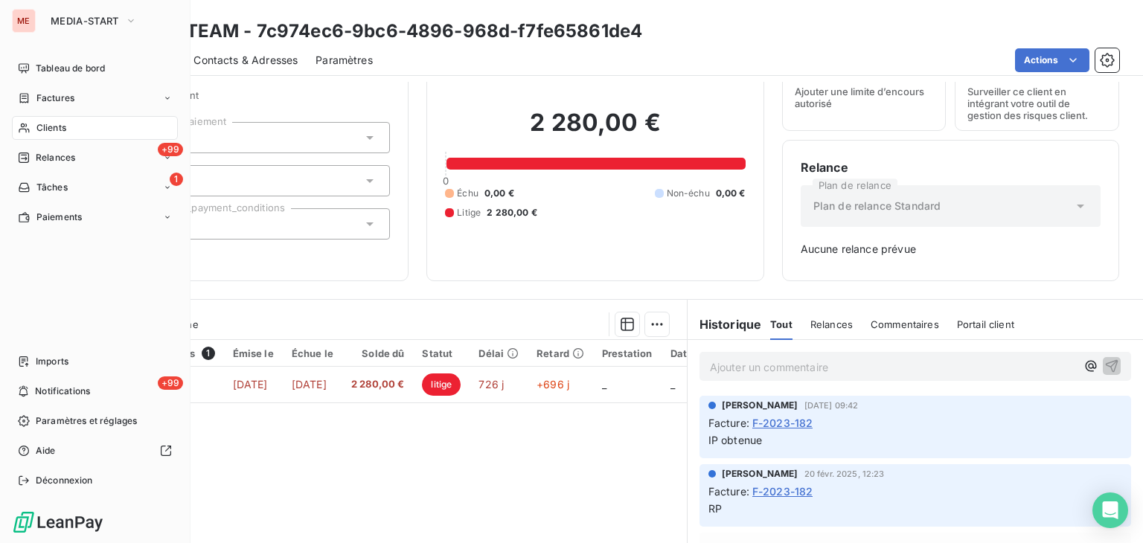
click at [33, 121] on div "Clients" at bounding box center [95, 128] width 166 height 24
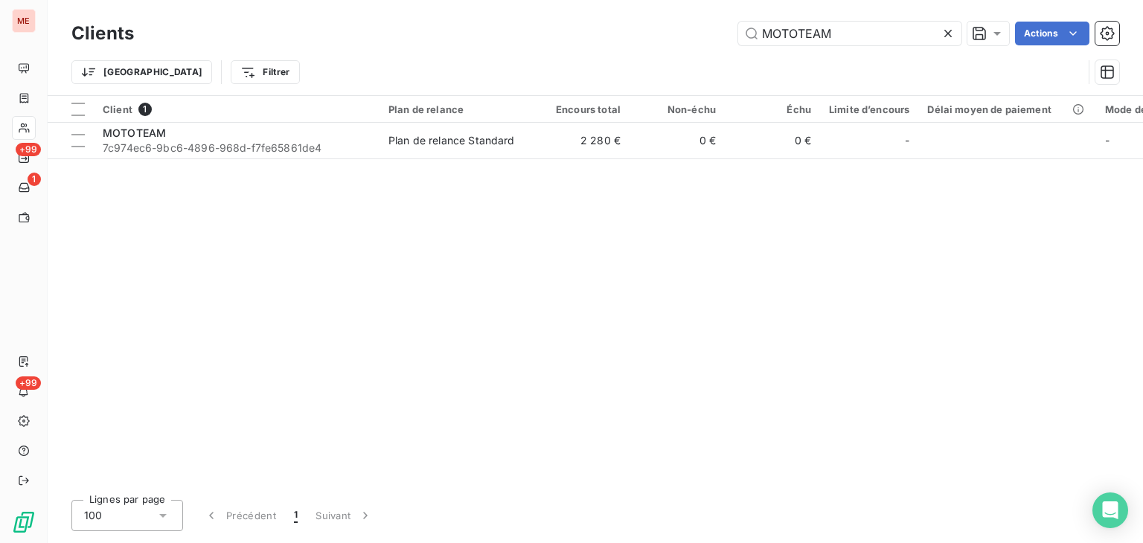
drag, startPoint x: 839, startPoint y: 36, endPoint x: 592, endPoint y: 34, distance: 246.4
click at [592, 34] on div "MOTOTEAM Actions" at bounding box center [636, 34] width 968 height 24
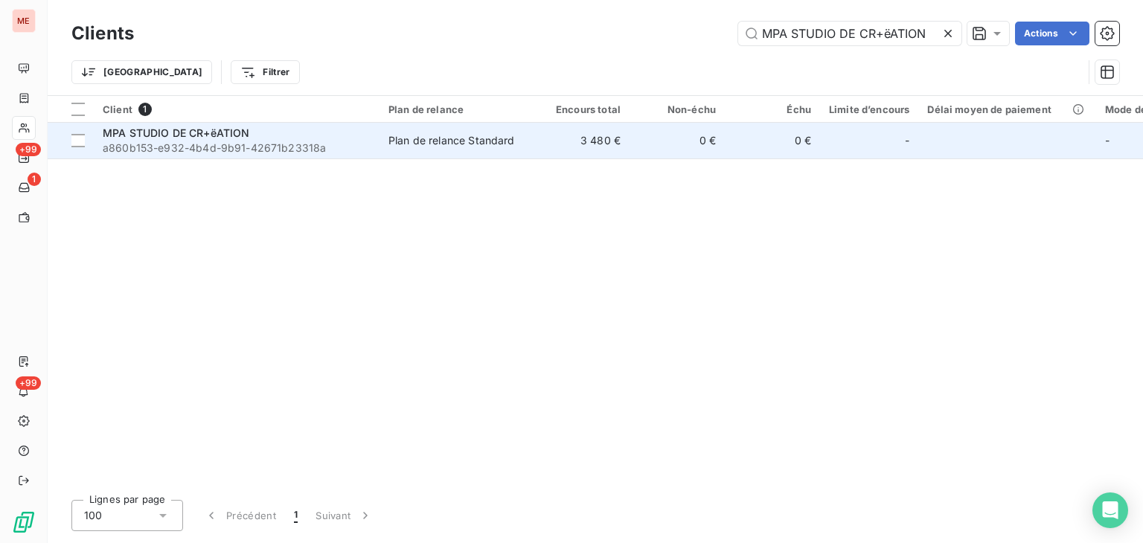
type input "MPA STUDIO DE CR+ëATION"
click at [569, 154] on td "3 480 €" at bounding box center [581, 141] width 95 height 36
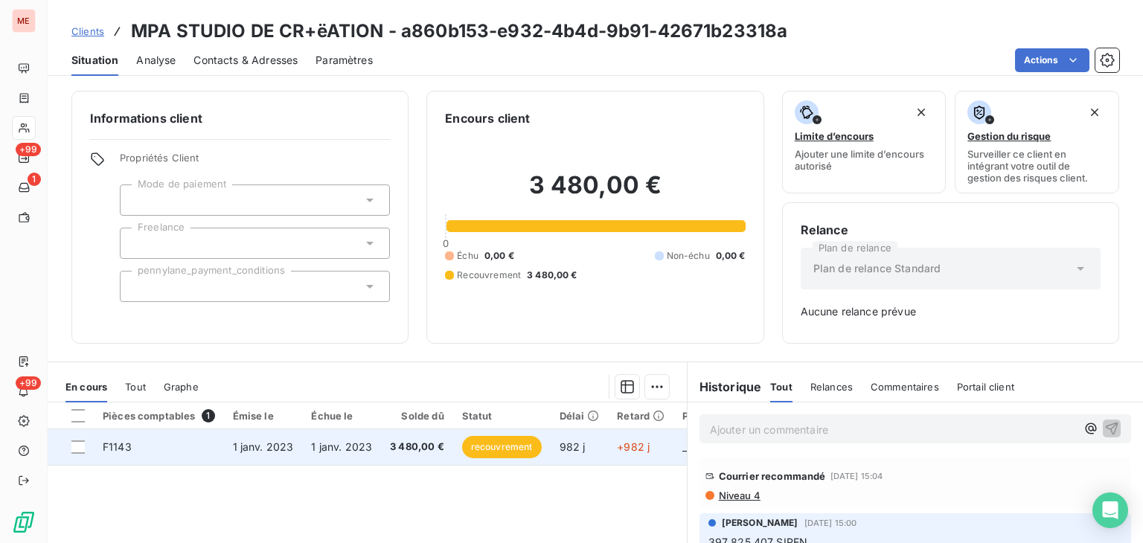
click at [353, 438] on td "1 janv. 2023" at bounding box center [341, 447] width 79 height 36
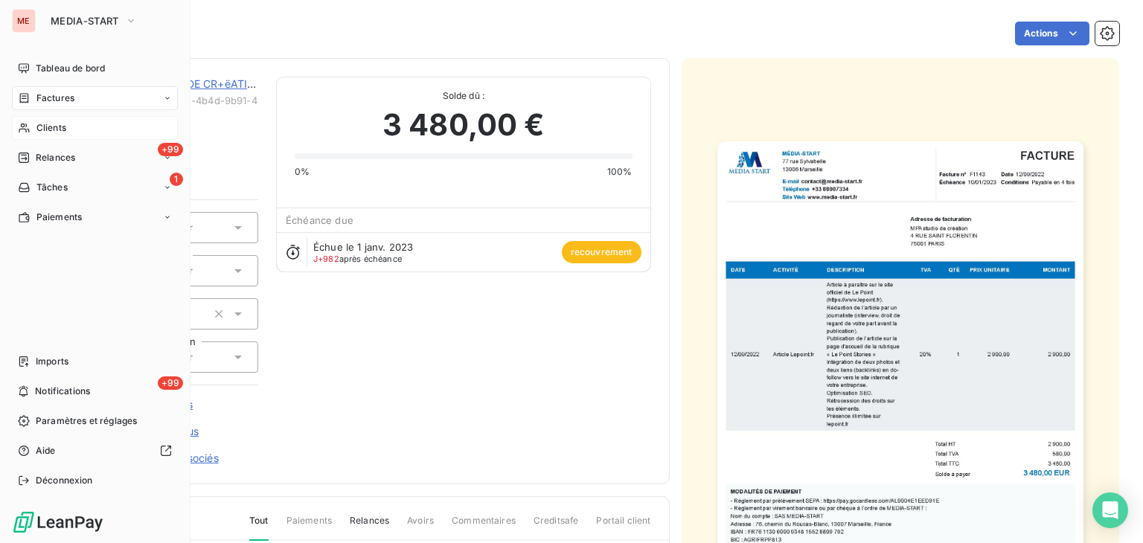
click at [68, 135] on div "Clients" at bounding box center [95, 128] width 166 height 24
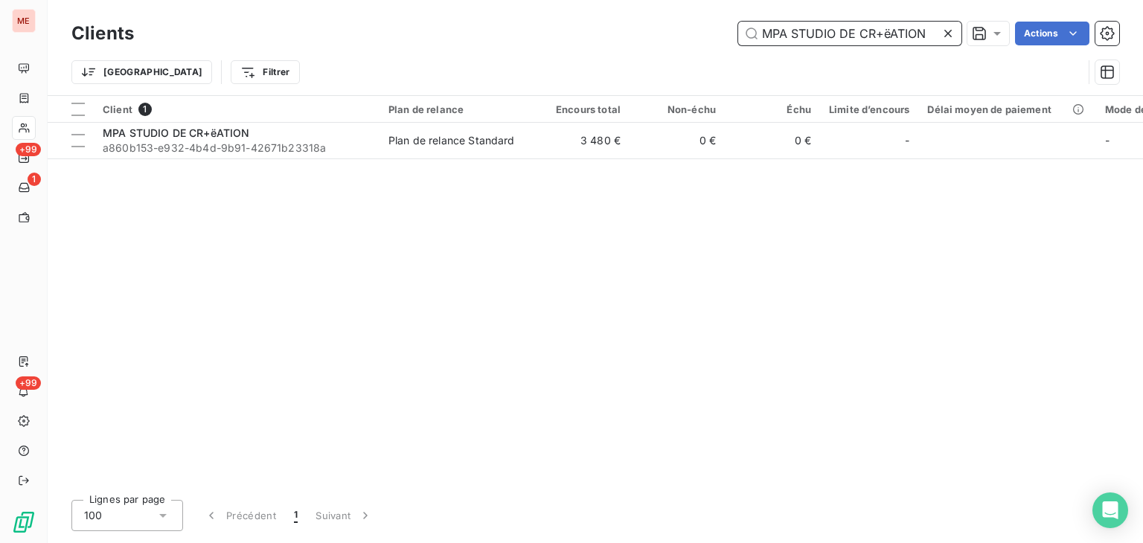
click at [825, 42] on input "MPA STUDIO DE CR+ëATION" at bounding box center [849, 34] width 223 height 24
paste input "Nanthiat Exclusive Investment Advisory SASU"
click at [825, 42] on input "MPA STUDIO DE CR+ëATION" at bounding box center [849, 34] width 223 height 24
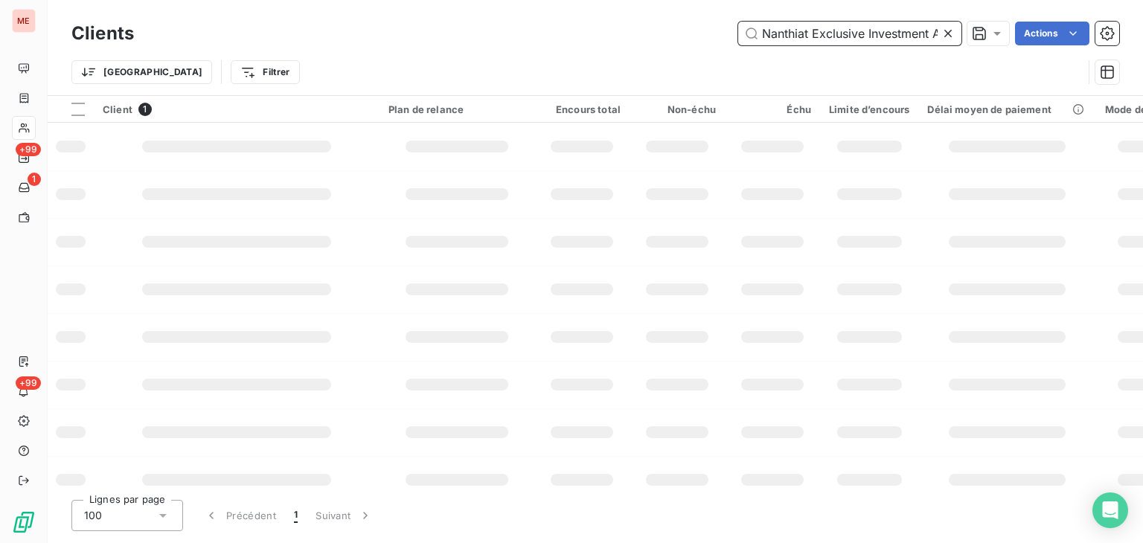
scroll to position [0, 81]
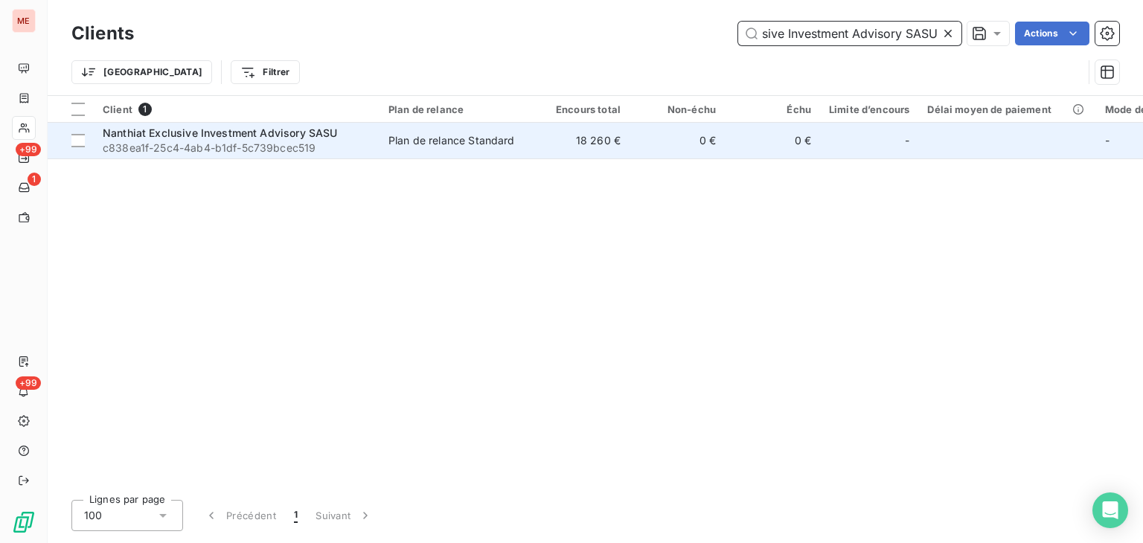
type input "Nanthiat Exclusive Investment Advisory SASU"
click at [592, 151] on td "18 260 €" at bounding box center [581, 141] width 95 height 36
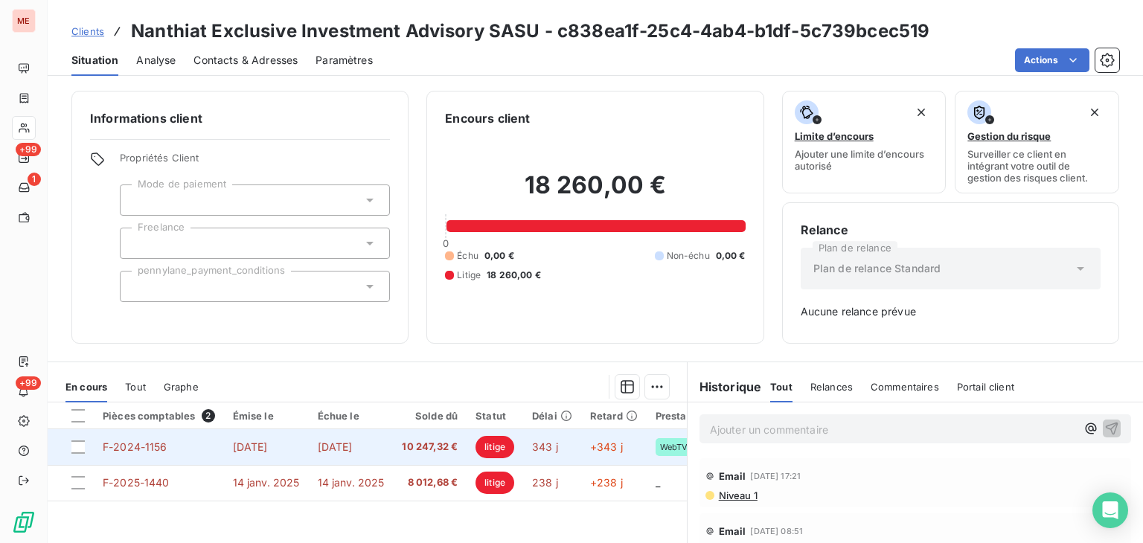
click at [340, 456] on td "1 oct. 2024" at bounding box center [351, 447] width 85 height 36
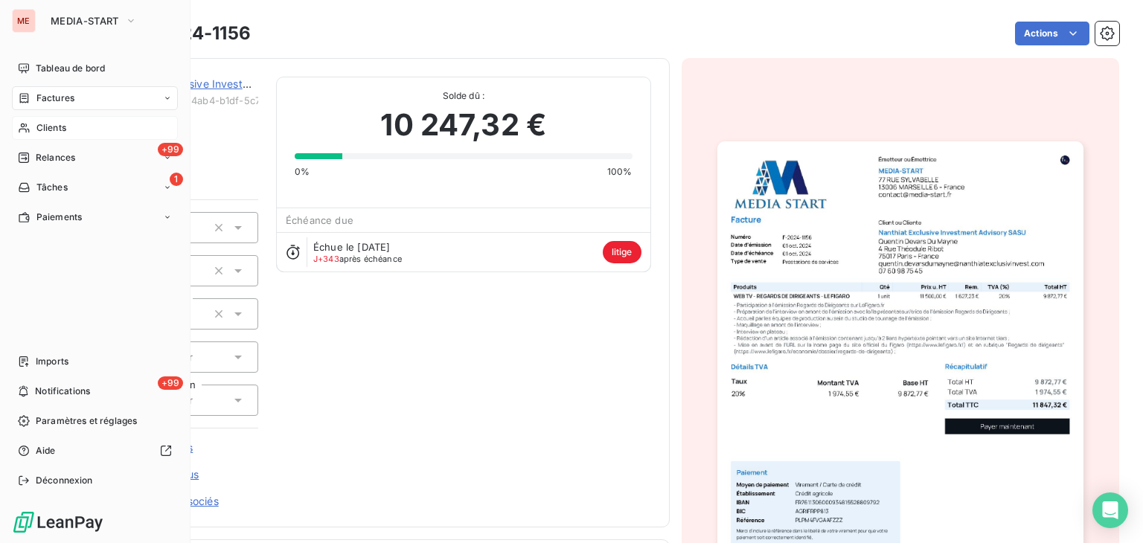
click at [25, 124] on icon at bounding box center [24, 129] width 10 height 10
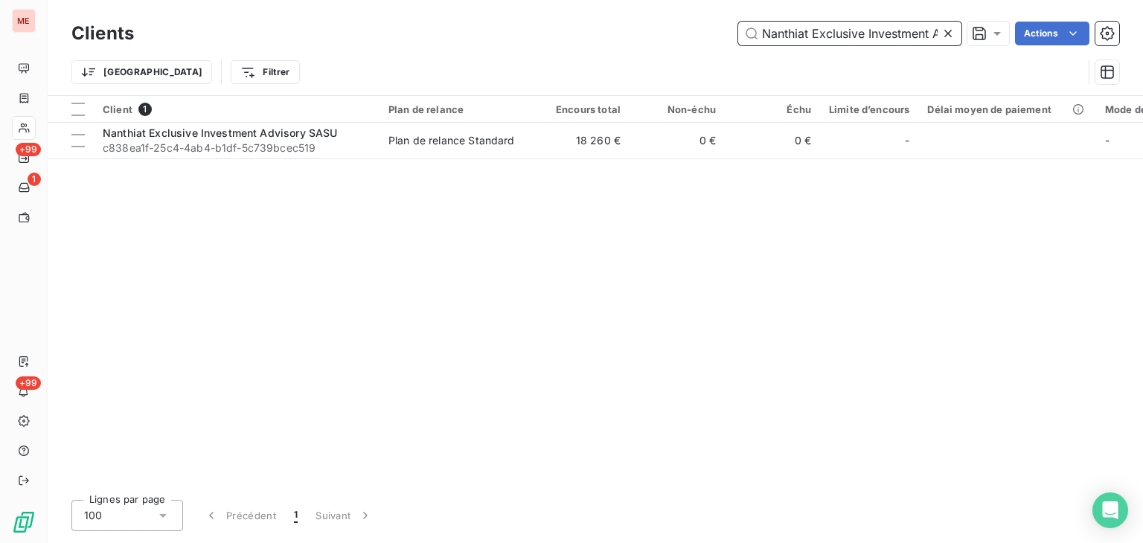
click at [814, 38] on input "Nanthiat Exclusive Investment Advisory SASU" at bounding box center [849, 34] width 223 height 24
paste input "etpro33"
click at [814, 38] on input "Netpro33" at bounding box center [849, 34] width 223 height 24
type input "Netpro33"
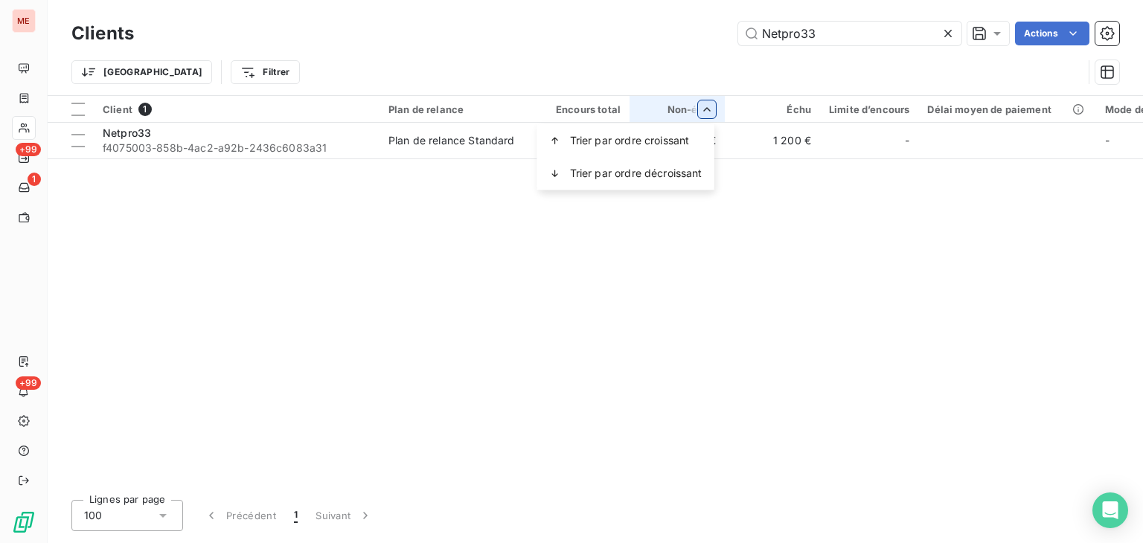
click at [852, 174] on html "ME +99 1 +99 Clients Netpro33 Actions Trier Filtrer Client 1 Plan de relance En…" at bounding box center [571, 271] width 1143 height 543
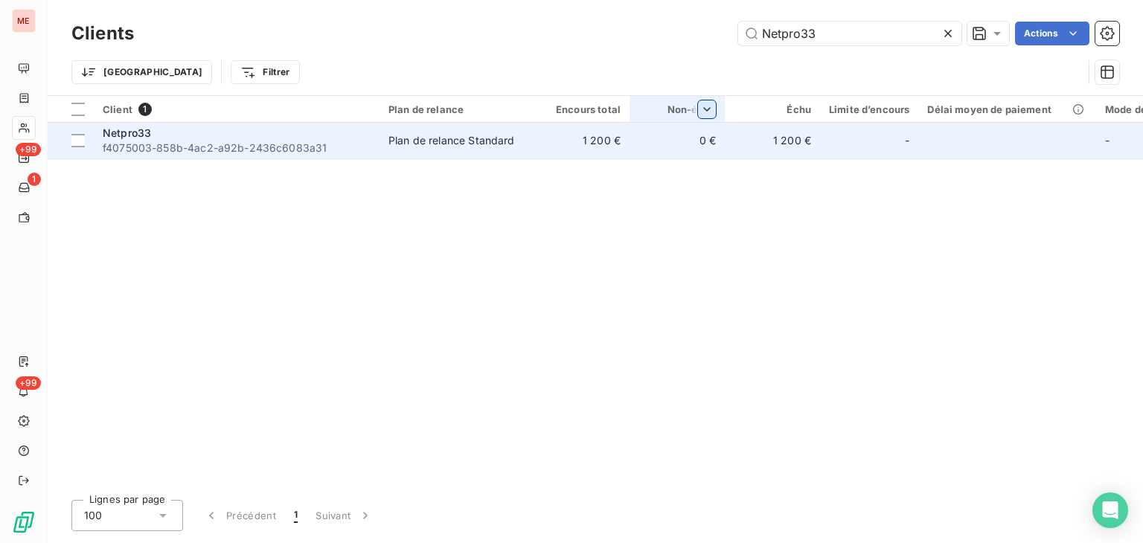
click at [760, 146] on td "1 200 €" at bounding box center [772, 141] width 95 height 36
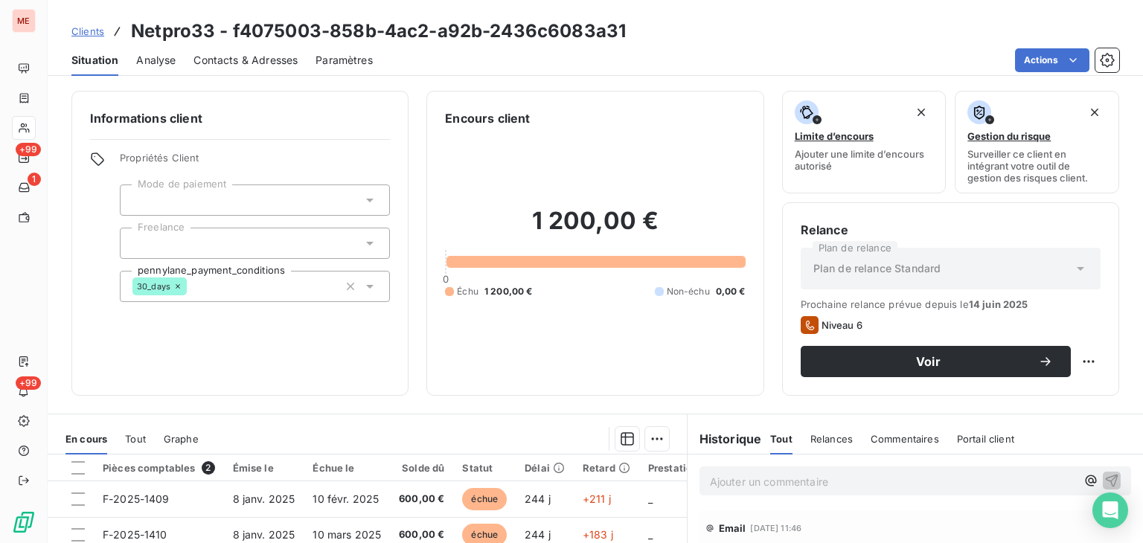
scroll to position [131, 0]
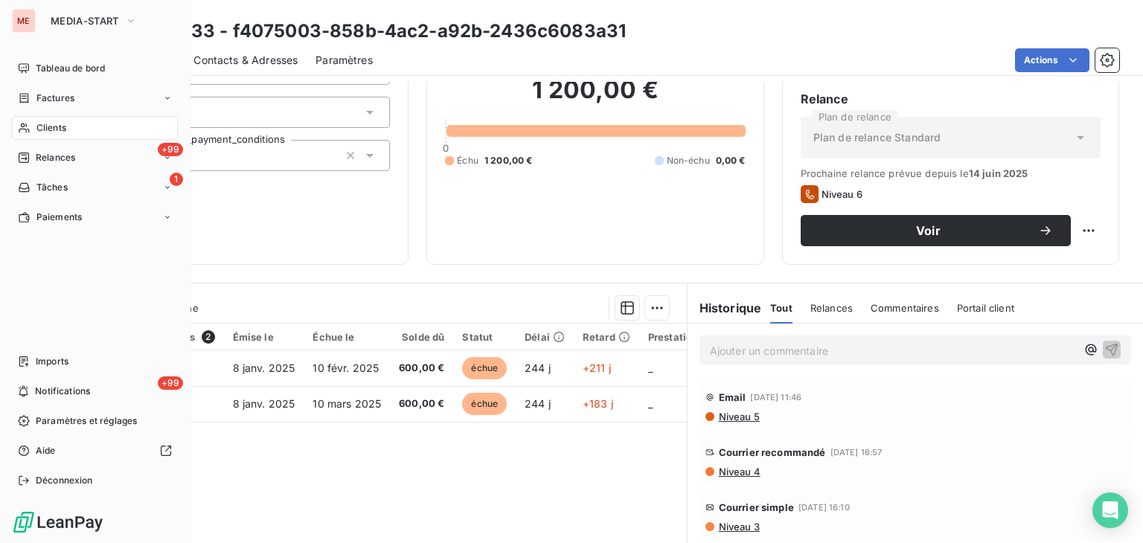
click at [26, 129] on icon at bounding box center [24, 128] width 13 height 12
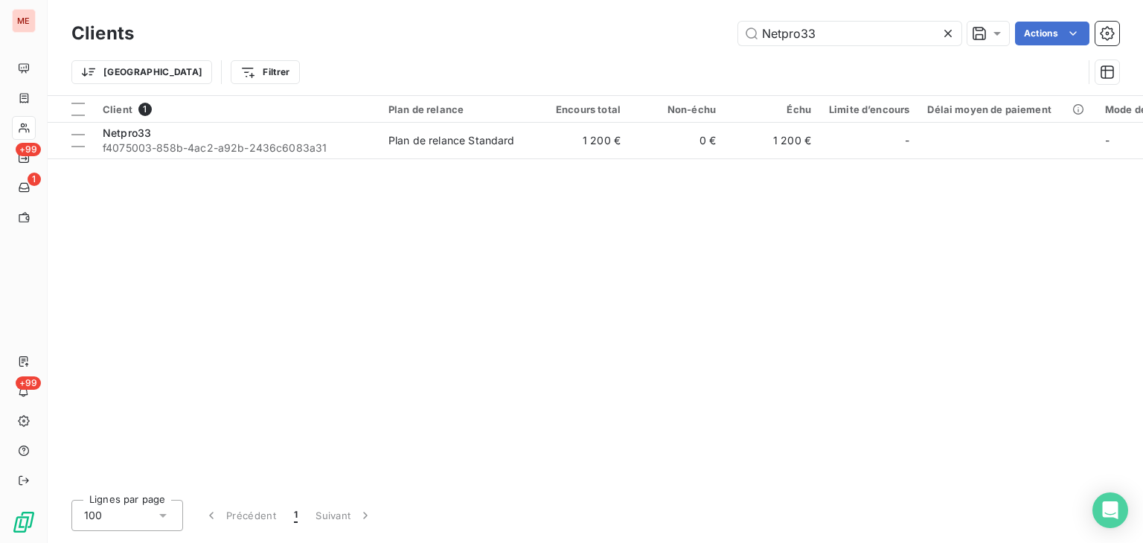
drag, startPoint x: 826, startPoint y: 32, endPoint x: 660, endPoint y: 19, distance: 166.5
click at [660, 19] on div "Clients Netpro33 Actions" at bounding box center [595, 33] width 1048 height 31
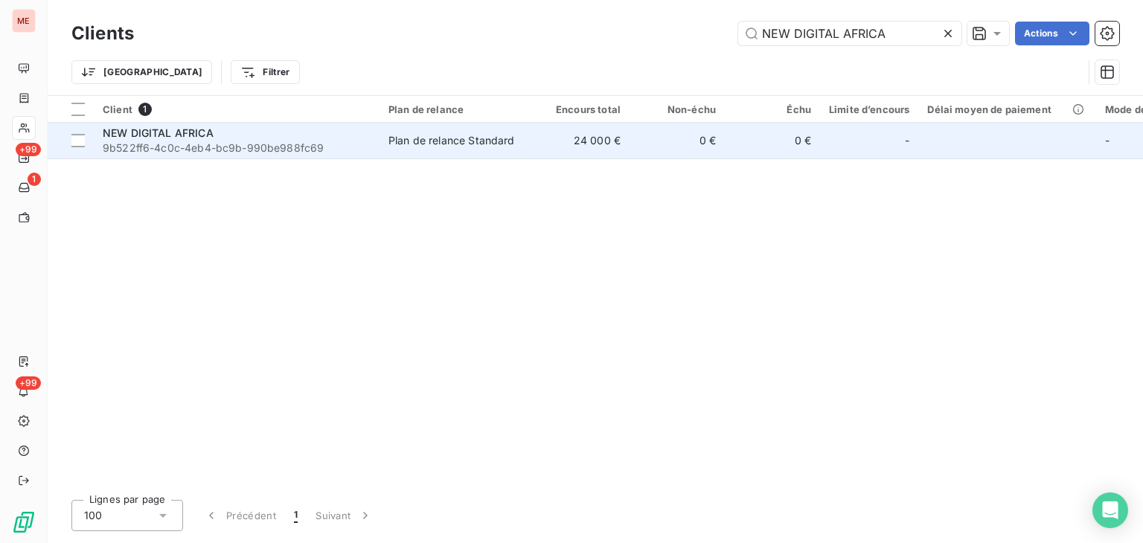
type input "NEW DIGITAL AFRICA"
click at [630, 148] on td "0 €" at bounding box center [677, 141] width 95 height 36
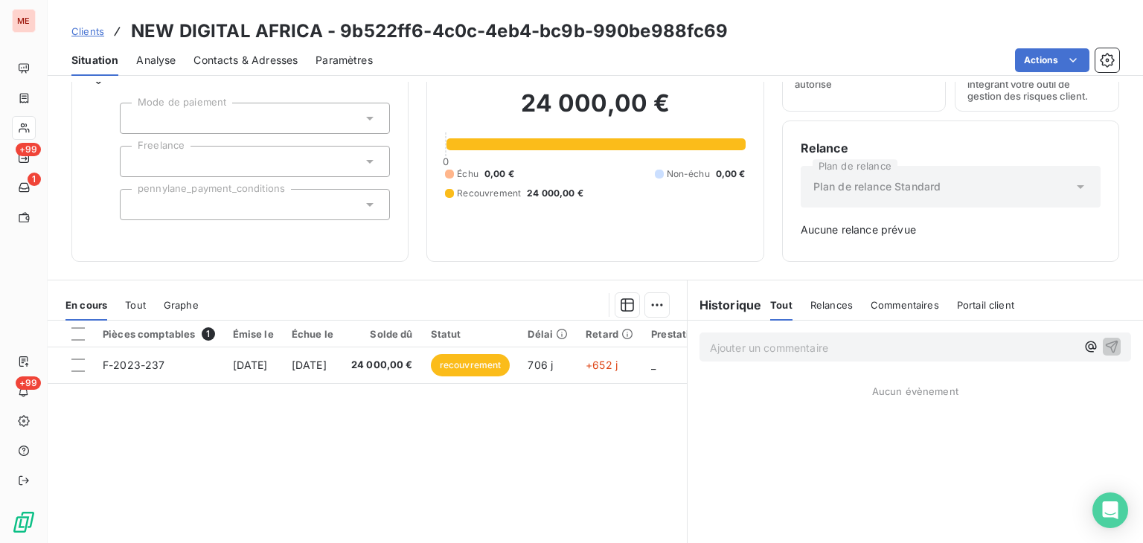
scroll to position [83, 0]
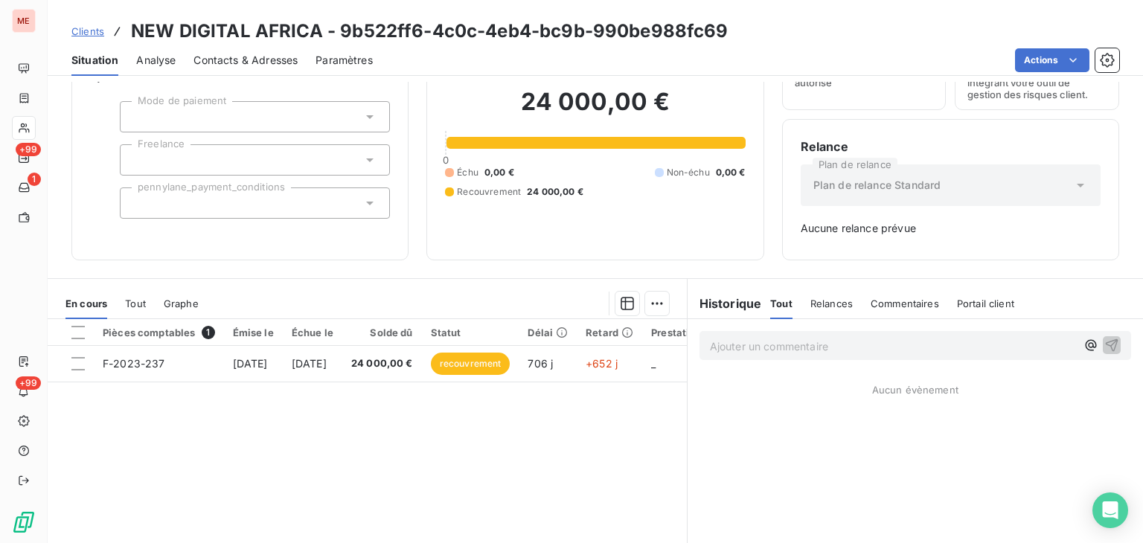
click at [411, 341] on th "Solde dû" at bounding box center [382, 332] width 80 height 27
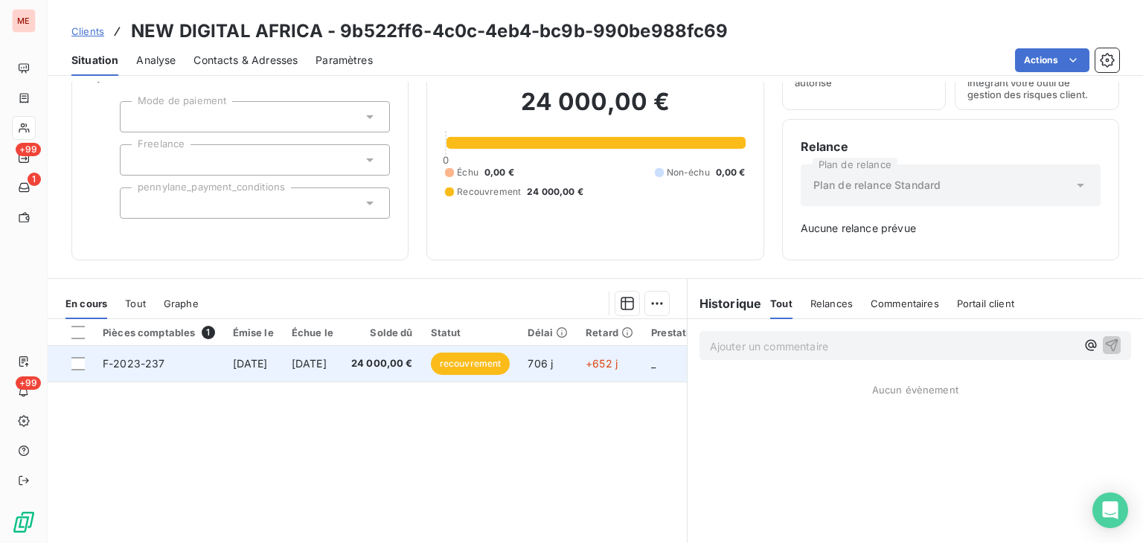
click at [422, 349] on td "24 000,00 €" at bounding box center [382, 364] width 80 height 36
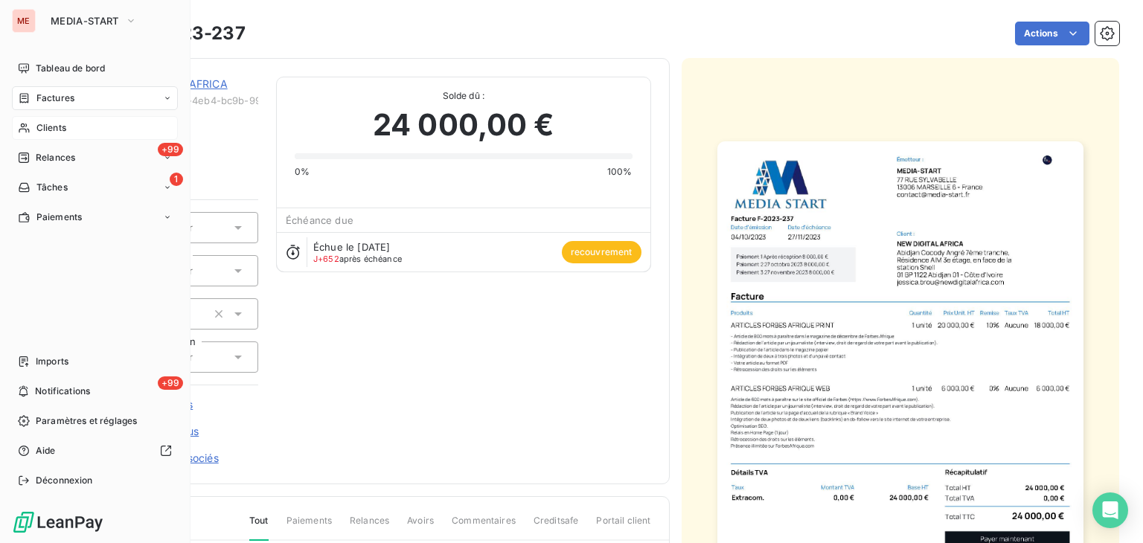
click at [81, 135] on div "Clients" at bounding box center [95, 128] width 166 height 24
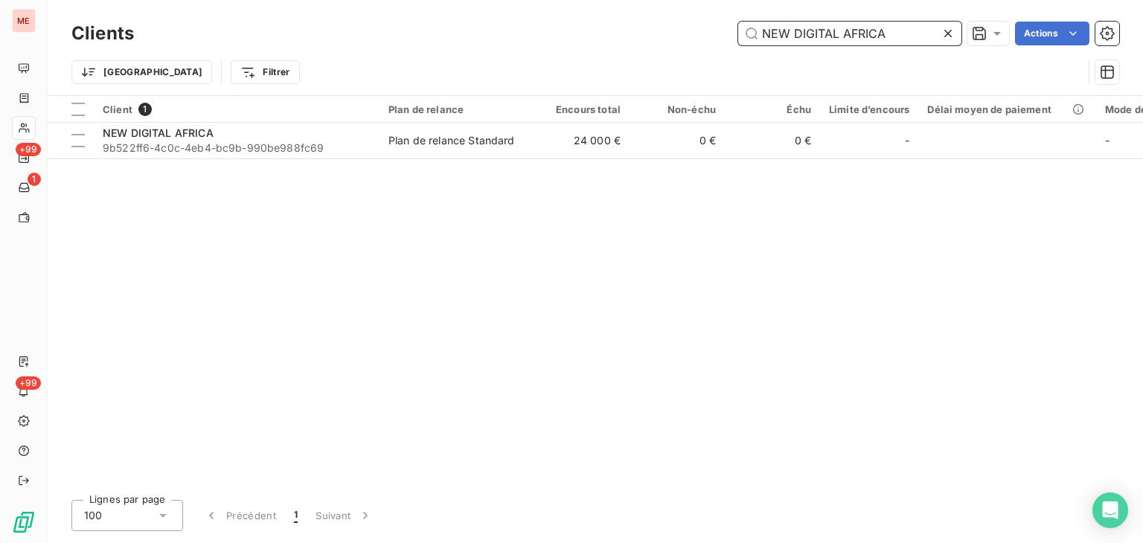
drag, startPoint x: 830, startPoint y: 32, endPoint x: 679, endPoint y: 28, distance: 151.2
click at [679, 28] on div "NEW DIGITAL AFRICA Actions" at bounding box center [636, 34] width 968 height 24
paste input "ew quality cleaning"
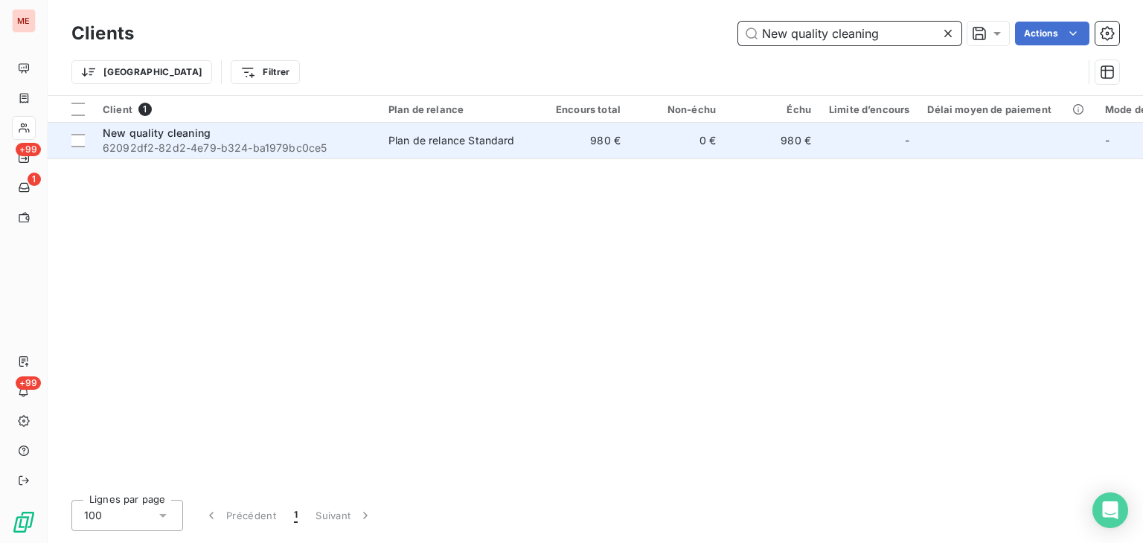
type input "New quality cleaning"
click at [664, 149] on td "0 €" at bounding box center [677, 141] width 95 height 36
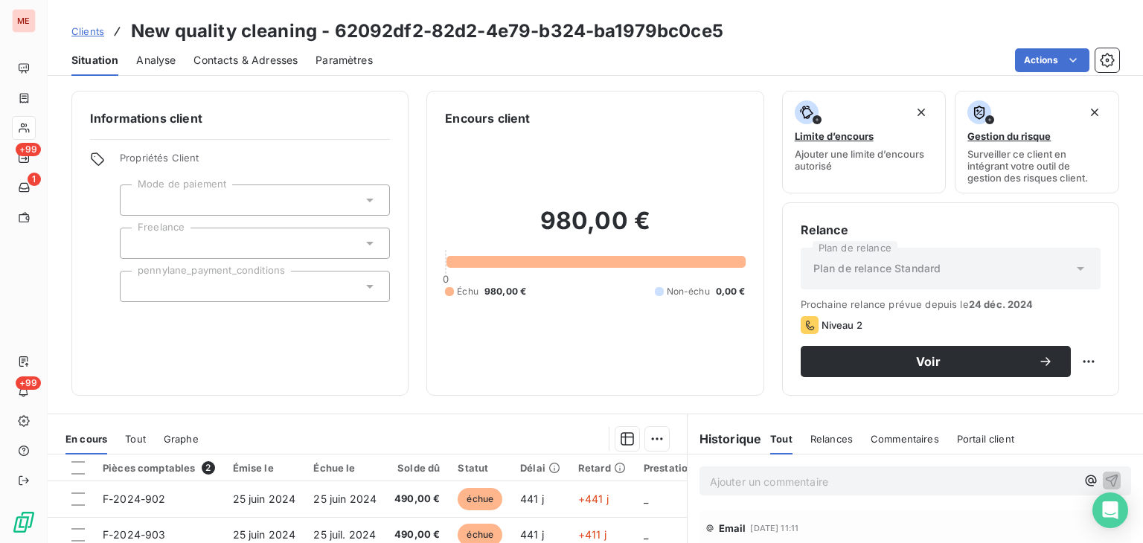
scroll to position [208, 0]
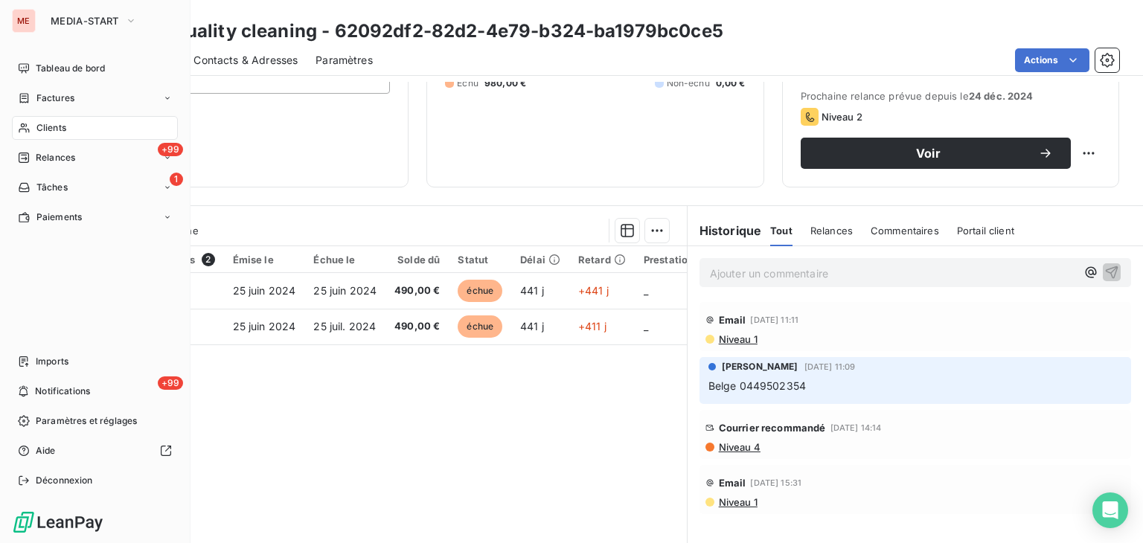
click at [34, 124] on div "Clients" at bounding box center [95, 128] width 166 height 24
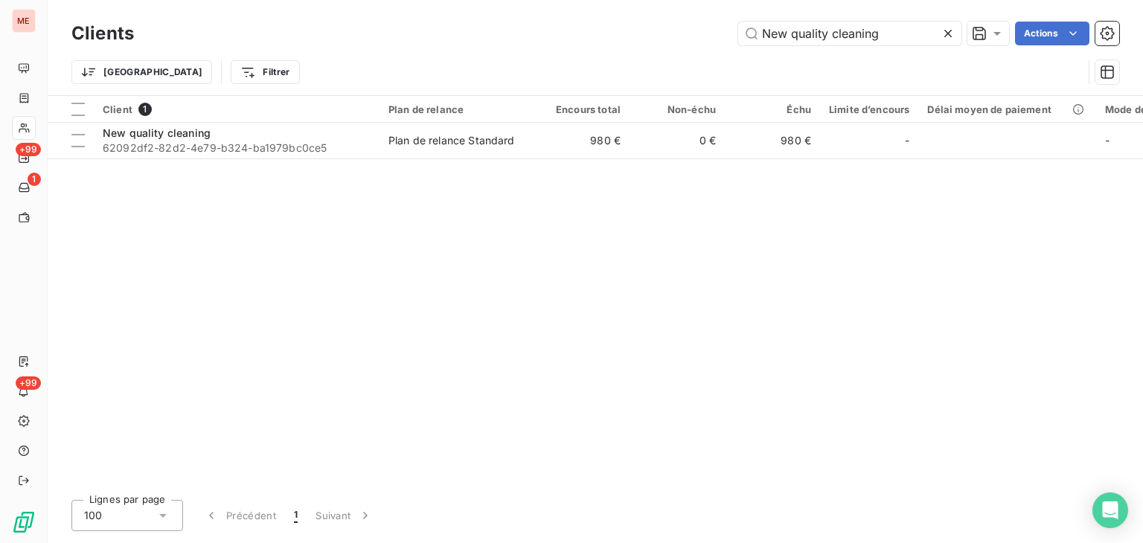
drag, startPoint x: 909, startPoint y: 31, endPoint x: 654, endPoint y: 36, distance: 255.3
click at [654, 36] on div "New quality cleaning Actions" at bounding box center [636, 34] width 968 height 24
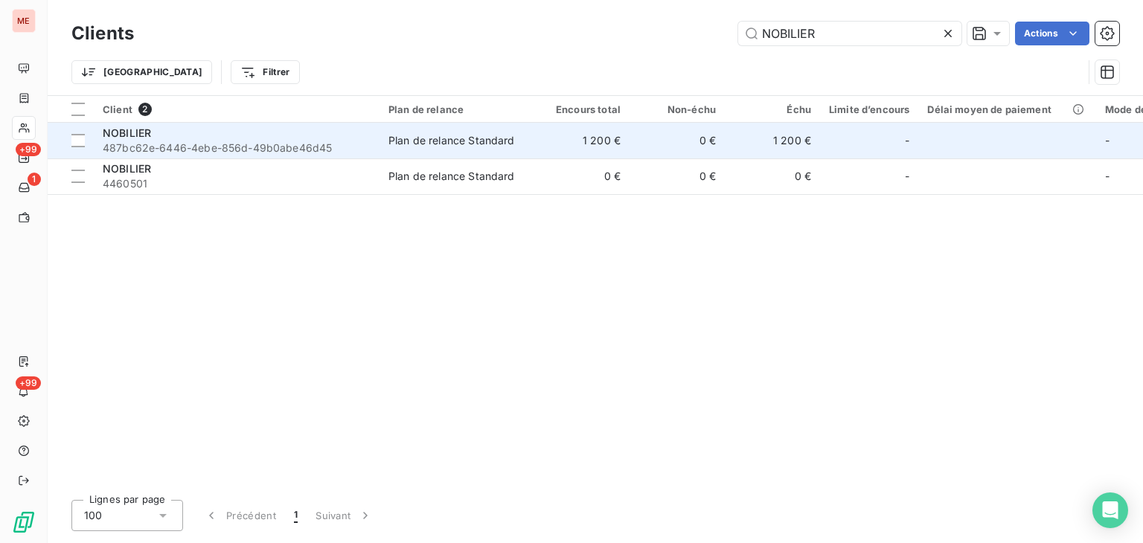
type input "NOBILIER"
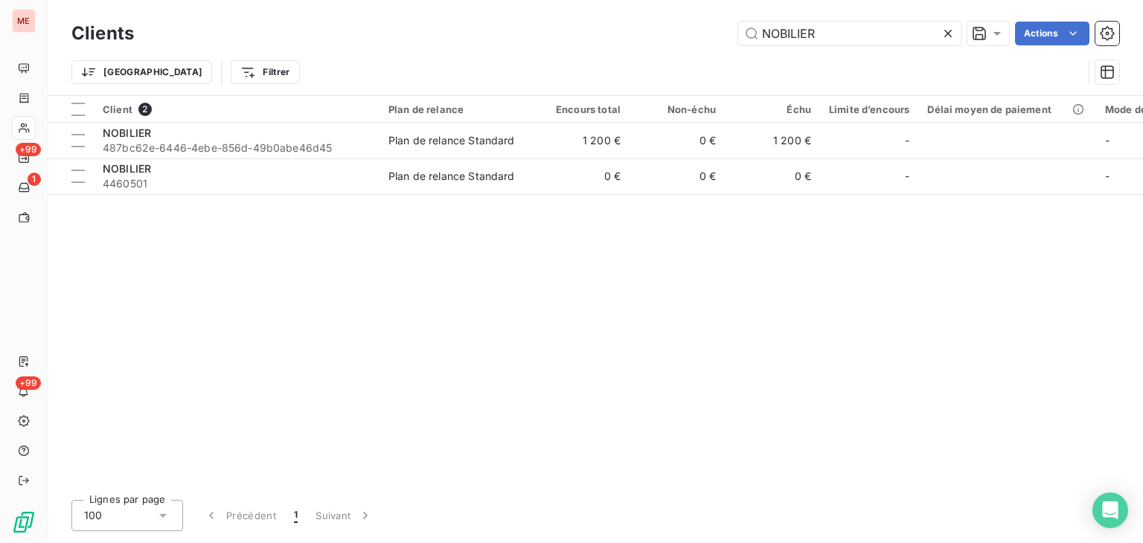
drag, startPoint x: 575, startPoint y: 135, endPoint x: 637, endPoint y: 58, distance: 98.5
click at [637, 58] on div "Clients NOBILIER Actions Trier Filtrer Client 2 Plan de relance Encours total N…" at bounding box center [596, 271] width 1096 height 543
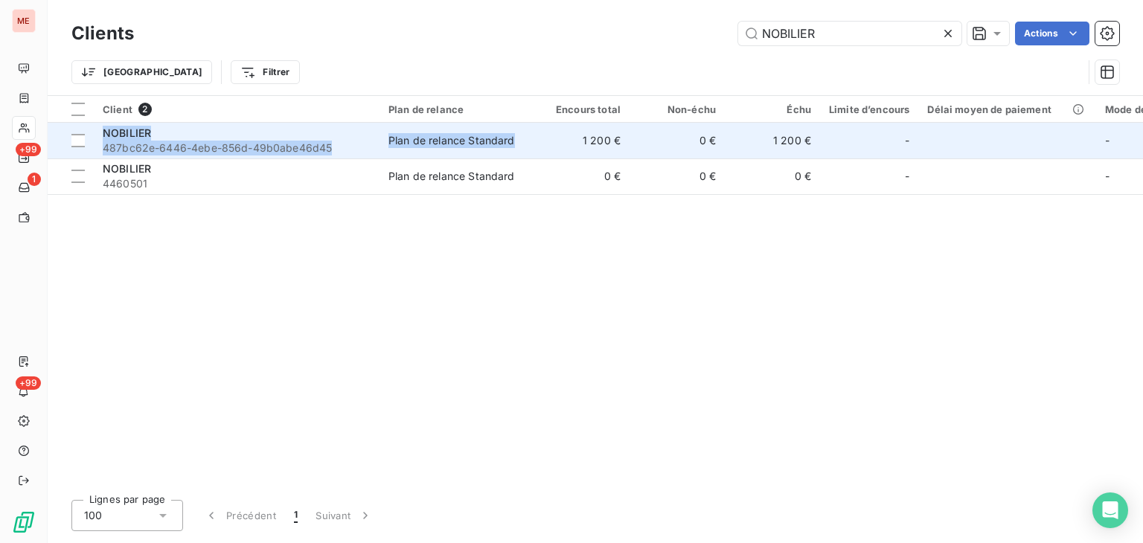
click at [542, 141] on td "1 200 €" at bounding box center [581, 141] width 95 height 36
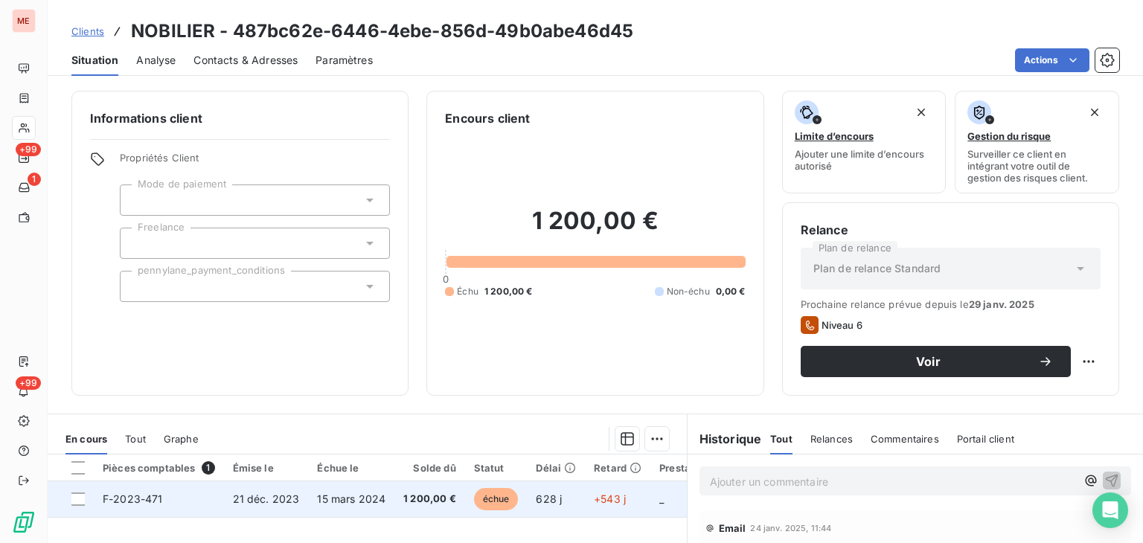
click at [554, 509] on td "628 j" at bounding box center [556, 500] width 58 height 36
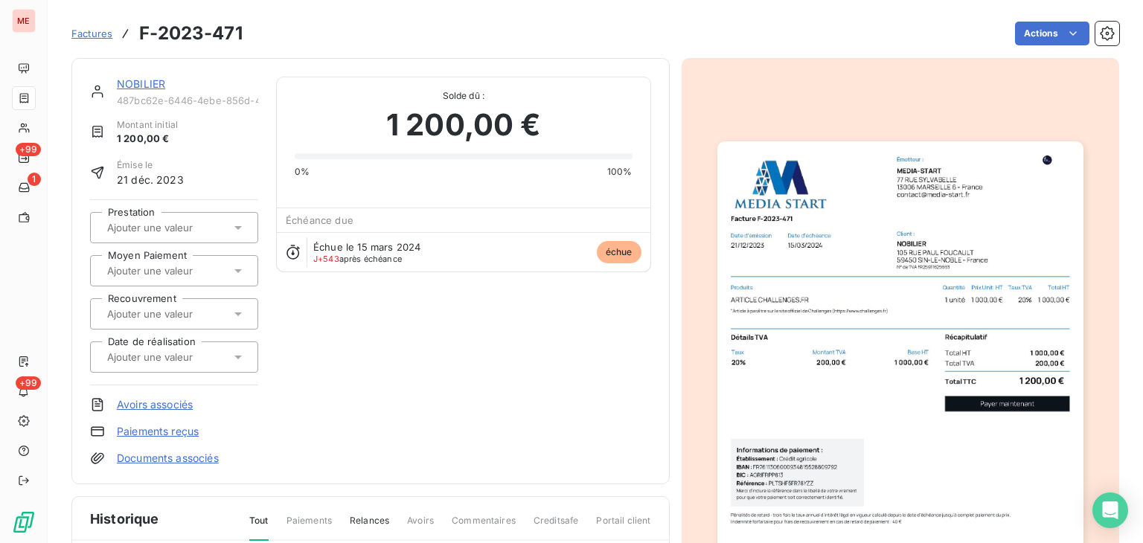
click at [435, 5] on div "Factures F-2023-471 Actions" at bounding box center [595, 24] width 1048 height 49
click at [792, 269] on img "button" at bounding box center [901, 399] width 366 height 517
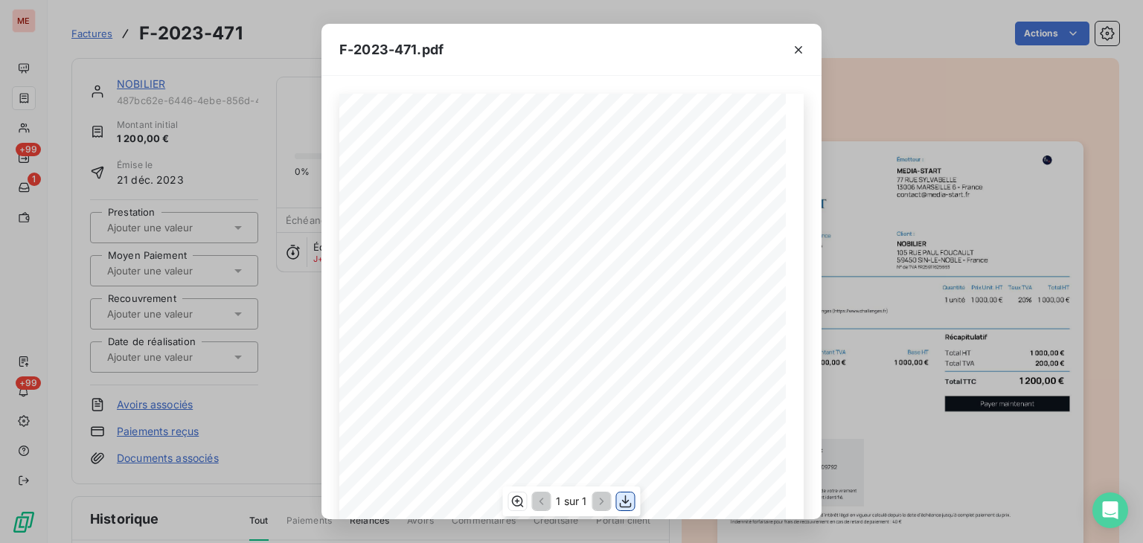
click at [627, 498] on icon "button" at bounding box center [626, 501] width 15 height 15
click at [789, 39] on button "button" at bounding box center [799, 50] width 24 height 24
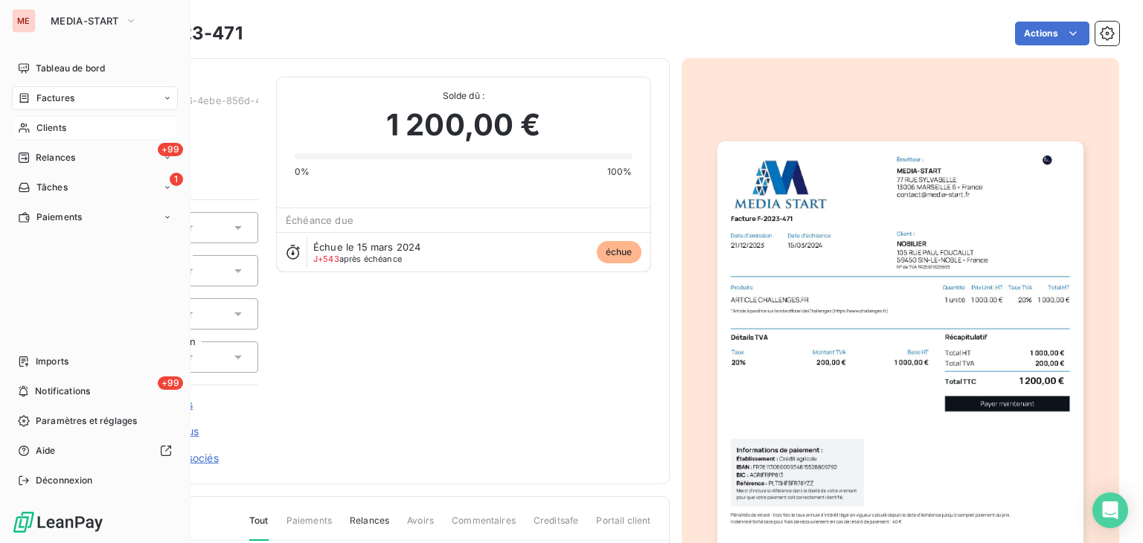
click at [33, 131] on div "Clients" at bounding box center [95, 128] width 166 height 24
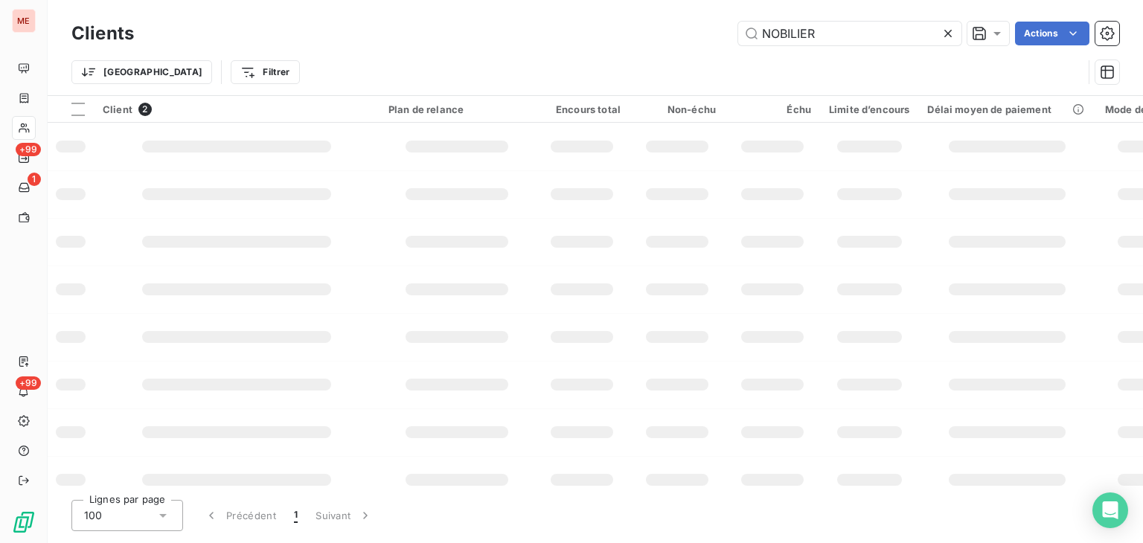
drag, startPoint x: 866, startPoint y: 34, endPoint x: 575, endPoint y: 39, distance: 291.1
click at [575, 39] on div "NOBILIER Actions" at bounding box center [636, 34] width 968 height 24
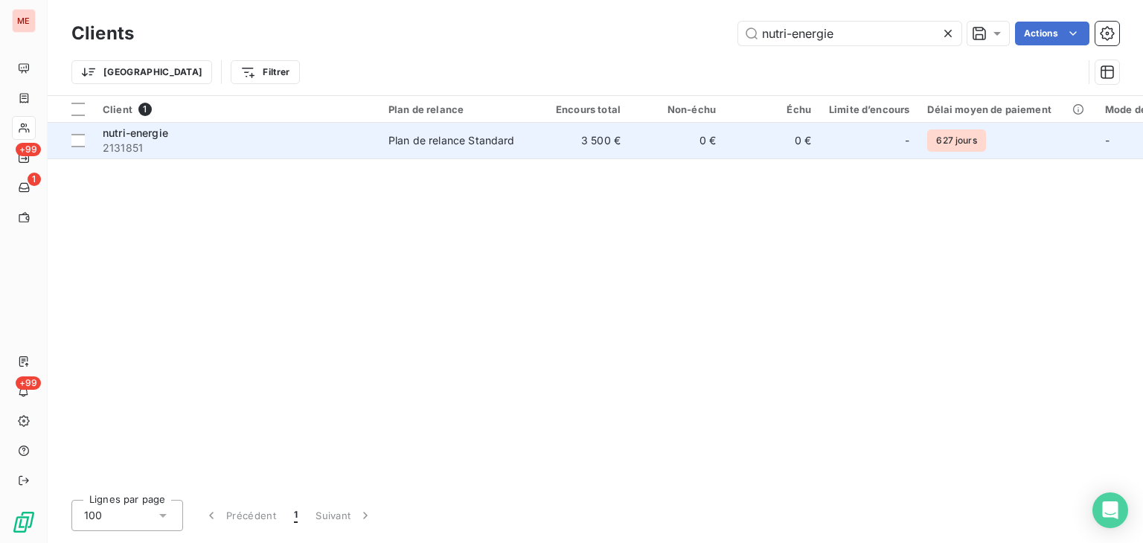
type input "nutri-energie"
click at [566, 147] on td "3 500 €" at bounding box center [581, 141] width 95 height 36
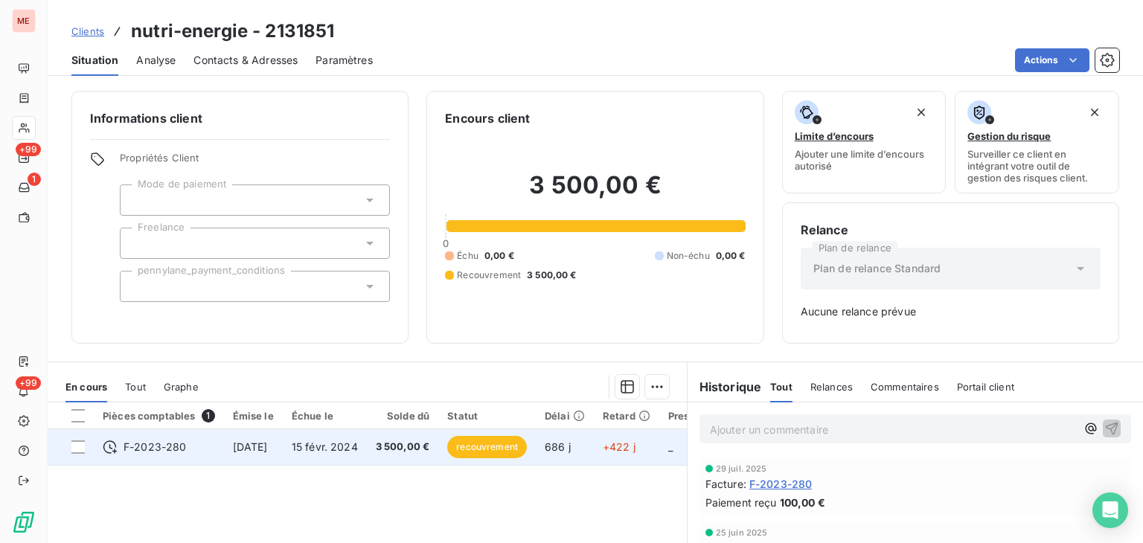
click at [390, 451] on td "3 500,00 €" at bounding box center [403, 447] width 72 height 36
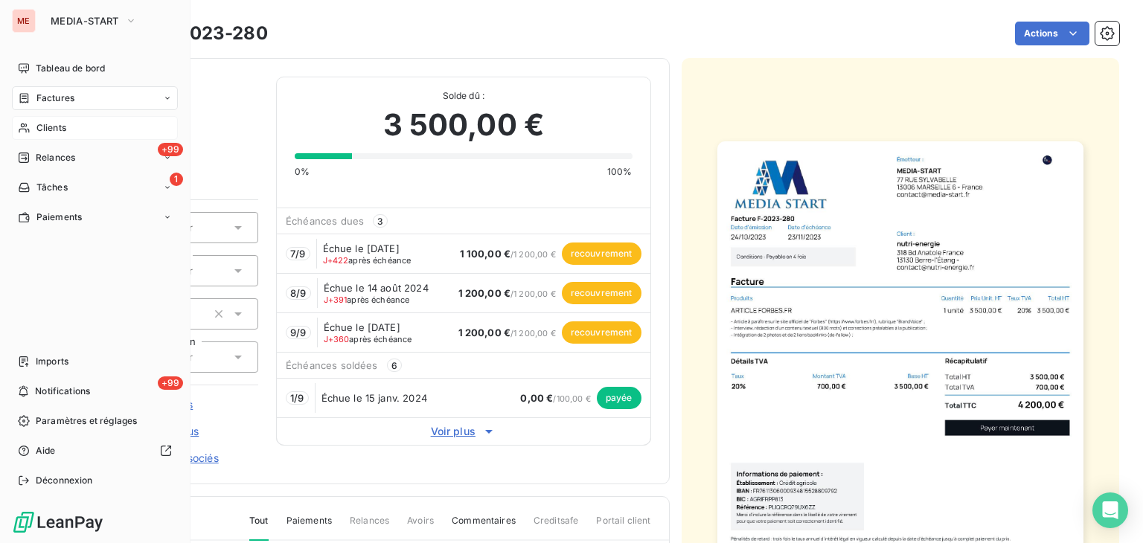
click at [36, 126] on span "Clients" at bounding box center [51, 127] width 30 height 13
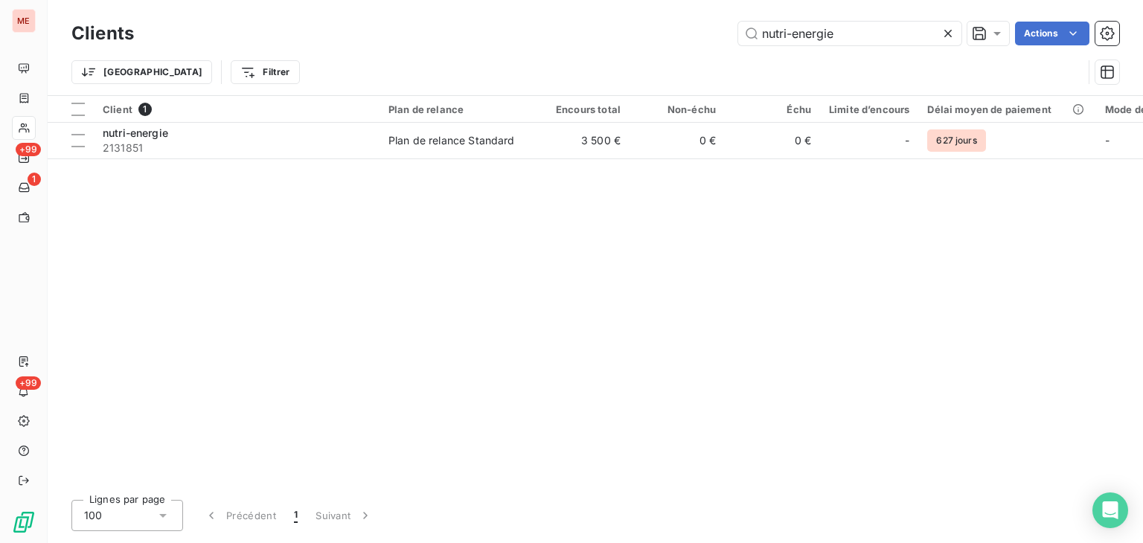
drag, startPoint x: 852, startPoint y: 39, endPoint x: 537, endPoint y: 79, distance: 316.7
click at [537, 79] on div "Clients nutri-energie Actions Trier Filtrer" at bounding box center [595, 56] width 1048 height 77
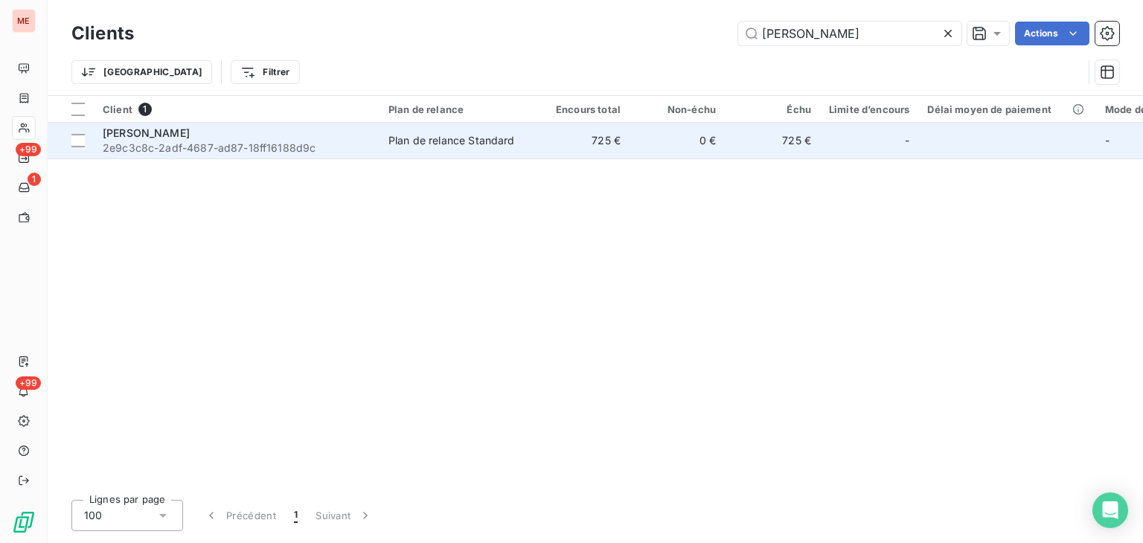
type input "Olivier Zucchero"
click at [585, 132] on td "725 €" at bounding box center [581, 141] width 95 height 36
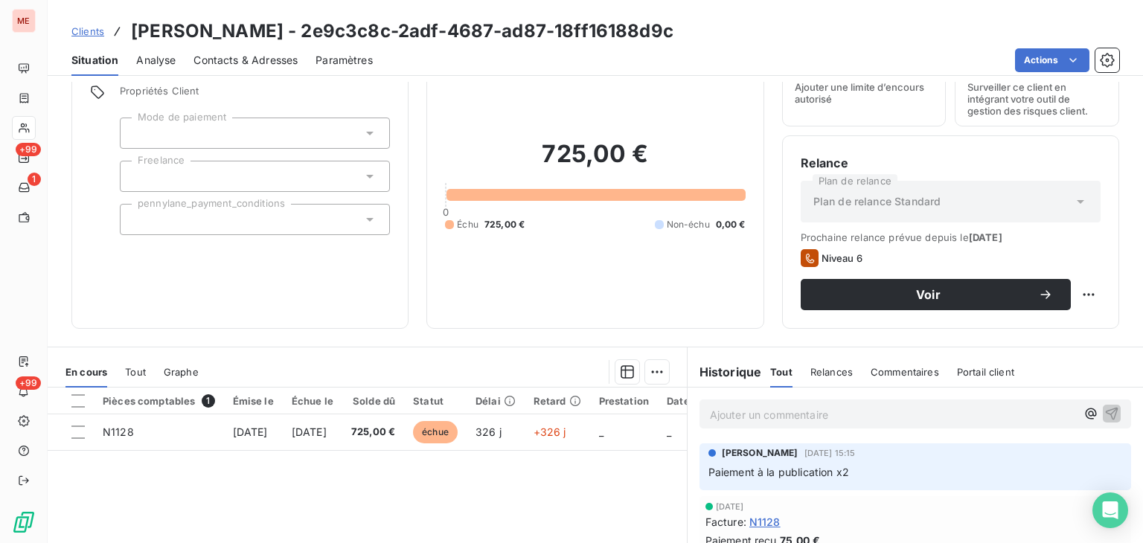
scroll to position [74, 0]
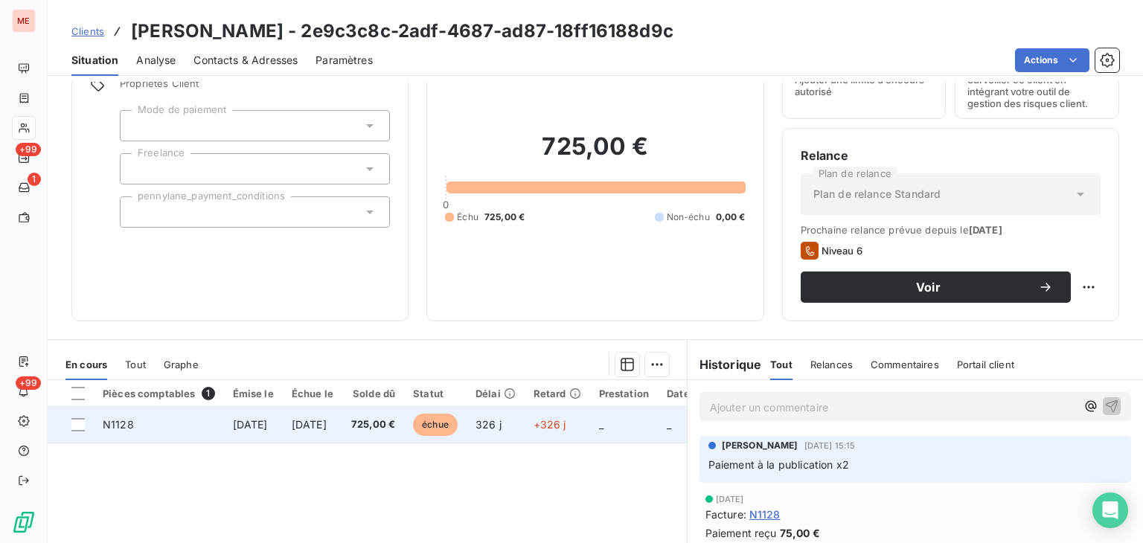
click at [590, 438] on td "+326 j" at bounding box center [558, 425] width 66 height 36
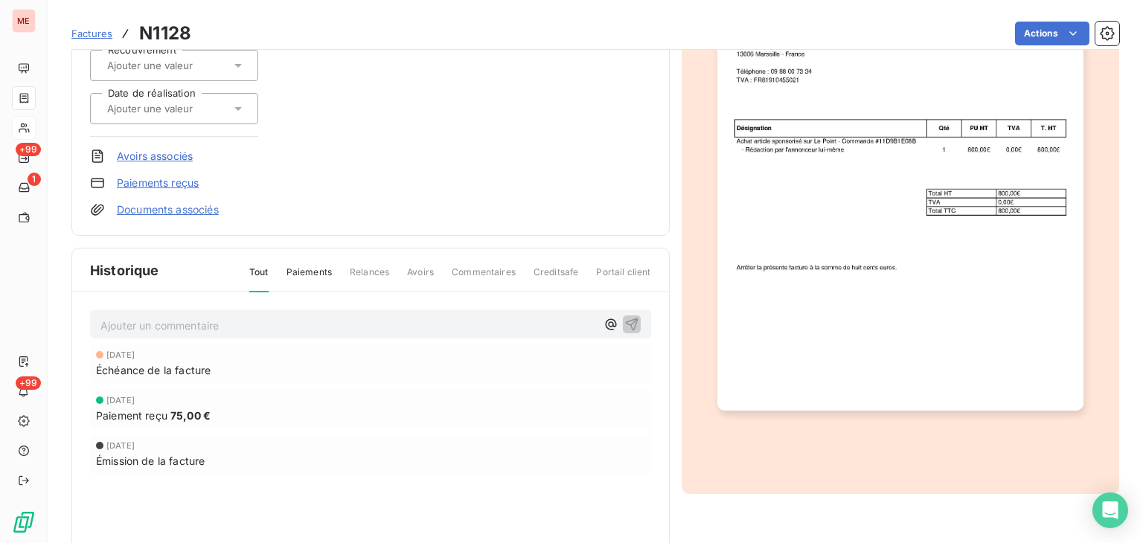
scroll to position [247, 0]
click at [847, 243] on img "button" at bounding box center [901, 153] width 366 height 517
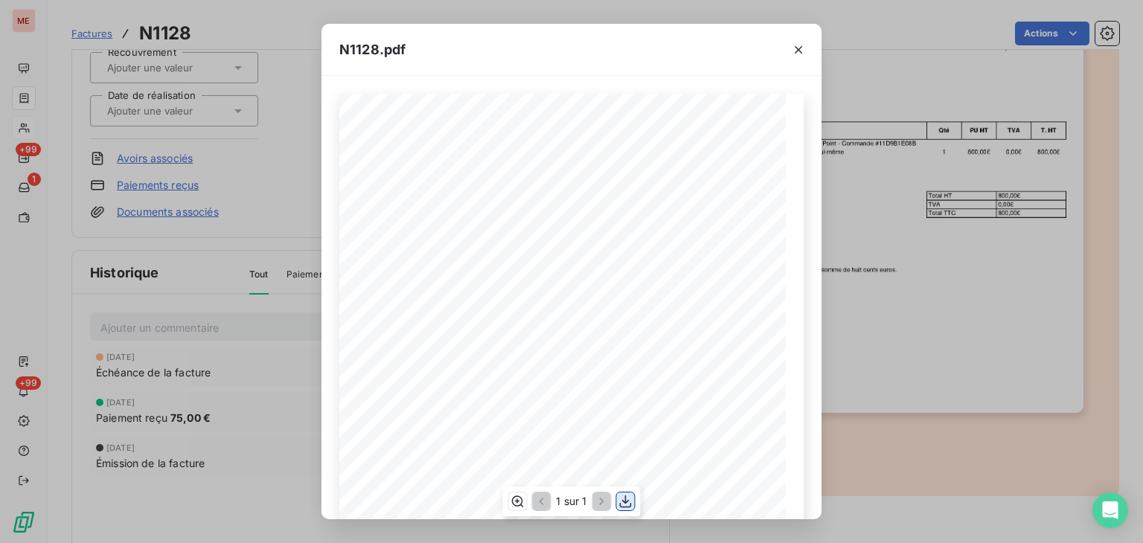
click at [620, 505] on icon "button" at bounding box center [626, 501] width 12 height 13
click at [802, 39] on button "button" at bounding box center [799, 50] width 24 height 24
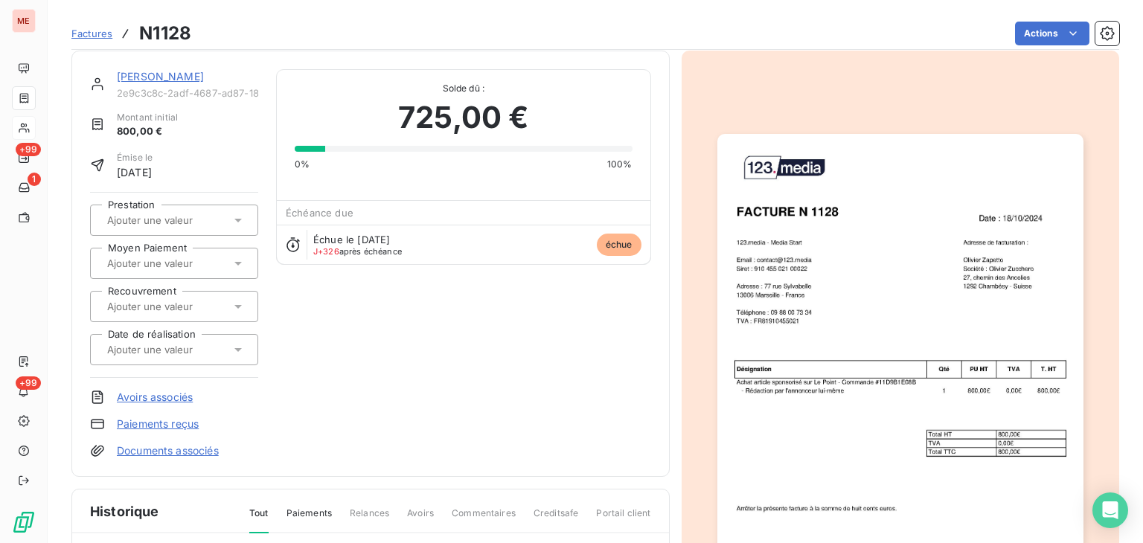
scroll to position [9, 0]
click at [889, 176] on img "button" at bounding box center [901, 391] width 366 height 517
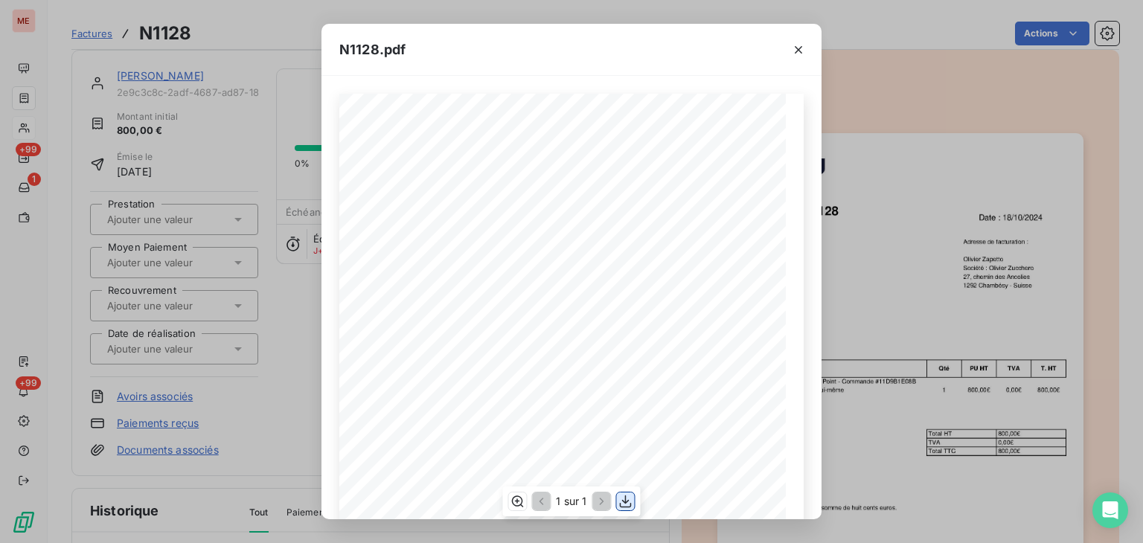
click at [617, 505] on button "button" at bounding box center [626, 502] width 18 height 18
click at [800, 65] on div at bounding box center [799, 49] width 46 height 51
click at [878, 61] on div "N1128.pdf FACTURE N 1128 Date : 18/10/2024 123.media - Media Start Email : cont…" at bounding box center [571, 271] width 1143 height 543
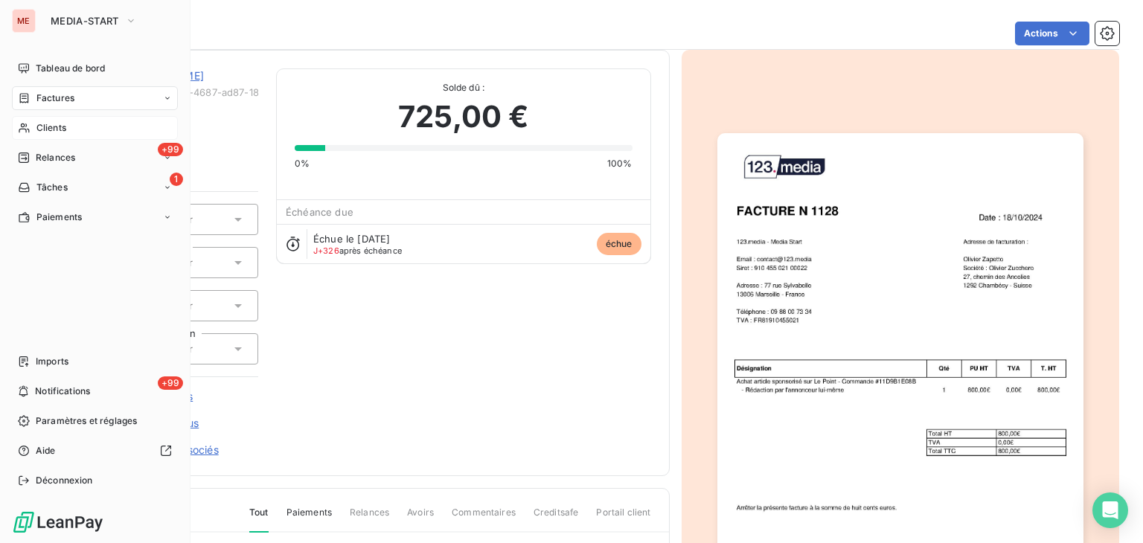
click at [18, 130] on icon at bounding box center [24, 128] width 13 height 12
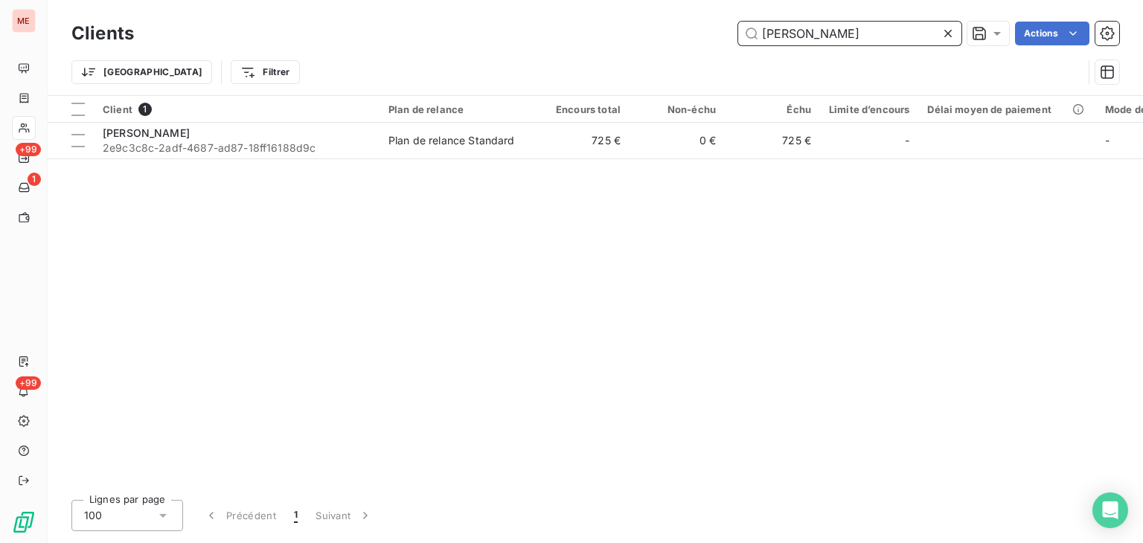
drag, startPoint x: 863, startPoint y: 22, endPoint x: 645, endPoint y: 46, distance: 219.5
click at [645, 46] on div "Clients Olivier Zucchero Actions" at bounding box center [595, 33] width 1048 height 31
paste input "UEST FORMATION CONSEIL"
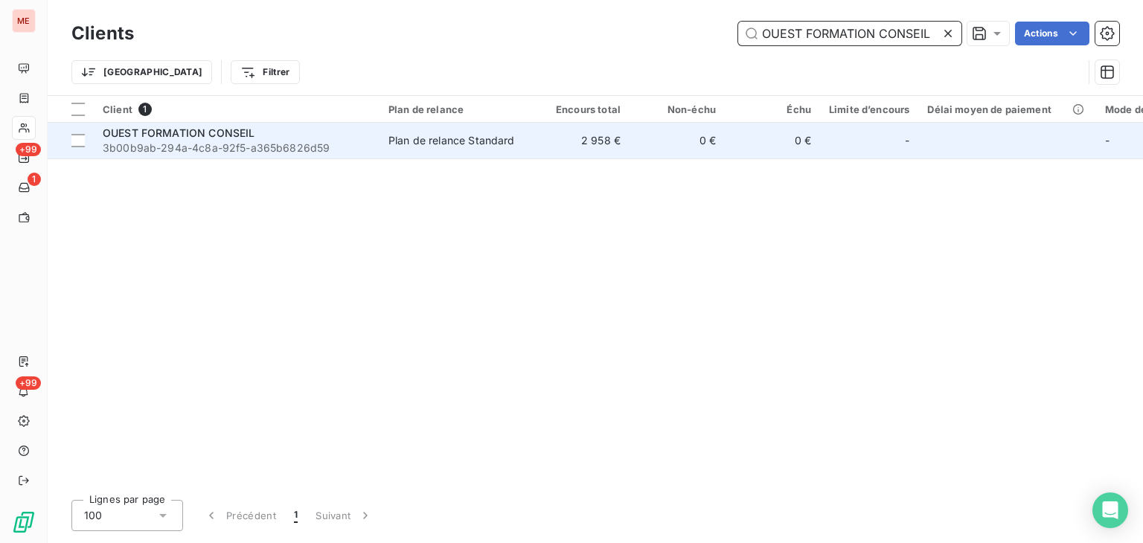
type input "OUEST FORMATION CONSEIL"
click at [647, 153] on td "0 €" at bounding box center [677, 141] width 95 height 36
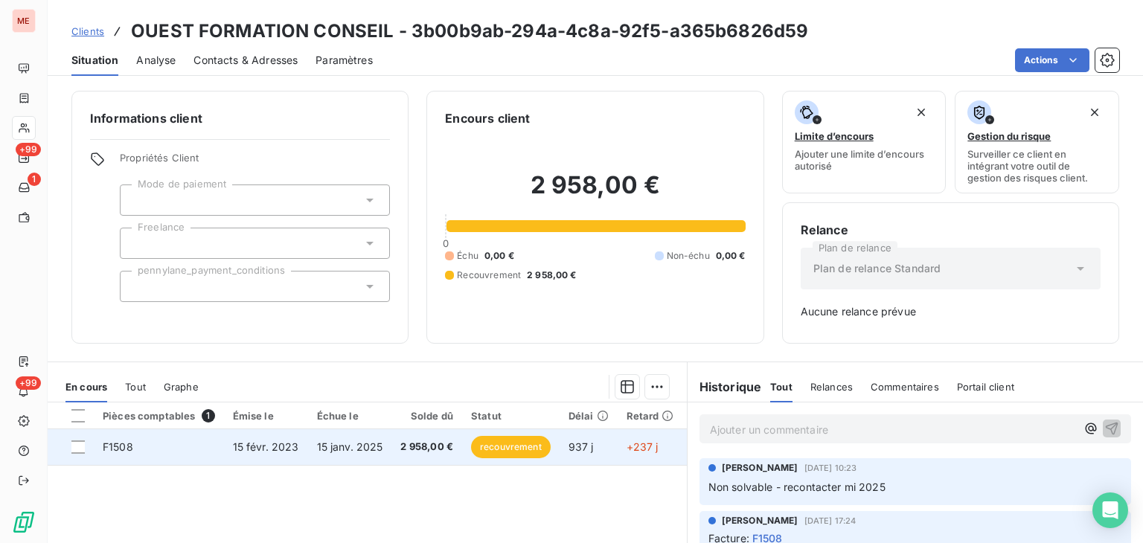
click at [393, 438] on td "2 958,00 €" at bounding box center [427, 447] width 71 height 36
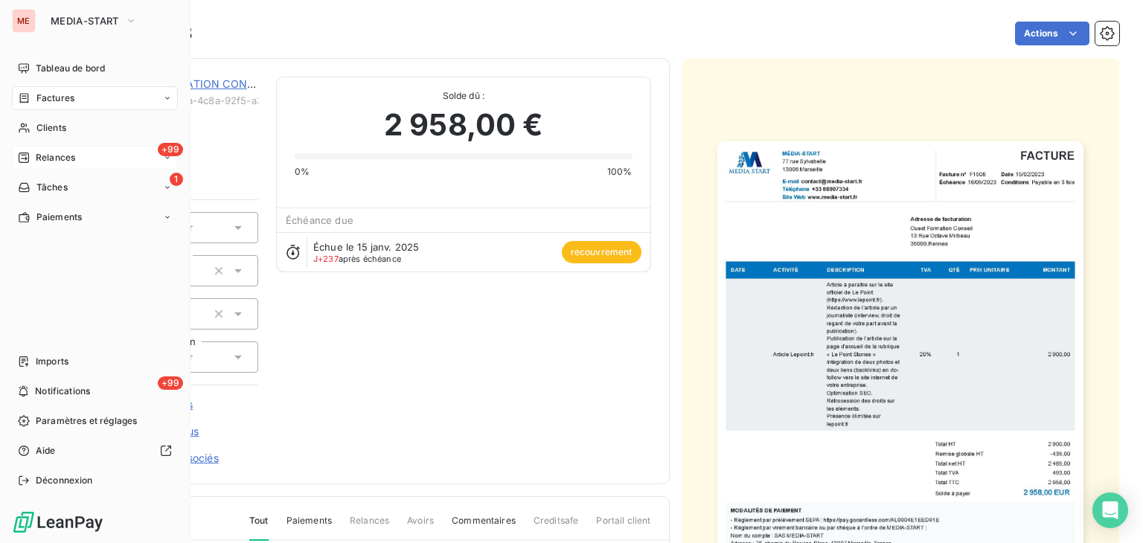
click at [31, 151] on div "Relances" at bounding box center [46, 157] width 57 height 13
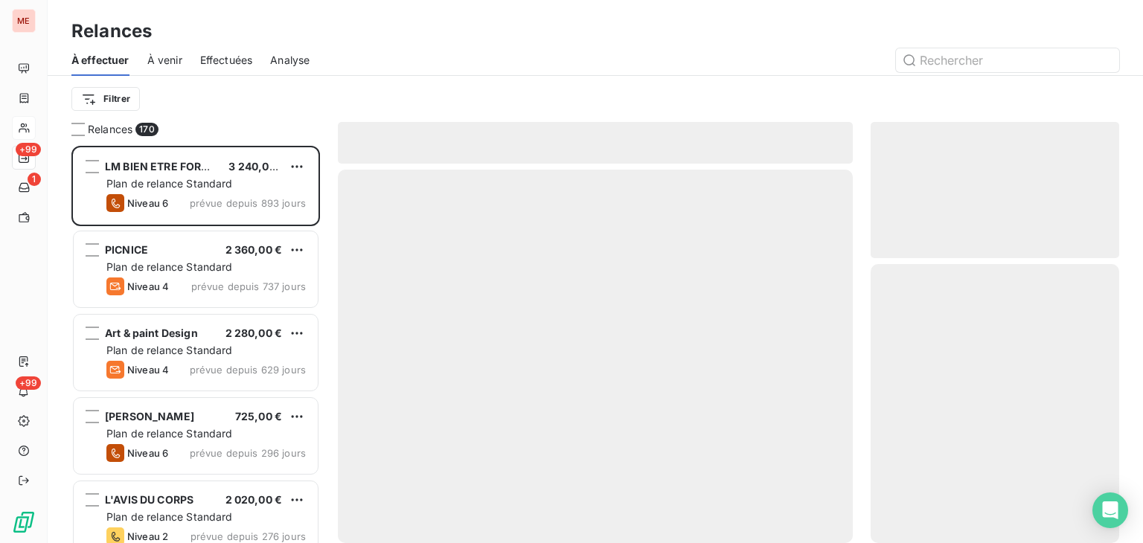
scroll to position [386, 237]
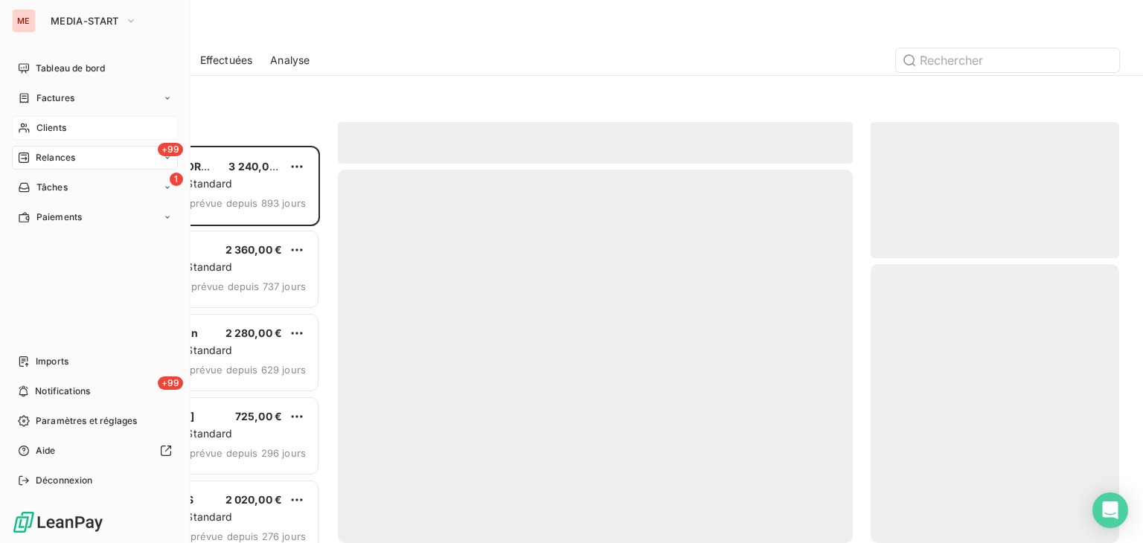
click at [29, 126] on icon at bounding box center [24, 128] width 13 height 12
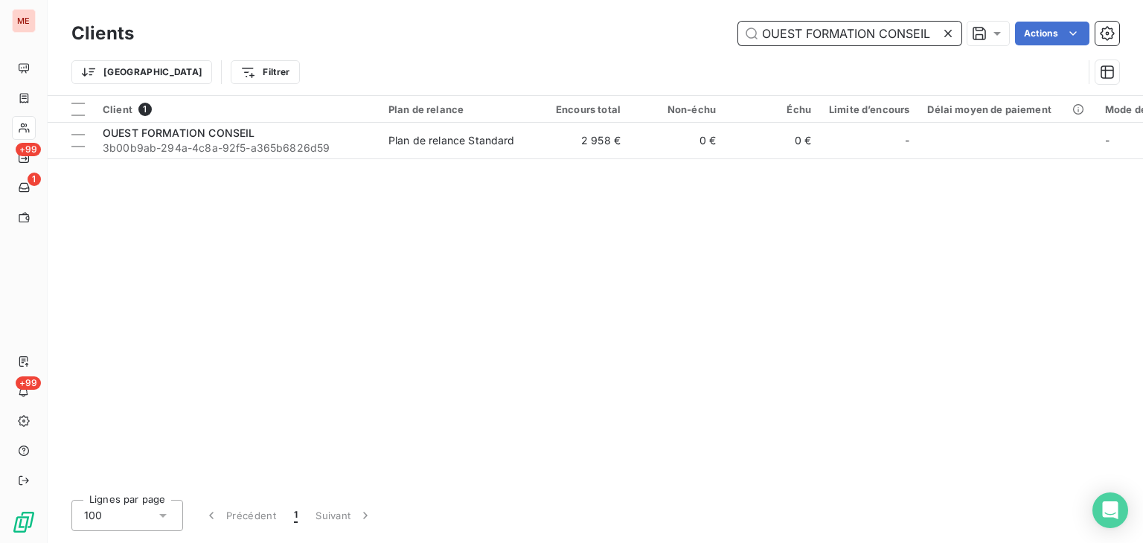
click at [878, 38] on input "OUEST FORMATION CONSEIL" at bounding box center [849, 34] width 223 height 24
paste input "P2Enjoy"
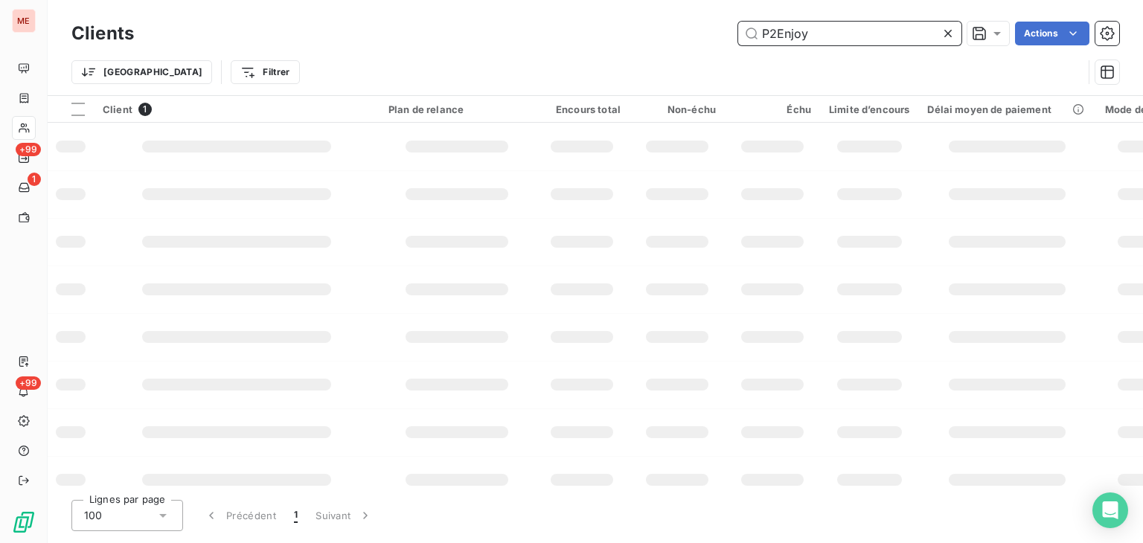
click at [878, 38] on input "P2Enjoy" at bounding box center [849, 34] width 223 height 24
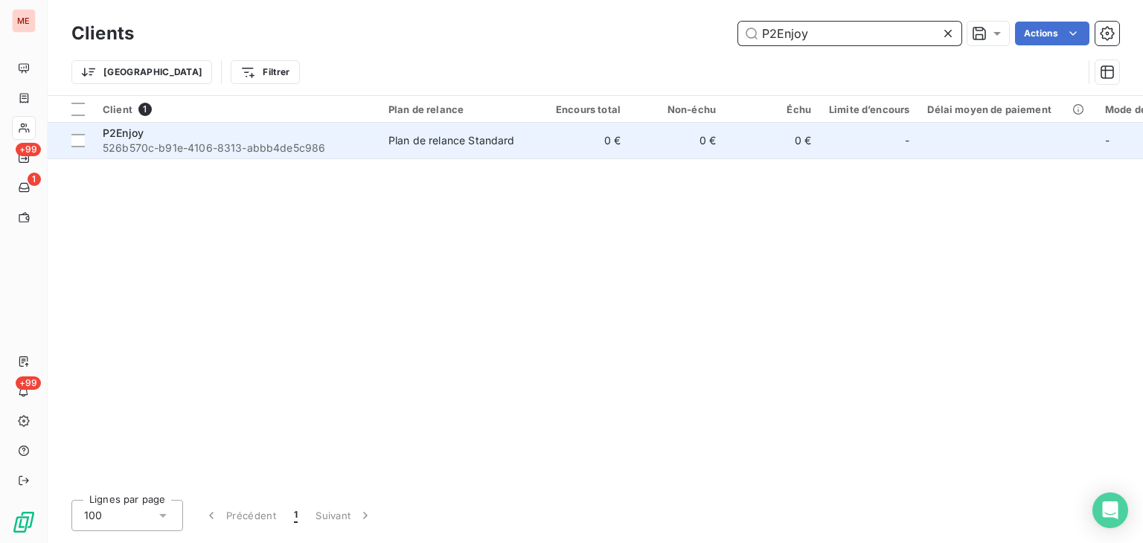
type input "P2Enjoy"
click at [431, 141] on div "Plan de relance Standard" at bounding box center [452, 140] width 127 height 15
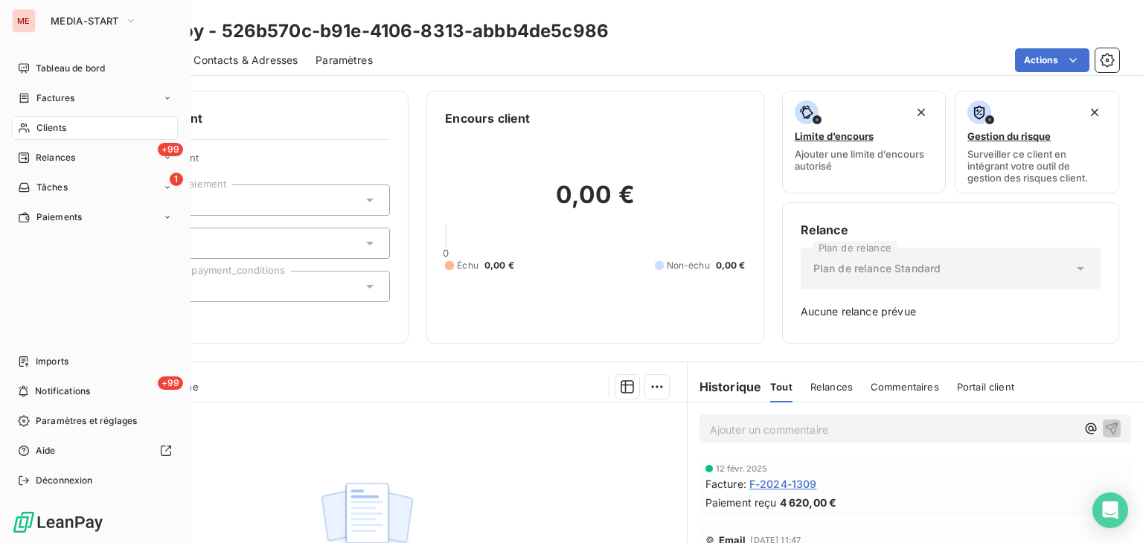
click at [33, 131] on div "Clients" at bounding box center [95, 128] width 166 height 24
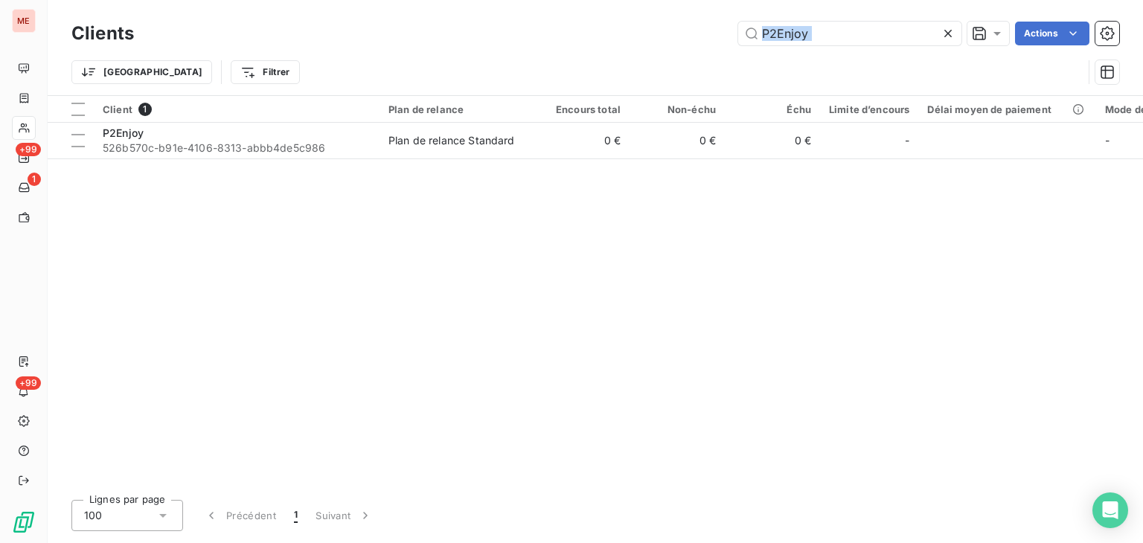
drag, startPoint x: 831, startPoint y: 48, endPoint x: 603, endPoint y: 24, distance: 229.1
click at [603, 24] on div "Clients P2Enjoy Actions Trier Filtrer" at bounding box center [595, 56] width 1048 height 77
click at [744, 30] on input "P2Enjoy" at bounding box center [849, 34] width 223 height 24
paste input "AGAN"
drag, startPoint x: 828, startPoint y: 29, endPoint x: 726, endPoint y: 16, distance: 102.9
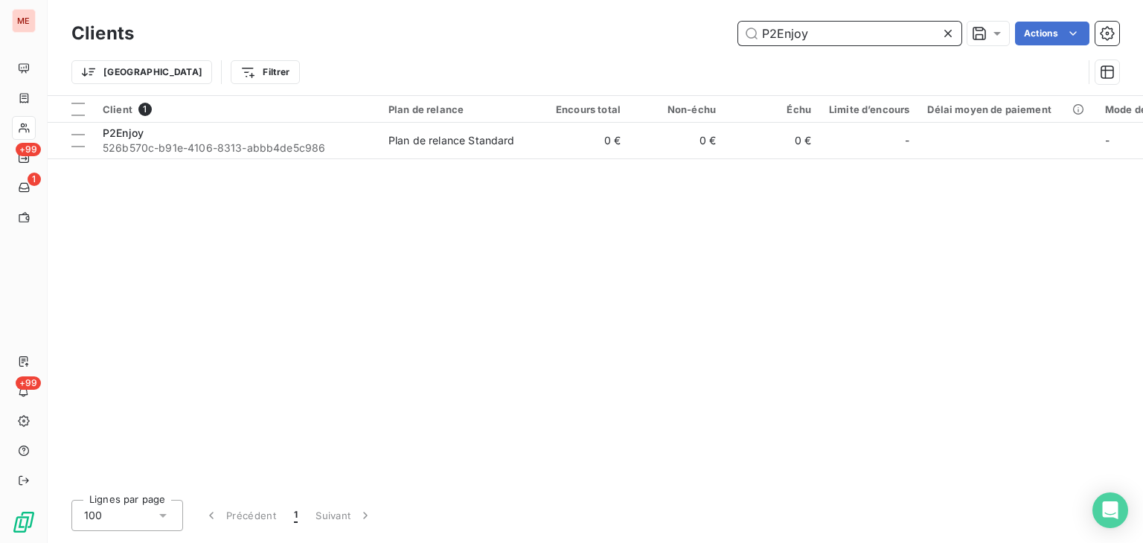
click at [726, 16] on div "Clients P2Enjoy Actions Trier Filtrer" at bounding box center [596, 47] width 1096 height 95
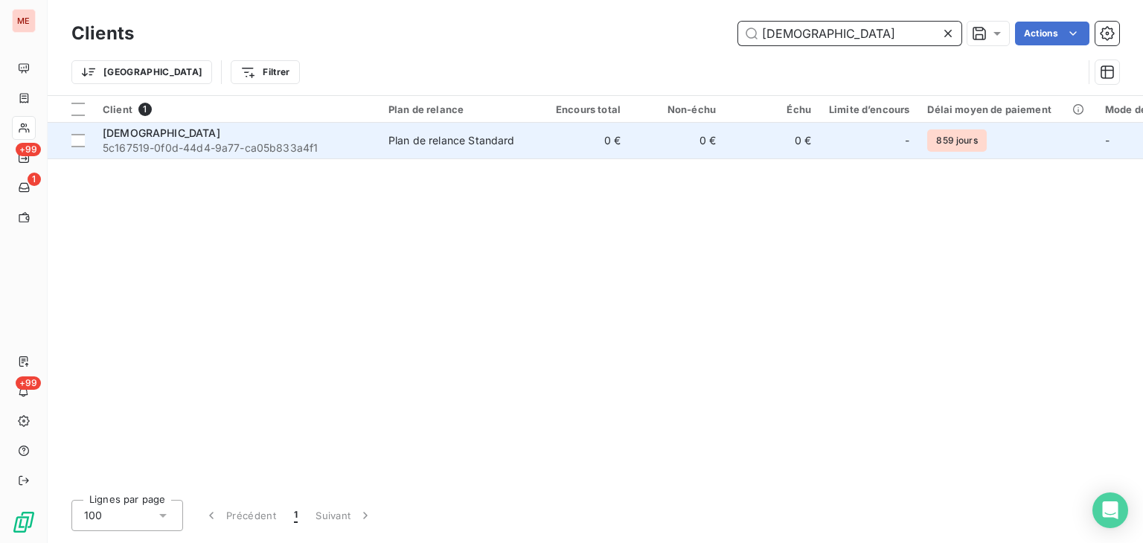
type input "PAGAN"
click at [699, 132] on td "0 €" at bounding box center [677, 141] width 95 height 36
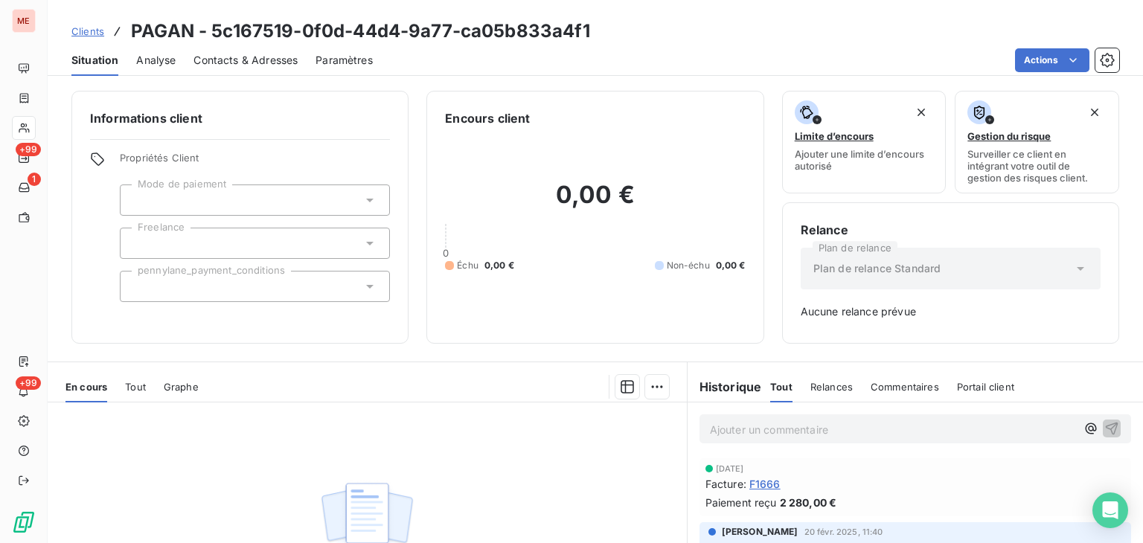
scroll to position [15, 0]
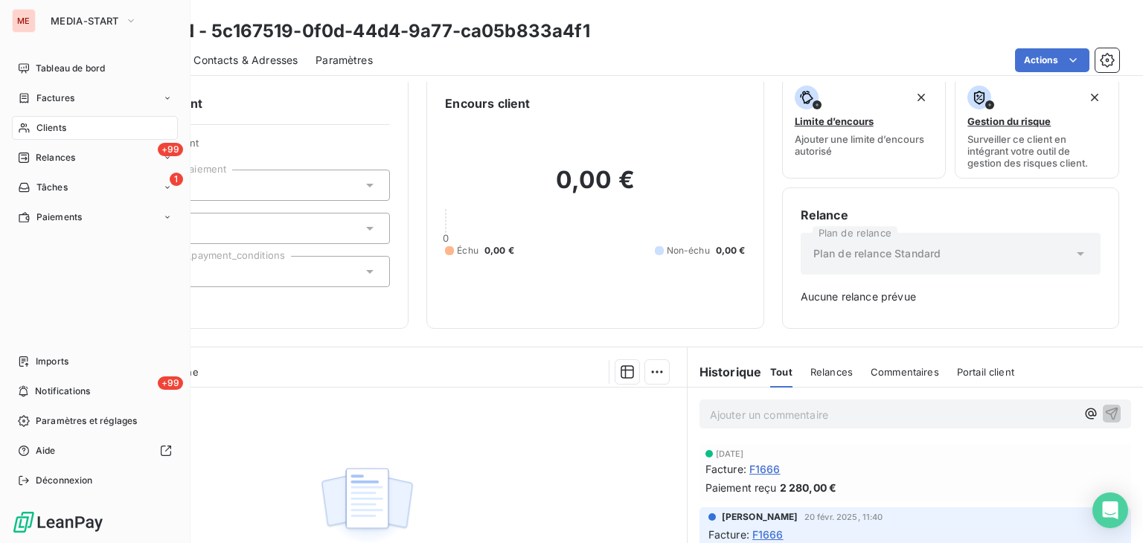
click at [43, 126] on span "Clients" at bounding box center [51, 127] width 30 height 13
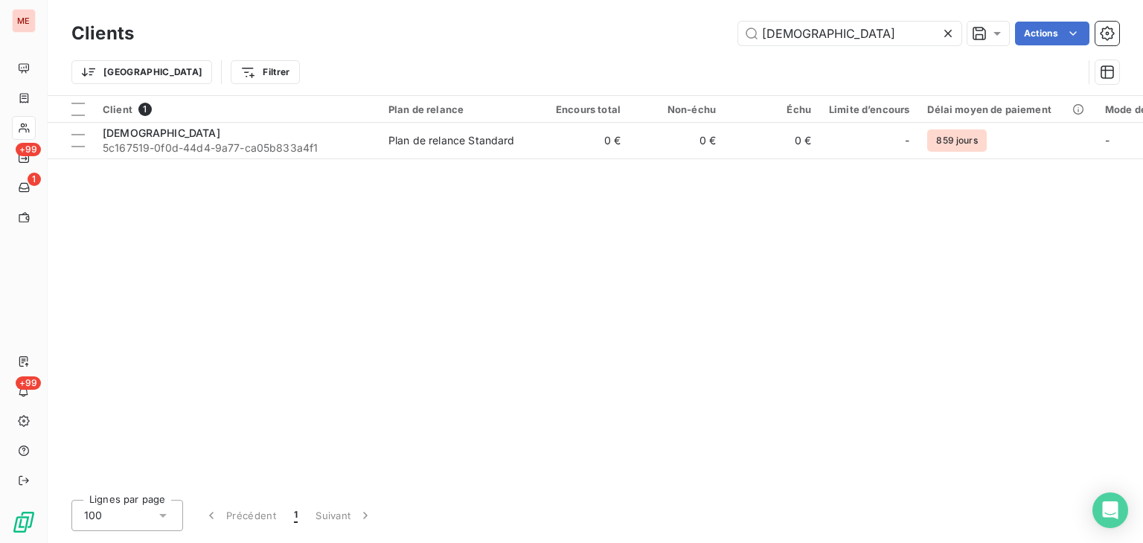
drag, startPoint x: 732, startPoint y: 24, endPoint x: 659, endPoint y: 11, distance: 74.8
click at [659, 11] on div "Clients PAGAN Actions Trier Filtrer" at bounding box center [596, 47] width 1096 height 95
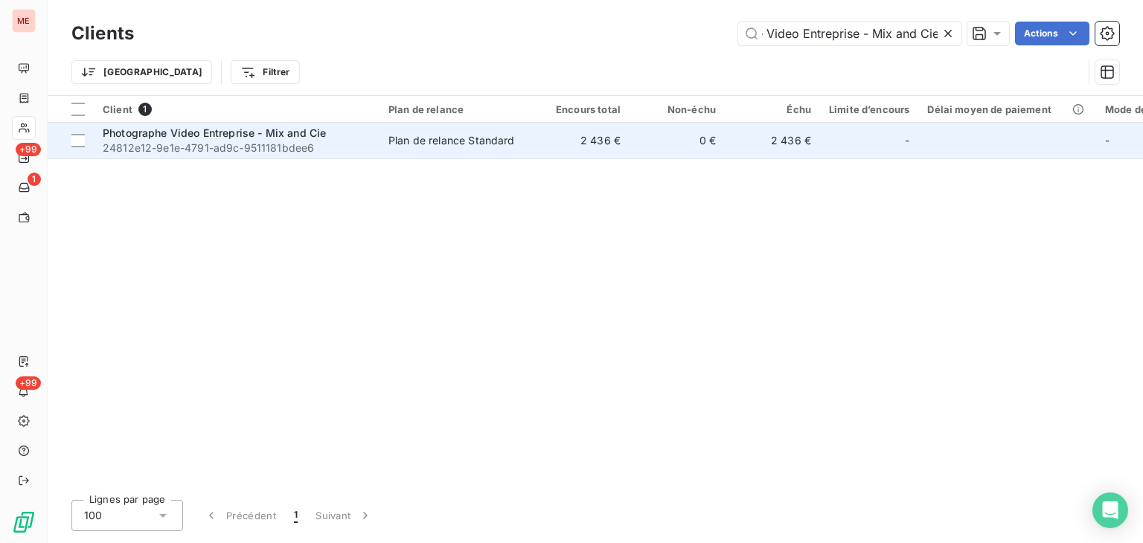
type input "Photographe Video Entreprise - Mix and Cie"
click at [675, 126] on td "0 €" at bounding box center [677, 141] width 95 height 36
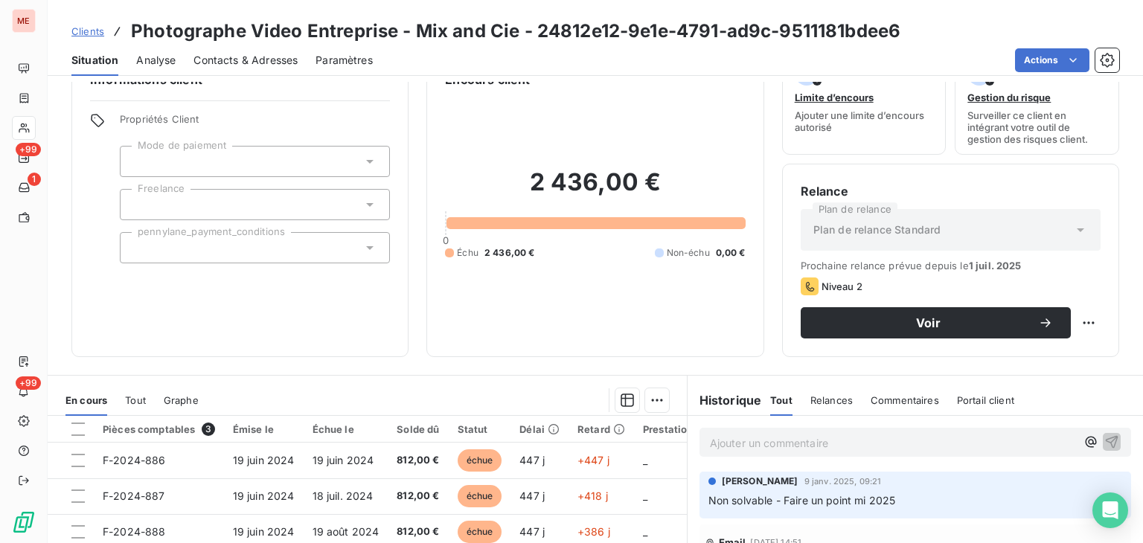
scroll to position [37, 0]
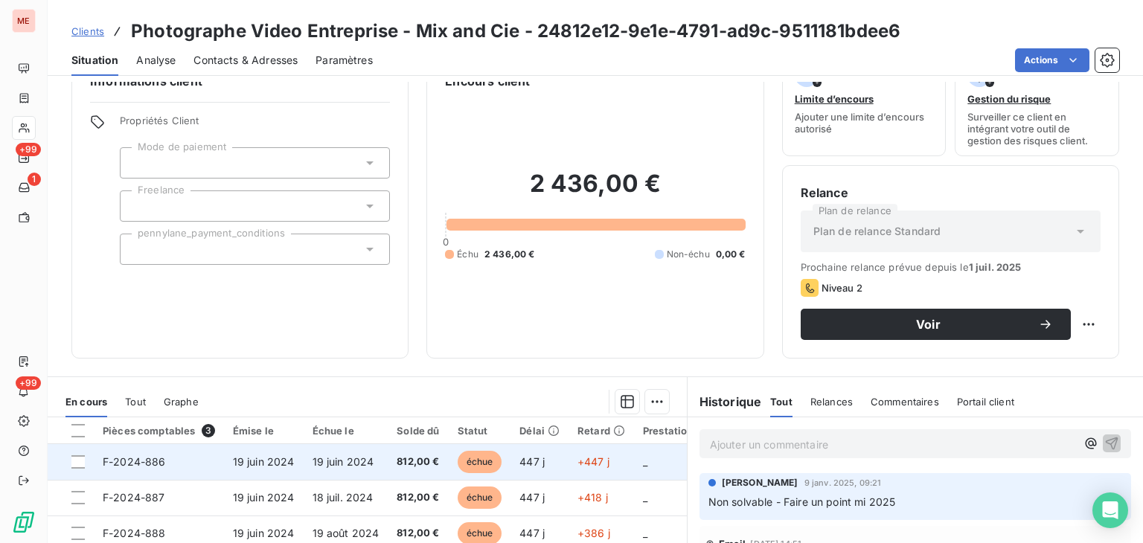
click at [389, 466] on td "812,00 €" at bounding box center [418, 462] width 60 height 36
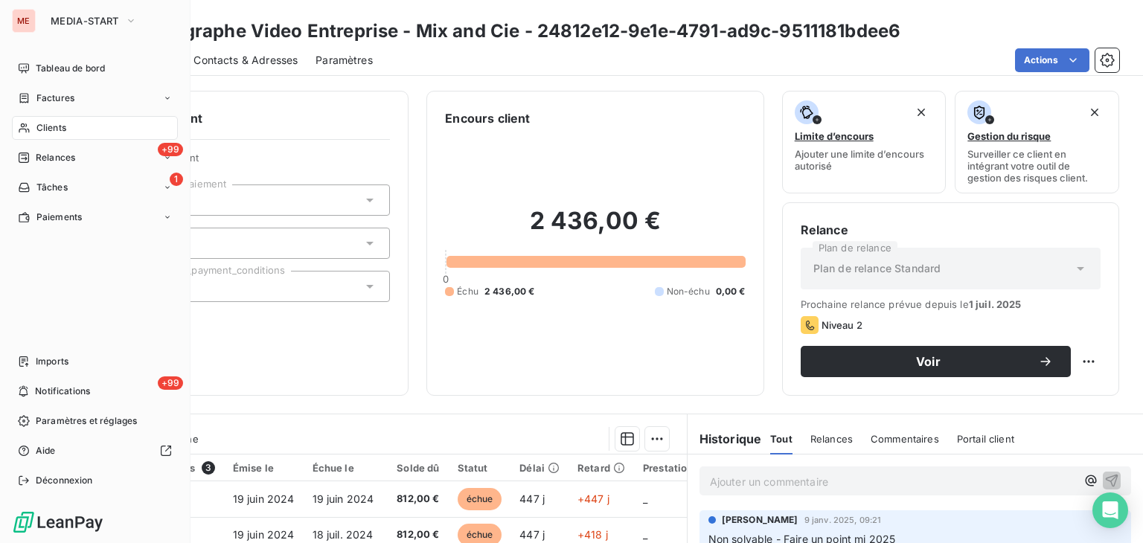
click at [38, 131] on span "Clients" at bounding box center [51, 127] width 30 height 13
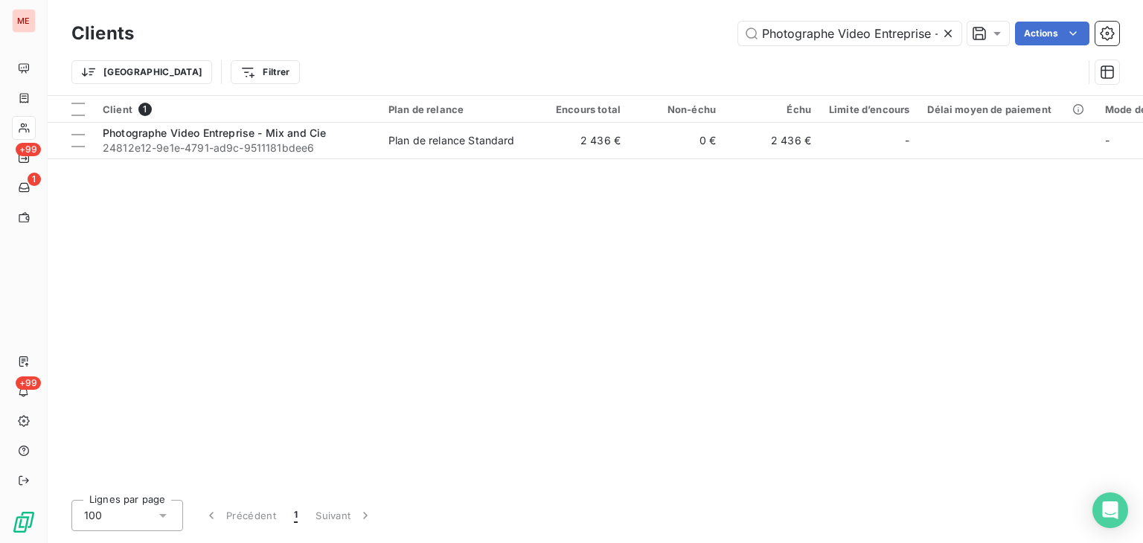
click at [855, 46] on div "Clients Photographe Video Entreprise - Mix and Cie Actions" at bounding box center [595, 33] width 1048 height 31
drag, startPoint x: 855, startPoint y: 46, endPoint x: 832, endPoint y: 28, distance: 28.6
click at [832, 28] on div "Clients Photographe Video Entreprise - Mix and Cie Actions" at bounding box center [595, 33] width 1048 height 31
click at [832, 28] on input "Photographe Video Entreprise - Mix and Cie" at bounding box center [849, 34] width 223 height 24
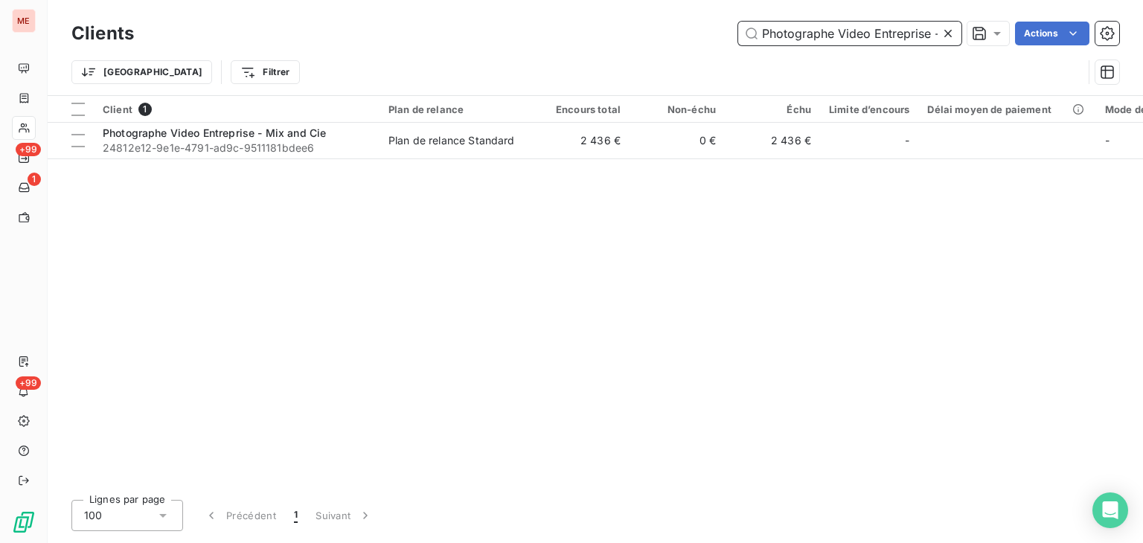
click at [832, 28] on input "Photographe Video Entreprise - Mix and Cie" at bounding box center [849, 34] width 223 height 24
paste input "ICNICE"
type input "PICNICE"
click at [744, 162] on div "Client 1 Plan de relance Encours total Non-échu Échu Limite d’encours Délai moy…" at bounding box center [596, 292] width 1096 height 392
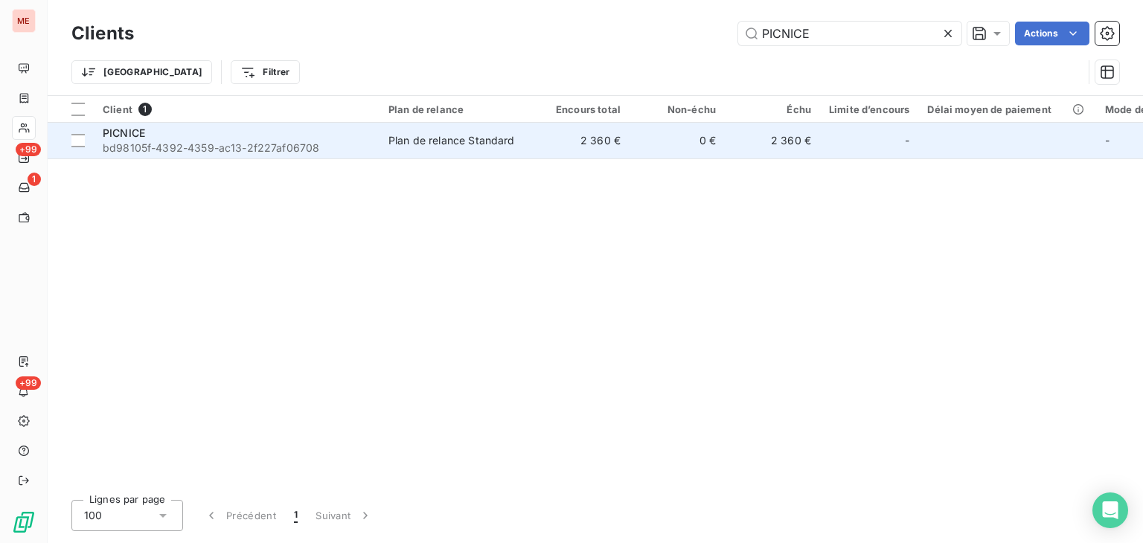
click at [693, 142] on td "0 €" at bounding box center [677, 141] width 95 height 36
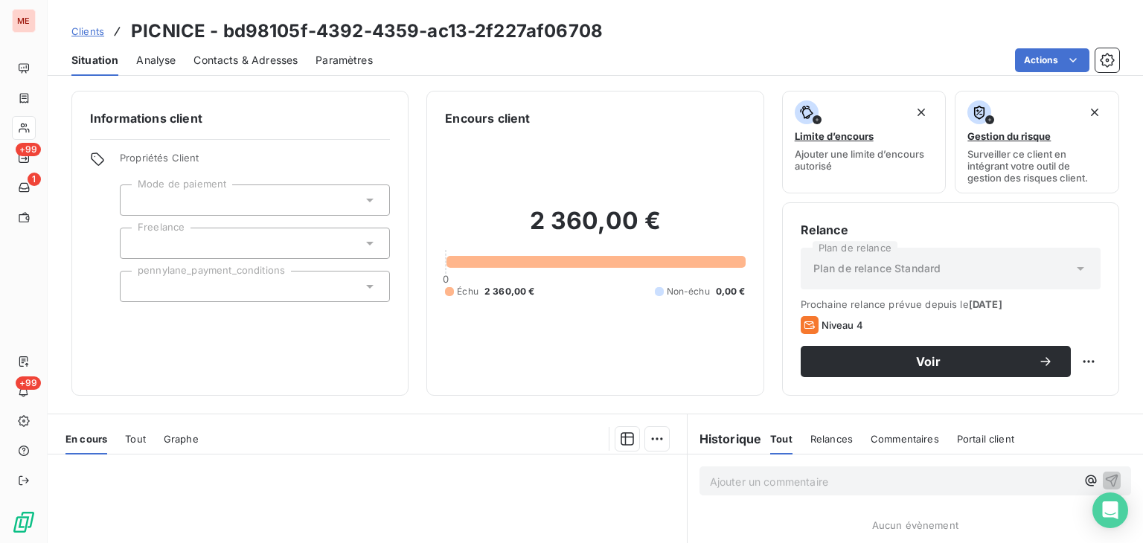
scroll to position [242, 0]
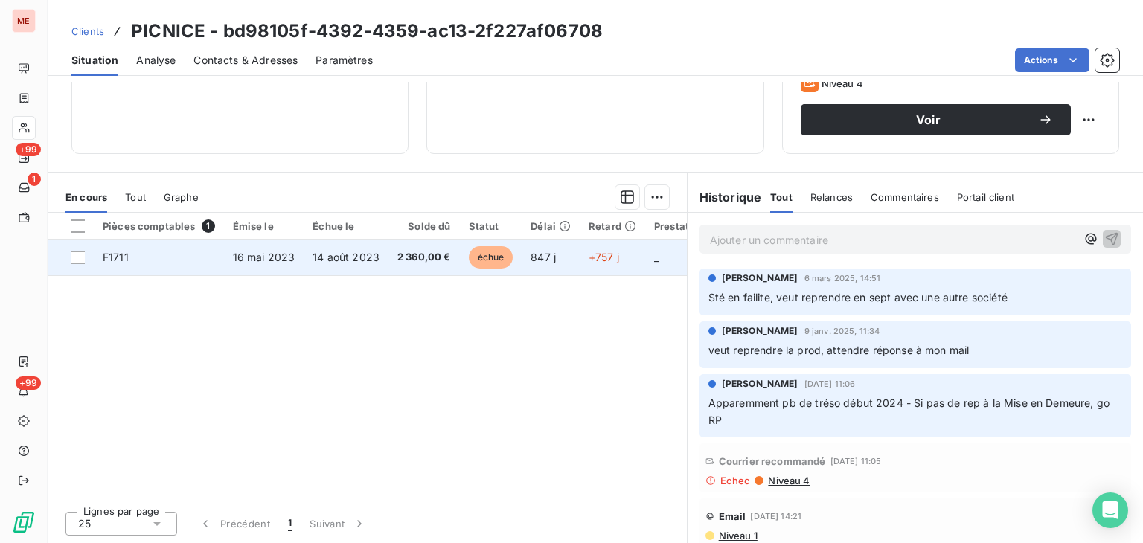
click at [603, 249] on td "+757 j" at bounding box center [613, 258] width 66 height 36
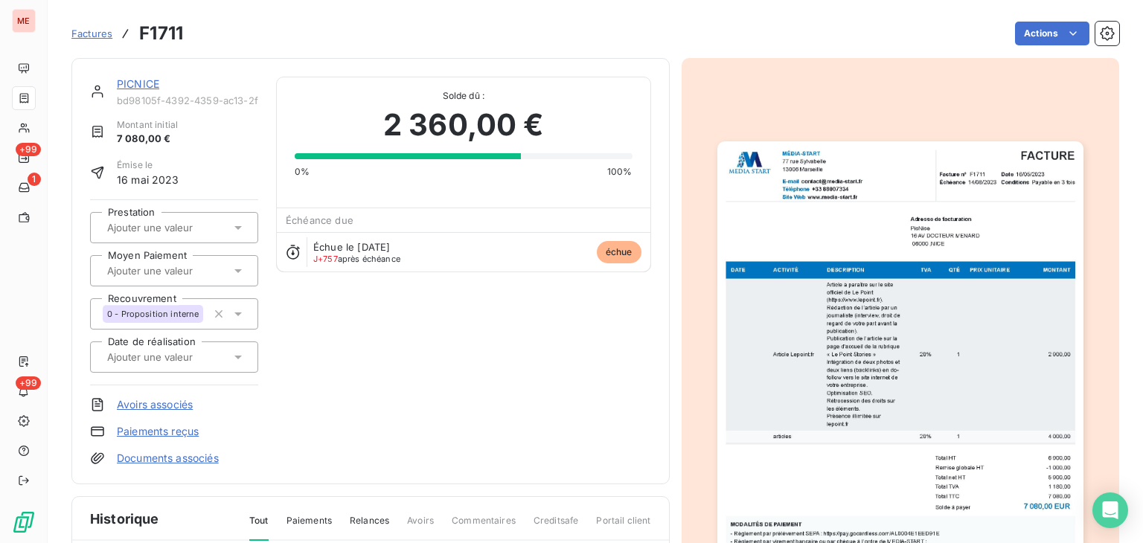
click at [896, 270] on img "button" at bounding box center [901, 400] width 366 height 518
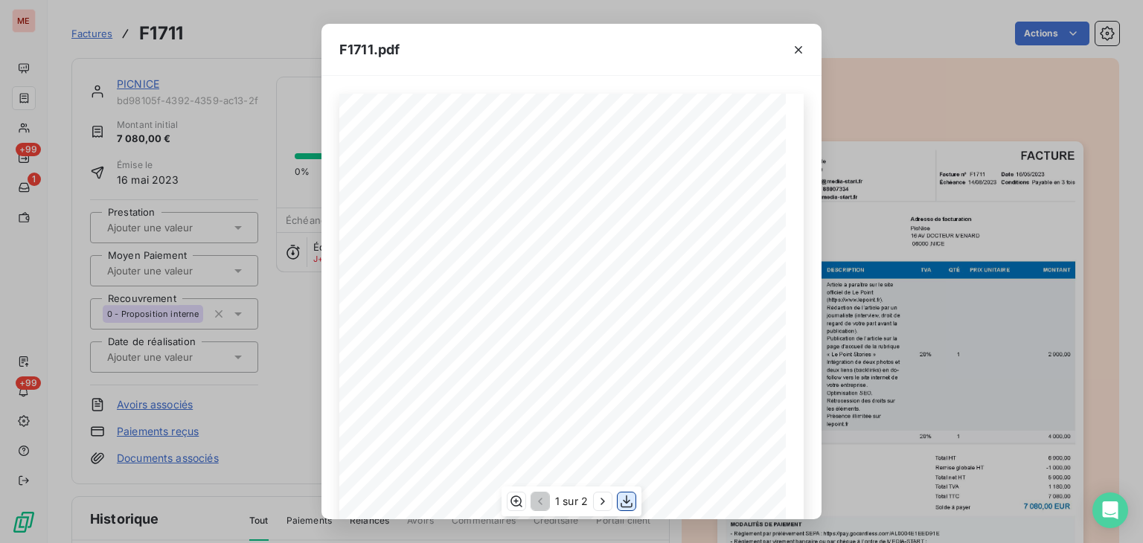
click at [626, 504] on icon "button" at bounding box center [626, 501] width 15 height 15
click at [797, 52] on icon "button" at bounding box center [798, 49] width 15 height 15
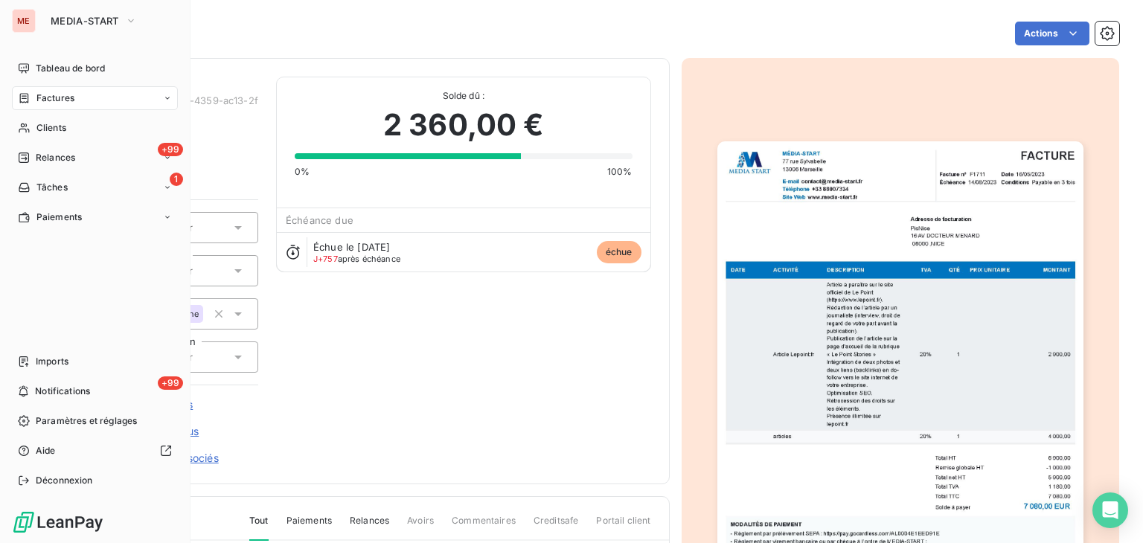
click at [42, 129] on span "Clients" at bounding box center [51, 127] width 30 height 13
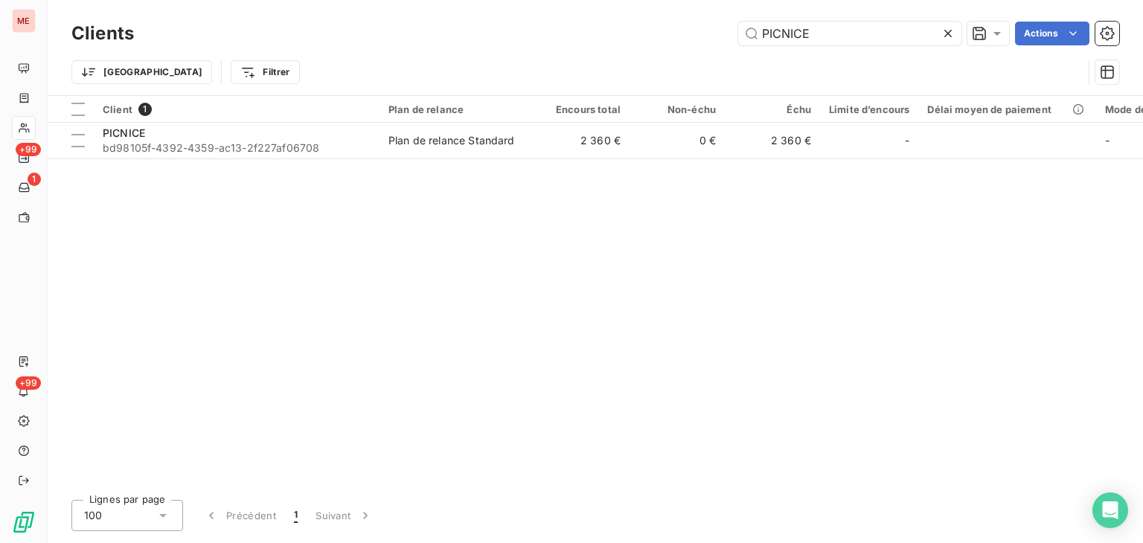
drag, startPoint x: 850, startPoint y: 39, endPoint x: 592, endPoint y: 40, distance: 257.5
click at [592, 40] on div "PICNICE Actions" at bounding box center [636, 34] width 968 height 24
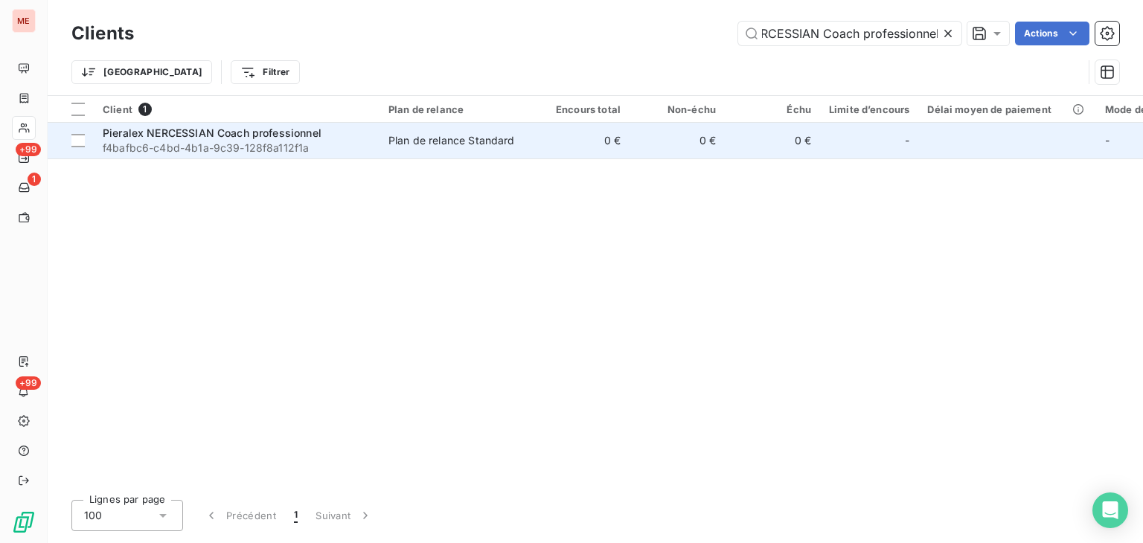
type input "Pieralex NERCESSIAN Coach professionnel"
click at [648, 144] on td "0 €" at bounding box center [677, 141] width 95 height 36
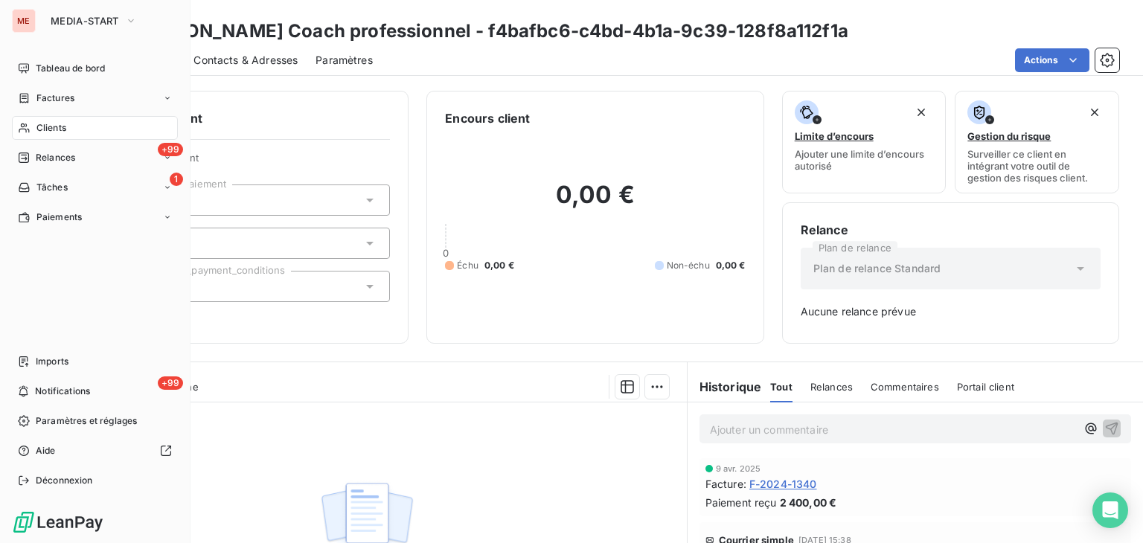
click at [41, 125] on span "Clients" at bounding box center [51, 127] width 30 height 13
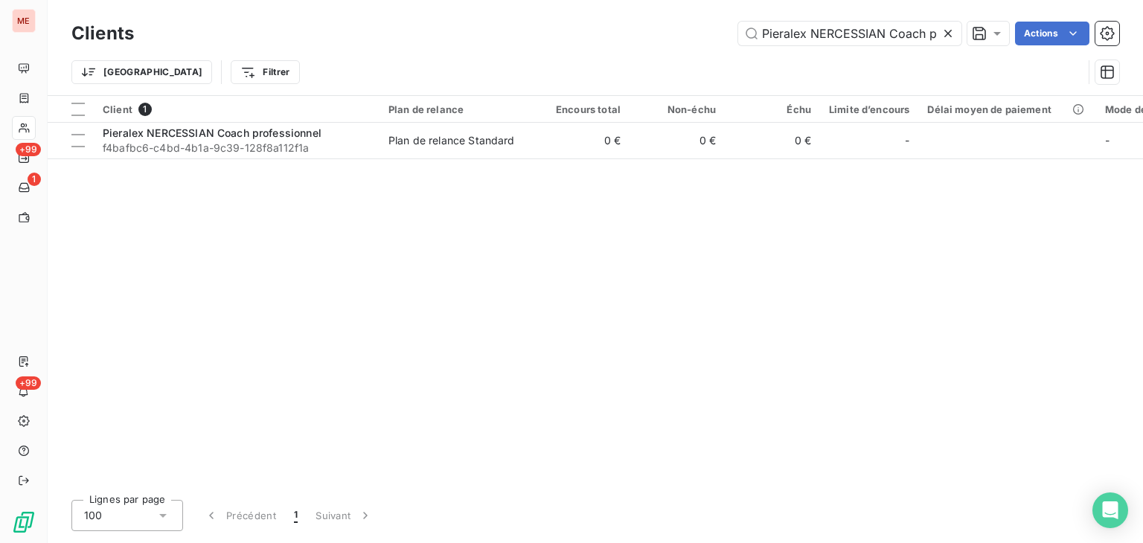
scroll to position [0, 67]
click at [884, 33] on input "Pieralex NERCESSIAN Coach professionnel" at bounding box center [849, 34] width 223 height 24
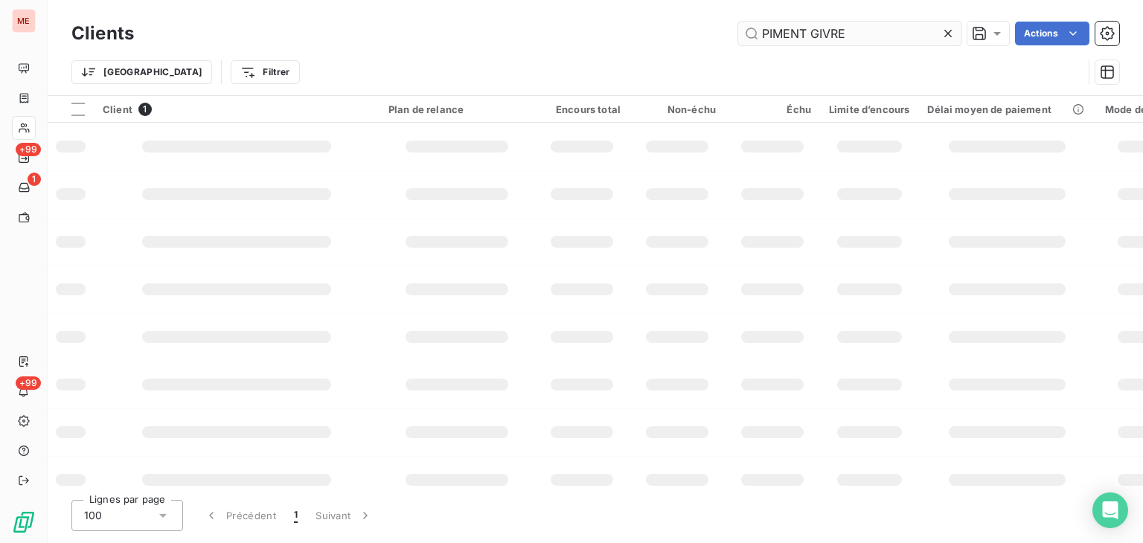
scroll to position [0, 0]
click at [884, 33] on input "PIMENT GIVRE" at bounding box center [849, 34] width 223 height 24
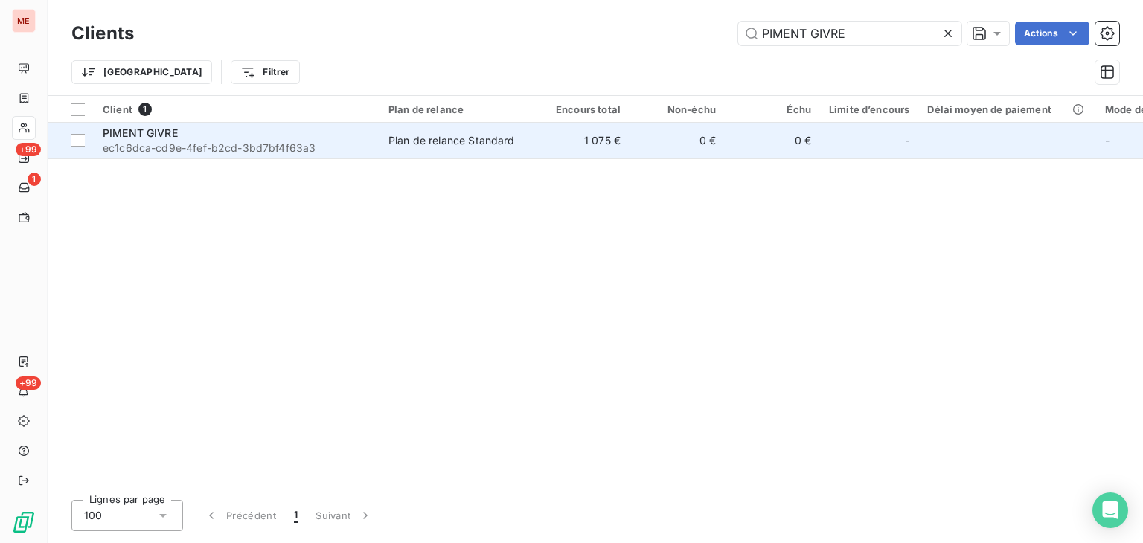
type input "PIMENT GIVRE"
click at [646, 139] on td "0 €" at bounding box center [677, 141] width 95 height 36
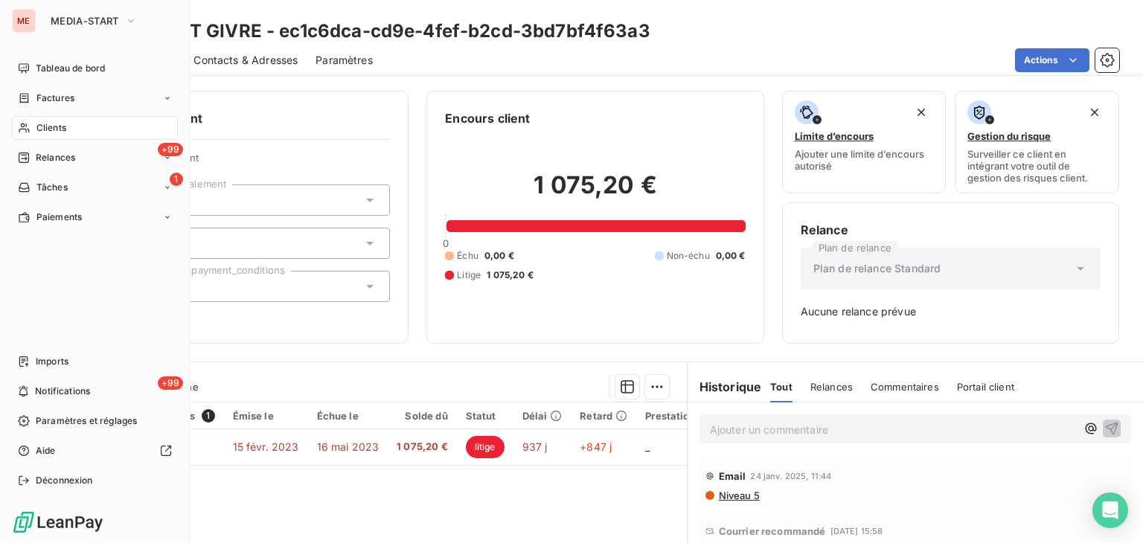
click at [27, 135] on div "Clients" at bounding box center [95, 128] width 166 height 24
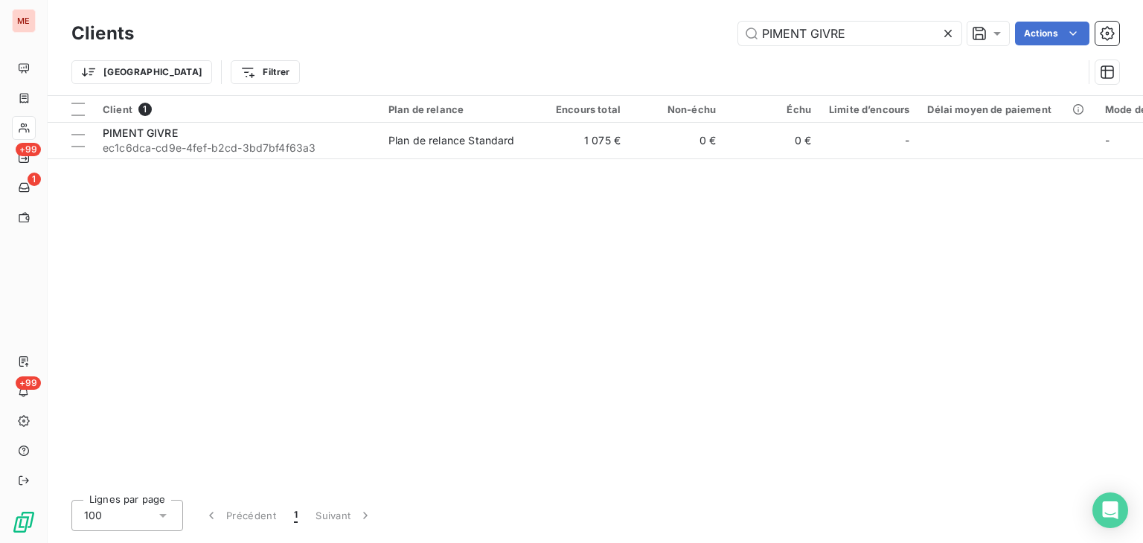
click at [589, 34] on div "PIMENT GIVRE Actions" at bounding box center [636, 34] width 968 height 24
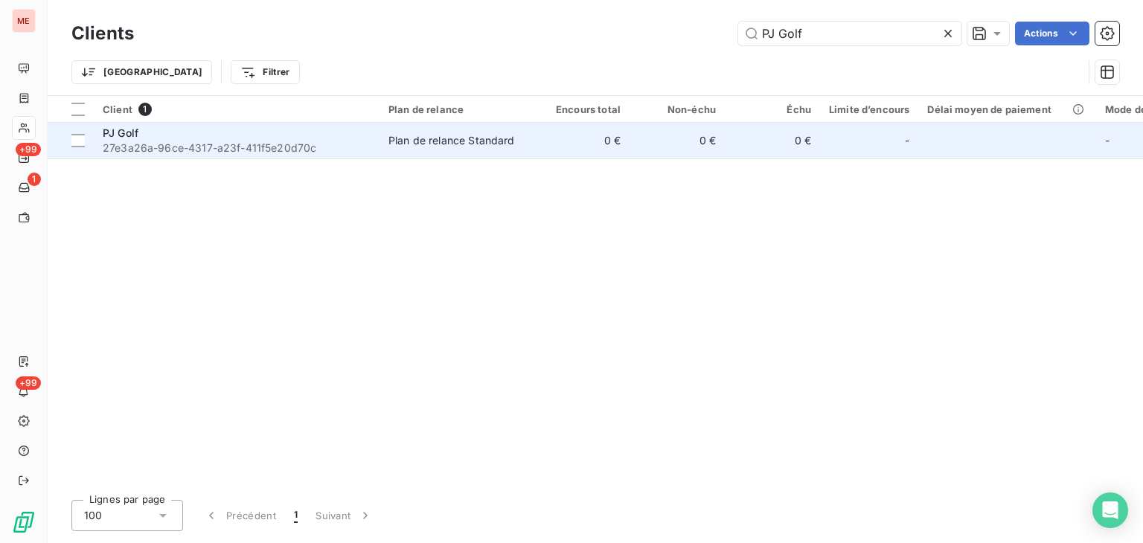
type input "PJ Golf"
click at [645, 138] on td "0 €" at bounding box center [677, 141] width 95 height 36
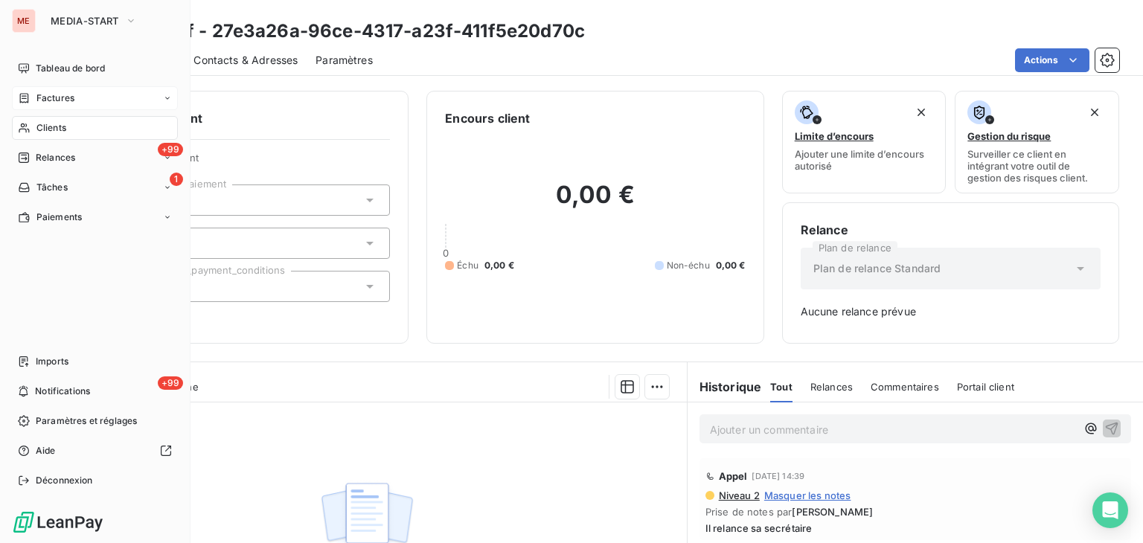
click at [21, 103] on icon at bounding box center [24, 98] width 13 height 12
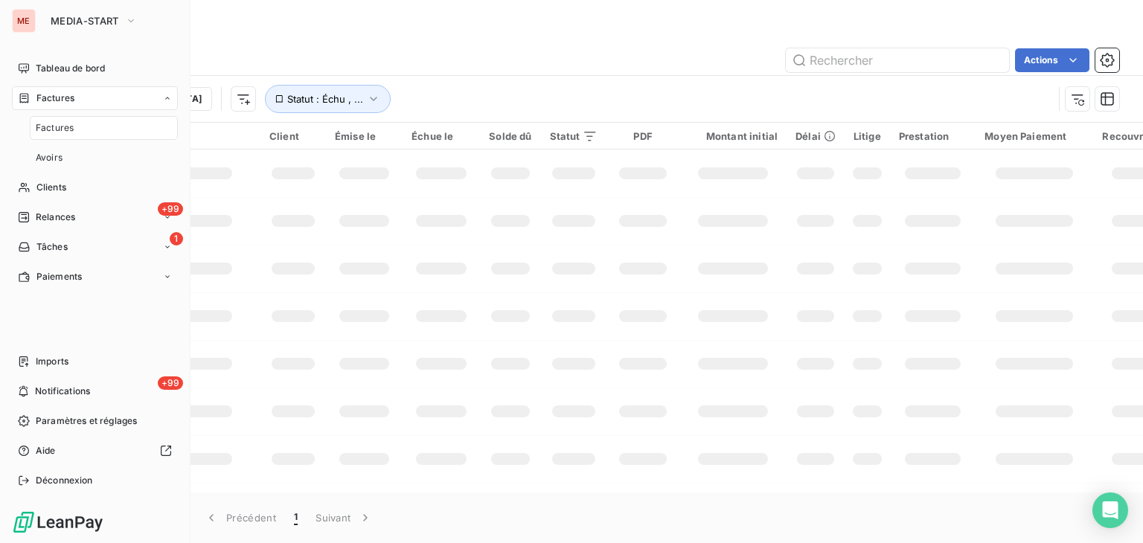
click at [60, 200] on nav "Tableau de bord Factures Factures Avoirs Clients +99 Relances 1 Tâches Paiements" at bounding box center [95, 173] width 166 height 232
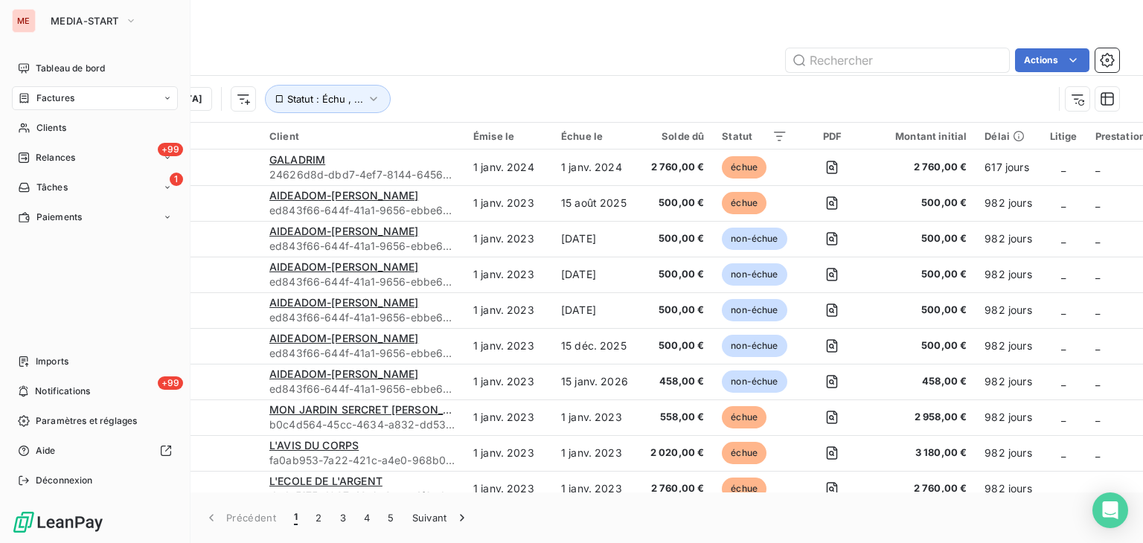
click at [39, 127] on span "Clients" at bounding box center [51, 127] width 30 height 13
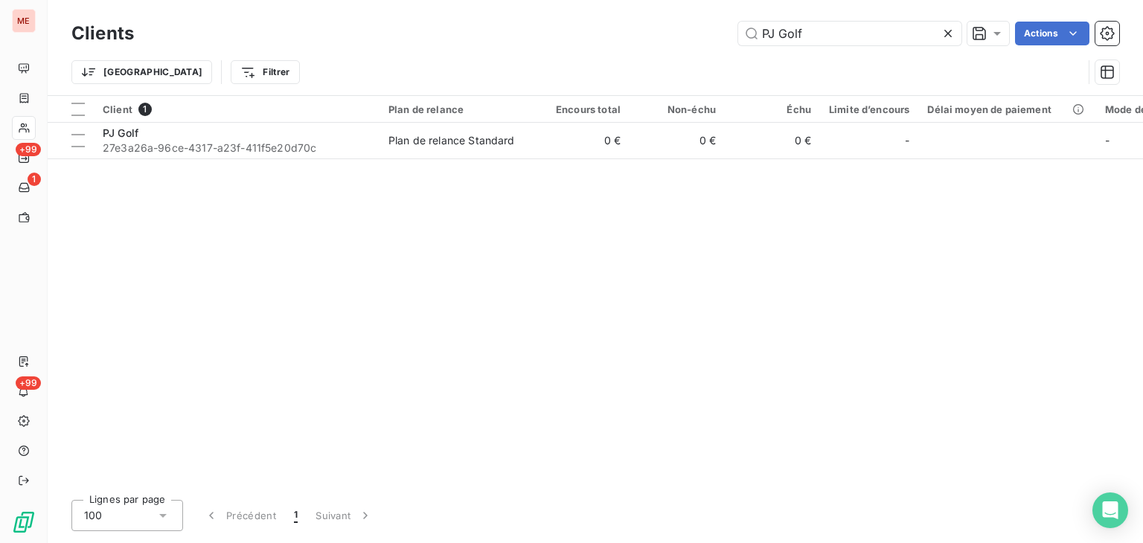
drag, startPoint x: 697, startPoint y: 22, endPoint x: 596, endPoint y: 13, distance: 101.0
click at [596, 13] on div "Clients PJ Golf Actions Trier Filtrer" at bounding box center [596, 47] width 1096 height 95
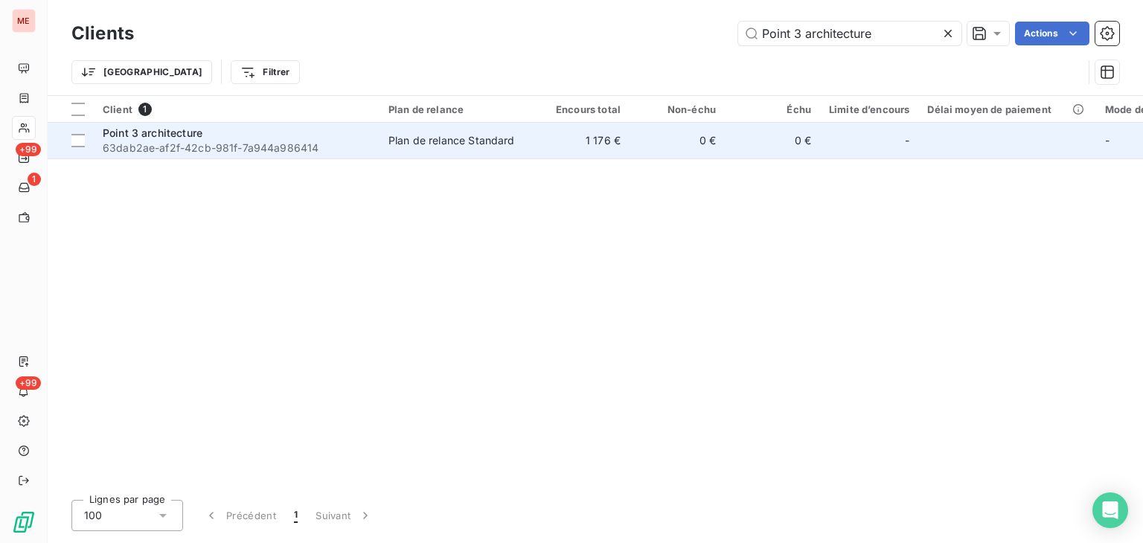
type input "Point 3 architecture"
click at [728, 144] on td "0 €" at bounding box center [772, 141] width 95 height 36
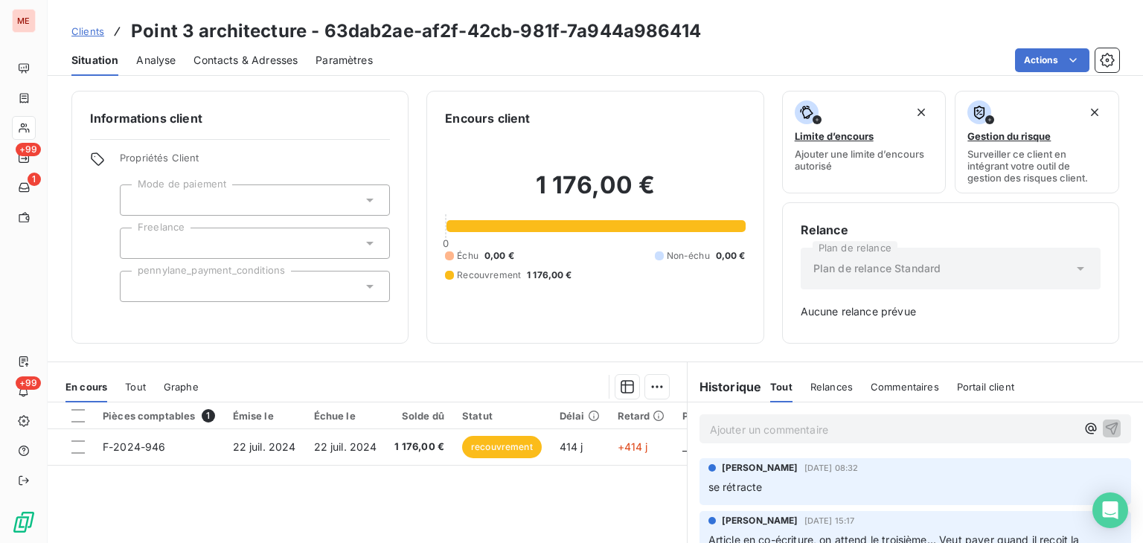
scroll to position [89, 0]
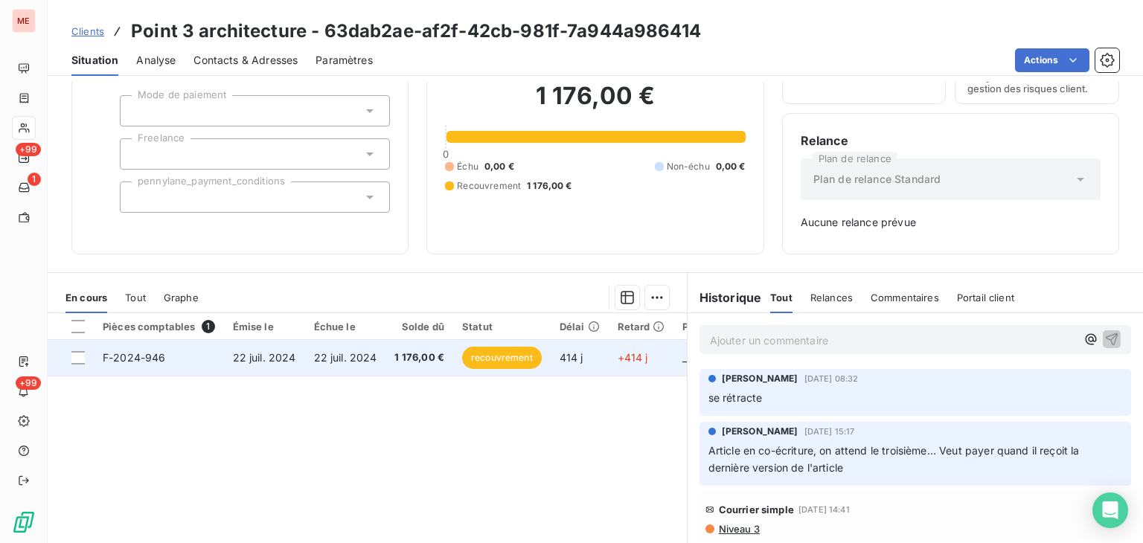
click at [348, 374] on td "22 juil. 2024" at bounding box center [345, 358] width 81 height 36
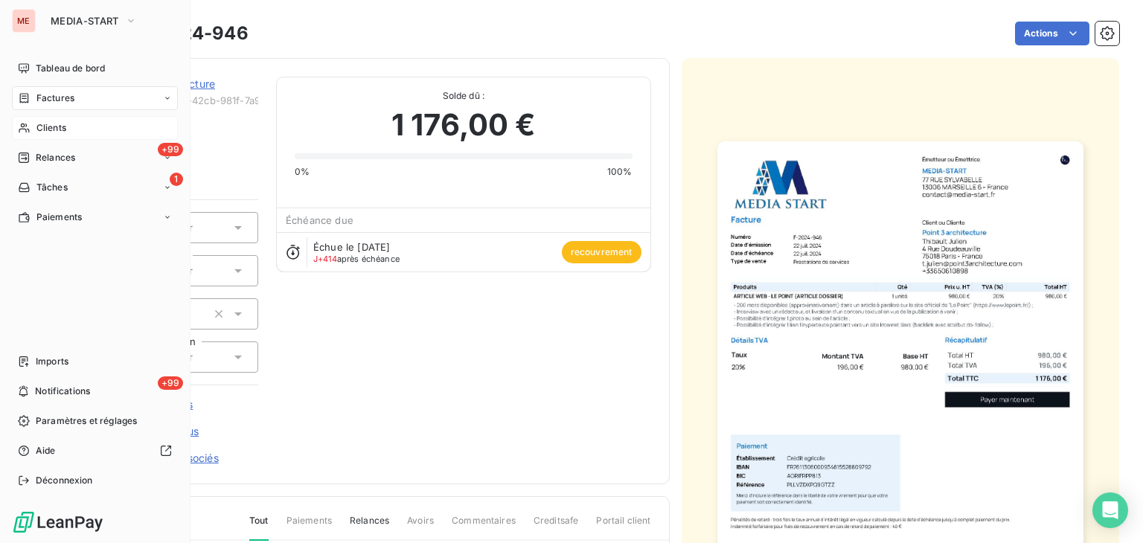
click at [15, 130] on div "Clients" at bounding box center [95, 128] width 166 height 24
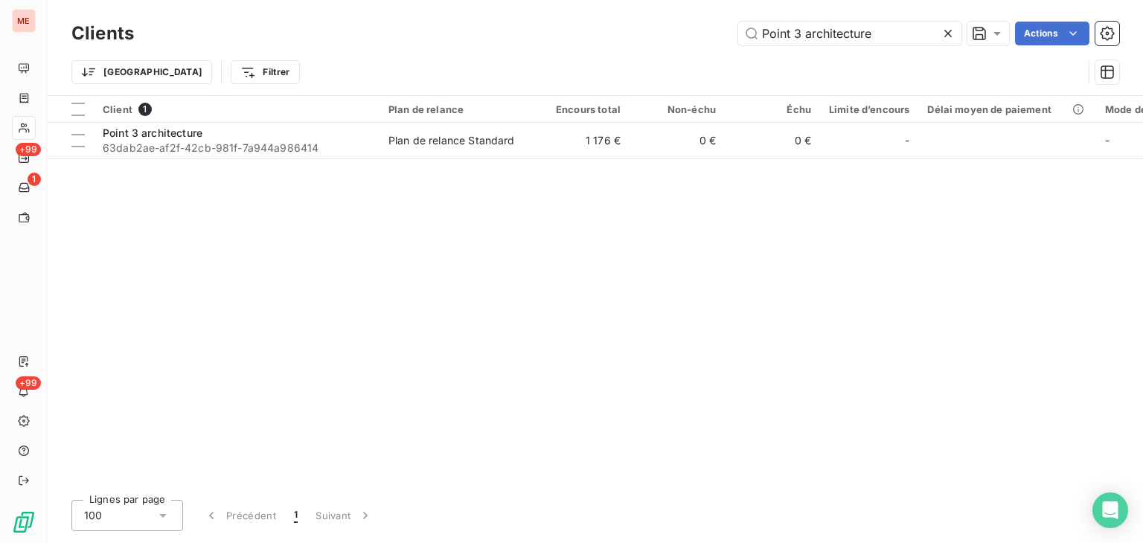
drag, startPoint x: 881, startPoint y: 38, endPoint x: 575, endPoint y: 36, distance: 305.9
click at [575, 36] on div "Point 3 architecture Actions" at bounding box center [636, 34] width 968 height 24
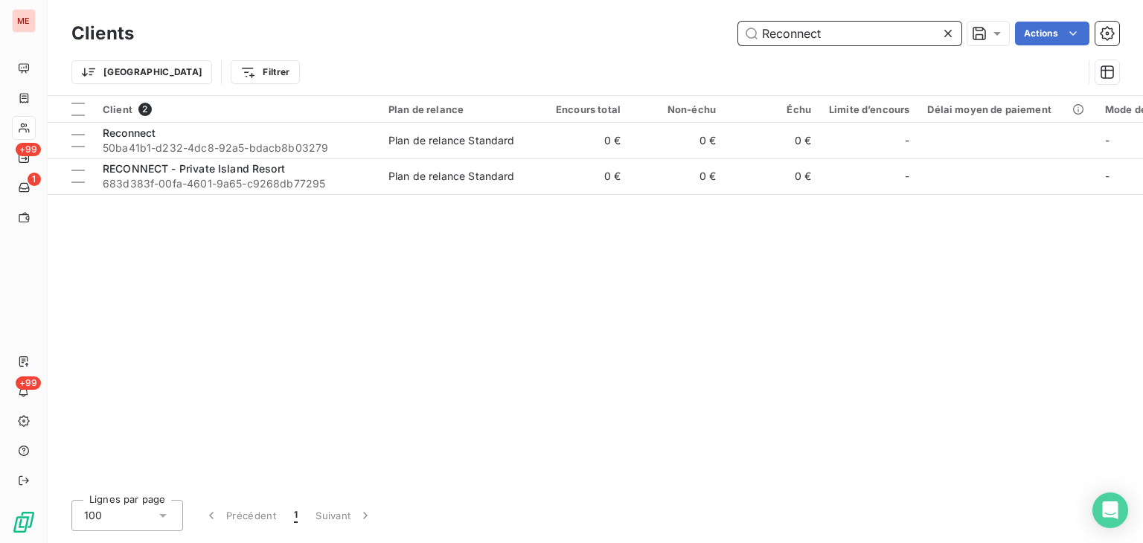
click at [678, 4] on div "Clients Reconnect Actions Trier Filtrer" at bounding box center [596, 47] width 1096 height 95
click at [817, 28] on input "Reconnect" at bounding box center [849, 34] width 223 height 24
drag, startPoint x: 801, startPoint y: 29, endPoint x: 604, endPoint y: 30, distance: 196.5
click at [604, 30] on div "Reconnect Actions" at bounding box center [636, 34] width 968 height 24
paste input "ntabru"
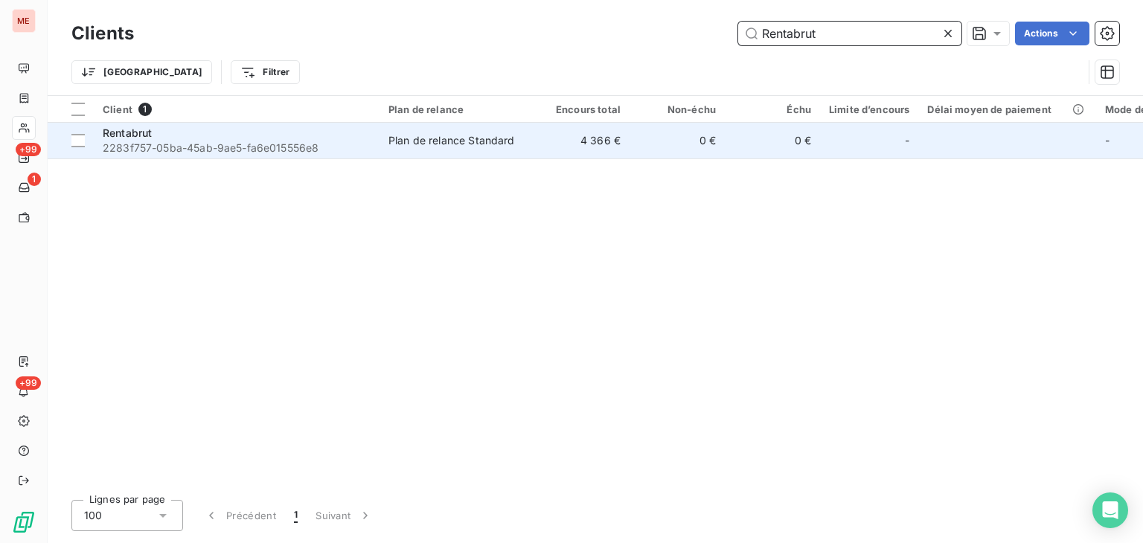
type input "Rentabrut"
click at [505, 147] on div "Plan de relance Standard" at bounding box center [452, 140] width 127 height 15
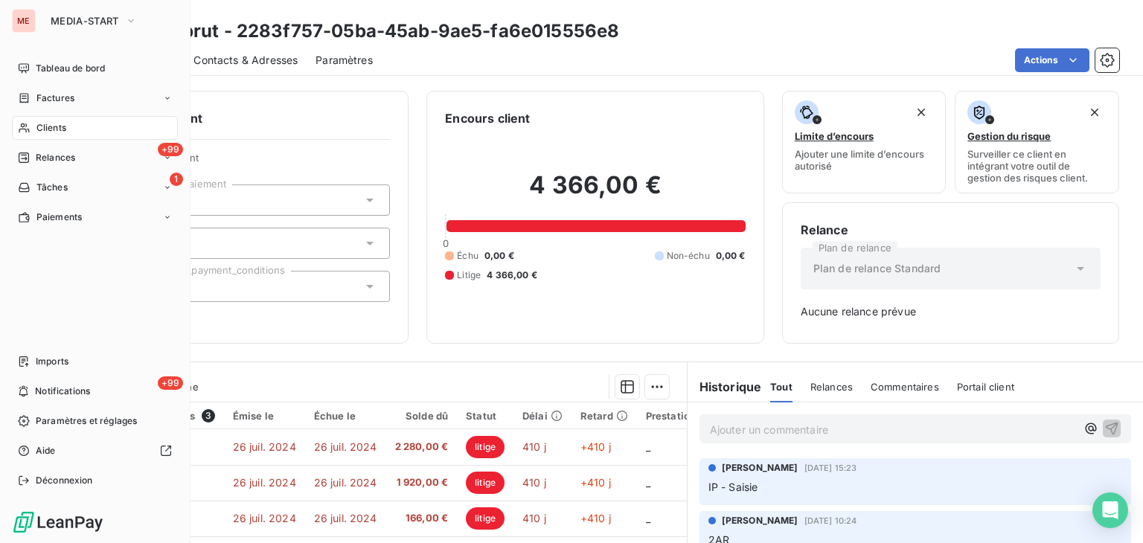
click at [38, 127] on span "Clients" at bounding box center [51, 127] width 30 height 13
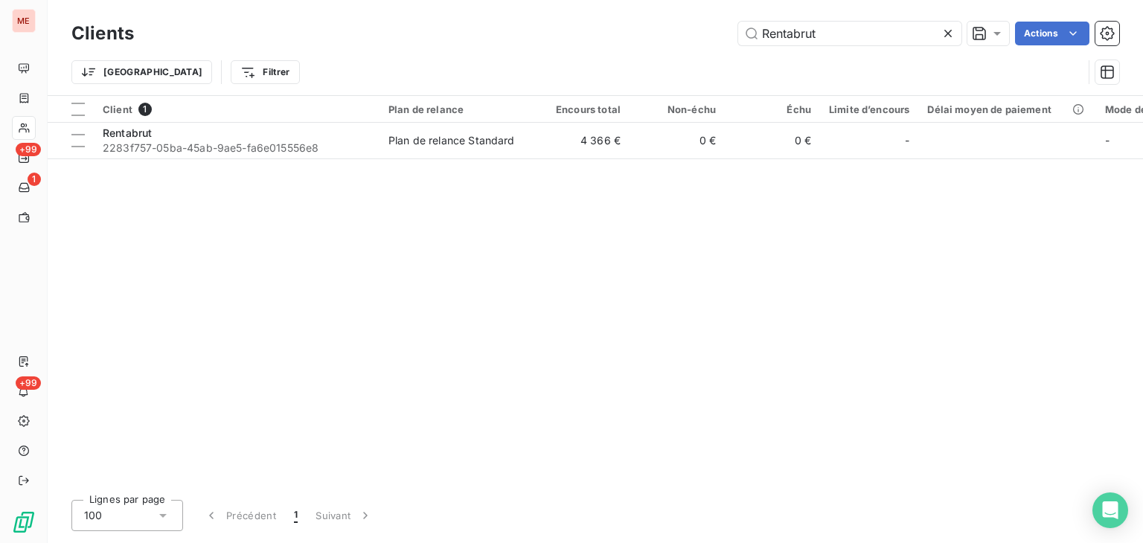
drag, startPoint x: 841, startPoint y: 42, endPoint x: 704, endPoint y: 23, distance: 138.2
click at [704, 23] on div "Rentabrut Actions" at bounding box center [636, 34] width 968 height 24
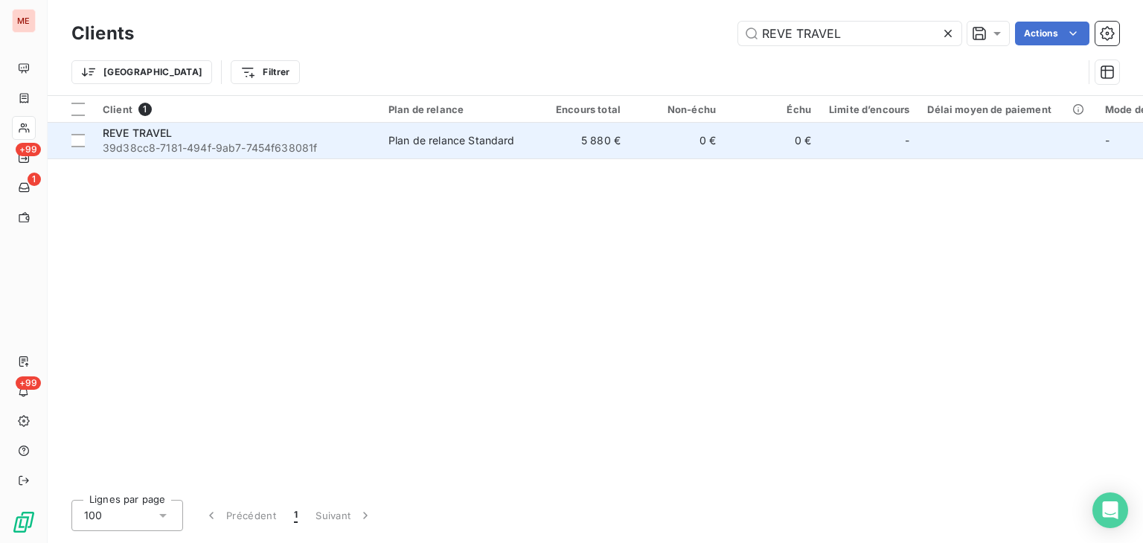
type input "REVE TRAVEL"
click at [725, 141] on td "0 €" at bounding box center [772, 141] width 95 height 36
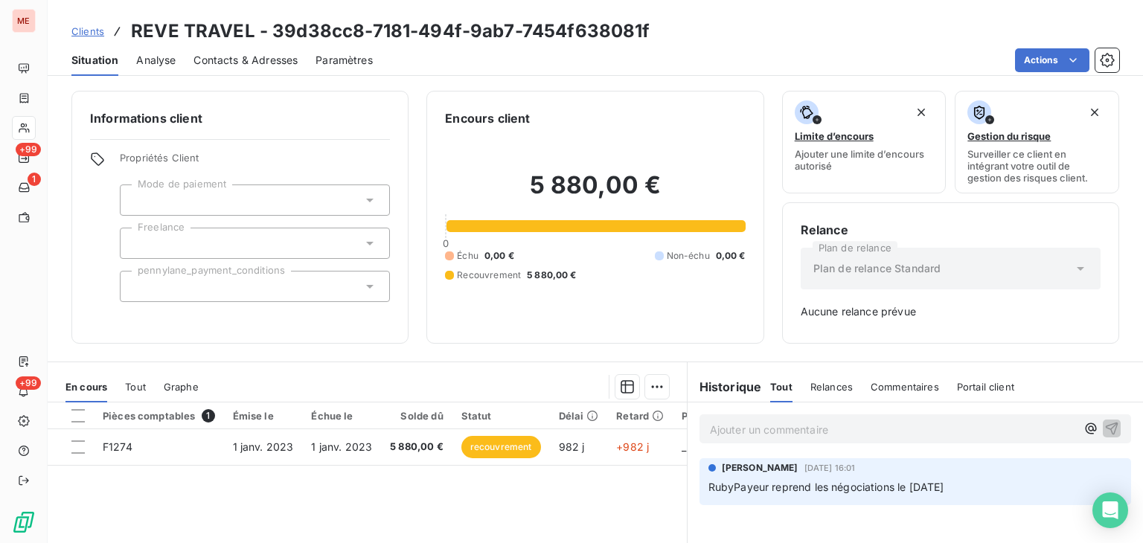
scroll to position [51, 0]
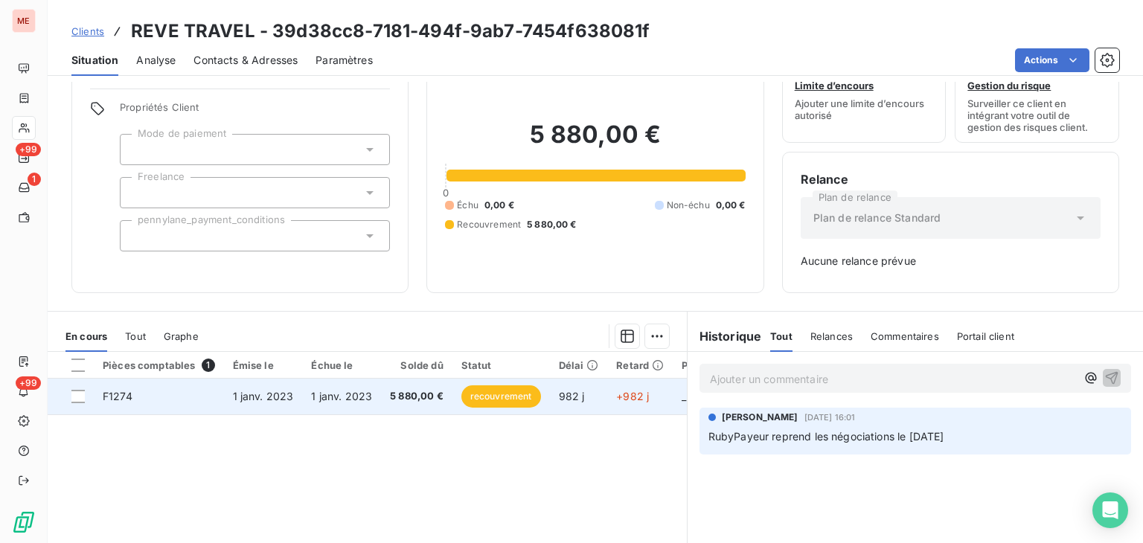
click at [375, 391] on td "1 janv. 2023" at bounding box center [341, 397] width 79 height 36
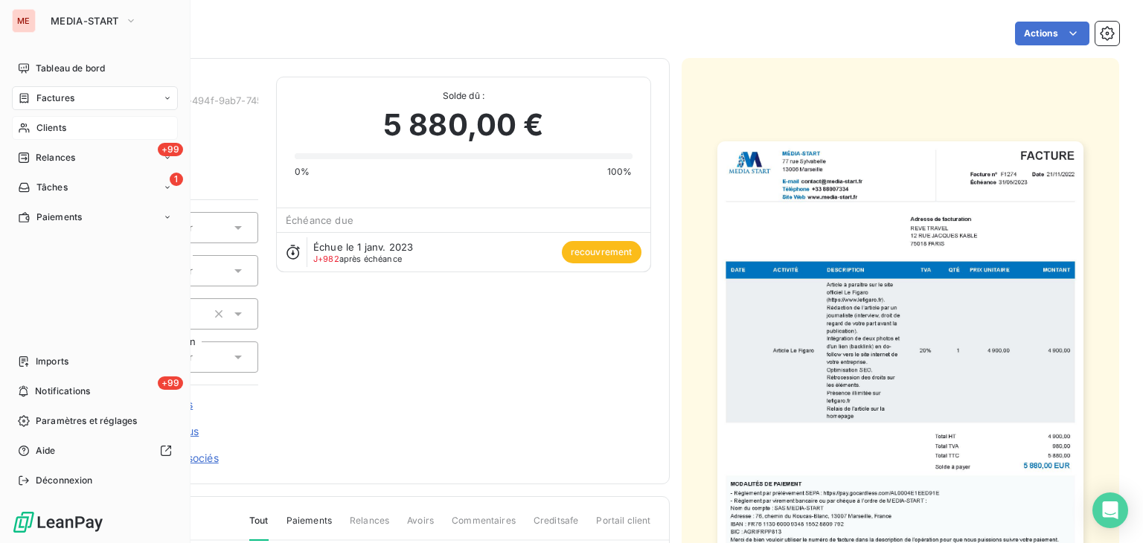
click at [18, 129] on icon at bounding box center [24, 128] width 13 height 12
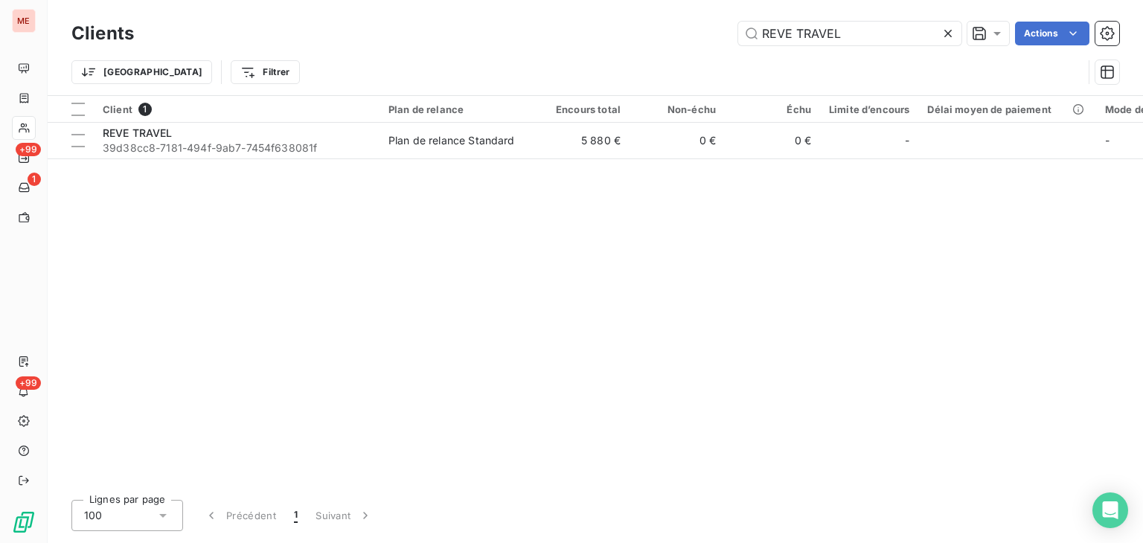
drag, startPoint x: 863, startPoint y: 33, endPoint x: 598, endPoint y: 28, distance: 265.8
click at [598, 28] on div "REVE TRAVEL Actions" at bounding box center [636, 34] width 968 height 24
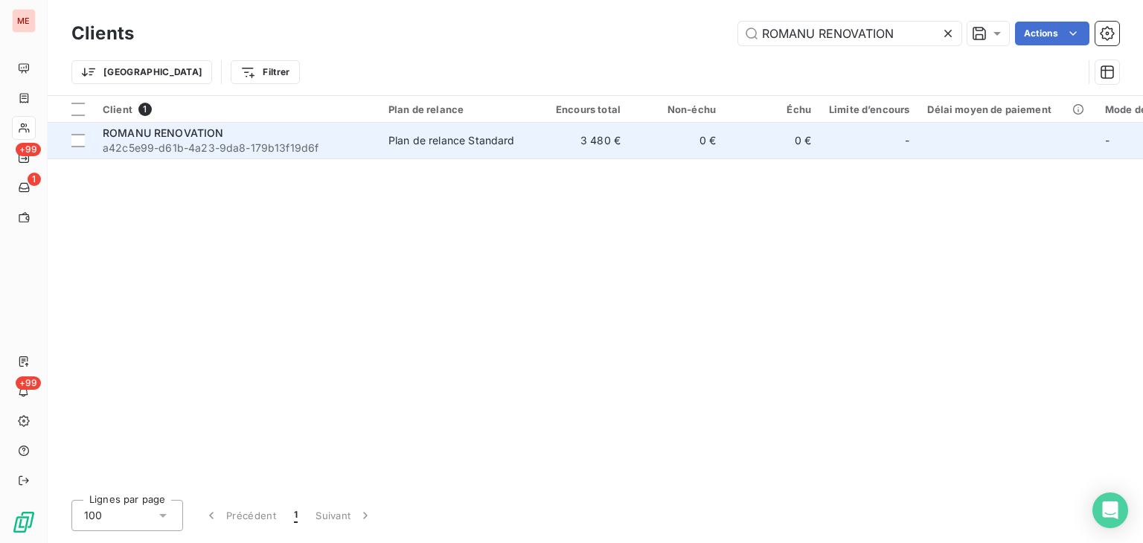
type input "ROMANU RENOVATION"
click at [616, 129] on td "3 480 €" at bounding box center [581, 141] width 95 height 36
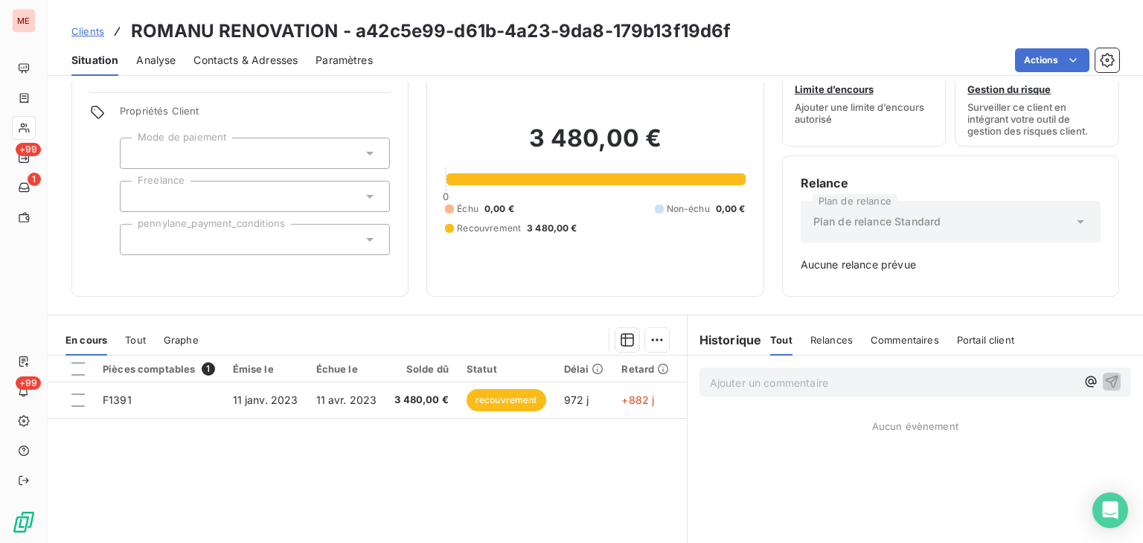
scroll to position [49, 0]
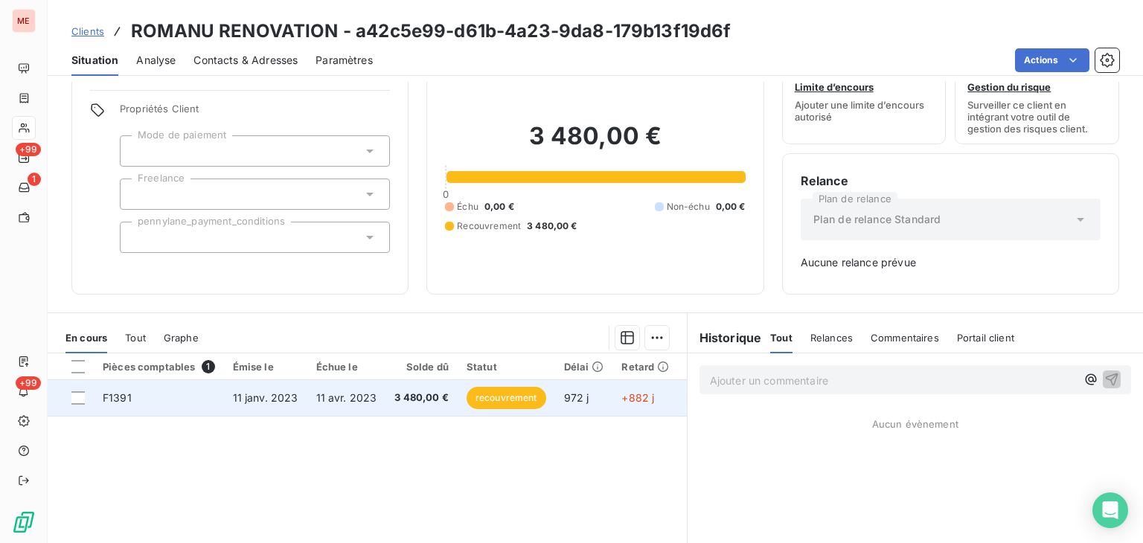
click at [334, 395] on span "11 avr. 2023" at bounding box center [346, 398] width 61 height 13
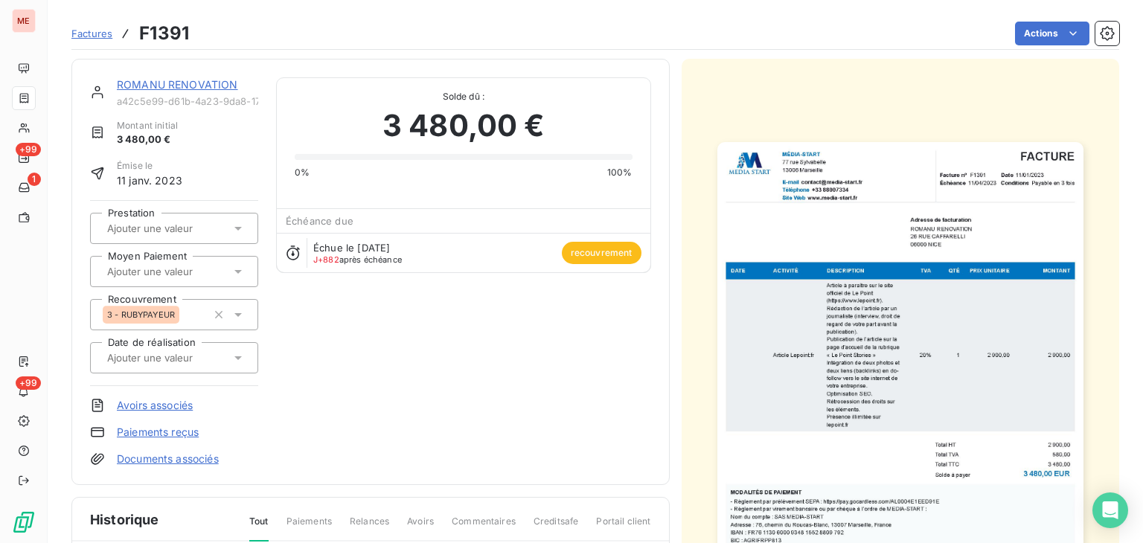
scroll to position [103, 0]
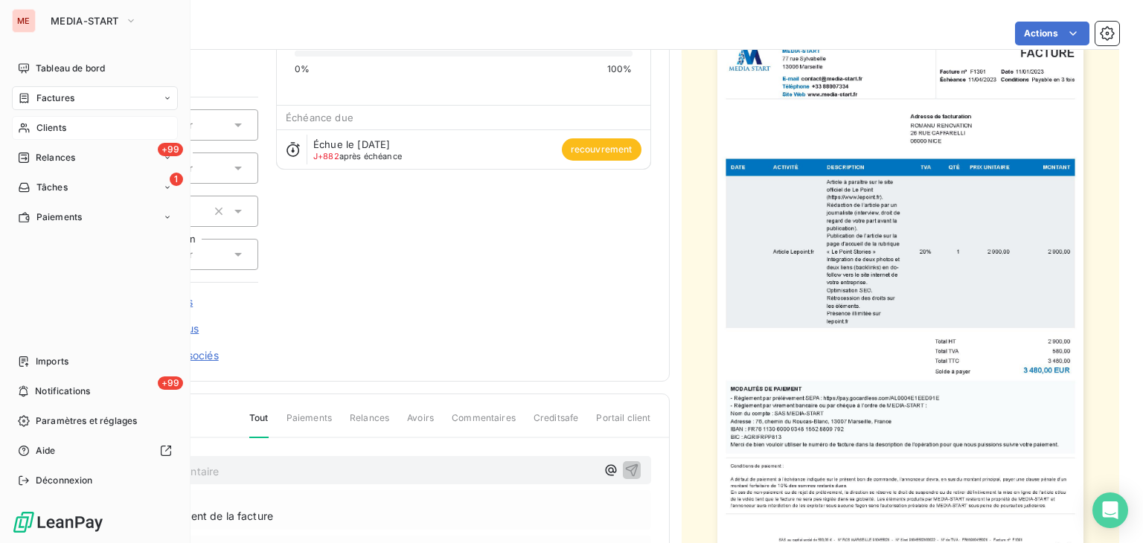
click at [41, 123] on span "Clients" at bounding box center [51, 127] width 30 height 13
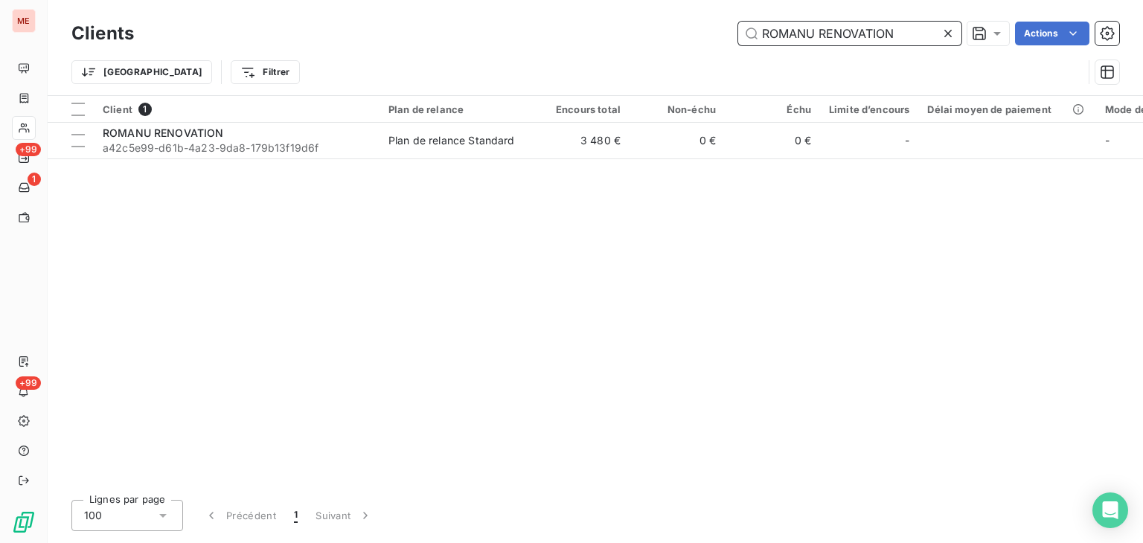
drag, startPoint x: 929, startPoint y: 31, endPoint x: 655, endPoint y: 32, distance: 273.9
click at [655, 32] on div "ROMANU RENOVATION Actions" at bounding box center [636, 34] width 968 height 24
paste input "udy Quinternet"
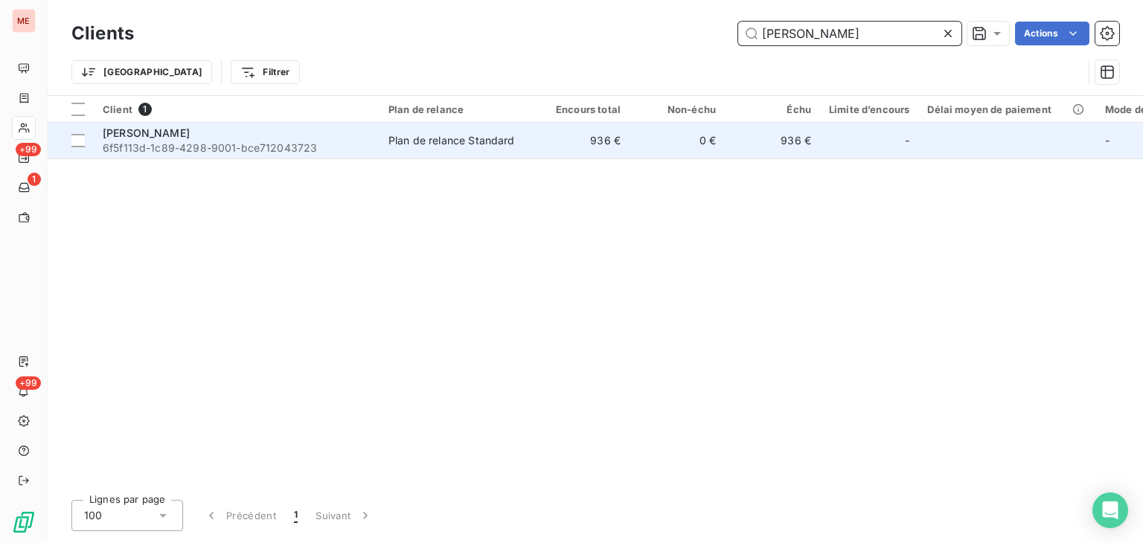
type input "Rudy Quinternet"
click at [578, 144] on td "936 €" at bounding box center [581, 141] width 95 height 36
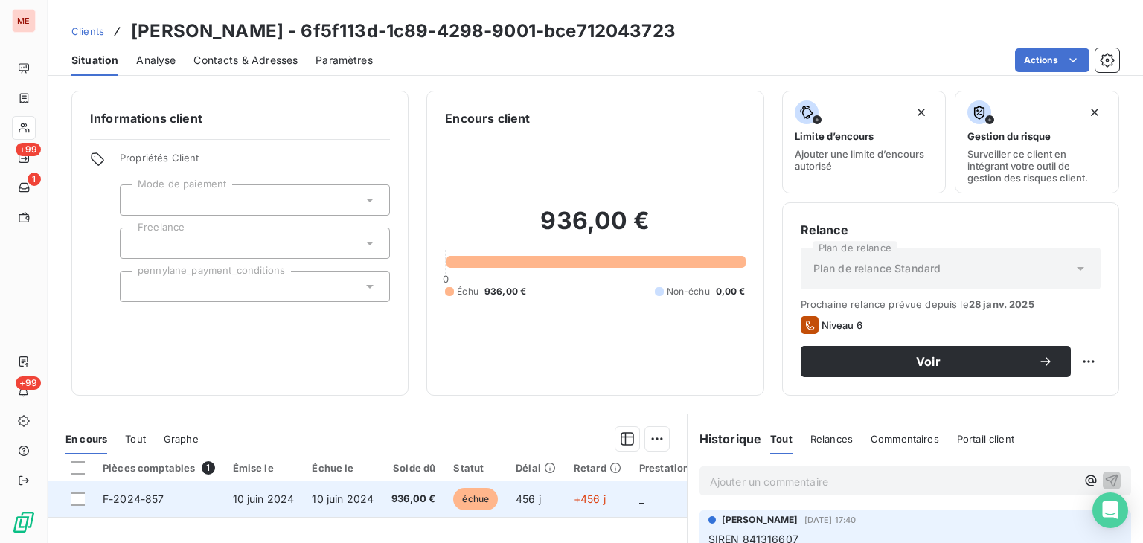
click at [590, 507] on td "+456 j" at bounding box center [598, 500] width 66 height 36
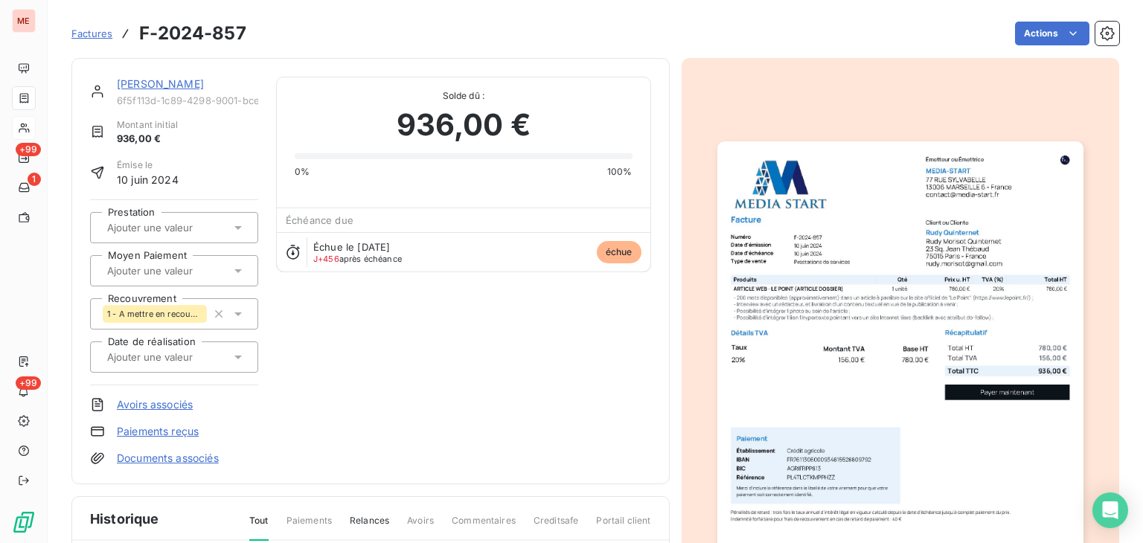
click at [950, 268] on img "button" at bounding box center [901, 399] width 366 height 517
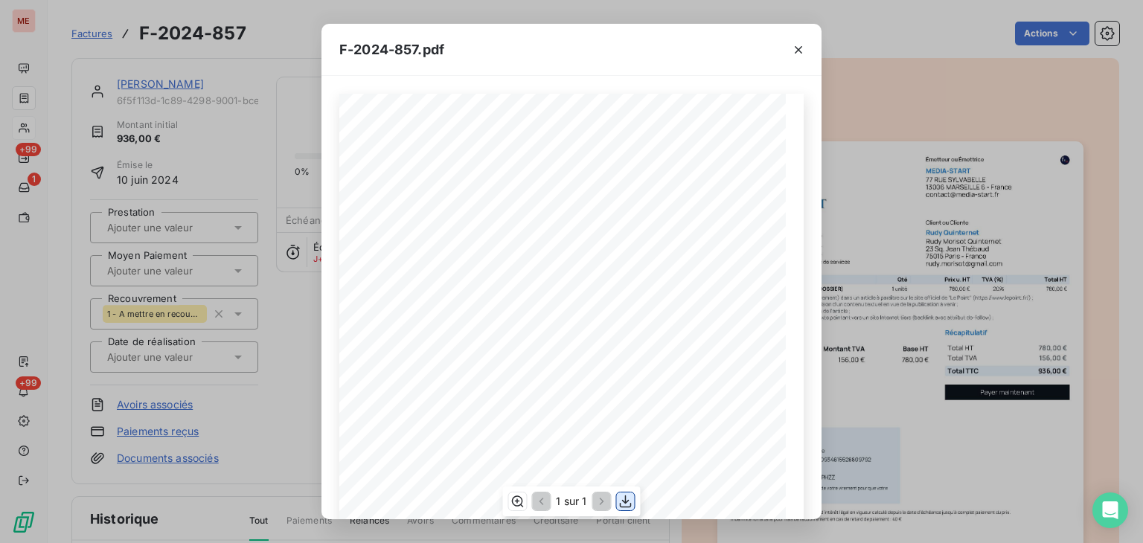
click at [622, 494] on icon "button" at bounding box center [626, 501] width 15 height 15
click at [252, 33] on div "F-2024-857.pdf 780,00 ¬ 156,00 ¬ 936,00 ¬ Émetteur ou Émettrice MEDIA-START 77 …" at bounding box center [571, 271] width 1143 height 543
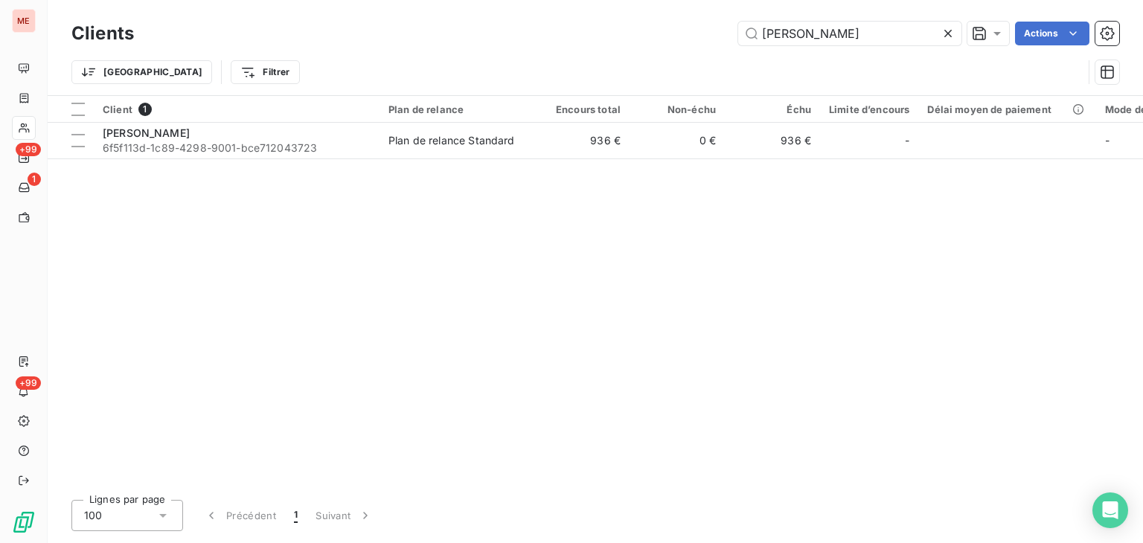
drag, startPoint x: 890, startPoint y: 28, endPoint x: 493, endPoint y: 25, distance: 397.5
click at [493, 25] on div "Rudy Quinternet Actions" at bounding box center [636, 34] width 968 height 24
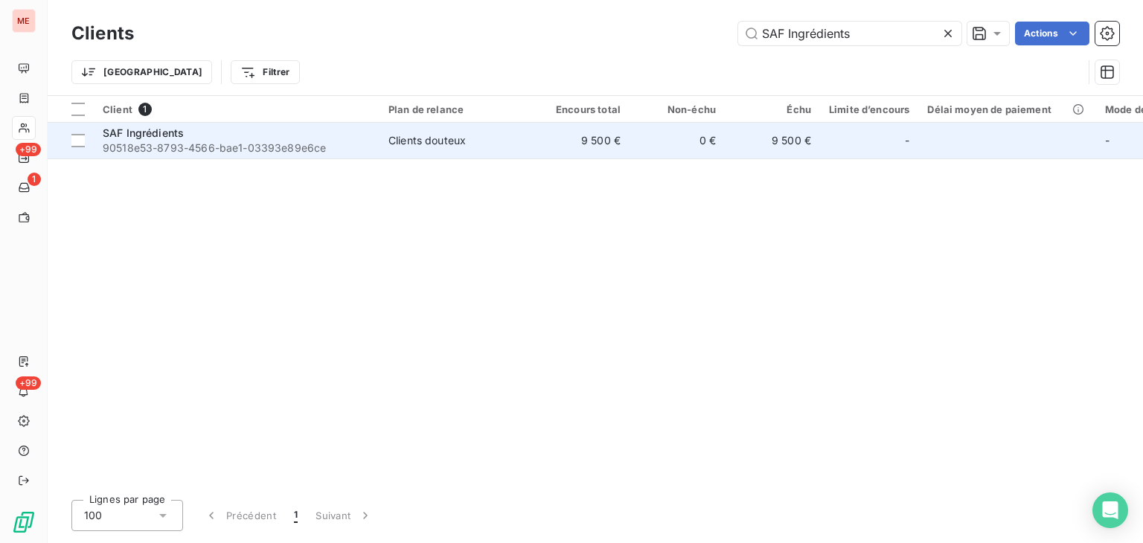
type input "SAF Ingrédients"
click at [665, 153] on td "0 €" at bounding box center [677, 141] width 95 height 36
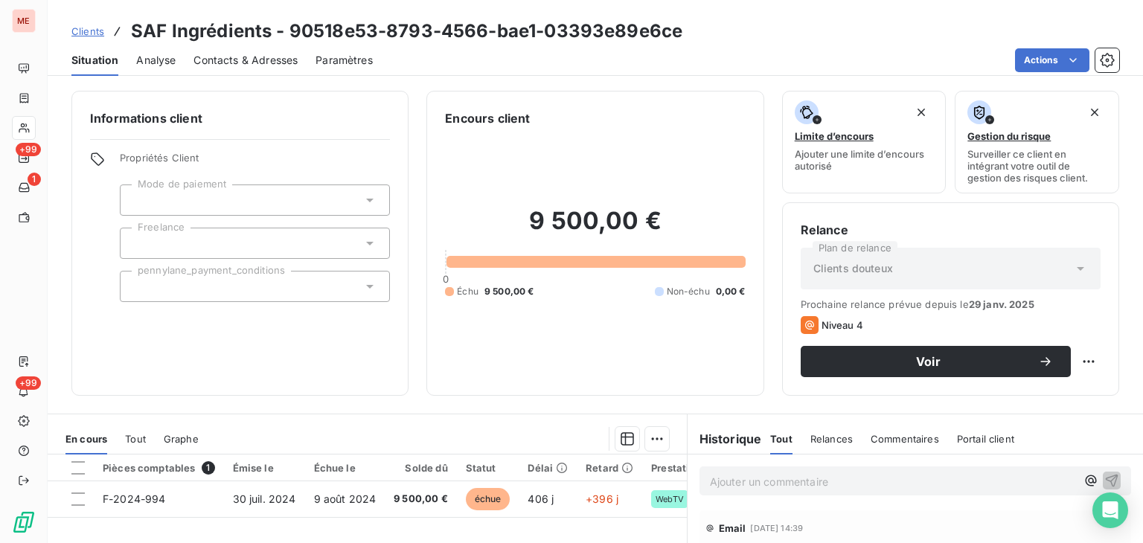
scroll to position [137, 0]
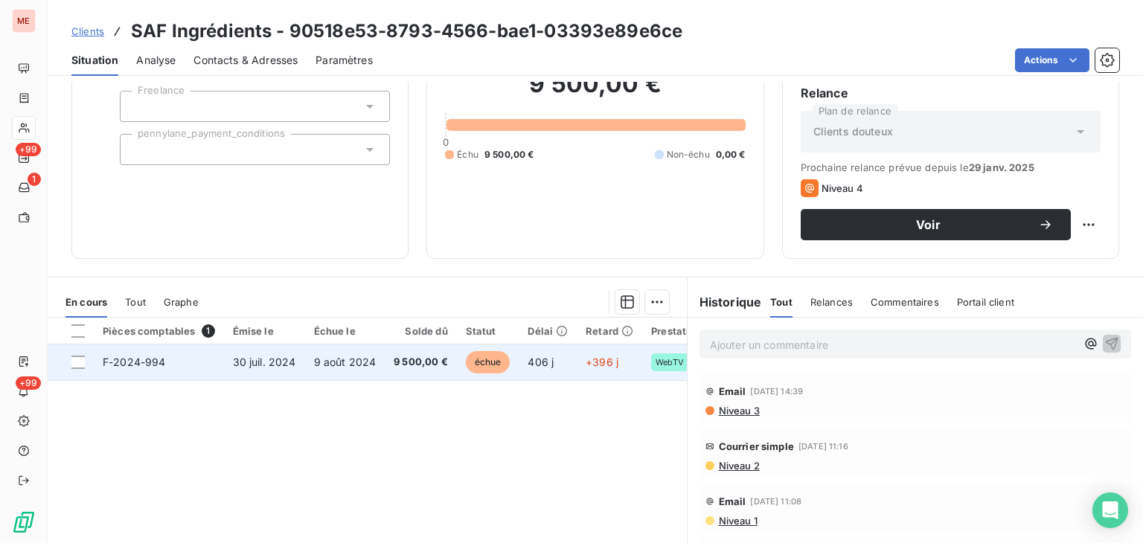
click at [557, 365] on td "406 j" at bounding box center [548, 363] width 58 height 36
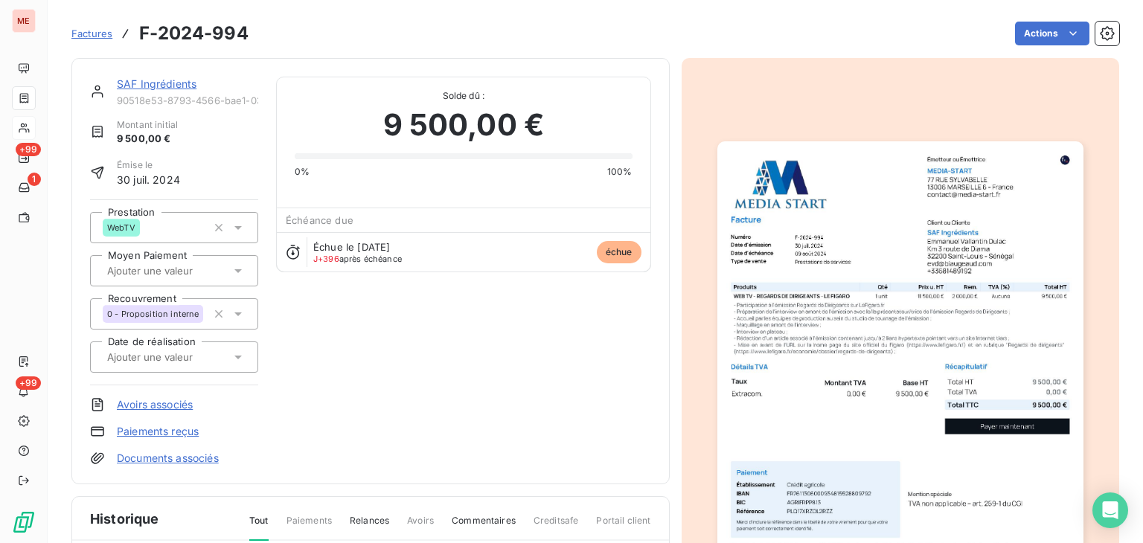
click at [921, 319] on img "button" at bounding box center [901, 399] width 366 height 517
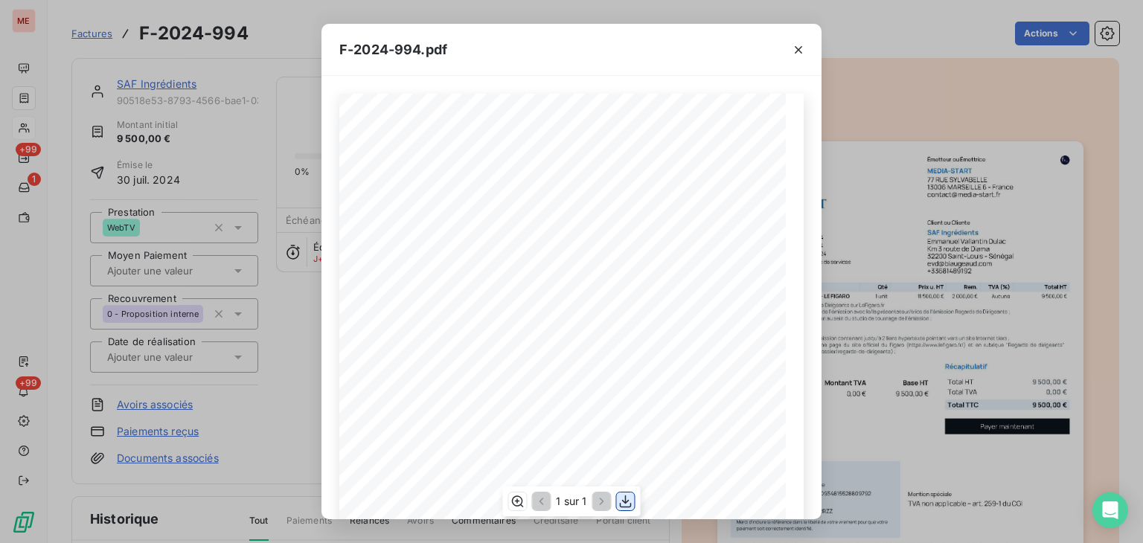
click at [624, 502] on icon "button" at bounding box center [626, 501] width 15 height 15
